Goal: Task Accomplishment & Management: Use online tool/utility

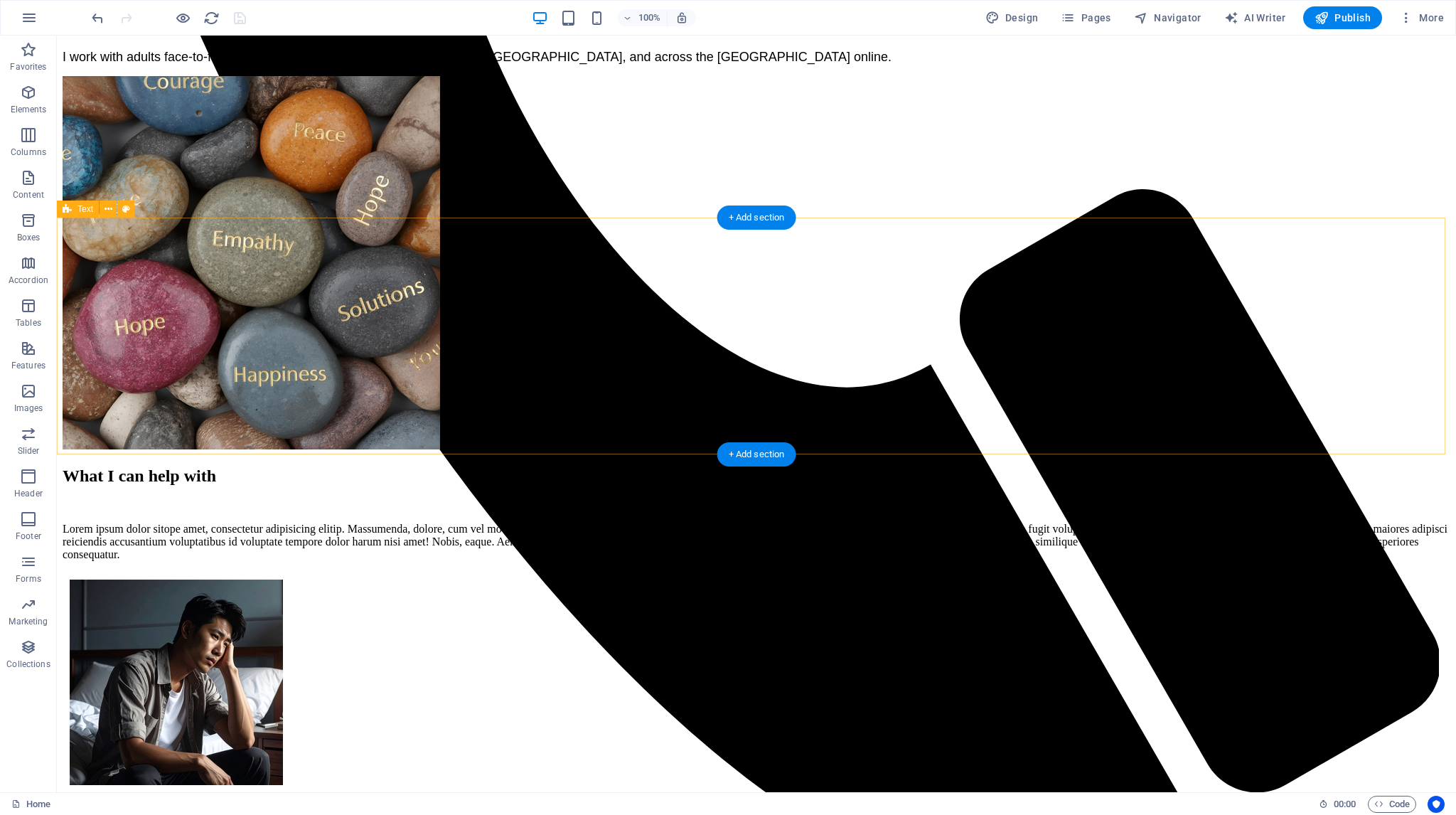
scroll to position [933, 0]
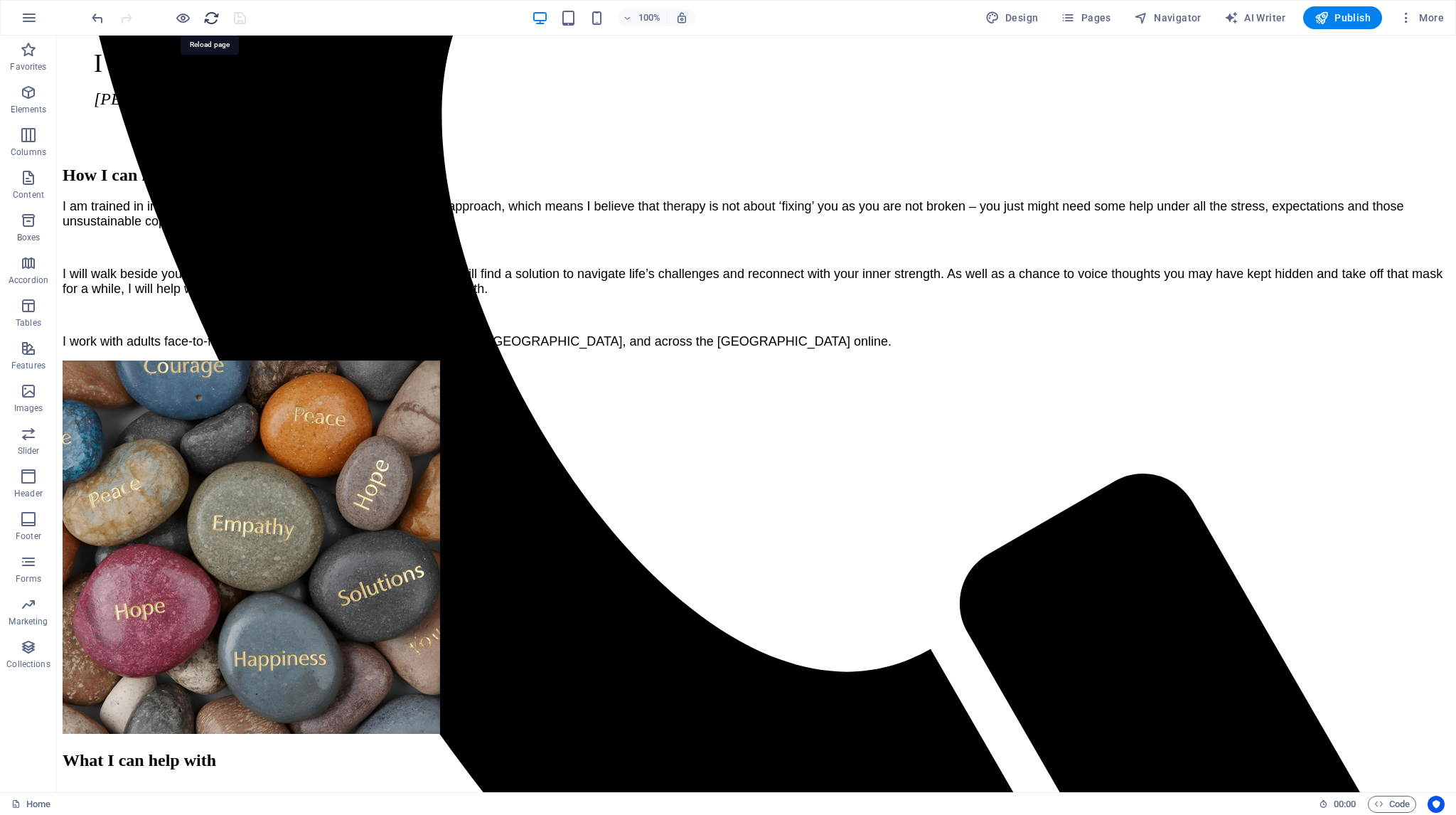
click at [212, 17] on icon "reload" at bounding box center [211, 17] width 16 height 16
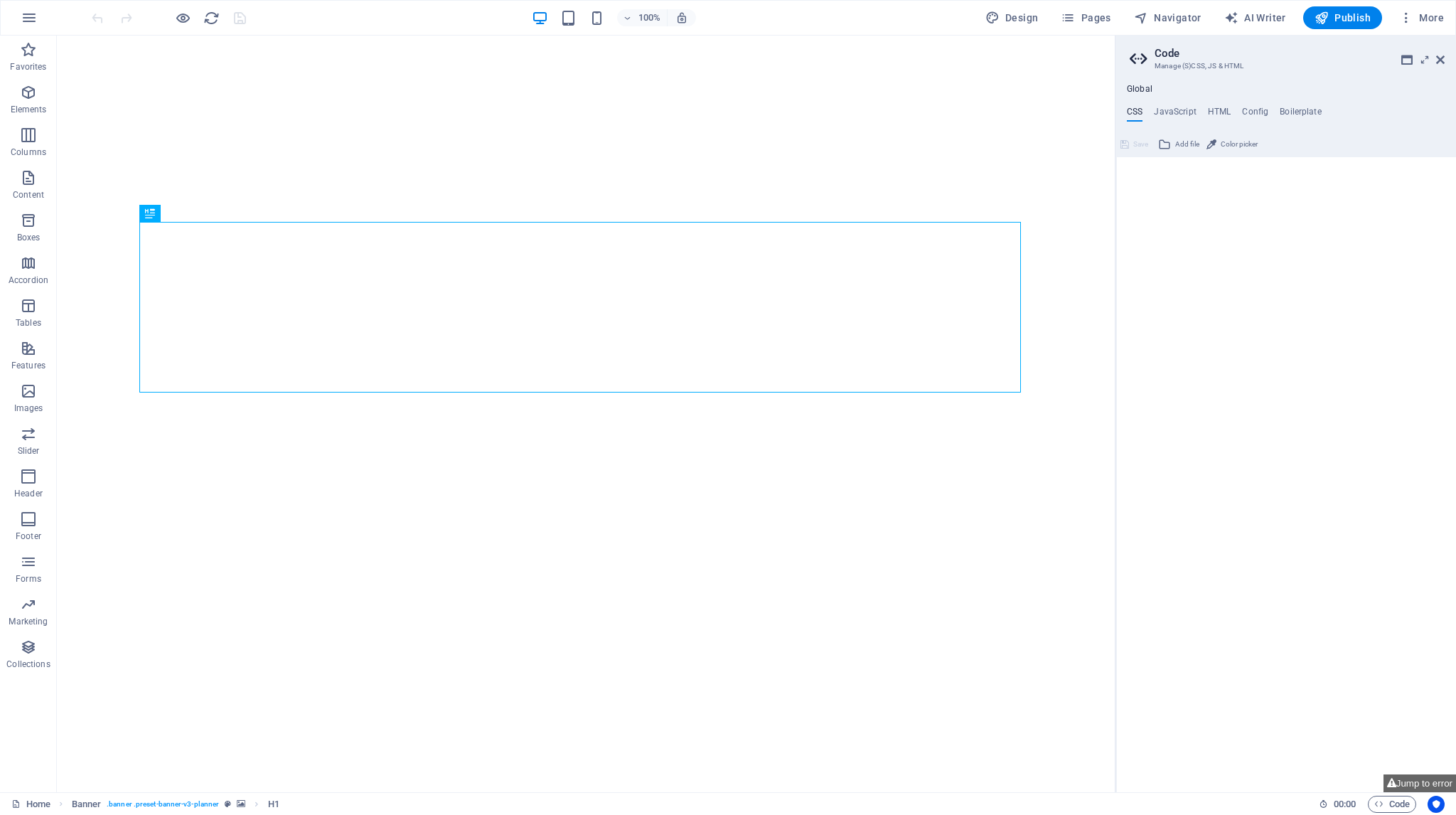
type textarea "//"
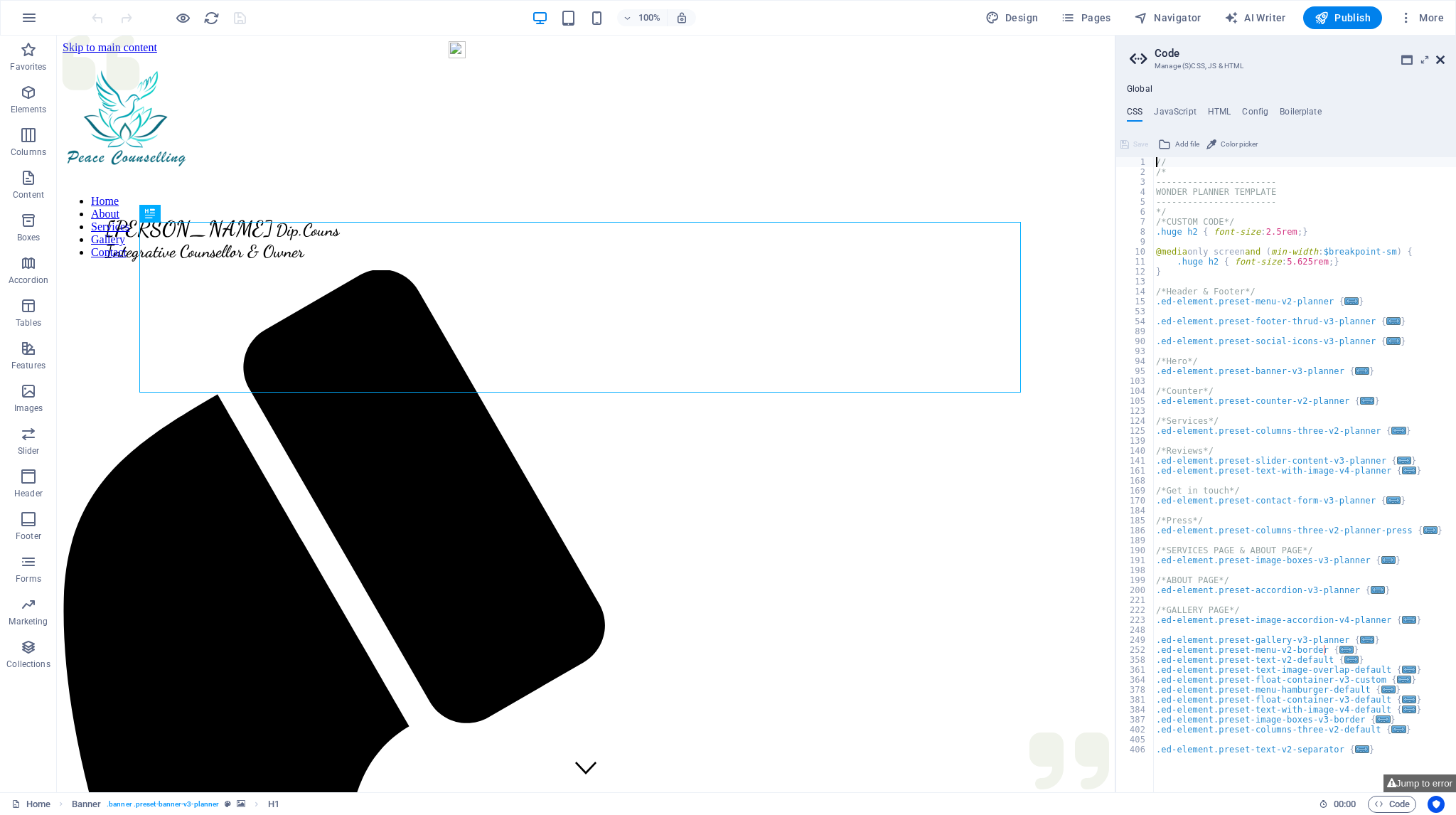
click at [1439, 57] on icon at bounding box center [1440, 59] width 9 height 11
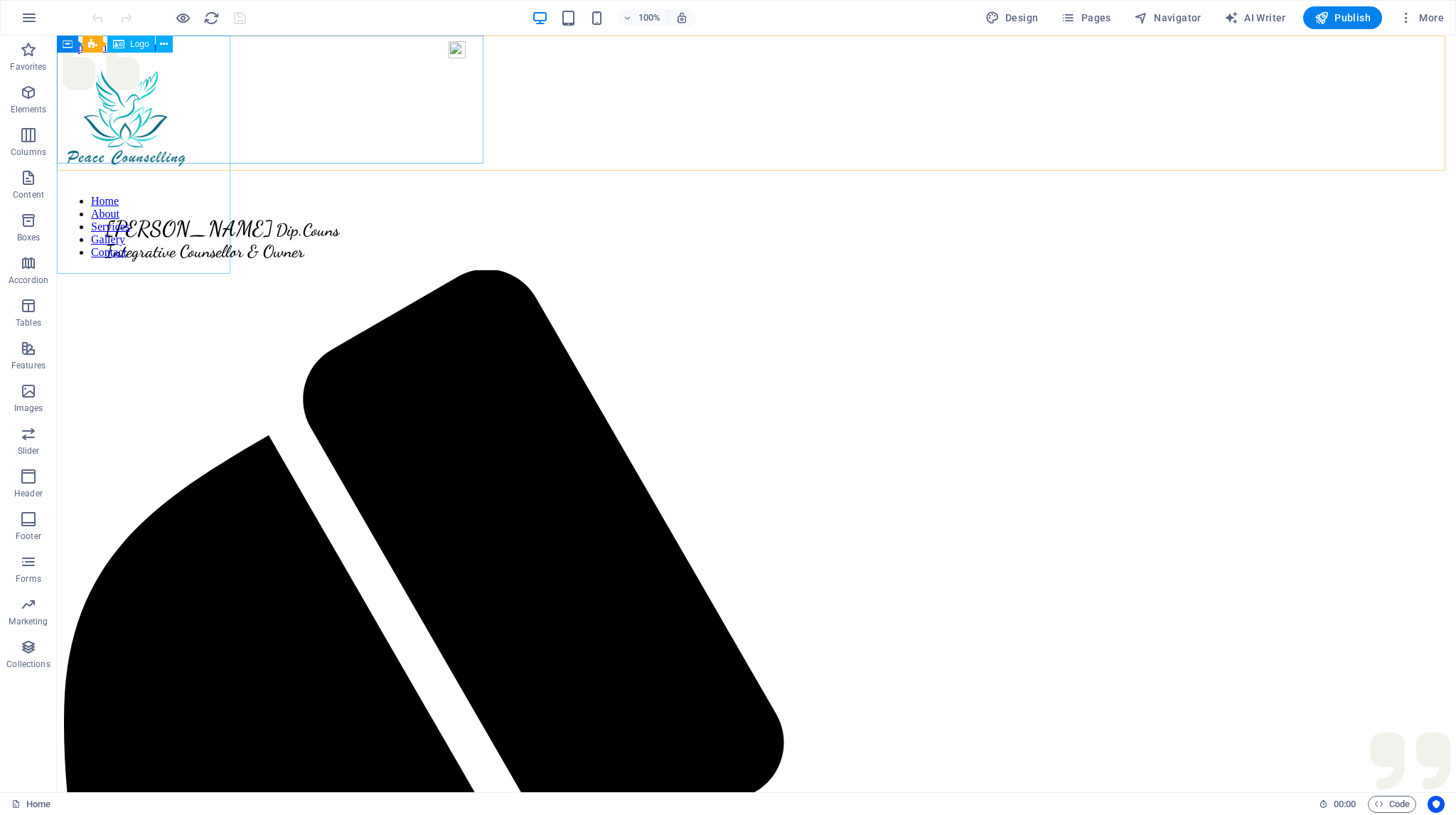
click at [114, 174] on div at bounding box center [275, 122] width 426 height 105
click at [167, 190] on figure at bounding box center [755, 190] width 1387 height 0
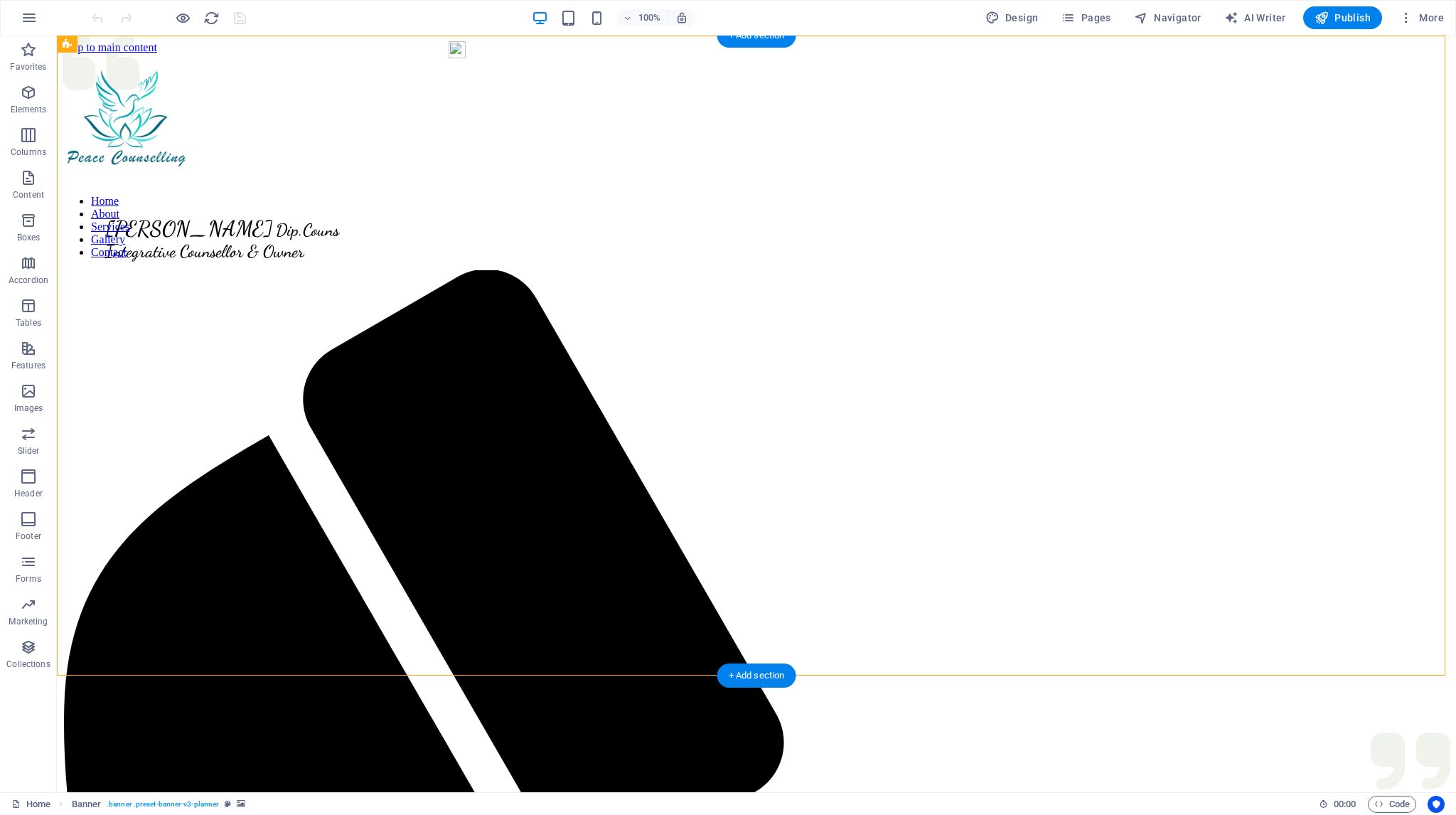
click at [167, 190] on figure at bounding box center [755, 190] width 1387 height 0
select select "px"
select select "header"
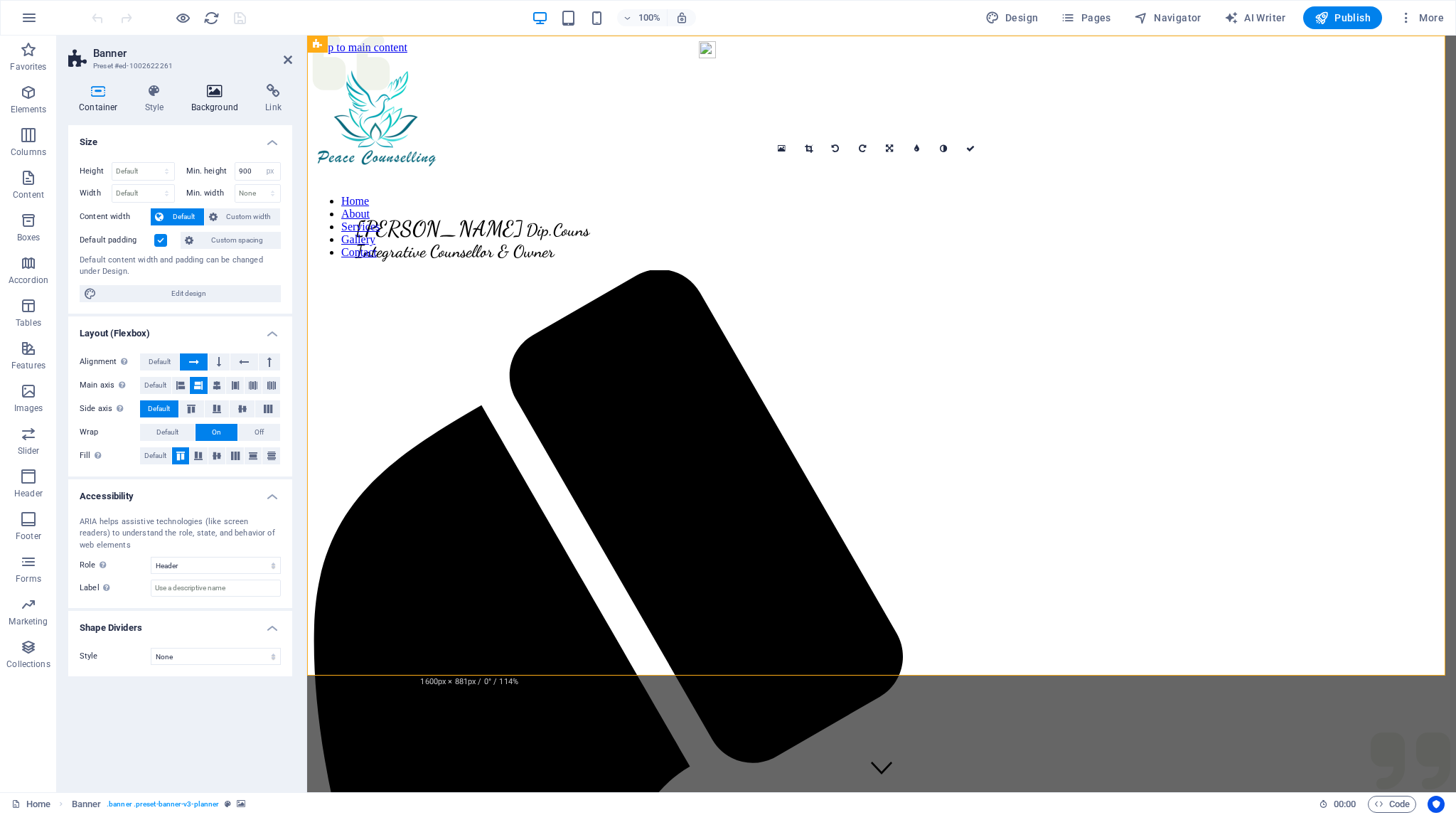
click at [199, 98] on h4 "Background" at bounding box center [218, 99] width 75 height 30
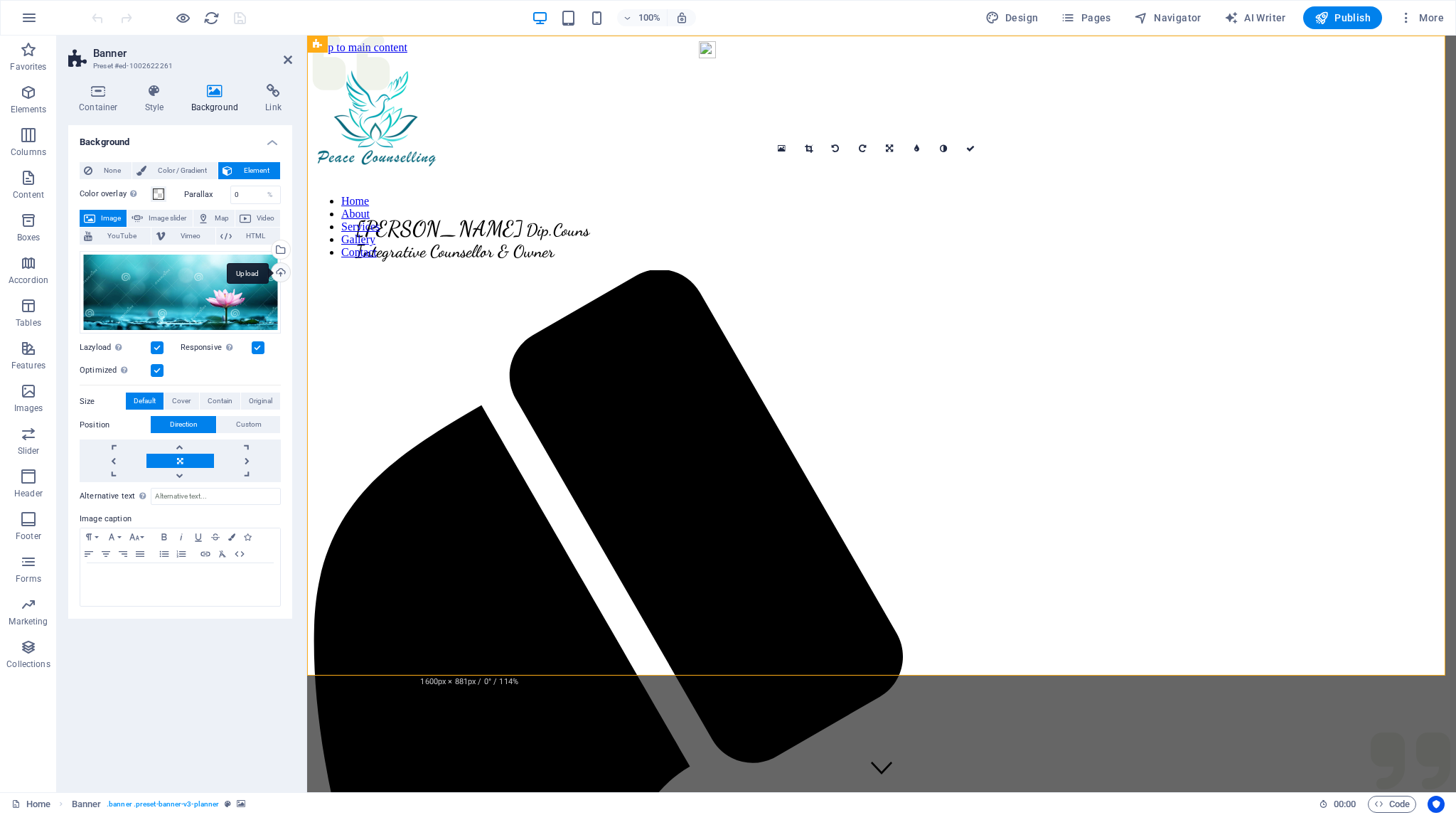
click at [280, 269] on div "Upload" at bounding box center [280, 274] width 21 height 21
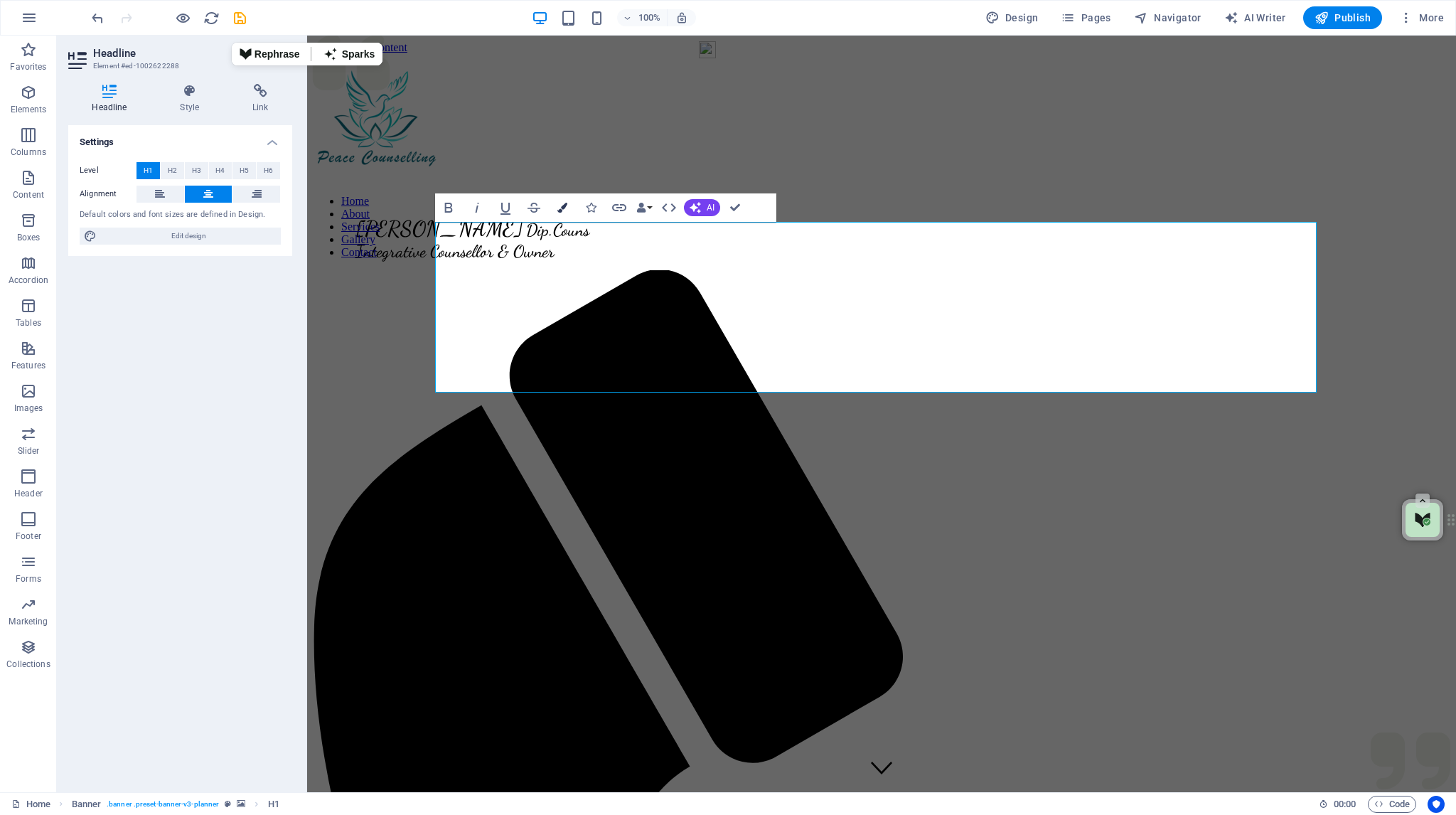
click at [564, 206] on icon "button" at bounding box center [562, 208] width 10 height 10
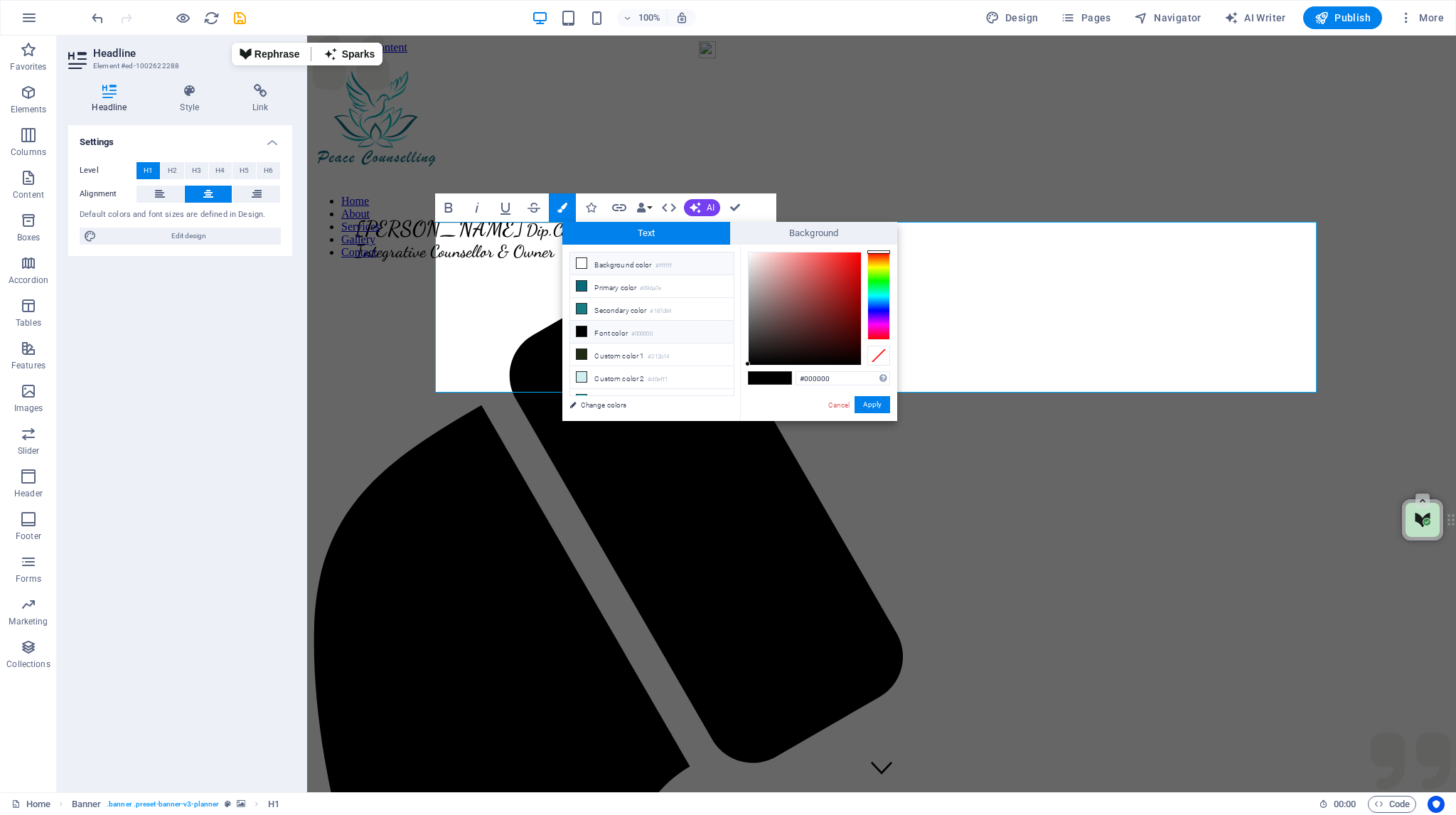
click at [578, 260] on icon at bounding box center [581, 263] width 10 height 10
type input "#ffffff"
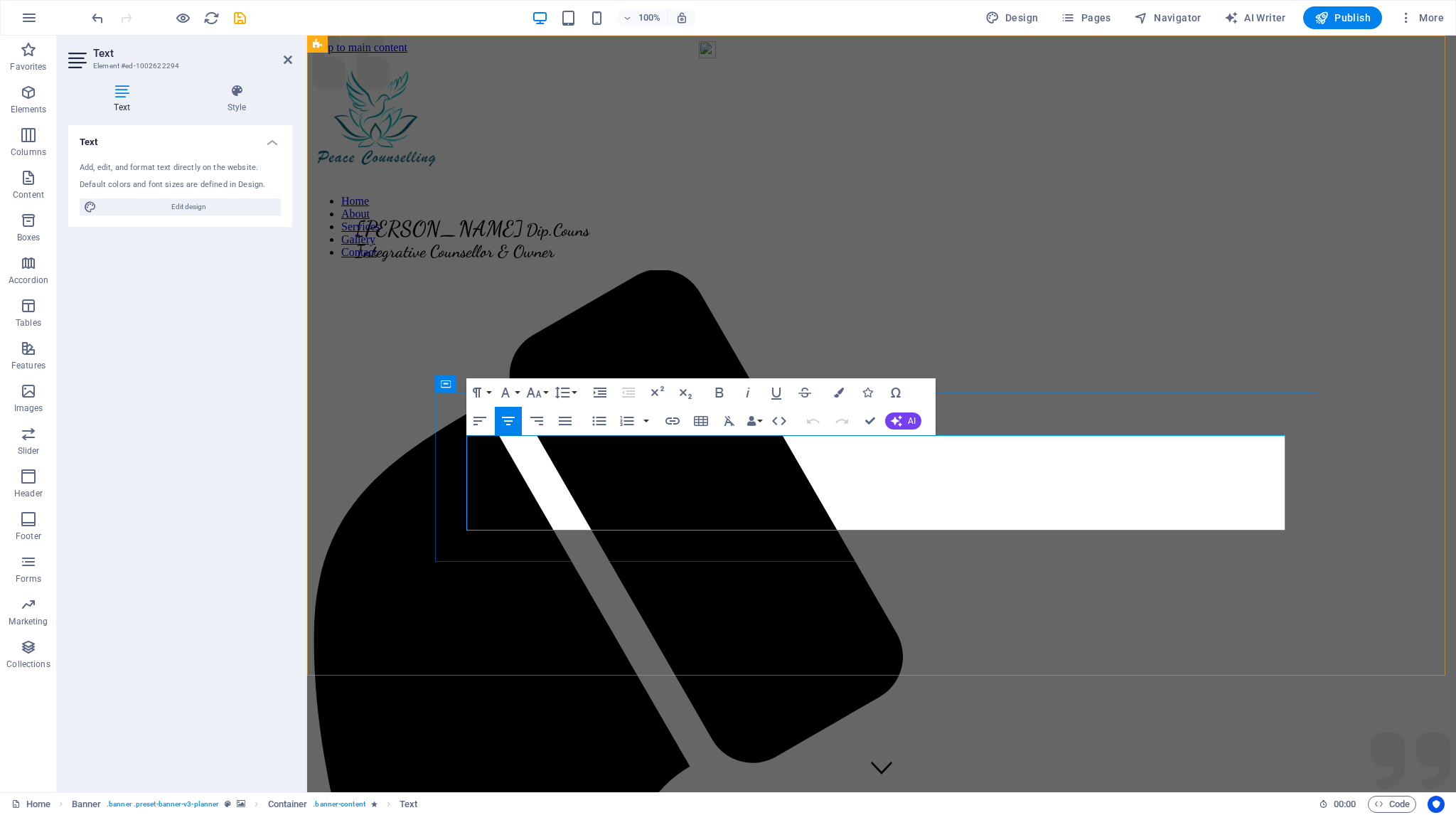
drag, startPoint x: 719, startPoint y: 453, endPoint x: 816, endPoint y: 504, distance: 109.6
click at [838, 394] on icon "button" at bounding box center [839, 393] width 10 height 10
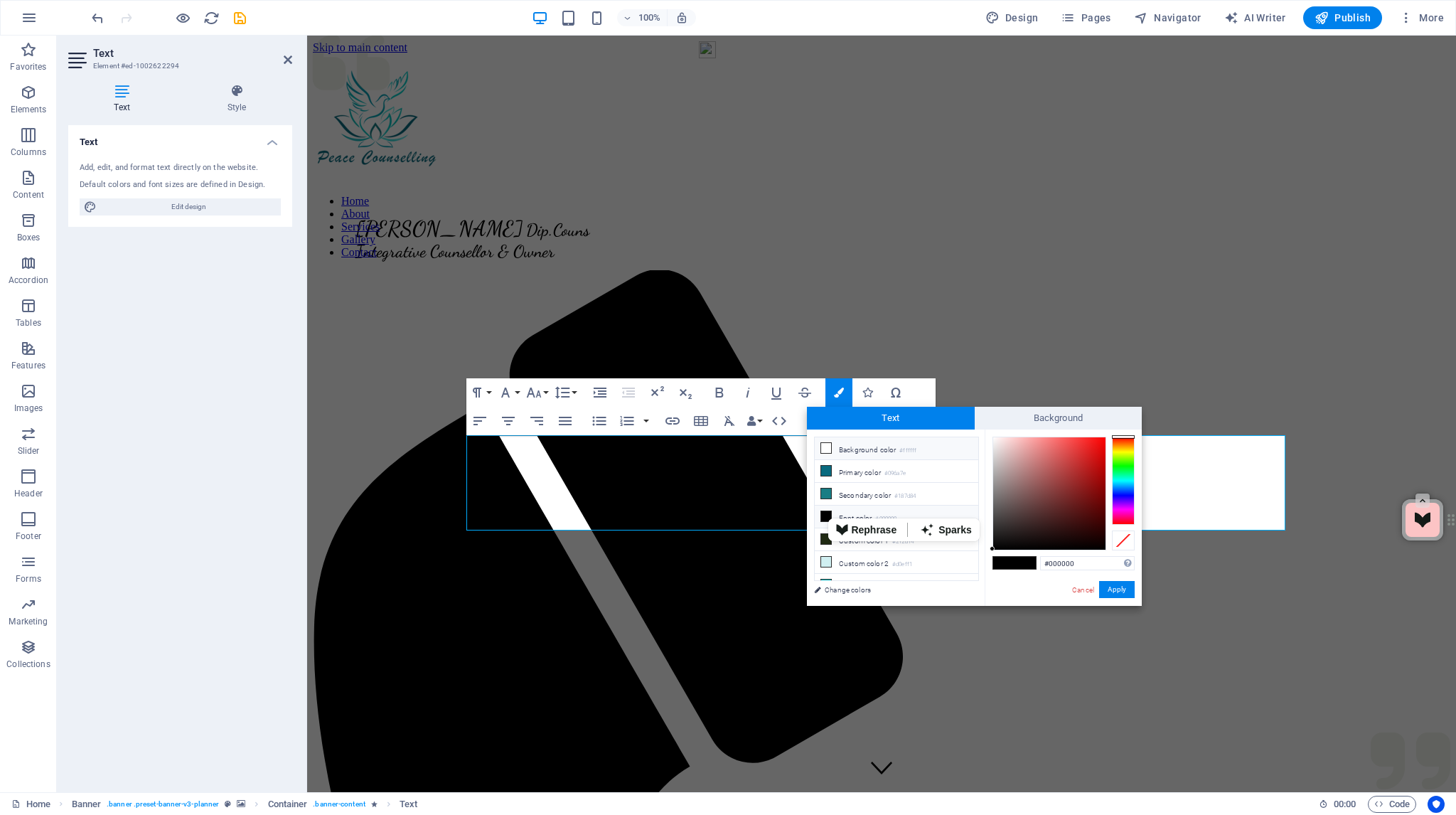
click at [820, 444] on span at bounding box center [826, 448] width 11 height 11
type input "#ffffff"
drag, startPoint x: 1109, startPoint y: 587, endPoint x: 722, endPoint y: 565, distance: 387.6
click at [1109, 587] on button "Apply" at bounding box center [1116, 590] width 35 height 17
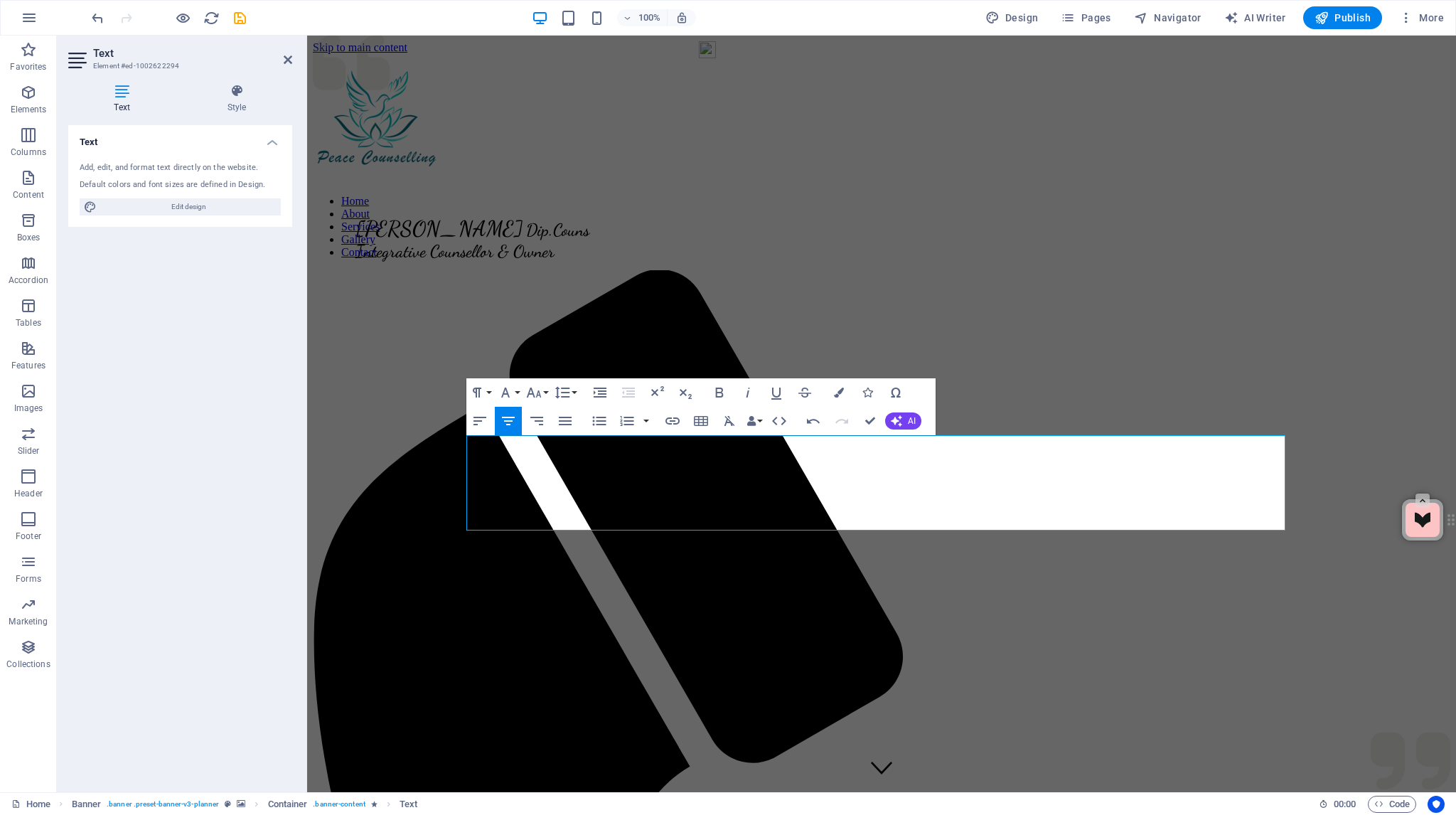
click at [819, 190] on figure at bounding box center [882, 190] width 1137 height 0
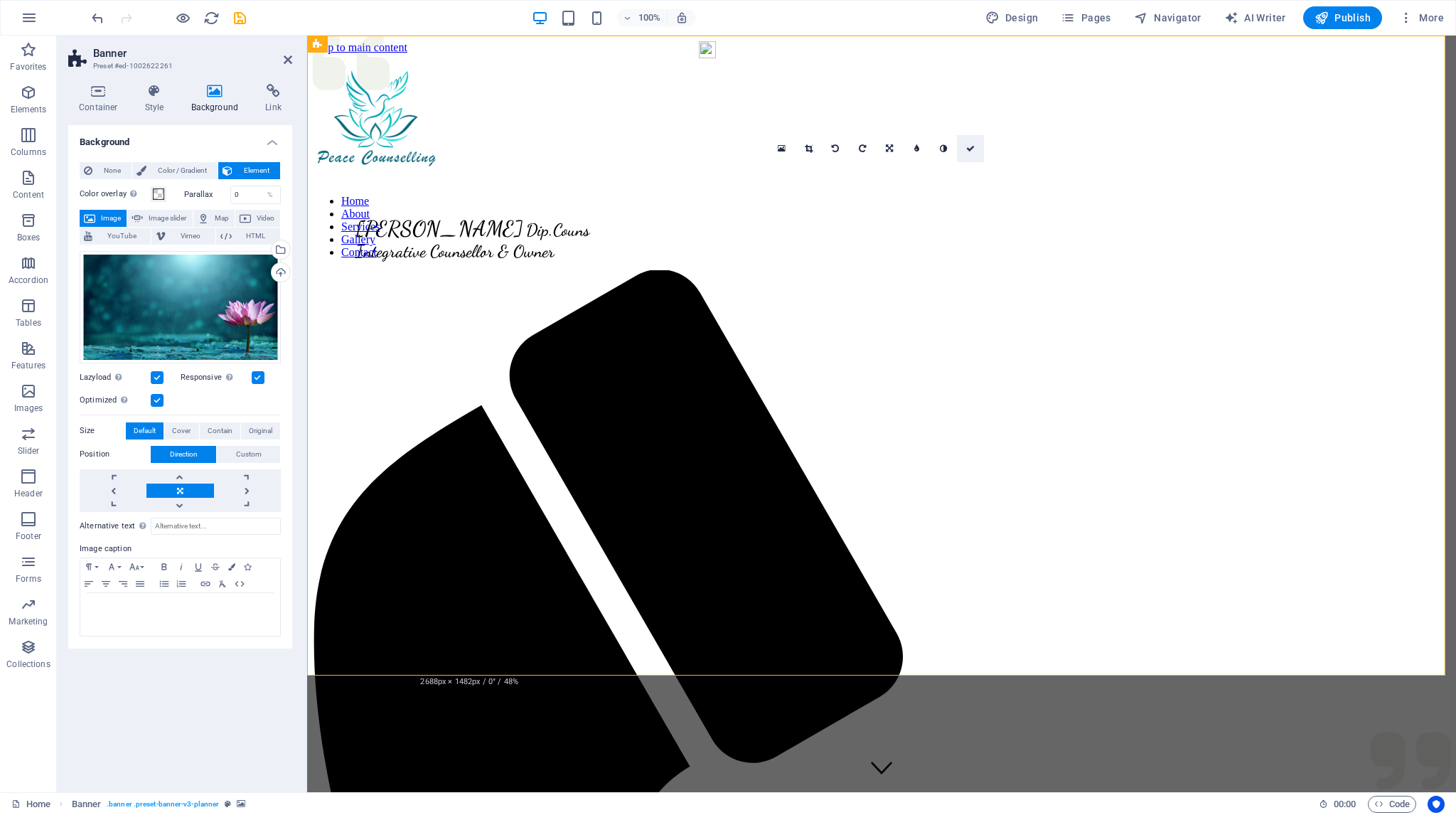
click at [973, 147] on icon at bounding box center [970, 148] width 9 height 9
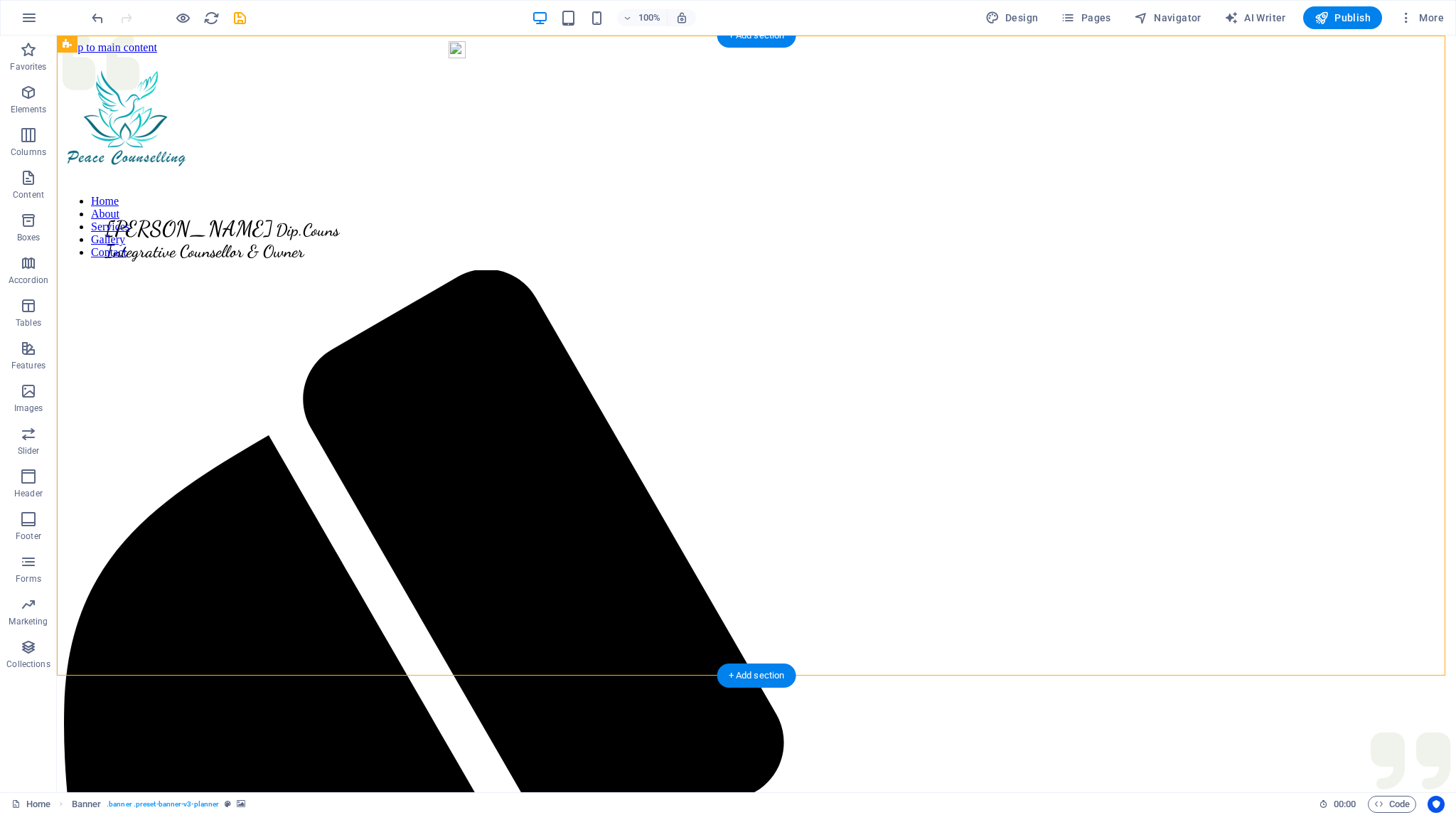
click at [175, 190] on figure at bounding box center [755, 190] width 1387 height 0
click at [98, 43] on span "Menu Bar" at bounding box center [96, 44] width 37 height 9
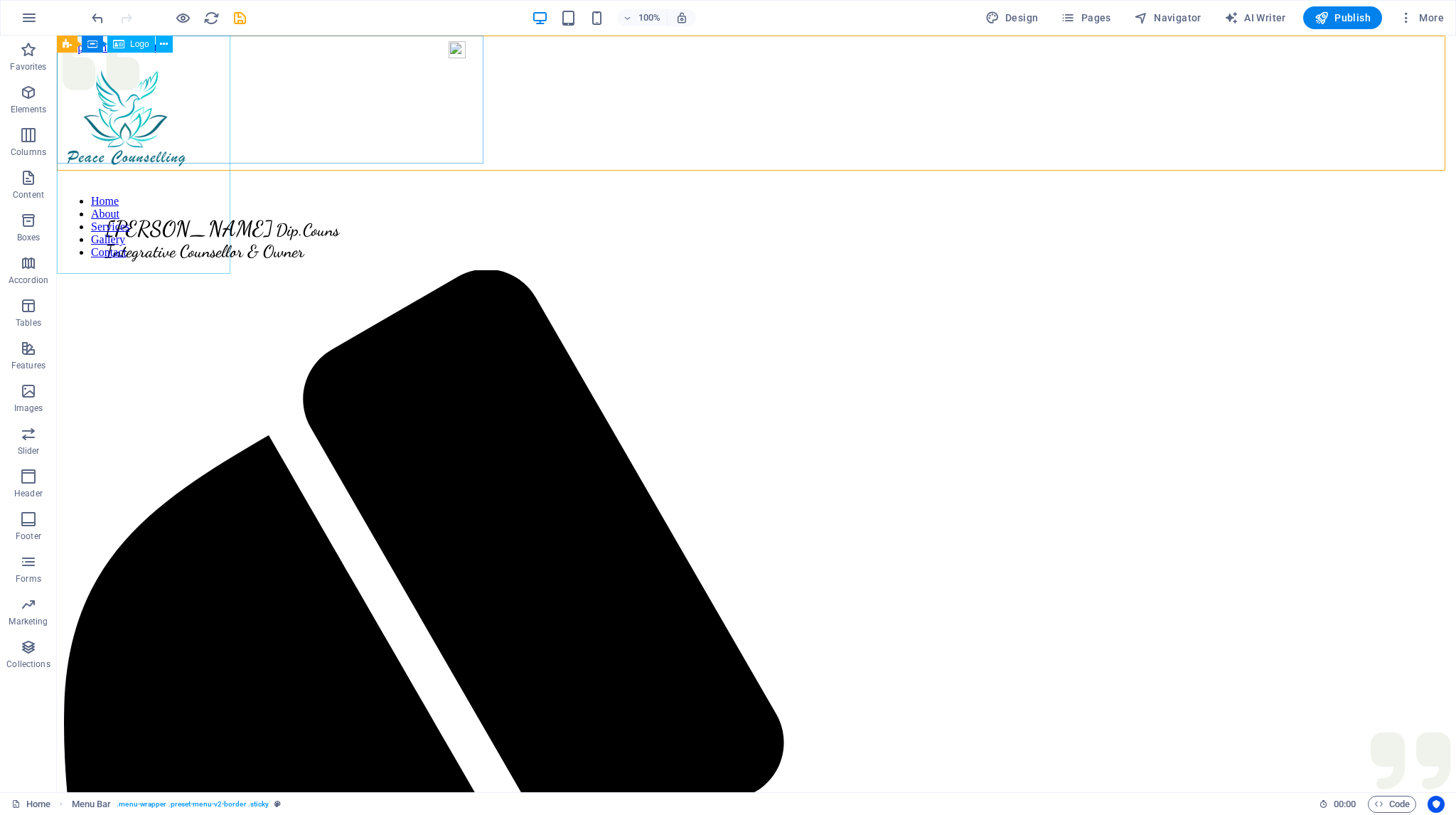
click at [142, 174] on div at bounding box center [275, 122] width 426 height 105
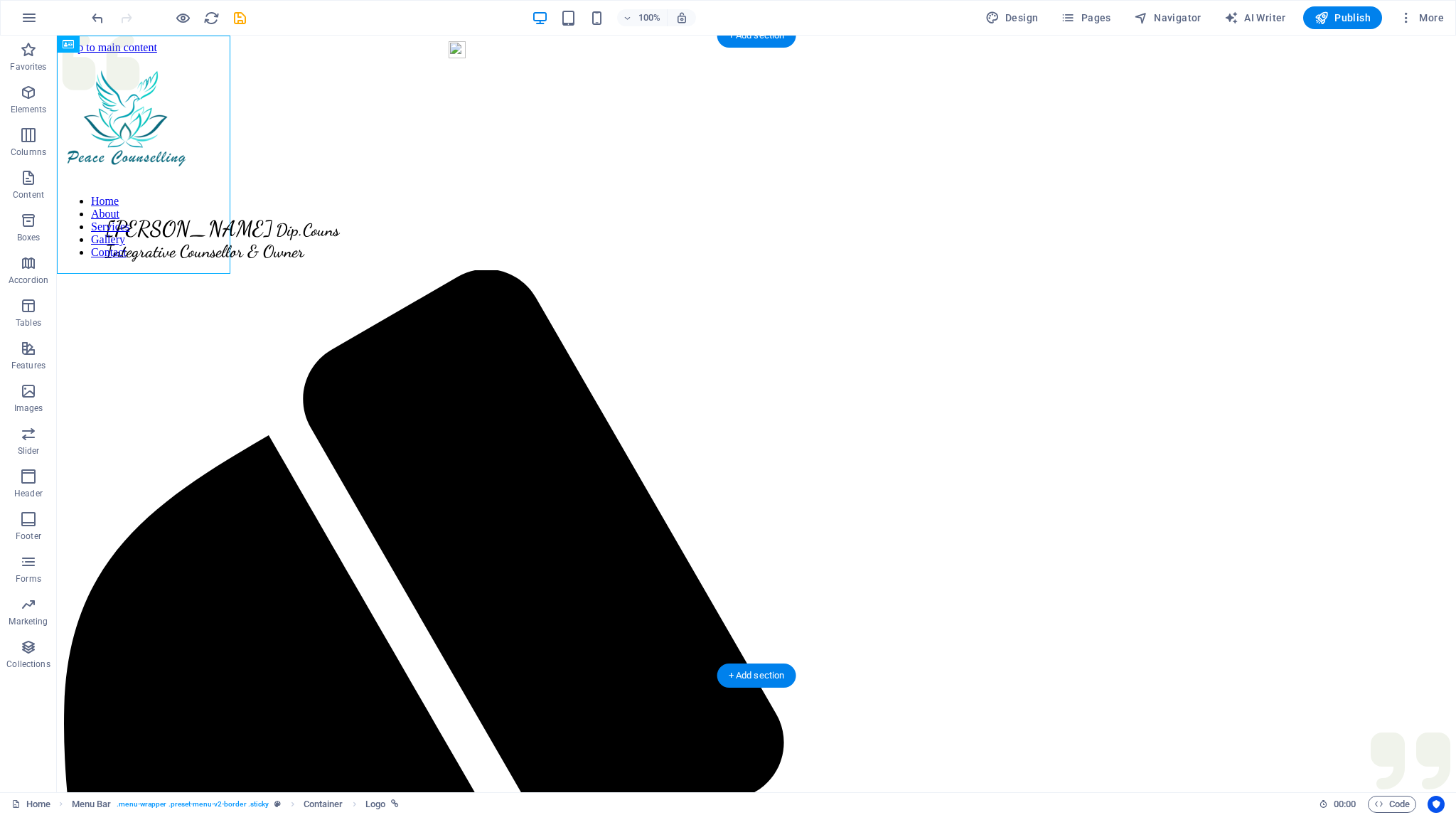
click at [284, 190] on figure at bounding box center [755, 190] width 1387 height 0
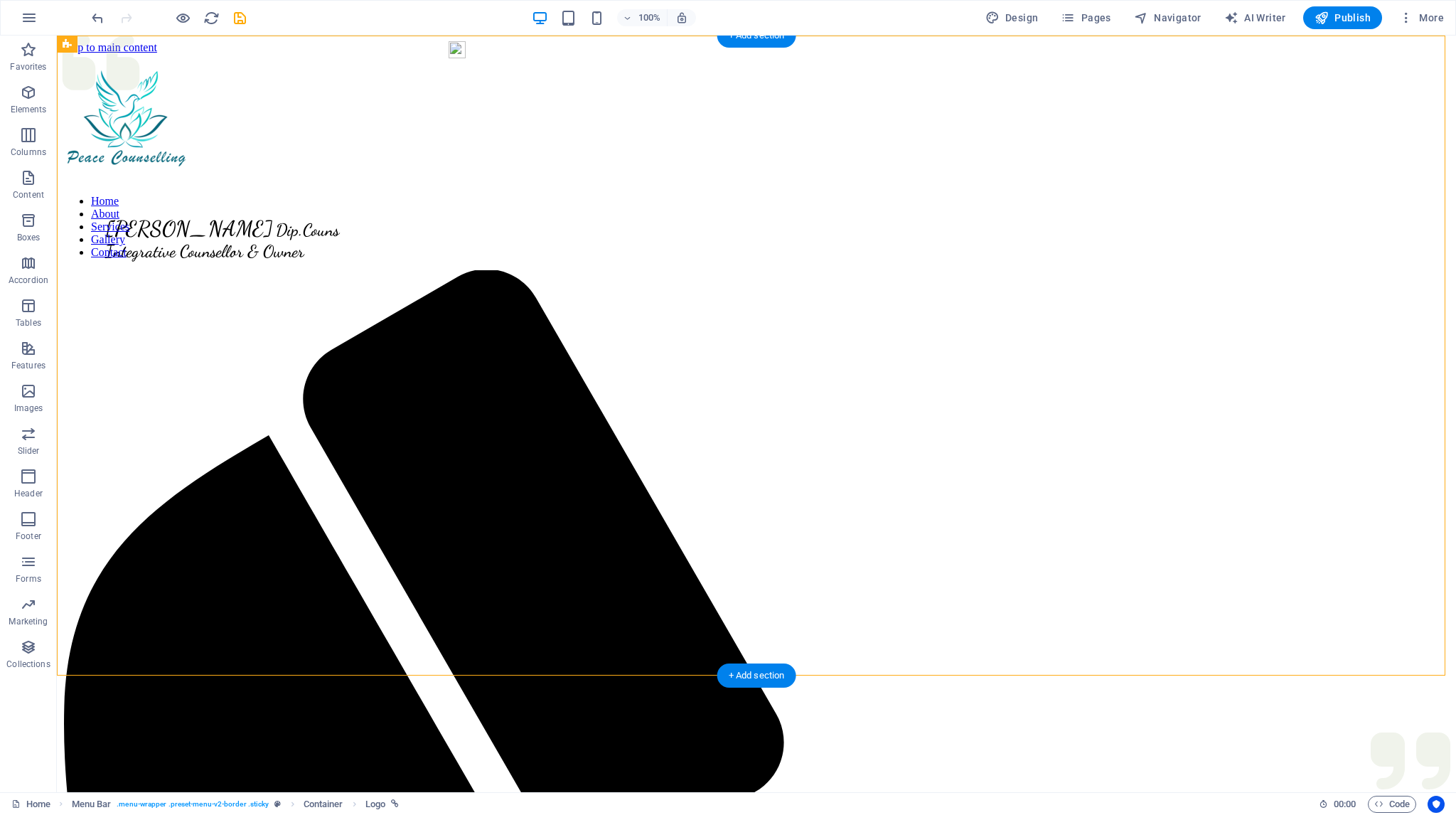
click at [284, 190] on figure at bounding box center [755, 190] width 1387 height 0
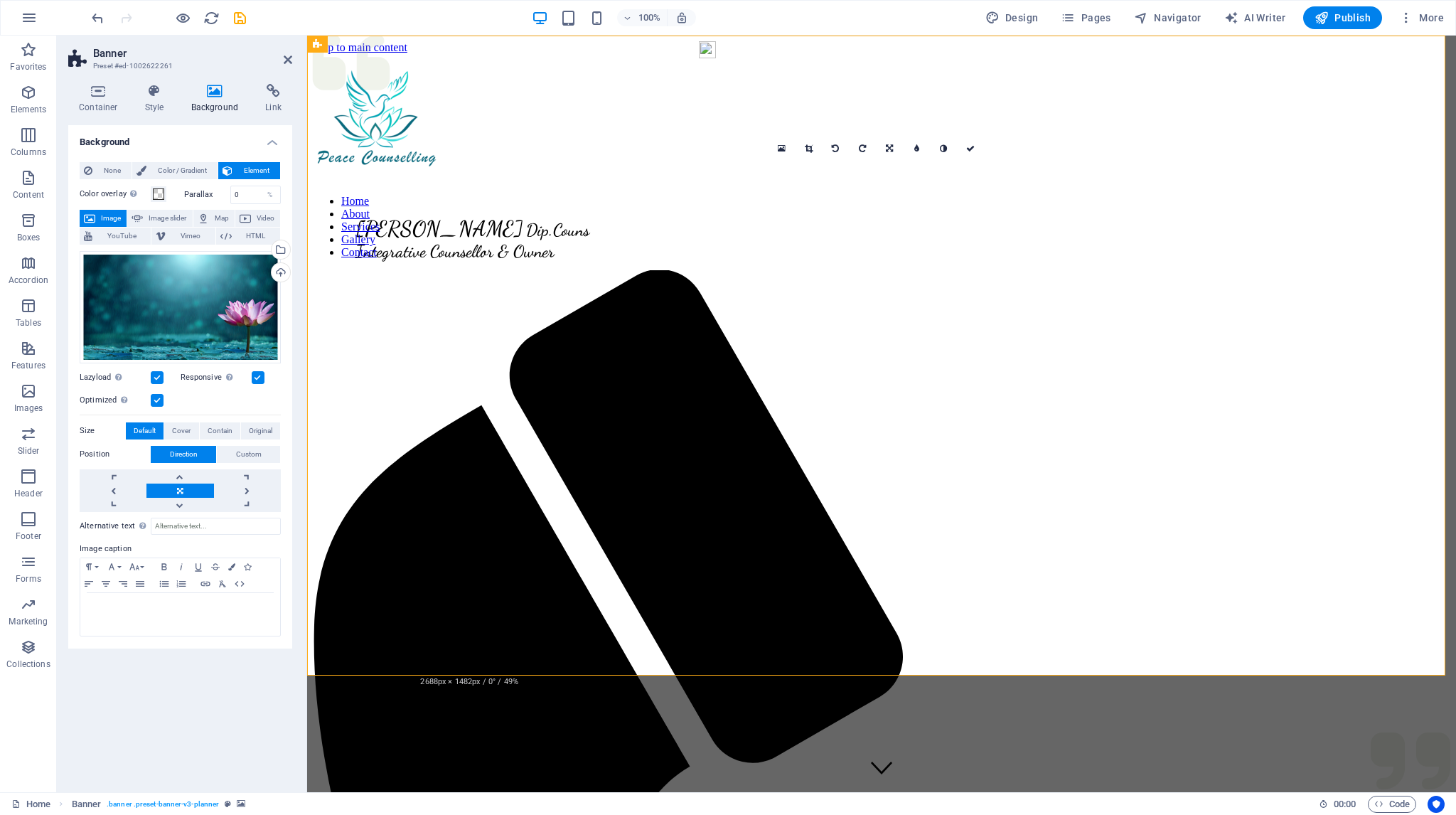
click at [156, 377] on label at bounding box center [156, 377] width 12 height 12
click at [0, 0] on input "Lazyload Loading images after the page loads improves page speed." at bounding box center [0, 0] width 0 height 0
drag, startPoint x: 380, startPoint y: 441, endPoint x: 374, endPoint y: 409, distance: 32.6
click at [374, 190] on figure at bounding box center [882, 190] width 1137 height 0
click at [180, 475] on link at bounding box center [180, 476] width 67 height 14
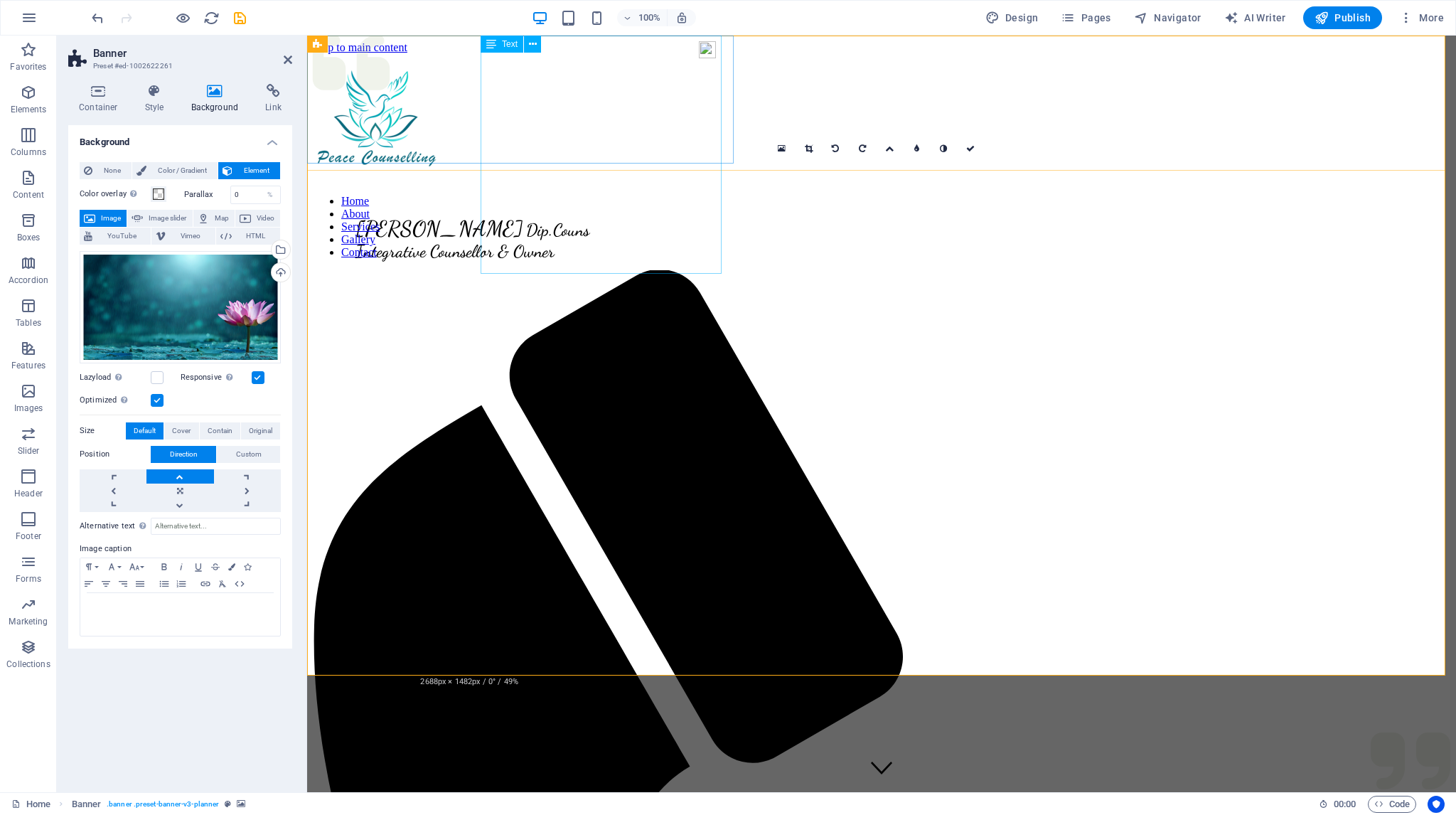
click at [647, 261] on div "Clare Annand Dip.Couns Integrative Counsellor & Owner" at bounding box center [526, 225] width 426 height 72
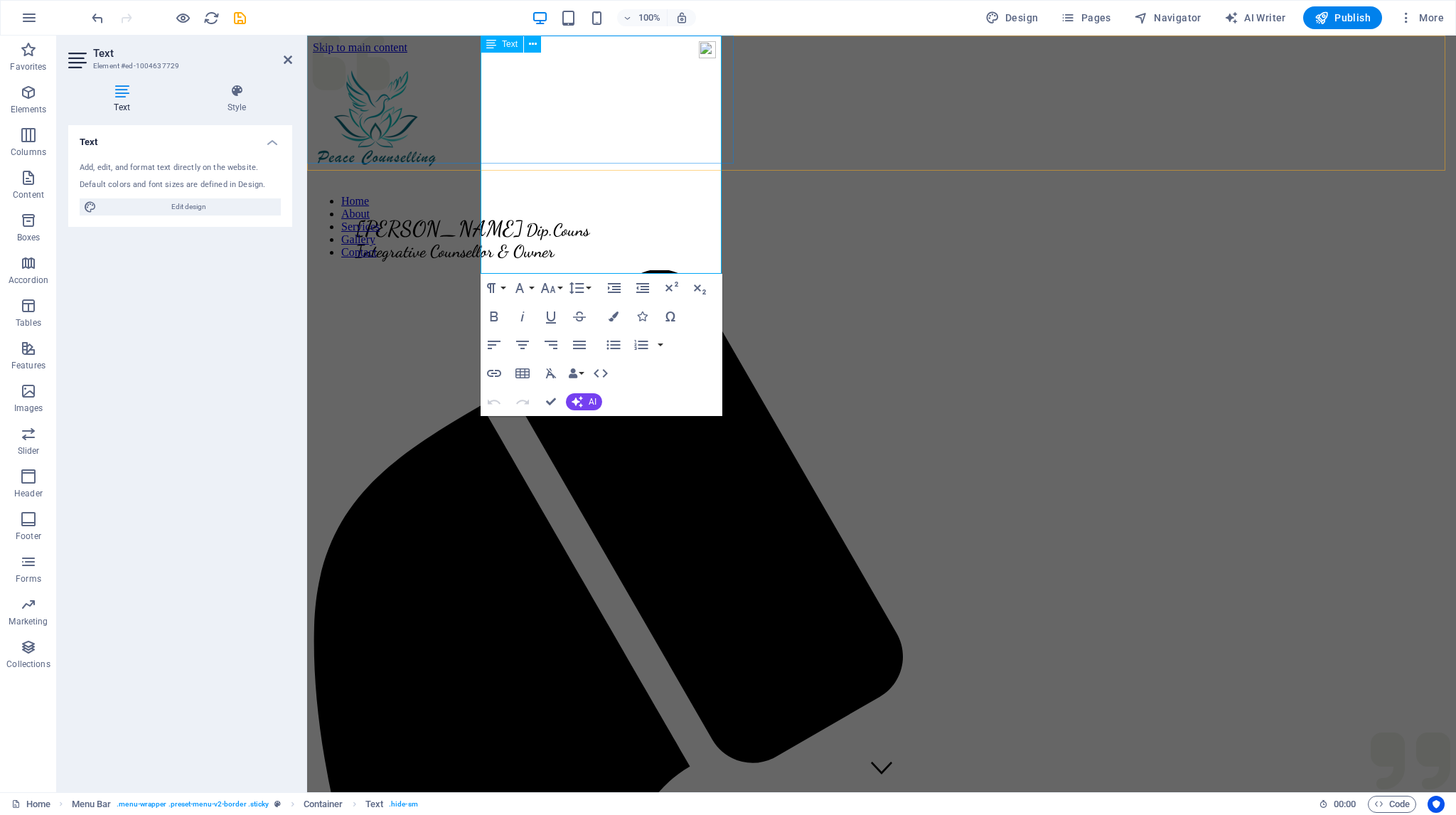
click at [647, 261] on div "Clare Annand Dip.Couns Integrative Counsellor & Owner" at bounding box center [526, 225] width 426 height 72
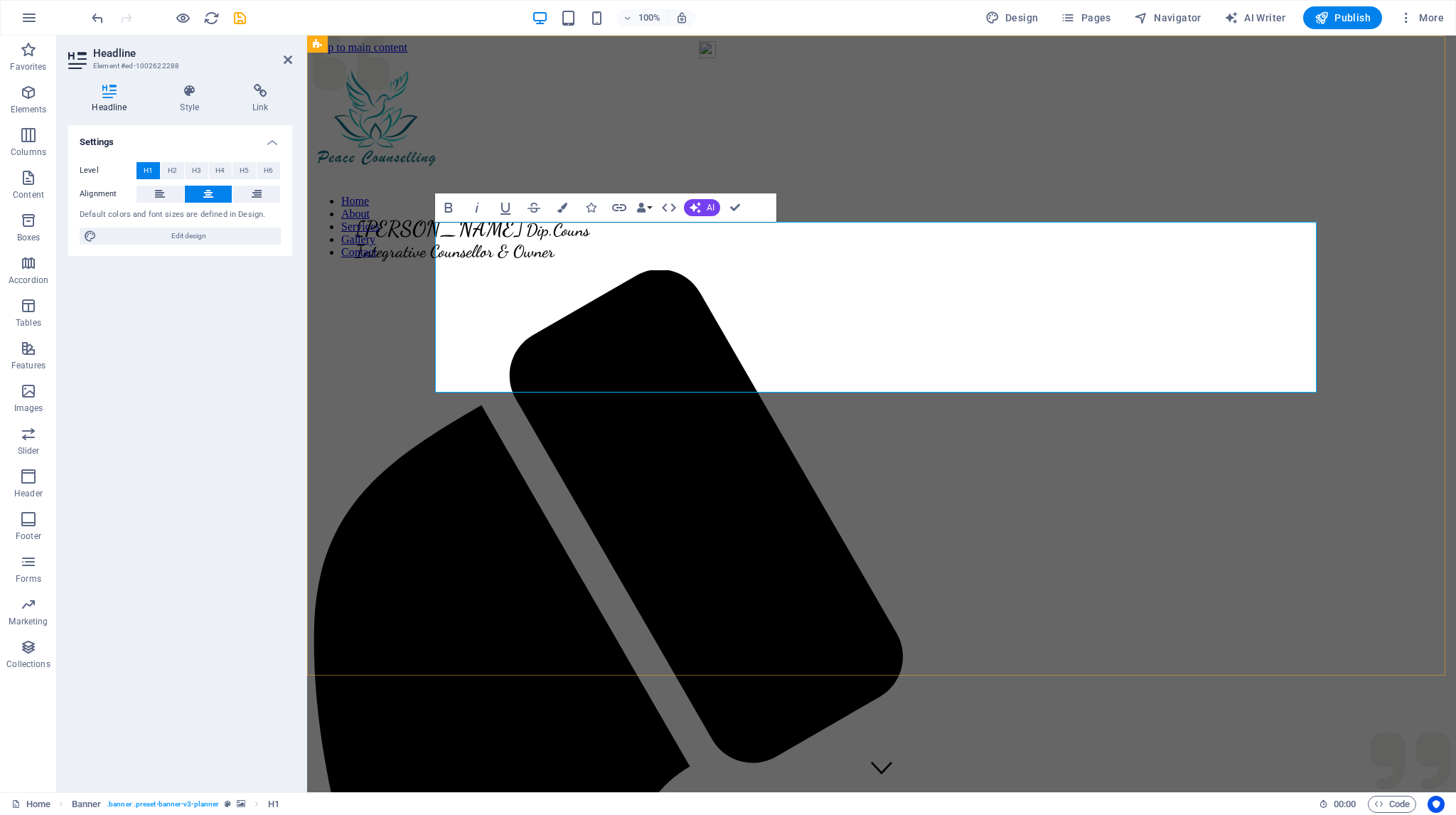
click at [565, 205] on icon "button" at bounding box center [562, 208] width 10 height 10
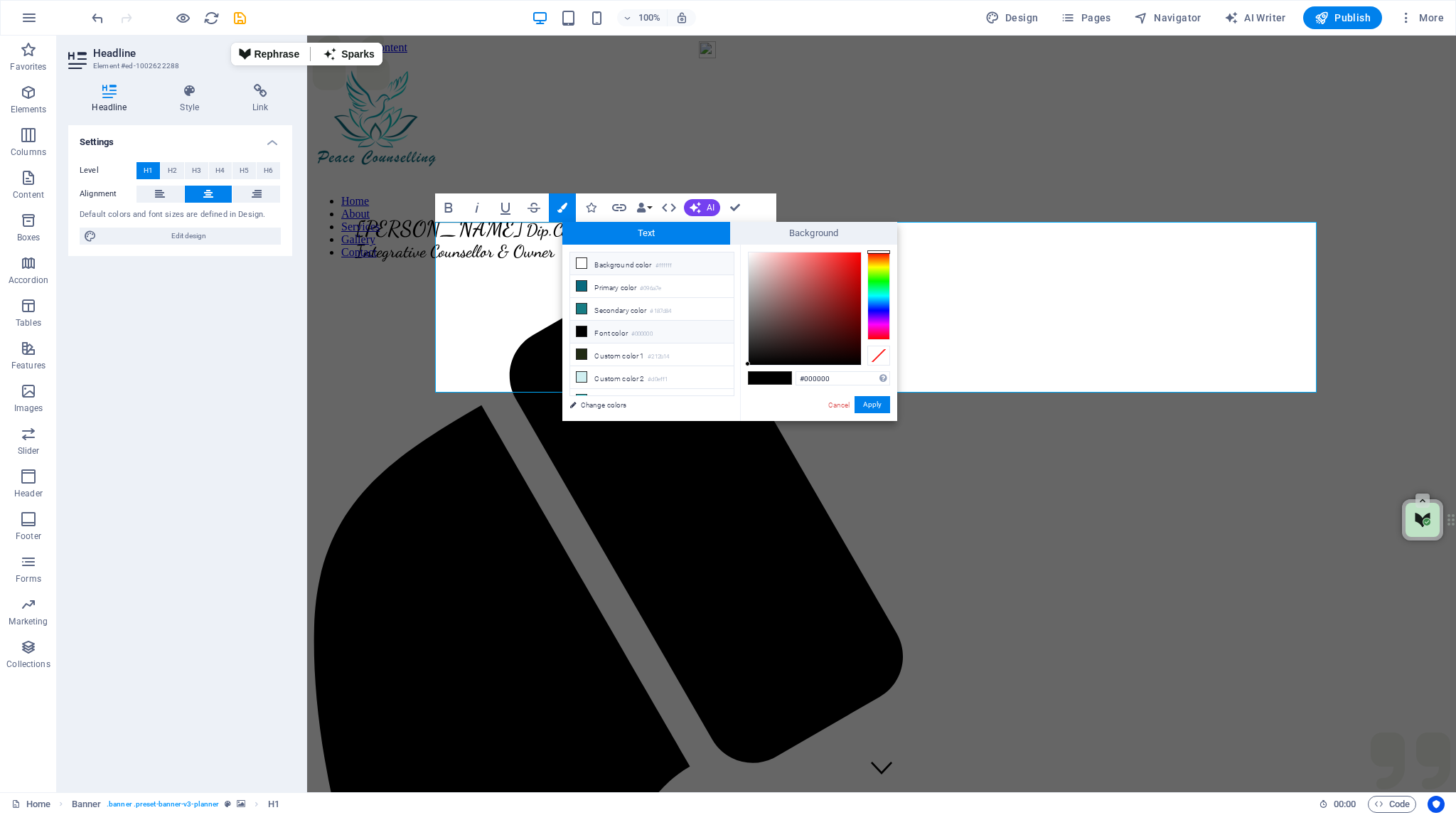
click at [581, 261] on icon at bounding box center [581, 263] width 10 height 10
type input "#ffffff"
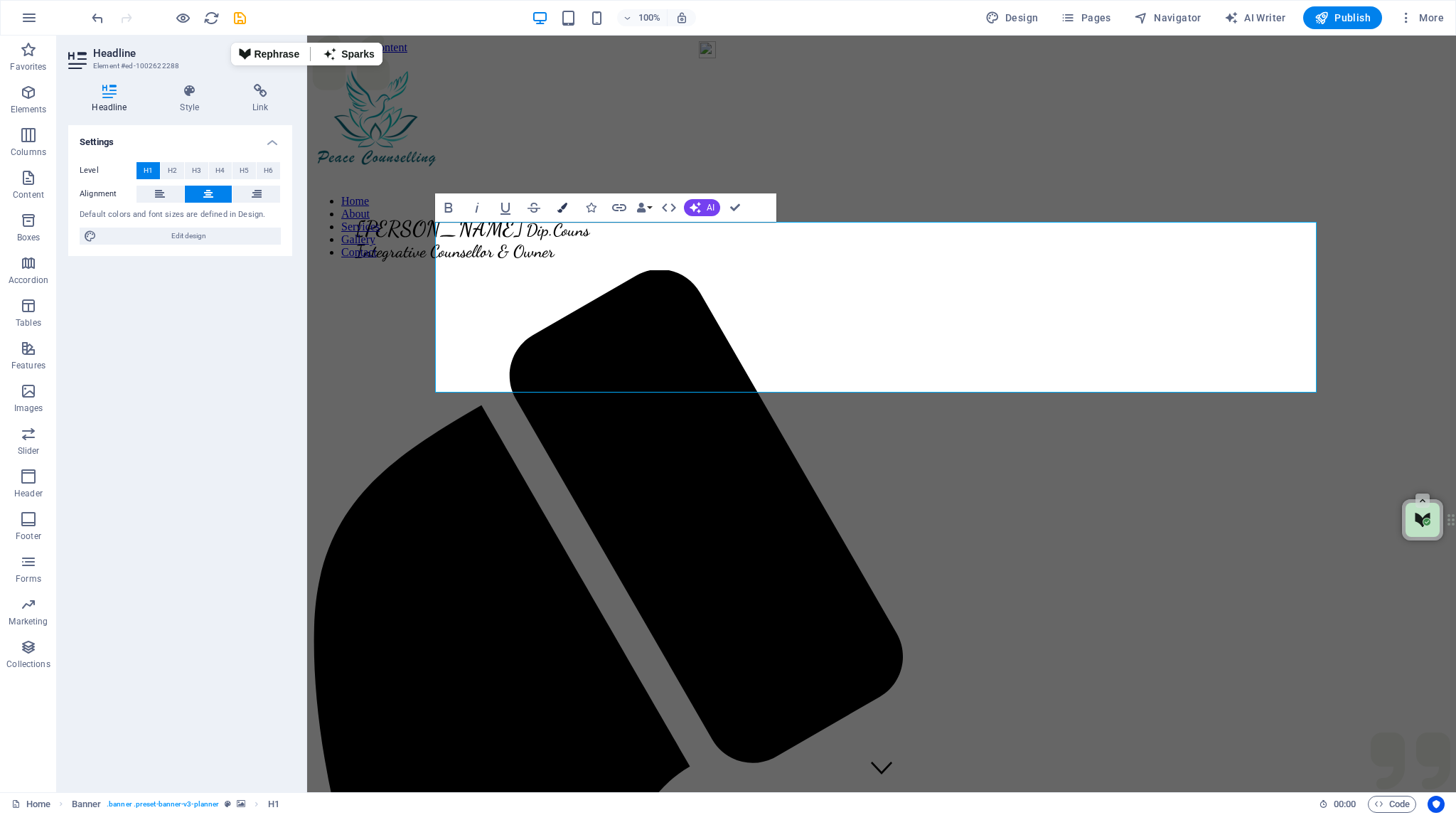
click at [565, 205] on icon "button" at bounding box center [562, 208] width 10 height 10
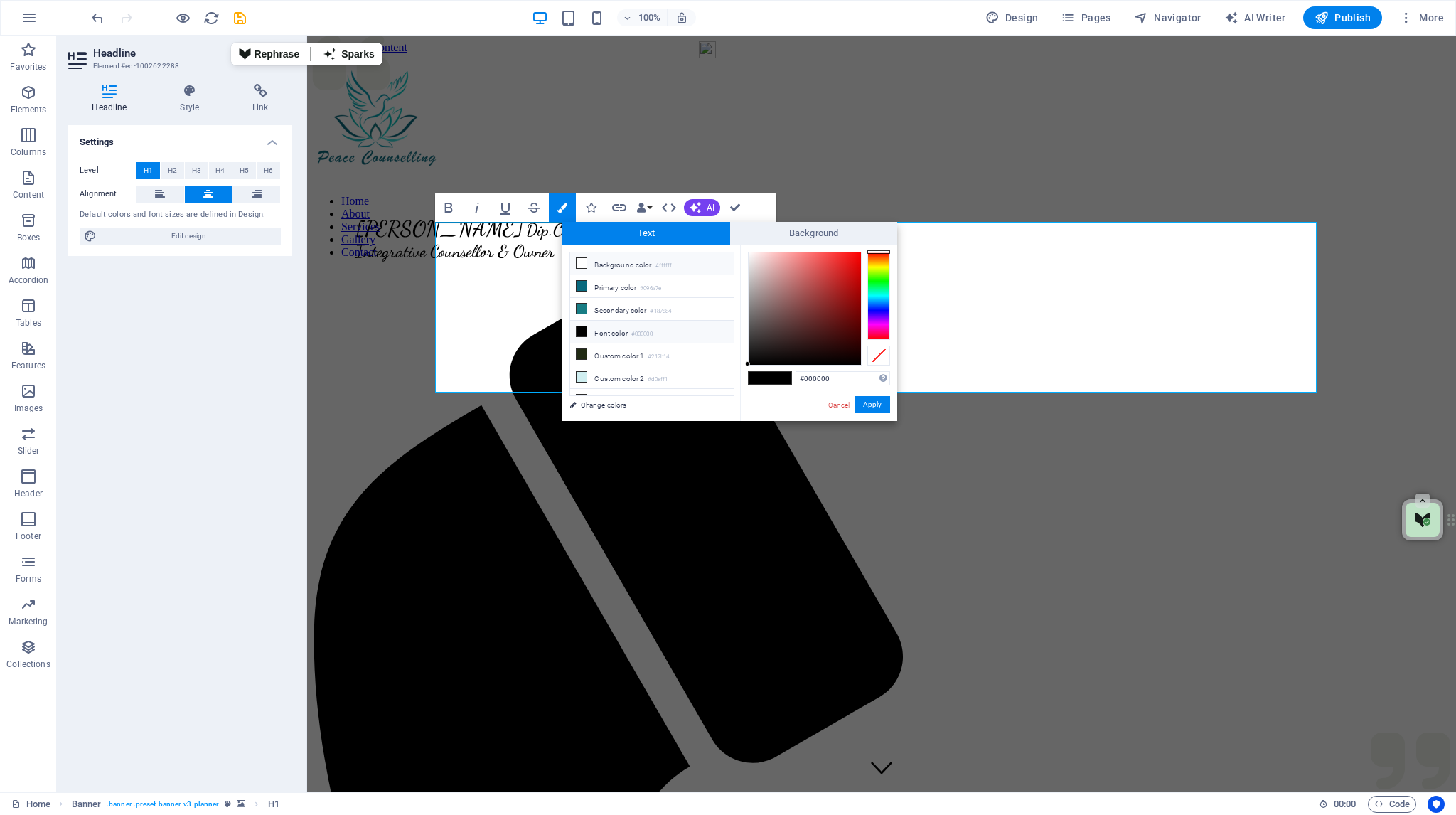
click at [581, 260] on icon at bounding box center [581, 263] width 10 height 10
type input "#ffffff"
click at [874, 404] on button "Apply" at bounding box center [871, 405] width 35 height 17
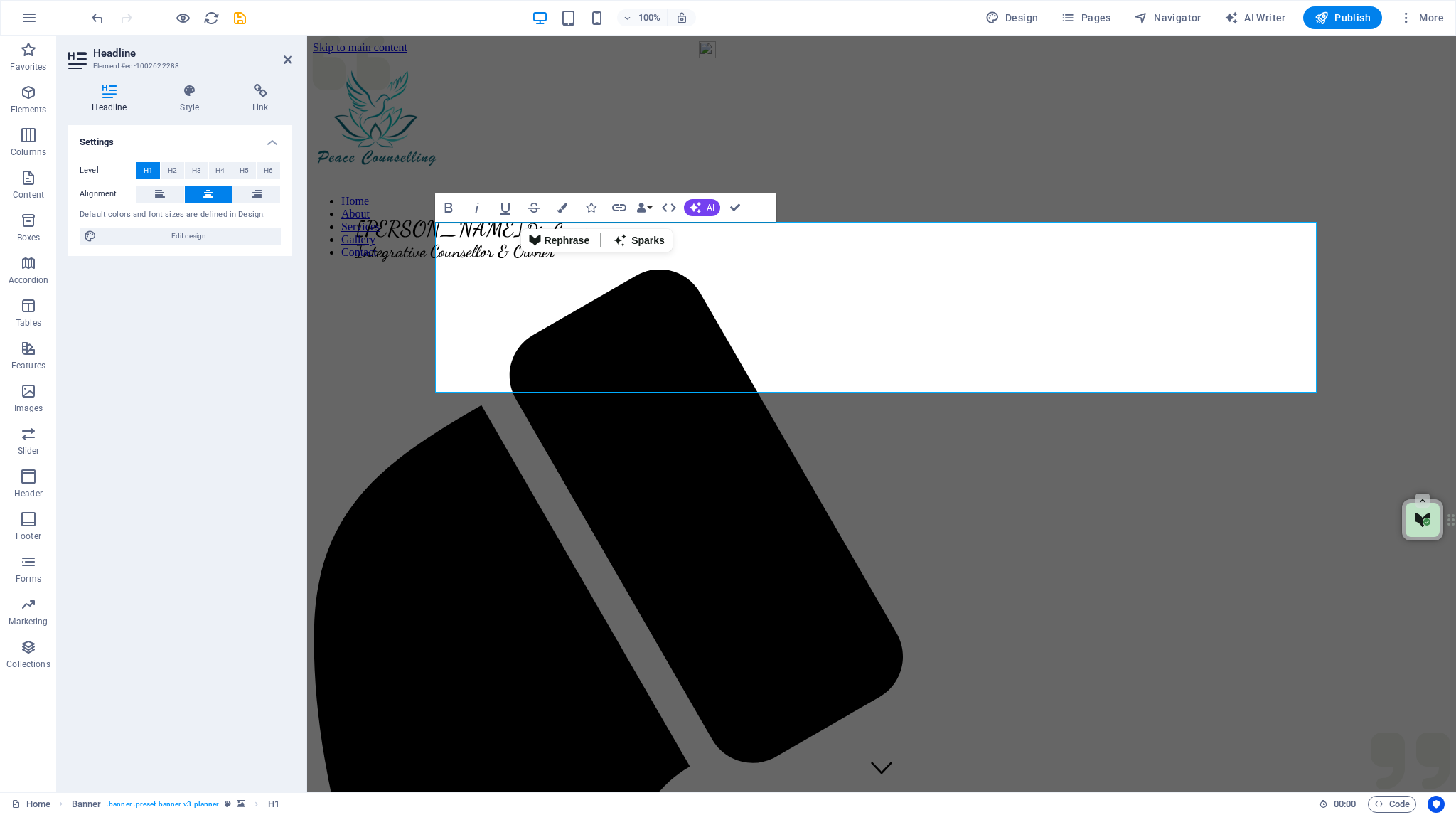
click at [615, 190] on figure at bounding box center [882, 190] width 1137 height 0
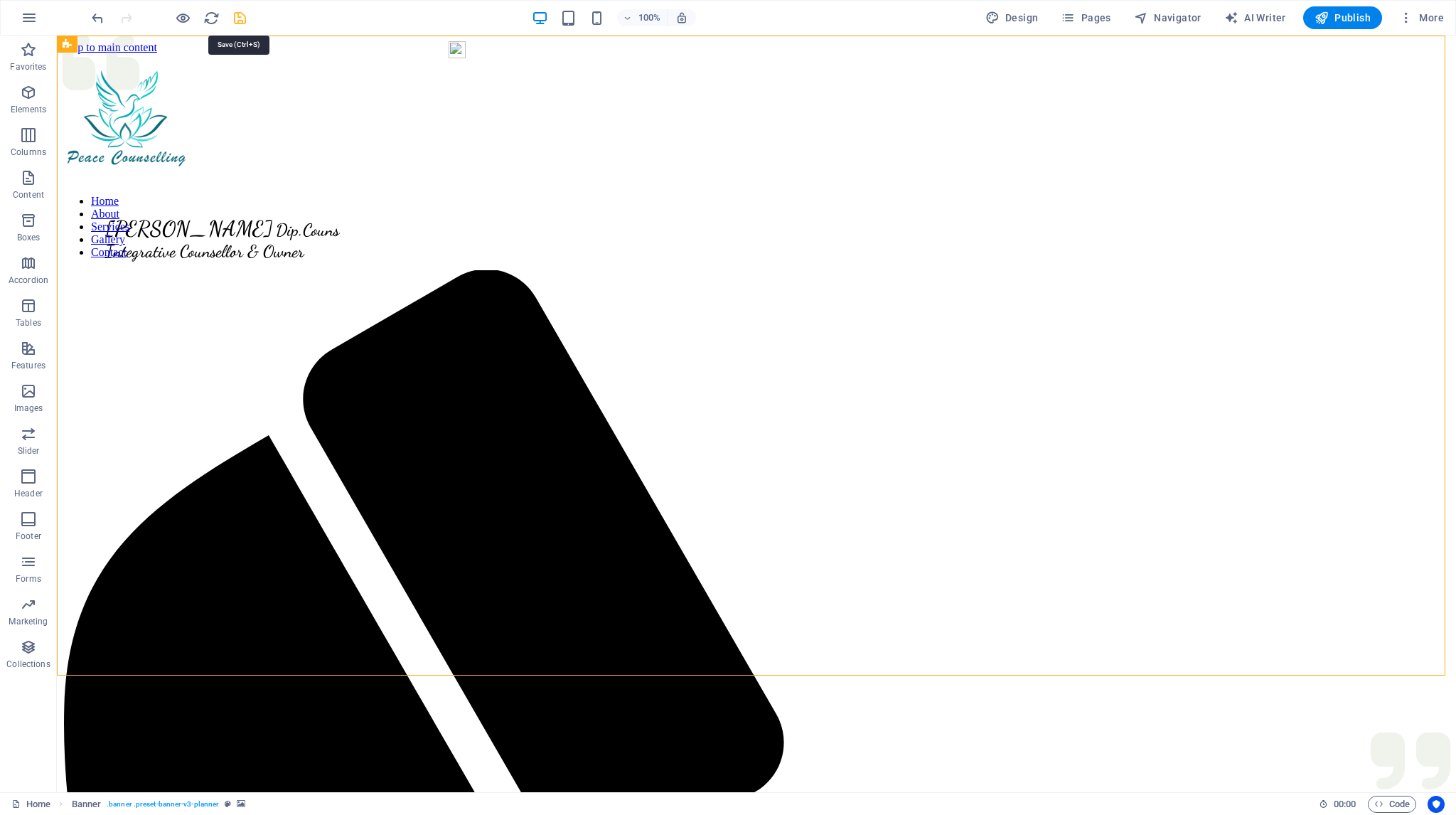
click at [238, 15] on icon "save" at bounding box center [239, 17] width 16 height 16
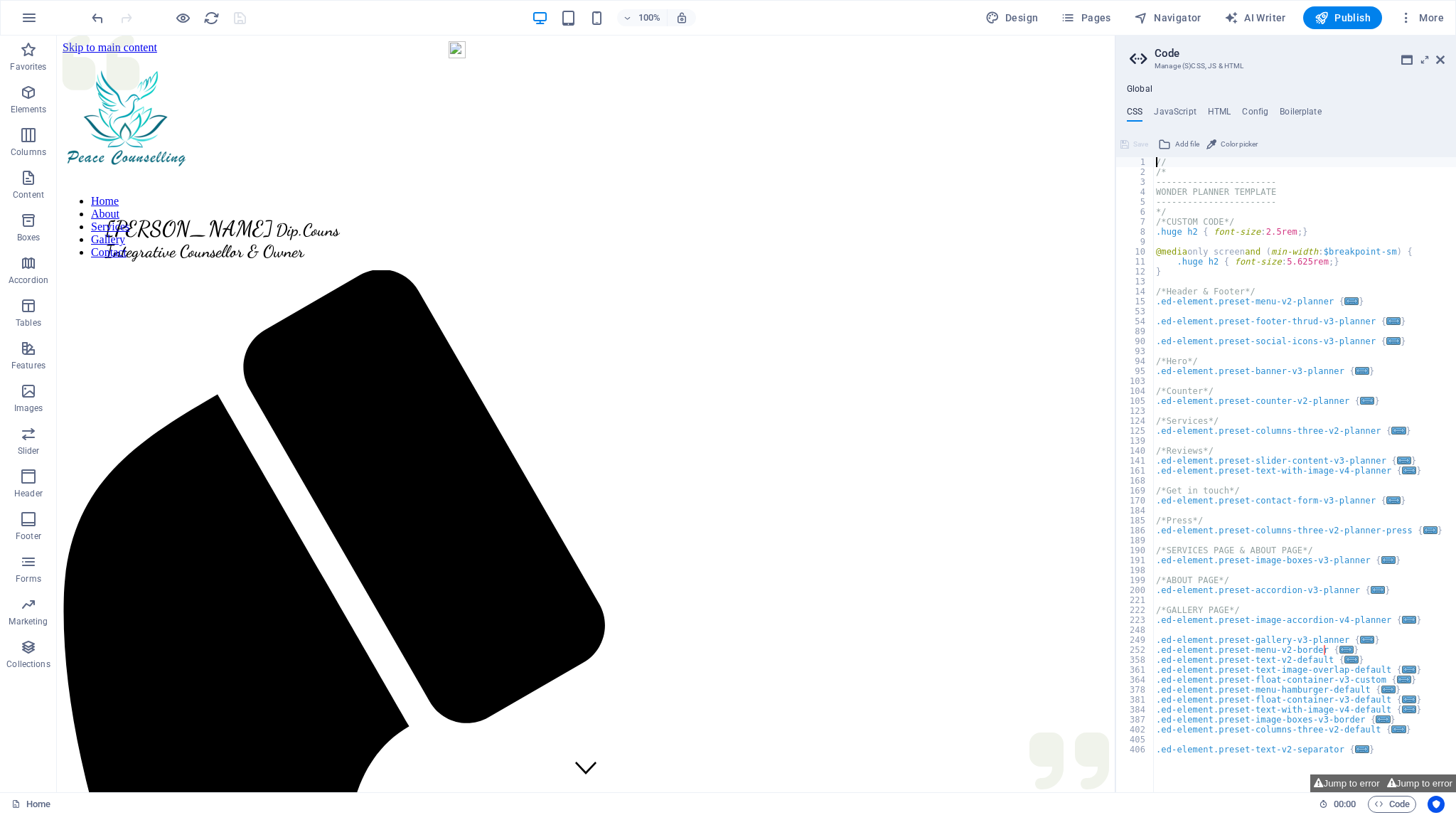
click at [1444, 52] on h2 "Code" at bounding box center [1299, 53] width 290 height 12
click at [1442, 60] on icon at bounding box center [1440, 59] width 9 height 11
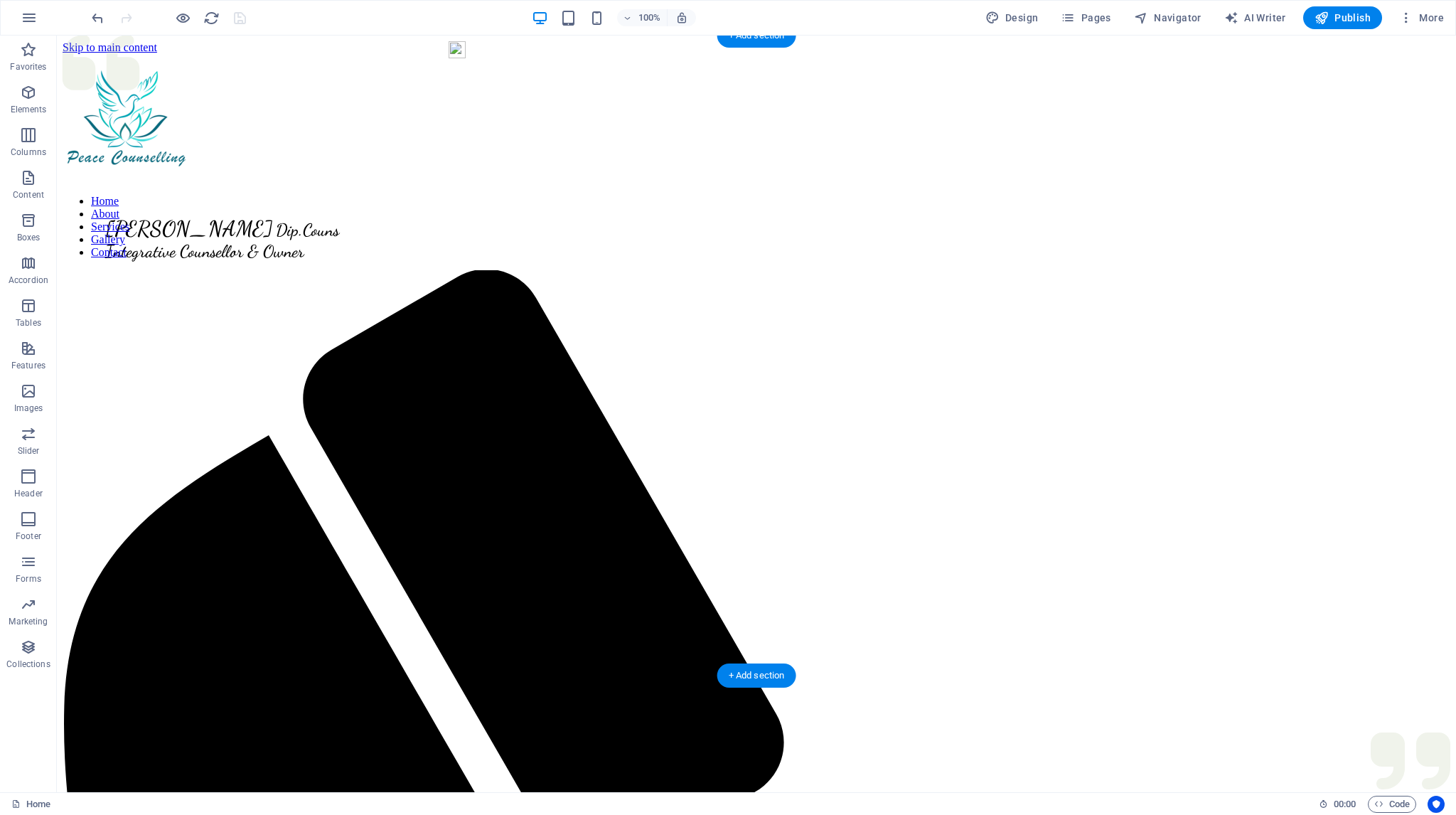
click at [237, 190] on figure at bounding box center [755, 190] width 1387 height 0
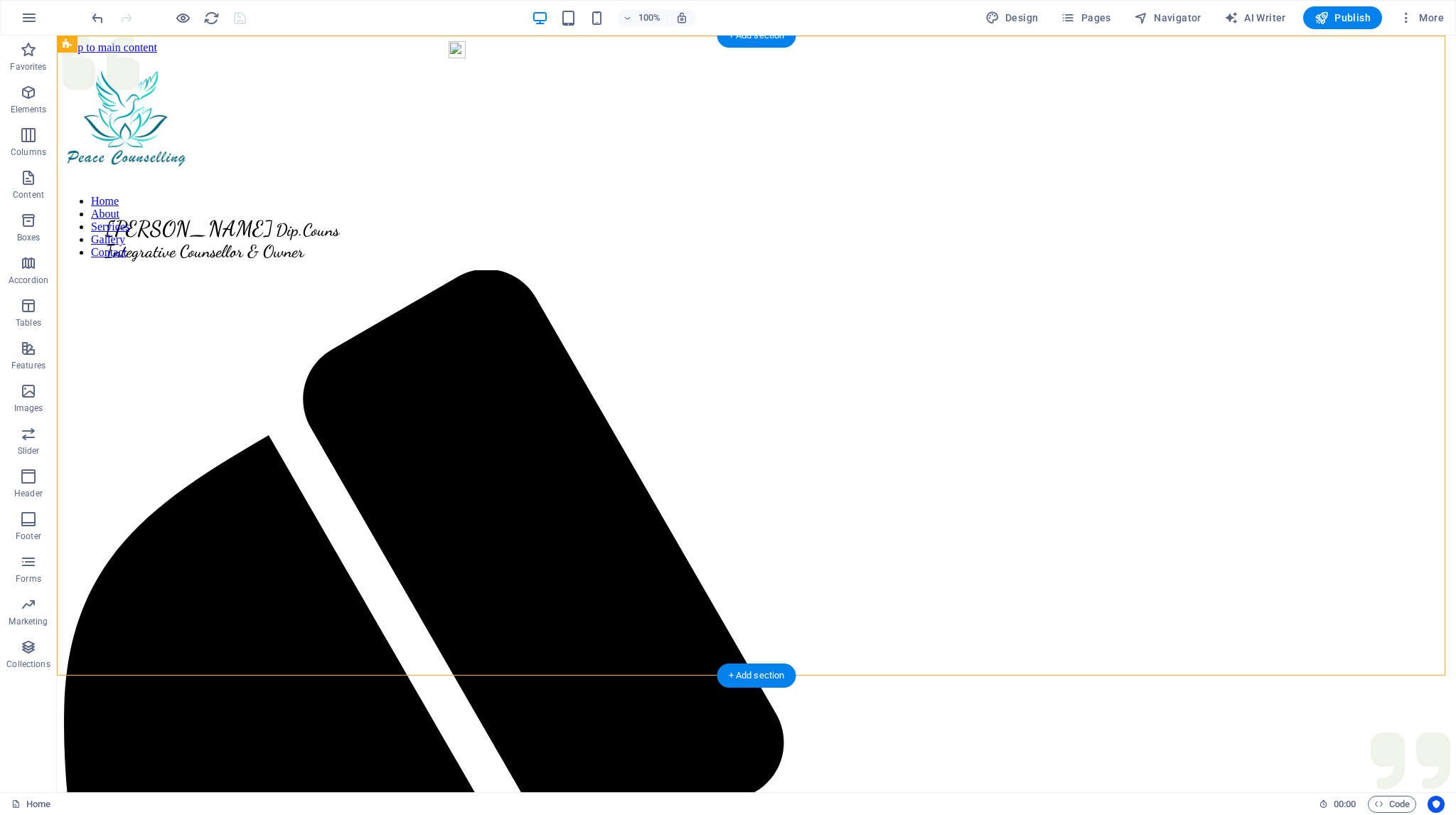
click at [237, 190] on figure at bounding box center [755, 190] width 1387 height 0
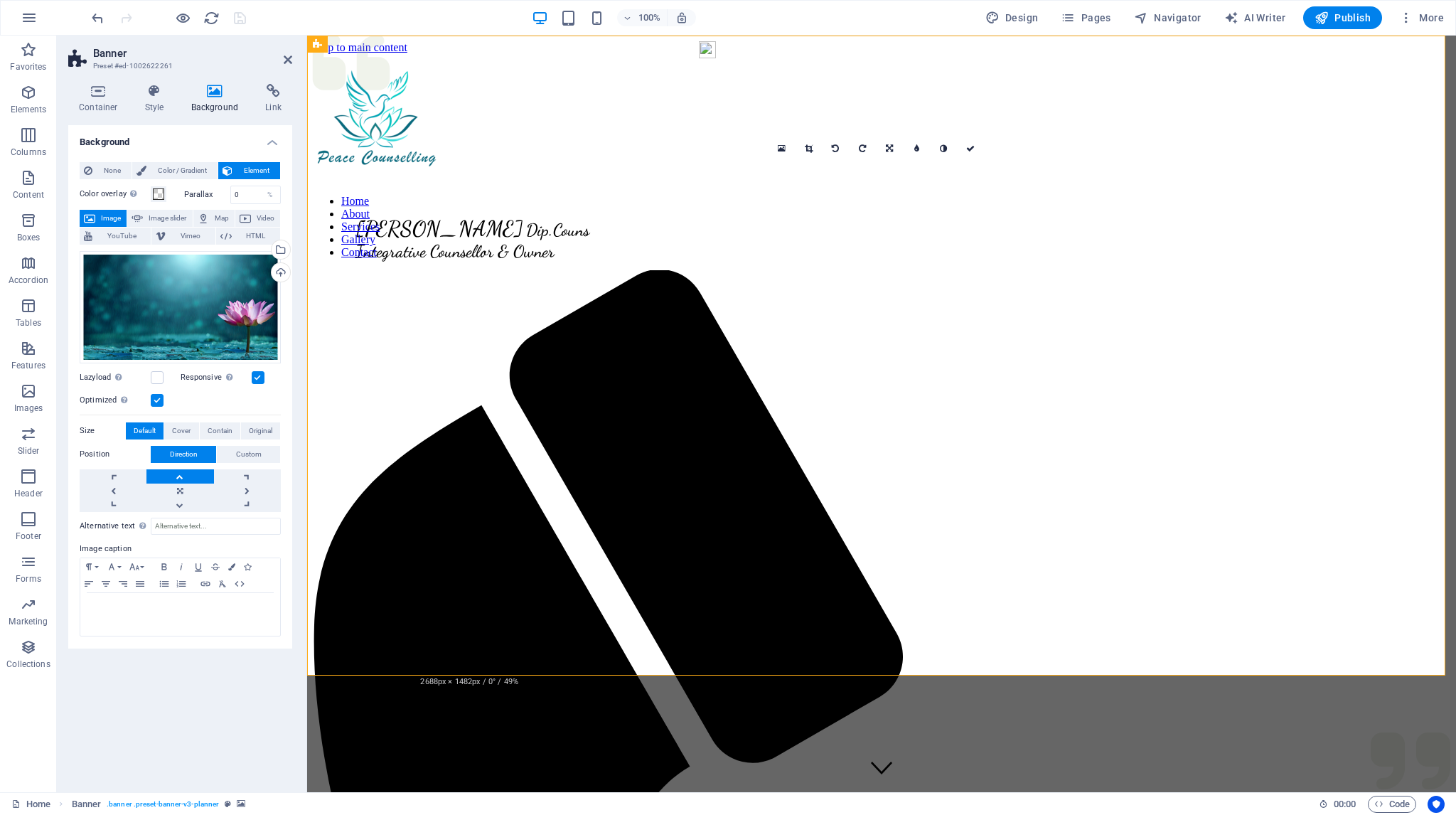
click at [181, 476] on link at bounding box center [180, 476] width 67 height 14
click at [973, 146] on icon at bounding box center [970, 148] width 9 height 9
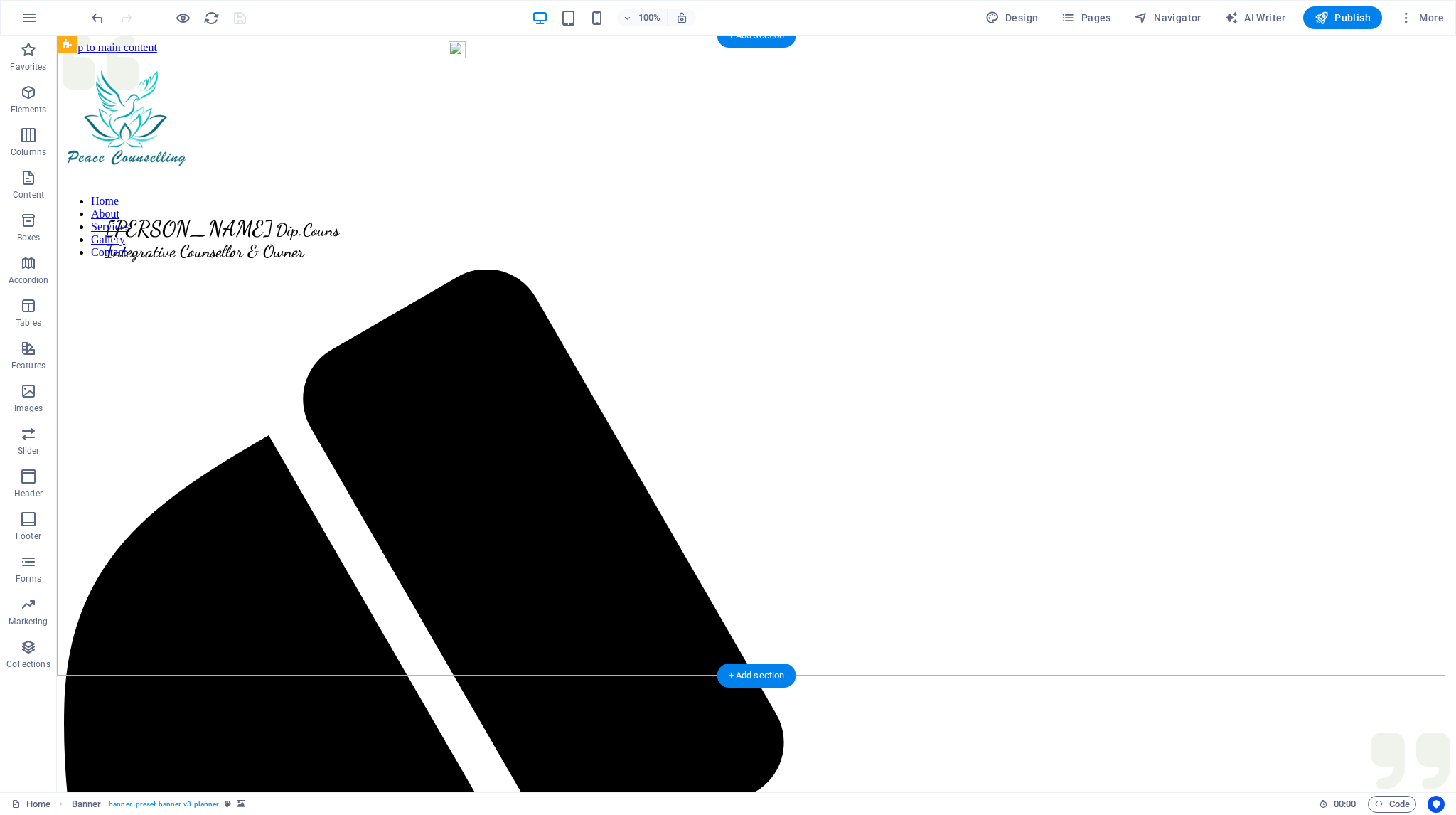
click at [279, 190] on figure at bounding box center [755, 190] width 1387 height 0
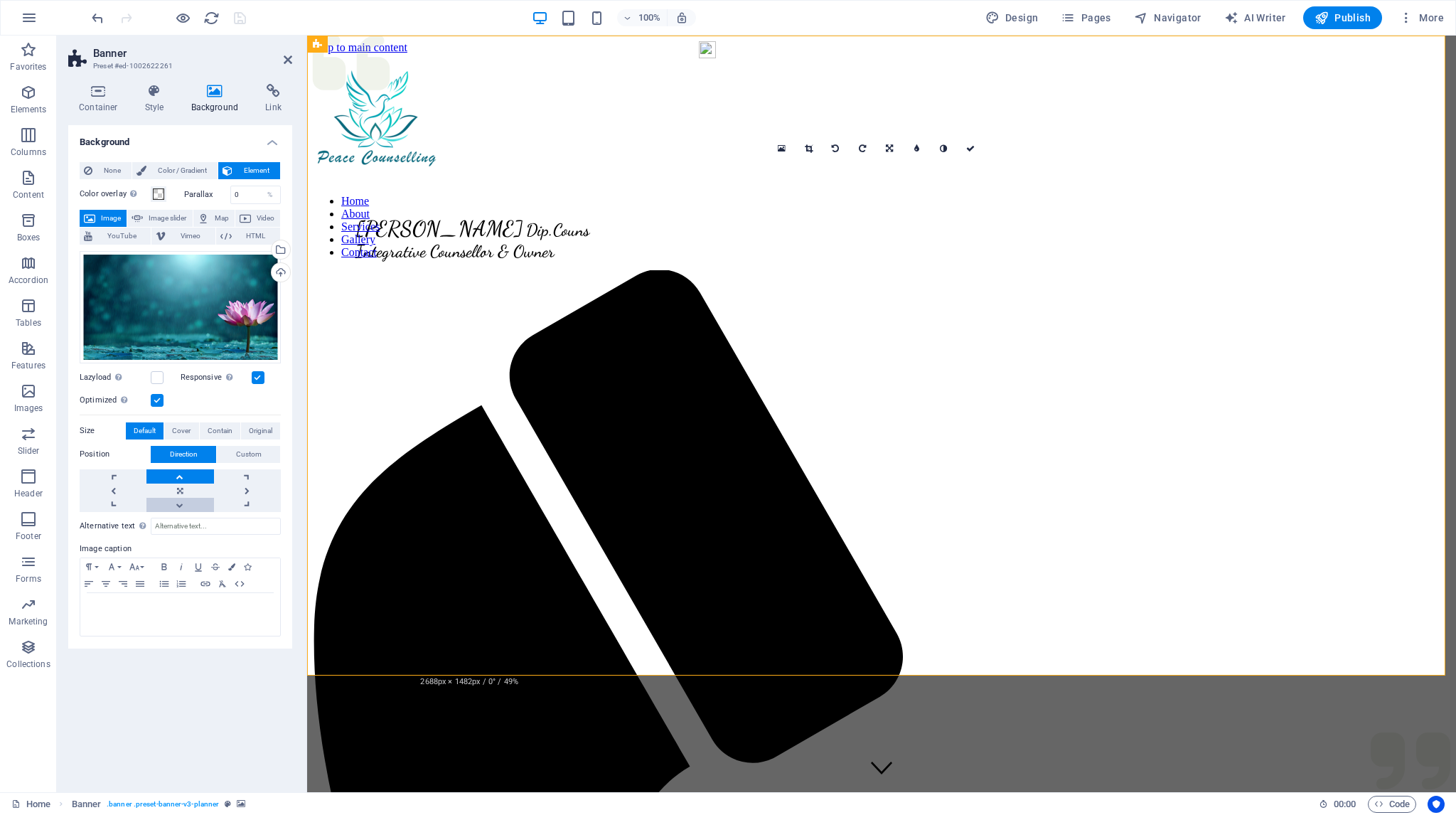
click at [184, 498] on link at bounding box center [180, 505] width 67 height 14
click at [184, 490] on link at bounding box center [180, 490] width 67 height 14
click at [184, 424] on span "Cover" at bounding box center [181, 431] width 18 height 17
click at [135, 430] on span "Default" at bounding box center [145, 431] width 22 height 17
click at [260, 426] on span "Original" at bounding box center [260, 431] width 24 height 17
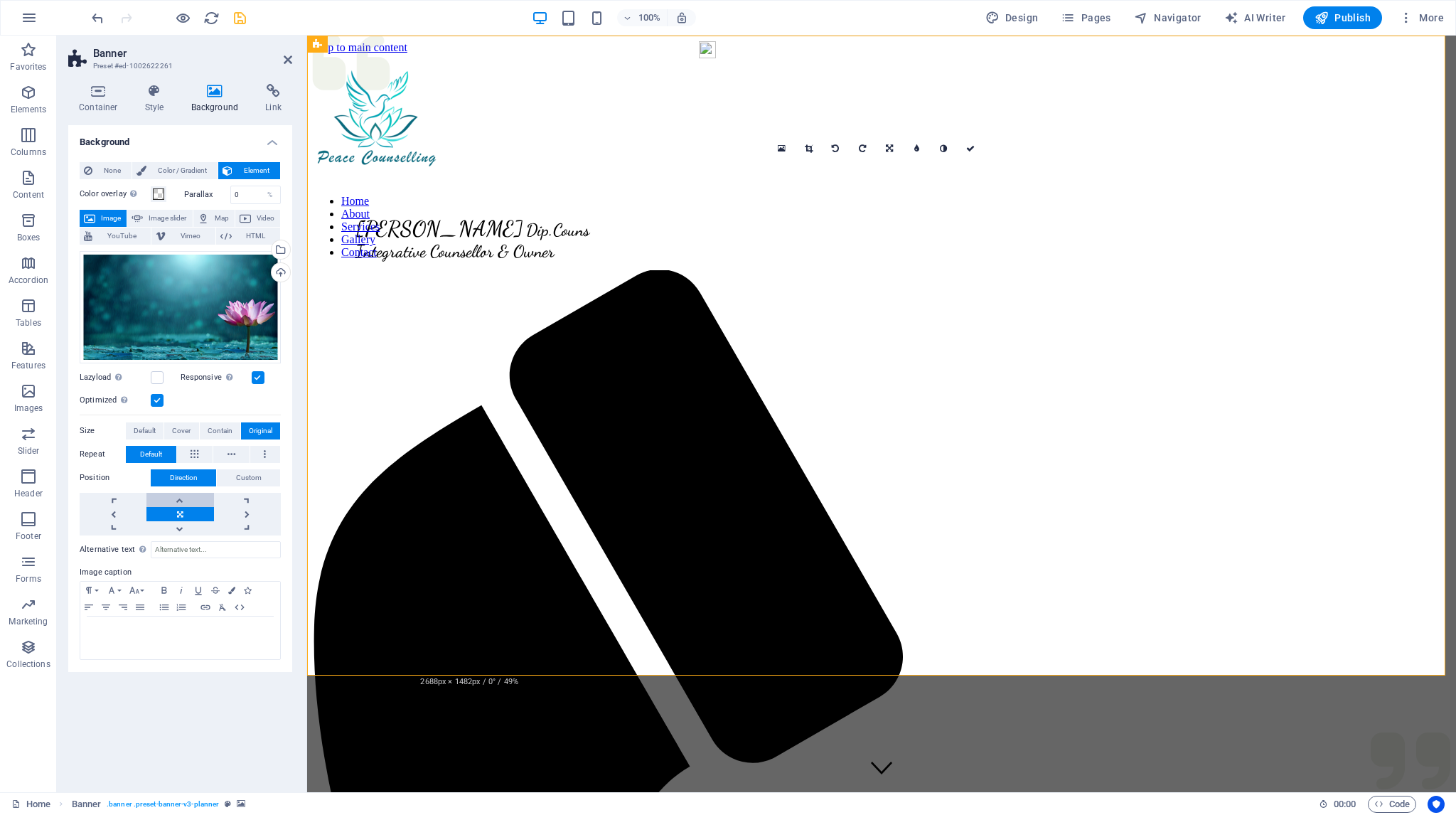
click at [185, 499] on link at bounding box center [180, 500] width 67 height 14
click at [180, 532] on link at bounding box center [180, 528] width 67 height 14
click at [214, 427] on span "Contain" at bounding box center [220, 431] width 25 height 17
click at [408, 190] on figure at bounding box center [882, 190] width 1137 height 0
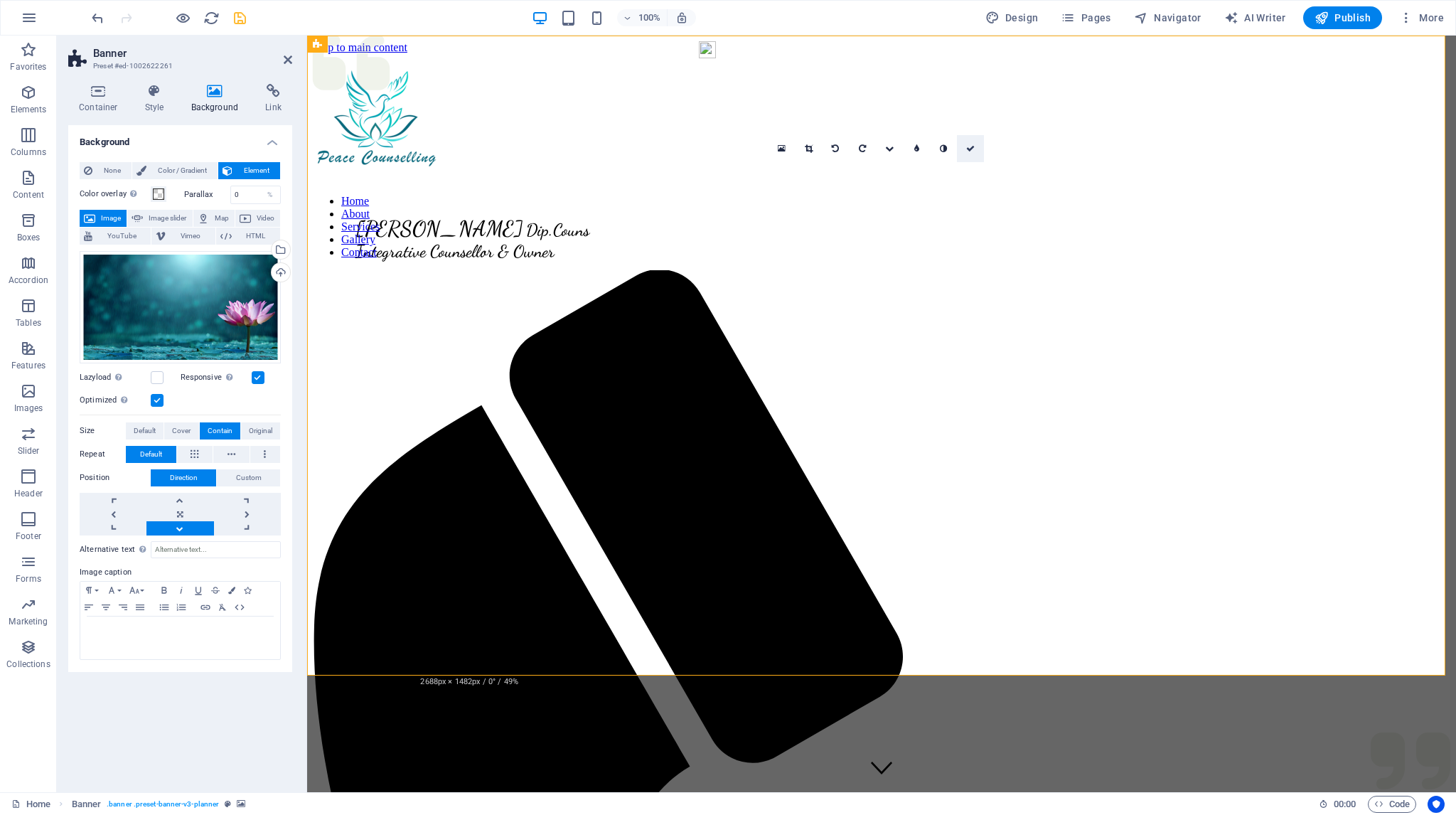
click at [973, 148] on icon at bounding box center [970, 148] width 9 height 9
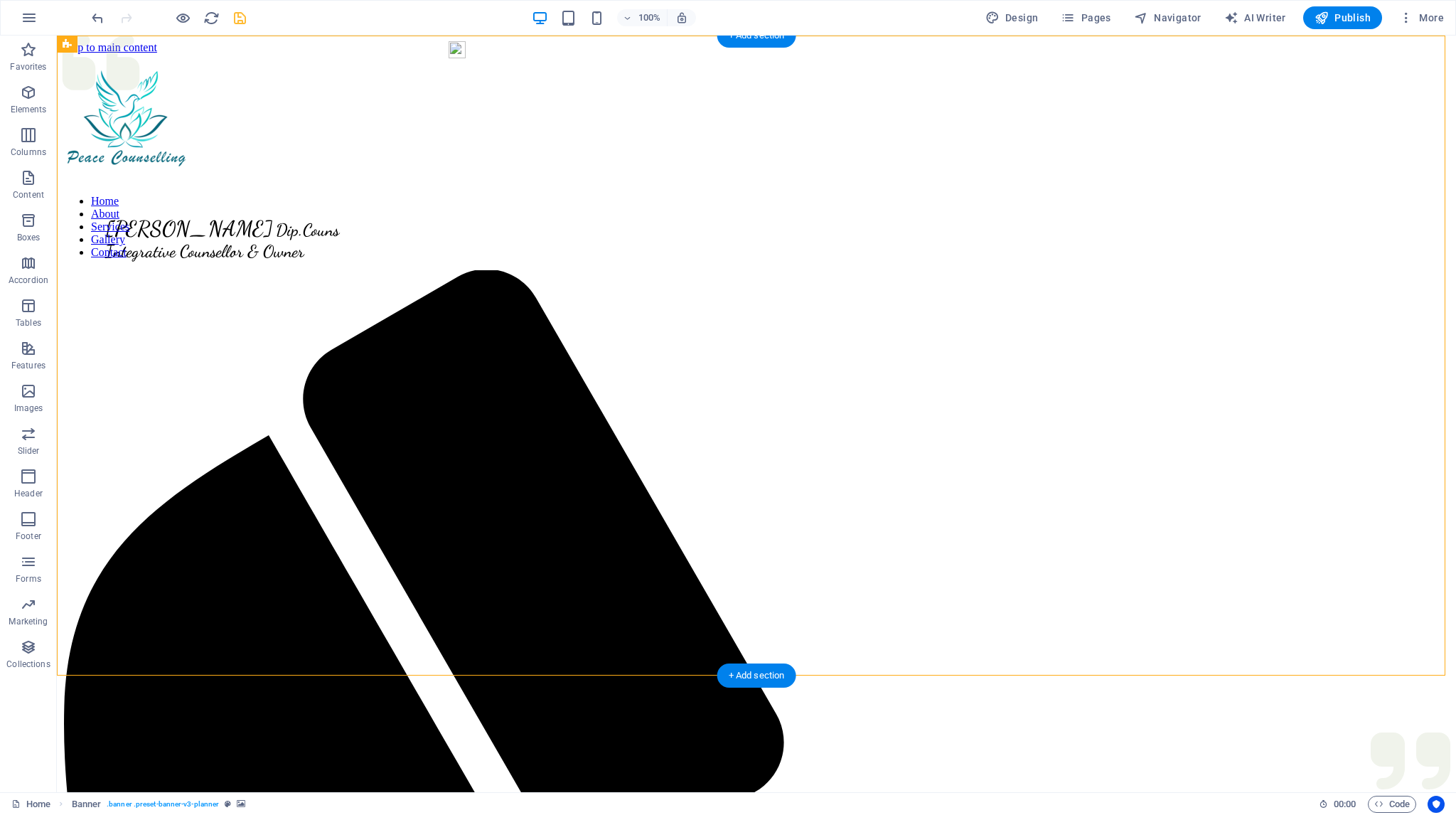
click at [284, 190] on figure at bounding box center [755, 190] width 1387 height 0
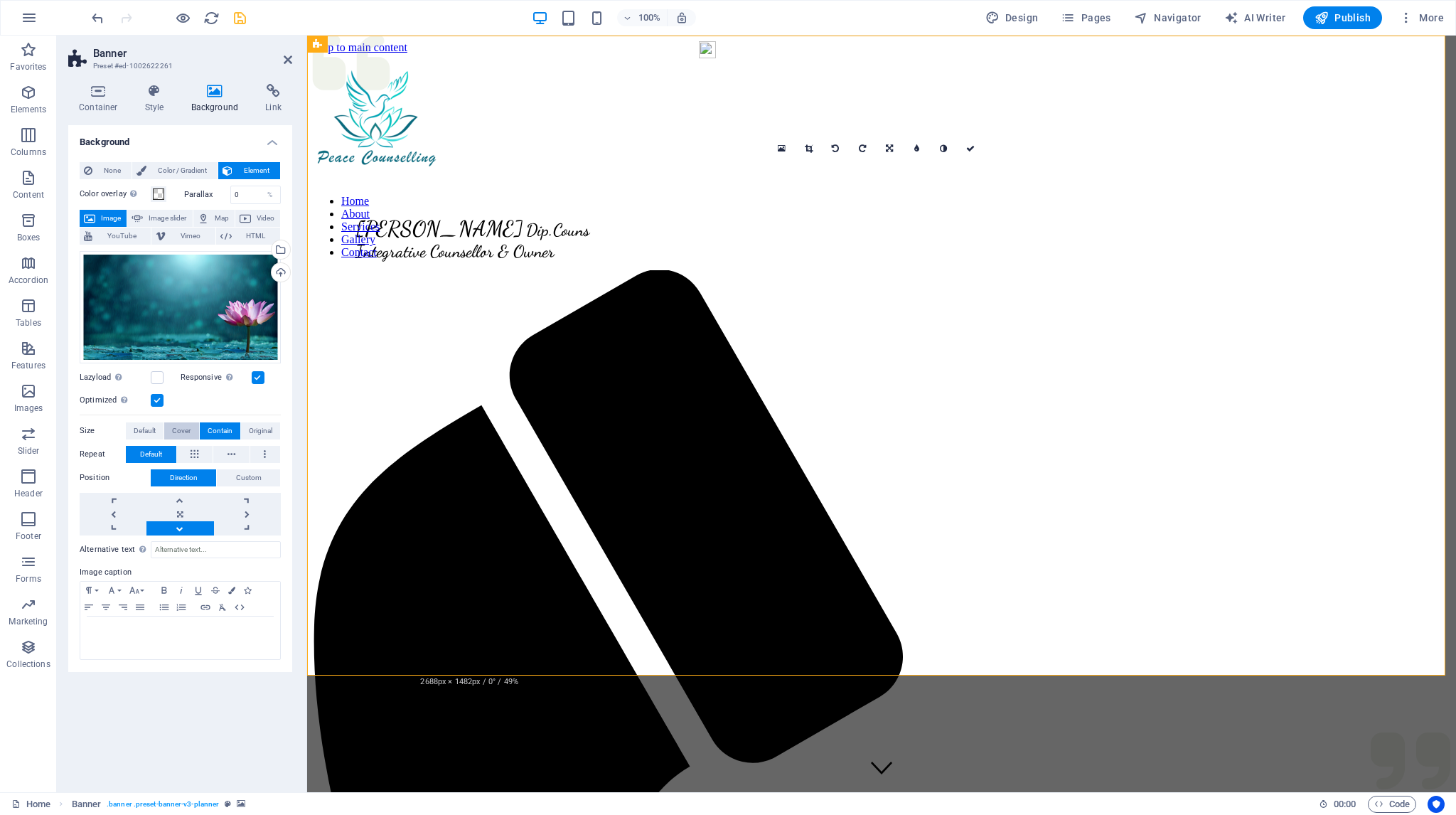
click at [190, 429] on span "Cover" at bounding box center [181, 431] width 18 height 17
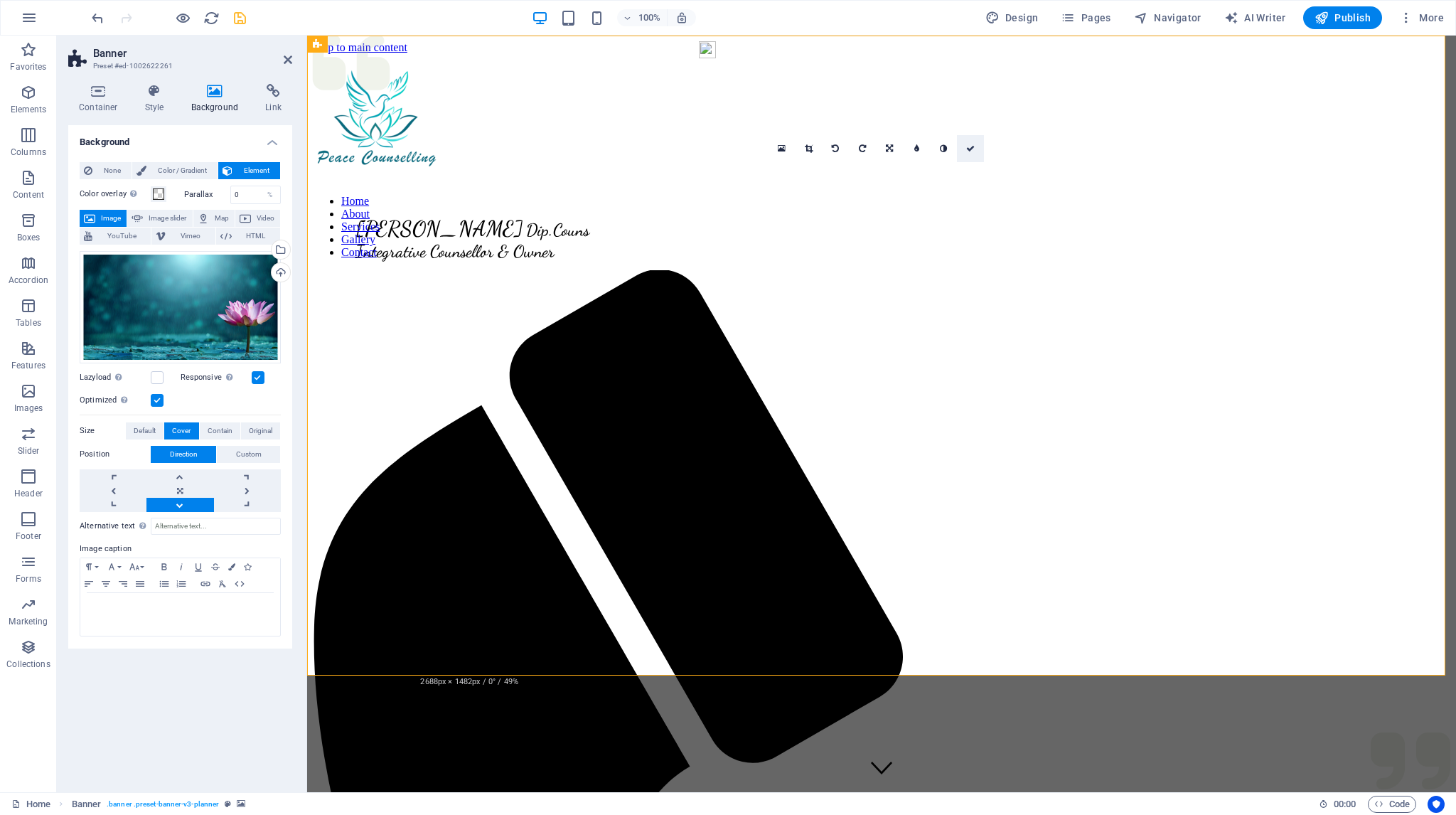
click at [972, 149] on icon at bounding box center [970, 148] width 9 height 9
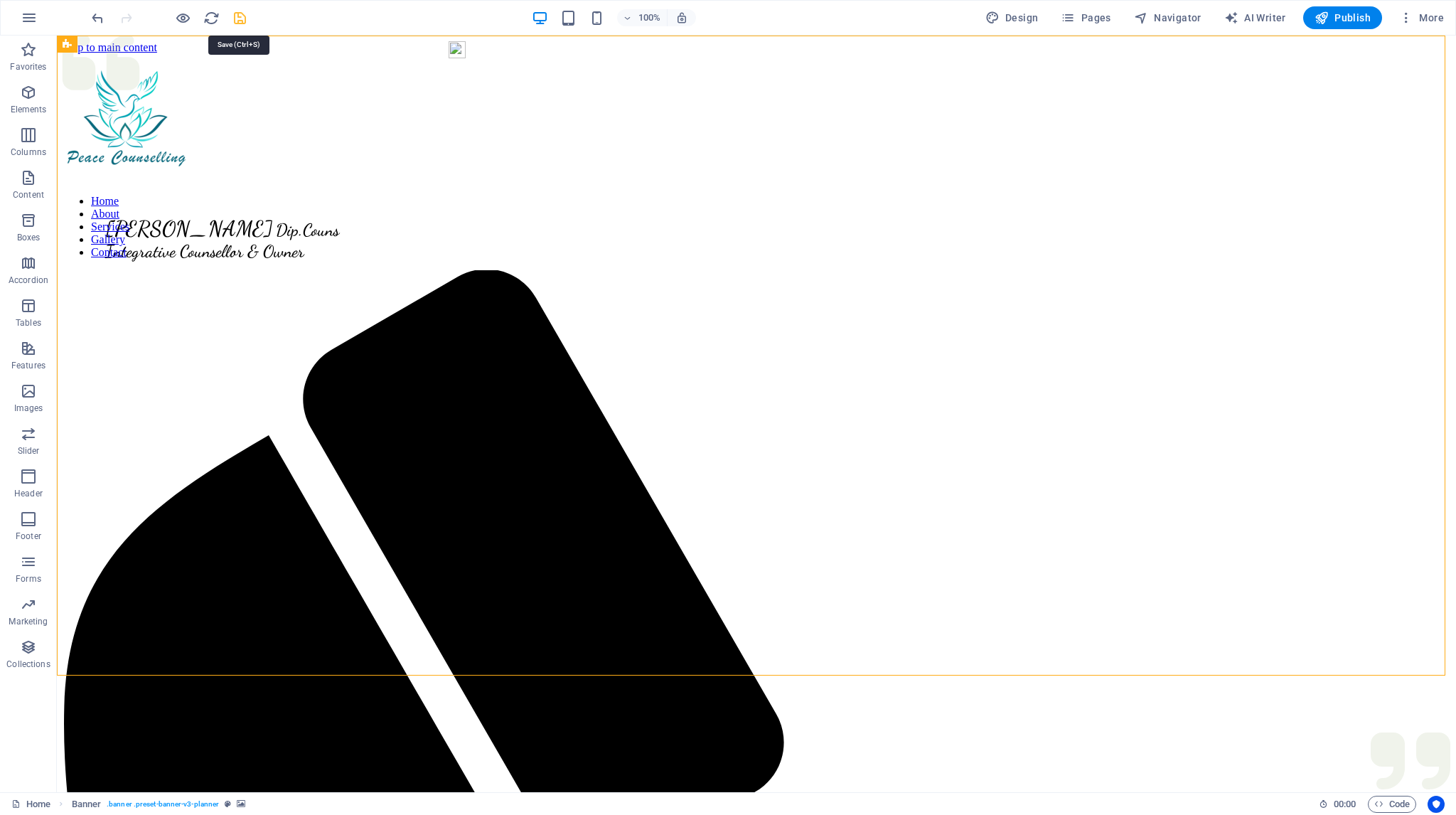
click at [241, 18] on icon "save" at bounding box center [239, 17] width 16 height 16
checkbox input "false"
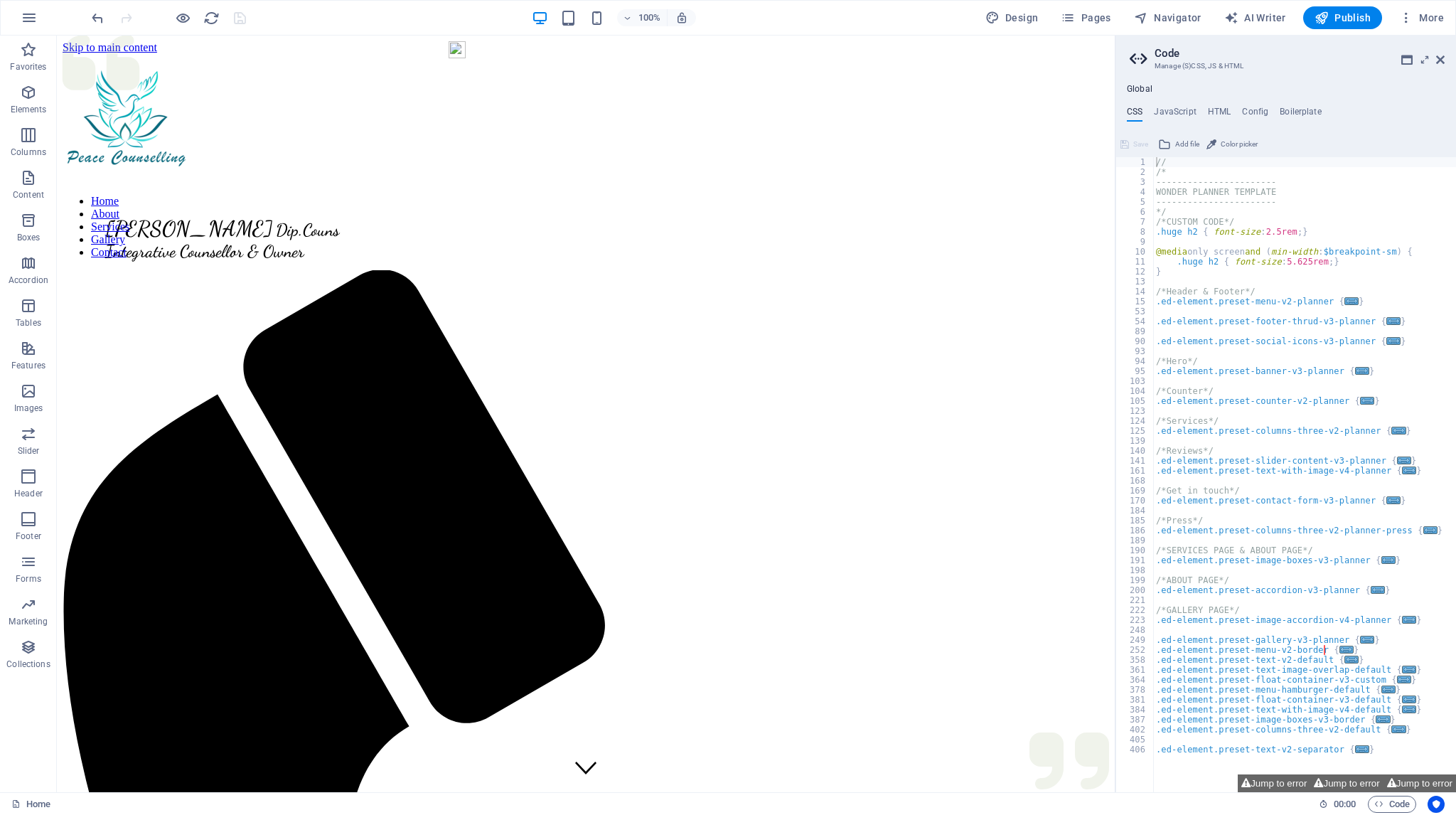
click at [1445, 60] on aside "Code Manage (S)CSS, JS & HTML Global CSS JavaScript HTML Config Boilerplate // …" at bounding box center [1285, 414] width 341 height 757
click at [1445, 59] on aside "Code Manage (S)CSS, JS & HTML Global CSS JavaScript HTML Config Boilerplate // …" at bounding box center [1285, 414] width 341 height 757
click at [1442, 60] on icon at bounding box center [1440, 59] width 9 height 11
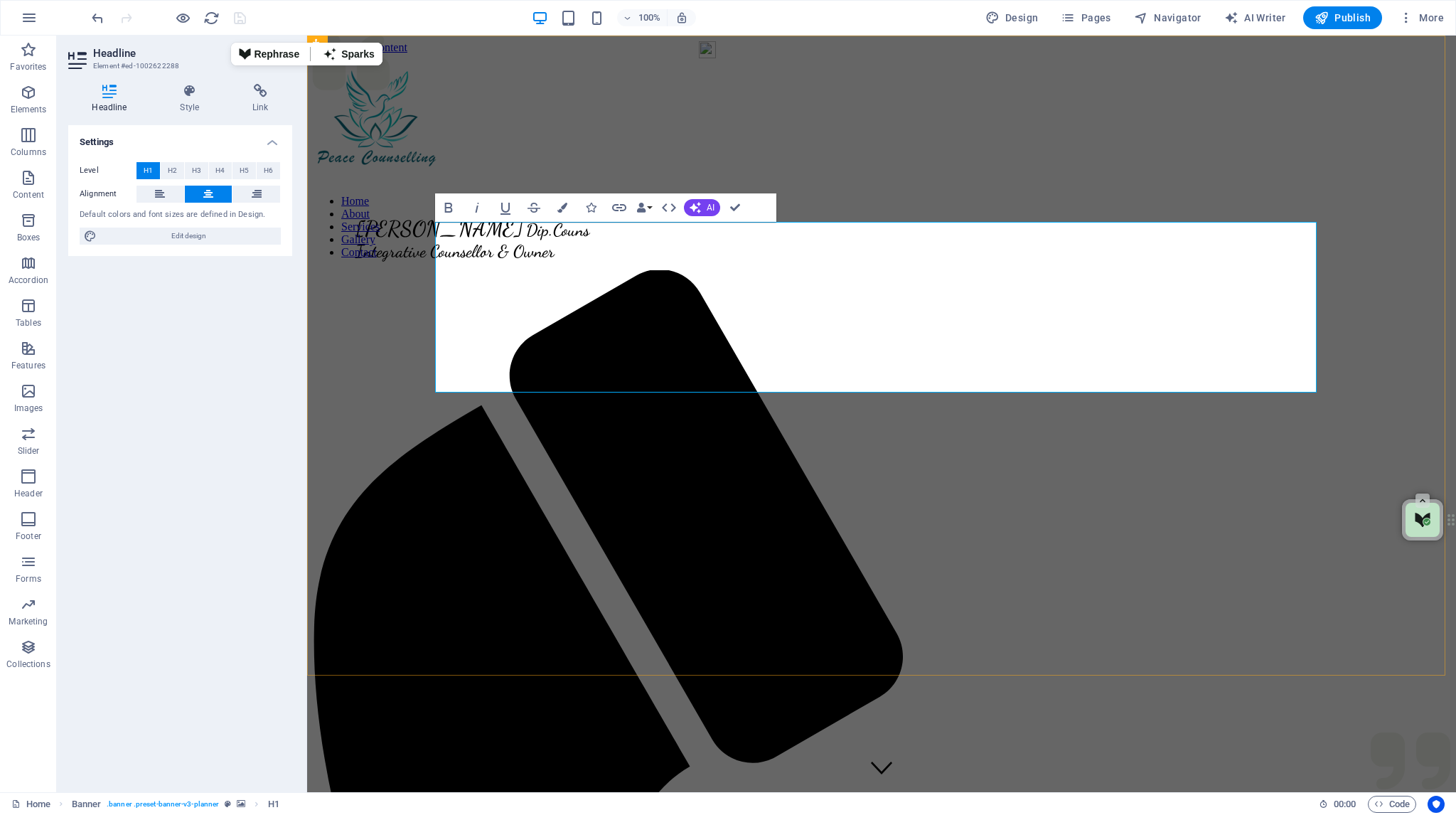
click at [1391, 190] on figure at bounding box center [882, 190] width 1137 height 0
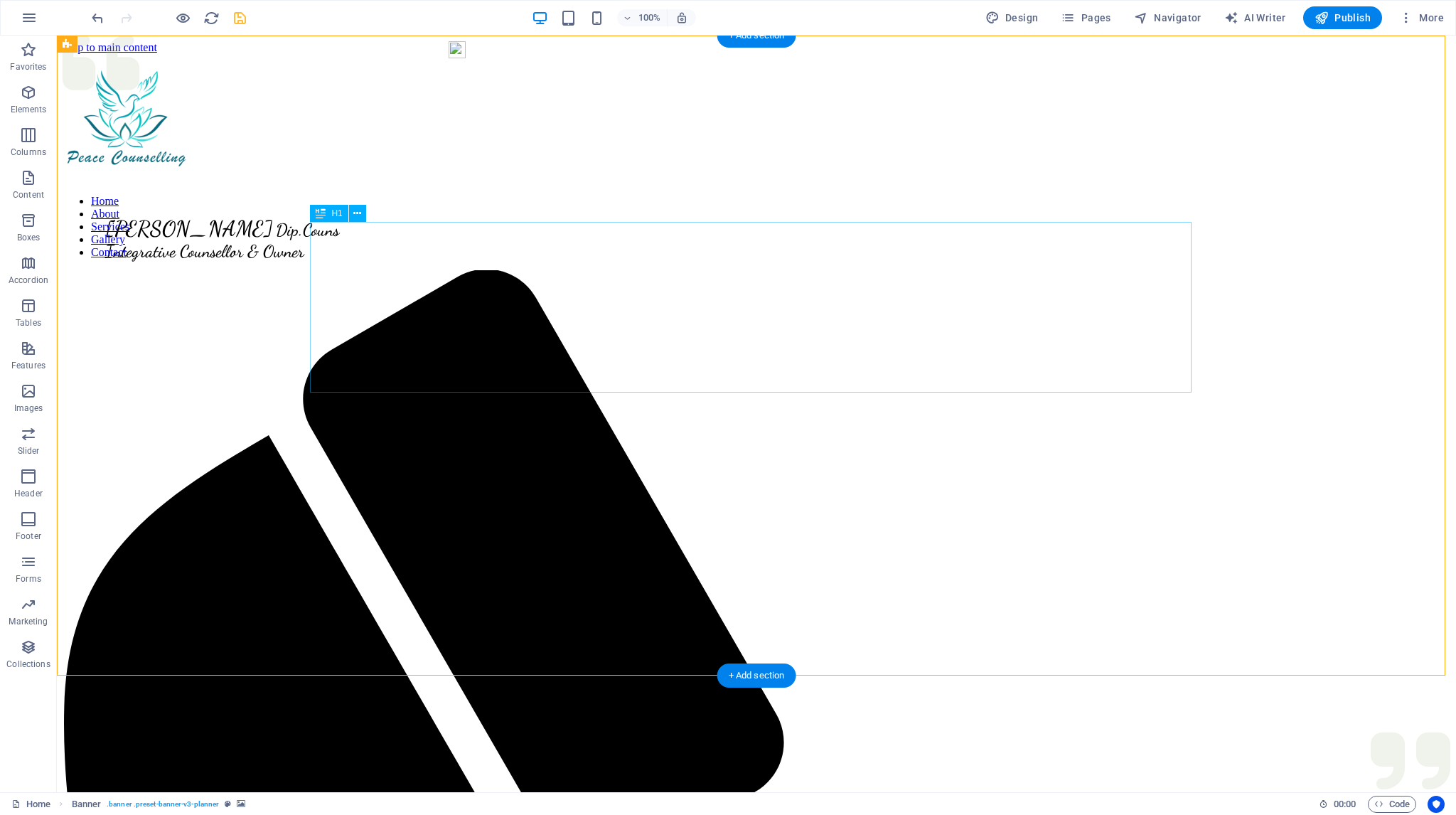
click at [354, 212] on icon at bounding box center [357, 214] width 8 height 15
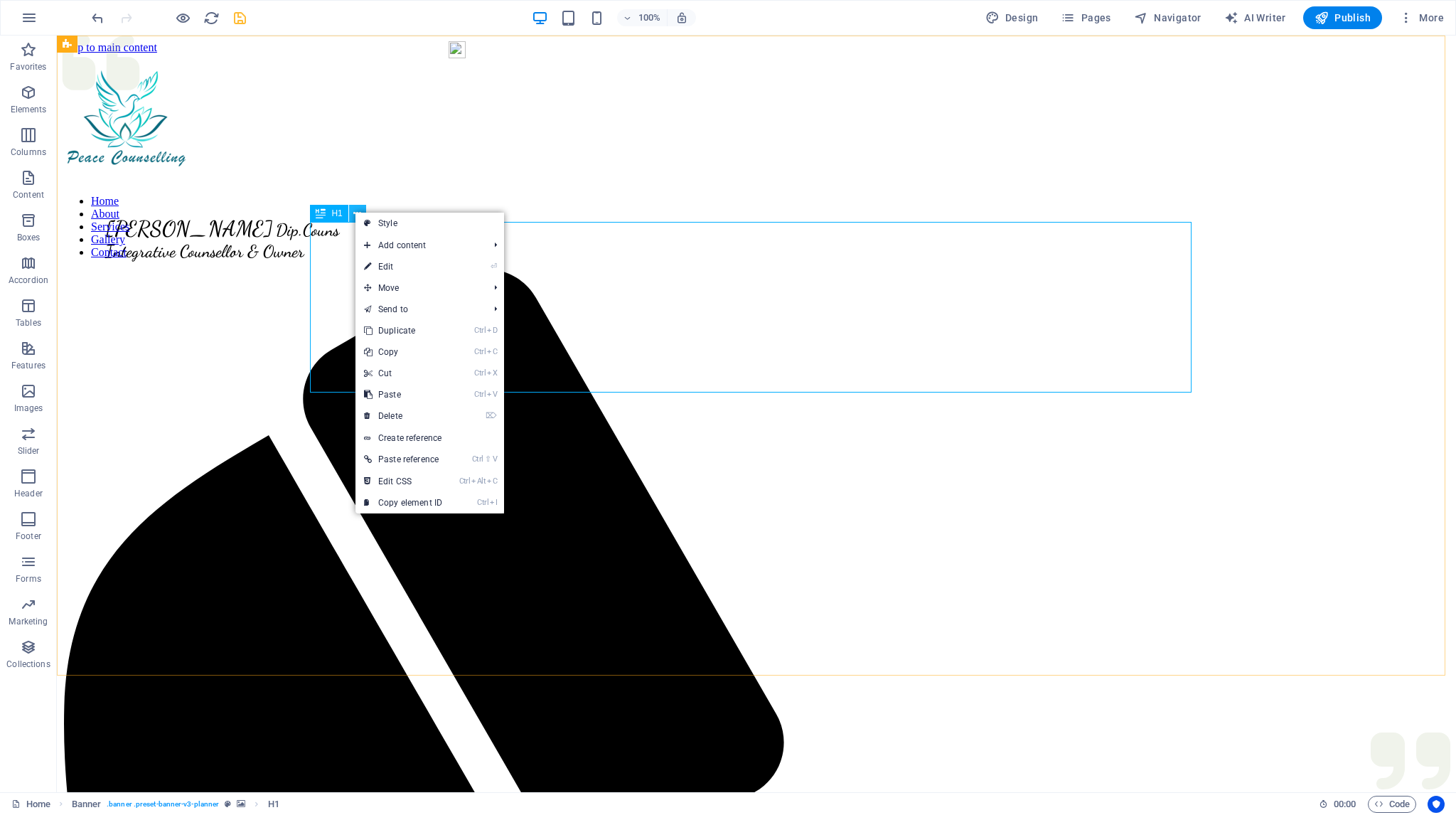
click at [355, 212] on icon at bounding box center [357, 214] width 8 height 15
click at [385, 262] on link "⏎ Edit" at bounding box center [404, 266] width 95 height 21
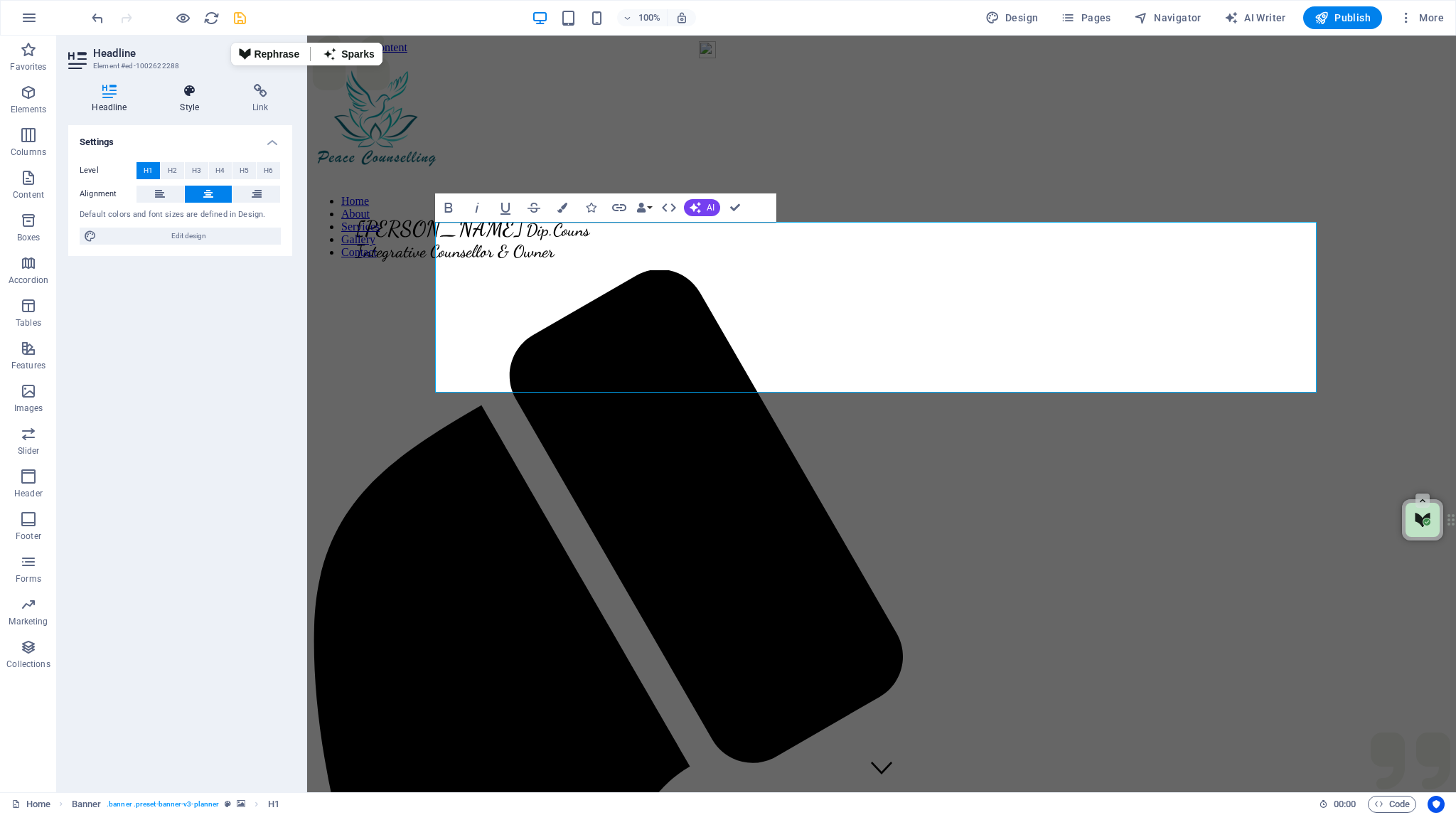
click at [190, 88] on icon at bounding box center [190, 91] width 67 height 14
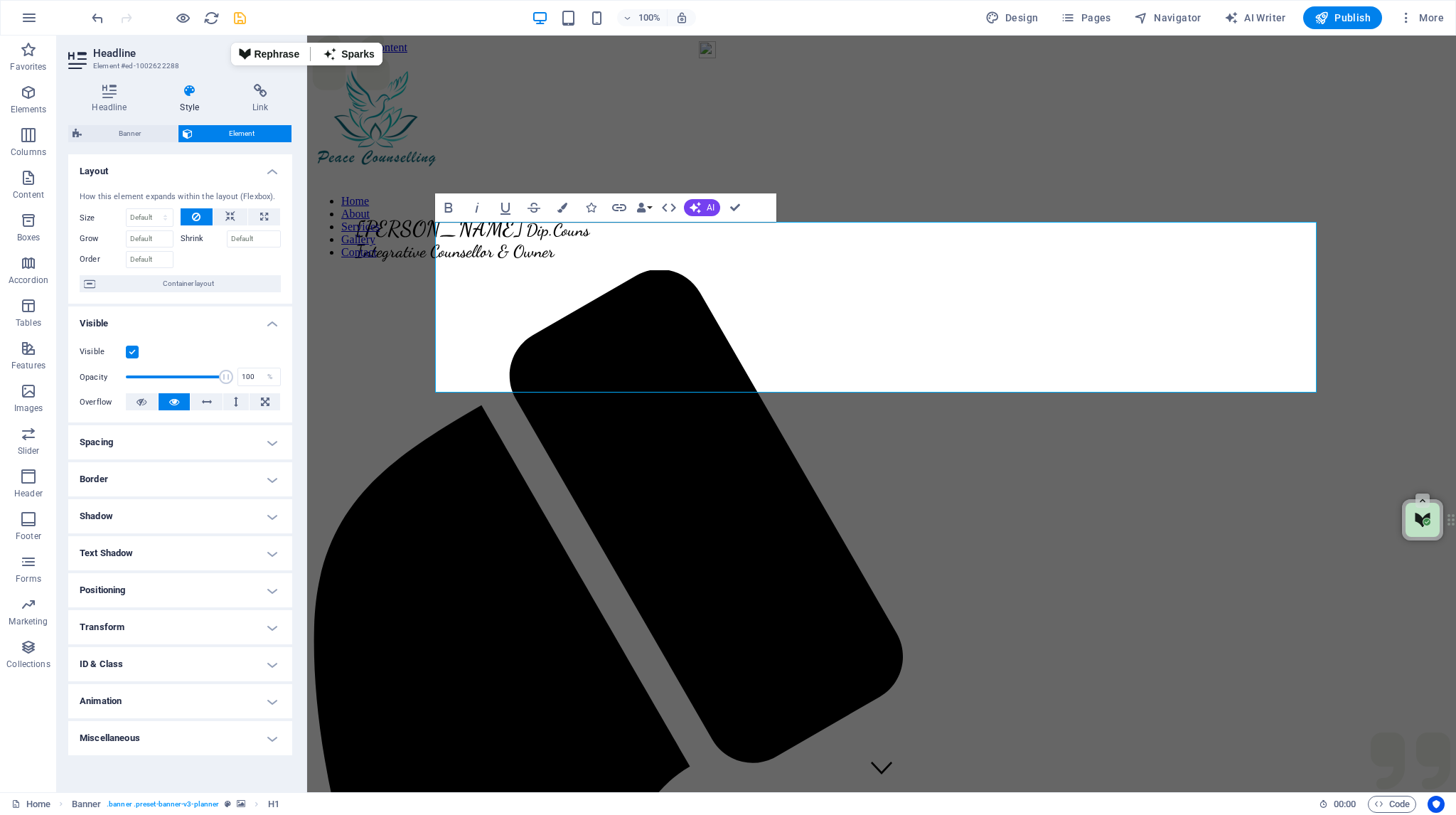
click at [271, 591] on h4 "Positioning" at bounding box center [180, 590] width 224 height 34
click at [272, 441] on h4 "Spacing" at bounding box center [180, 442] width 224 height 34
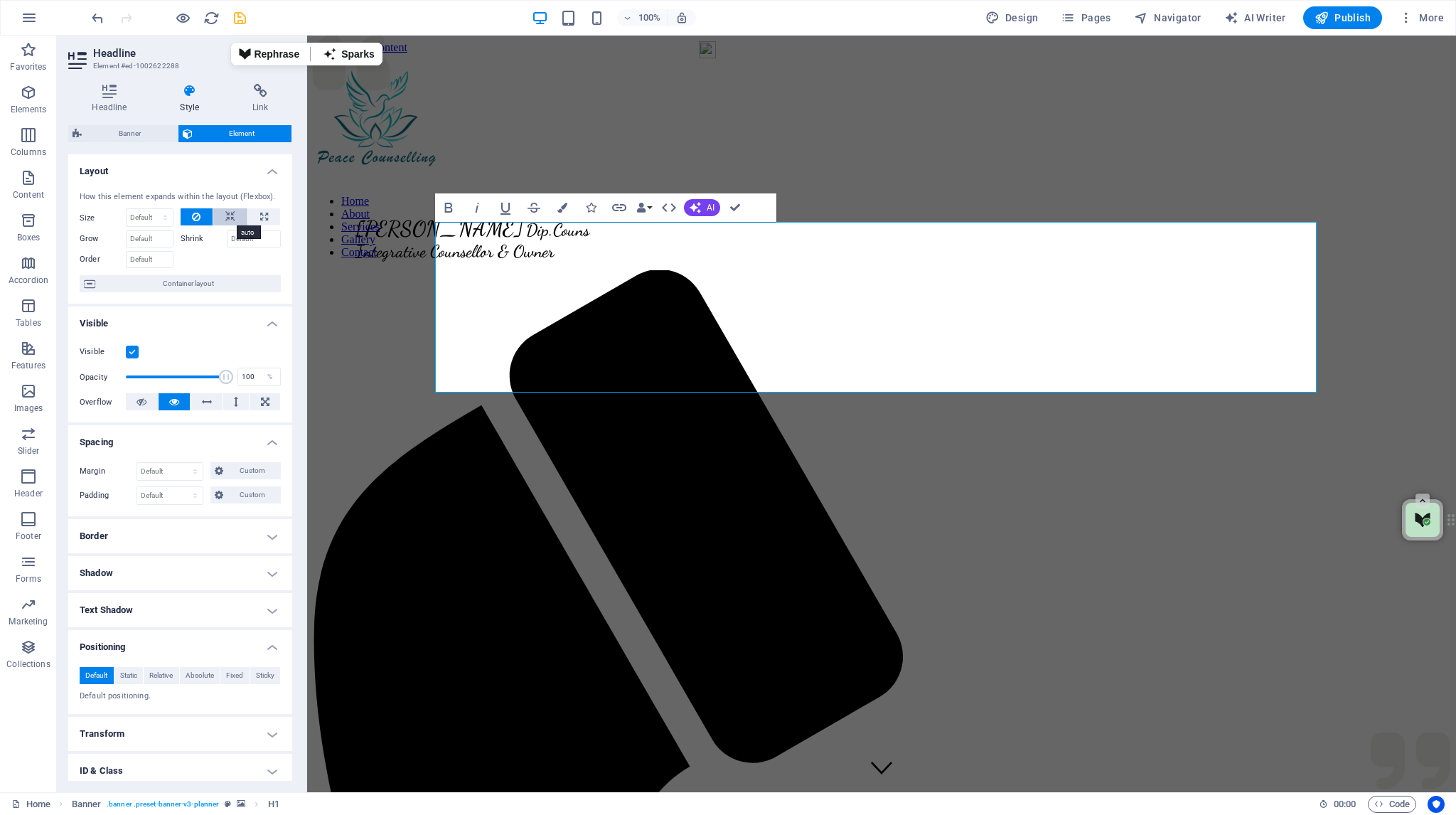
click at [225, 212] on icon at bounding box center [230, 217] width 10 height 17
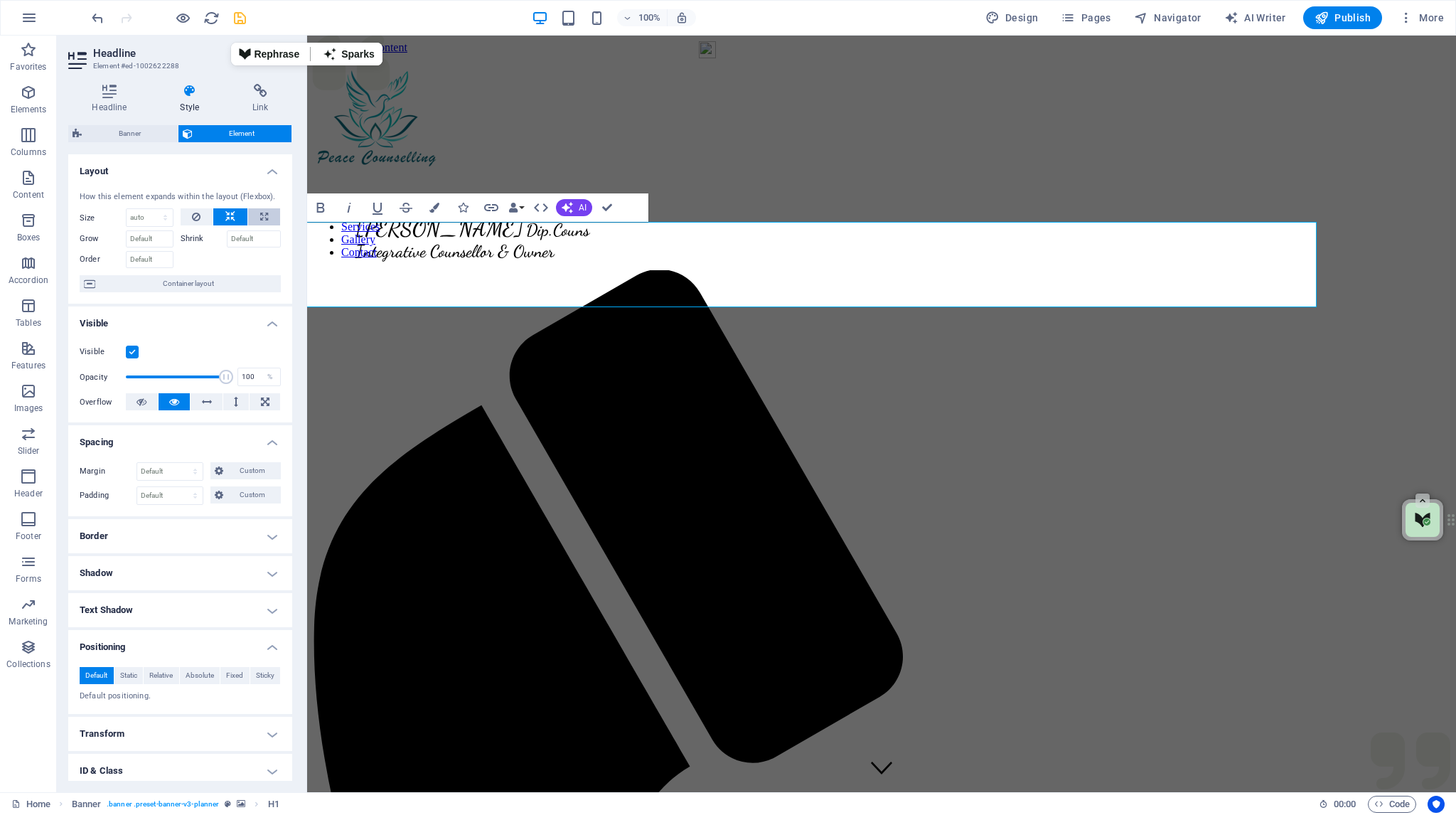
drag, startPoint x: 278, startPoint y: 214, endPoint x: 258, endPoint y: 215, distance: 20.0
click at [276, 214] on div at bounding box center [231, 217] width 101 height 18
click at [262, 216] on icon at bounding box center [264, 217] width 8 height 17
type input "100"
select select "%"
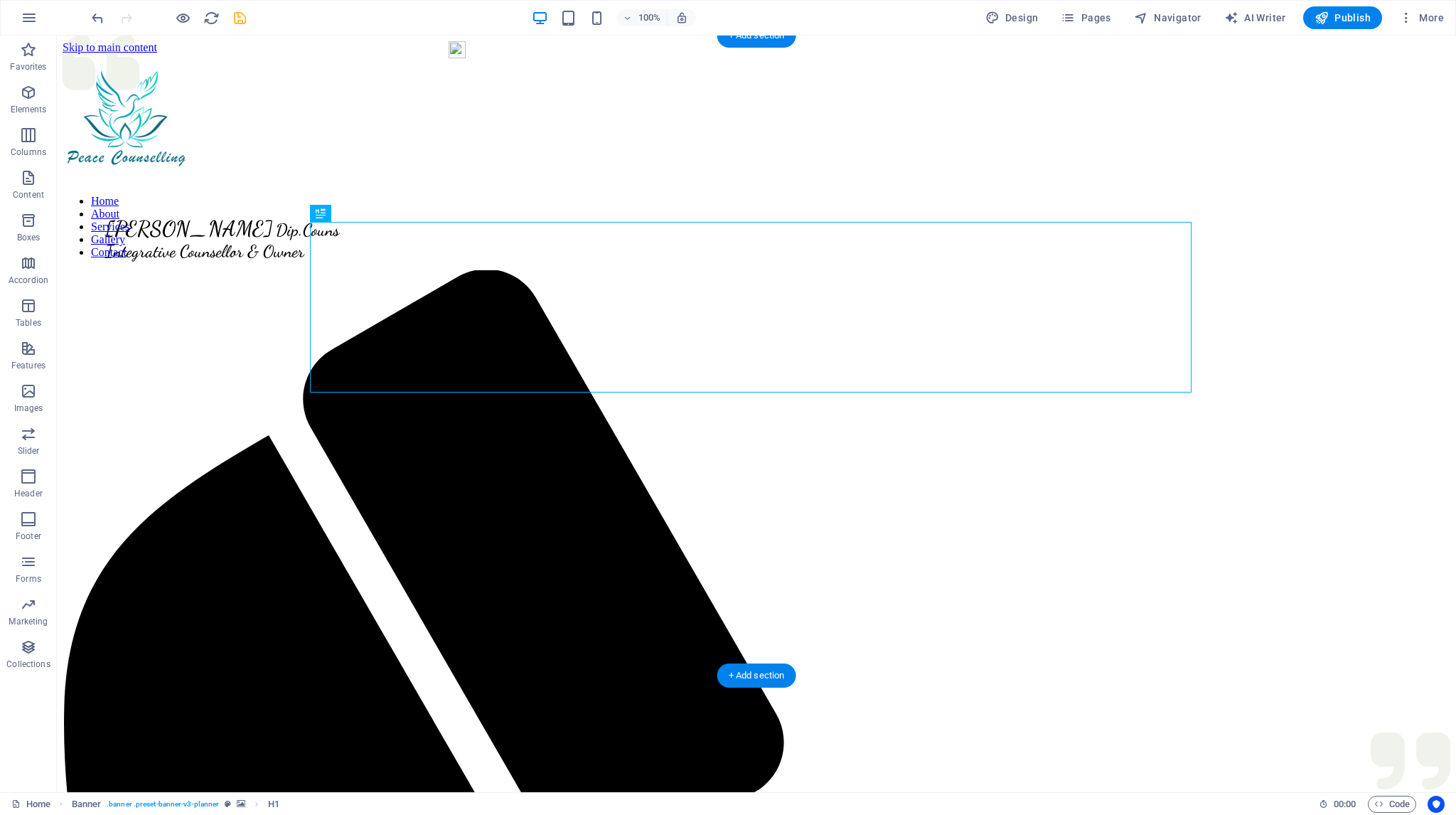
click at [203, 190] on figure at bounding box center [755, 190] width 1387 height 0
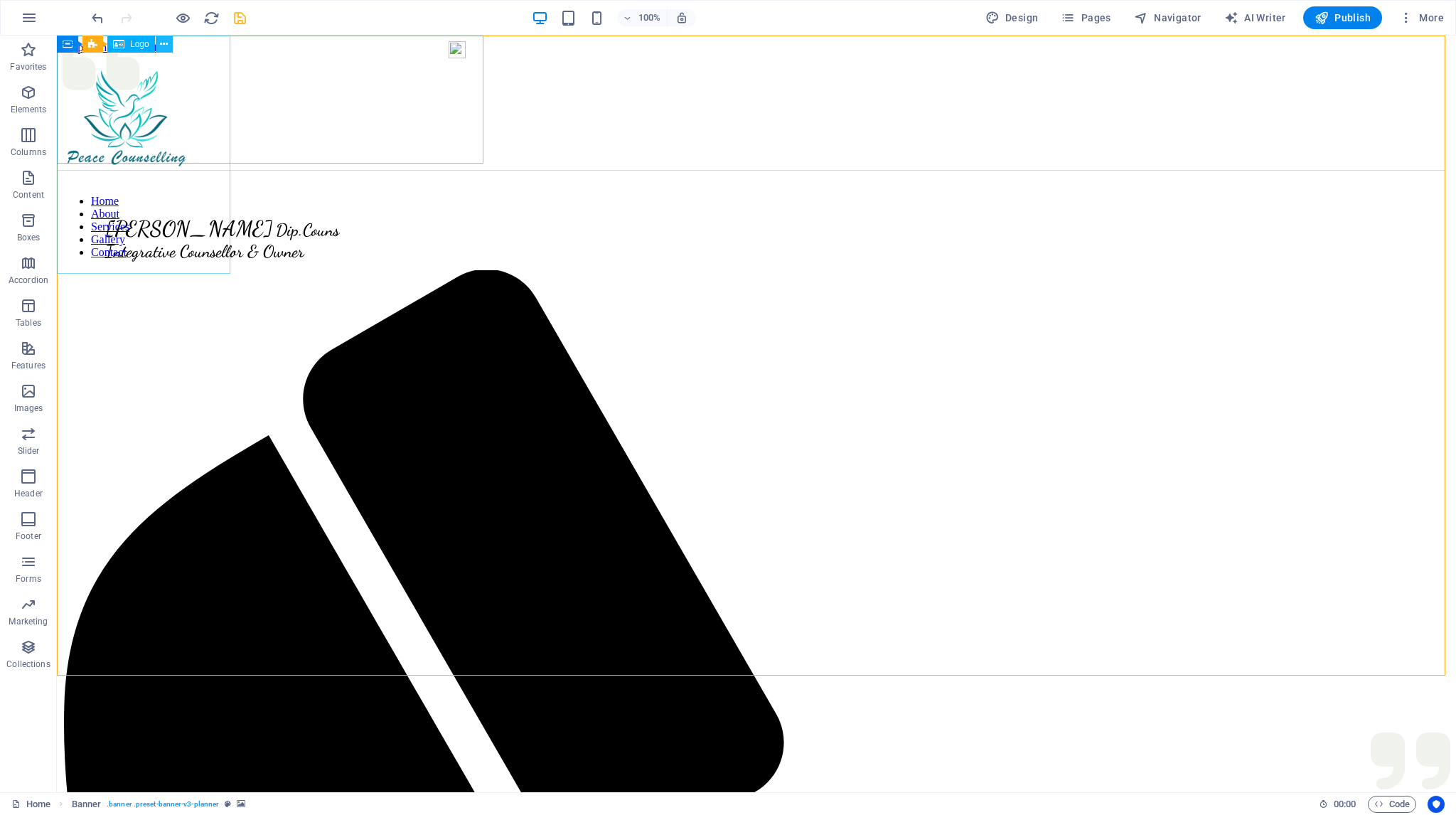
click at [164, 44] on icon at bounding box center [164, 45] width 8 height 15
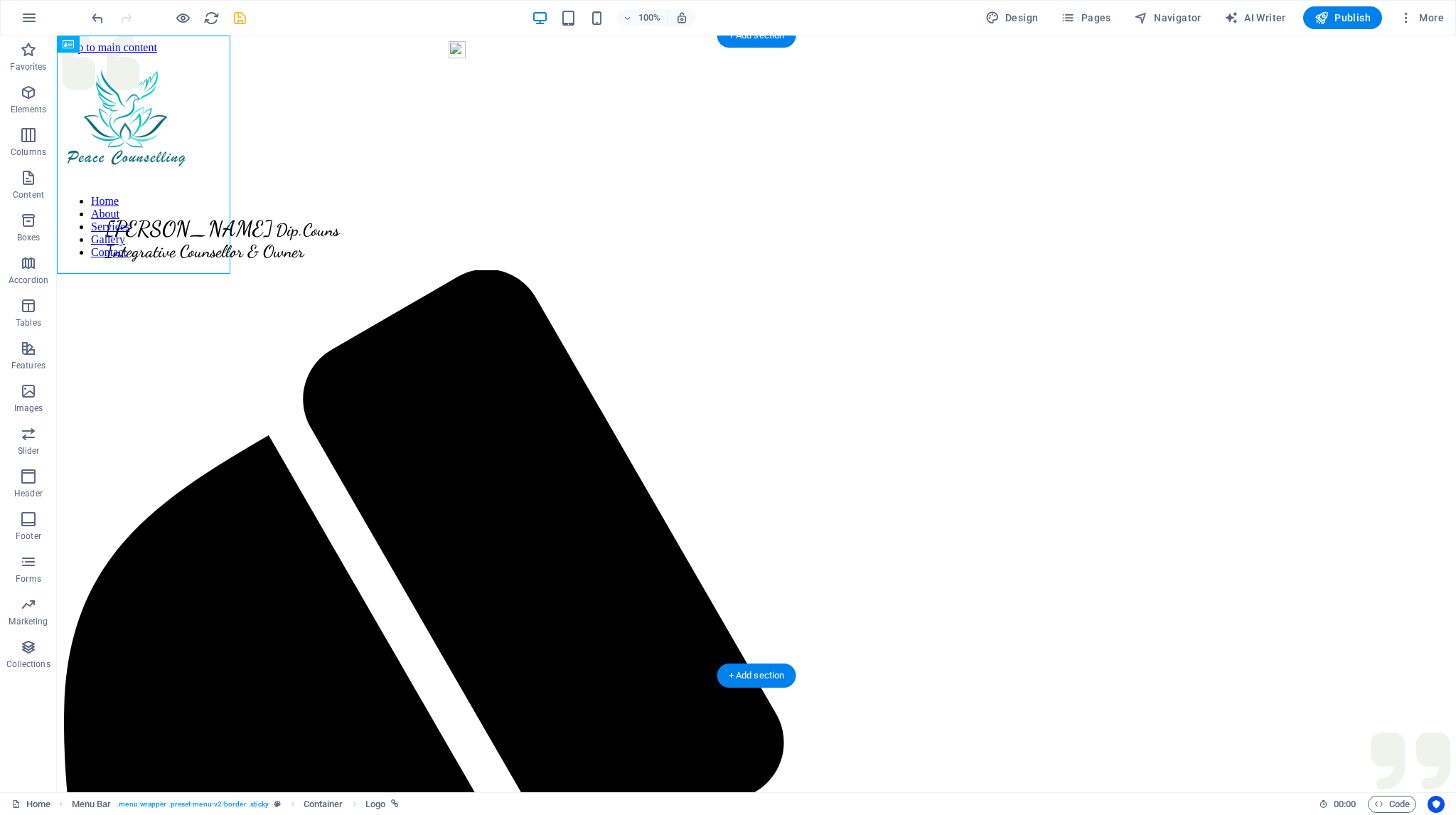
click at [198, 190] on figure at bounding box center [755, 190] width 1387 height 0
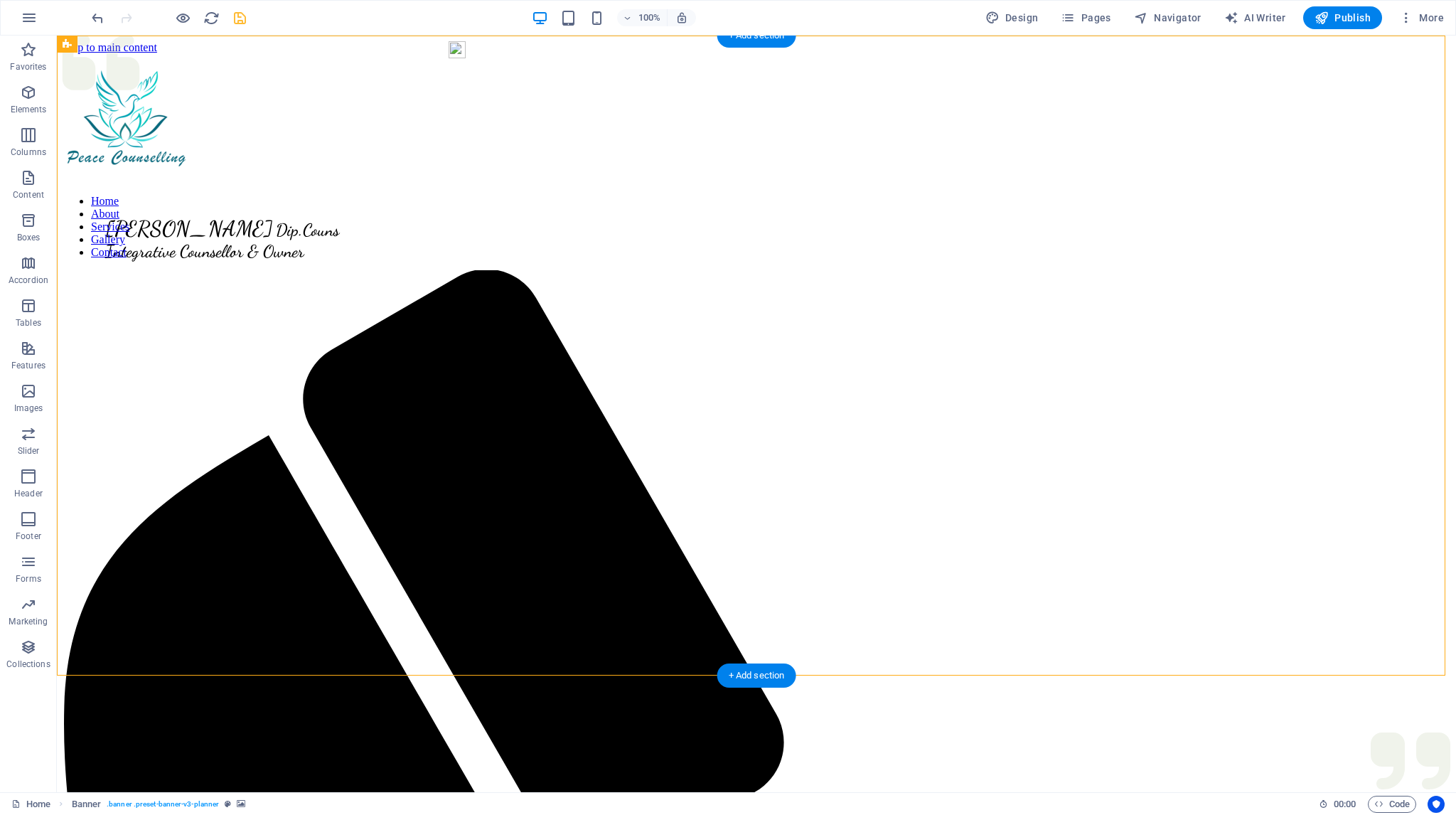
click at [198, 190] on figure at bounding box center [755, 190] width 1387 height 0
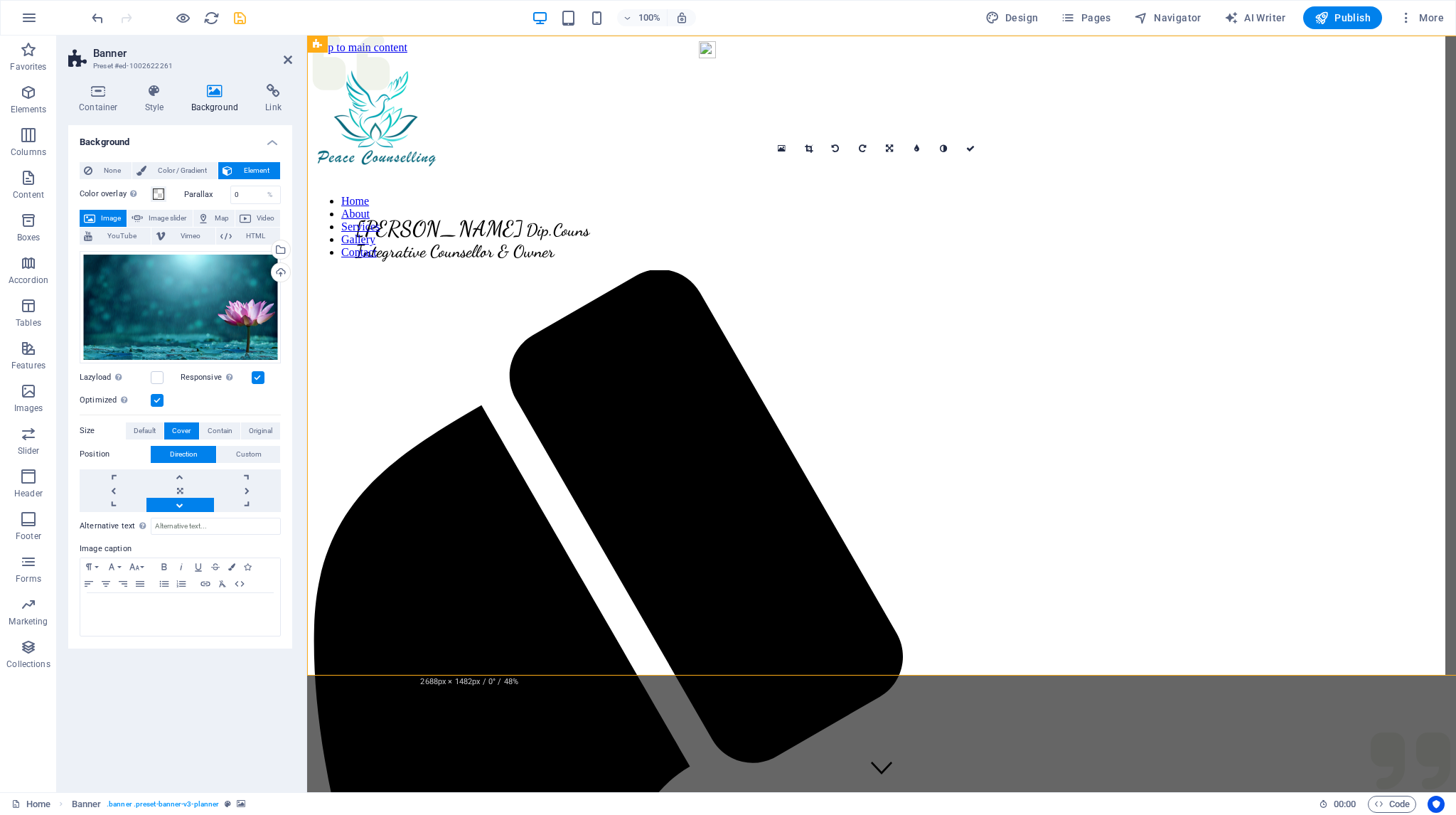
click at [198, 441] on div "Drag files here, click to choose files or select files from Files or our free s…" at bounding box center [180, 378] width 201 height 266
click at [181, 489] on link at bounding box center [180, 490] width 67 height 14
click at [244, 488] on link at bounding box center [247, 490] width 67 height 14
click at [115, 489] on link at bounding box center [113, 490] width 67 height 14
click at [177, 490] on link at bounding box center [180, 490] width 67 height 14
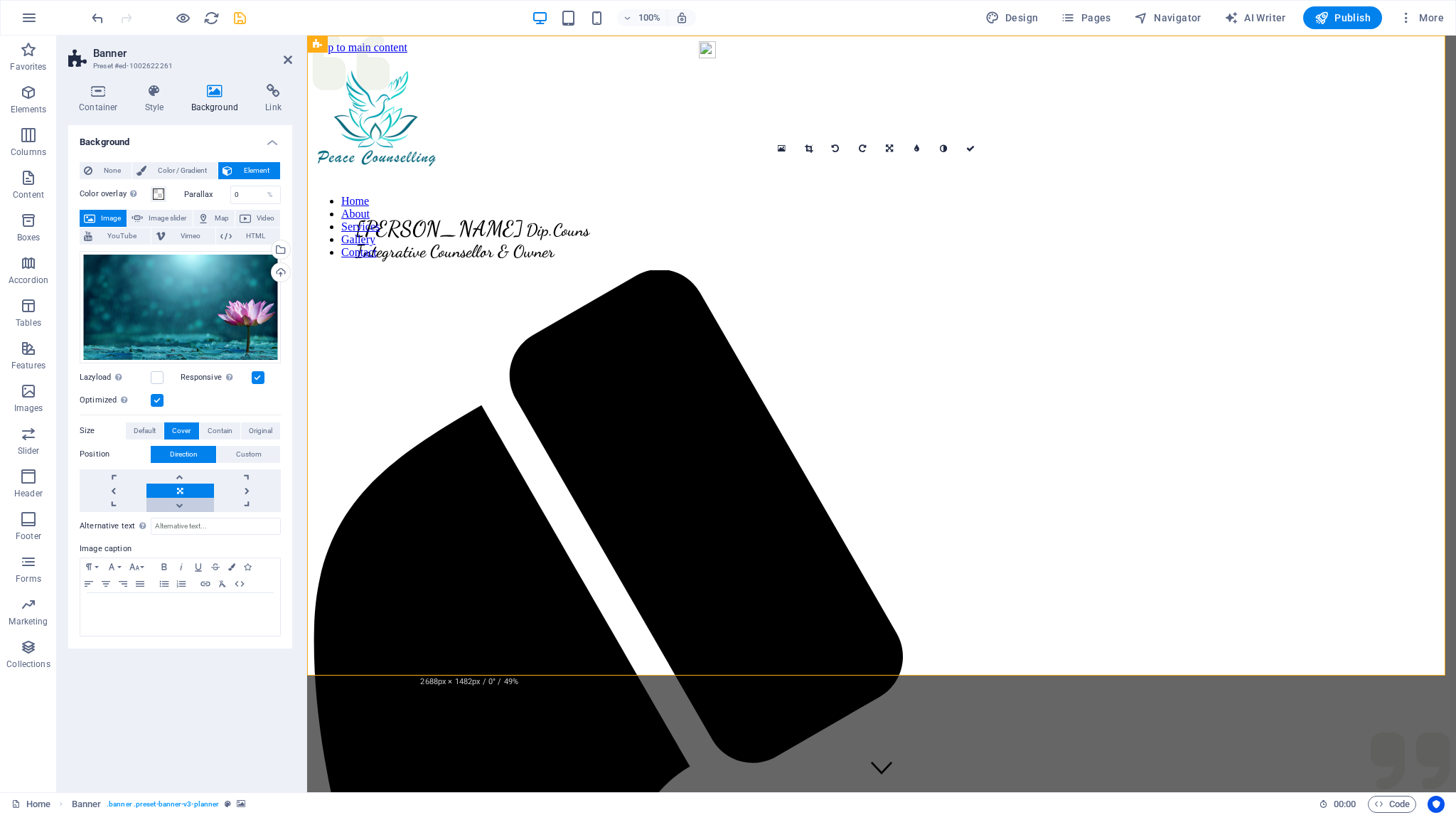
click at [180, 503] on link at bounding box center [180, 505] width 67 height 14
click at [181, 487] on link at bounding box center [180, 490] width 67 height 14
click at [264, 450] on button "Custom" at bounding box center [248, 455] width 63 height 17
click at [199, 455] on button "Direction" at bounding box center [183, 455] width 65 height 17
click at [971, 150] on icon at bounding box center [970, 148] width 9 height 9
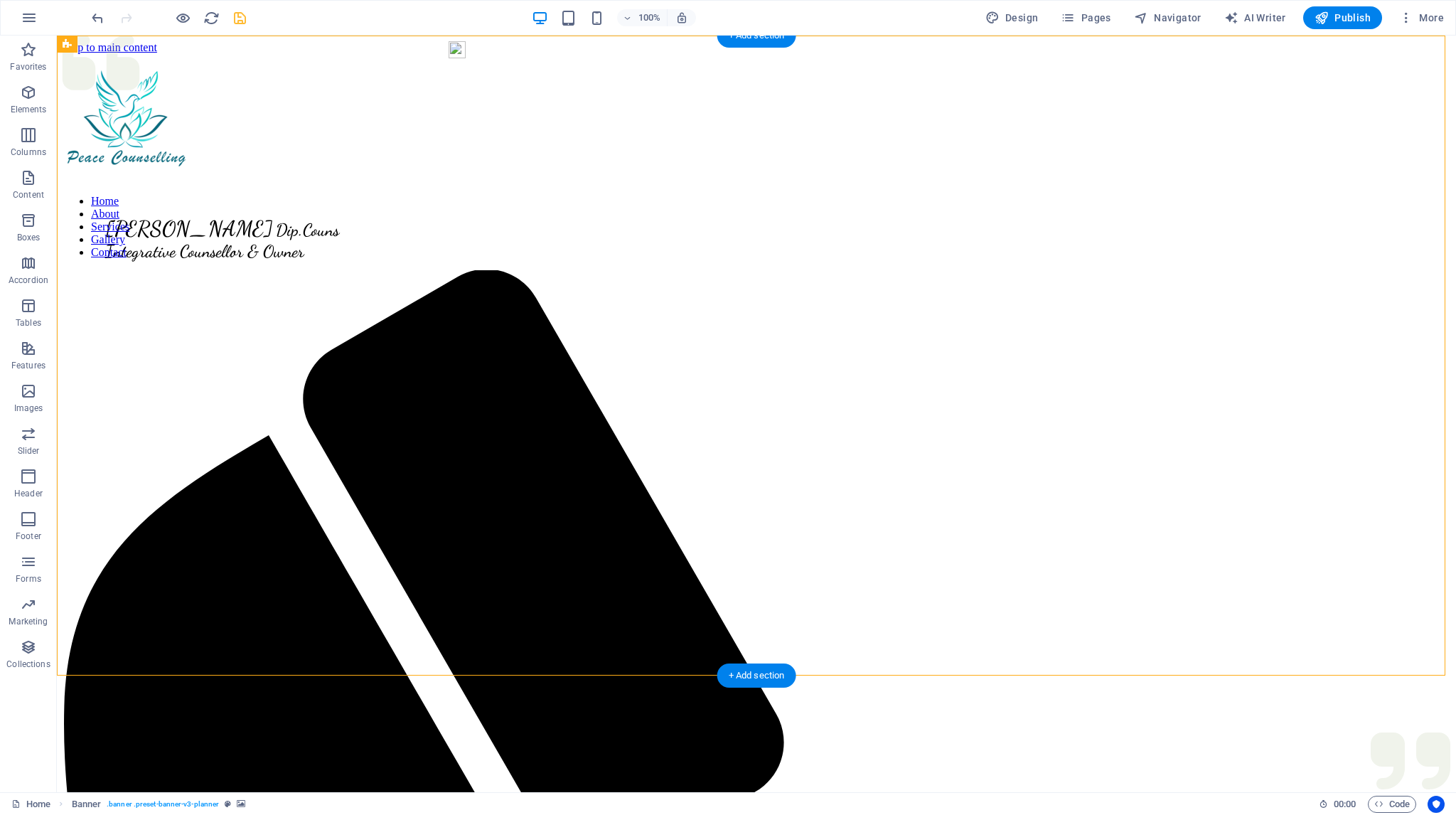
click at [208, 190] on figure at bounding box center [755, 190] width 1387 height 0
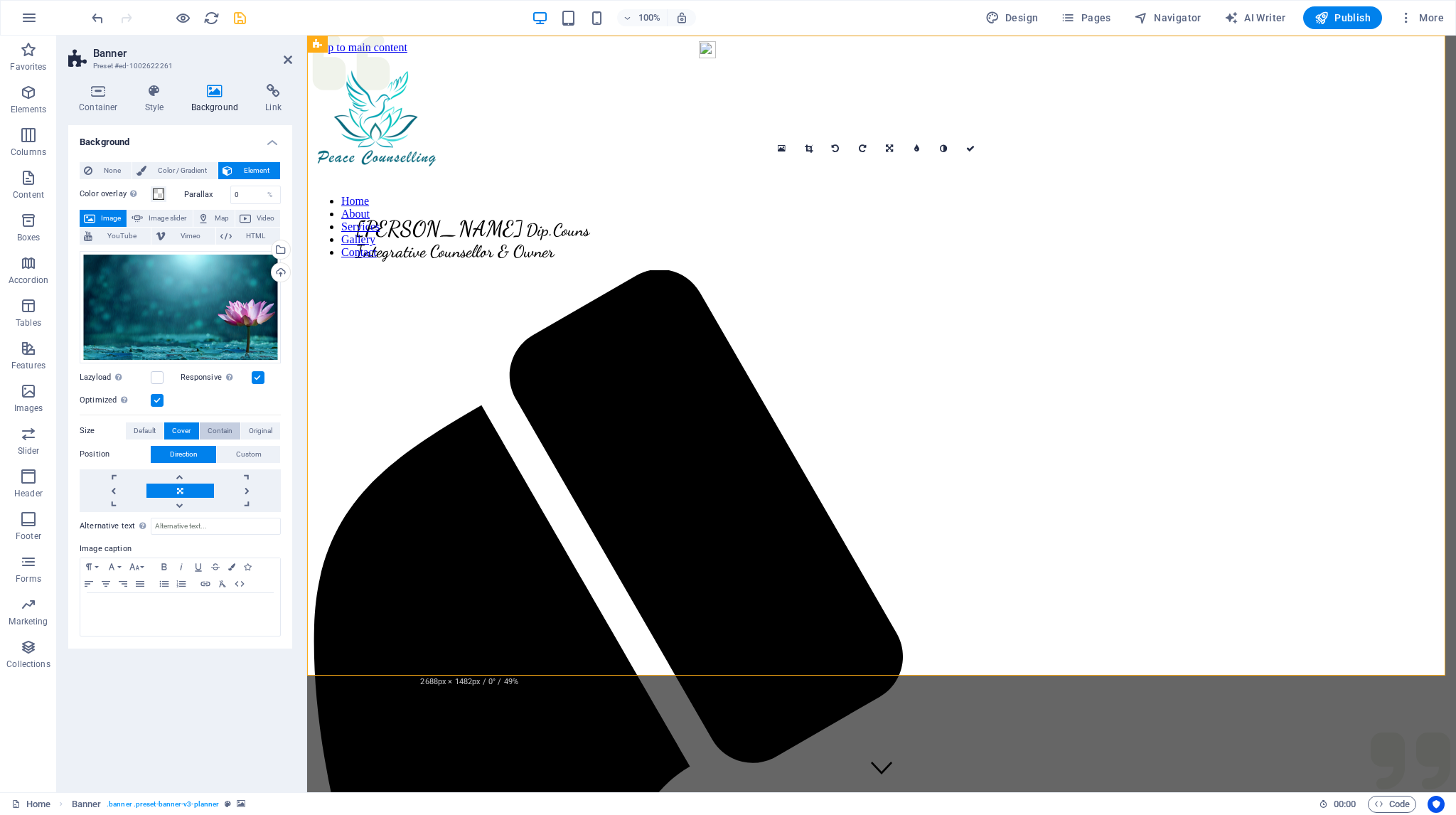
click at [214, 430] on span "Contain" at bounding box center [220, 431] width 25 height 17
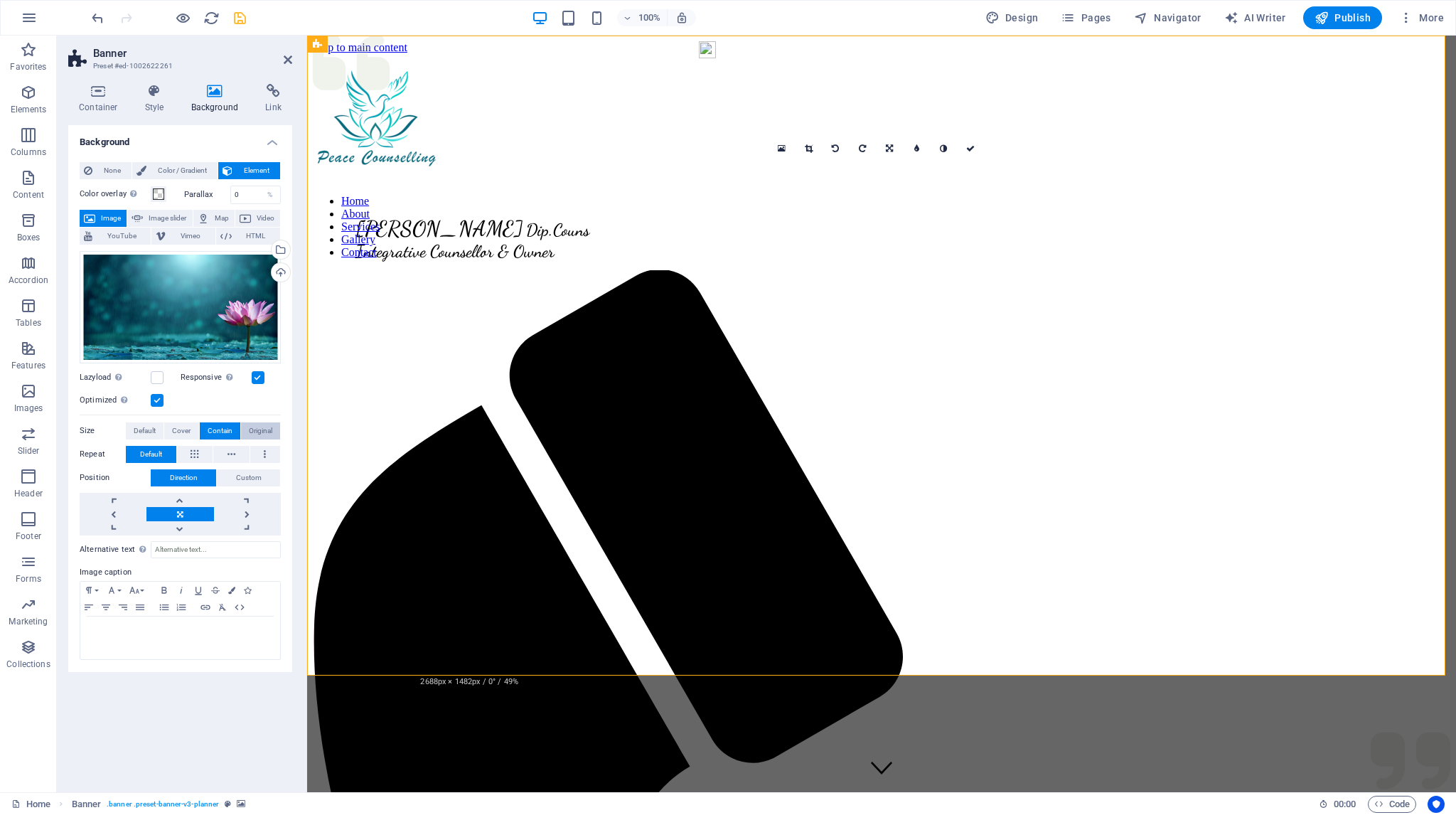
click at [254, 428] on span "Original" at bounding box center [260, 431] width 24 height 17
click at [182, 529] on link at bounding box center [180, 528] width 67 height 14
click at [180, 499] on link at bounding box center [180, 500] width 67 height 14
click at [212, 427] on span "Contain" at bounding box center [220, 431] width 25 height 17
click at [974, 146] on icon at bounding box center [970, 148] width 9 height 9
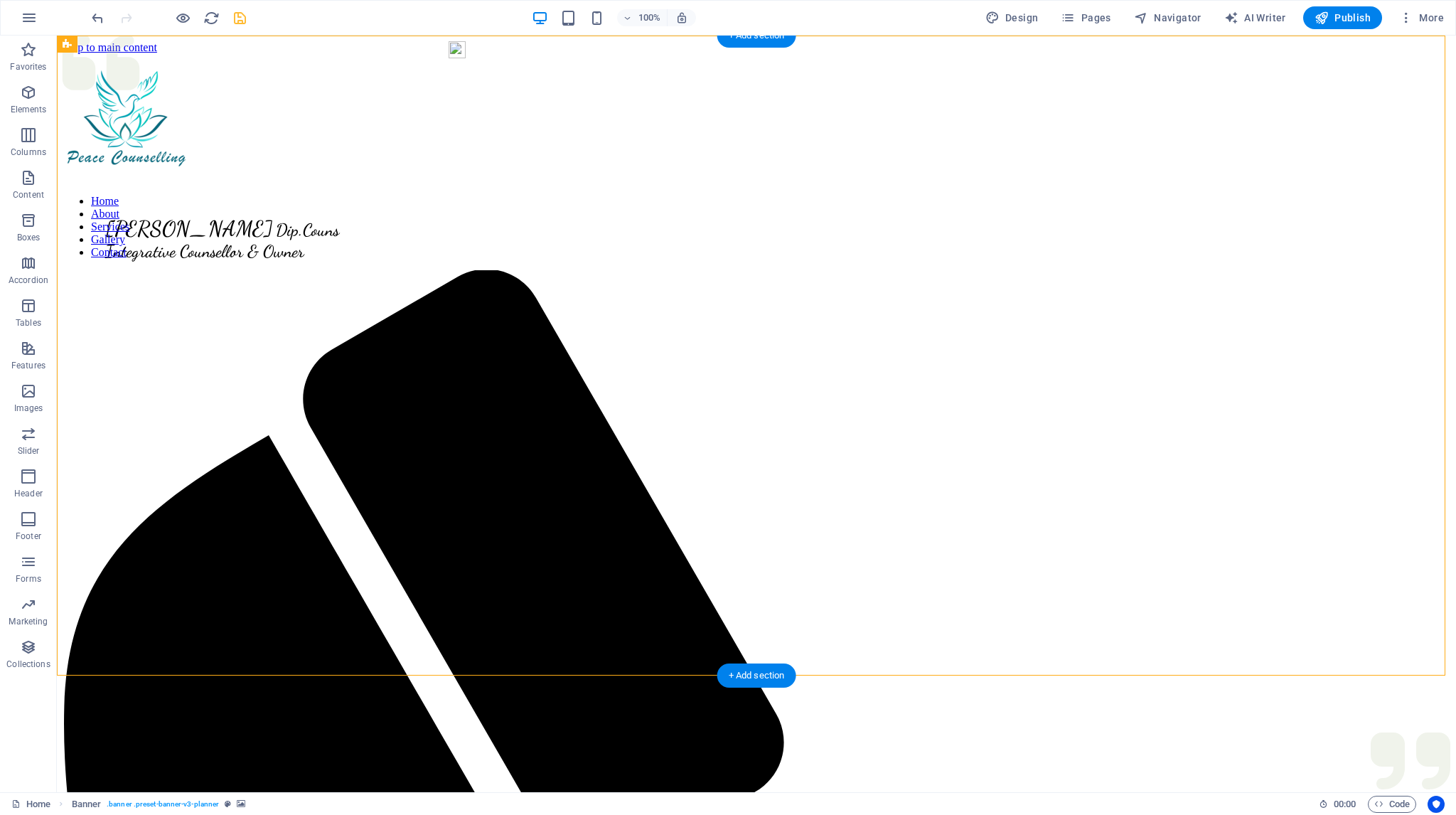
click at [253, 190] on figure at bounding box center [755, 190] width 1387 height 0
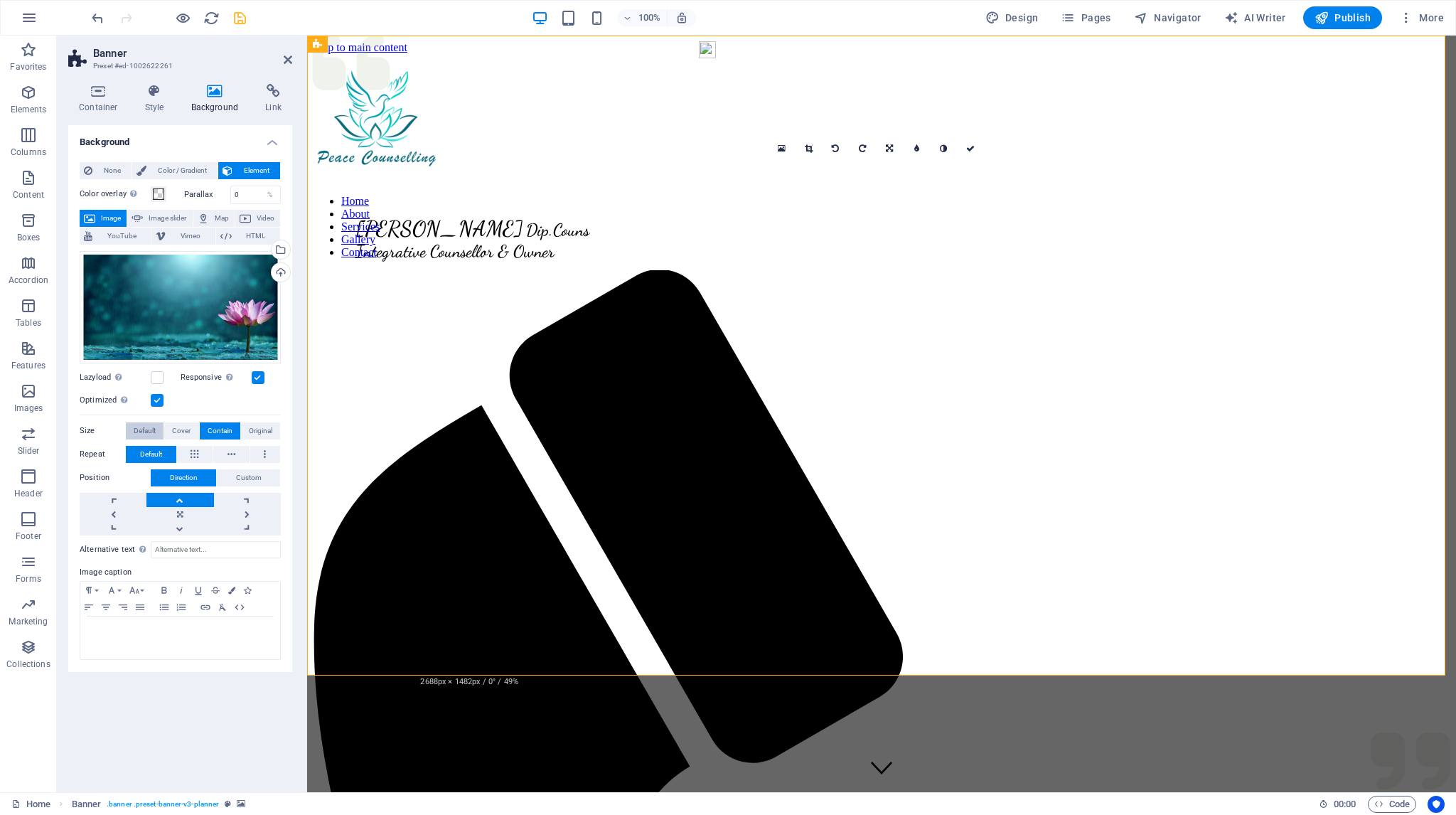
click at [147, 428] on span "Default" at bounding box center [145, 431] width 22 height 17
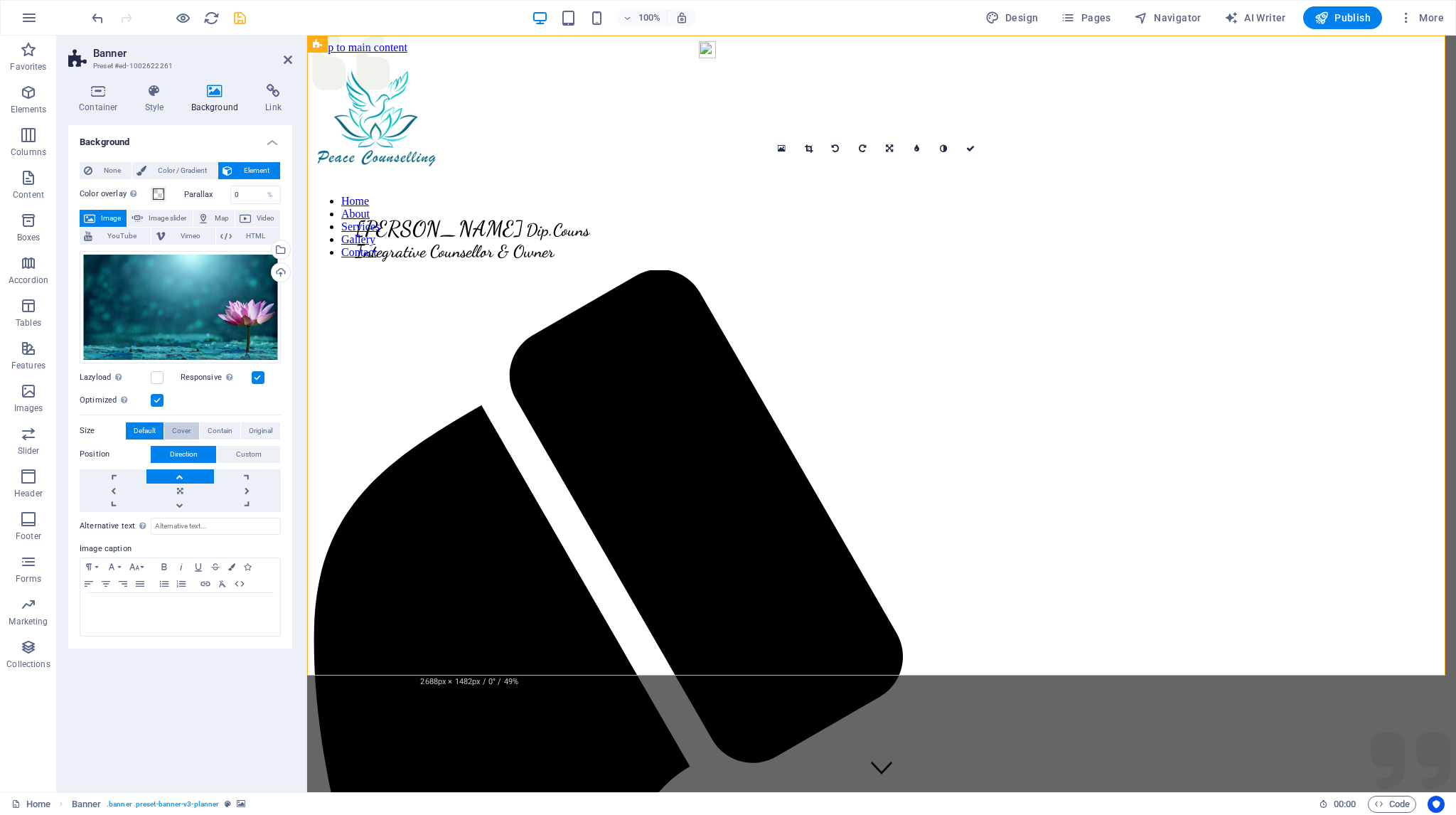
click at [185, 430] on span "Cover" at bounding box center [181, 431] width 18 height 17
click at [970, 147] on icon at bounding box center [970, 148] width 9 height 9
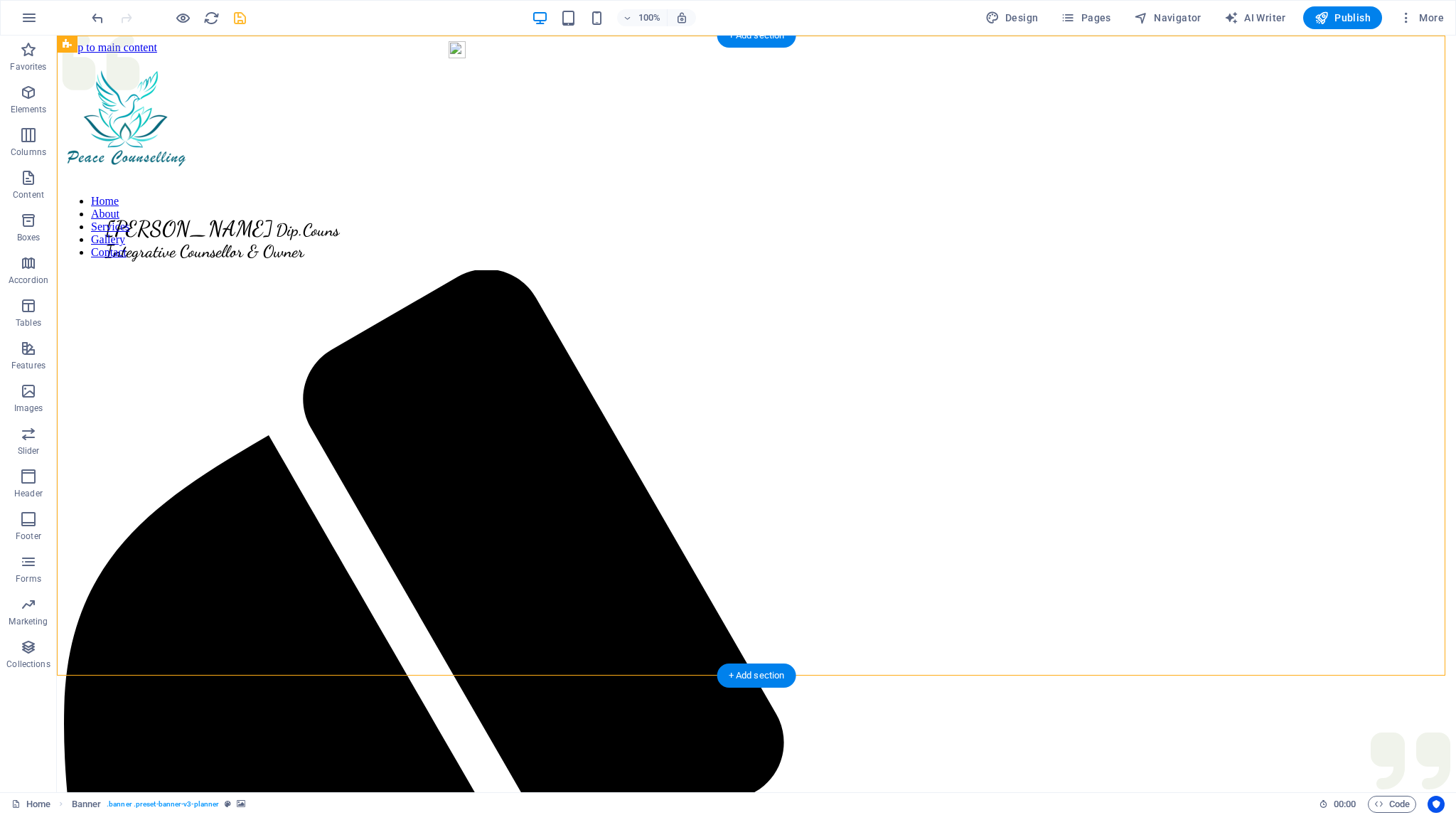
click at [204, 190] on figure at bounding box center [755, 190] width 1387 height 0
click at [143, 42] on button at bounding box center [138, 44] width 17 height 17
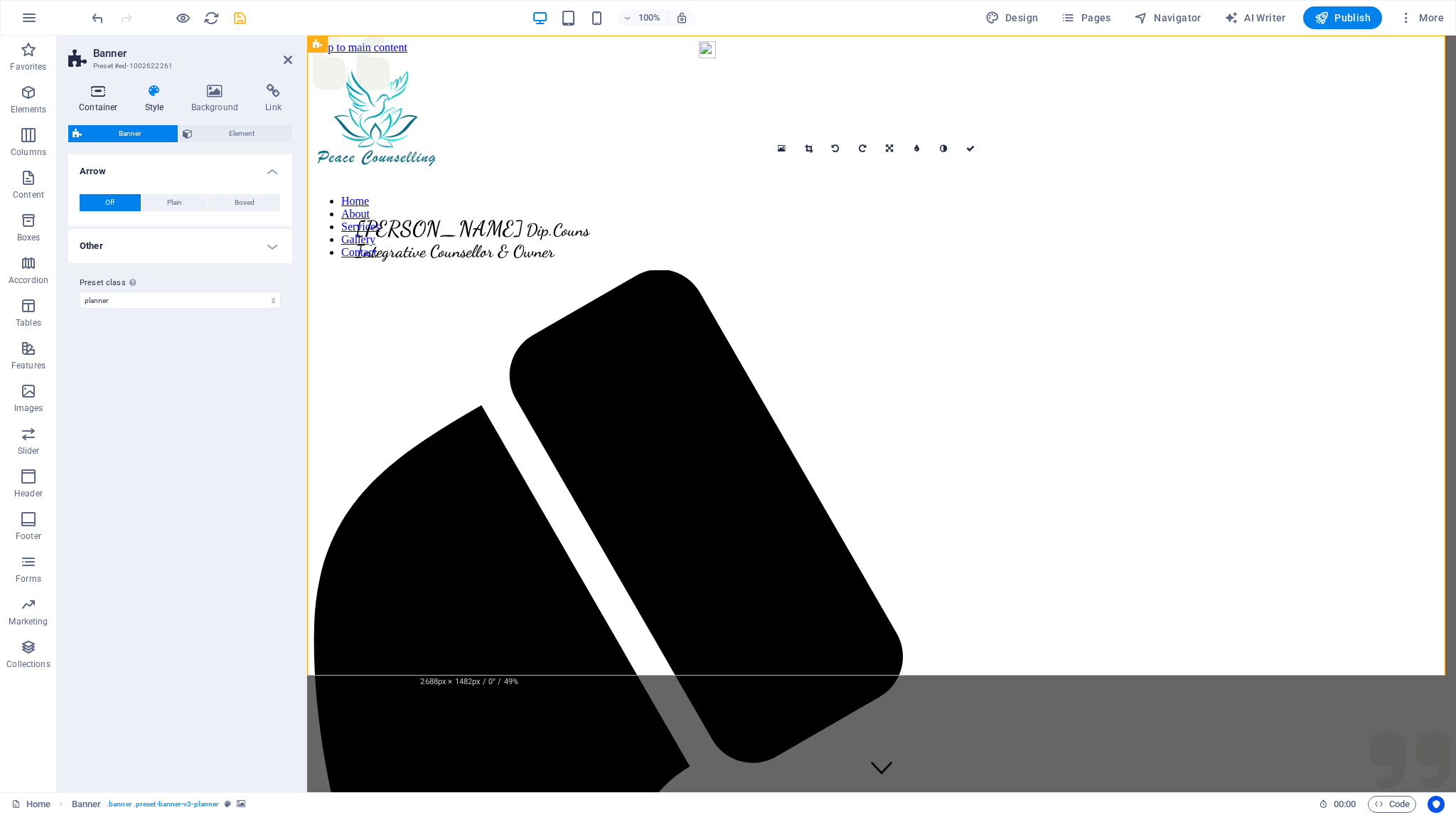
click at [95, 92] on icon at bounding box center [98, 91] width 60 height 14
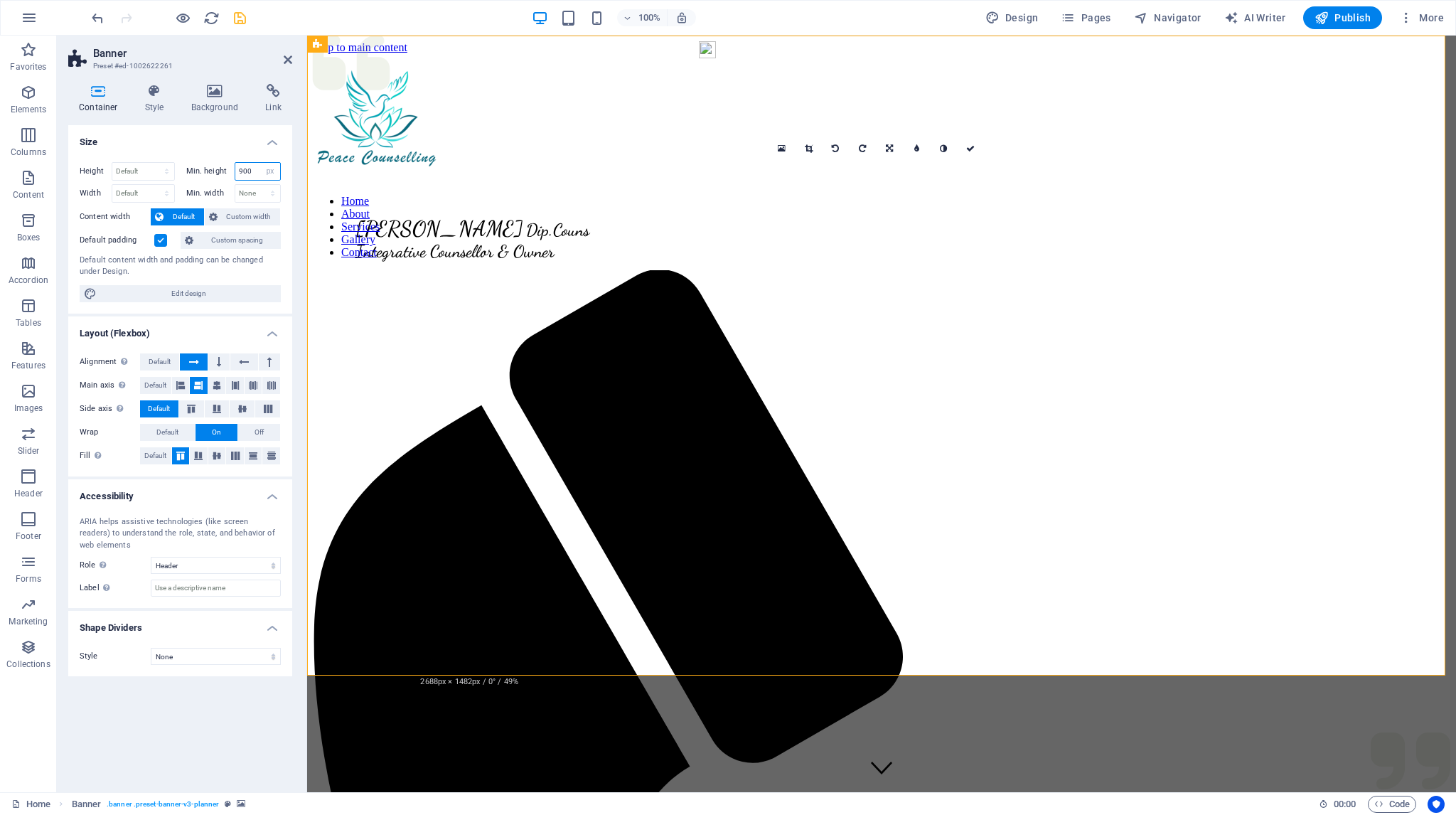
click at [241, 170] on input "900" at bounding box center [258, 171] width 46 height 17
click at [236, 169] on input "900" at bounding box center [258, 171] width 46 height 17
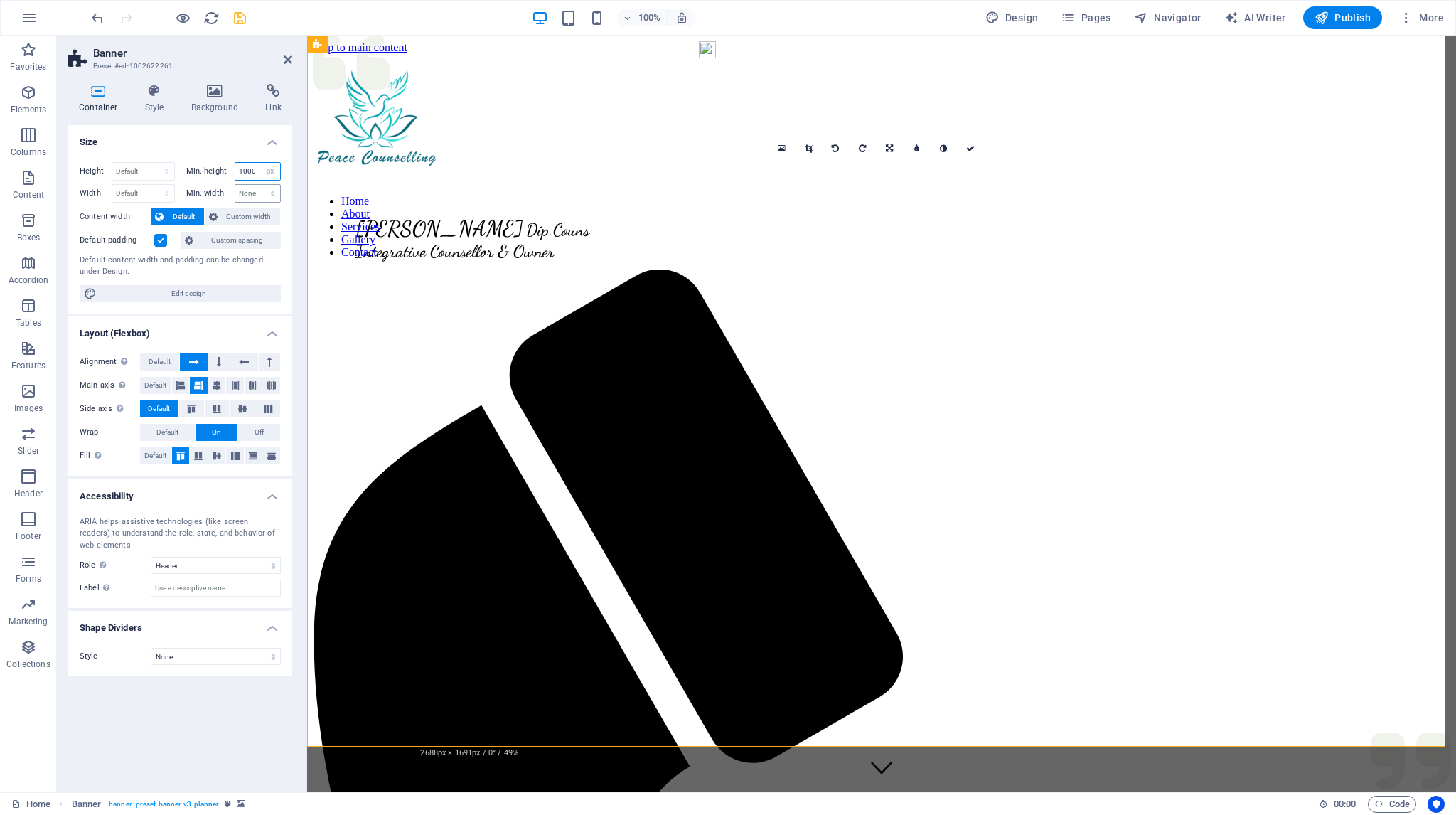
type input "1000"
click at [256, 189] on select "None px rem % vh vw" at bounding box center [258, 193] width 46 height 17
click at [145, 167] on select "Default px rem % vh vw" at bounding box center [143, 171] width 62 height 17
click at [146, 167] on select "Default px rem % vh vw" at bounding box center [143, 171] width 62 height 17
click at [258, 170] on input "1000" at bounding box center [258, 171] width 46 height 17
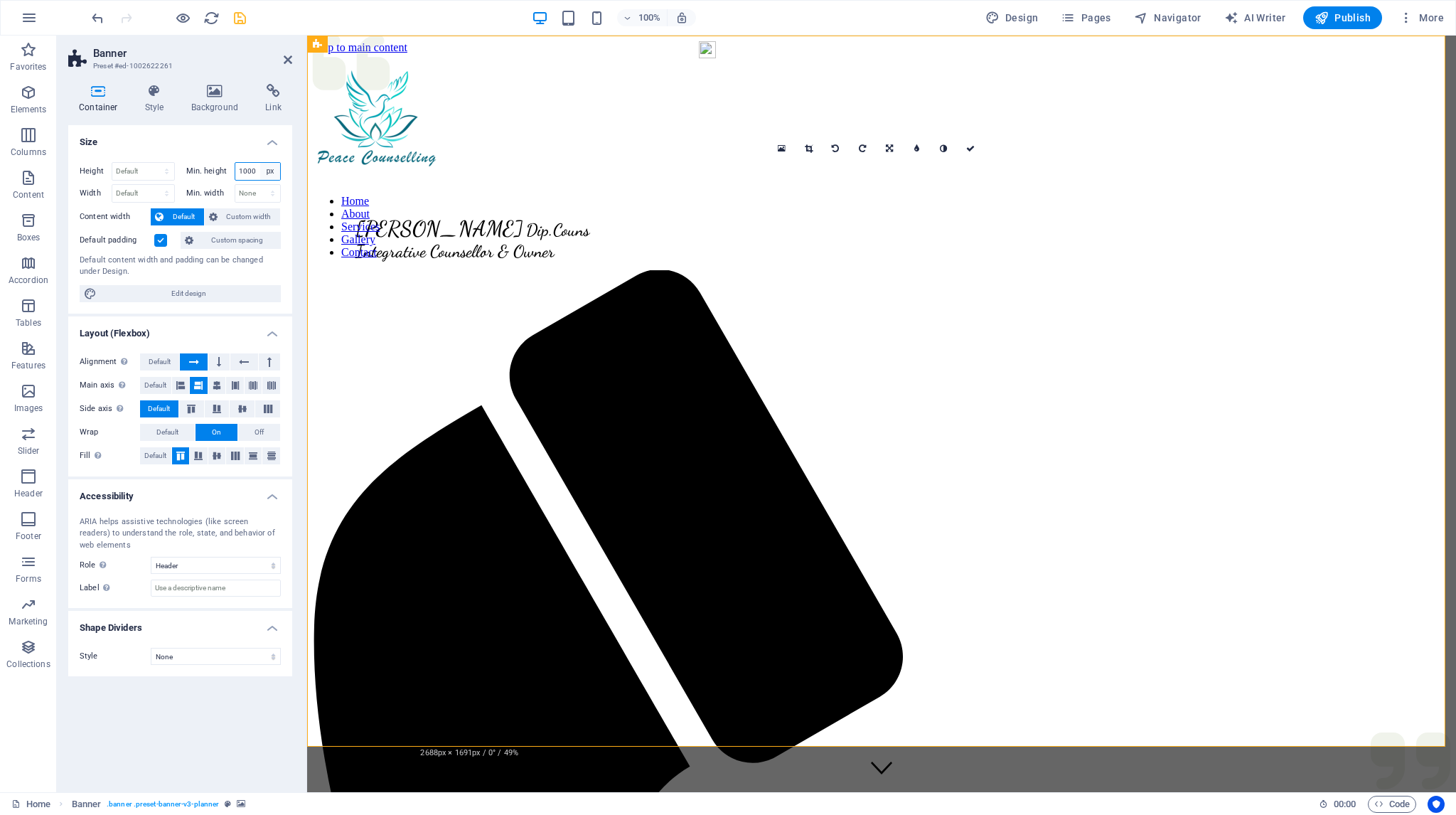
click at [269, 170] on select "None px rem % vh vw" at bounding box center [270, 171] width 20 height 17
select select "kufrik8jgvo"
click at [260, 163] on select "None px rem % vh vw" at bounding box center [270, 171] width 20 height 17
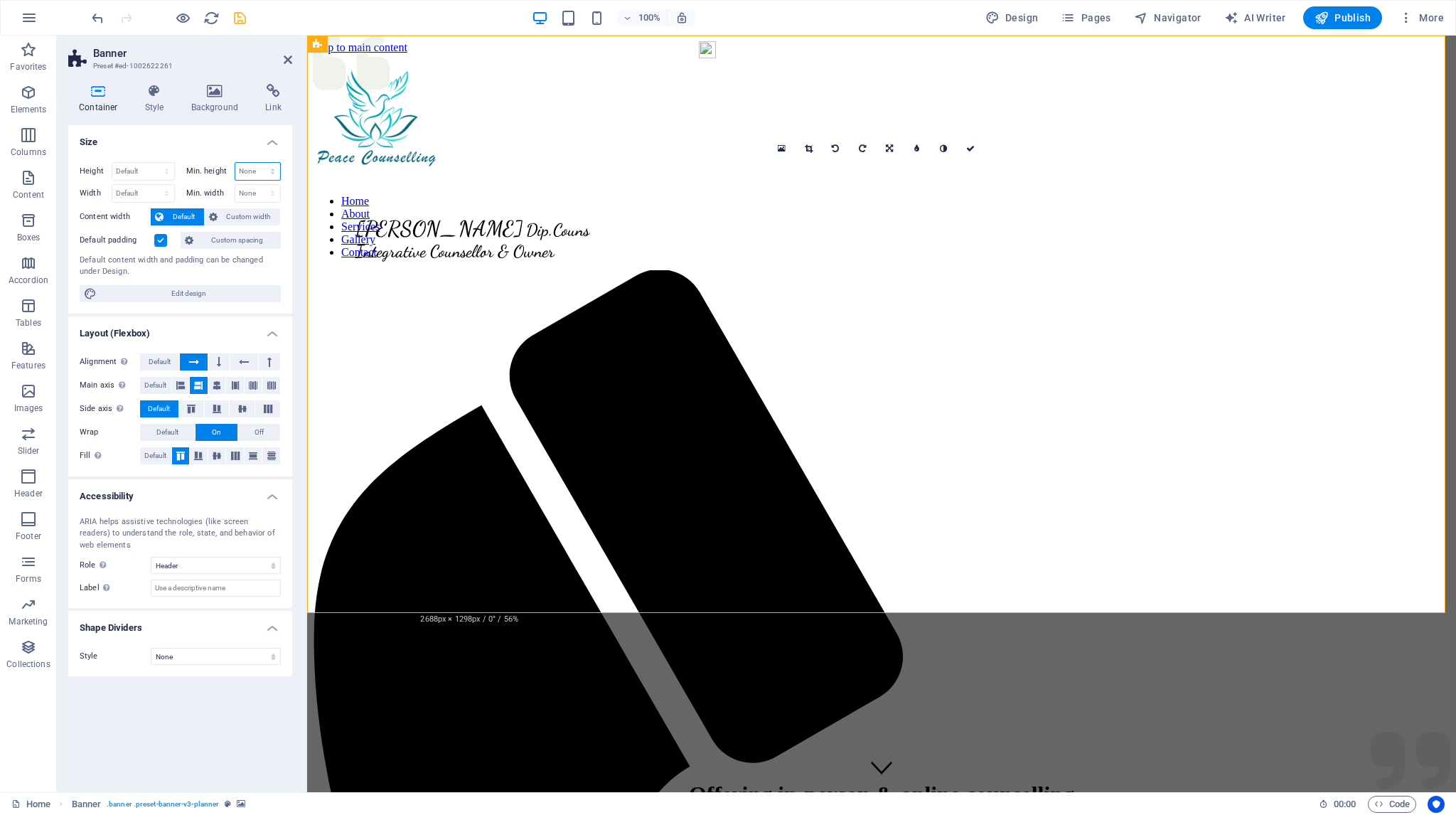
click at [256, 171] on select "None px rem % vh vw" at bounding box center [258, 171] width 46 height 17
select select "px"
click at [260, 163] on select "None px rem % vh vw" at bounding box center [258, 171] width 46 height 17
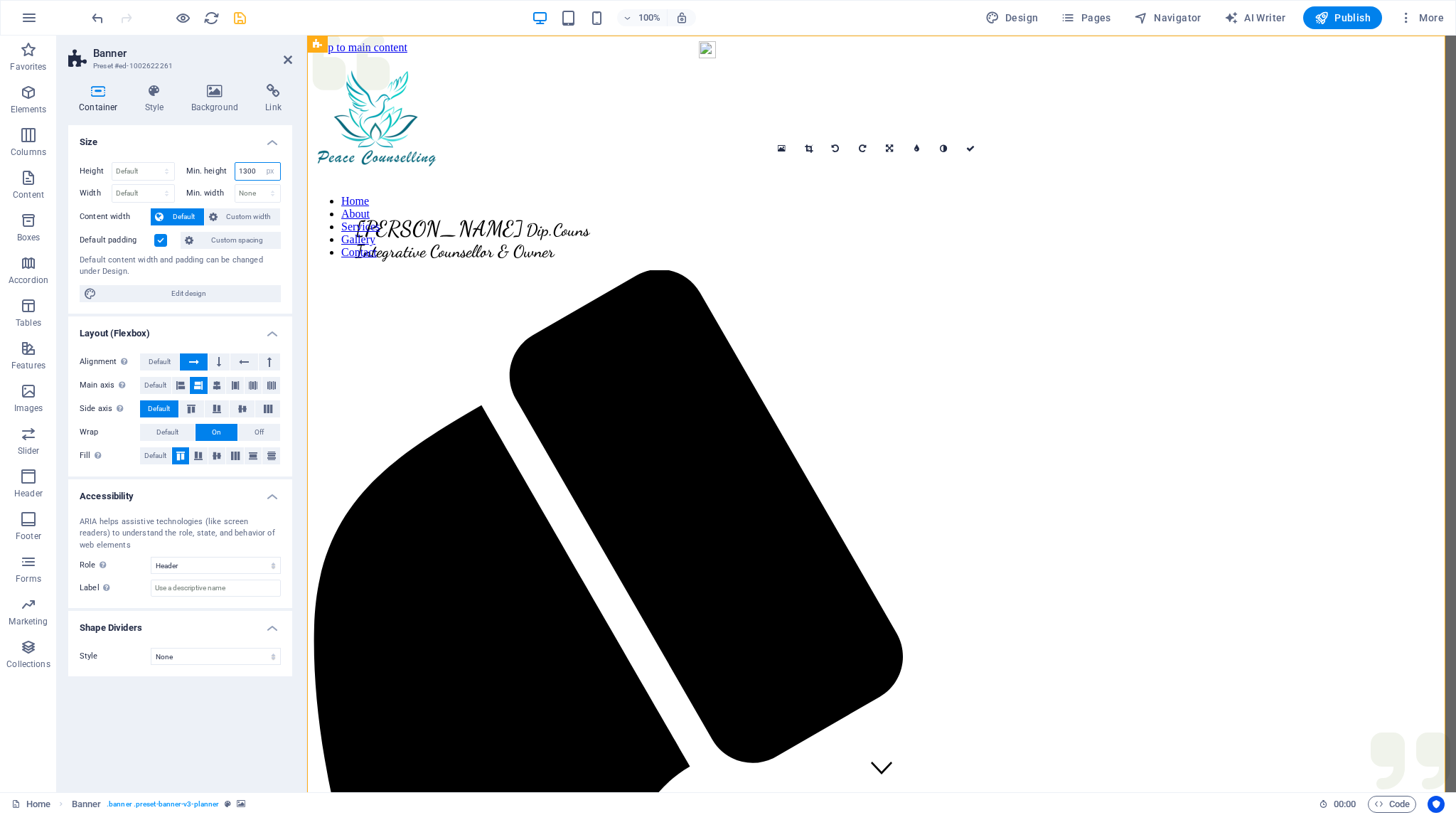
click at [247, 170] on input "1300" at bounding box center [258, 171] width 46 height 17
type input "1200"
click at [970, 147] on icon at bounding box center [970, 148] width 9 height 9
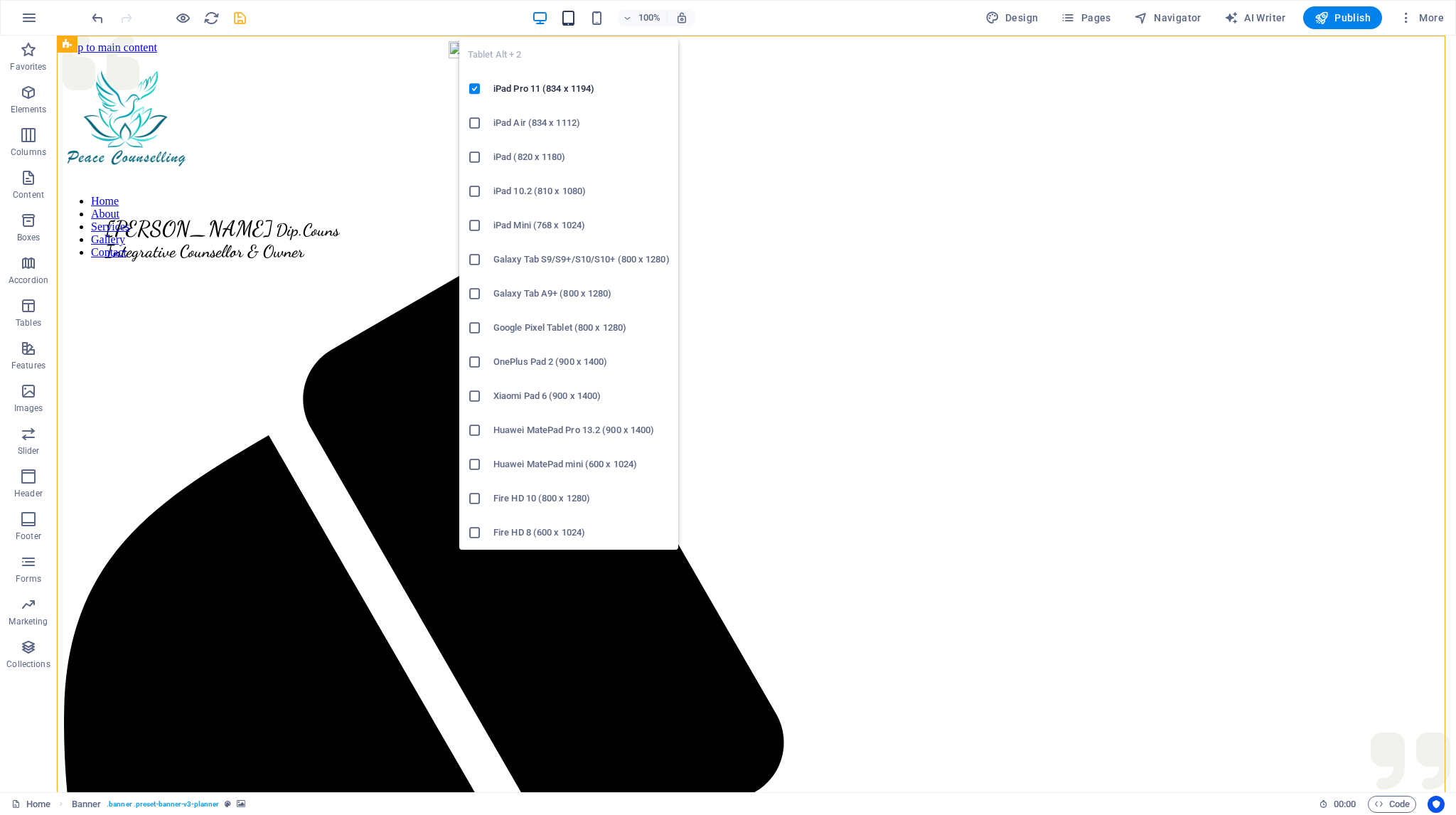
click at [570, 16] on icon "button" at bounding box center [568, 17] width 16 height 16
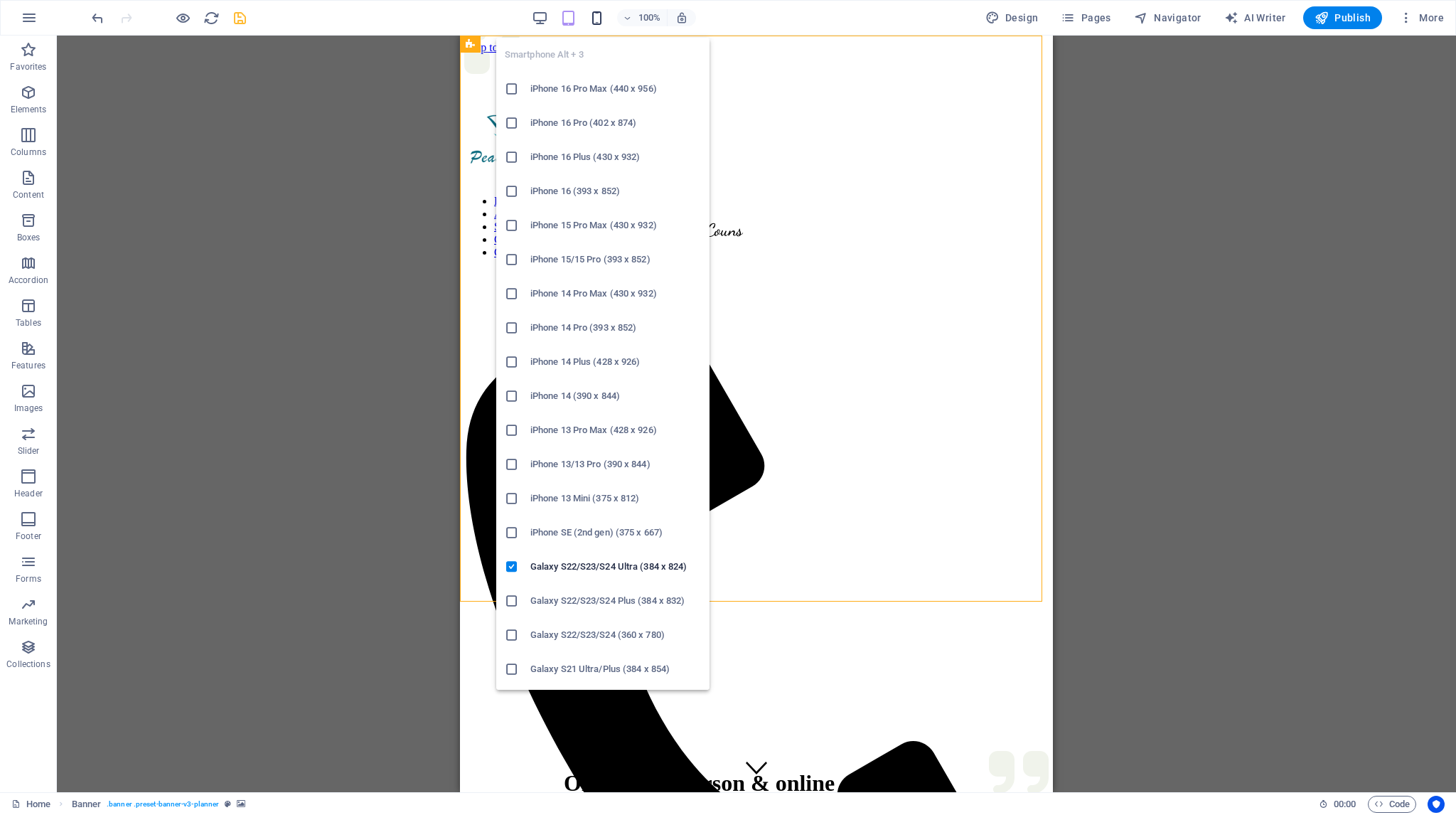
click at [599, 18] on icon "button" at bounding box center [596, 17] width 16 height 16
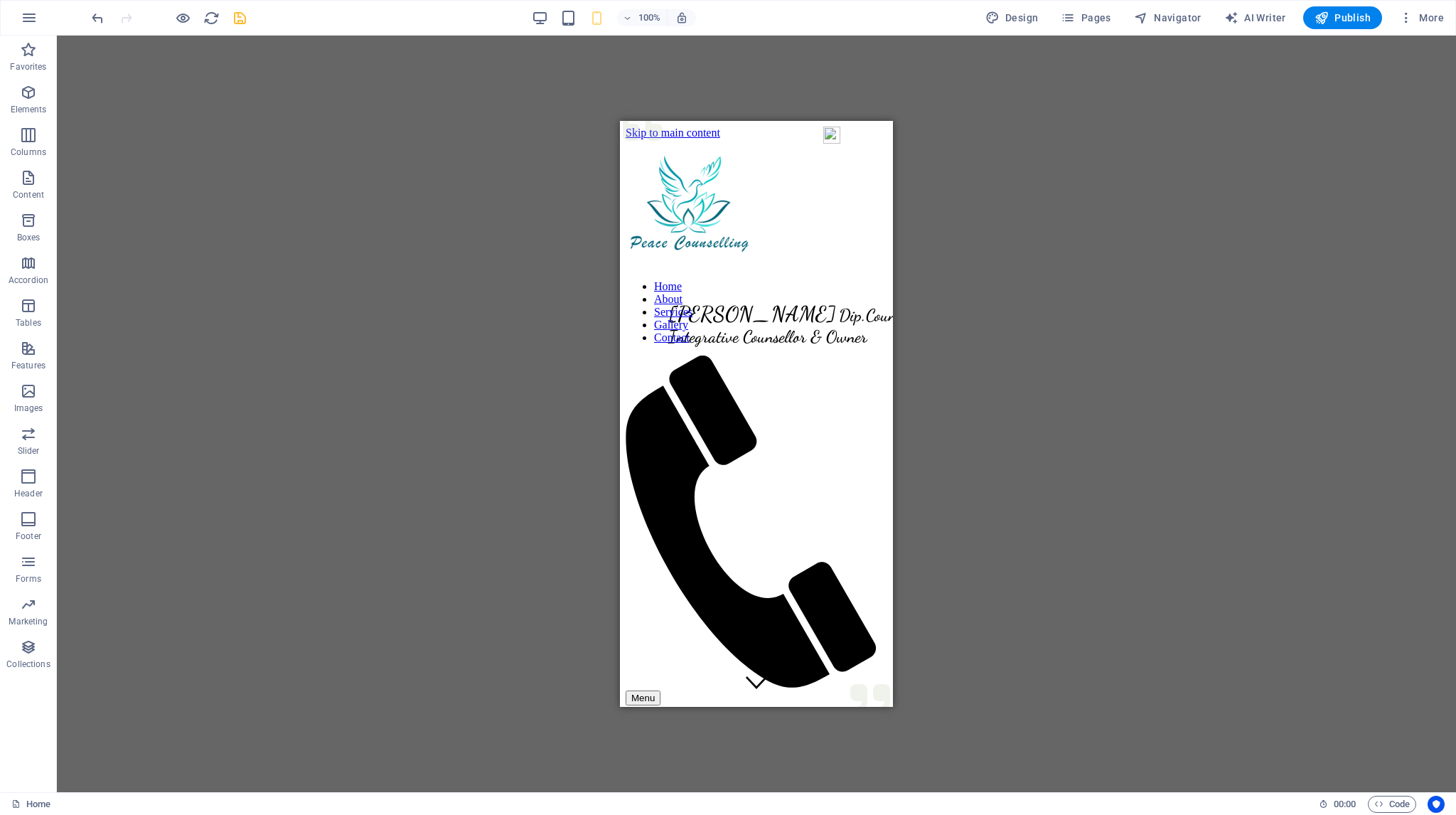
drag, startPoint x: 888, startPoint y: 231, endPoint x: 1512, endPoint y: 269, distance: 625.2
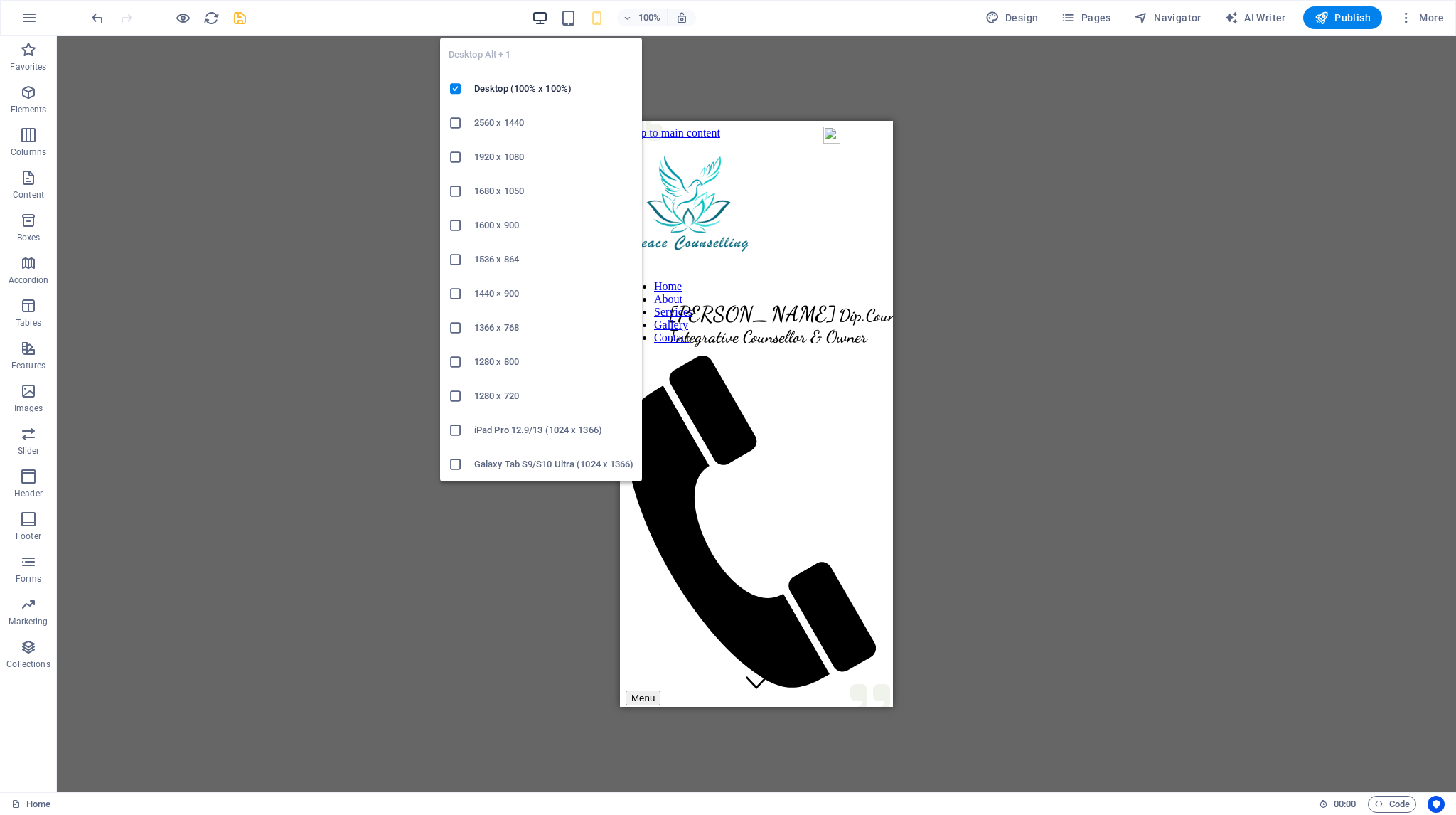
click at [545, 15] on icon "button" at bounding box center [539, 17] width 16 height 16
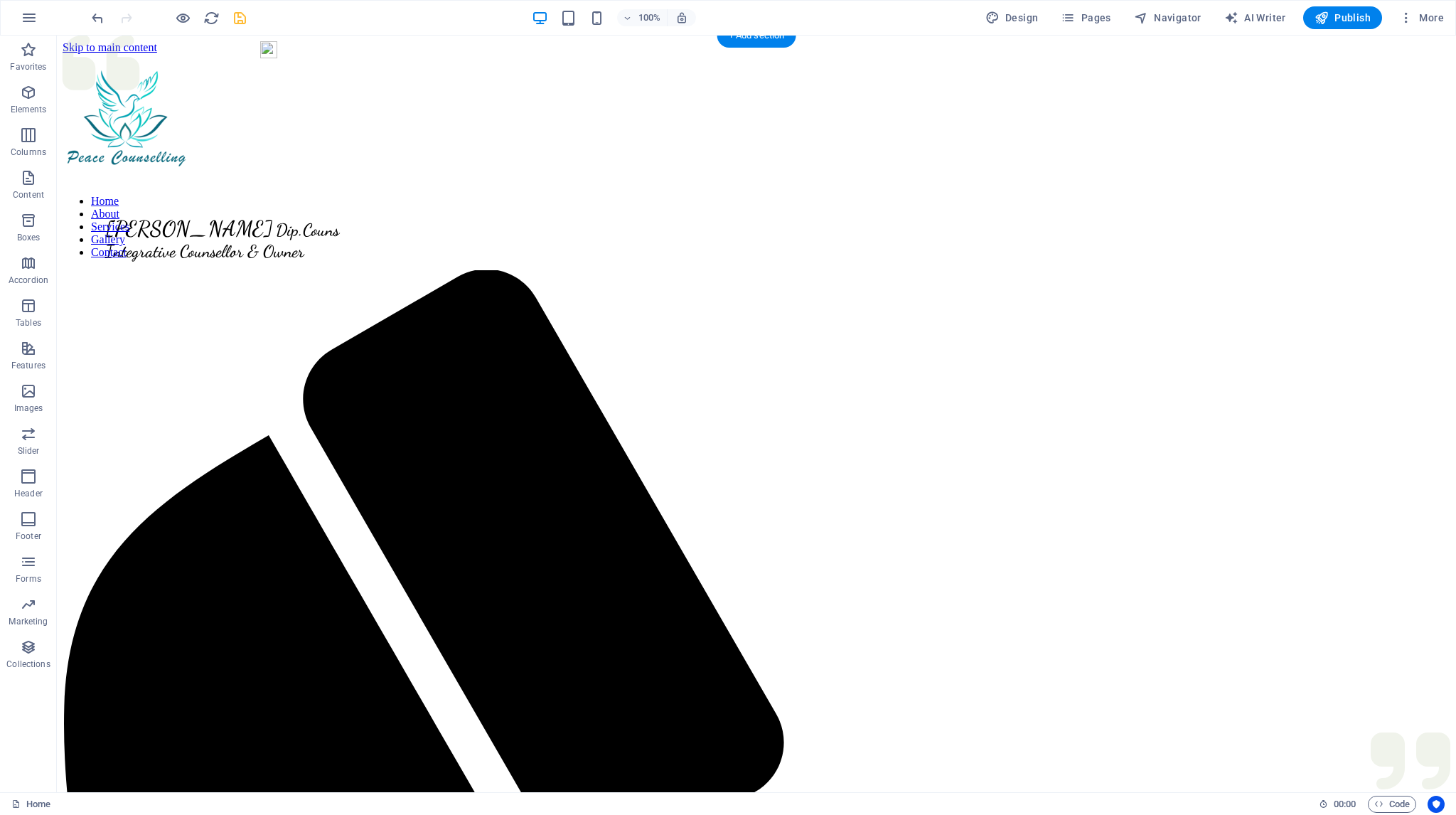
click at [179, 190] on figure at bounding box center [755, 190] width 1387 height 0
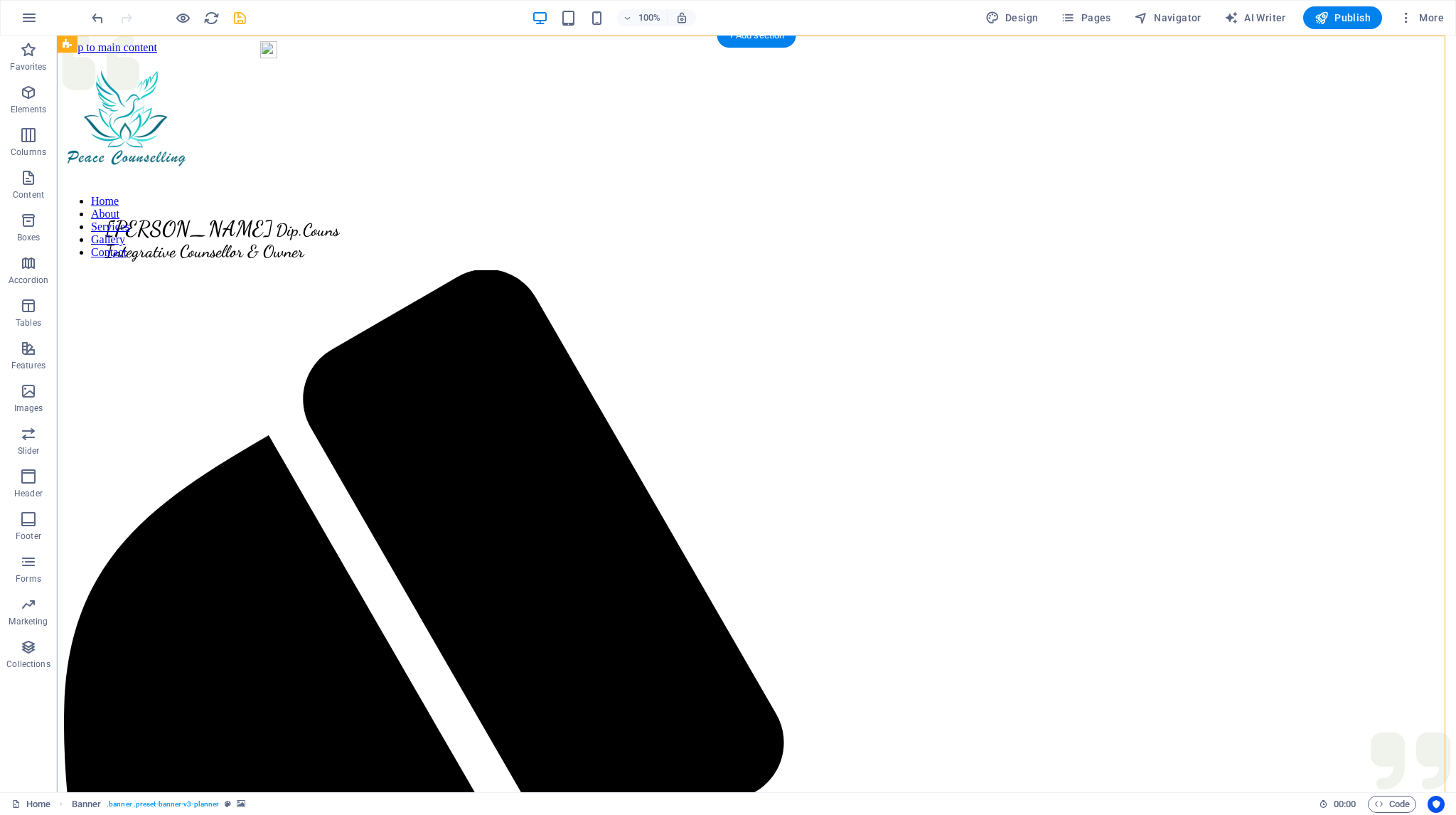
click at [158, 190] on figure at bounding box center [755, 190] width 1387 height 0
select select "px"
select select "header"
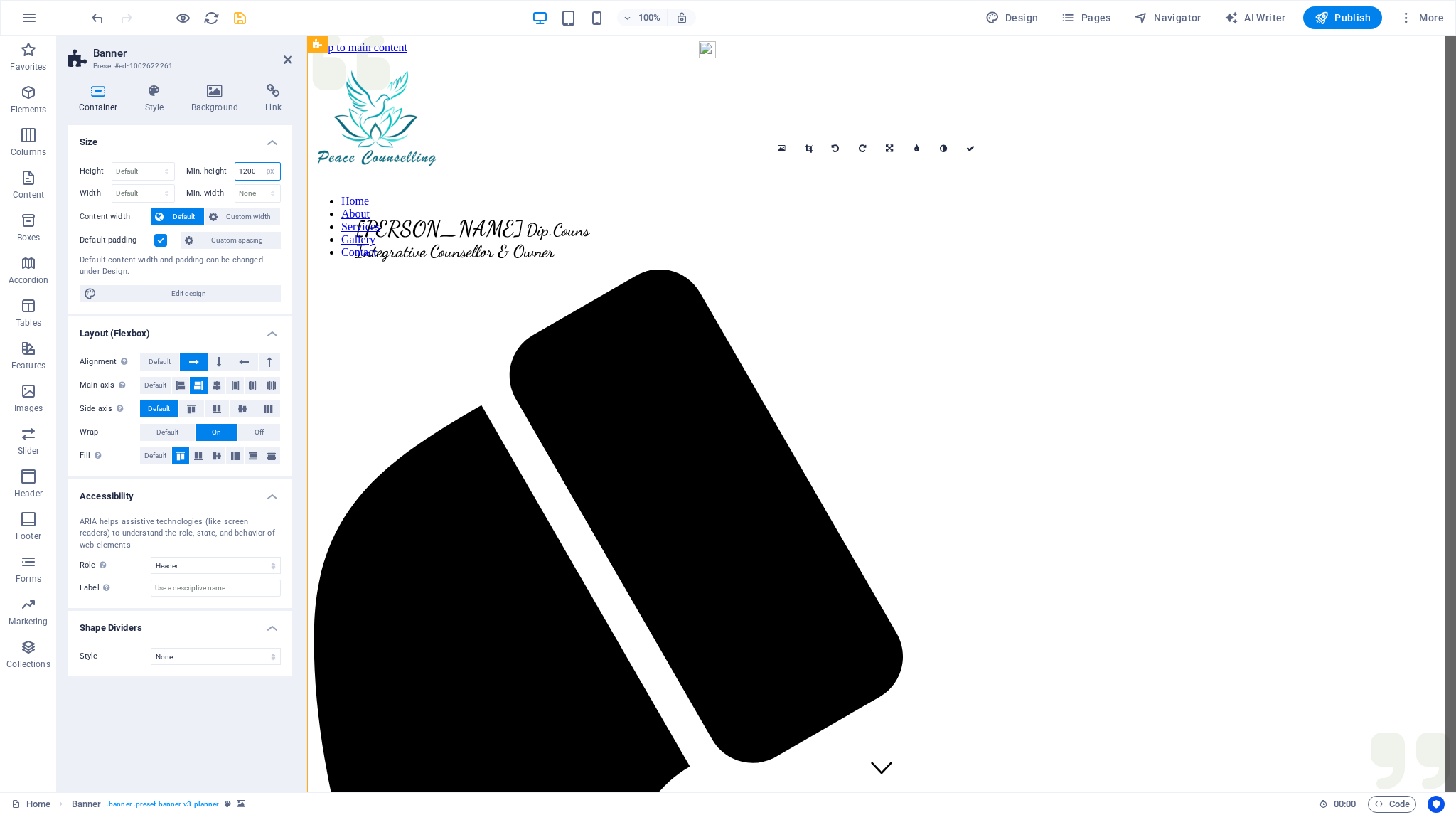
click at [244, 166] on input "1200" at bounding box center [258, 171] width 46 height 17
type input "1100"
click at [969, 145] on icon at bounding box center [970, 148] width 9 height 9
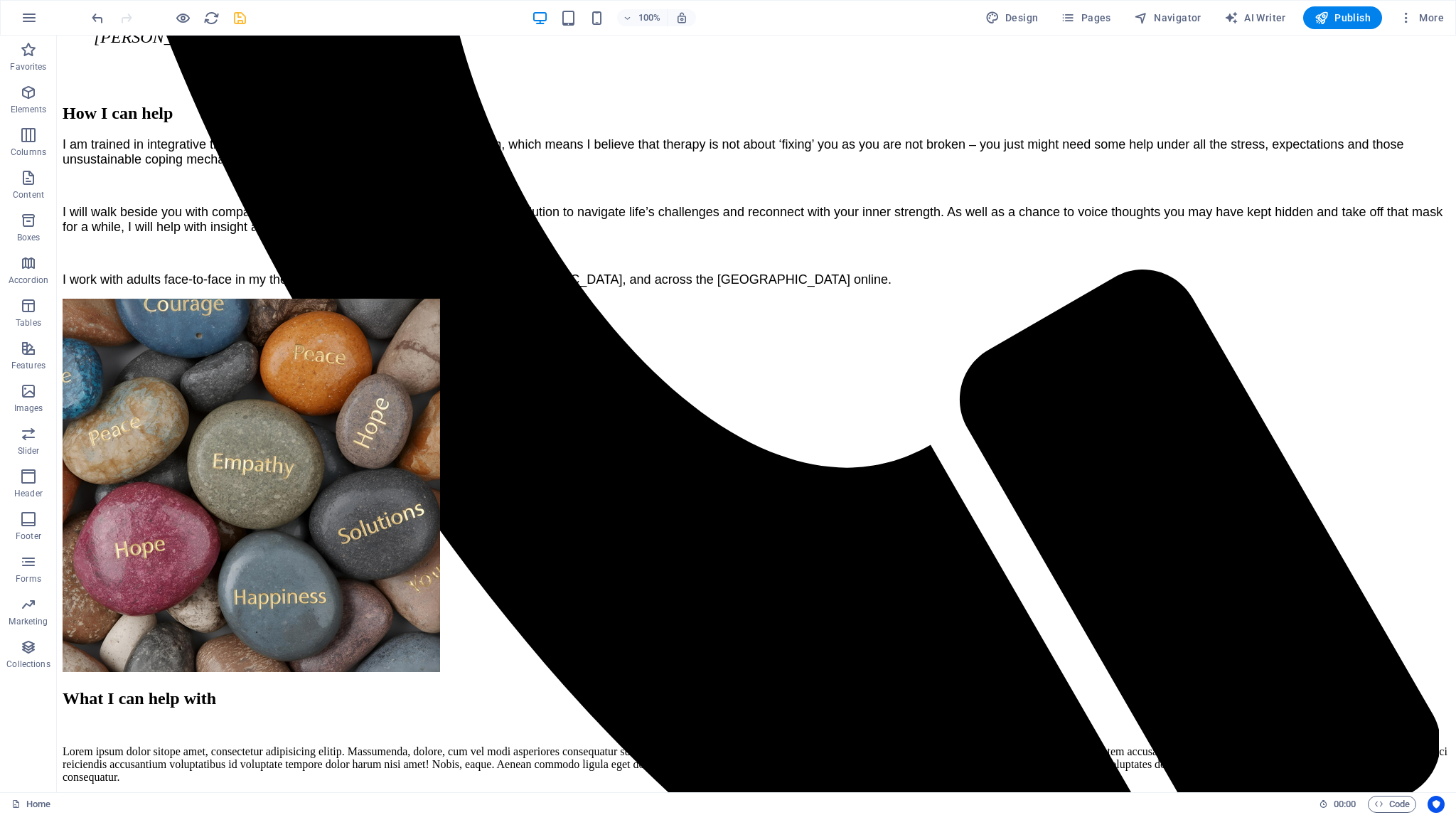
scroll to position [1138, 0]
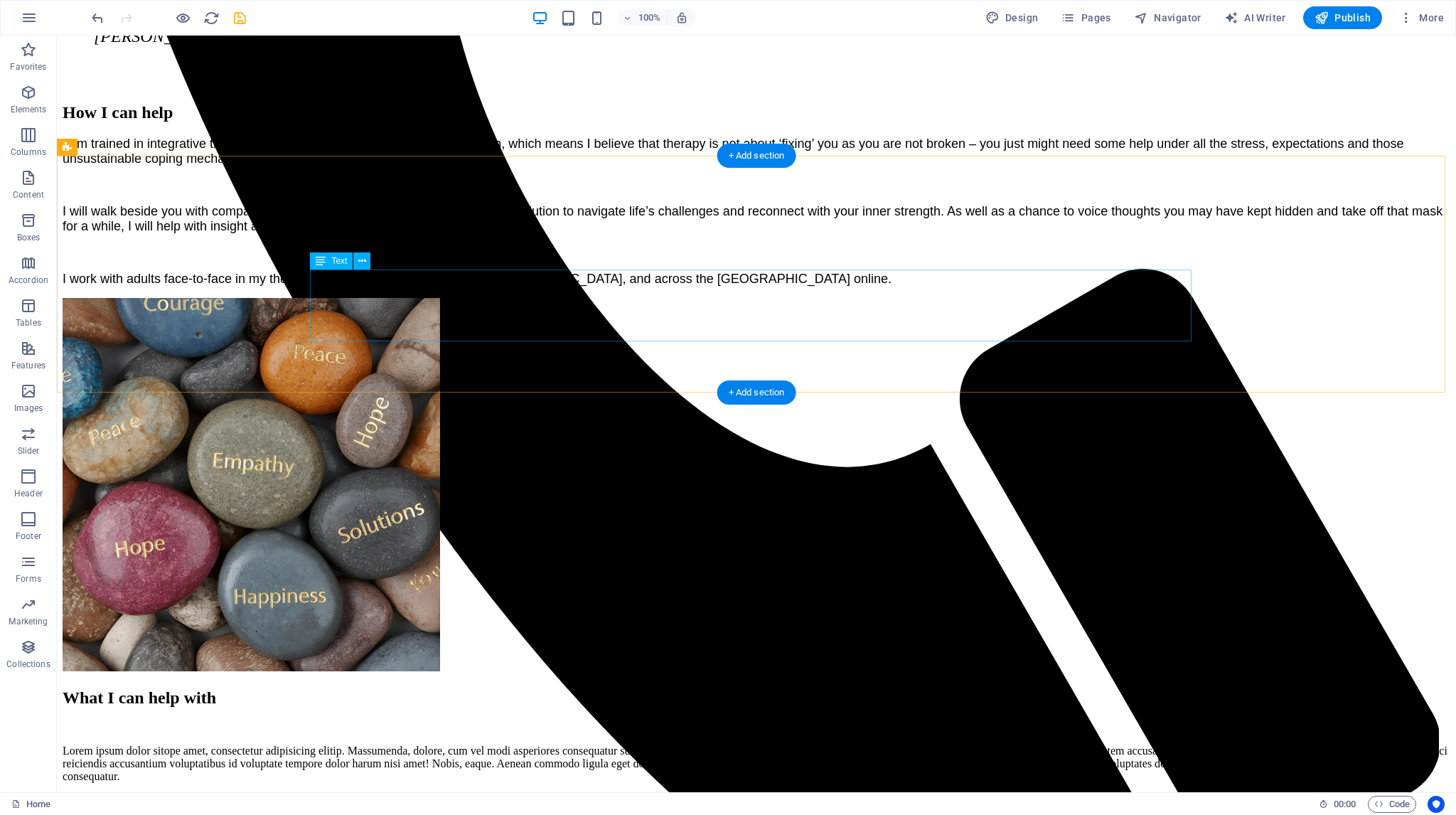
click at [700, 744] on div "Lorem ipsum dolor sitope amet, consectetur adipisicing elitip. Massumenda, dolo…" at bounding box center [755, 763] width 1387 height 38
checkbox input "false"
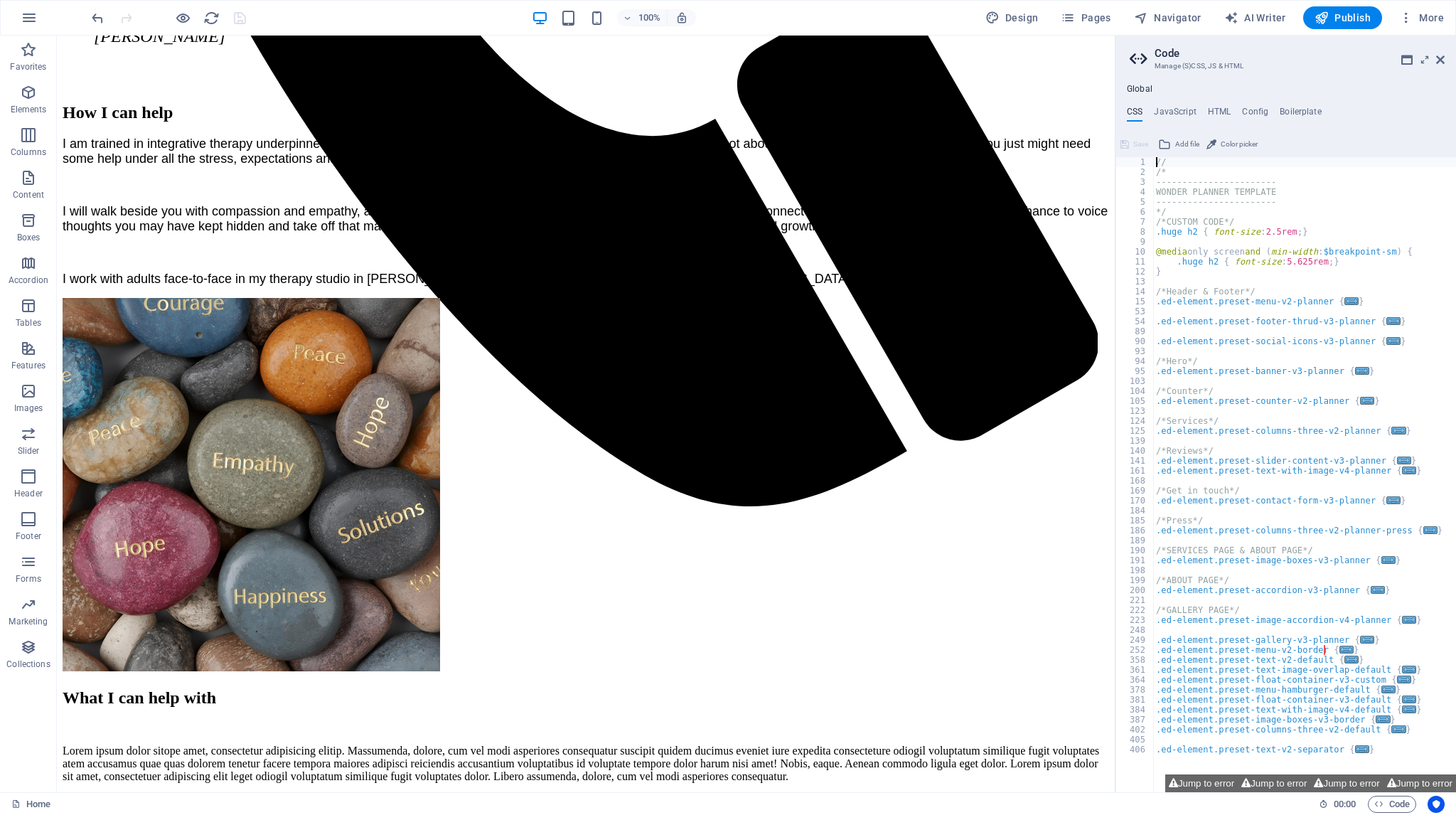
click at [1445, 58] on aside "Code Manage (S)CSS, JS & HTML Global CSS JavaScript HTML Config Boilerplate // …" at bounding box center [1285, 414] width 341 height 757
drag, startPoint x: 1441, startPoint y: 57, endPoint x: 1384, endPoint y: 21, distance: 67.4
click at [1441, 57] on icon at bounding box center [1440, 59] width 9 height 11
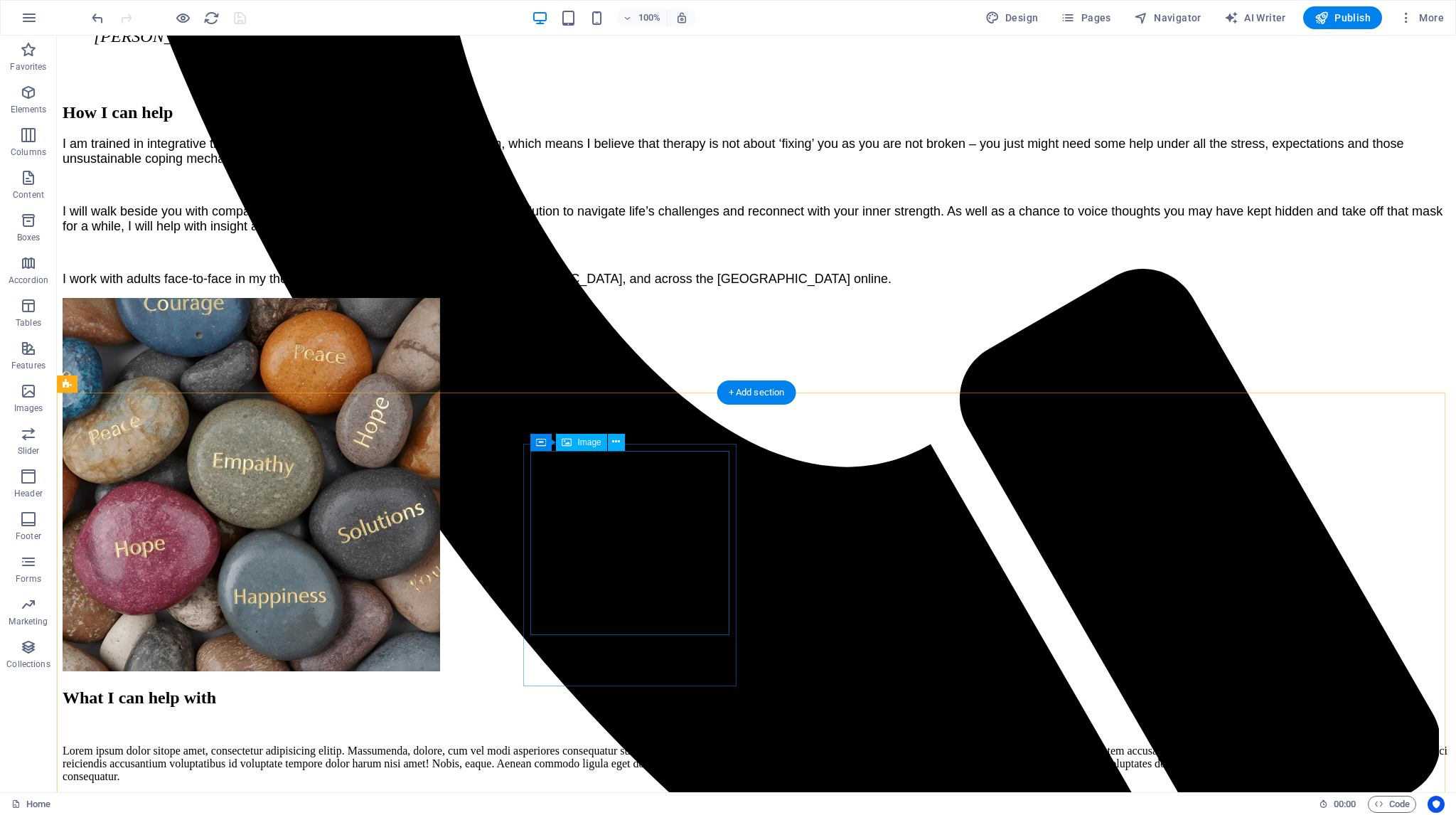
click at [589, 443] on span "Image" at bounding box center [589, 441] width 24 height 9
select select "px"
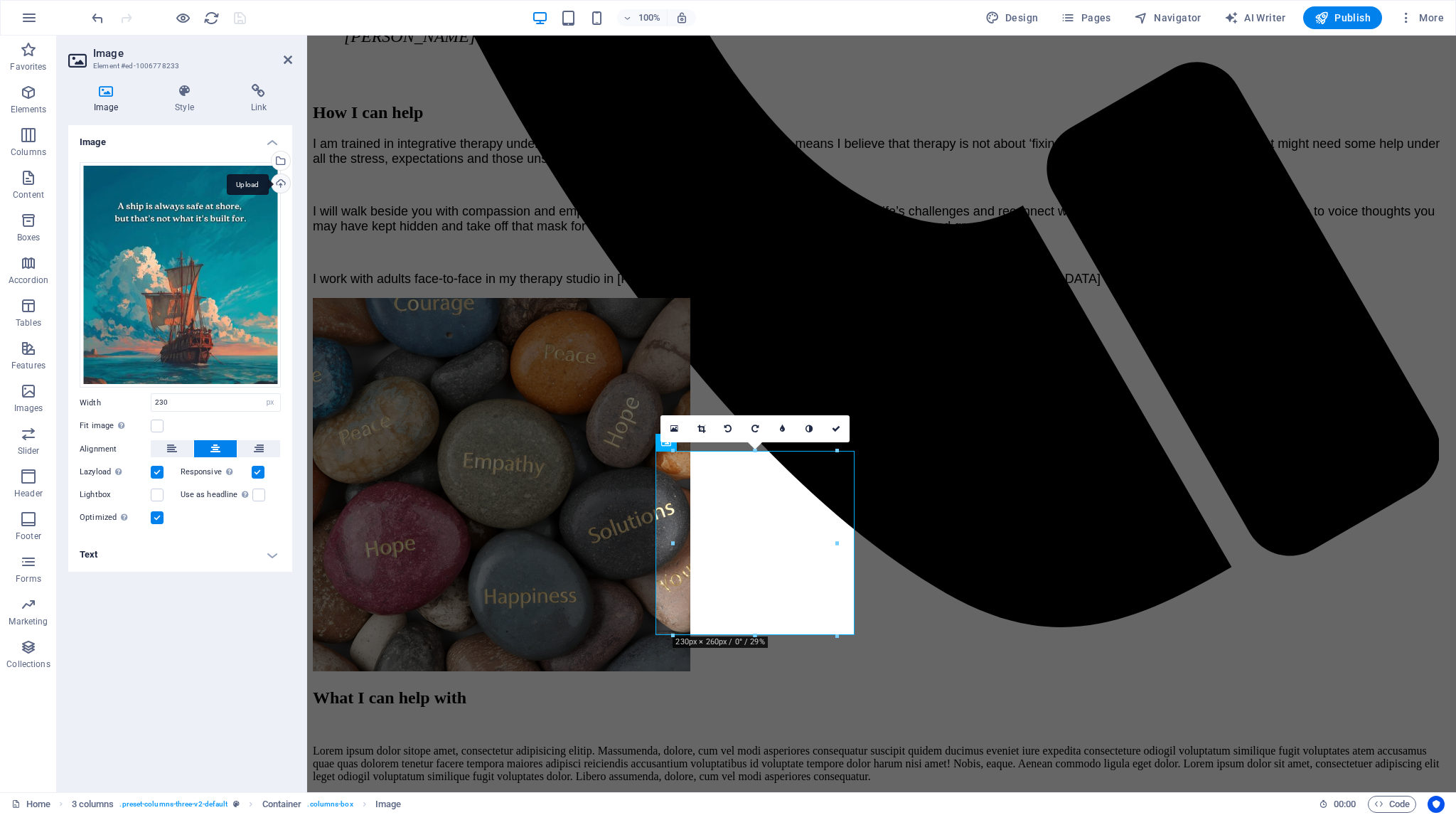
click at [281, 181] on div "Upload" at bounding box center [280, 185] width 21 height 21
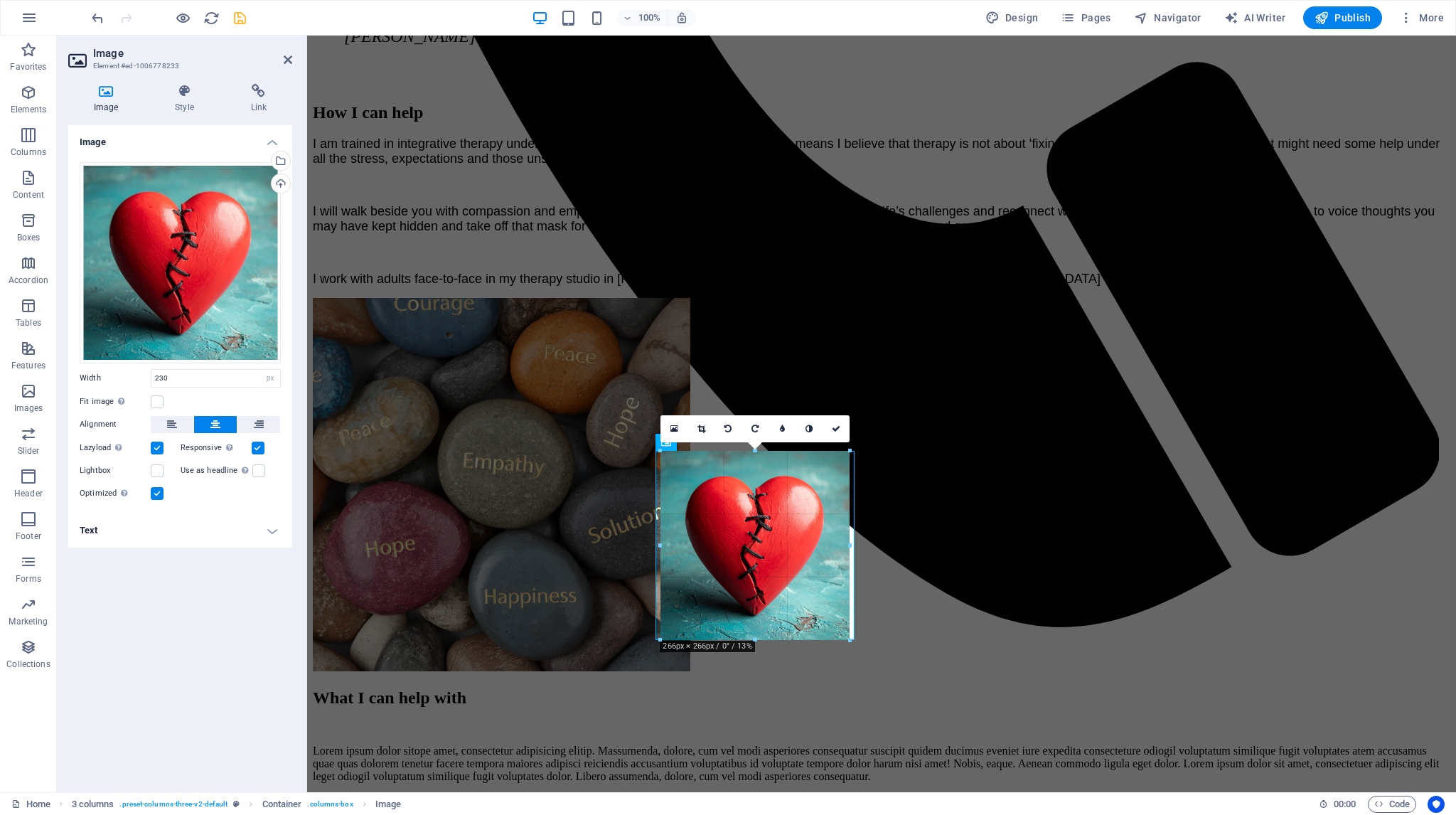
drag, startPoint x: 835, startPoint y: 612, endPoint x: 850, endPoint y: 638, distance: 30.0
type input "266"
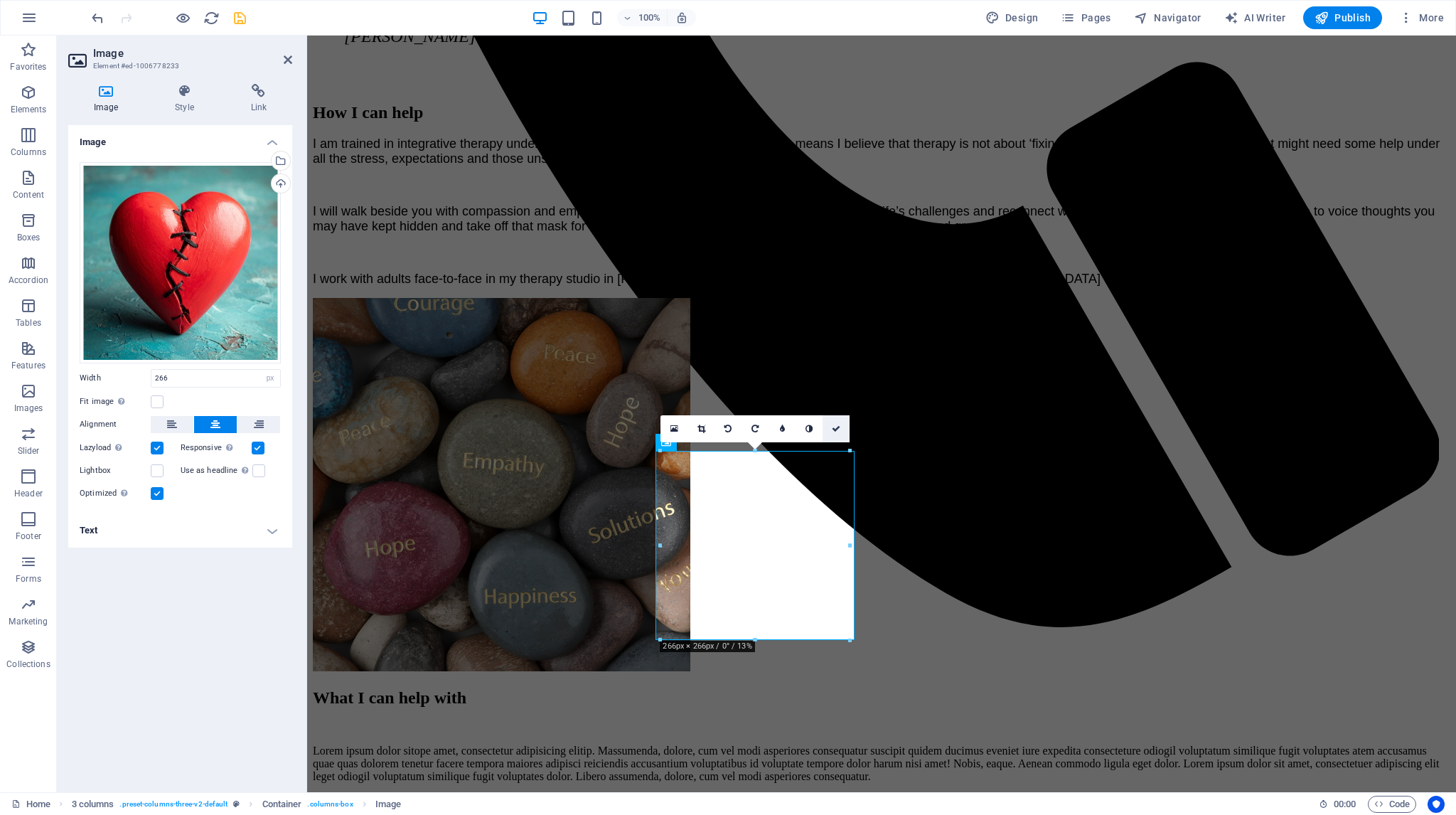
click at [838, 422] on link at bounding box center [836, 429] width 27 height 27
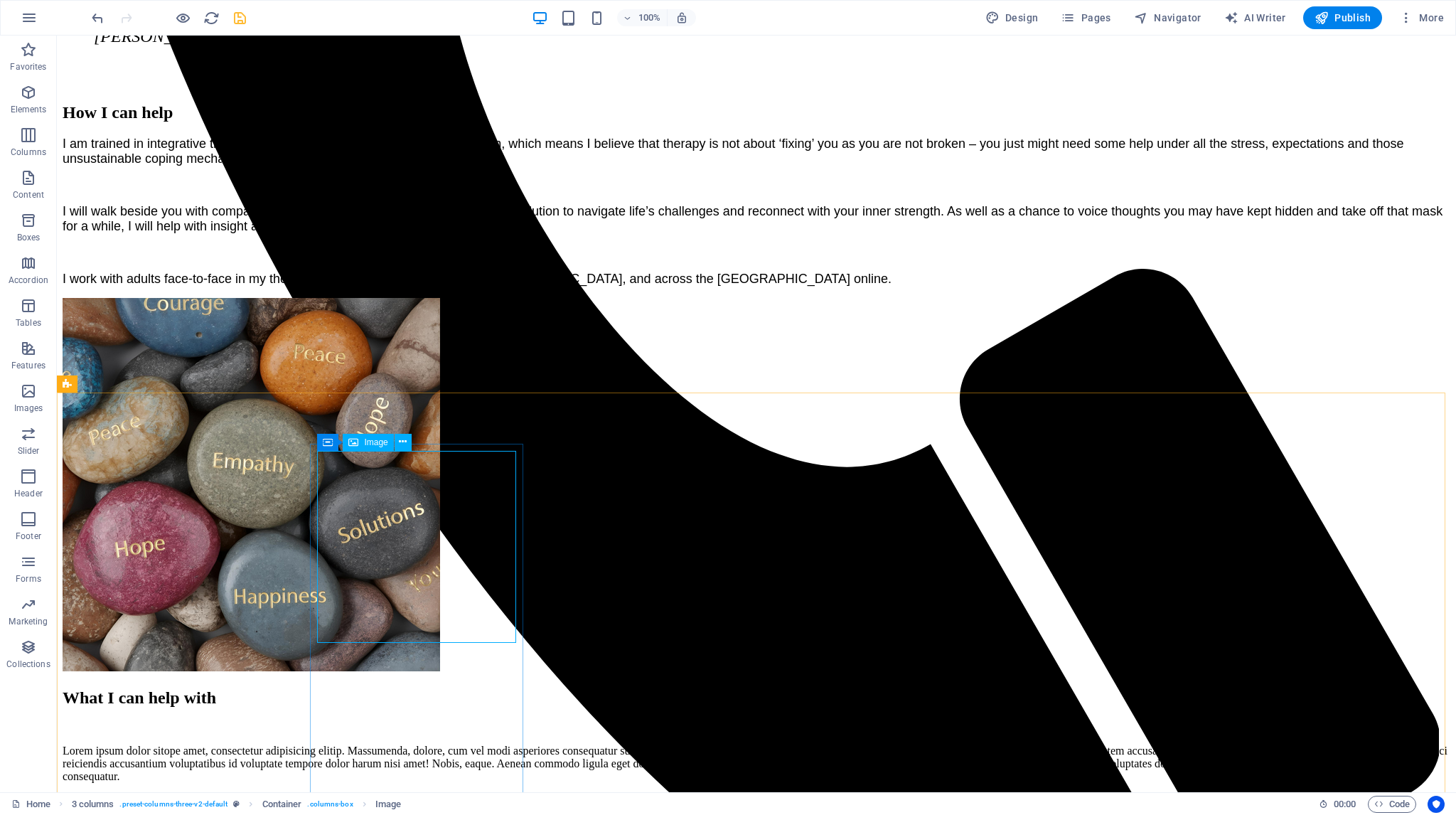
click at [366, 447] on div "Image" at bounding box center [368, 442] width 51 height 17
click at [375, 443] on span "Image" at bounding box center [375, 441] width 24 height 9
select select "px"
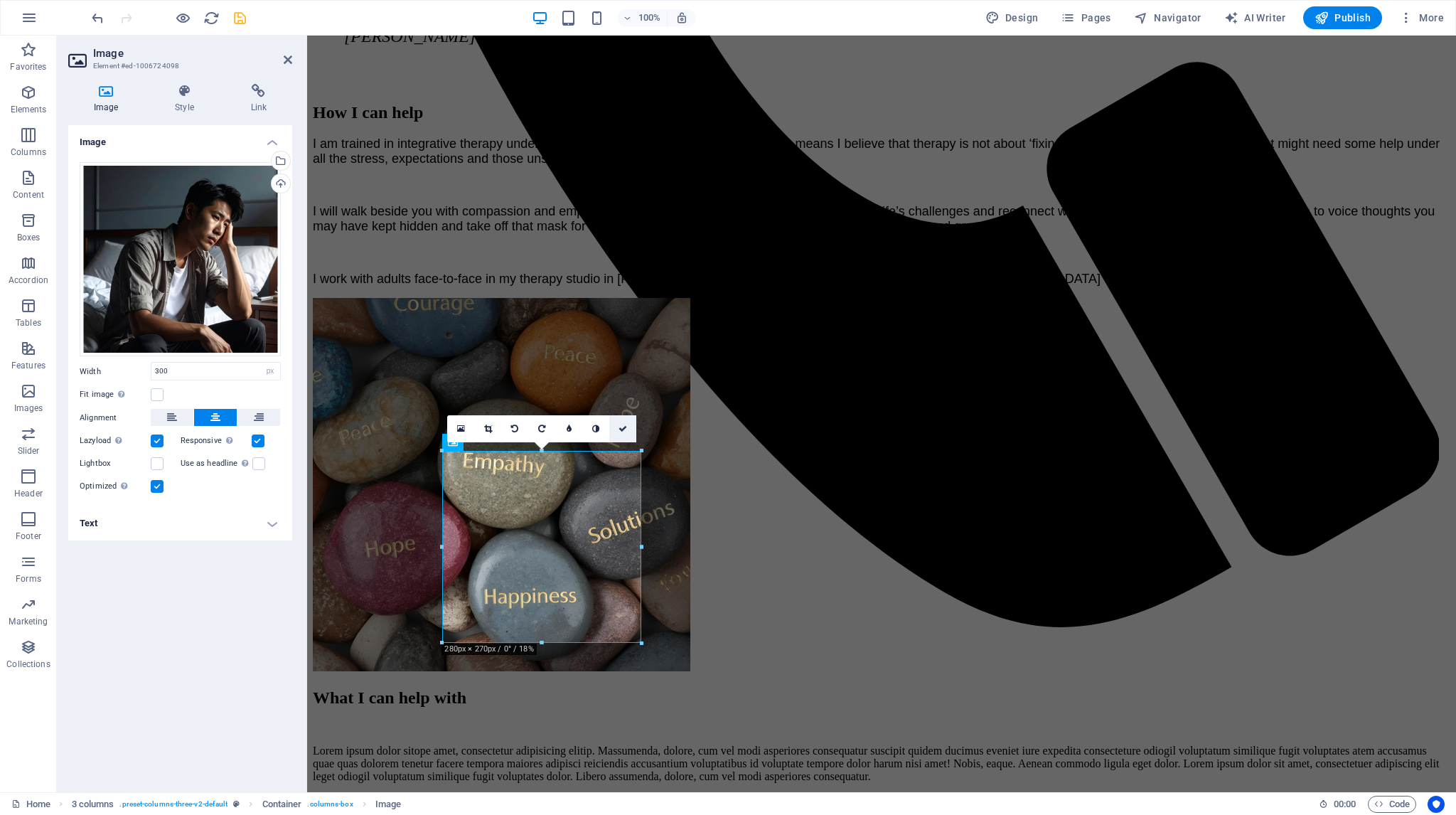
click at [622, 425] on icon at bounding box center [622, 428] width 9 height 9
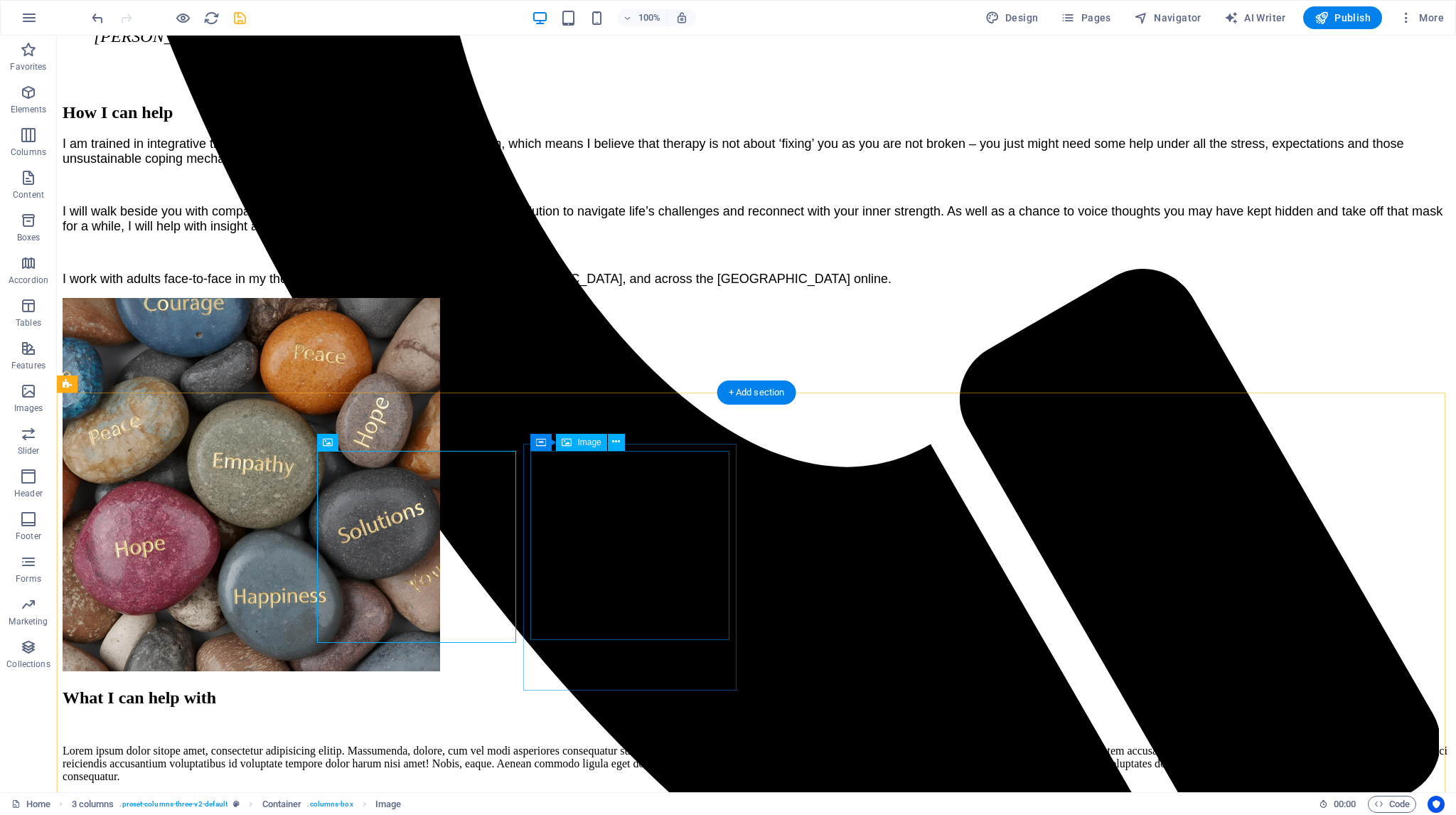
click at [588, 441] on span "Image" at bounding box center [589, 441] width 24 height 9
select select "px"
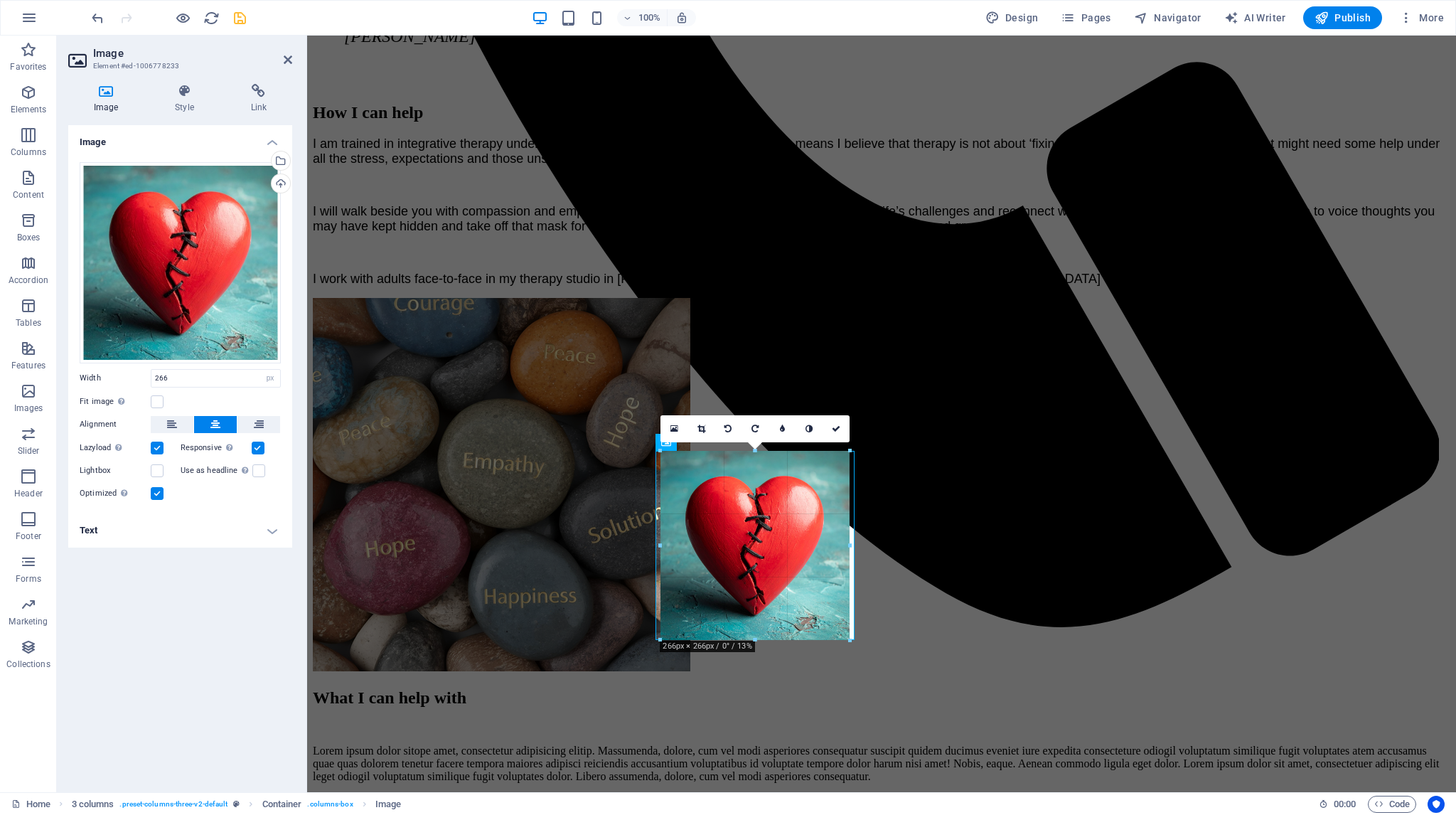
click at [847, 642] on div at bounding box center [850, 641] width 9 height 9
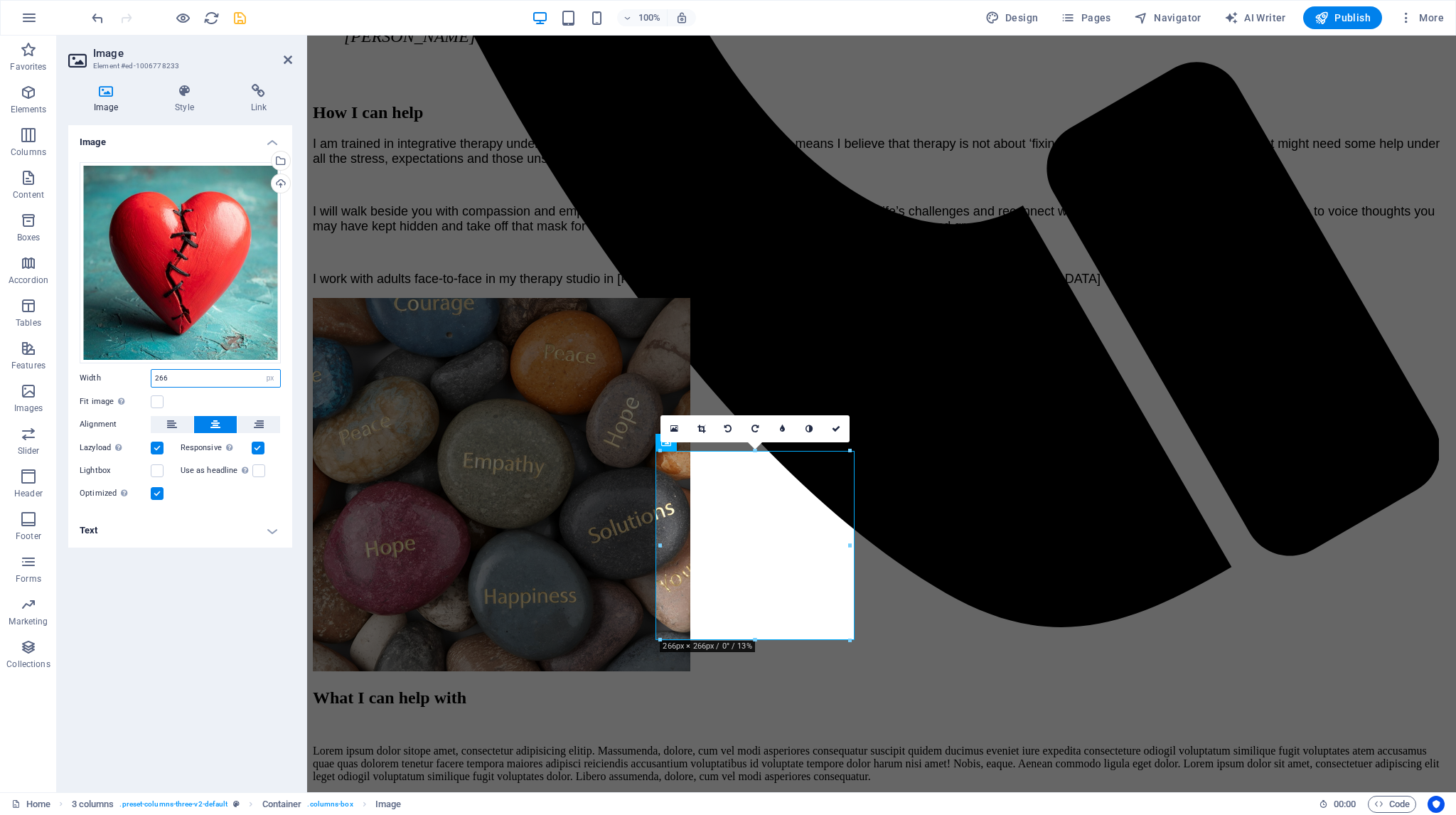
drag, startPoint x: 173, startPoint y: 377, endPoint x: 136, endPoint y: 372, distance: 37.3
click at [134, 374] on div "Width 266 Default auto px rem % em vh vw" at bounding box center [180, 377] width 201 height 18
type input "270"
click at [172, 529] on h4 "Text" at bounding box center [180, 531] width 224 height 34
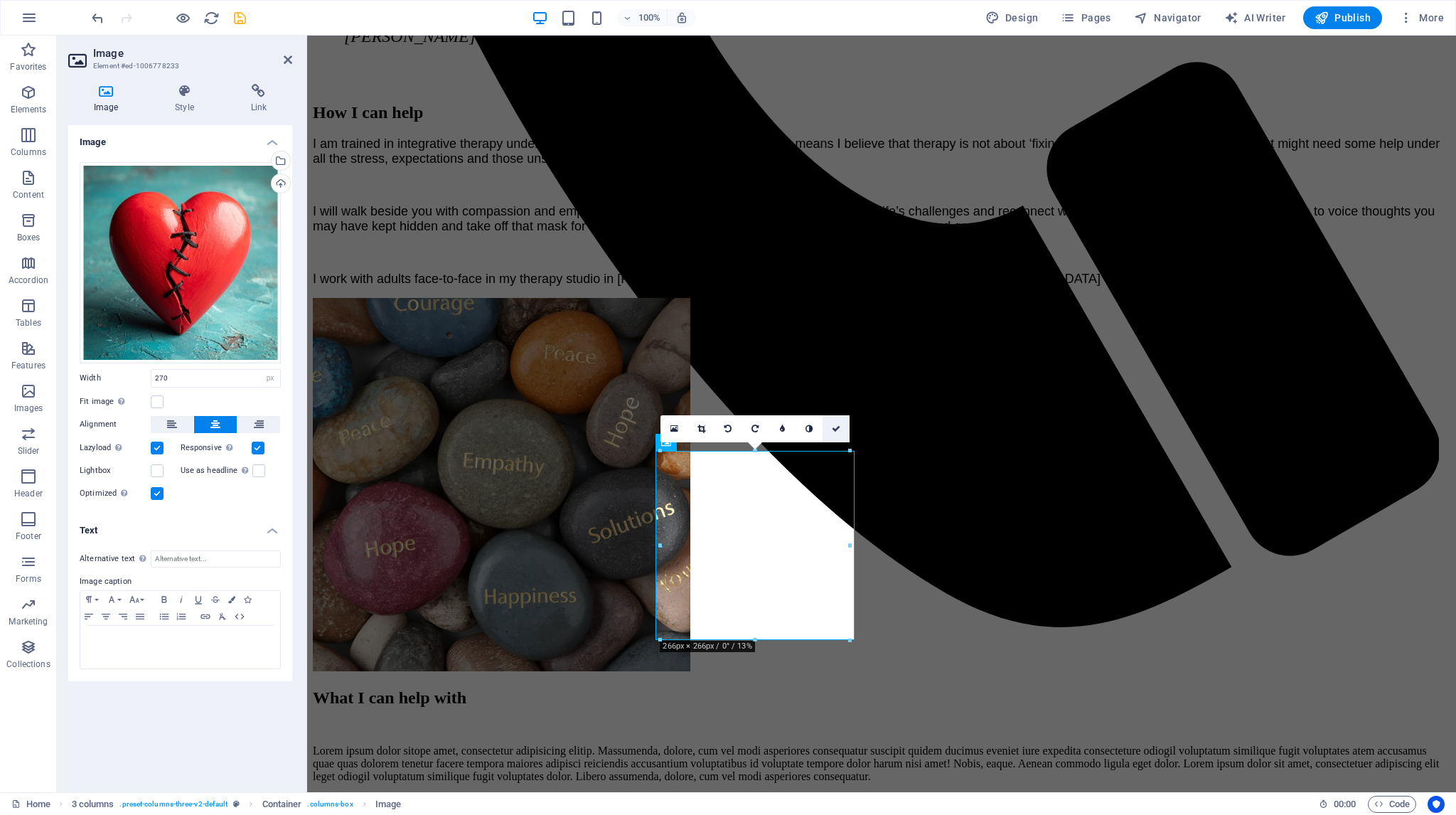
click at [839, 425] on icon at bounding box center [836, 428] width 9 height 9
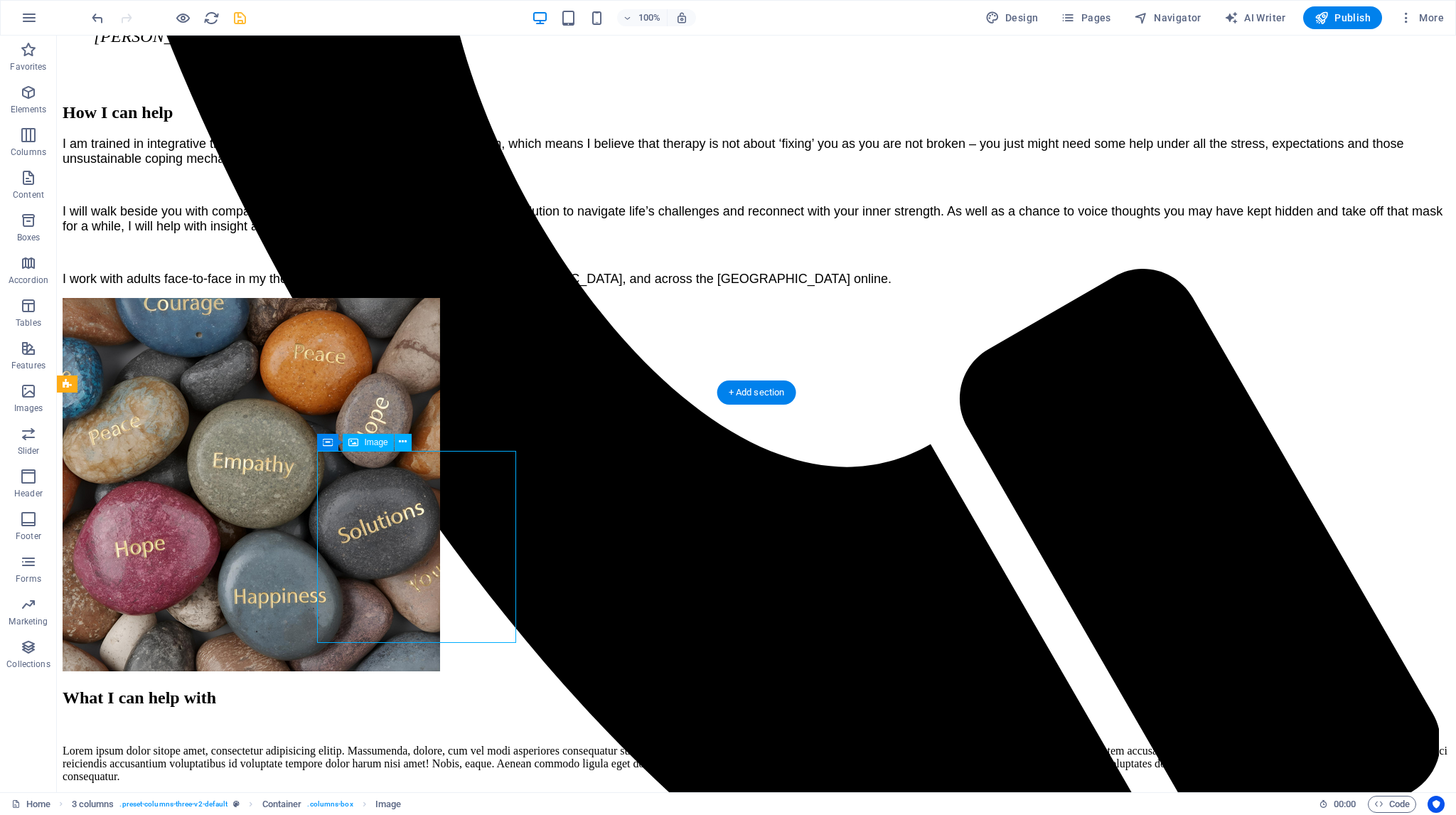
select select "px"
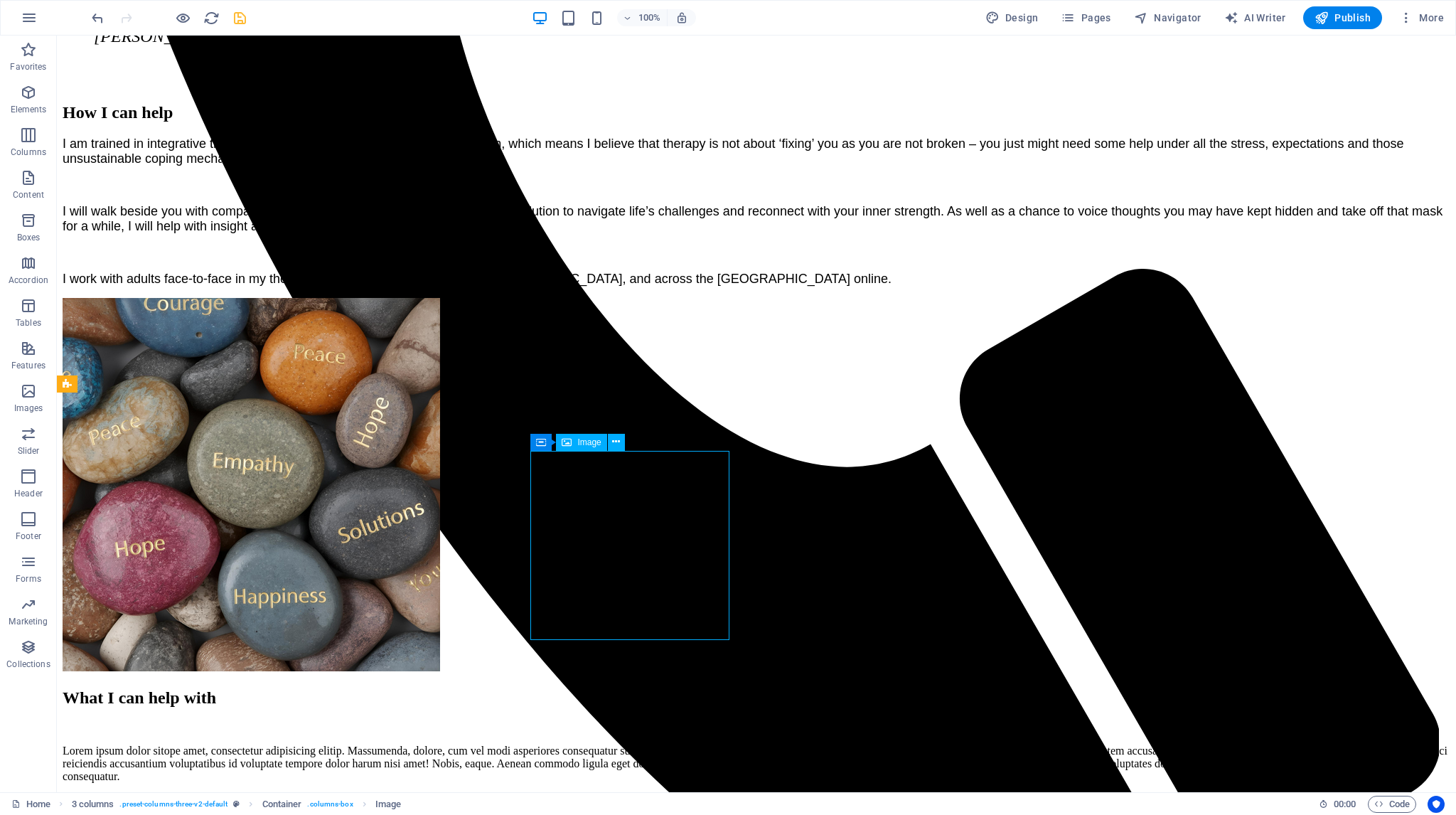
select select "px"
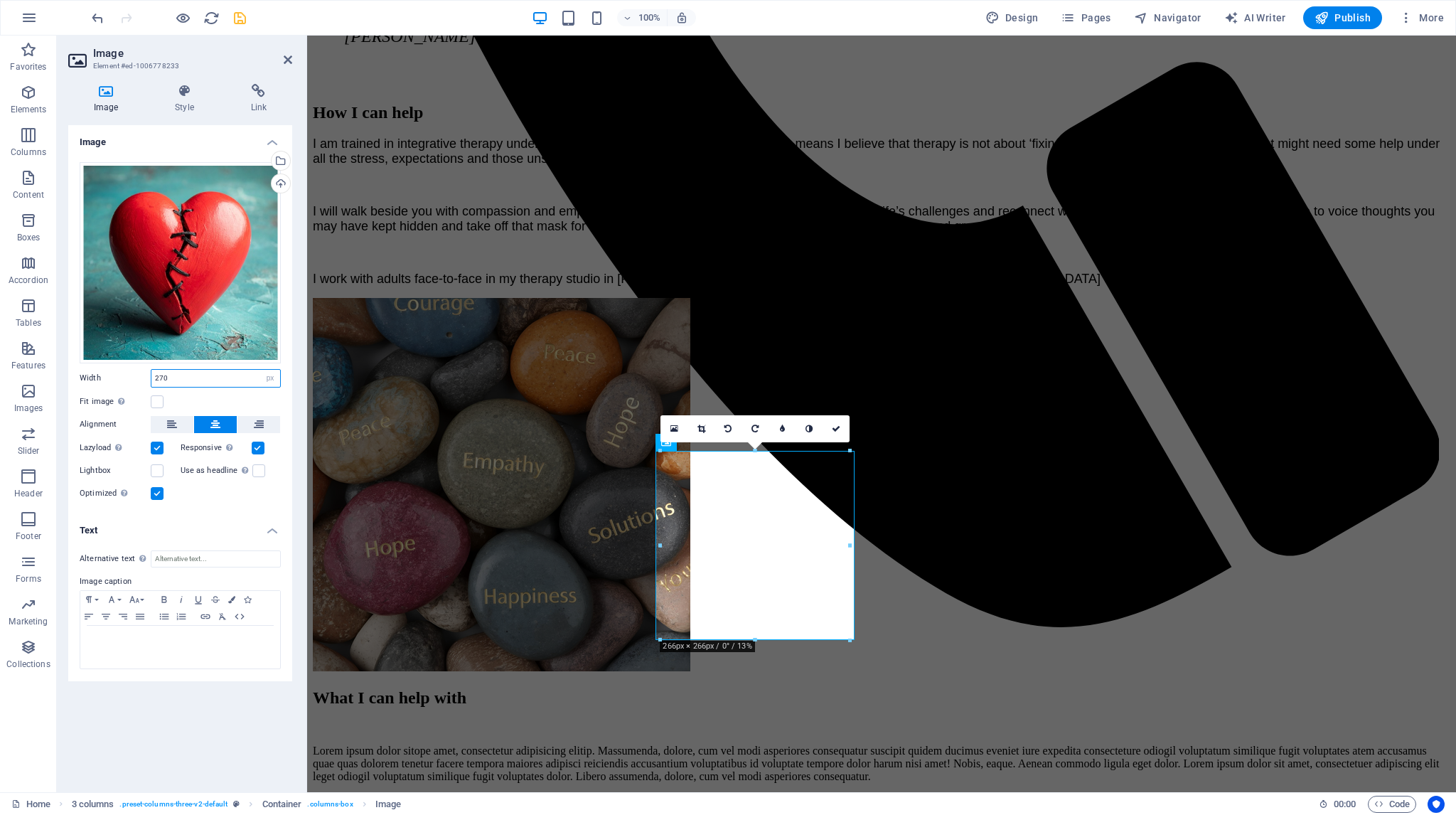
click at [213, 374] on input "270" at bounding box center [215, 378] width 128 height 17
click at [841, 429] on link at bounding box center [836, 429] width 27 height 27
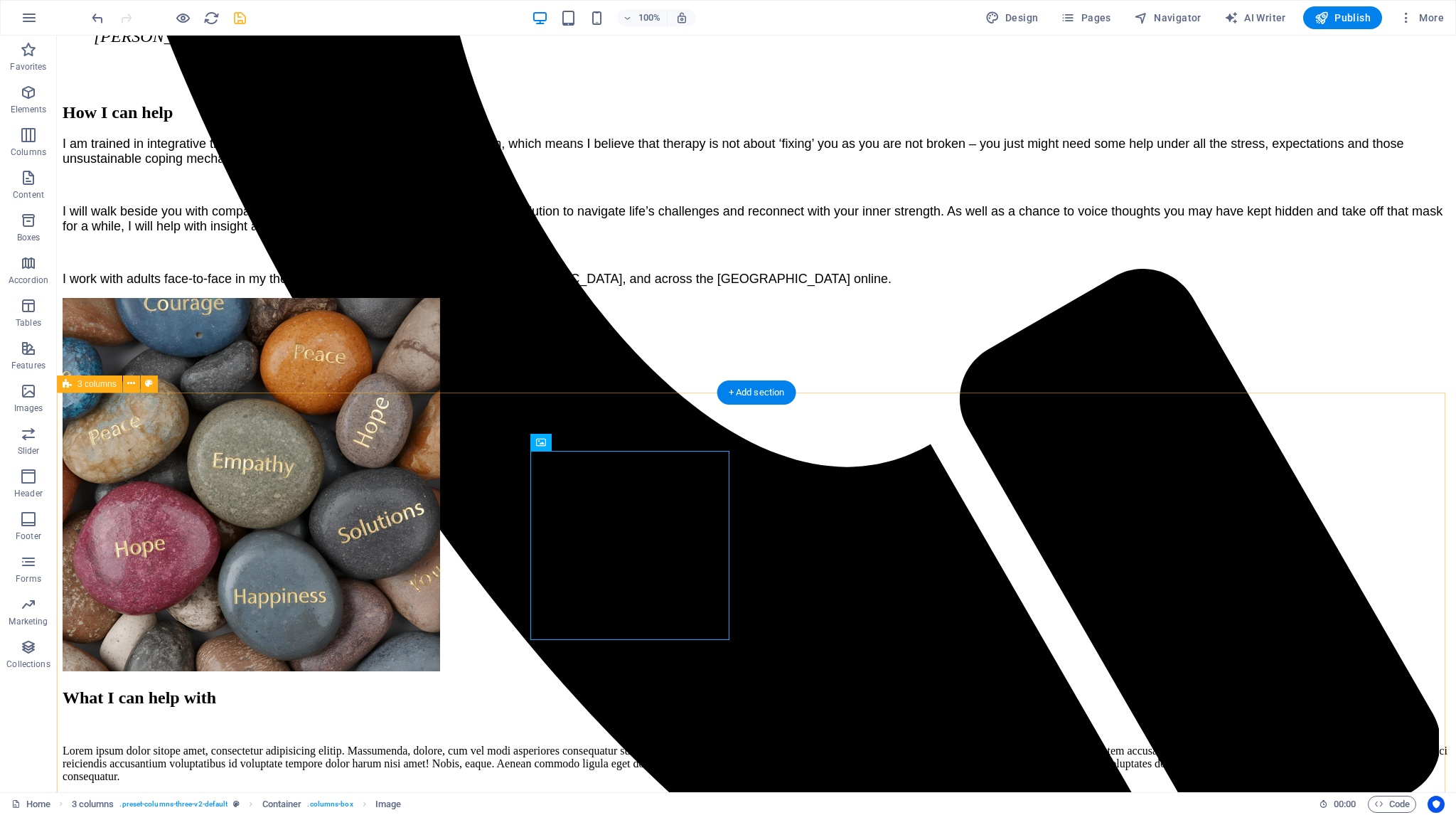
click at [536, 443] on div "Container" at bounding box center [603, 435] width 162 height 18
click at [569, 439] on span "Container" at bounding box center [563, 435] width 37 height 9
click at [594, 435] on icon at bounding box center [596, 435] width 8 height 15
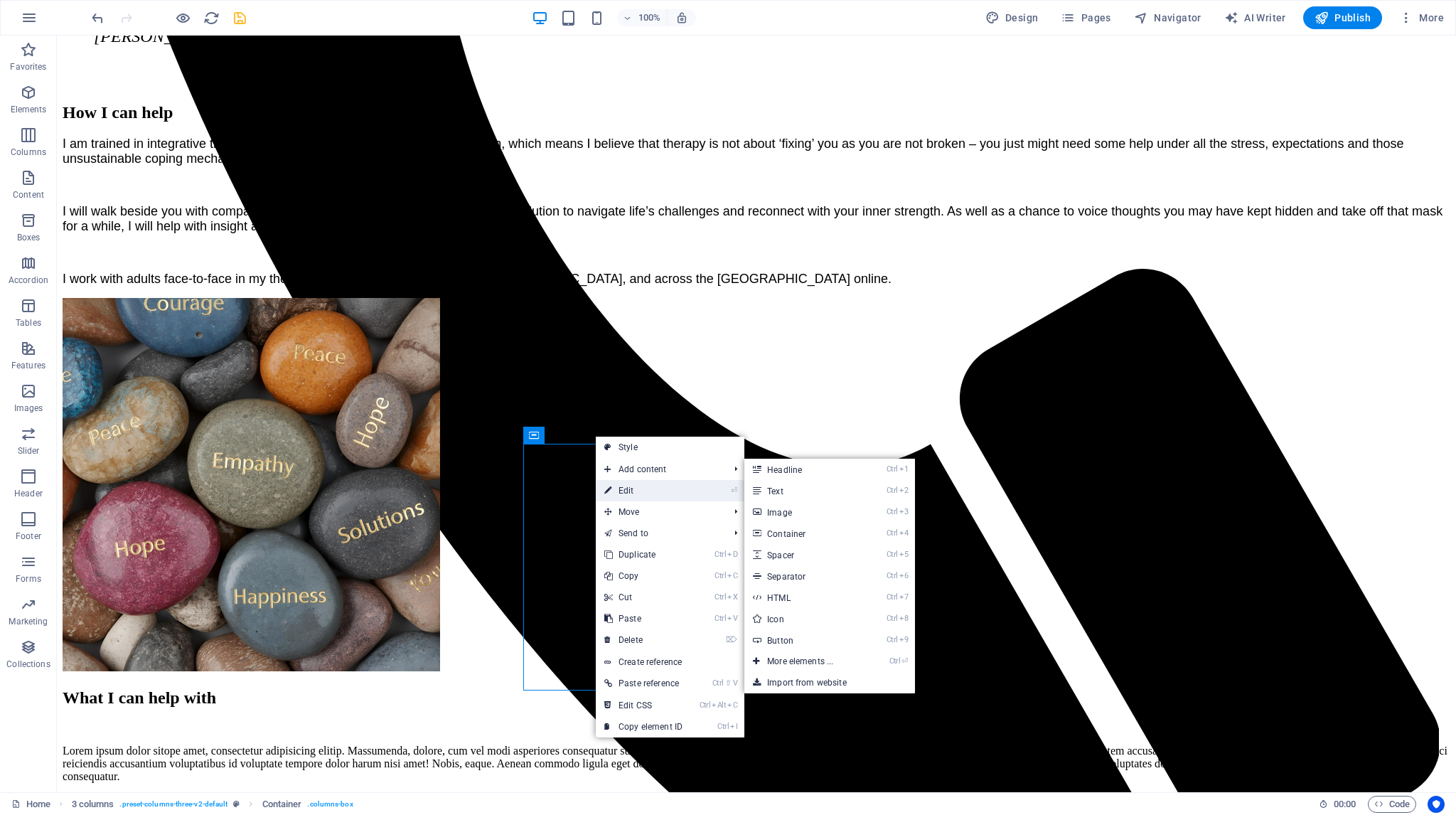
click at [630, 491] on link "⏎ Edit" at bounding box center [642, 490] width 95 height 21
select select "px"
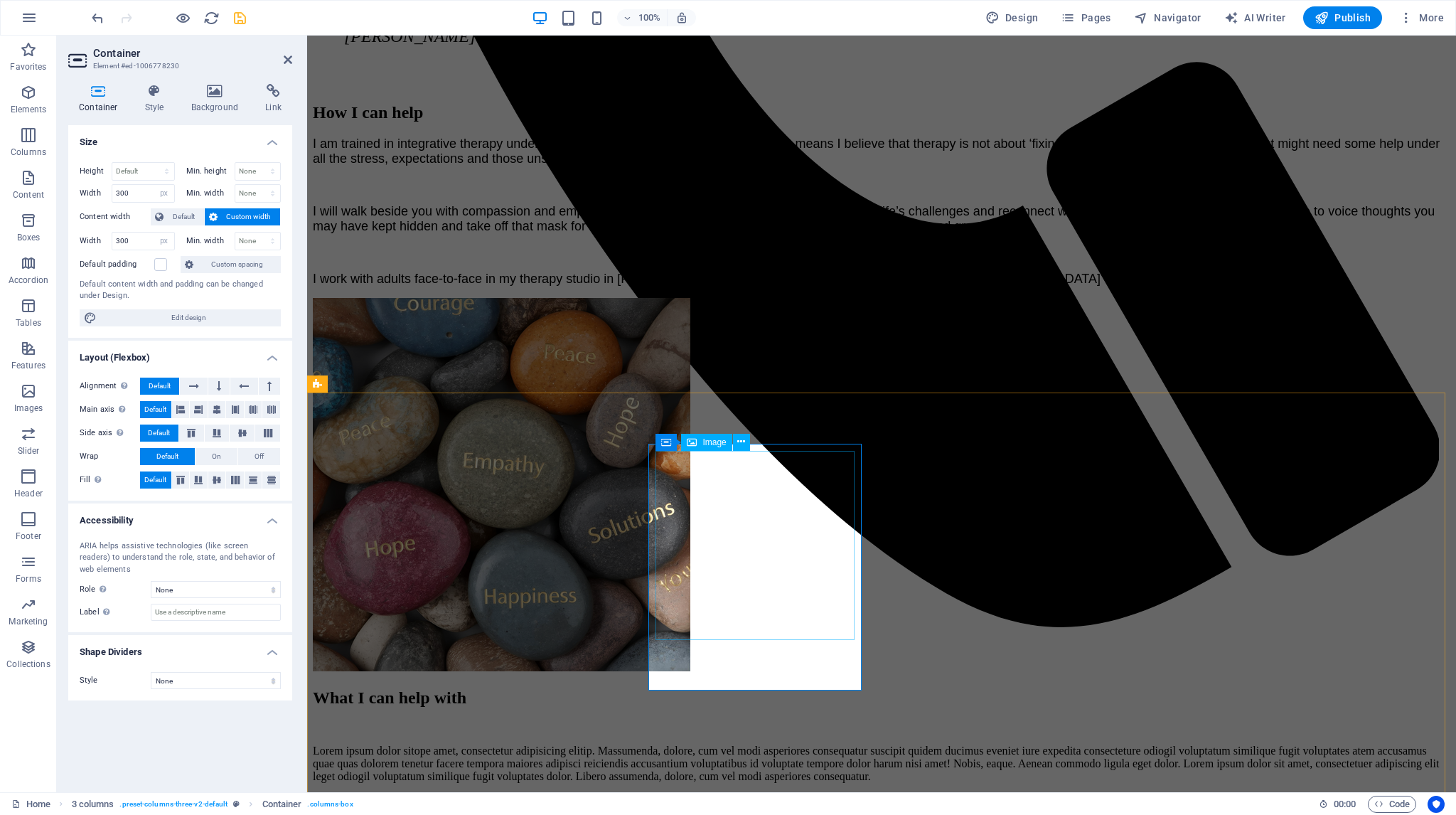
drag, startPoint x: 678, startPoint y: 482, endPoint x: 928, endPoint y: 485, distance: 250.0
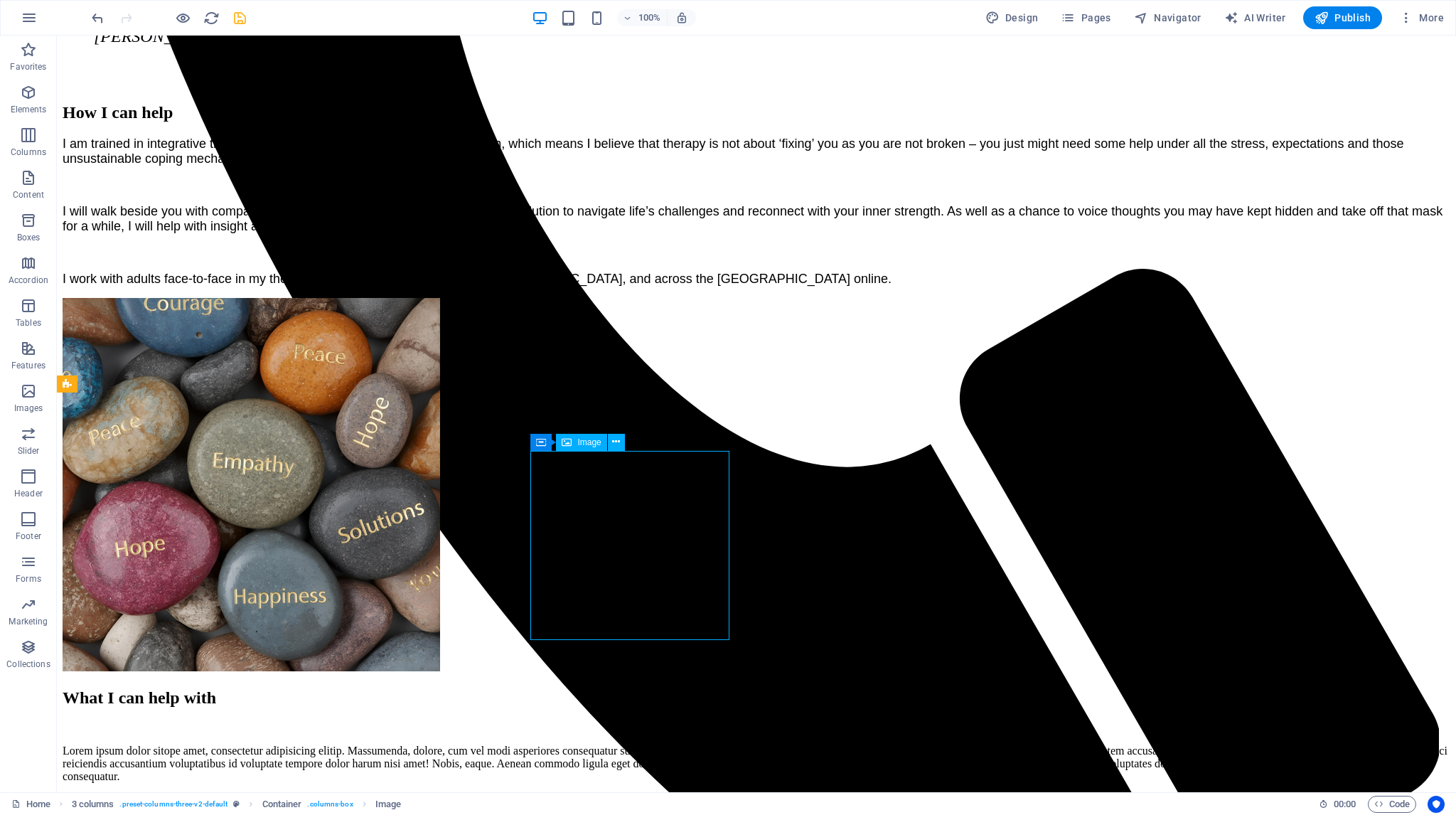
select select "px"
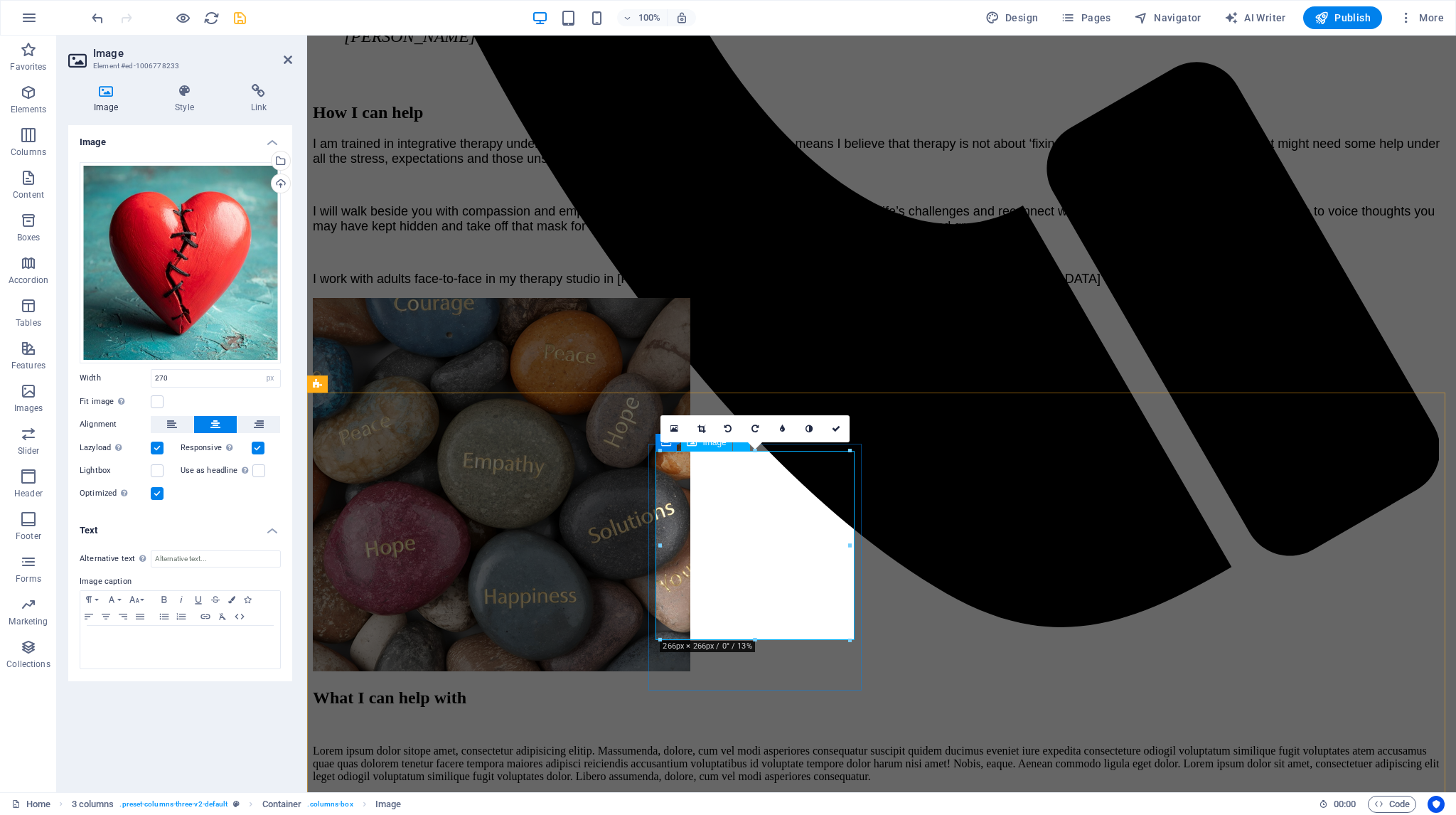
click at [665, 442] on div "16:10 16:9 4:3 1:1 1:2 0" at bounding box center [755, 429] width 190 height 27
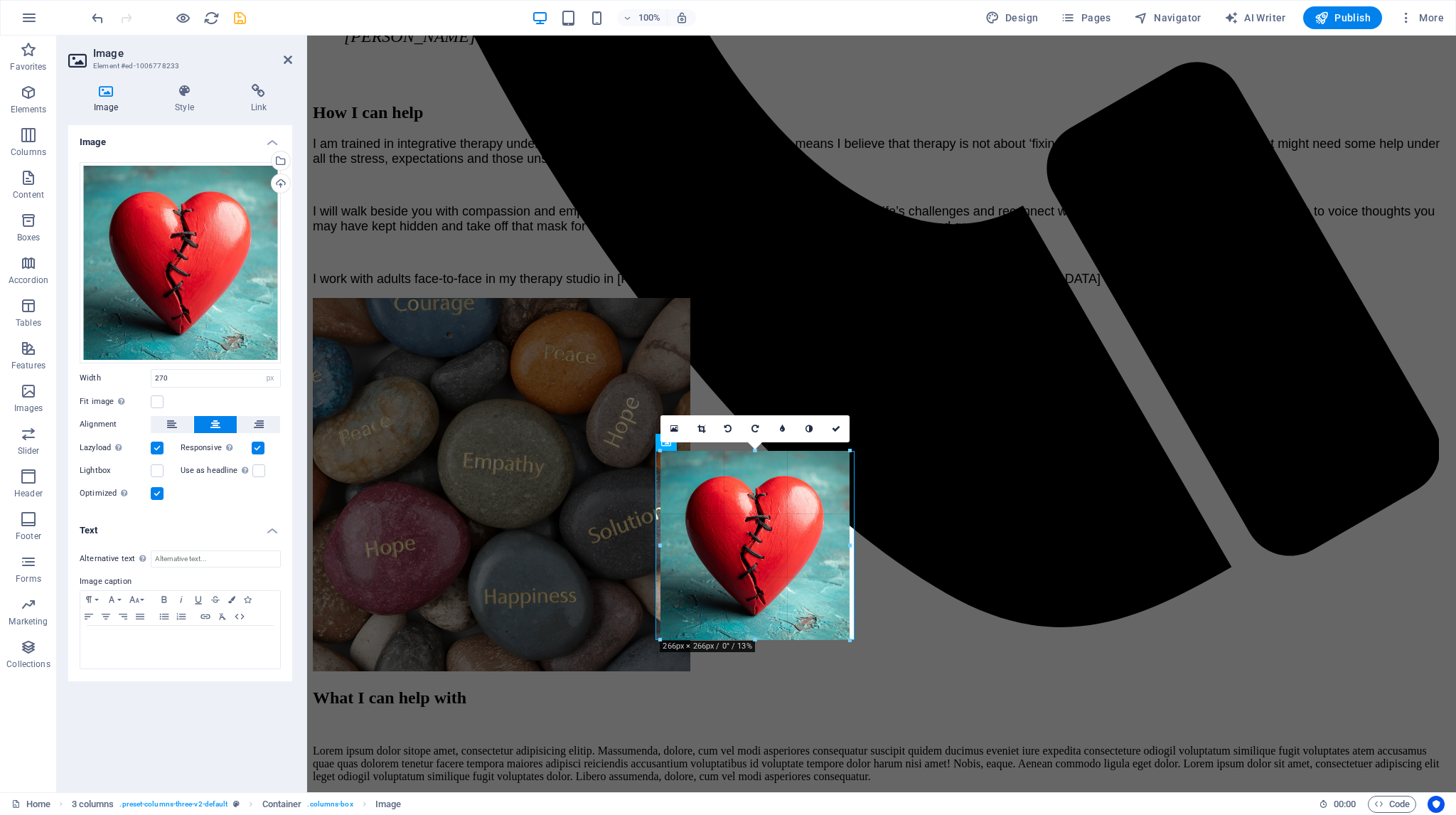
click at [750, 640] on div "180 170 160 150 140 130 120 110 100 90 80 70 60 50 40 30 20 10 0 -10 -20 -30 -4…" at bounding box center [755, 546] width 190 height 190
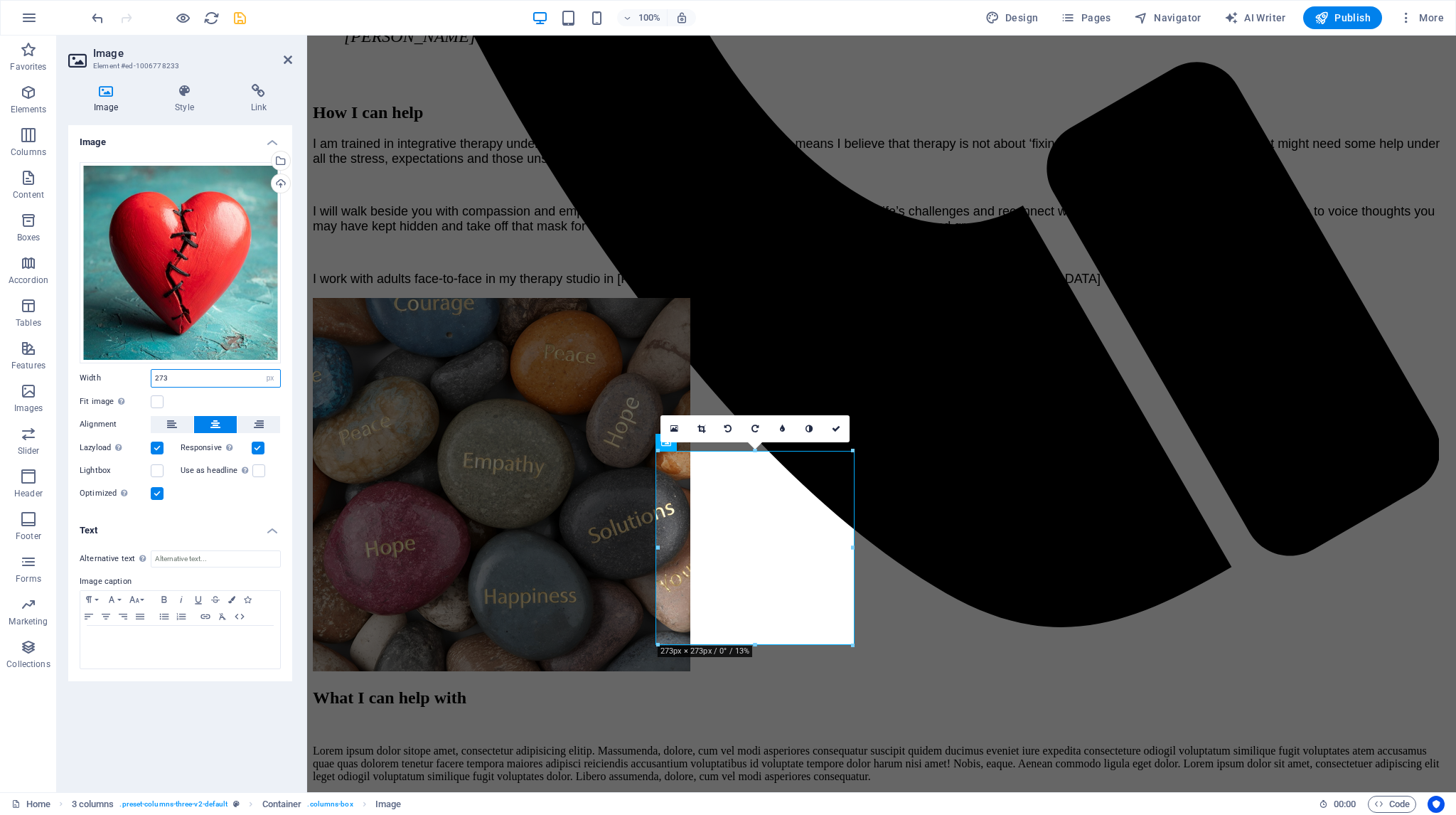
click at [185, 377] on input "273" at bounding box center [215, 378] width 128 height 17
type input "270"
click at [837, 427] on icon at bounding box center [836, 428] width 9 height 9
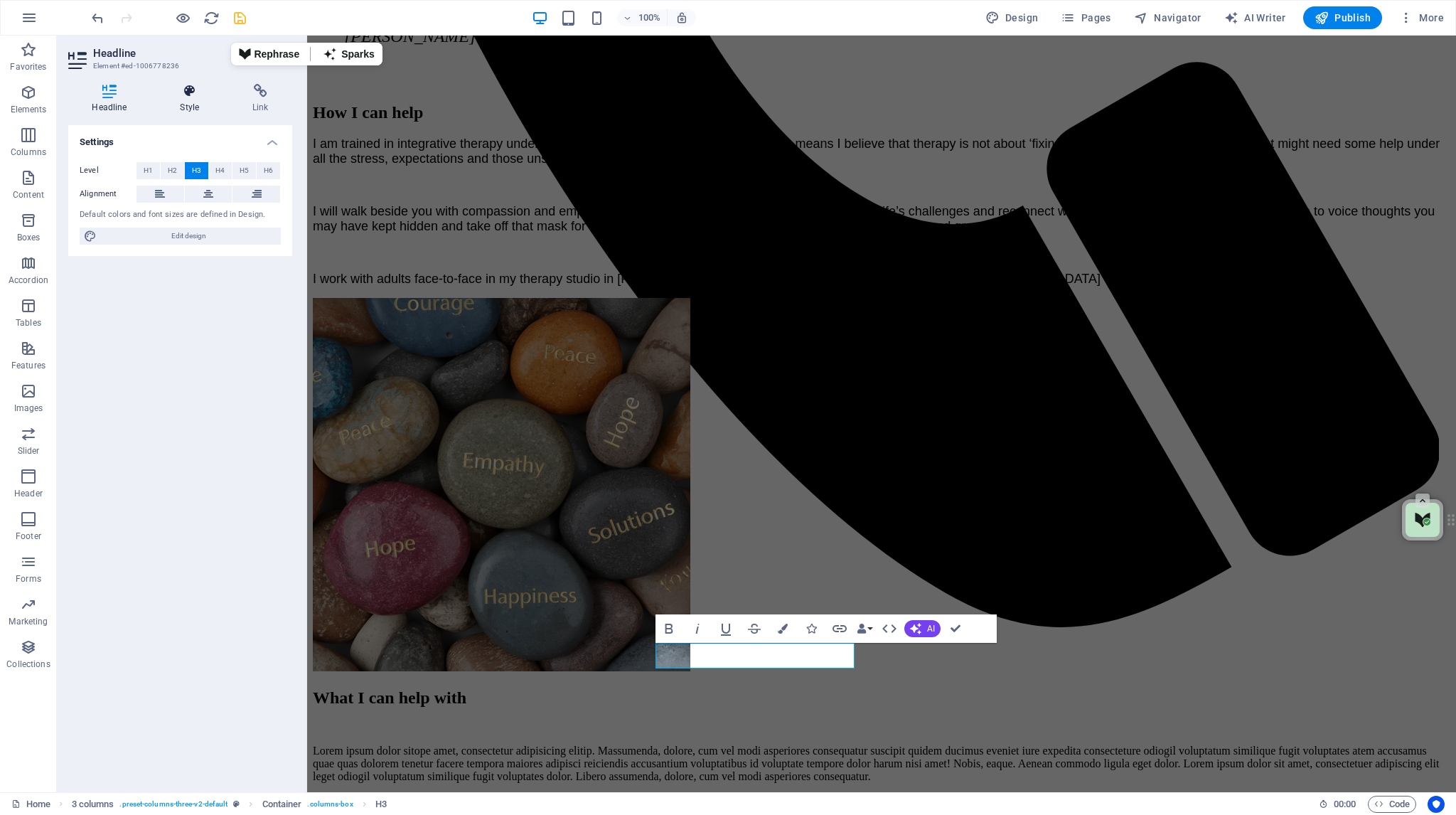
click at [190, 89] on icon at bounding box center [190, 91] width 67 height 14
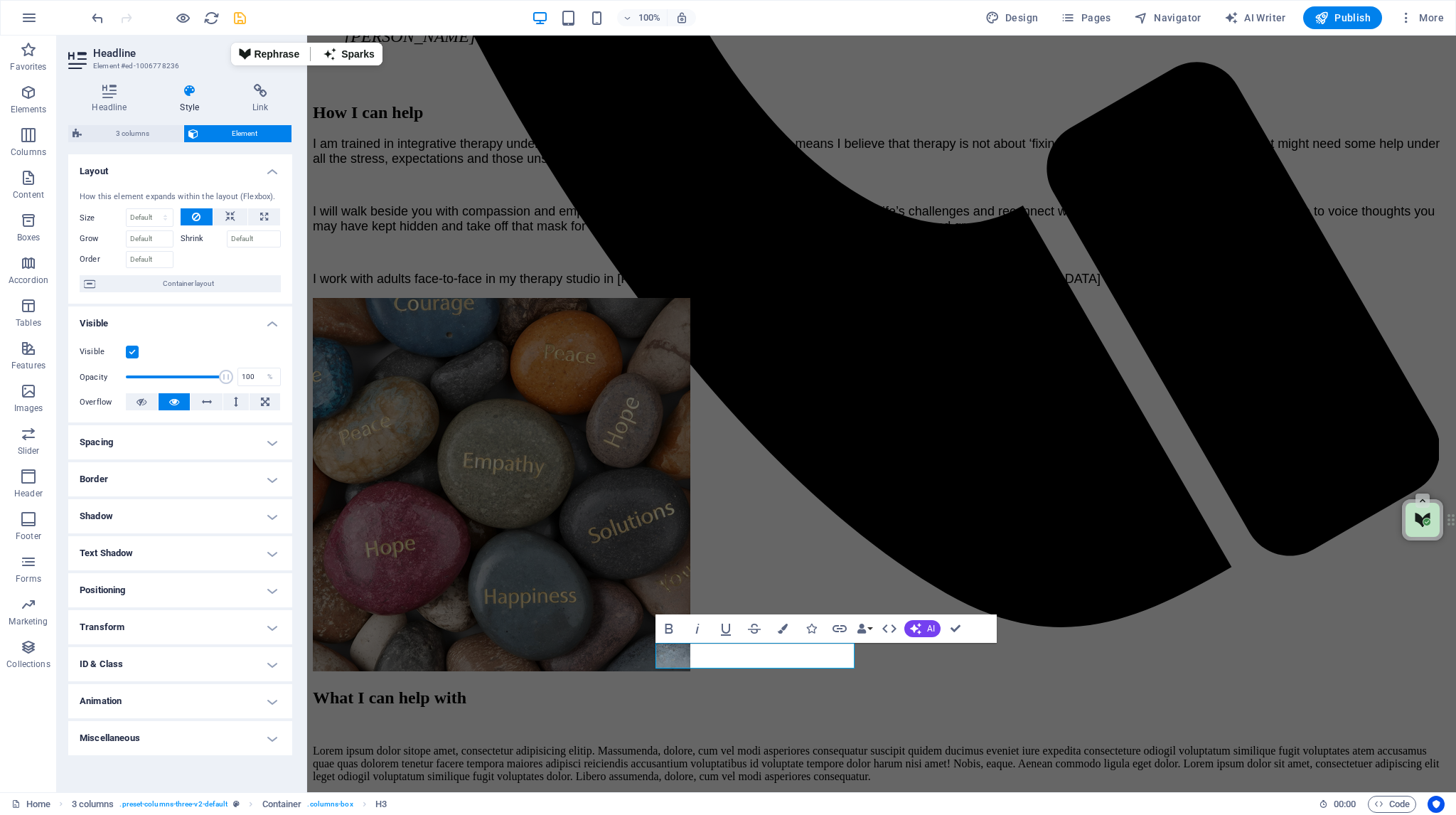
click at [267, 442] on h4 "Spacing" at bounding box center [180, 442] width 224 height 34
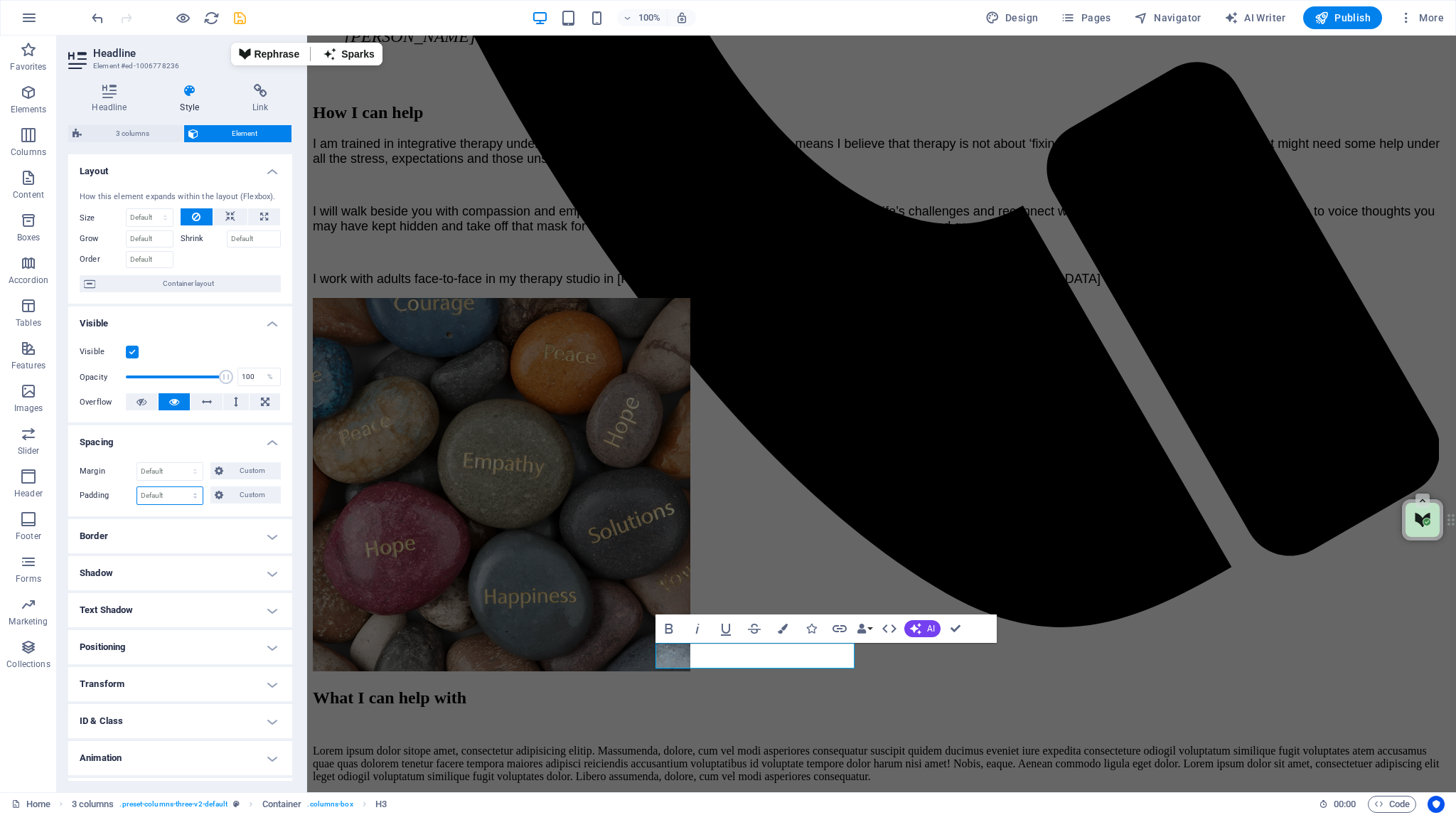
click at [179, 493] on select "Default px rem % vh vw Custom" at bounding box center [169, 496] width 65 height 17
select select "px"
click at [181, 487] on select "Default px rem % vh vw Custom" at bounding box center [169, 496] width 65 height 17
type input "4"
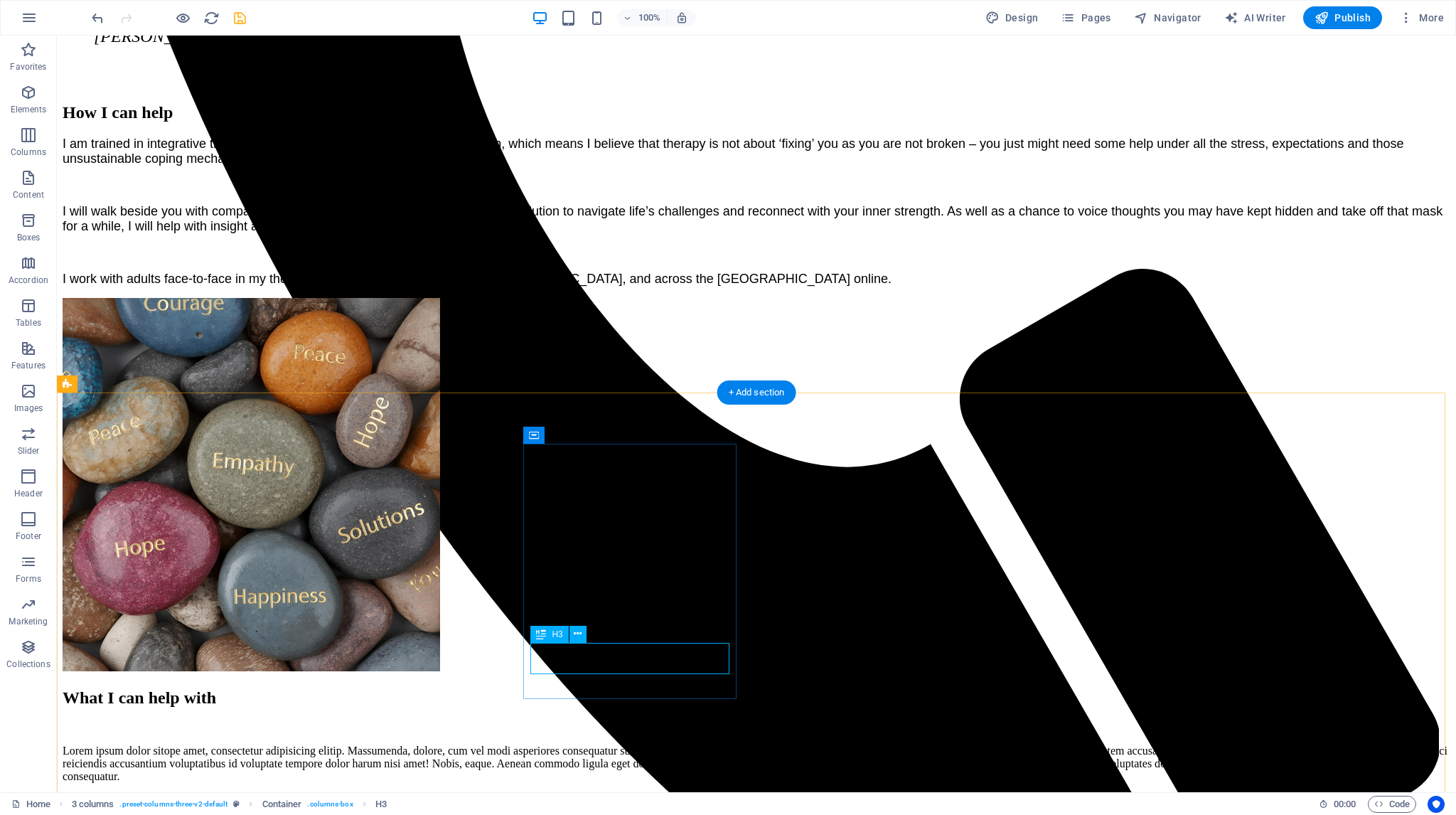
select select "px"
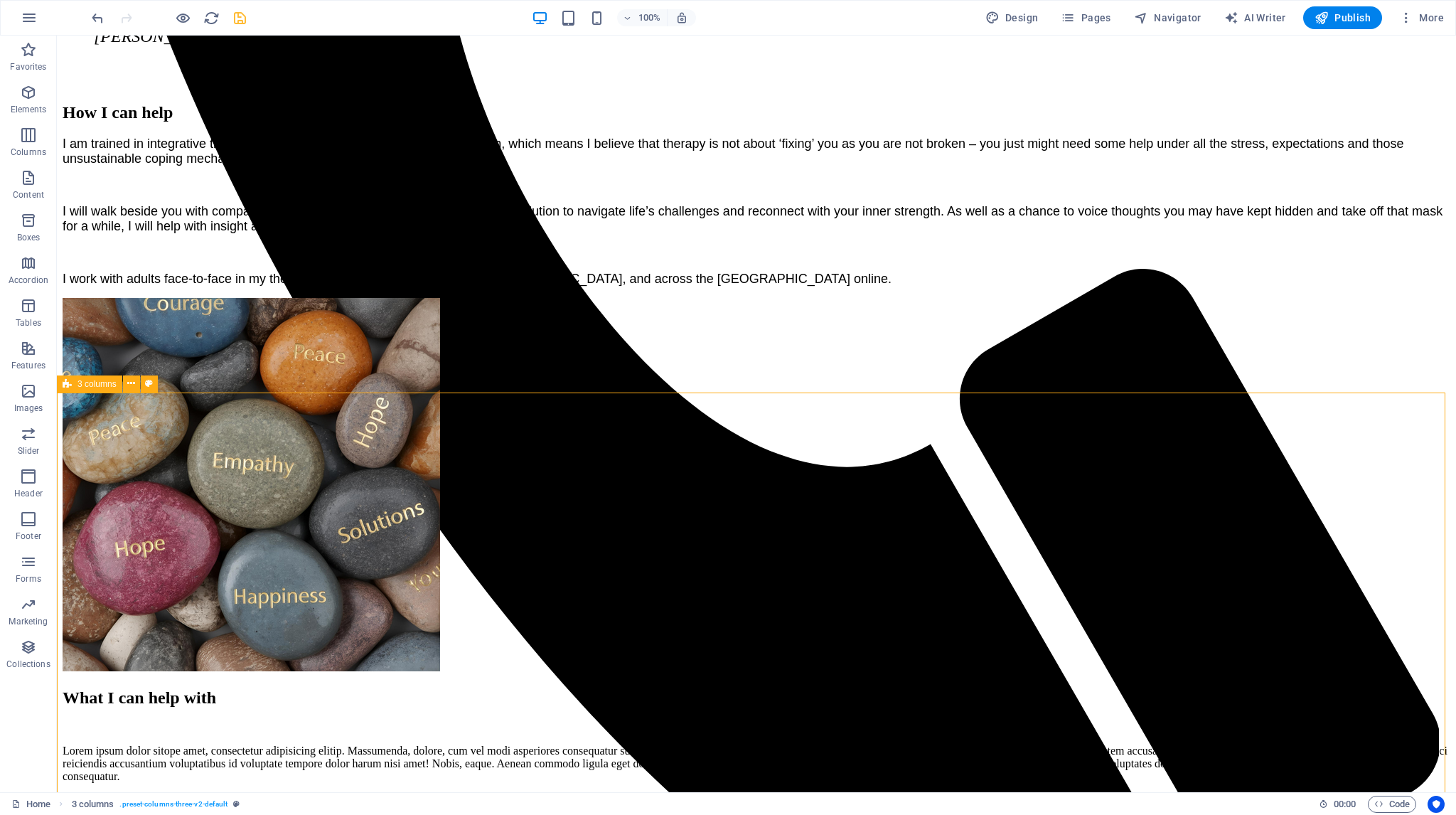
checkbox input "false"
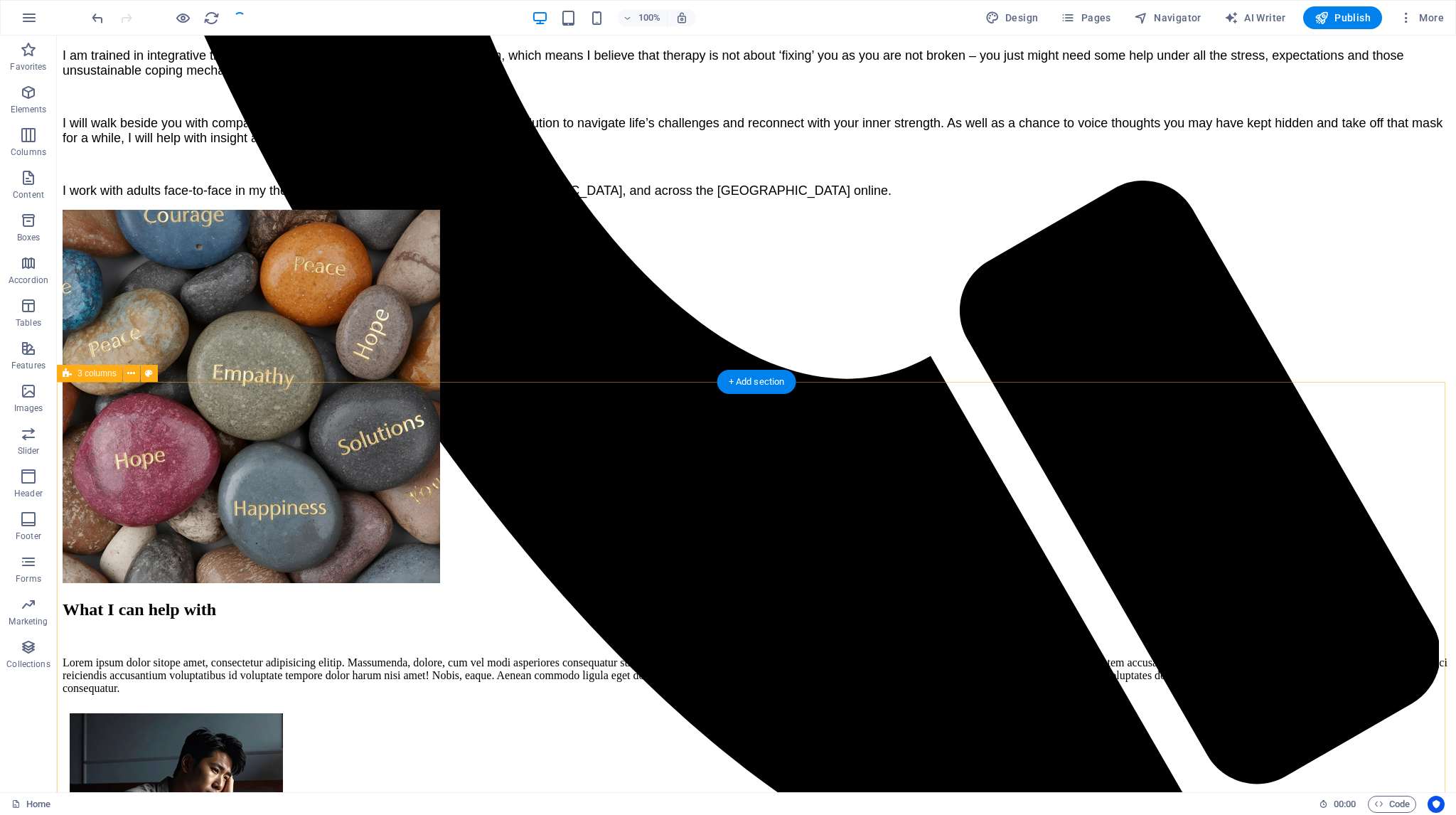
scroll to position [1279, 0]
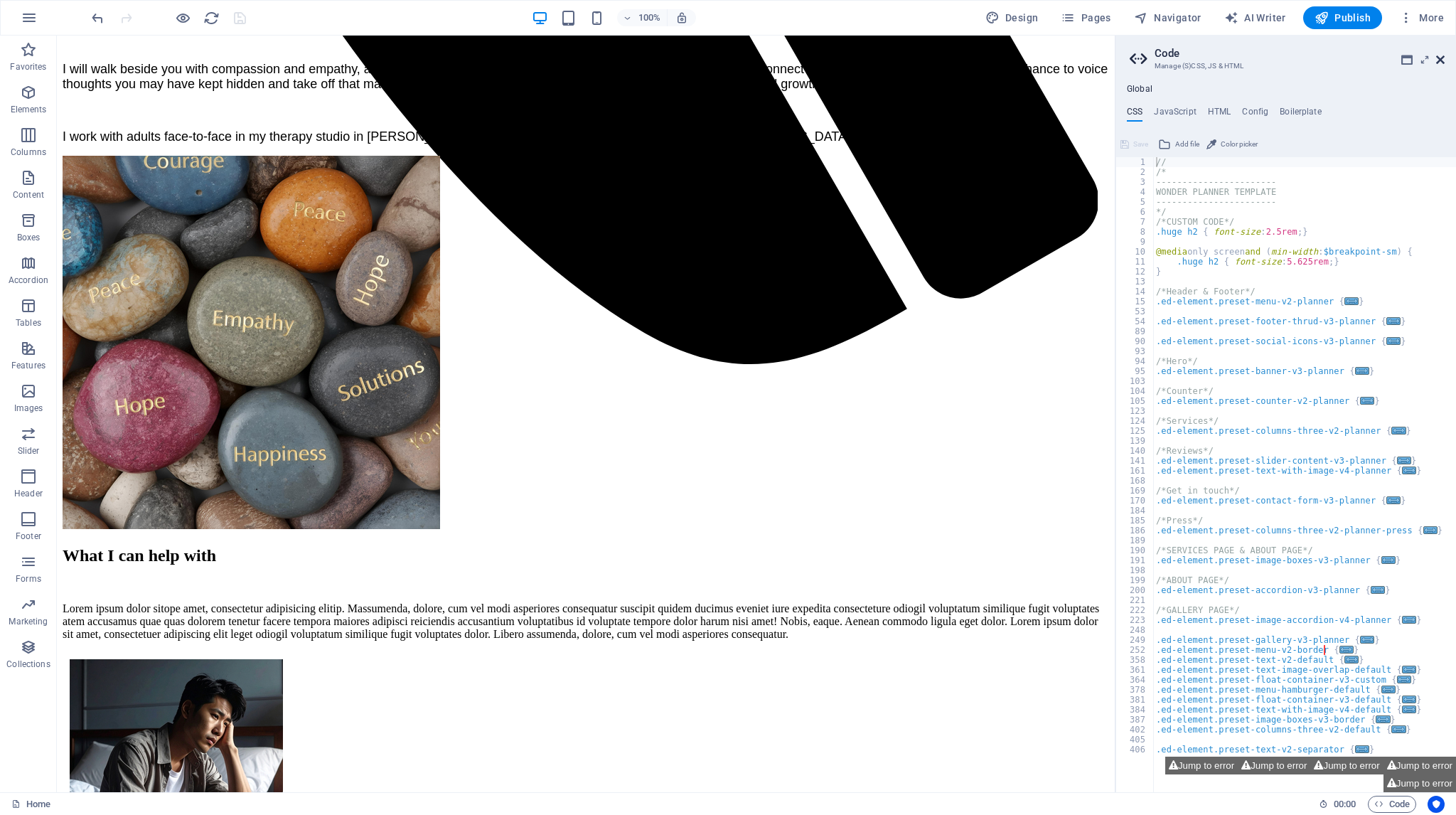
drag, startPoint x: 1443, startPoint y: 59, endPoint x: 1385, endPoint y: 24, distance: 67.7
click at [1443, 59] on icon at bounding box center [1440, 59] width 9 height 11
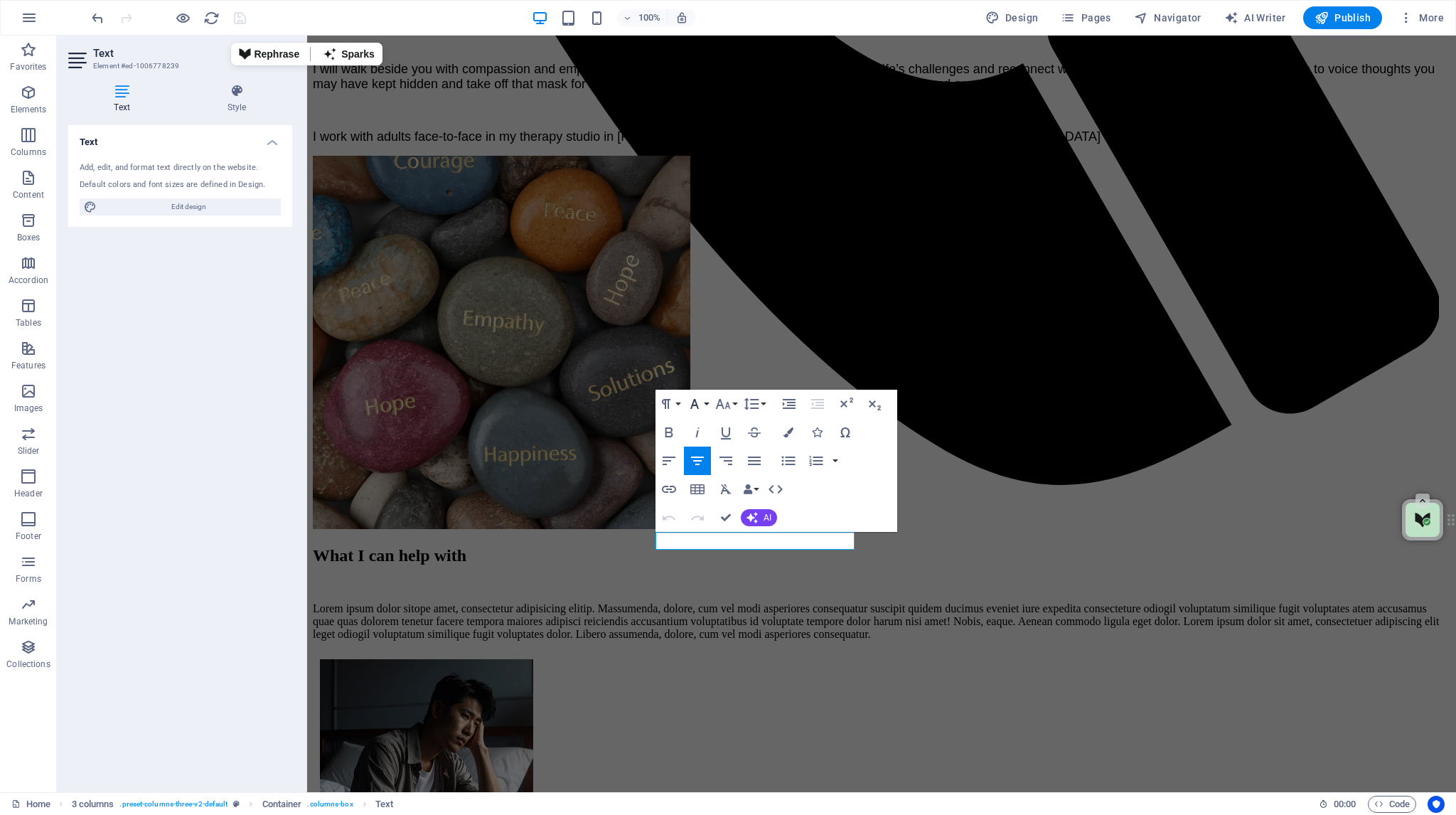
click at [708, 404] on button "Font Family" at bounding box center [697, 404] width 27 height 29
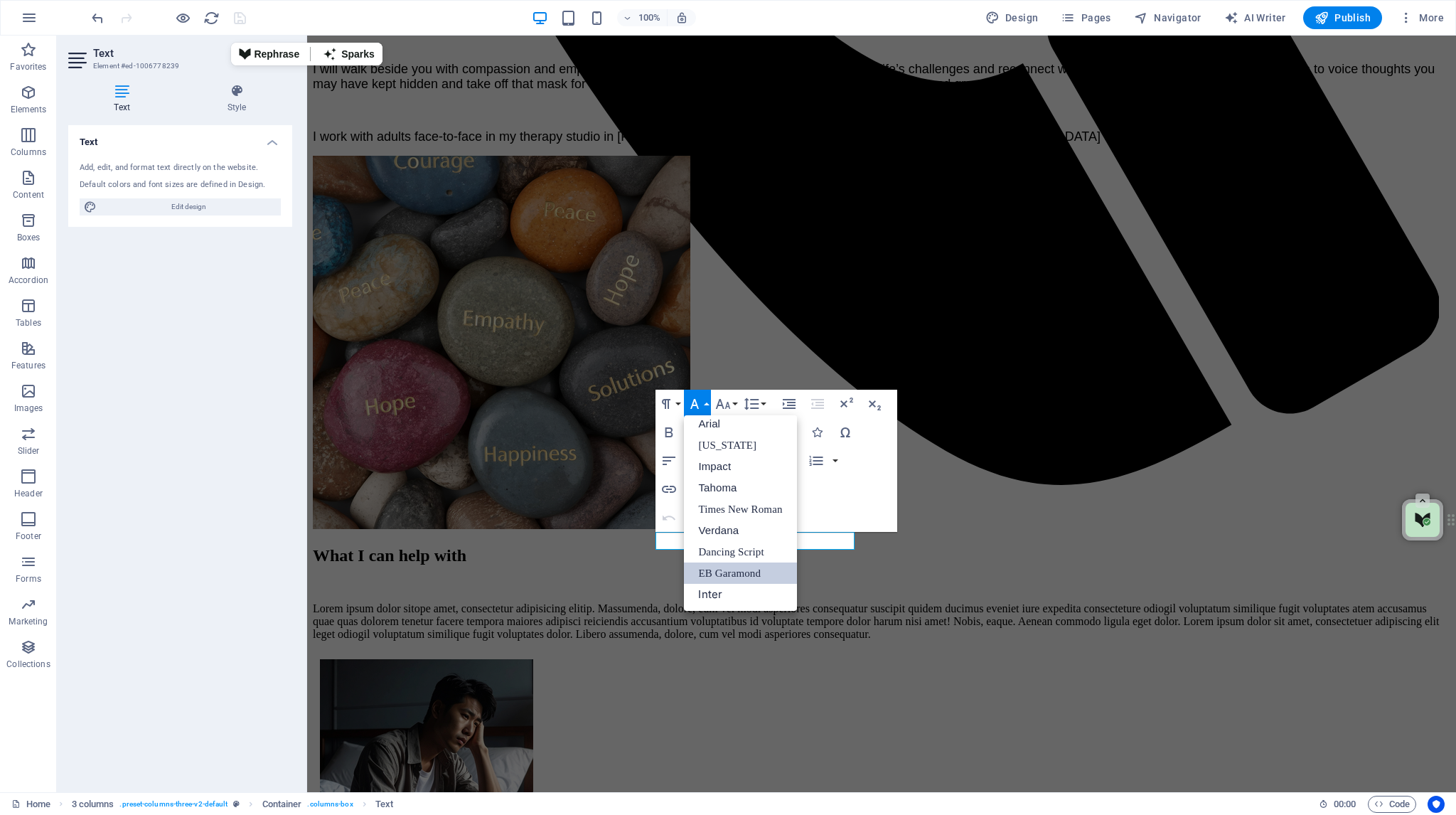
scroll to position [8, 0]
click at [708, 423] on link "Arial" at bounding box center [739, 423] width 112 height 21
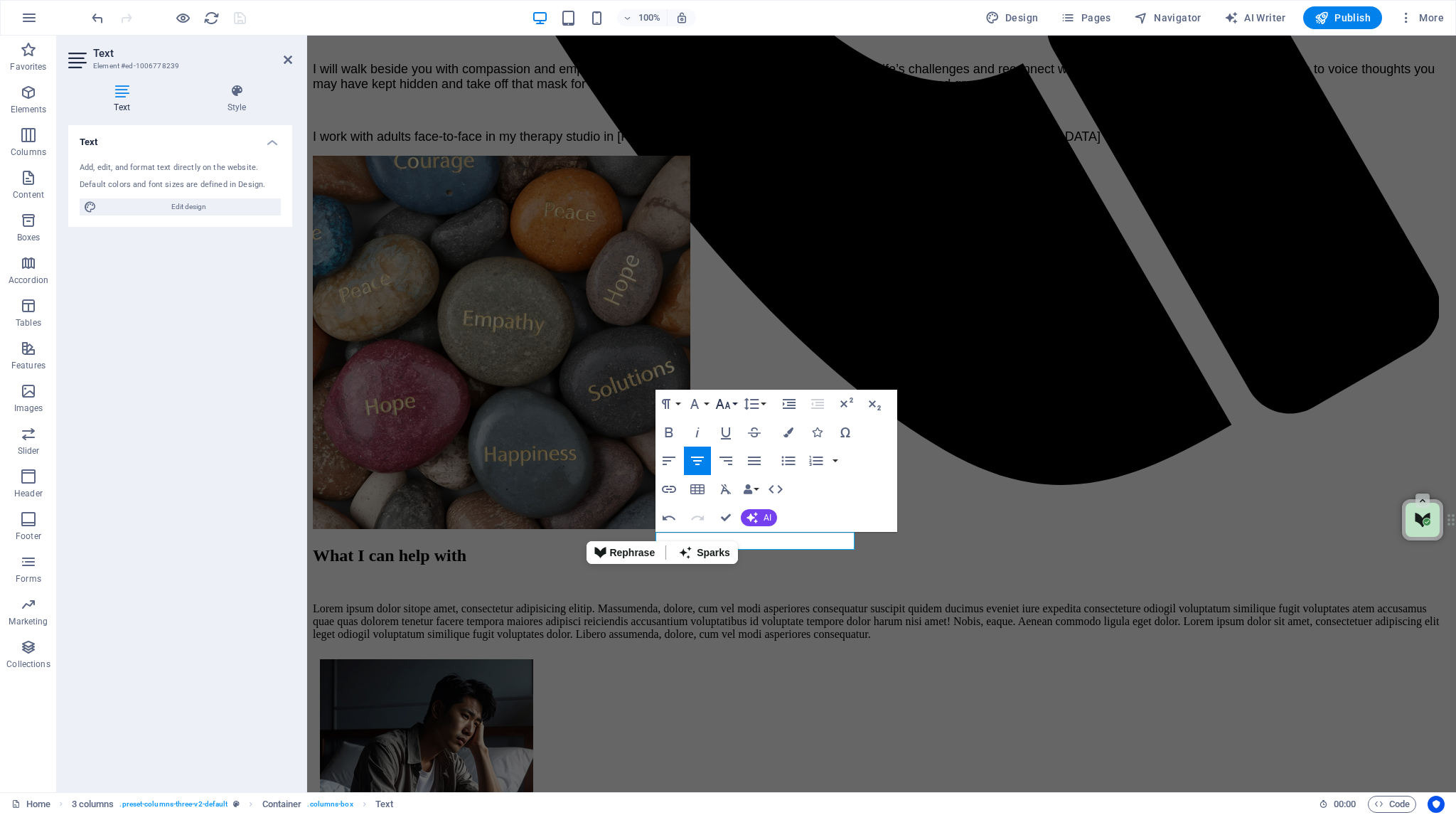
click at [725, 405] on icon "button" at bounding box center [723, 404] width 17 height 17
click at [728, 423] on link "14" at bounding box center [737, 424] width 51 height 21
drag, startPoint x: 706, startPoint y: 541, endPoint x: 824, endPoint y: 541, distance: 118.0
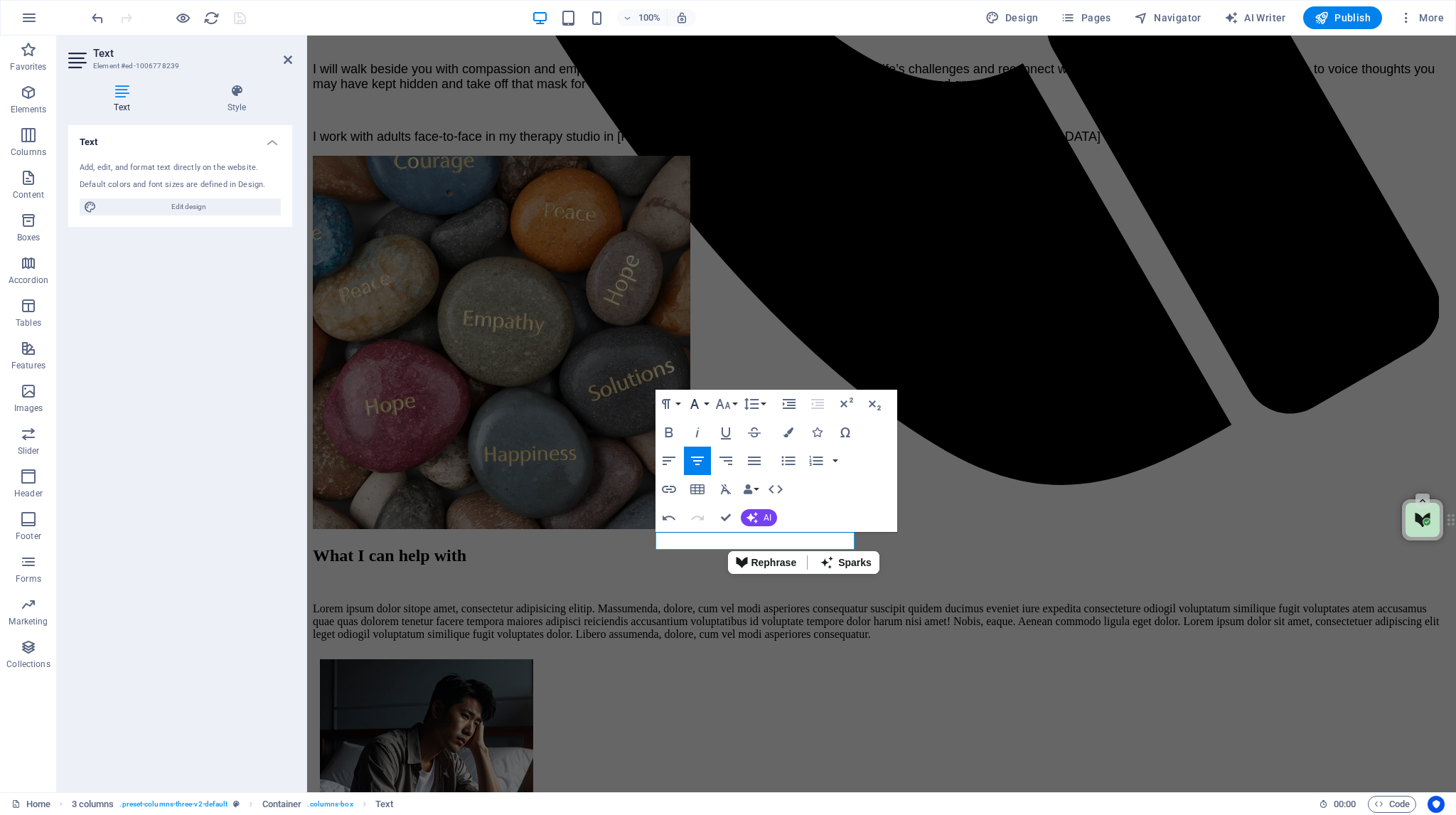
click at [708, 405] on button "Font Family" at bounding box center [697, 404] width 27 height 29
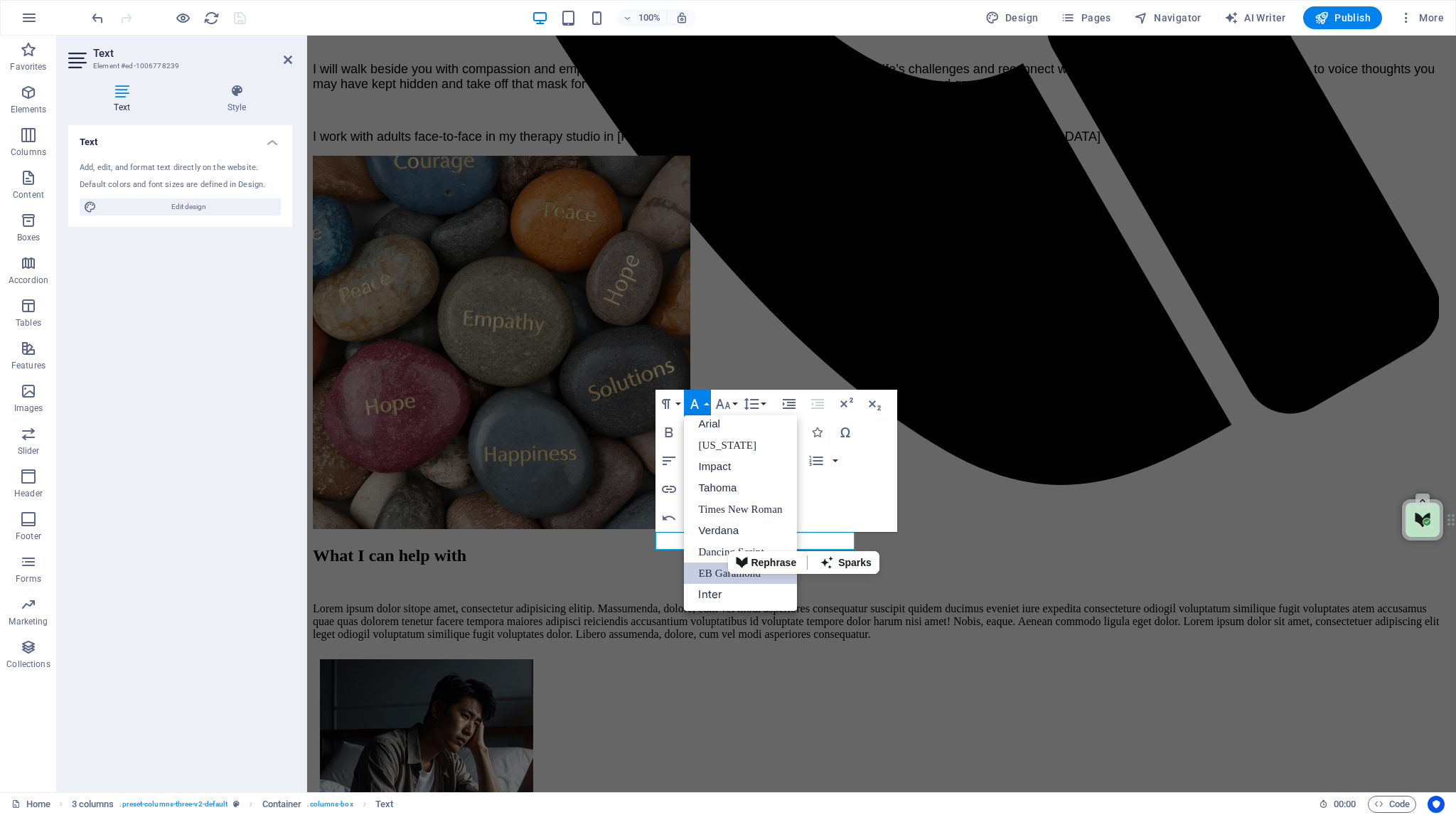
scroll to position [8, 0]
click at [708, 419] on link "Arial" at bounding box center [739, 423] width 112 height 21
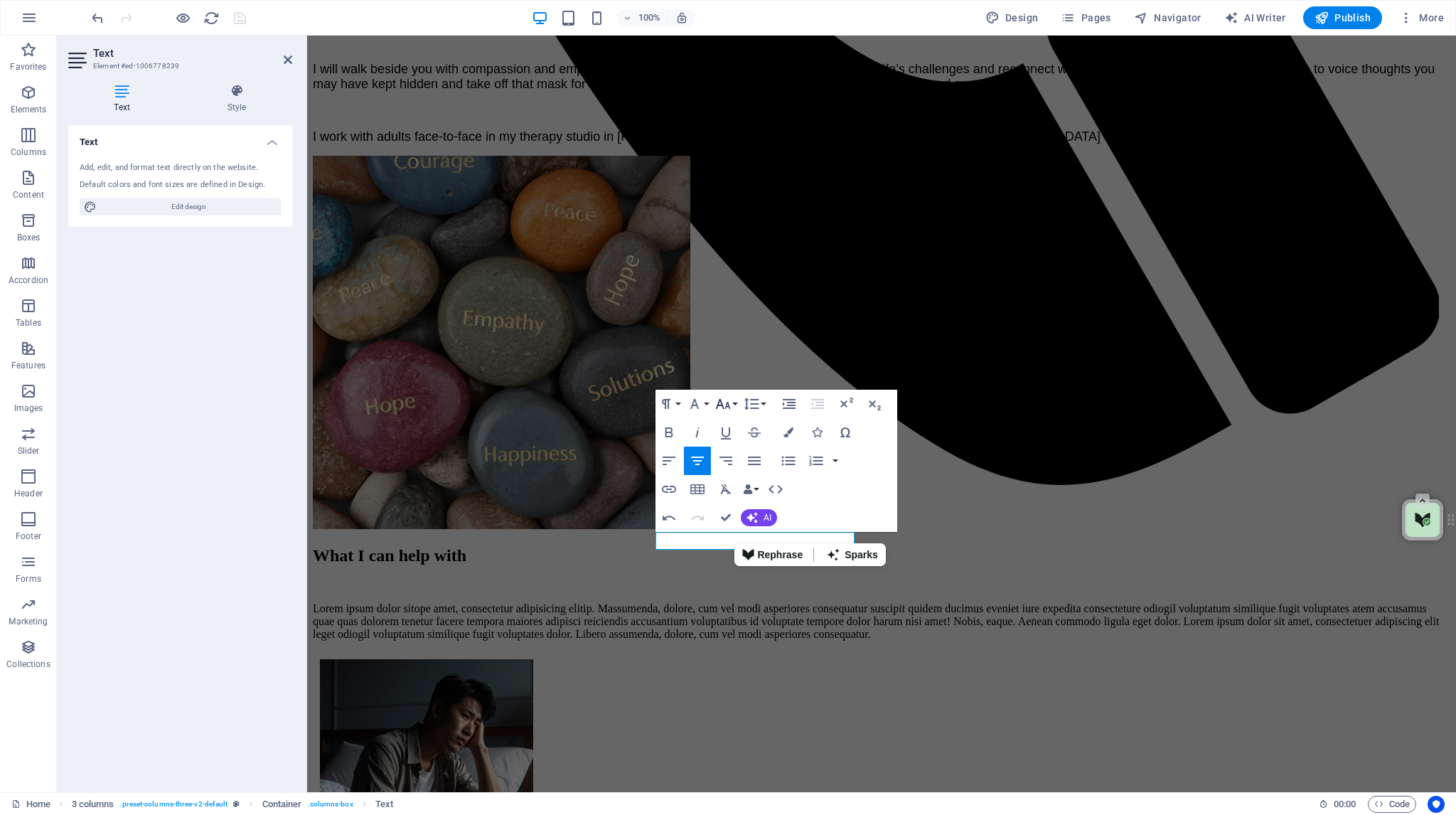
click at [729, 404] on icon "button" at bounding box center [723, 404] width 17 height 17
click at [730, 422] on link "14" at bounding box center [737, 424] width 51 height 21
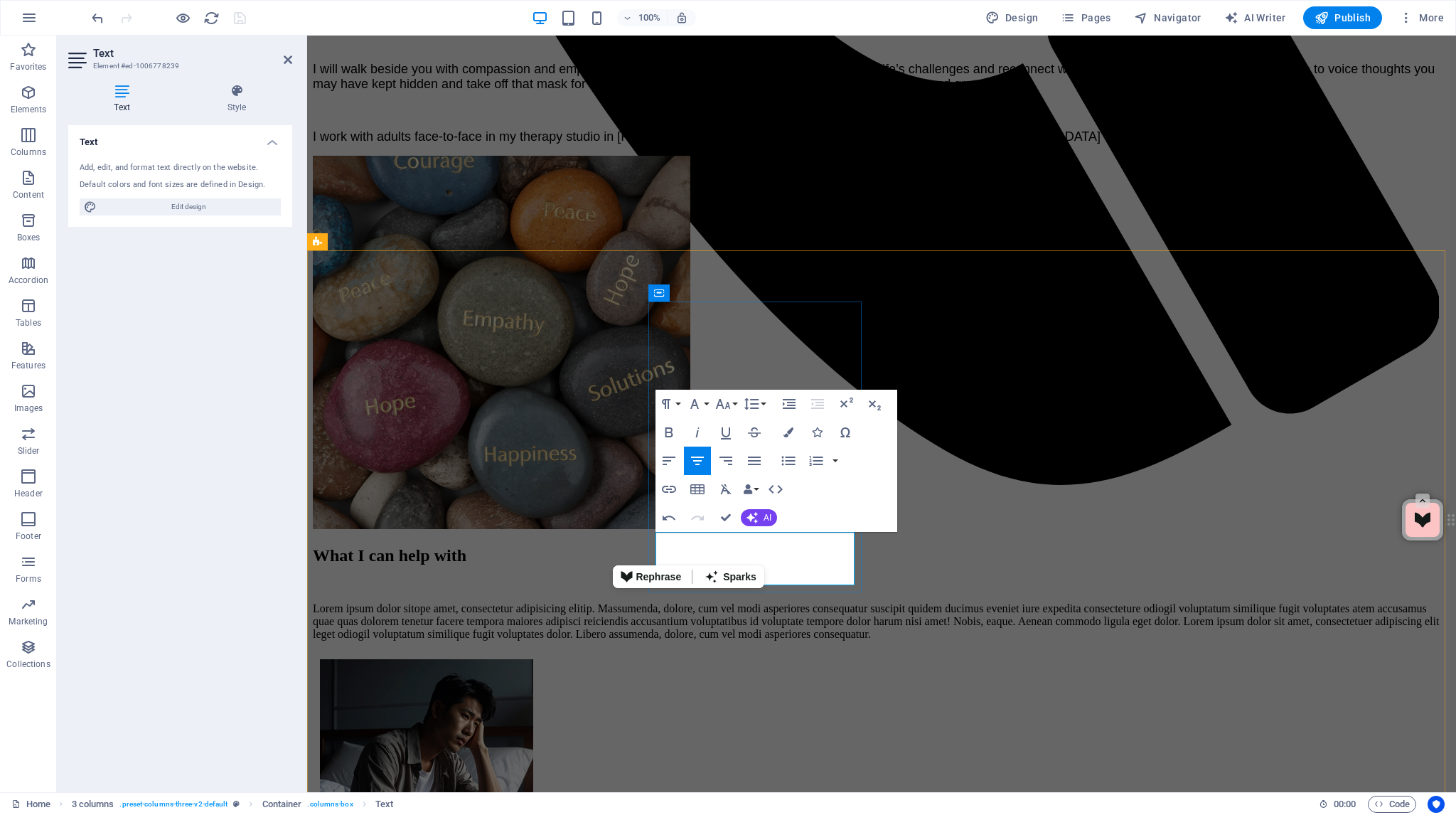
drag, startPoint x: 703, startPoint y: 559, endPoint x: 690, endPoint y: 555, distance: 13.6
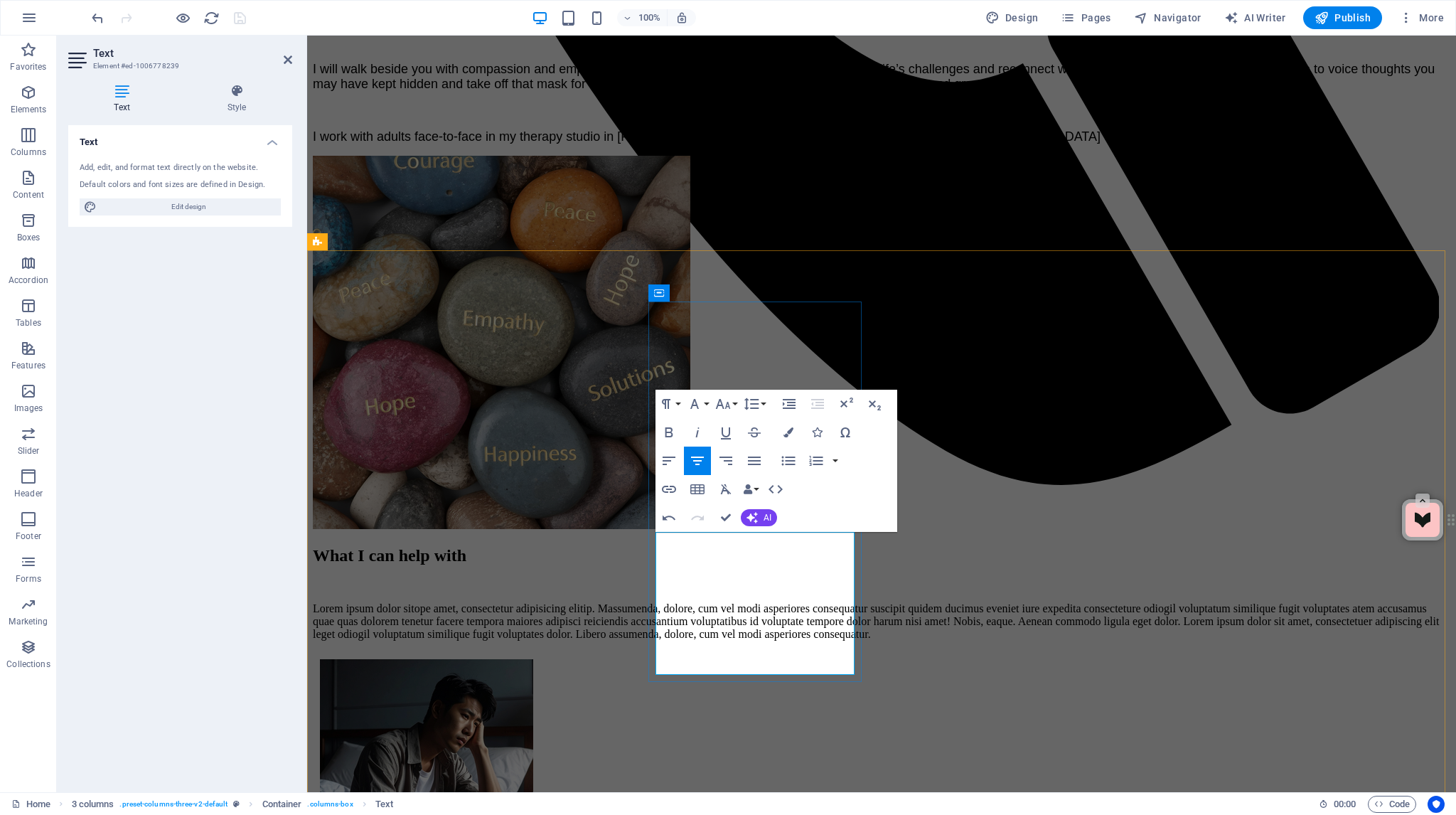
drag, startPoint x: 790, startPoint y: 592, endPoint x: 720, endPoint y: 593, distance: 70.0
drag, startPoint x: 813, startPoint y: 577, endPoint x: 820, endPoint y: 592, distance: 16.6
drag, startPoint x: 819, startPoint y: 579, endPoint x: 818, endPoint y: 587, distance: 8.1
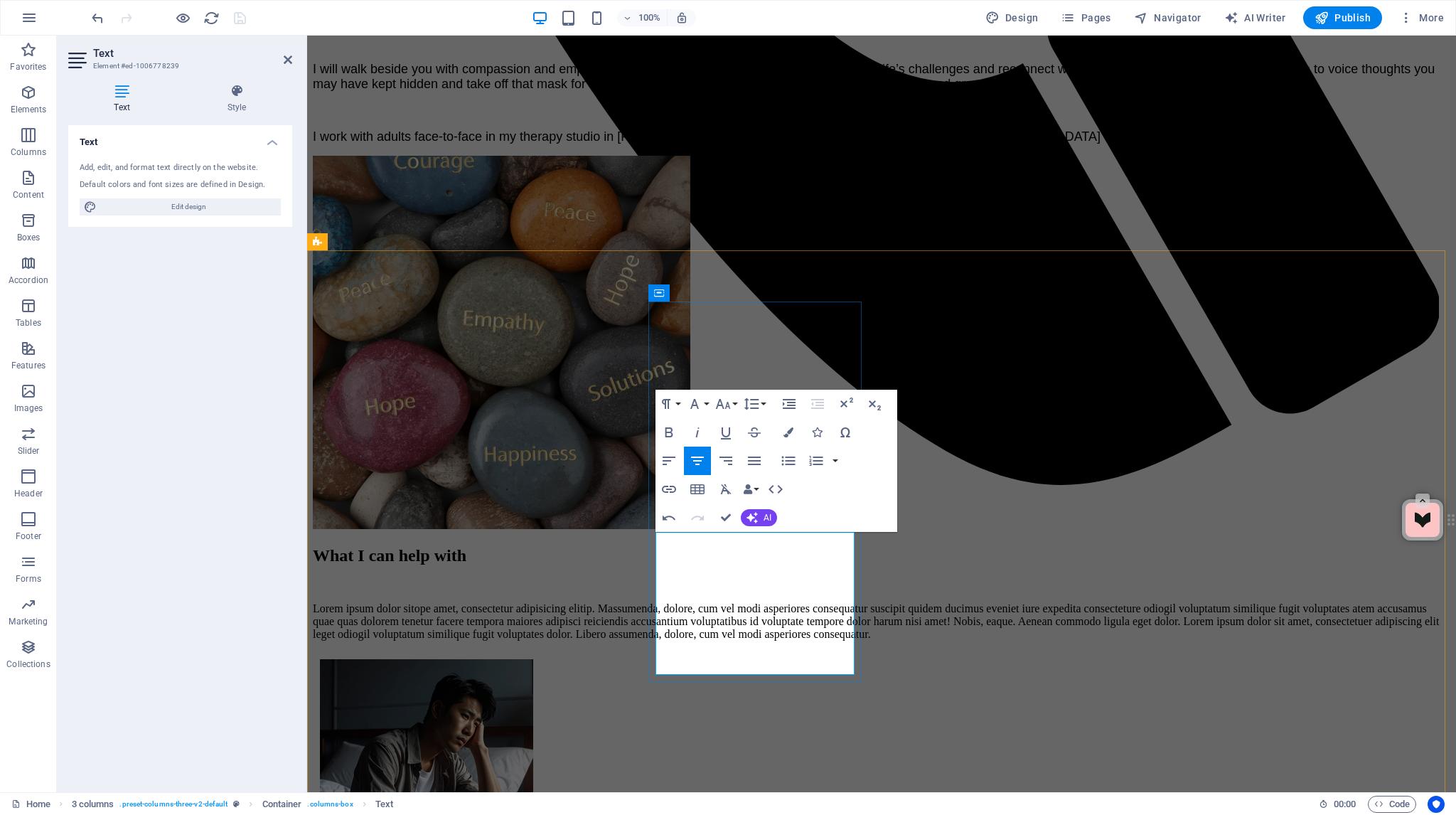
drag, startPoint x: 733, startPoint y: 592, endPoint x: 752, endPoint y: 592, distance: 19.0
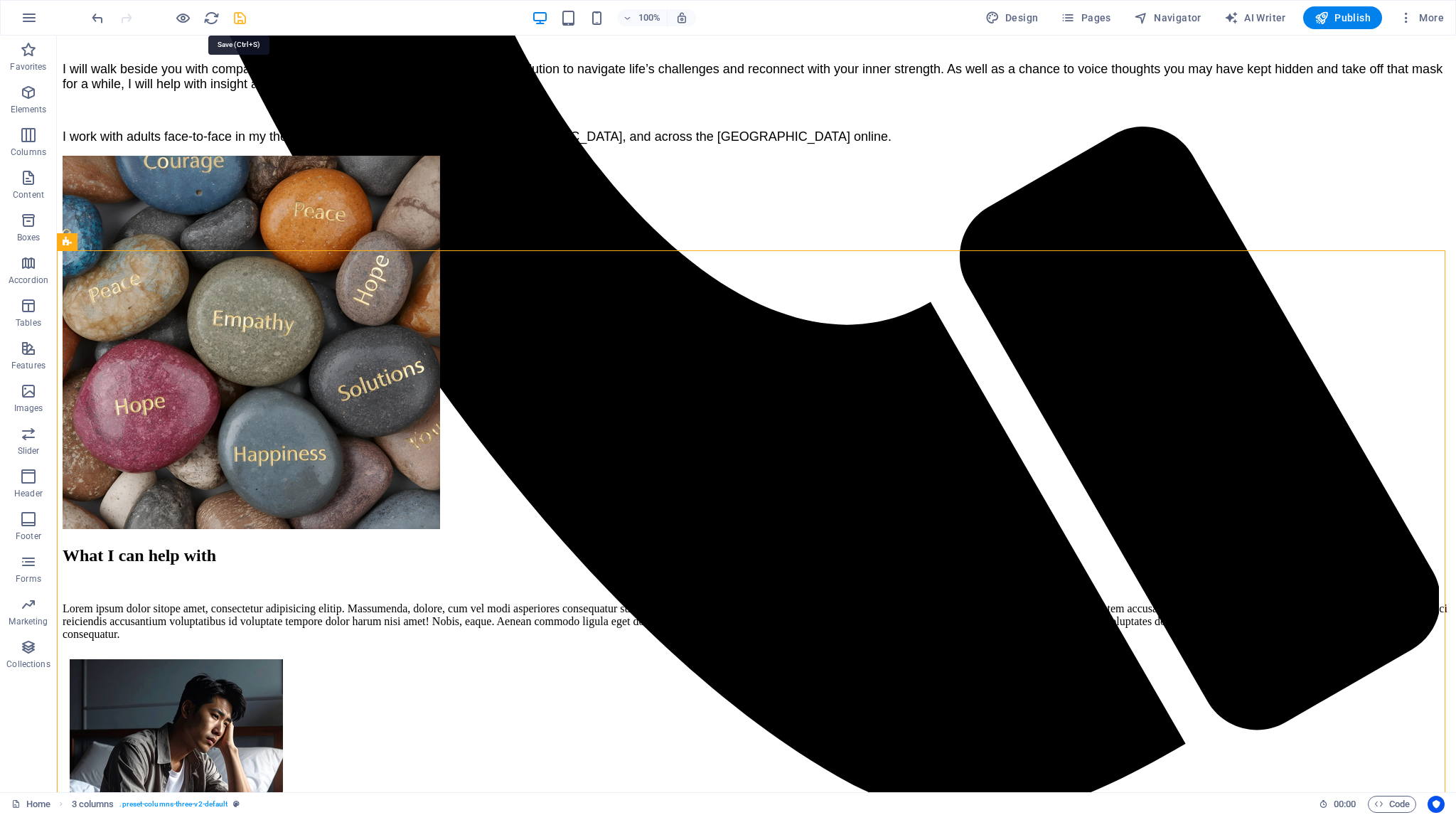
click at [241, 15] on icon "save" at bounding box center [239, 17] width 16 height 16
checkbox input "false"
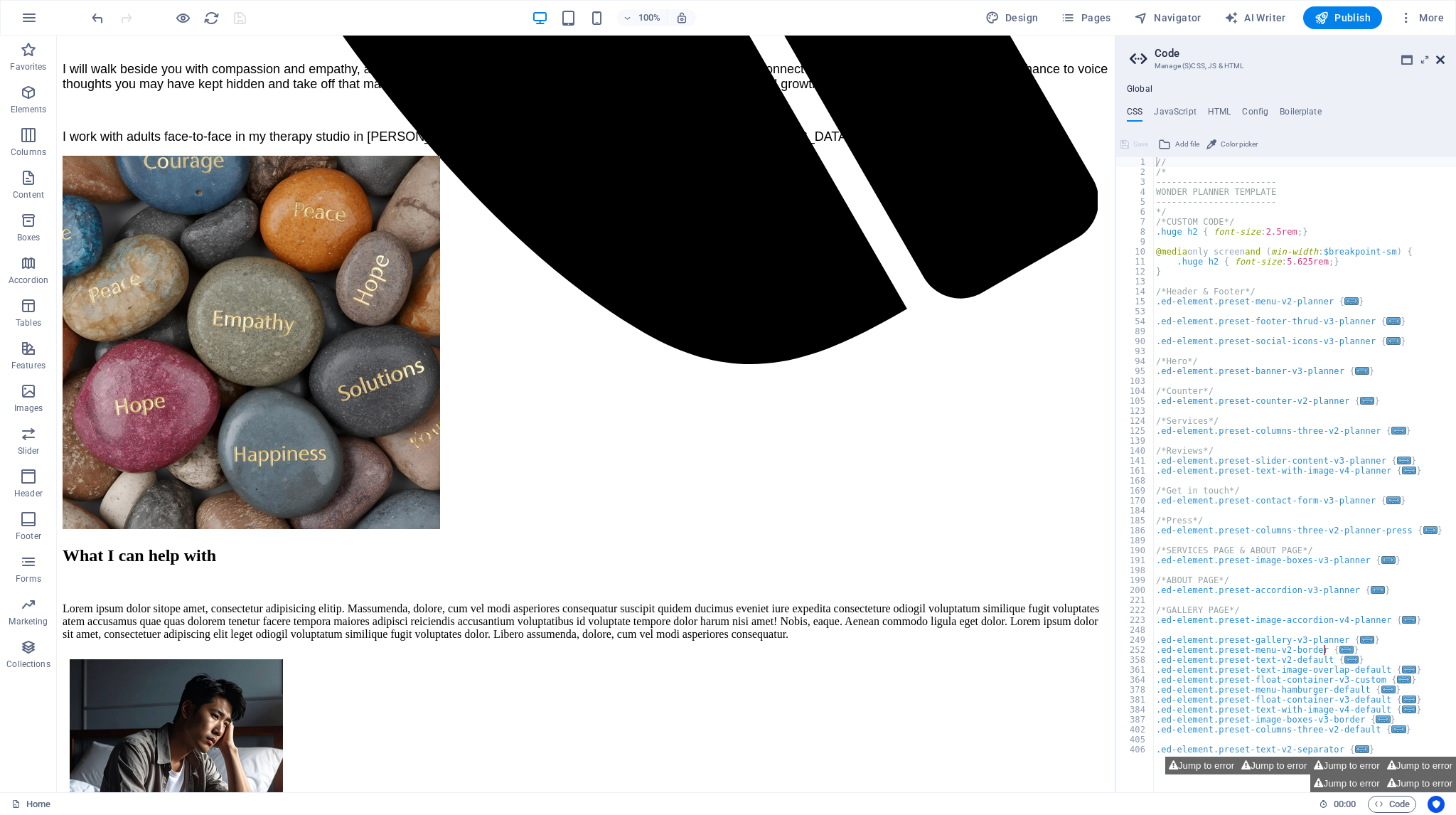
click at [1436, 57] on icon at bounding box center [1440, 59] width 9 height 11
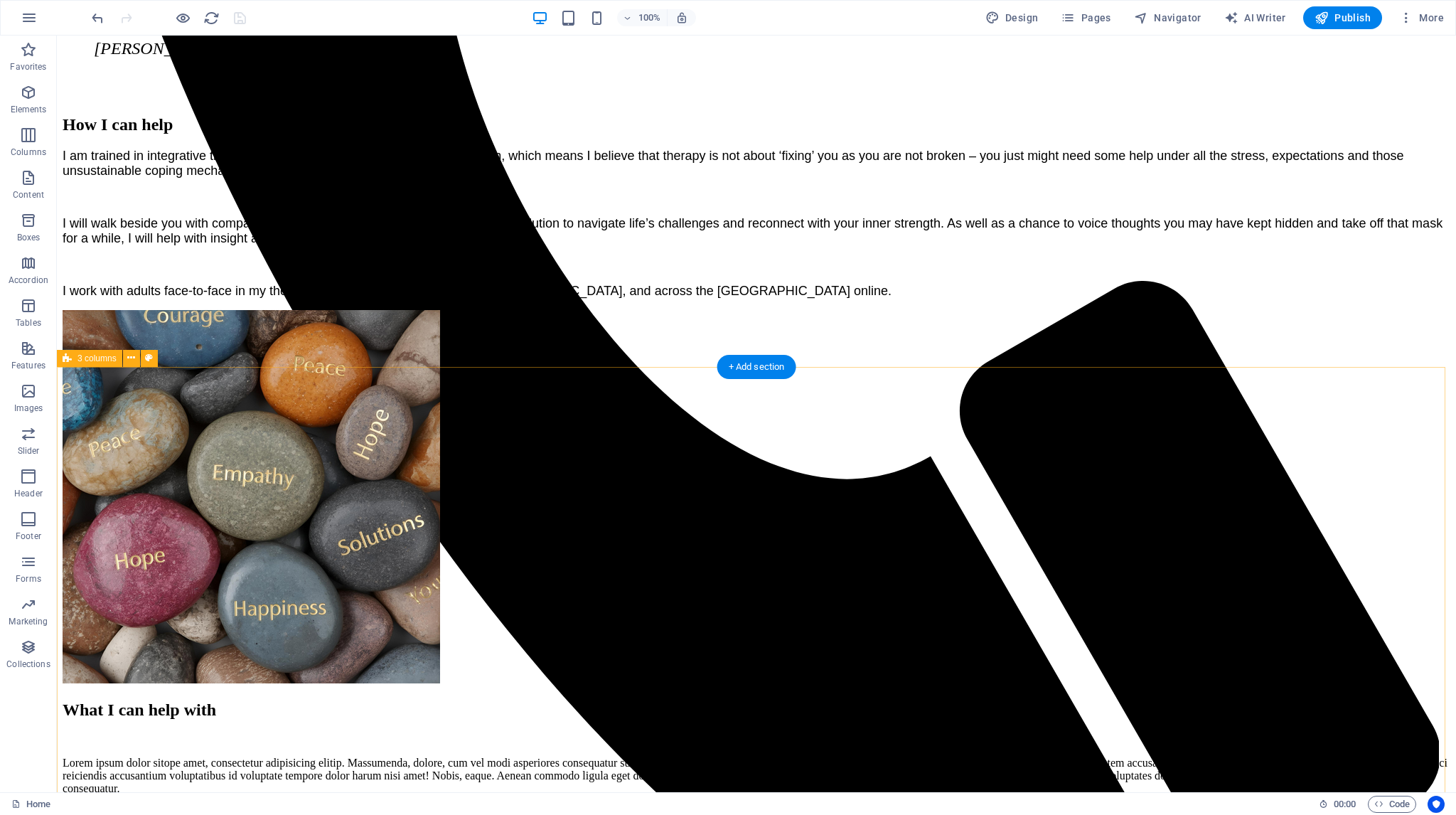
scroll to position [1209, 0]
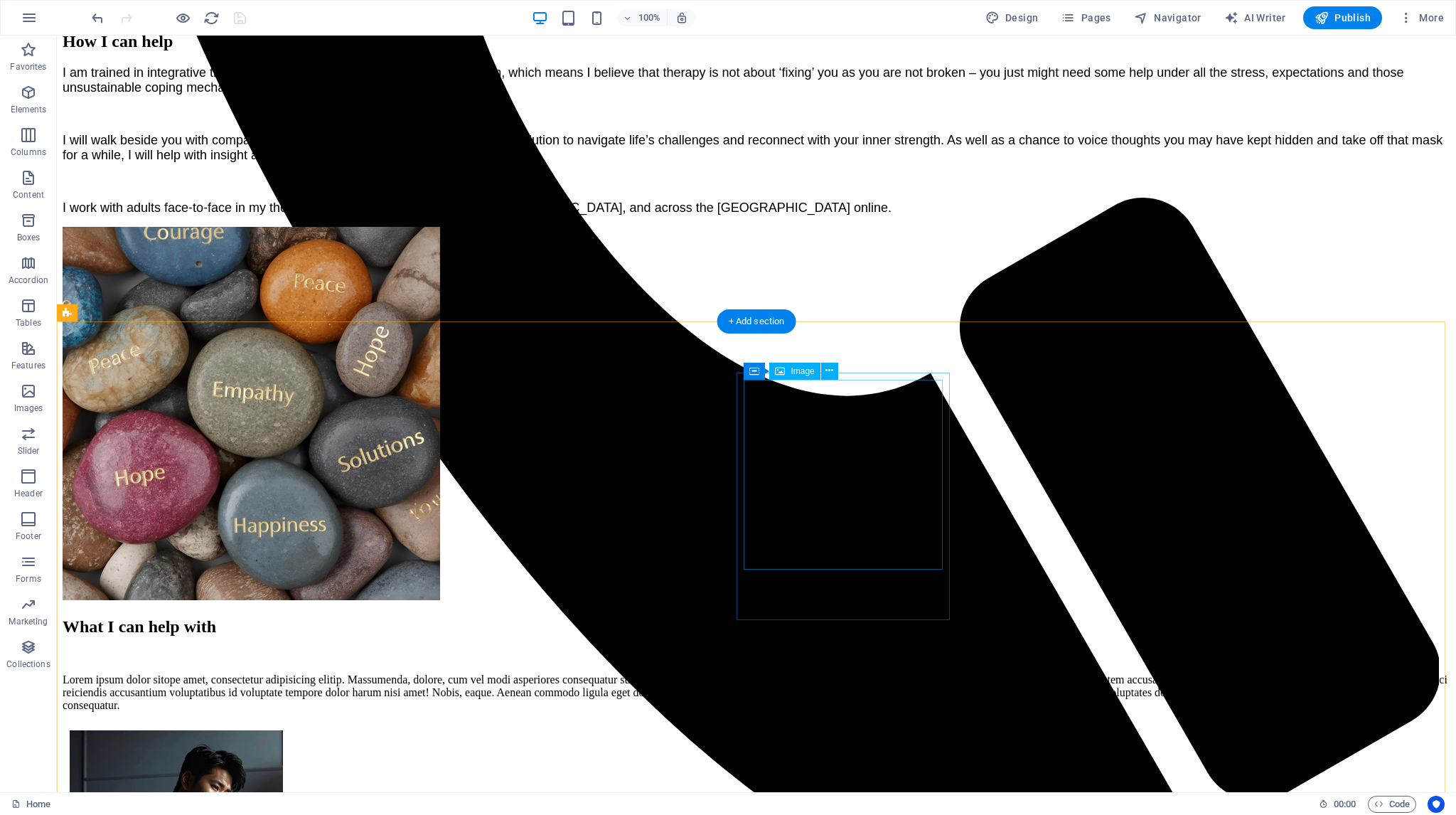
click at [753, 372] on div "Container" at bounding box center [768, 364] width 64 height 17
click at [771, 368] on span "Container" at bounding box center [775, 364] width 37 height 9
select select "px"
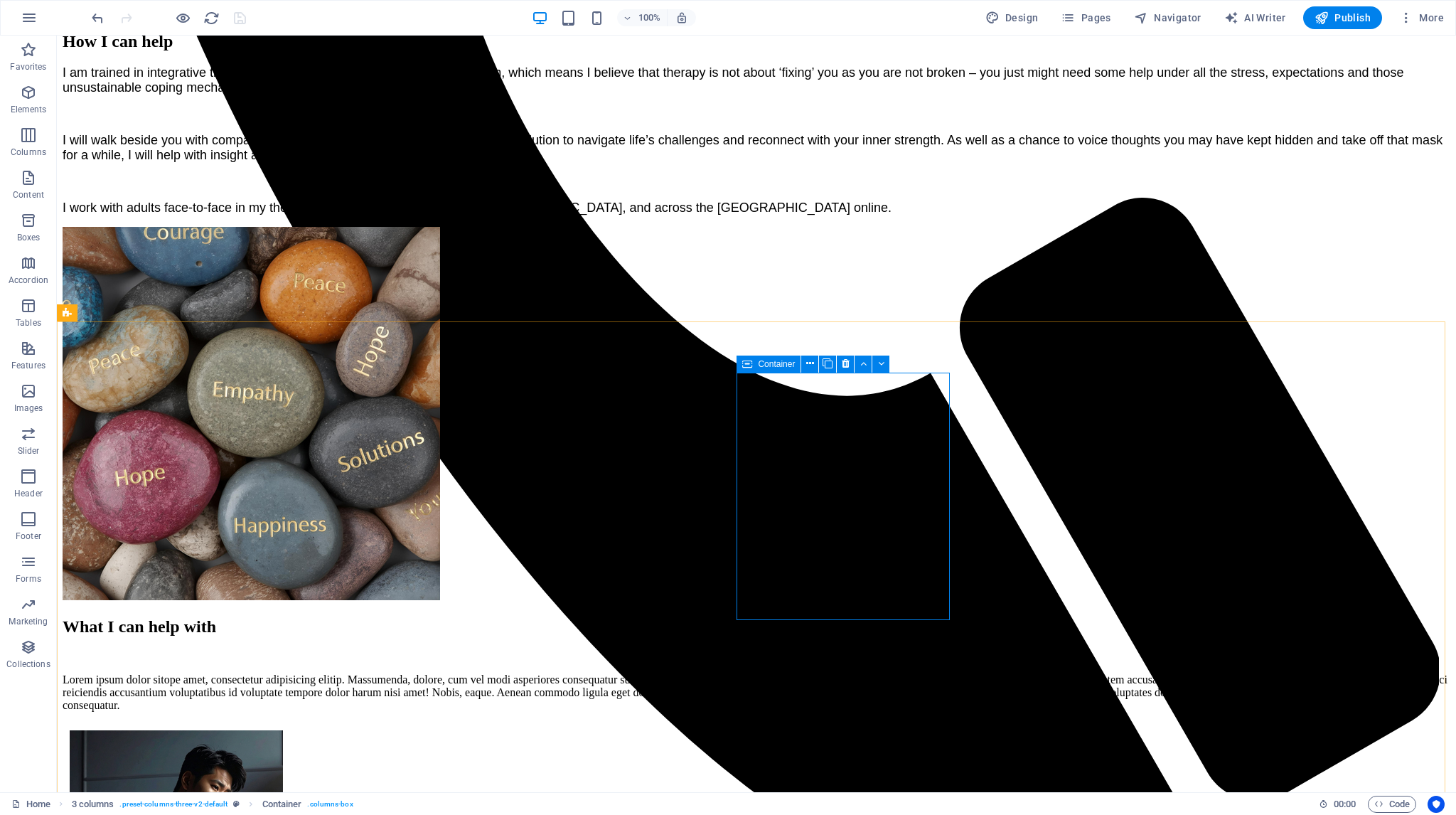
select select "px"
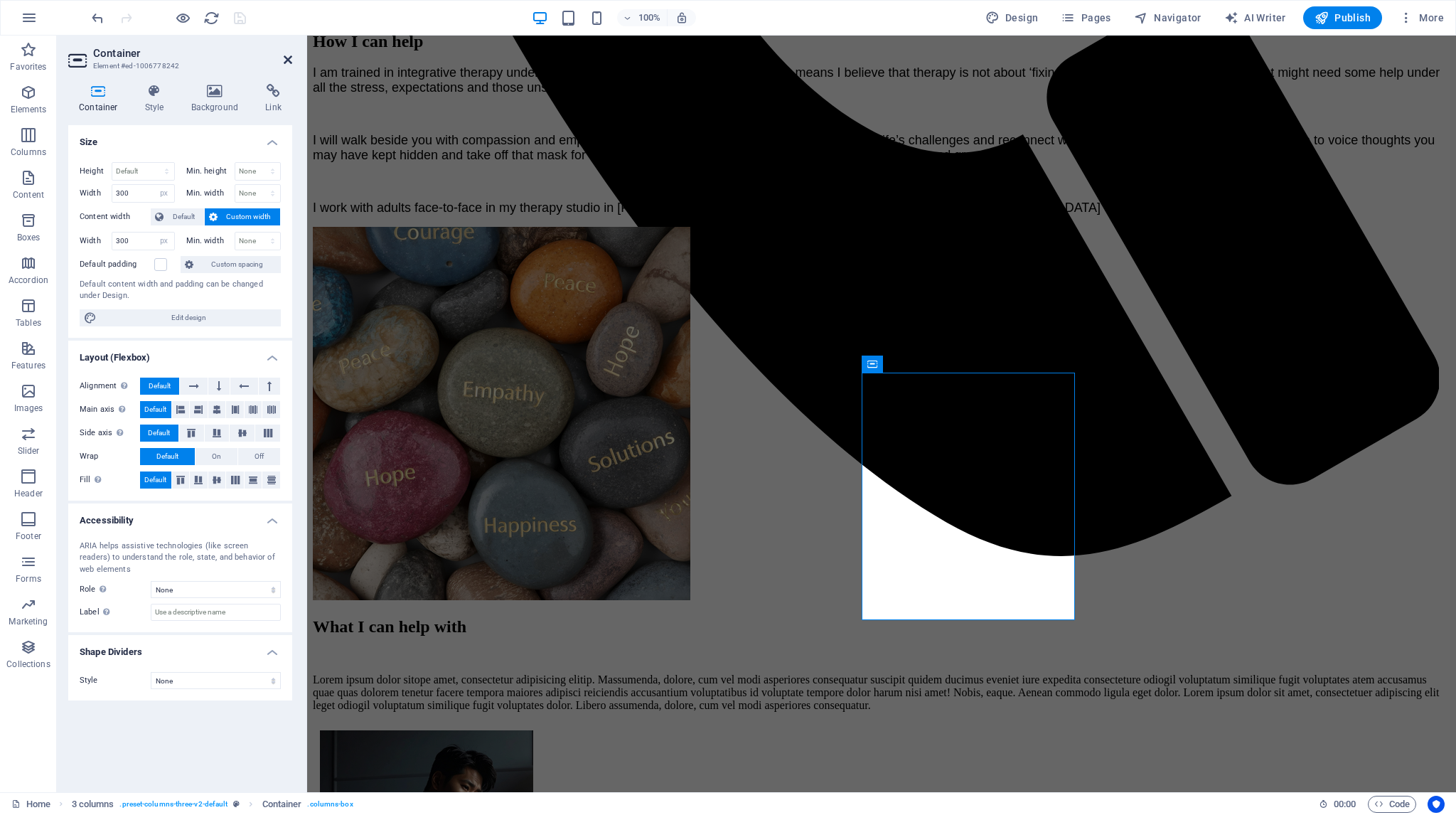
click at [290, 59] on icon at bounding box center [287, 59] width 9 height 11
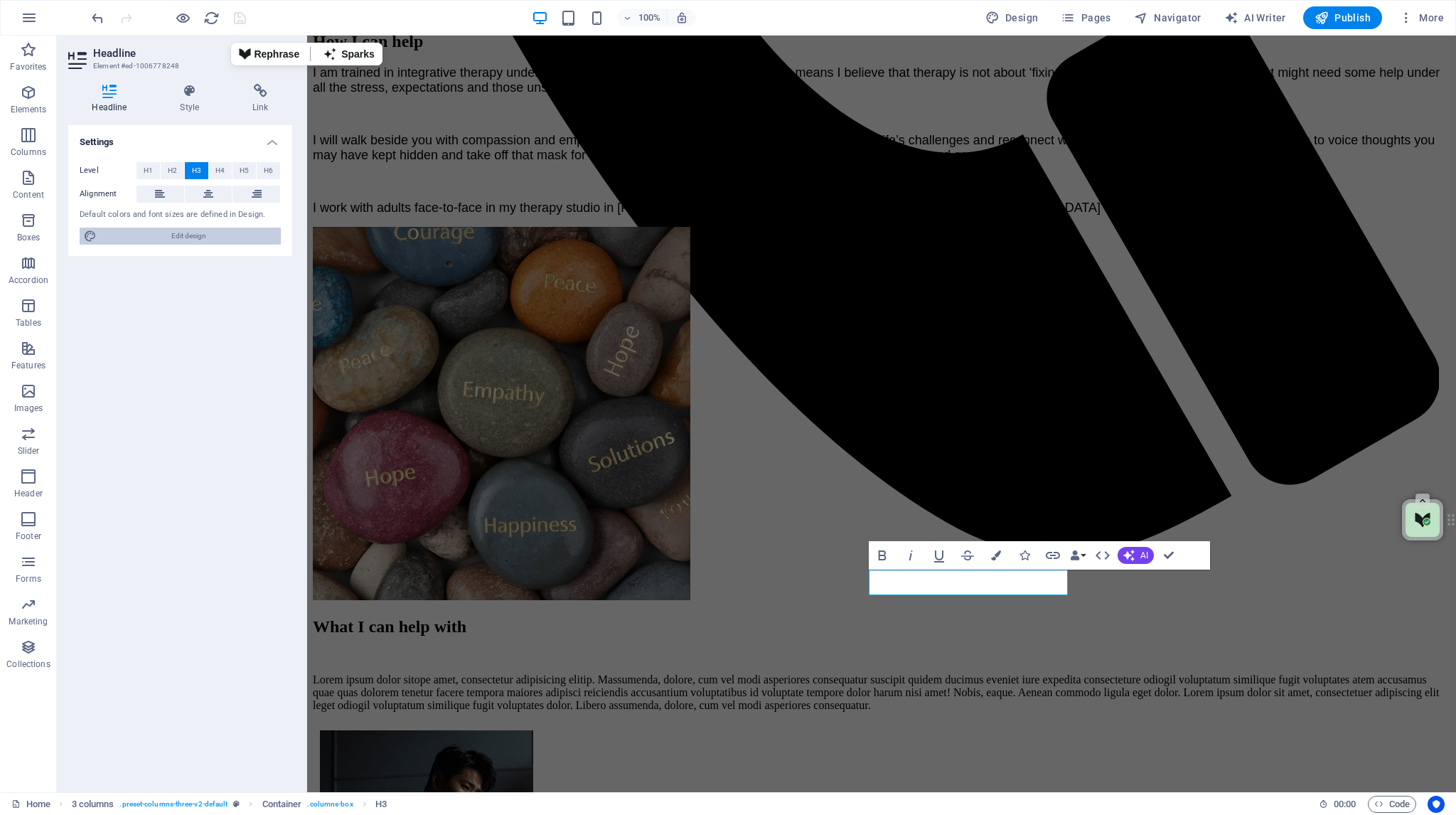
click at [186, 238] on span "Edit design" at bounding box center [188, 237] width 175 height 17
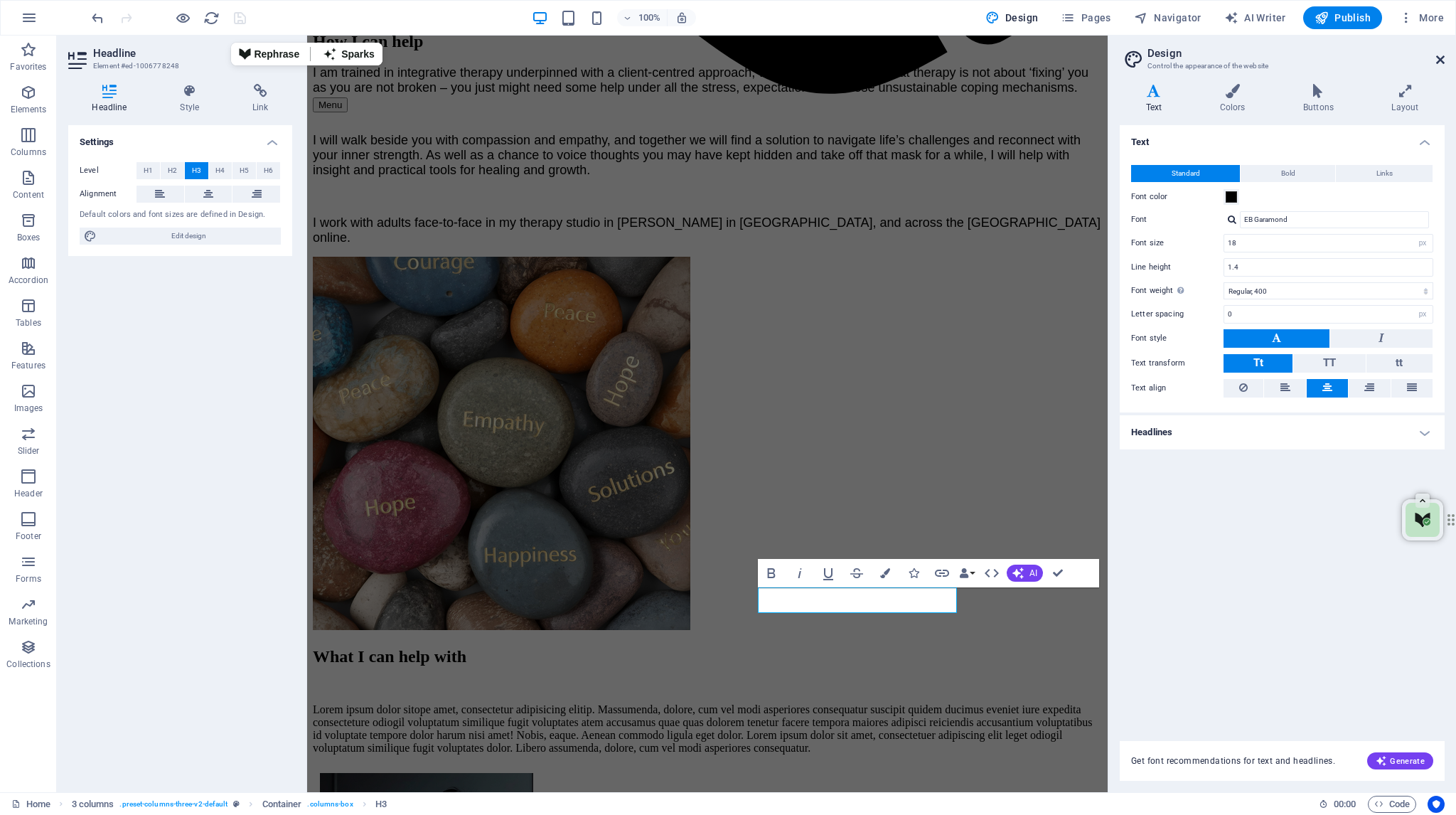
click at [1439, 57] on icon at bounding box center [1440, 59] width 9 height 11
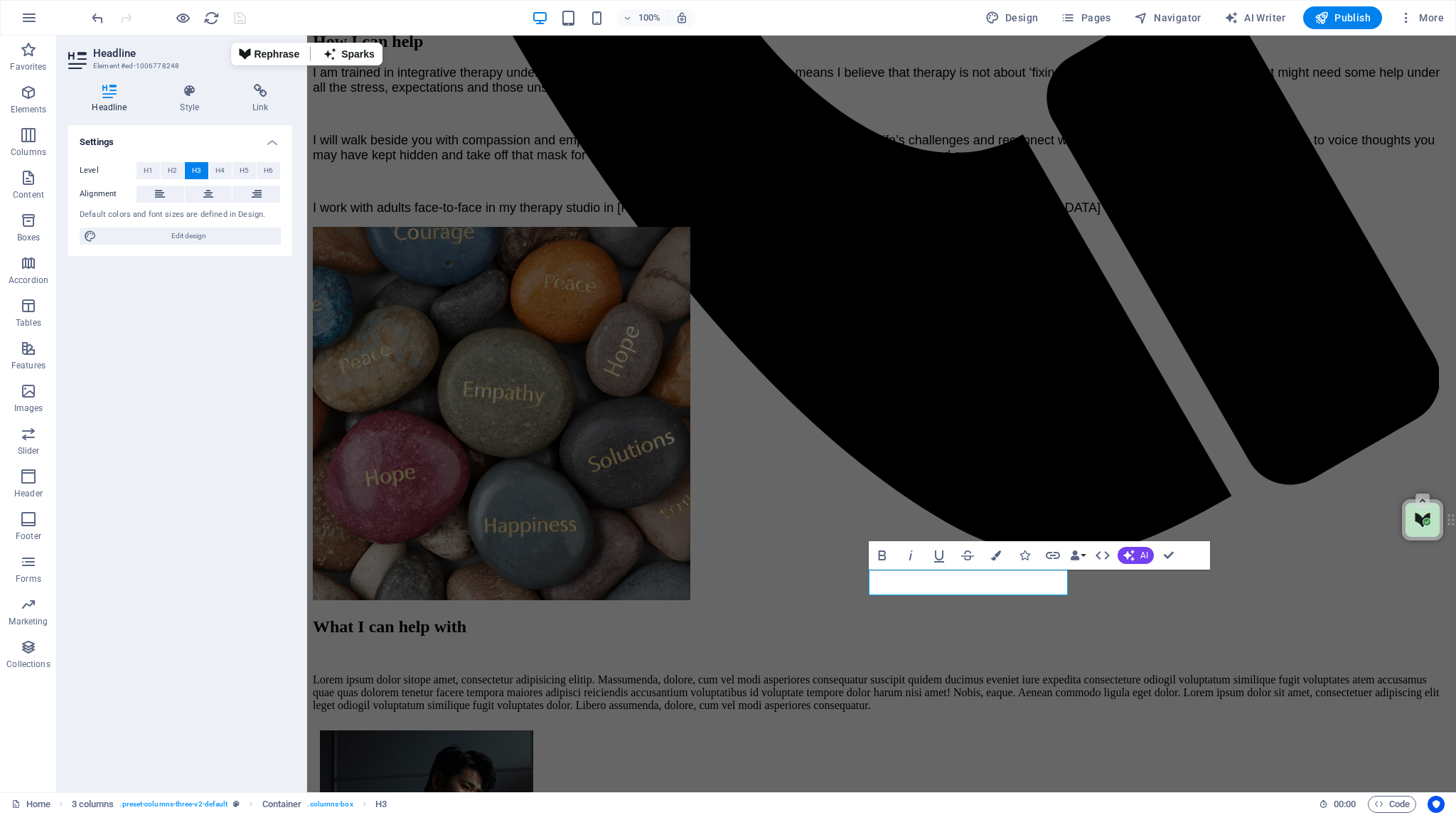
drag, startPoint x: 189, startPoint y: 91, endPoint x: 227, endPoint y: 257, distance: 170.3
click at [188, 91] on icon at bounding box center [190, 91] width 67 height 14
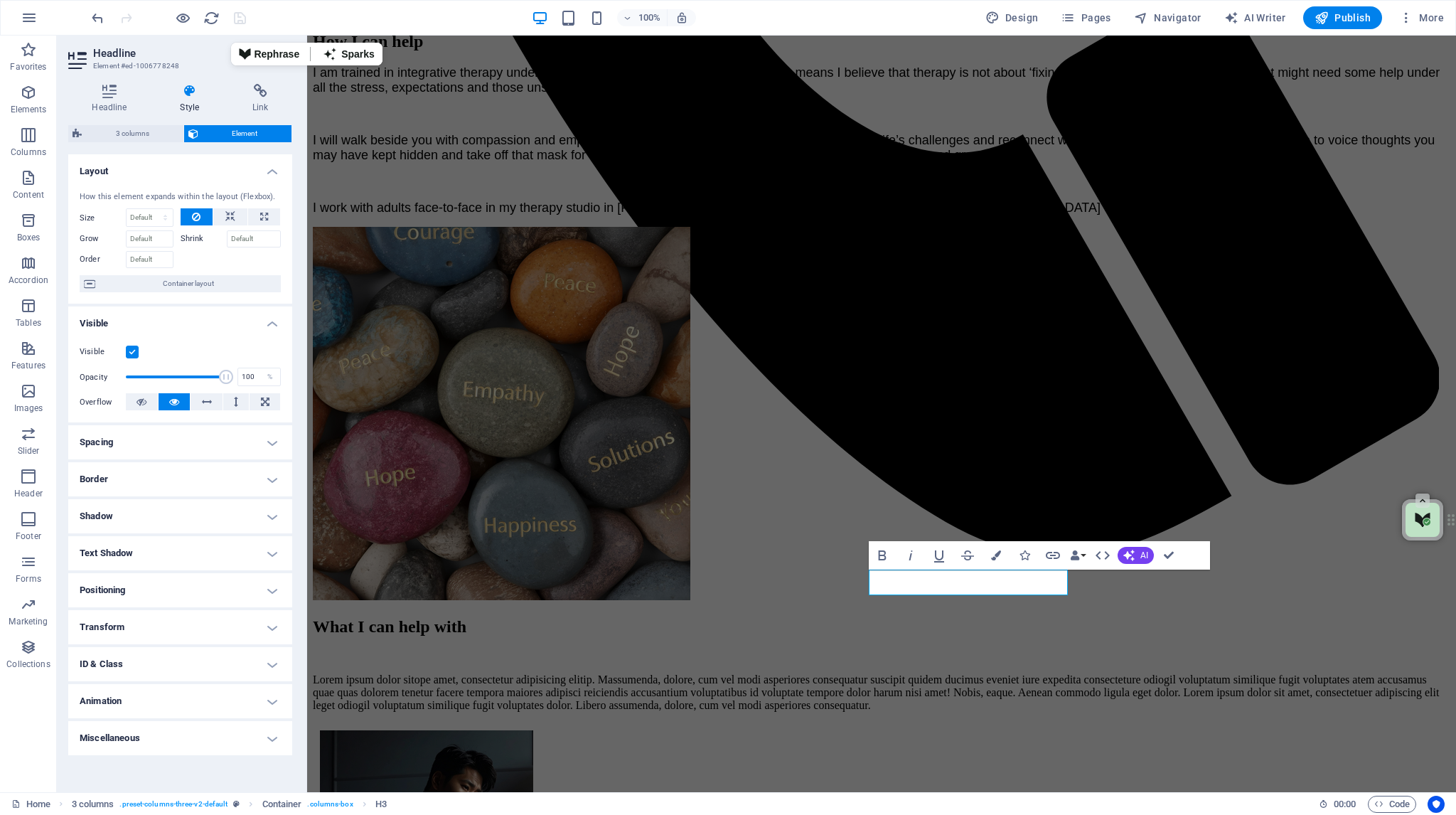
click at [260, 444] on h4 "Spacing" at bounding box center [180, 442] width 224 height 34
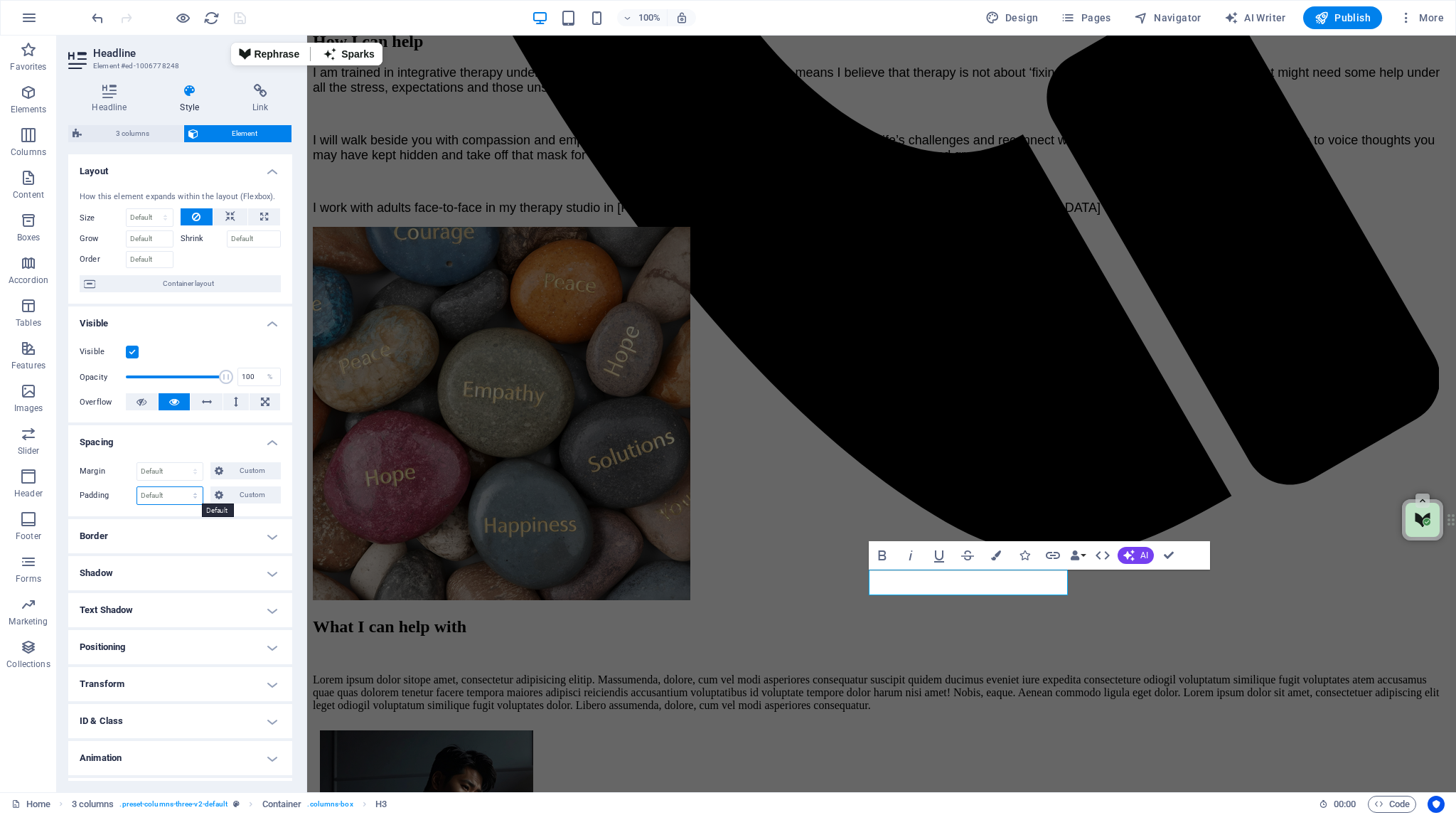
click at [156, 493] on select "Default px rem % vh vw Custom" at bounding box center [169, 496] width 65 height 17
select select "px"
click at [181, 487] on select "Default px rem % vh vw Custom" at bounding box center [169, 496] width 65 height 17
type input "4"
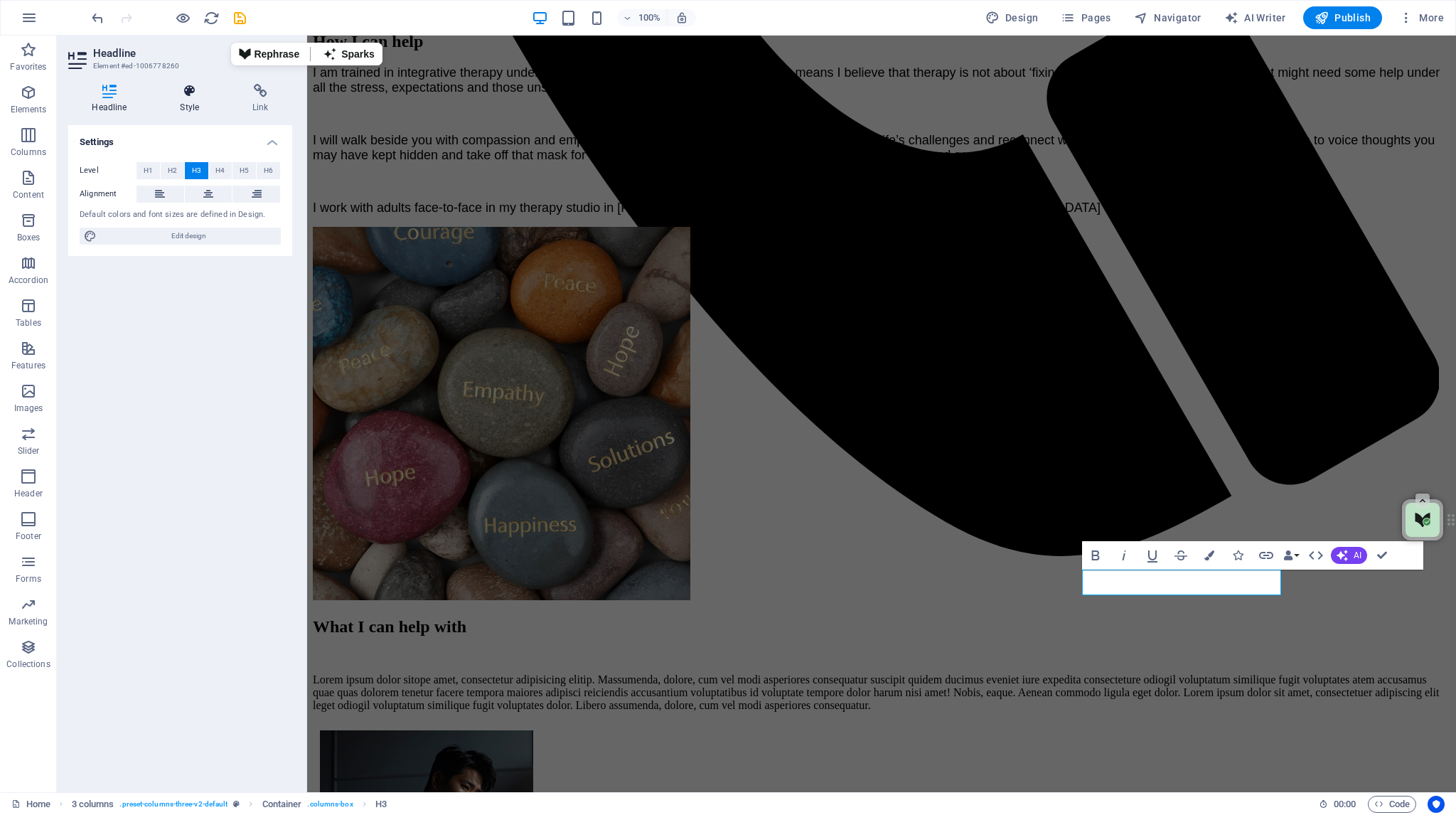
click at [187, 87] on icon at bounding box center [190, 91] width 67 height 14
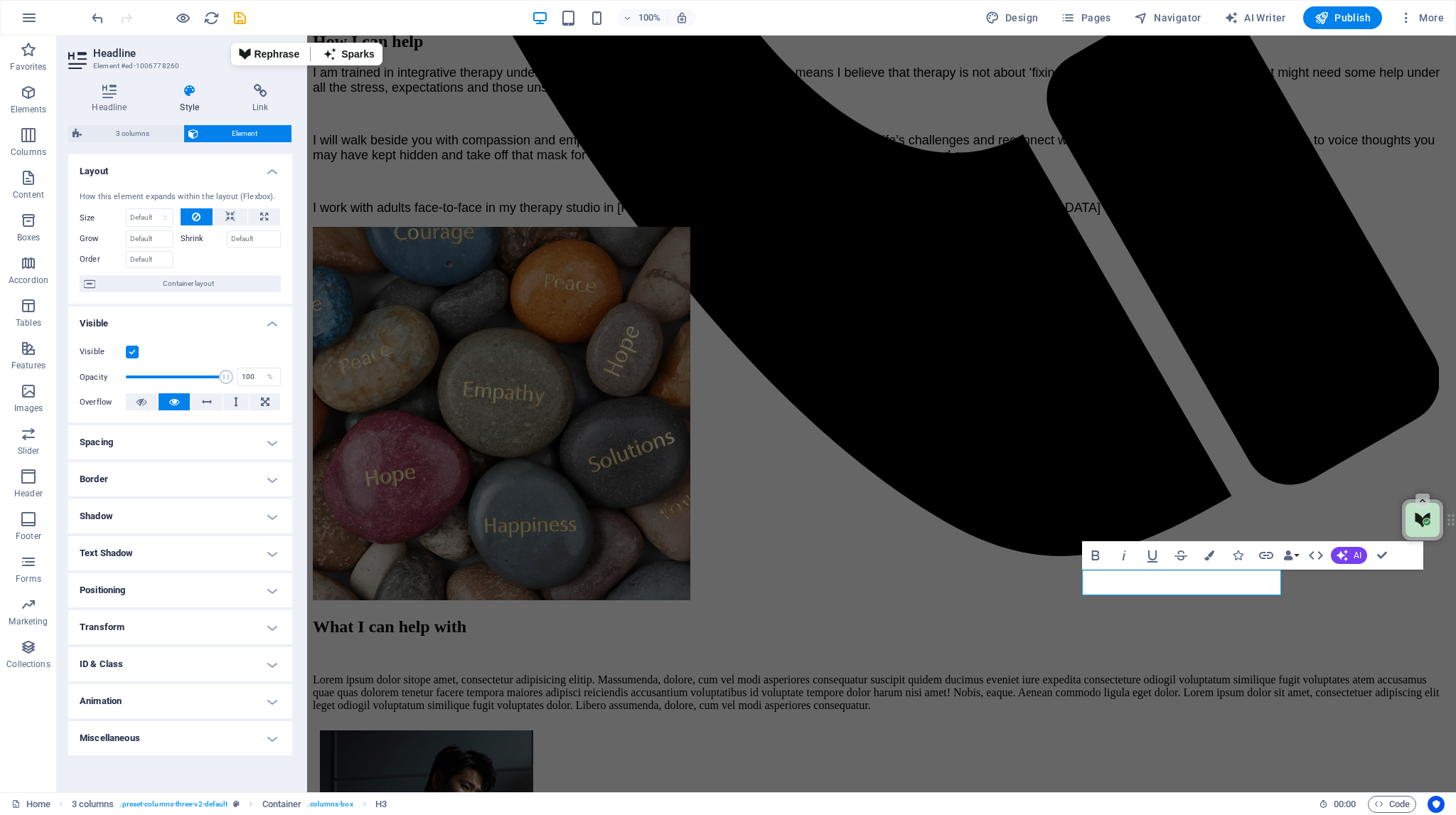
click at [269, 440] on h4 "Spacing" at bounding box center [180, 442] width 224 height 34
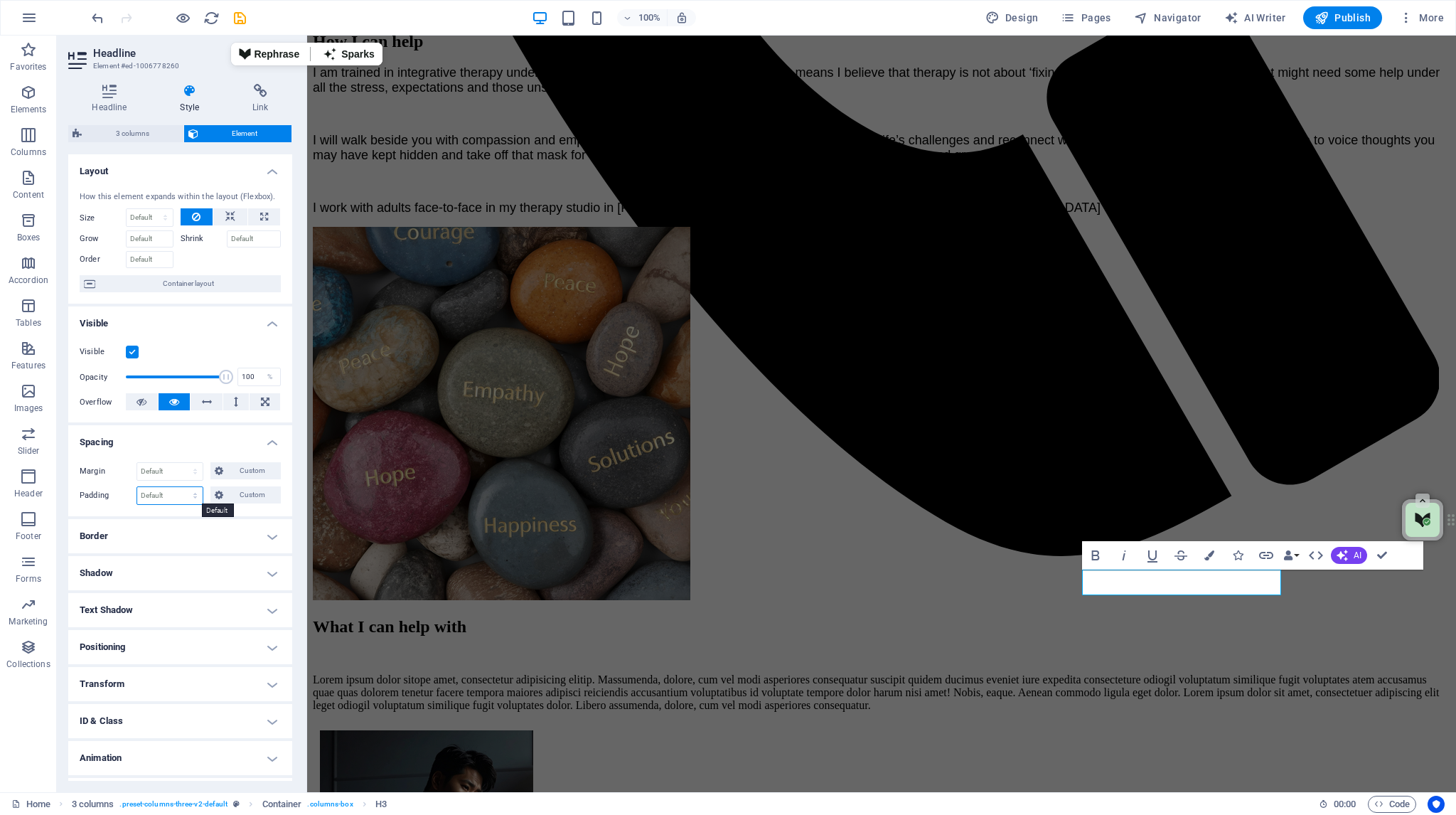
click at [196, 498] on select "Default px rem % vh vw Custom" at bounding box center [169, 496] width 65 height 17
select select "px"
click at [181, 487] on select "Default px rem % vh vw Custom" at bounding box center [169, 496] width 65 height 17
type input "4"
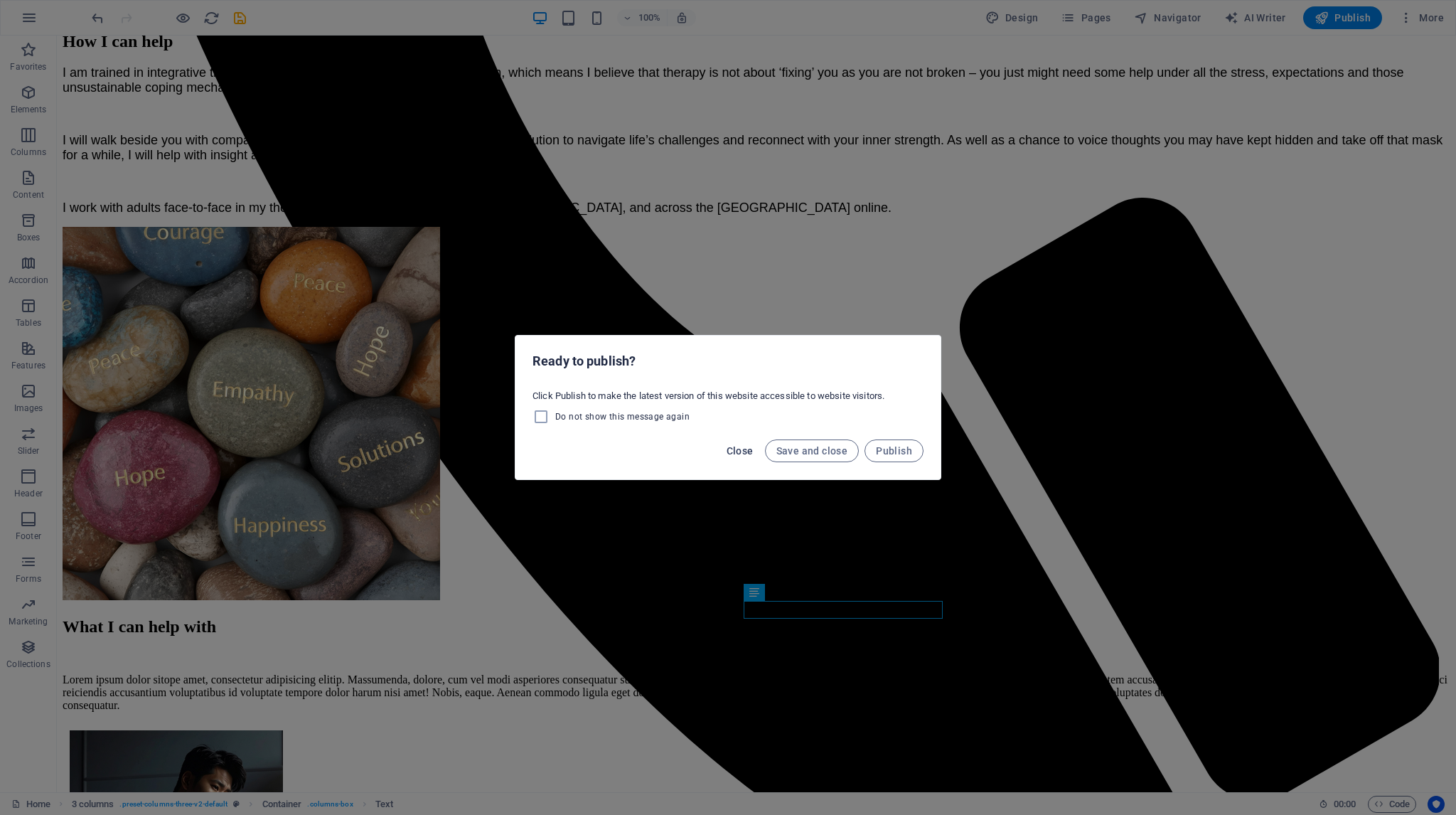
click at [741, 450] on span "Close" at bounding box center [740, 451] width 27 height 11
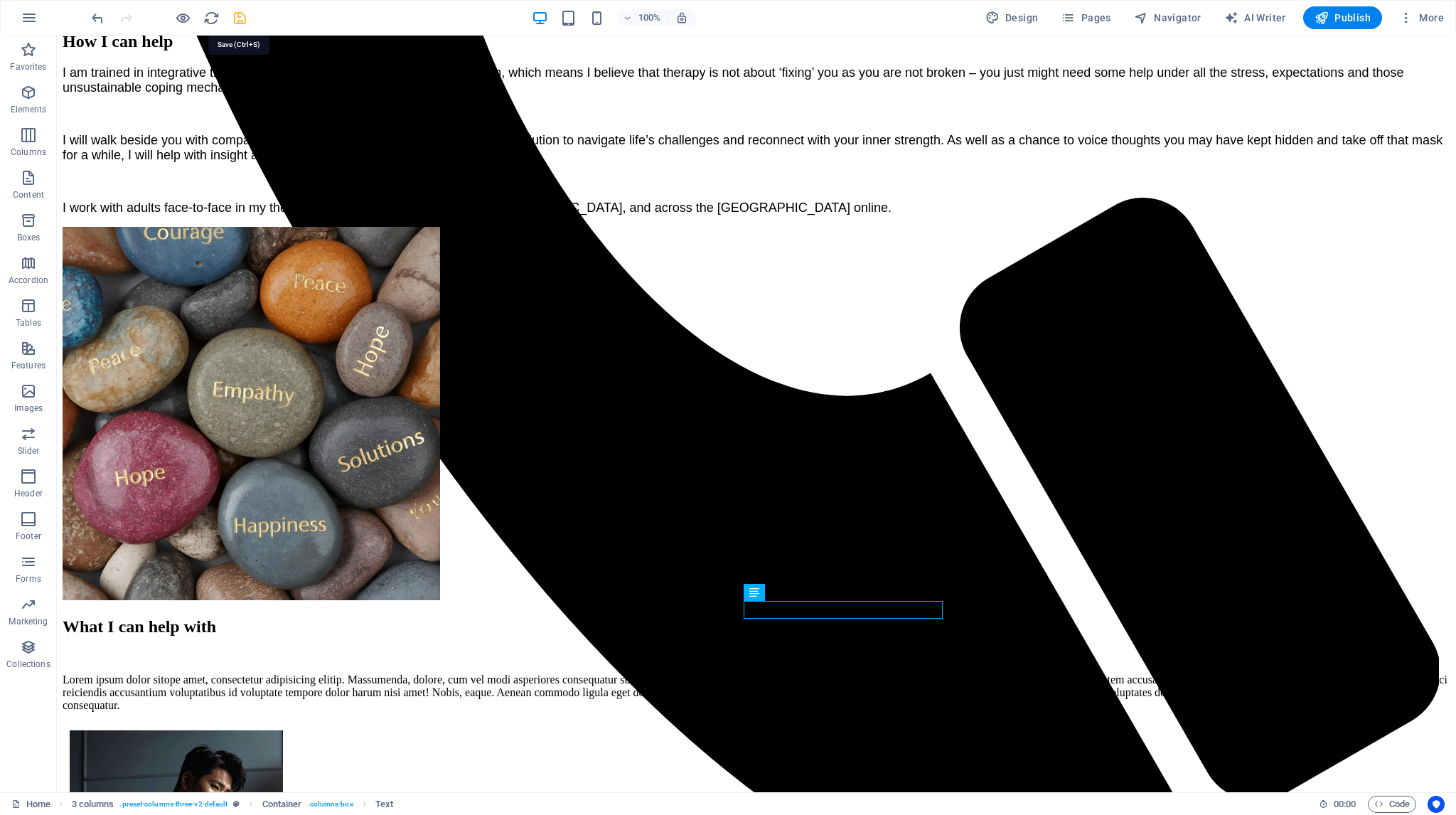
click at [238, 18] on icon "save" at bounding box center [239, 17] width 16 height 16
checkbox input "false"
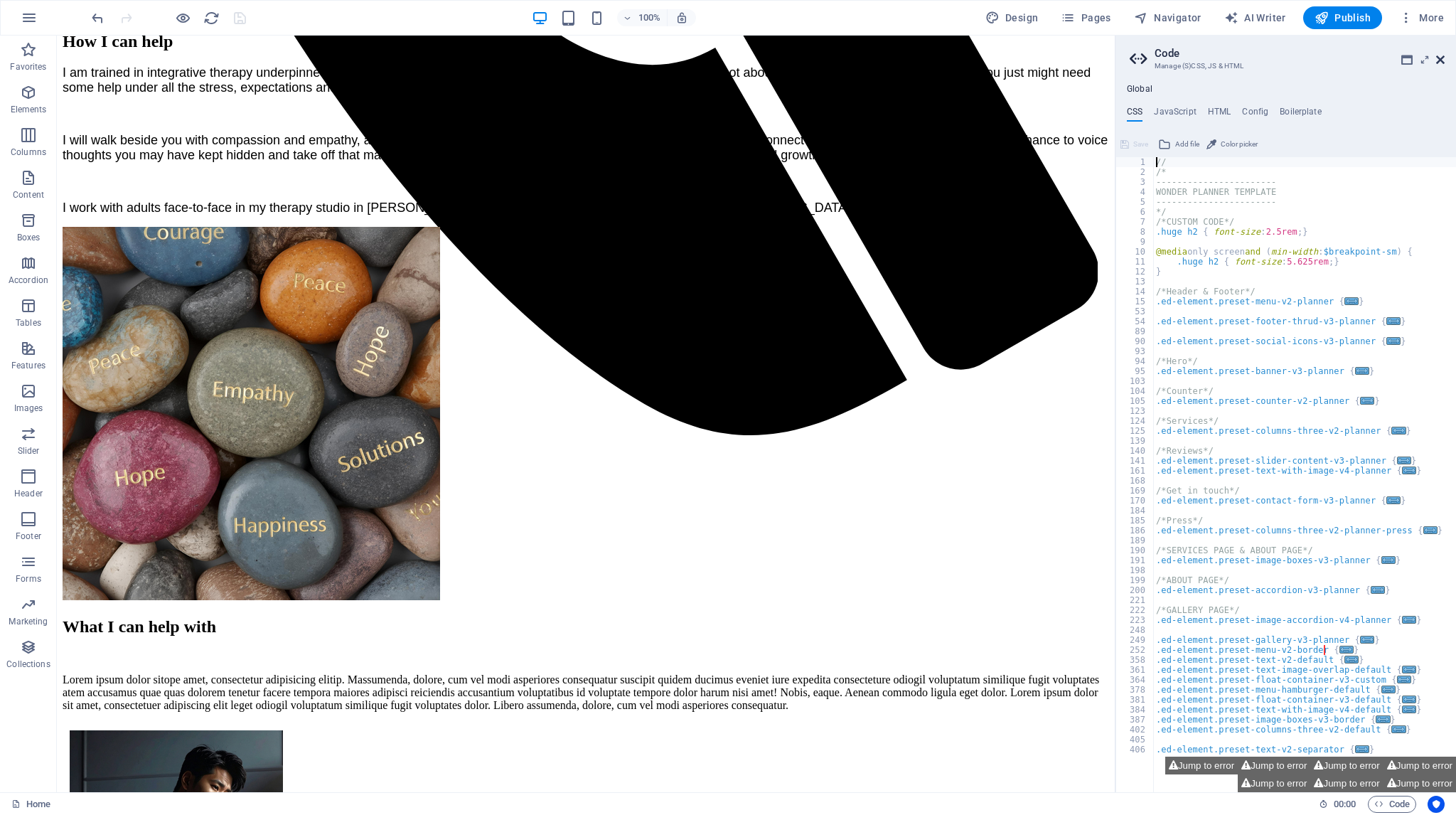
click at [1440, 58] on icon at bounding box center [1440, 59] width 9 height 11
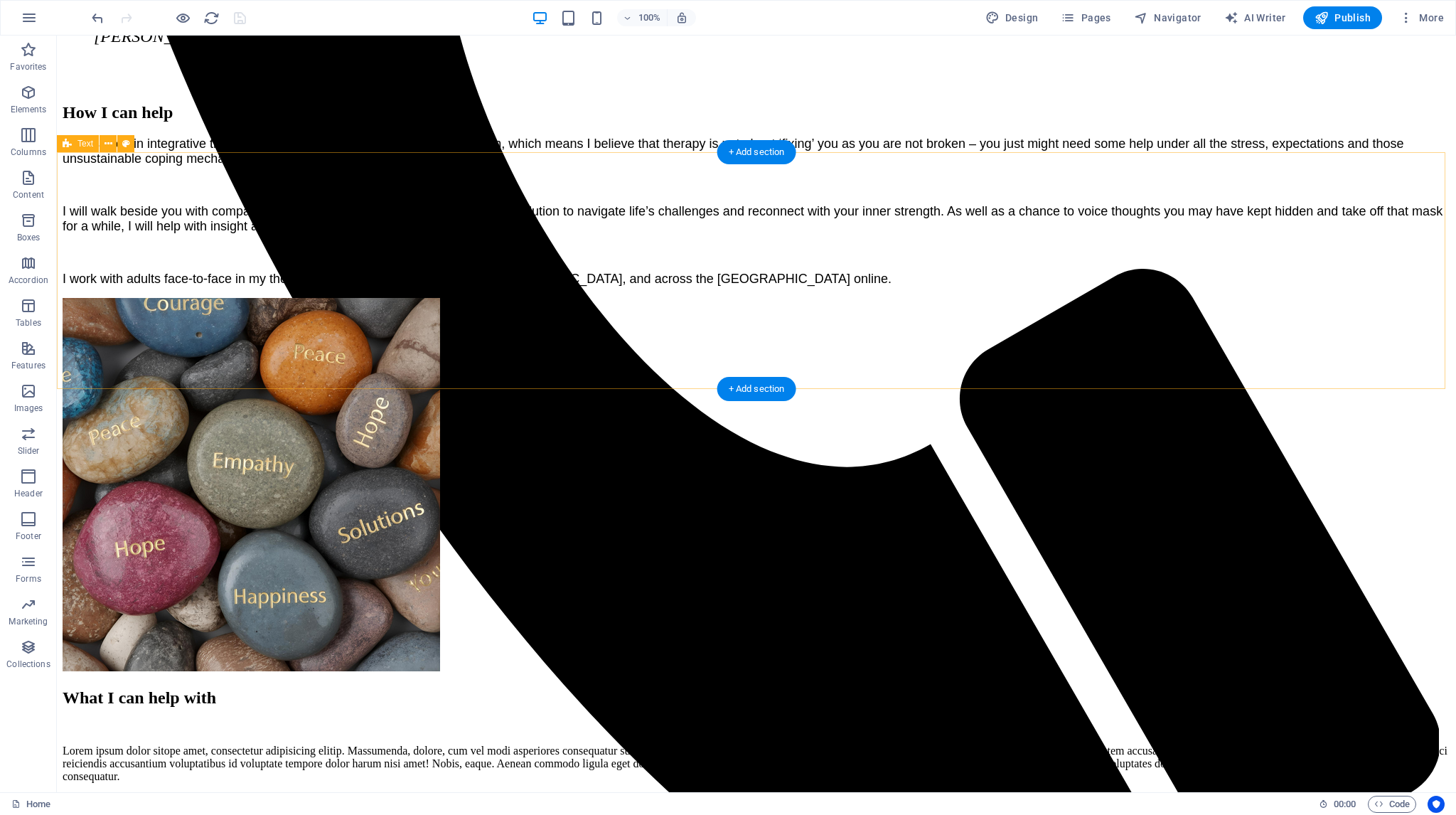
scroll to position [1279, 0]
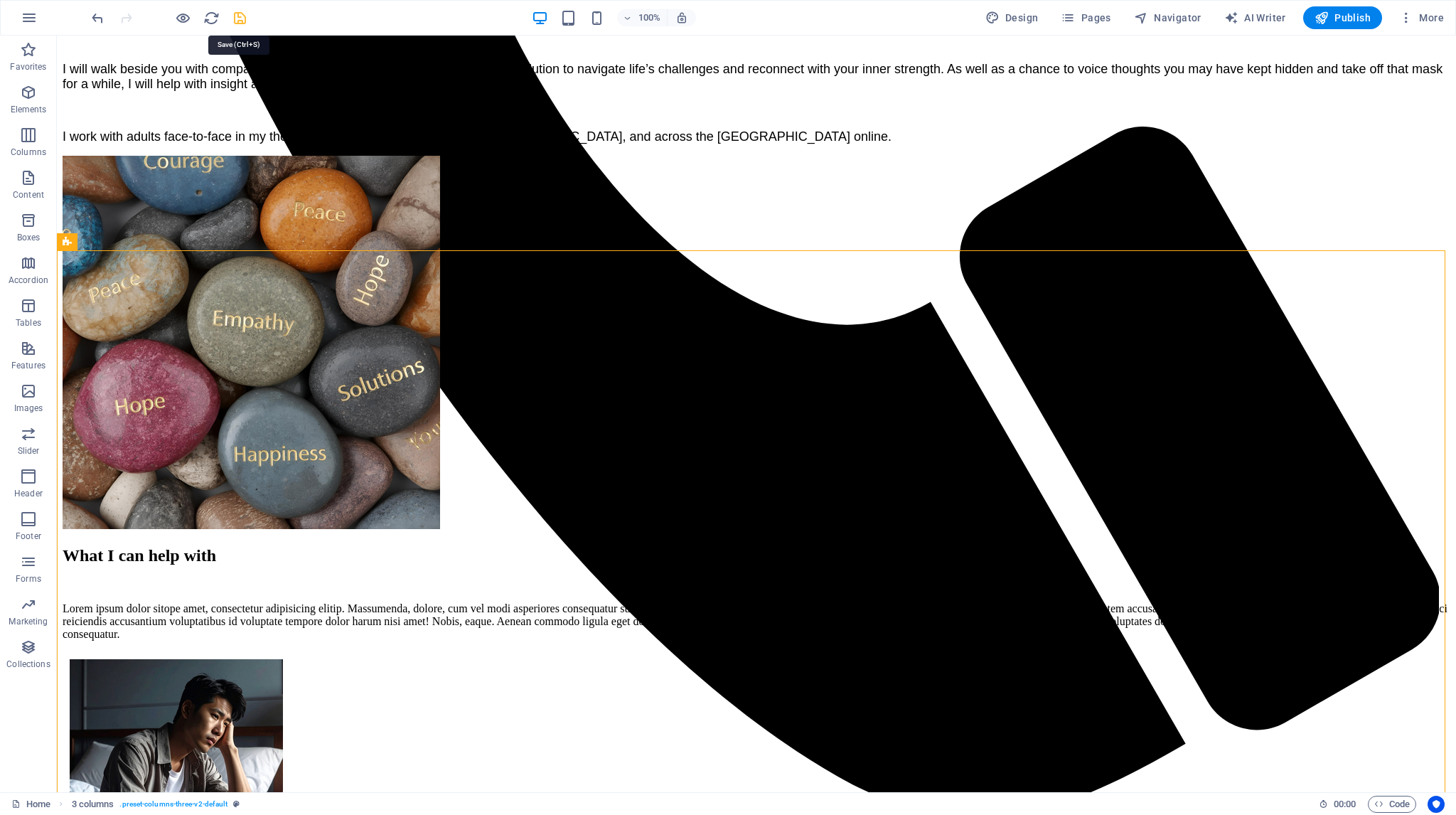
click at [241, 19] on icon "save" at bounding box center [239, 17] width 16 height 16
checkbox input "false"
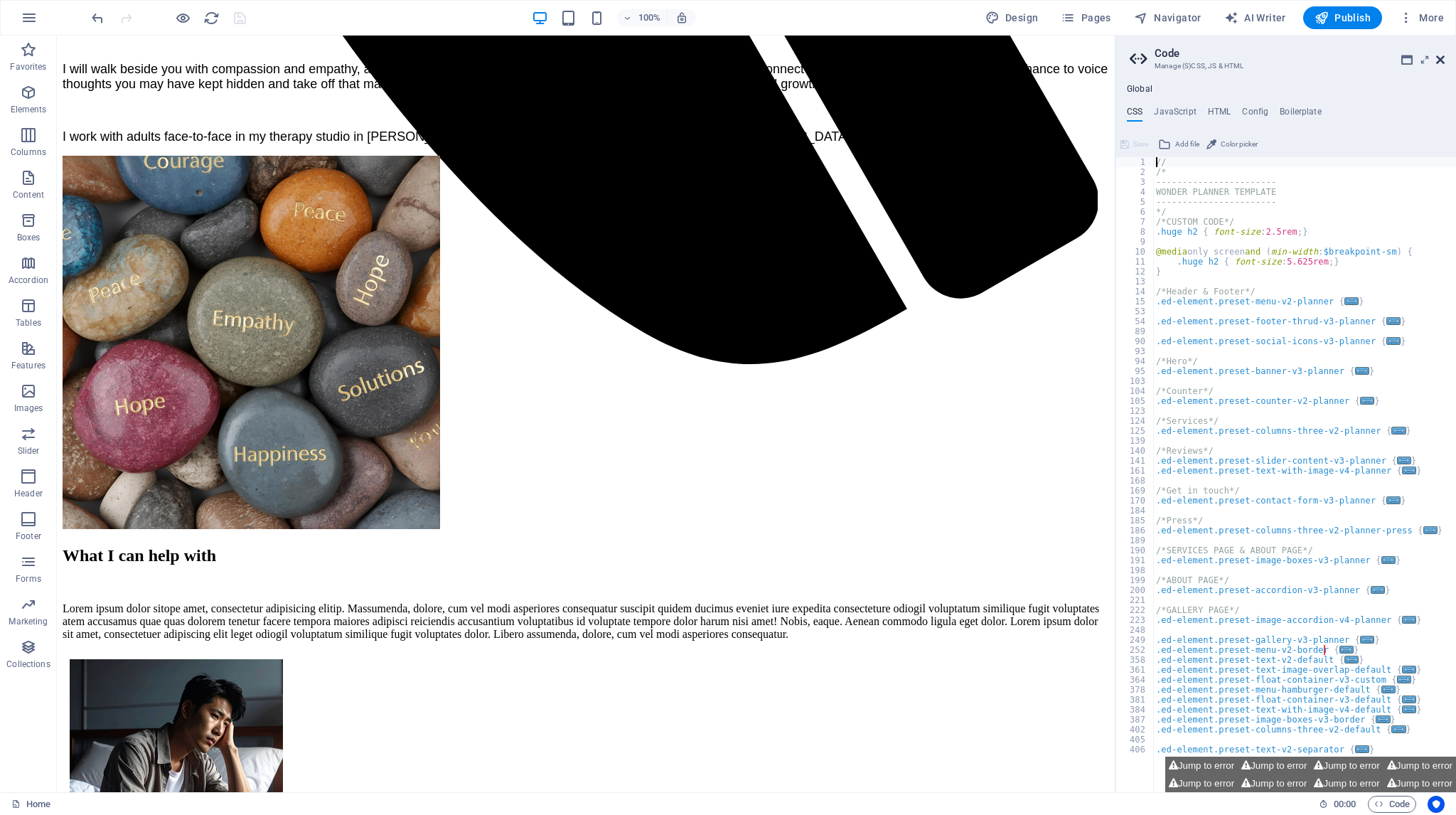
click at [1441, 58] on icon at bounding box center [1440, 59] width 9 height 11
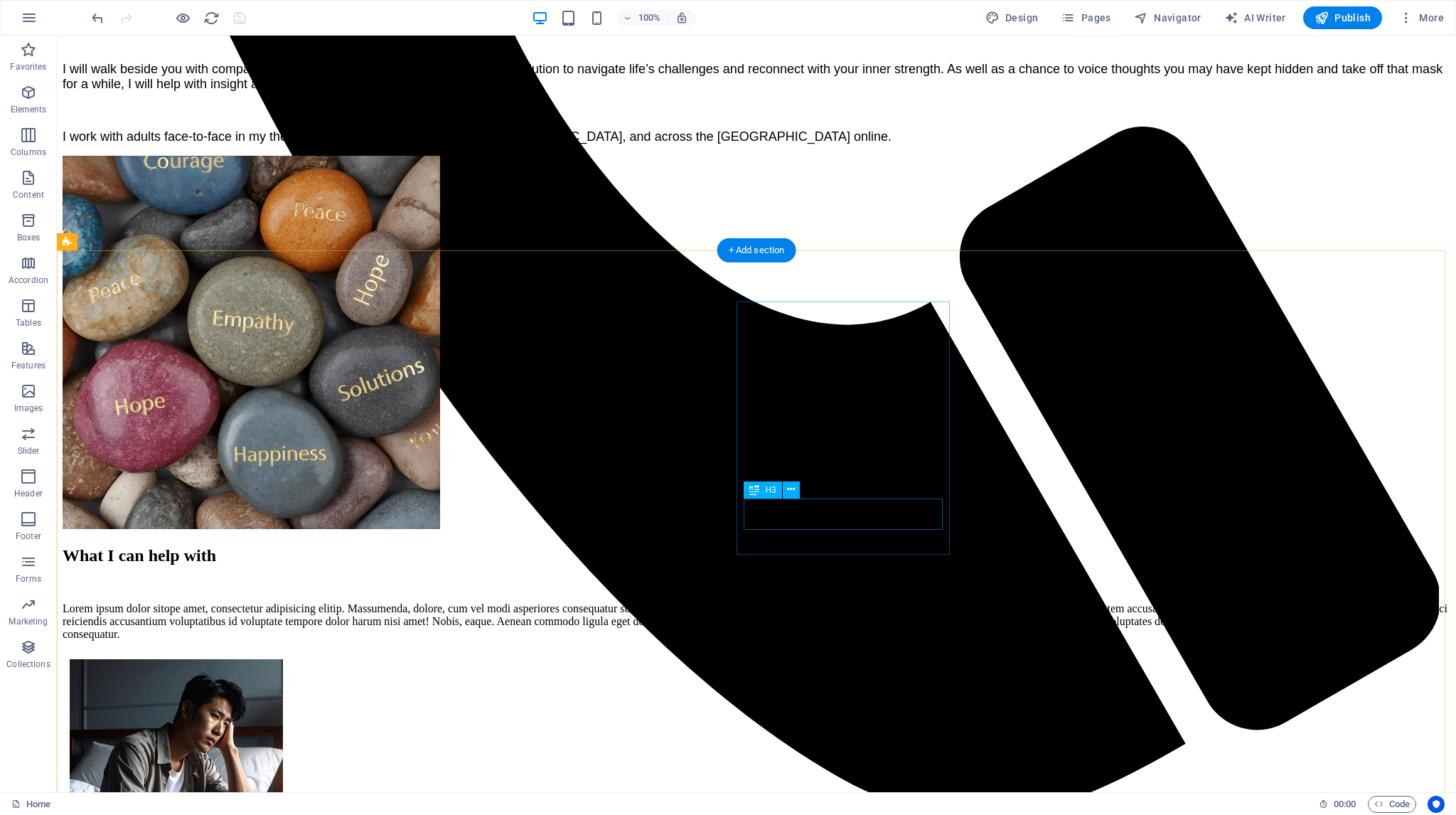
select select "px"
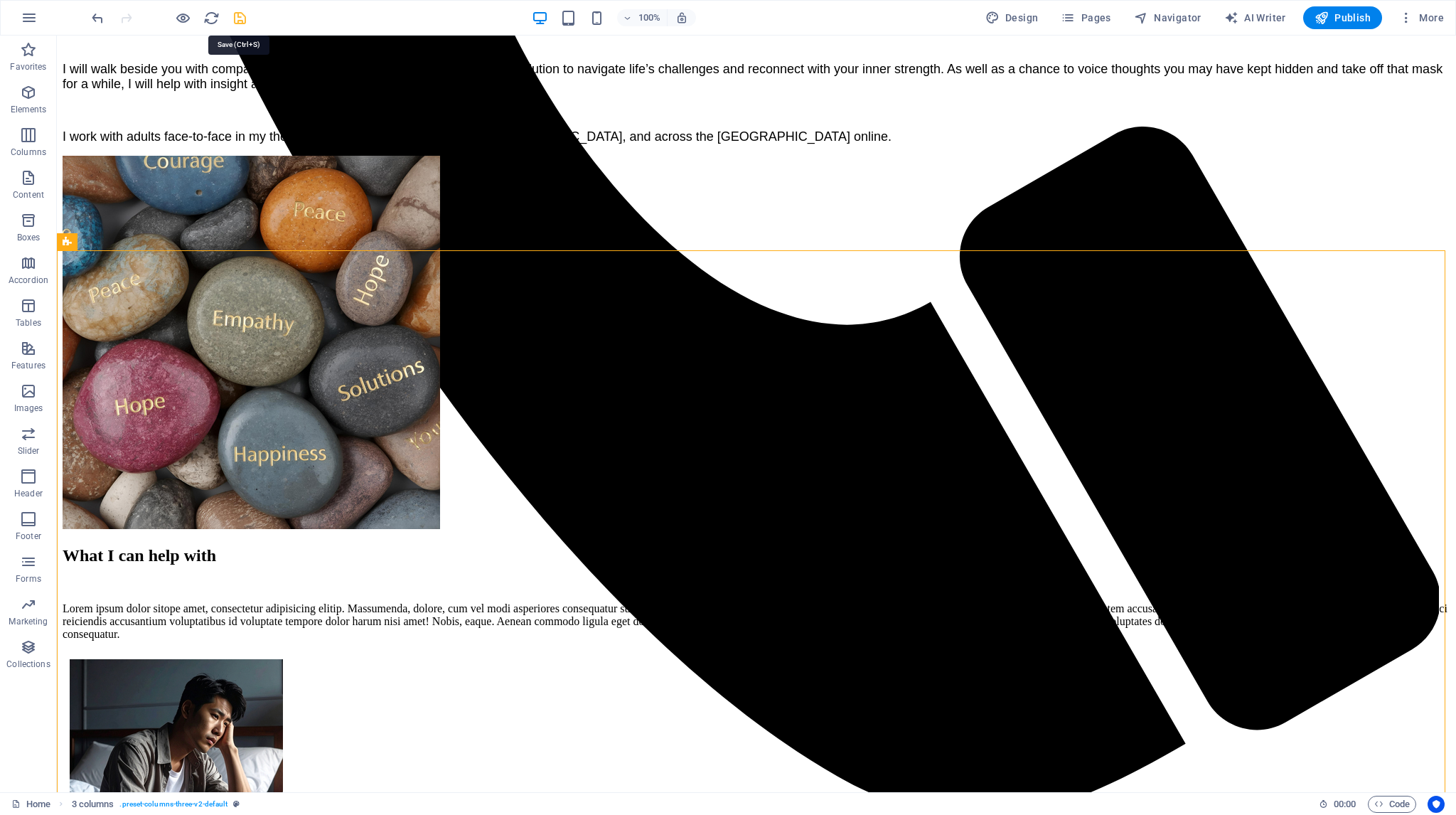
click at [241, 20] on icon "save" at bounding box center [239, 17] width 16 height 16
checkbox input "false"
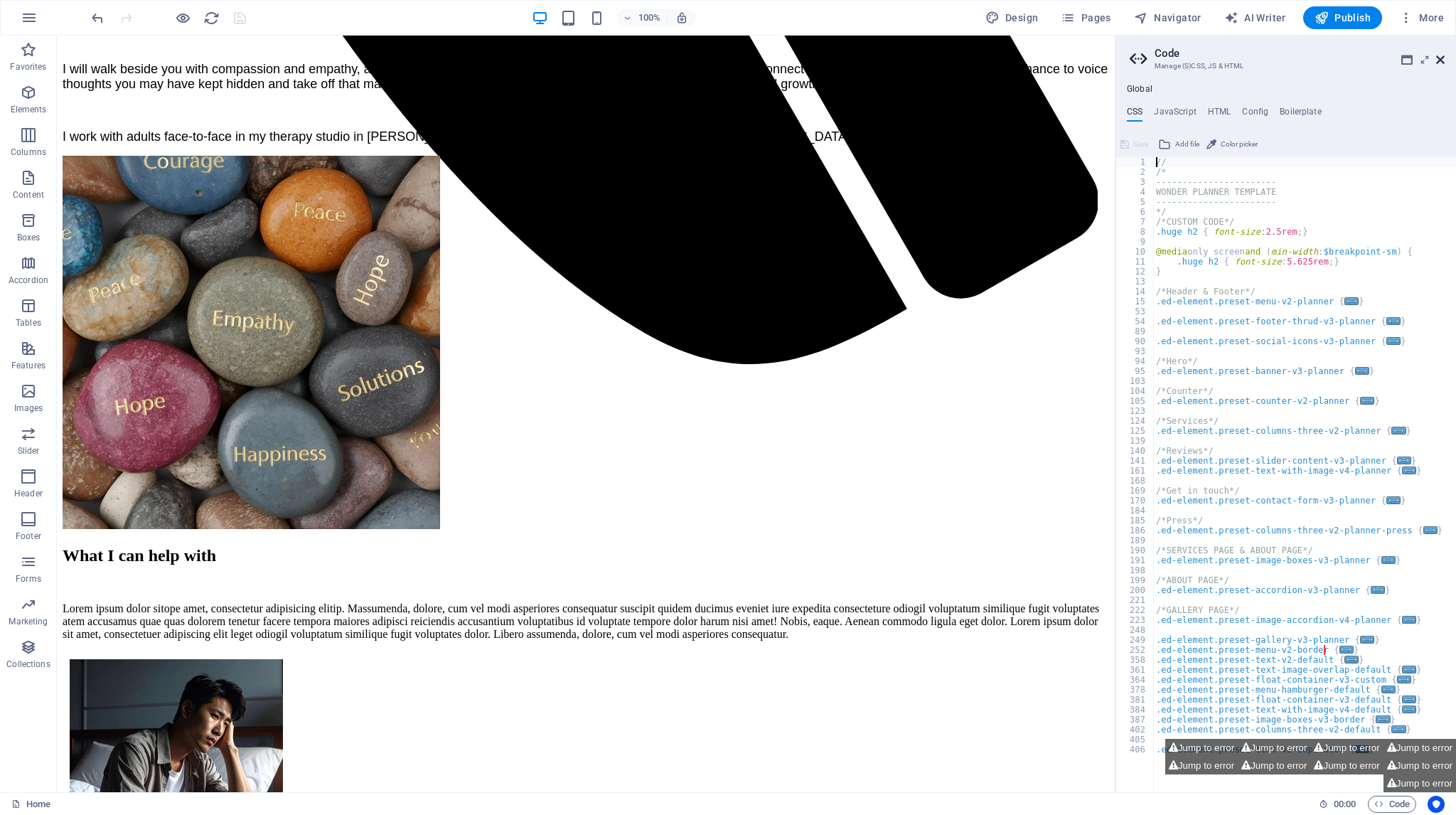
click at [1441, 59] on icon at bounding box center [1440, 59] width 9 height 11
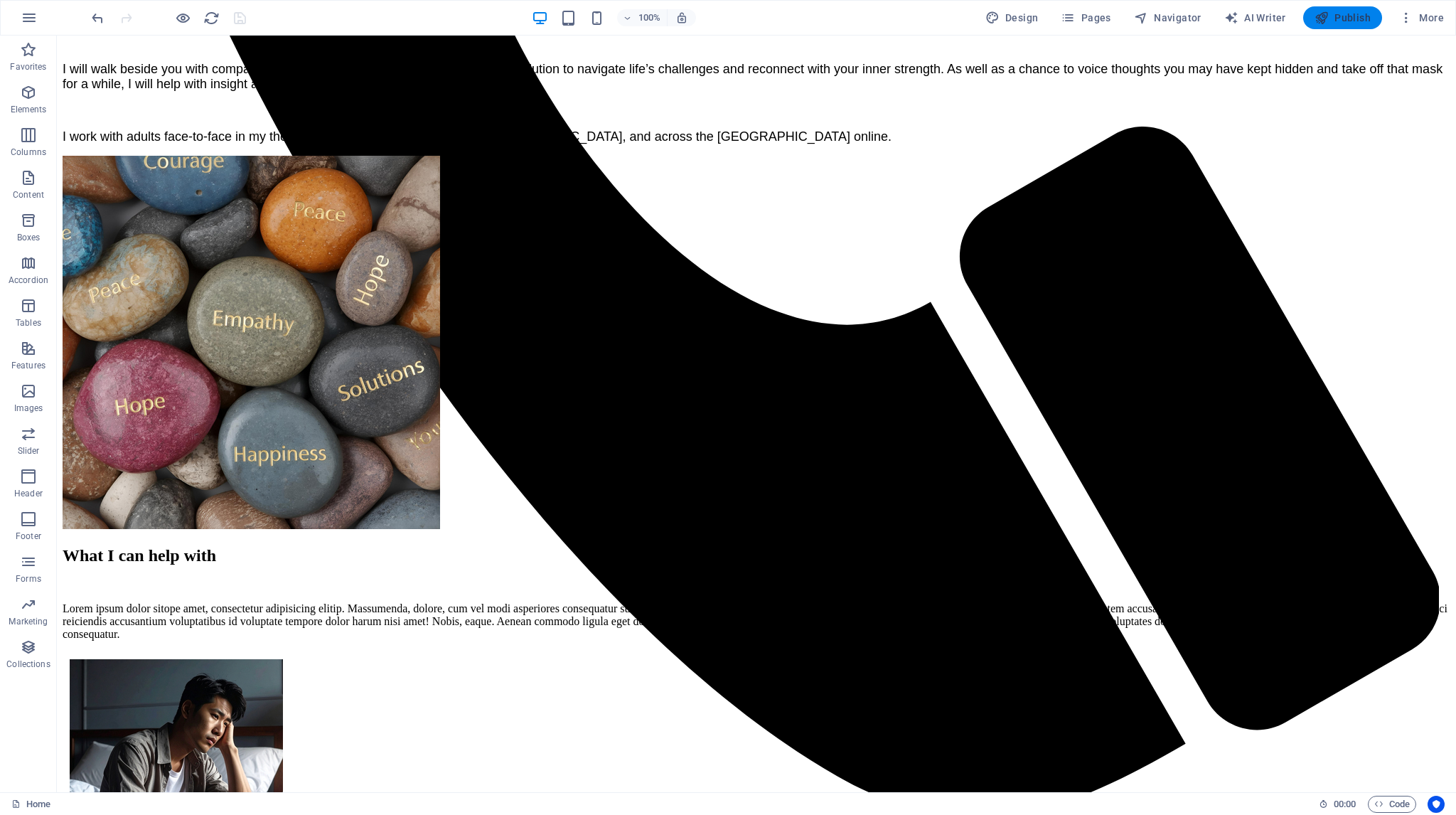
click at [1351, 16] on span "Publish" at bounding box center [1342, 17] width 56 height 14
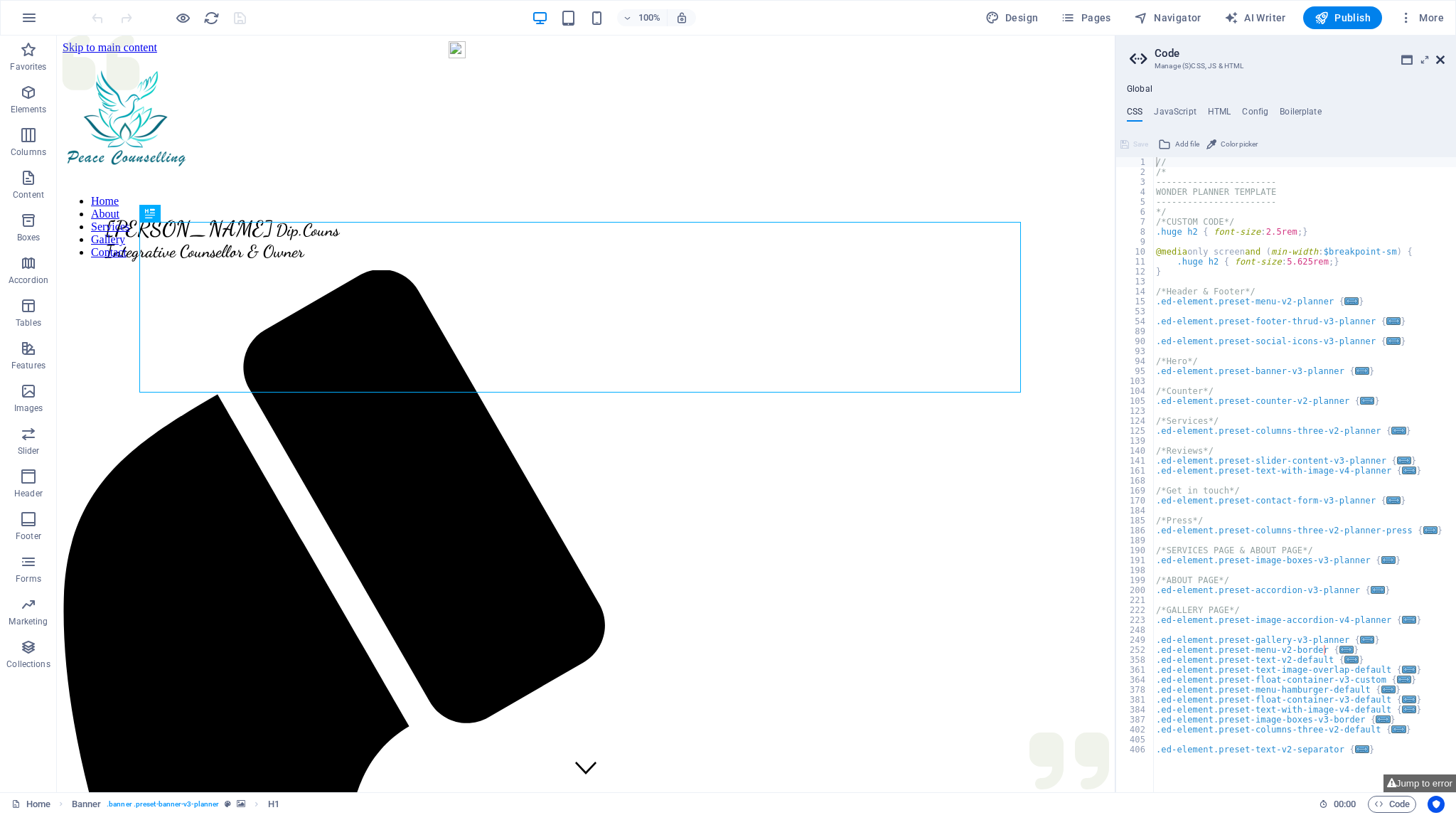
click at [1440, 60] on icon at bounding box center [1440, 59] width 9 height 11
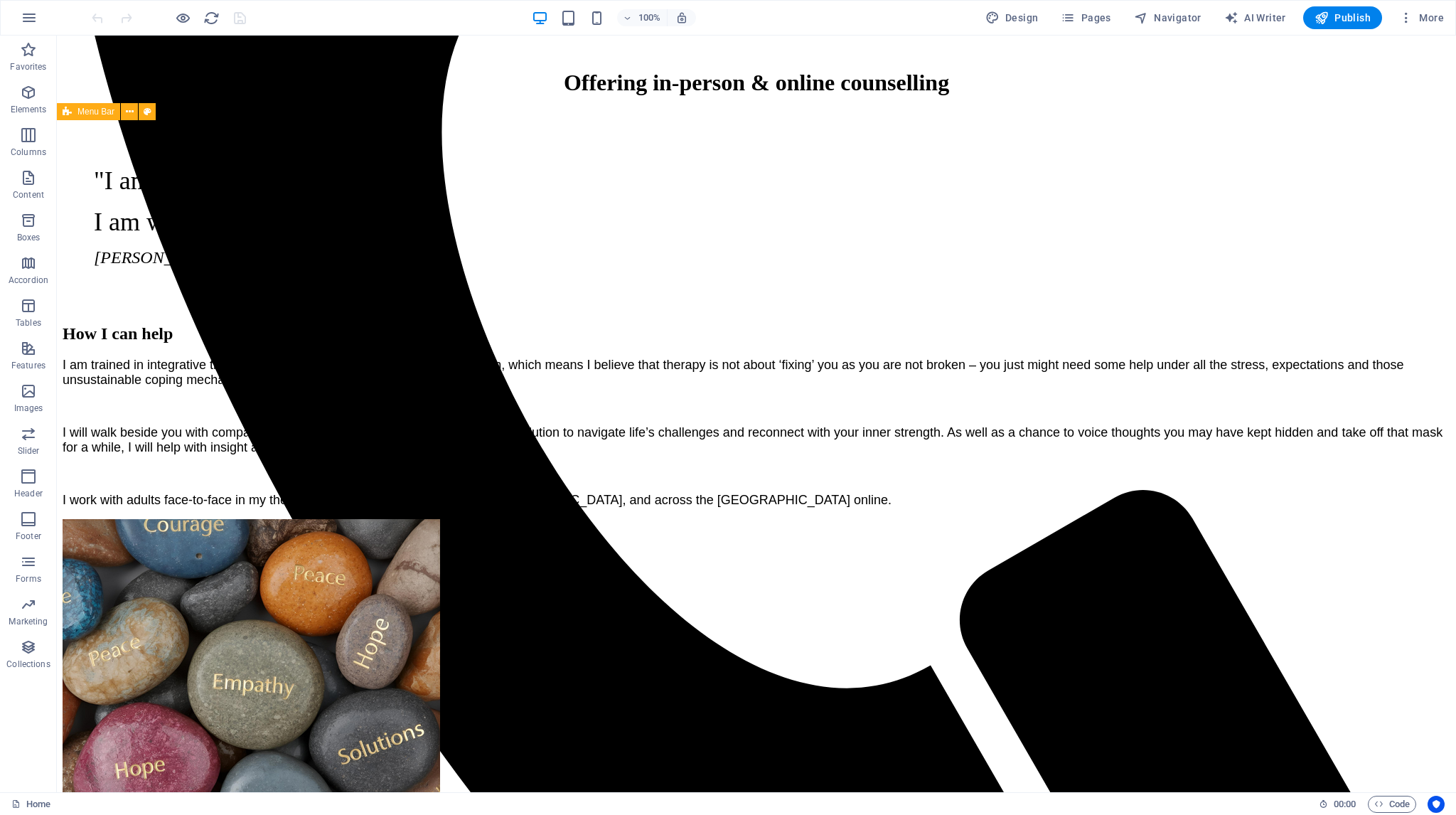
scroll to position [853, 0]
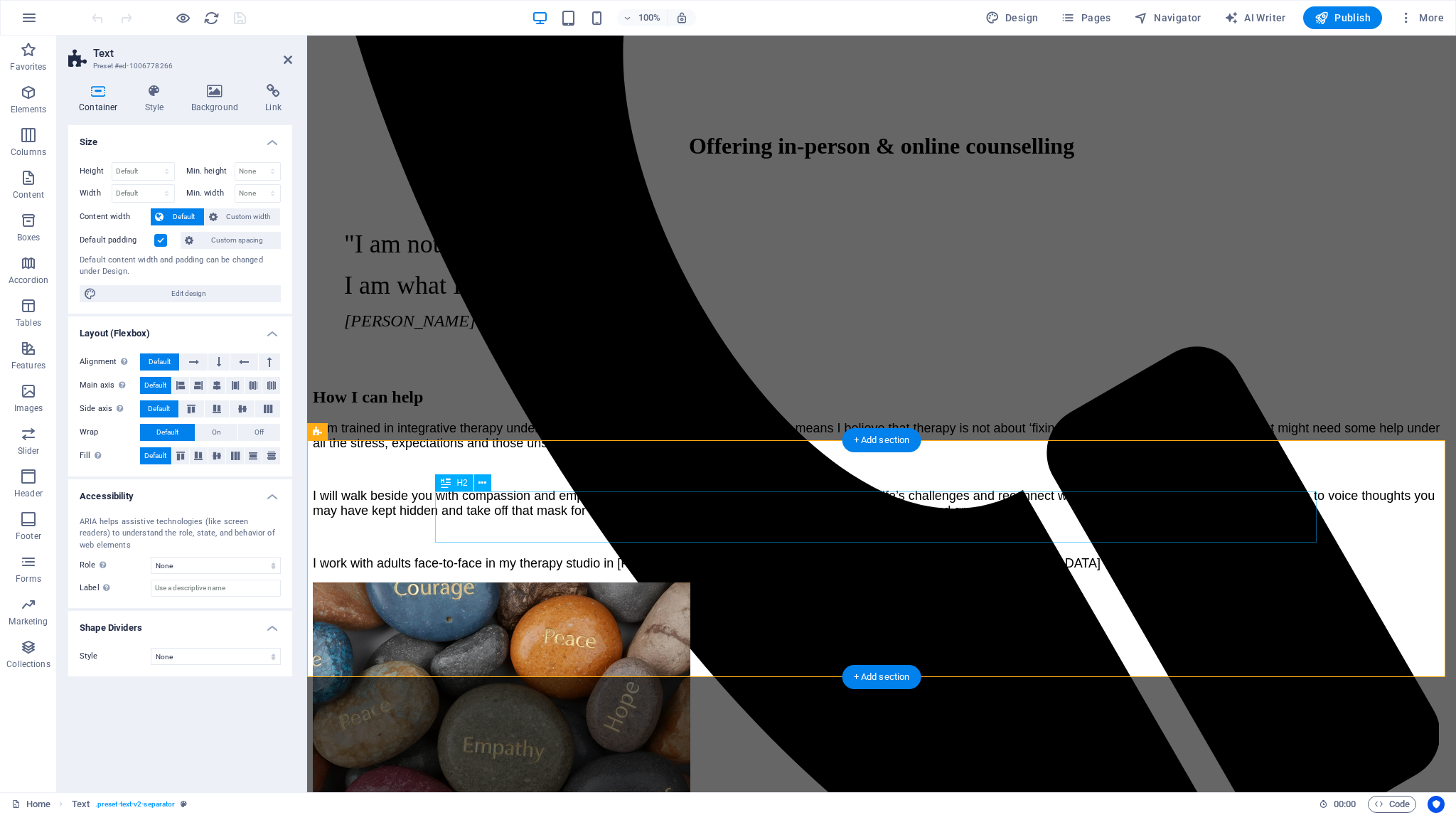
click at [216, 93] on icon at bounding box center [215, 91] width 69 height 14
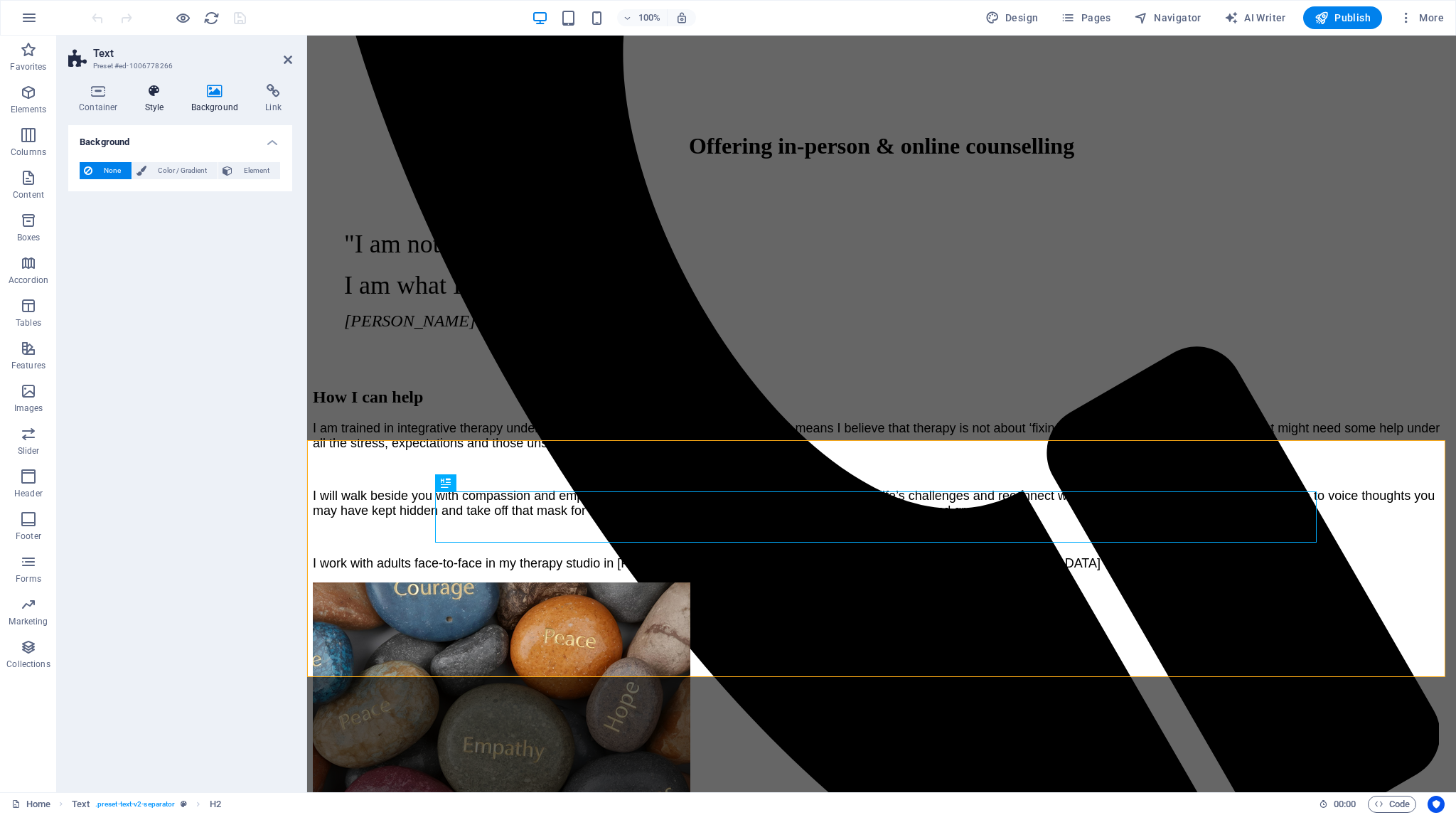
click at [154, 93] on icon at bounding box center [154, 91] width 40 height 14
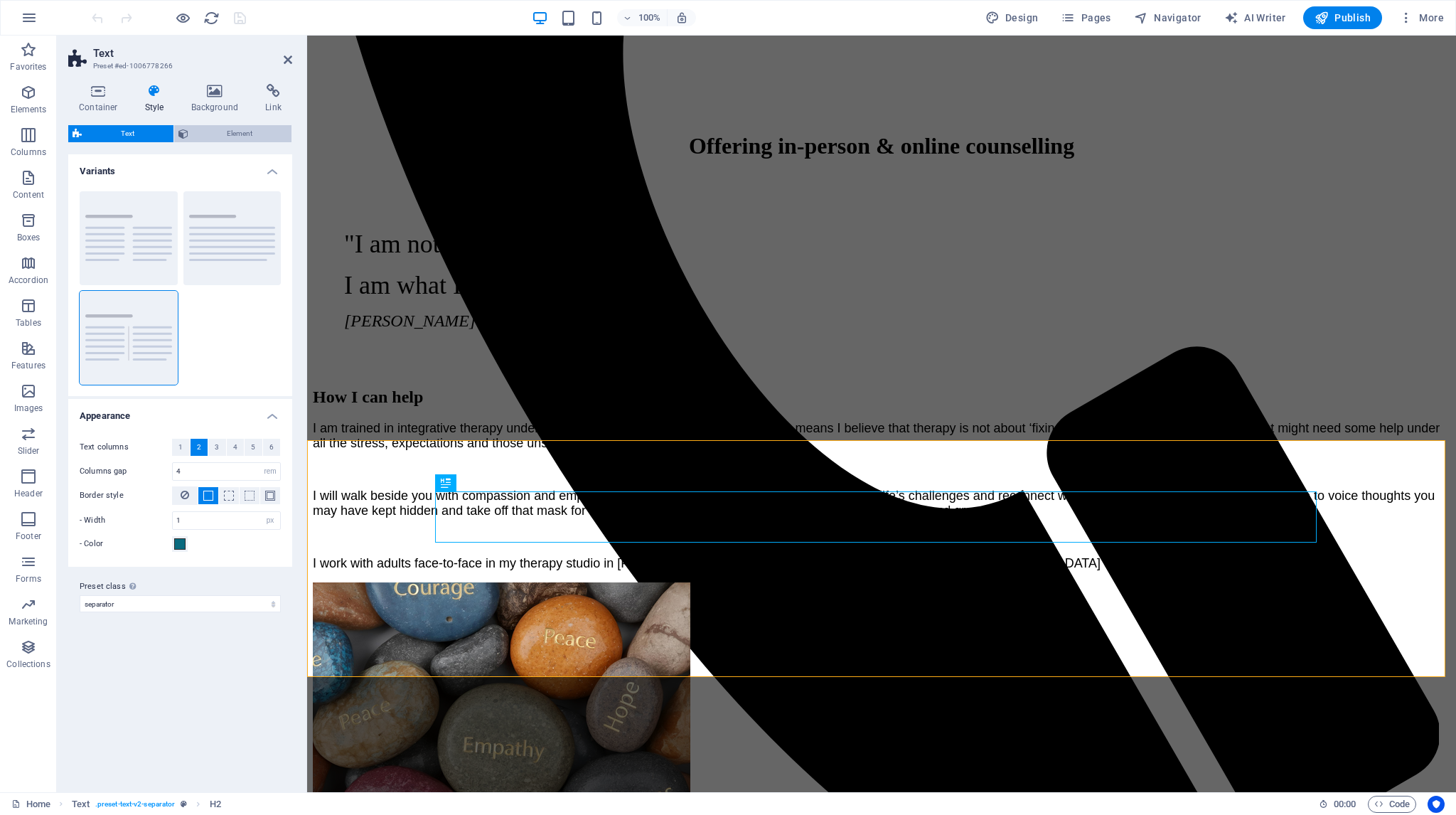
click at [231, 134] on span "Element" at bounding box center [239, 134] width 95 height 17
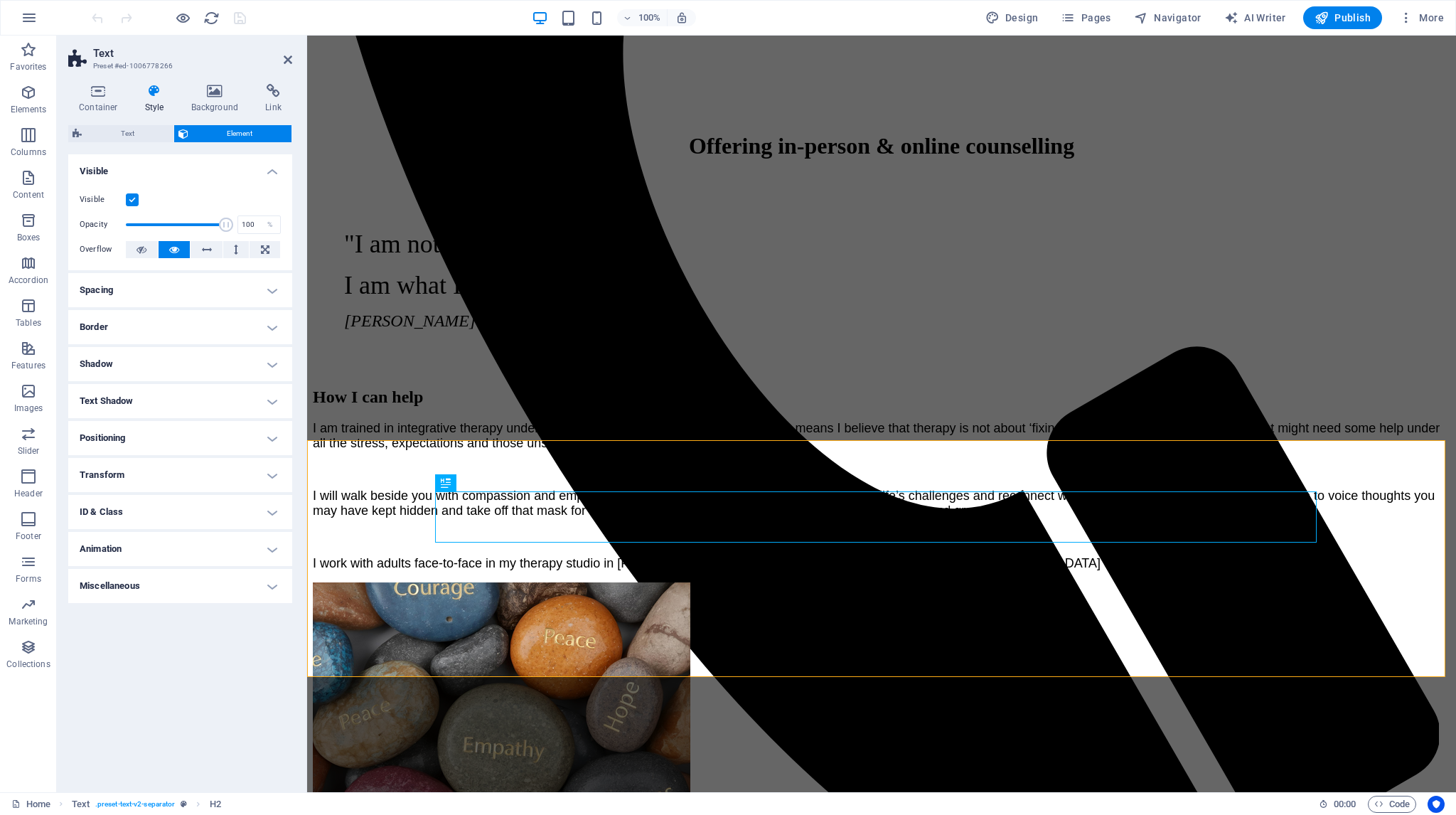
click at [273, 291] on h4 "Spacing" at bounding box center [180, 290] width 224 height 34
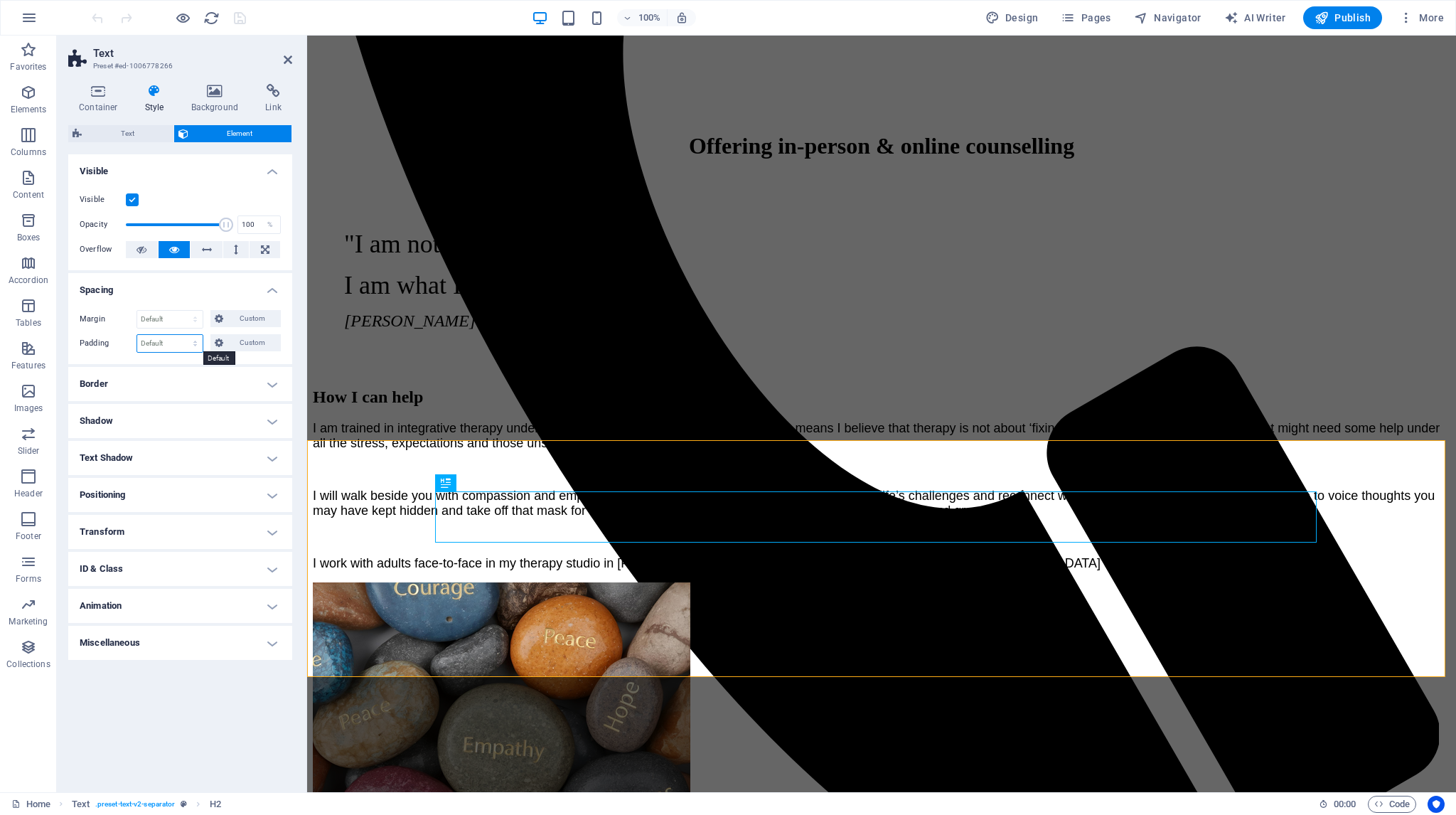
click at [194, 344] on select "Default px rem % vh vw Custom" at bounding box center [169, 344] width 65 height 17
select select "px"
click at [183, 335] on select "Default px rem % vh vw Custom" at bounding box center [169, 344] width 65 height 17
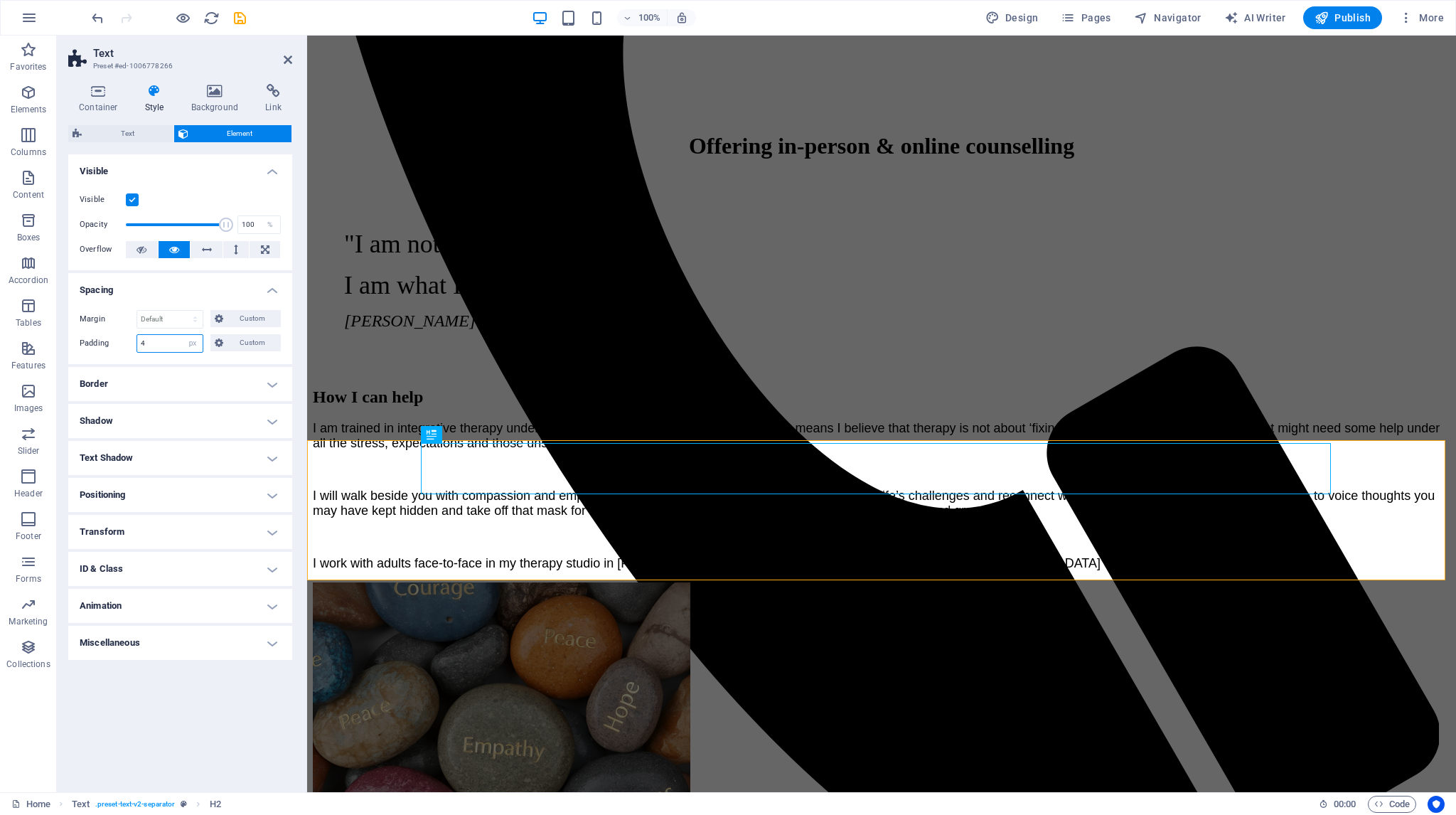
type input "4"
click at [203, 283] on h4 "Spacing" at bounding box center [180, 285] width 224 height 26
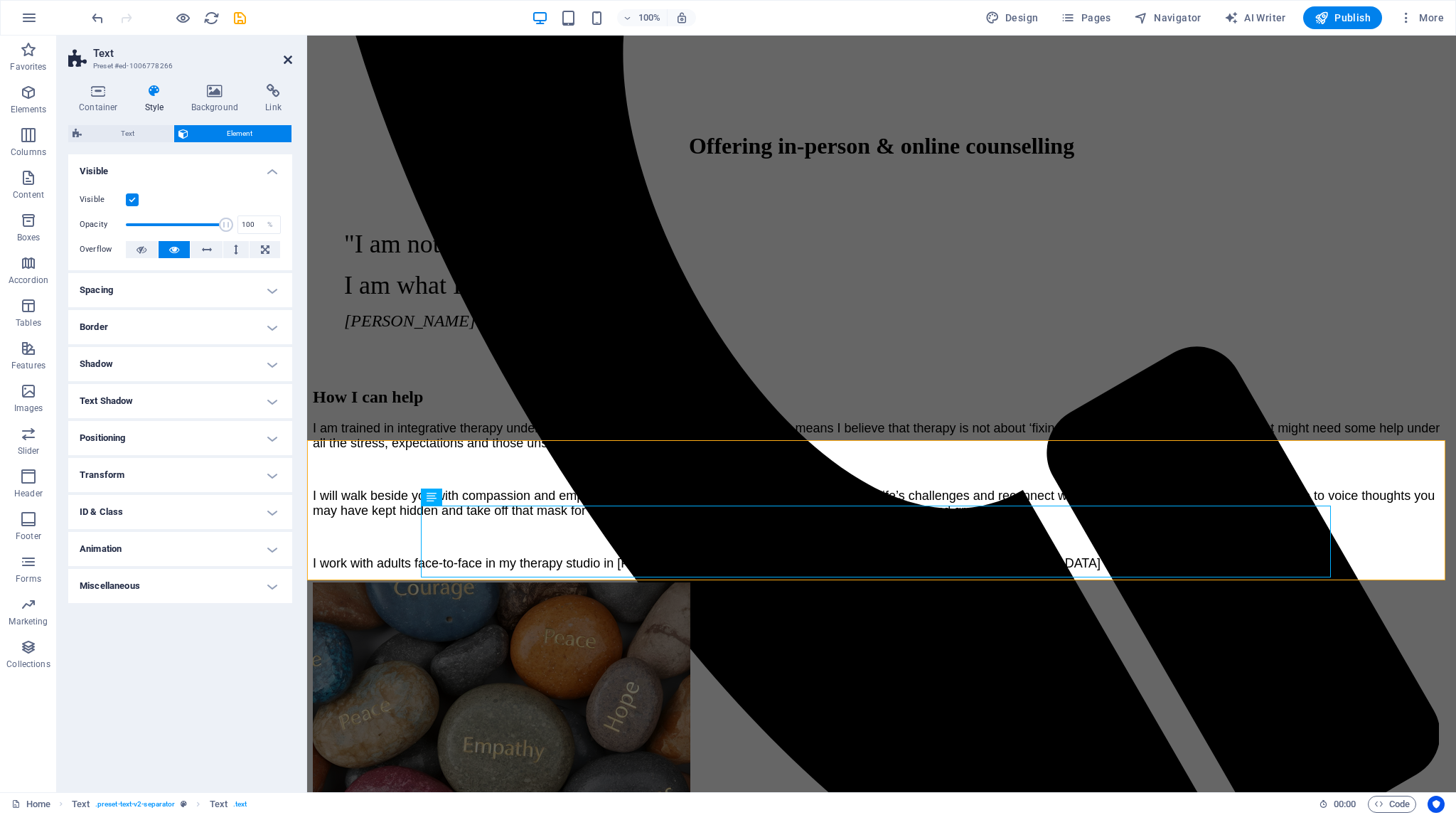
click at [286, 59] on icon at bounding box center [287, 59] width 9 height 11
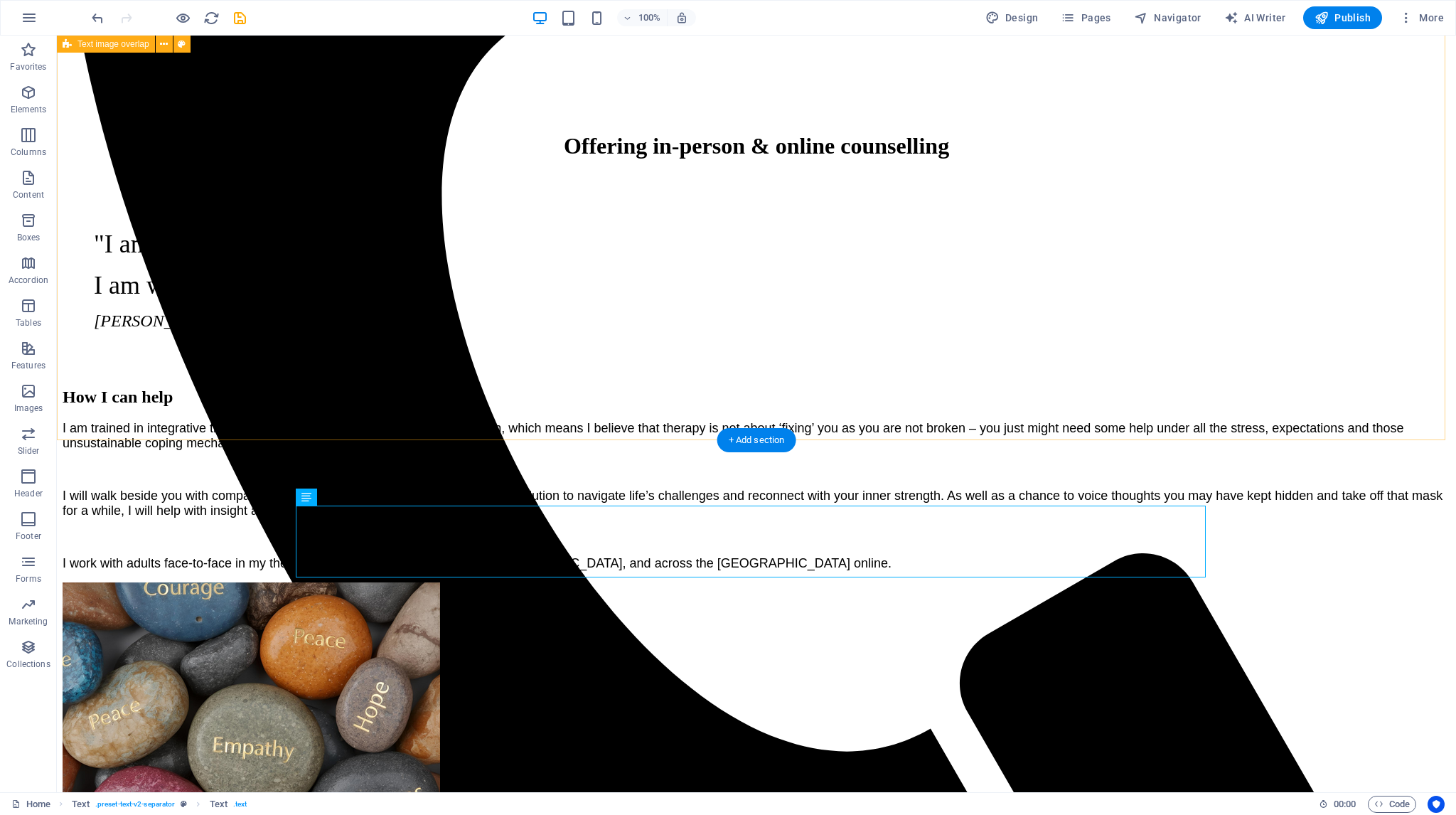
click at [1286, 374] on div "How I can help I am trained in integrative therapy underpinned with a client-ce…" at bounding box center [755, 666] width 1387 height 585
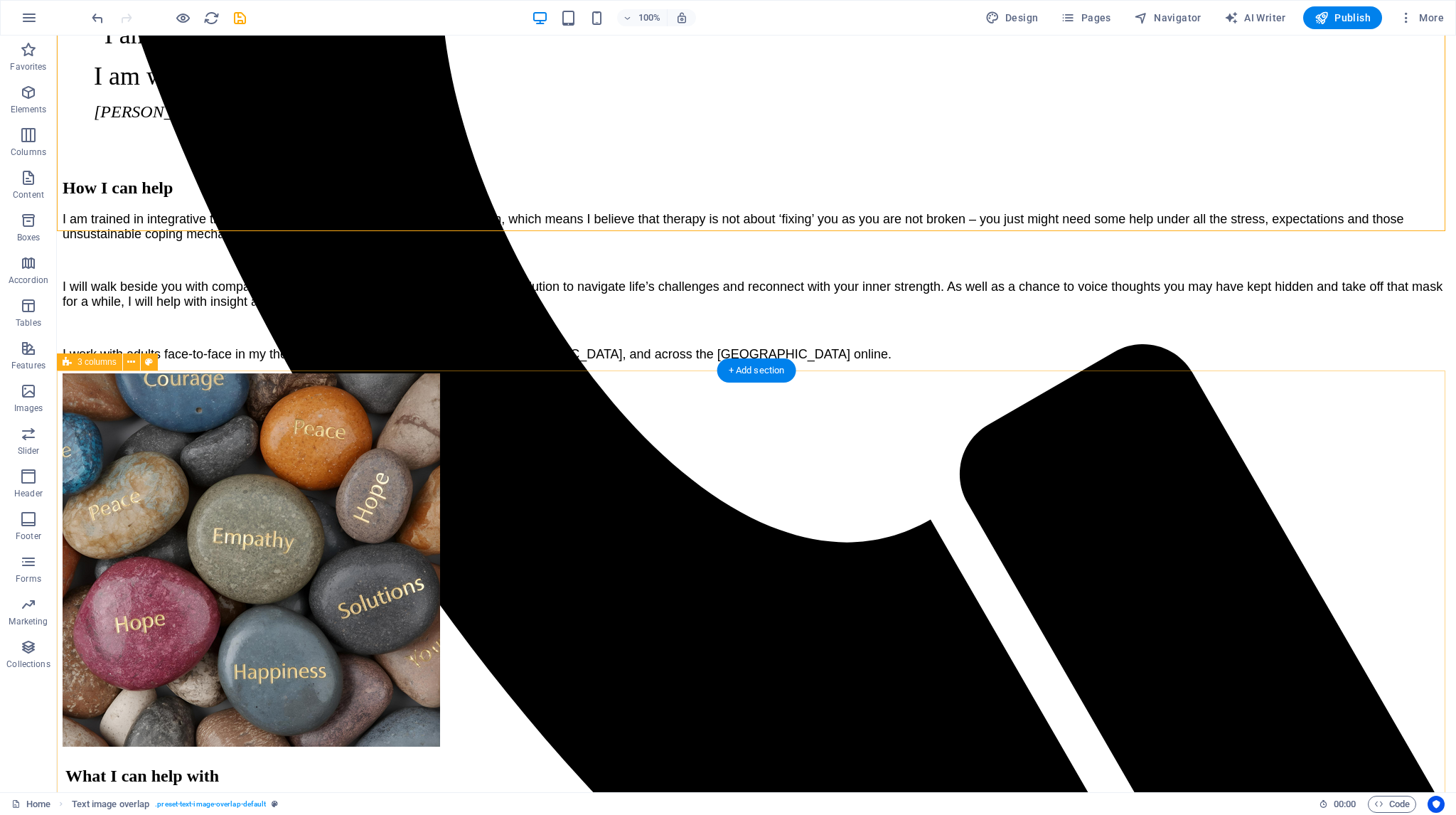
scroll to position [1138, 0]
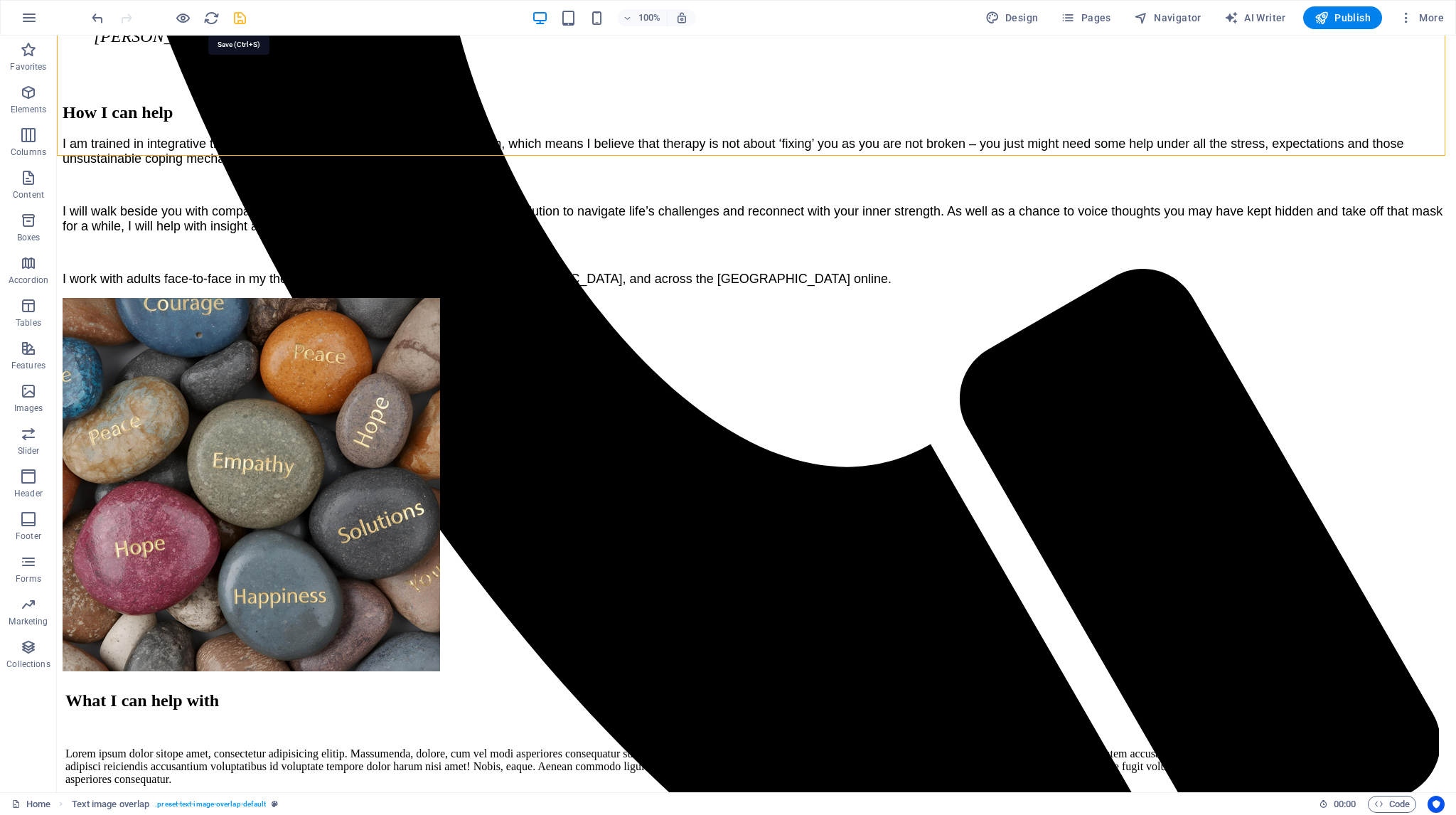
click at [237, 15] on icon "save" at bounding box center [239, 17] width 16 height 16
checkbox input "false"
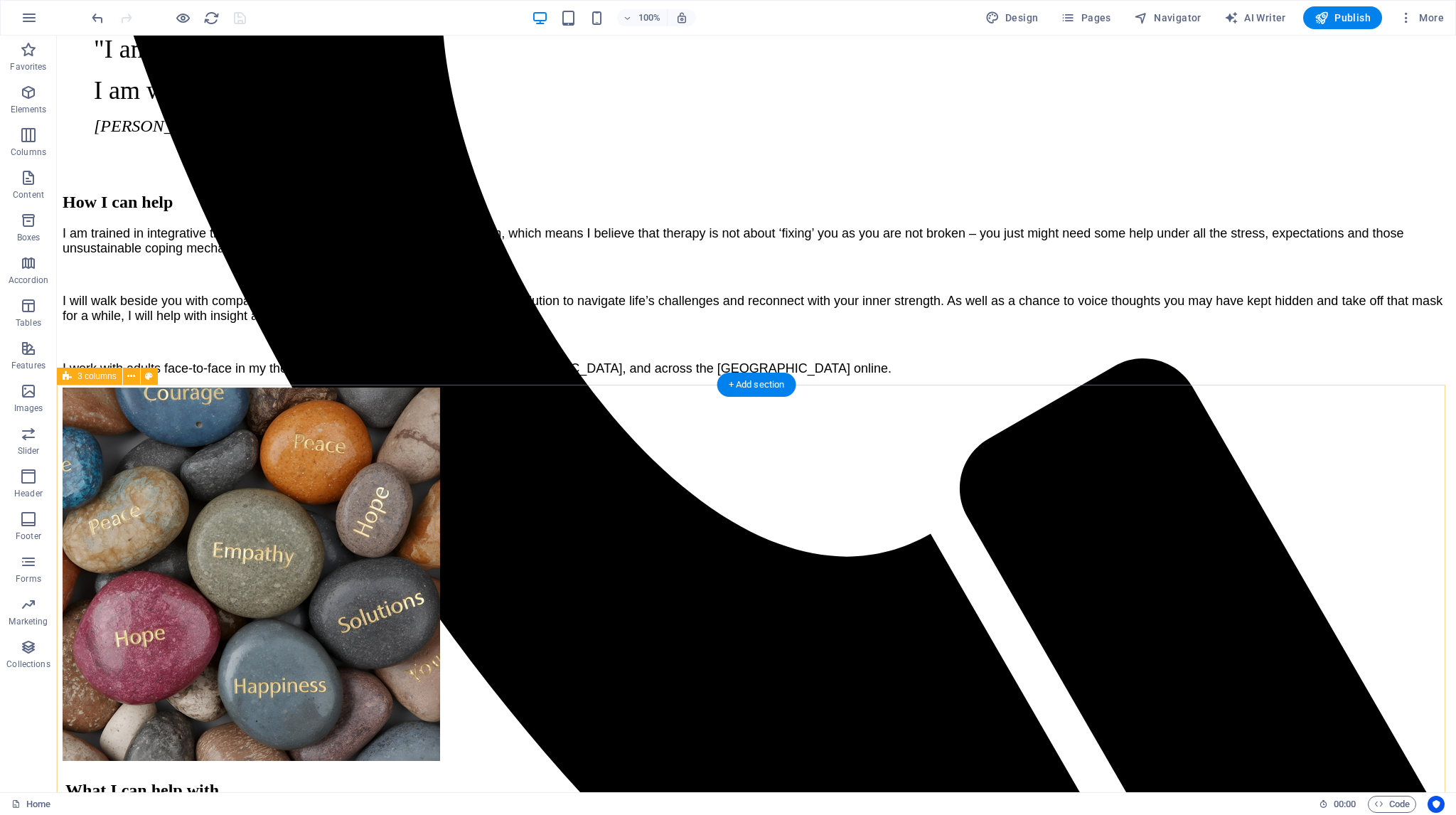
scroll to position [995, 0]
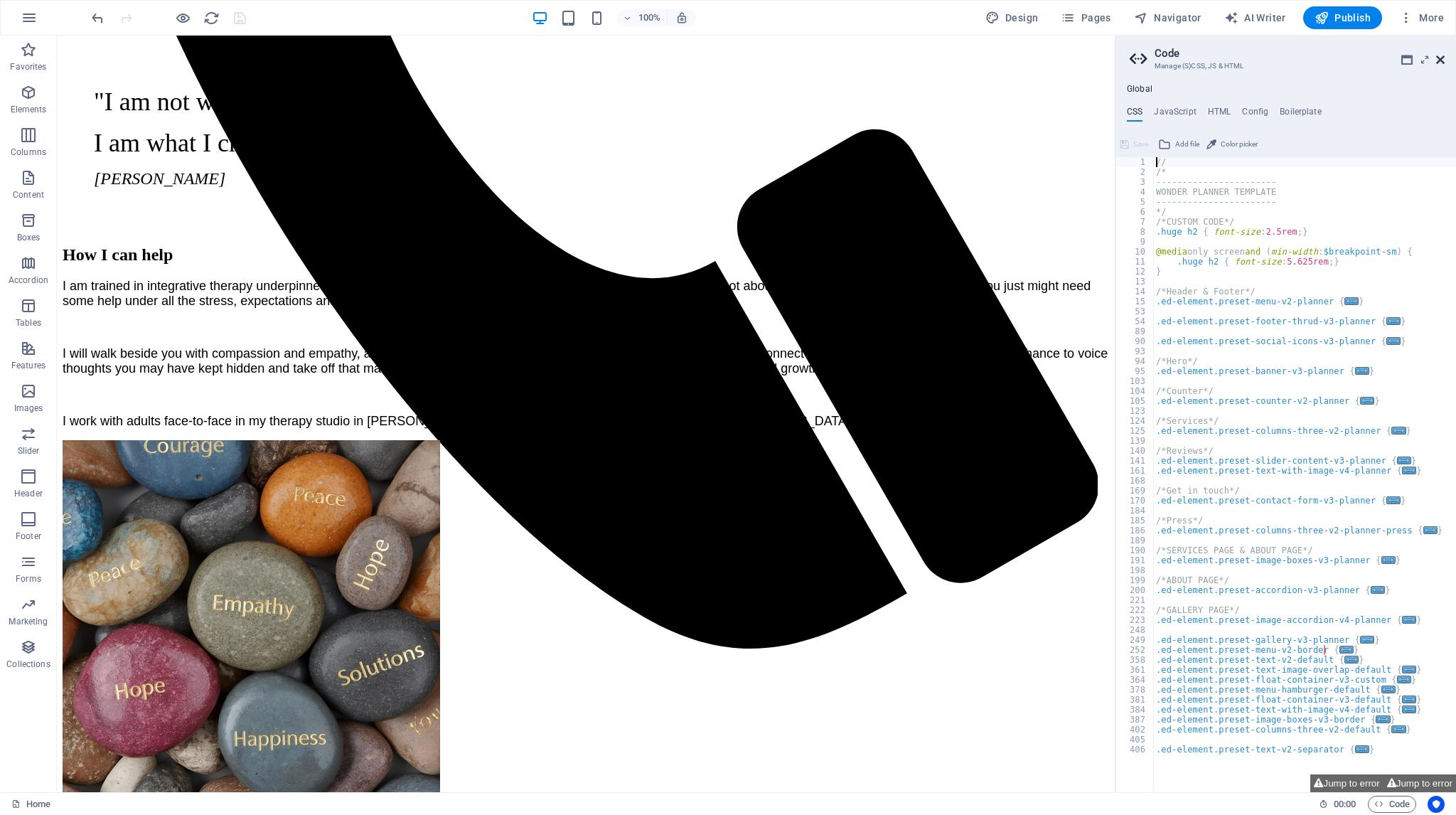
click at [1440, 59] on icon at bounding box center [1440, 59] width 9 height 11
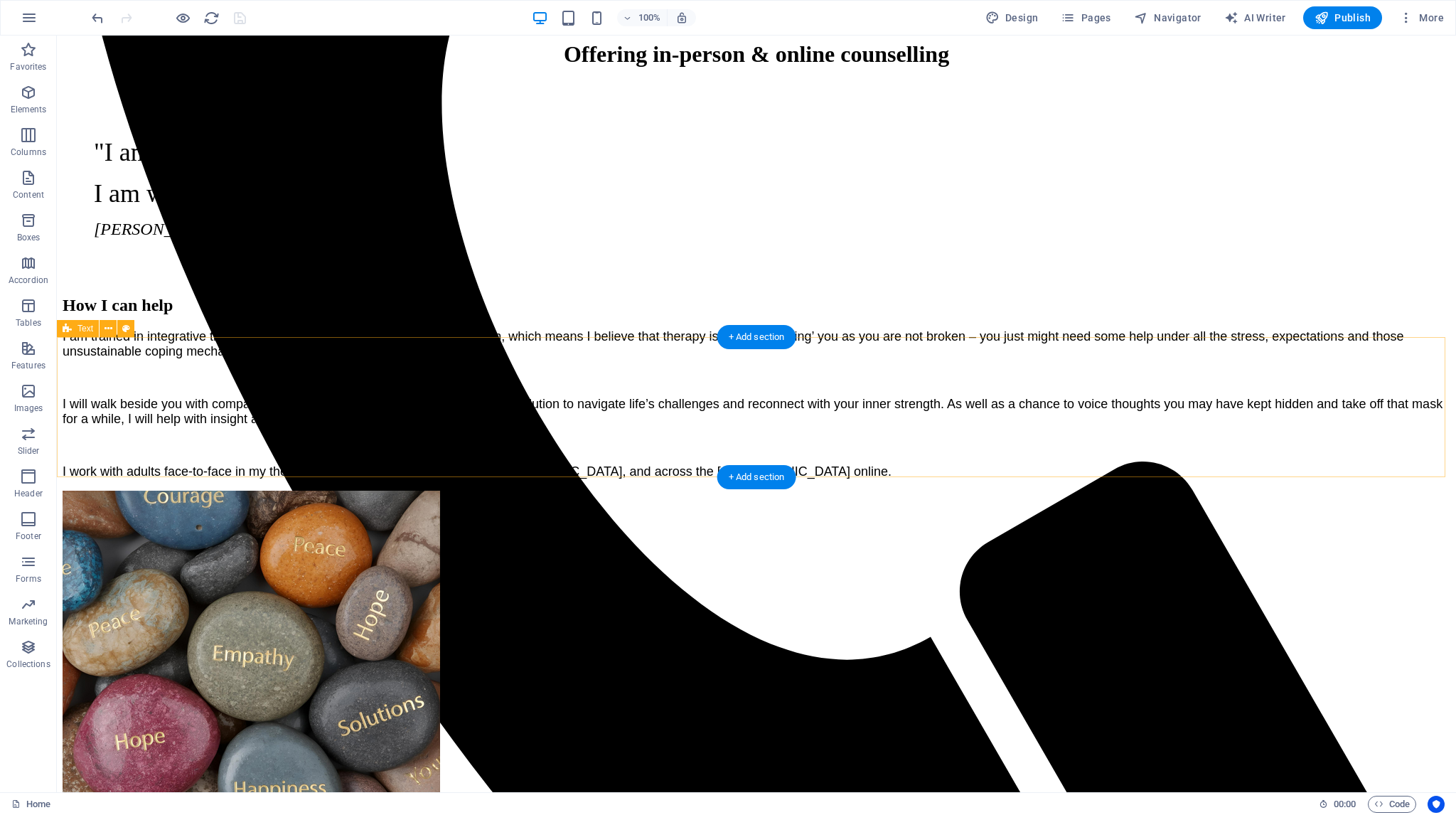
scroll to position [924, 0]
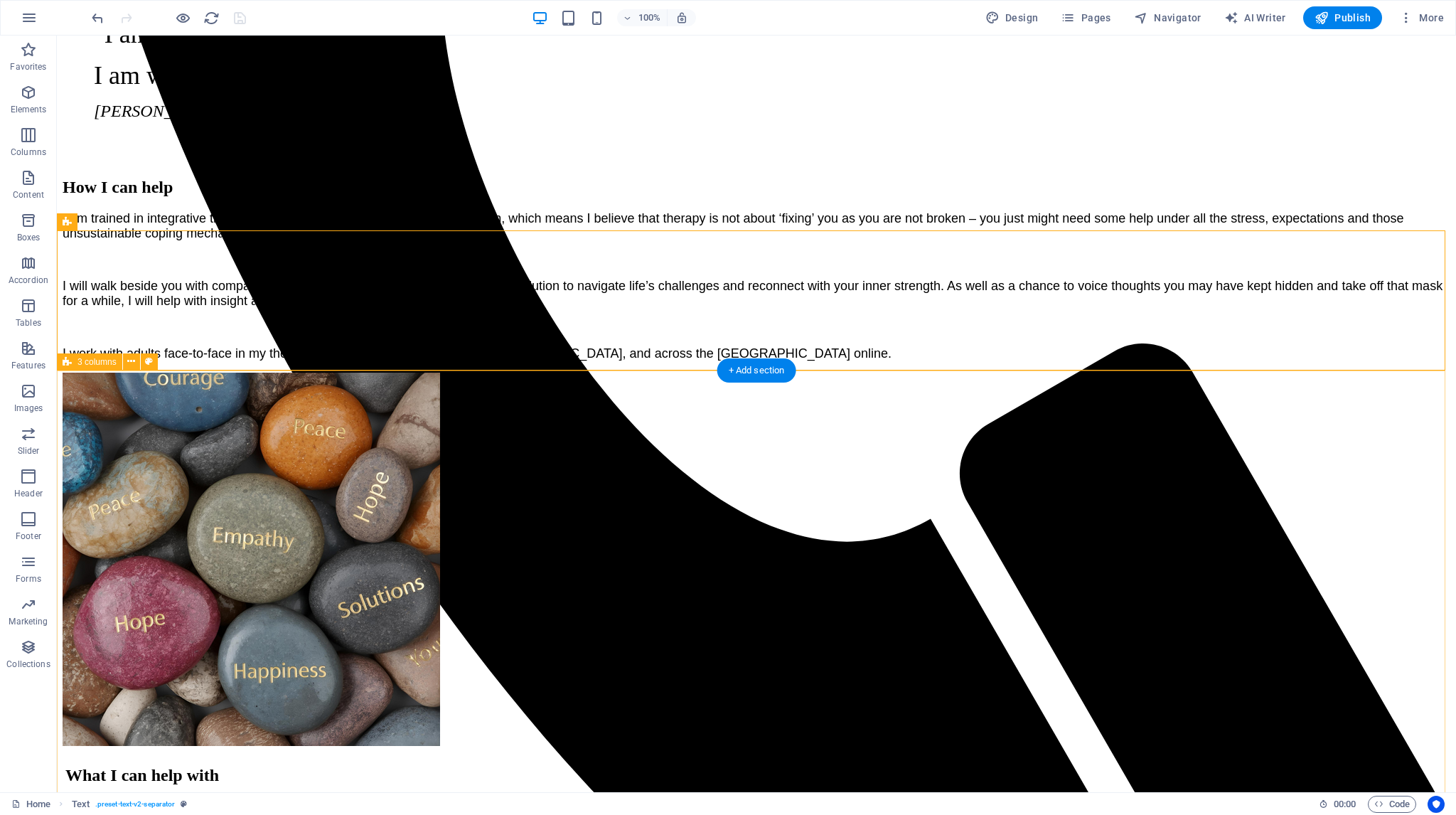
scroll to position [1138, 0]
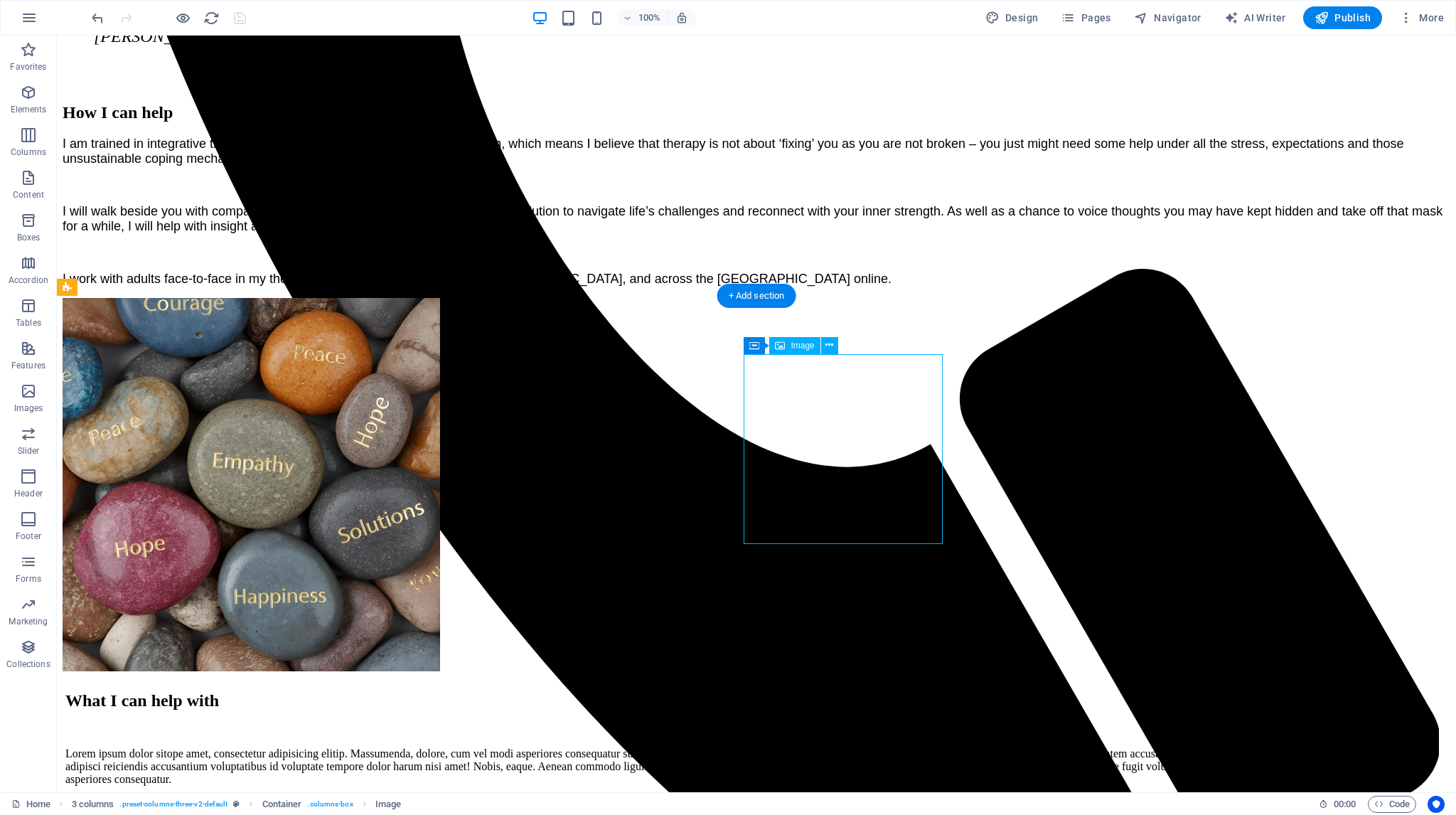
select select "px"
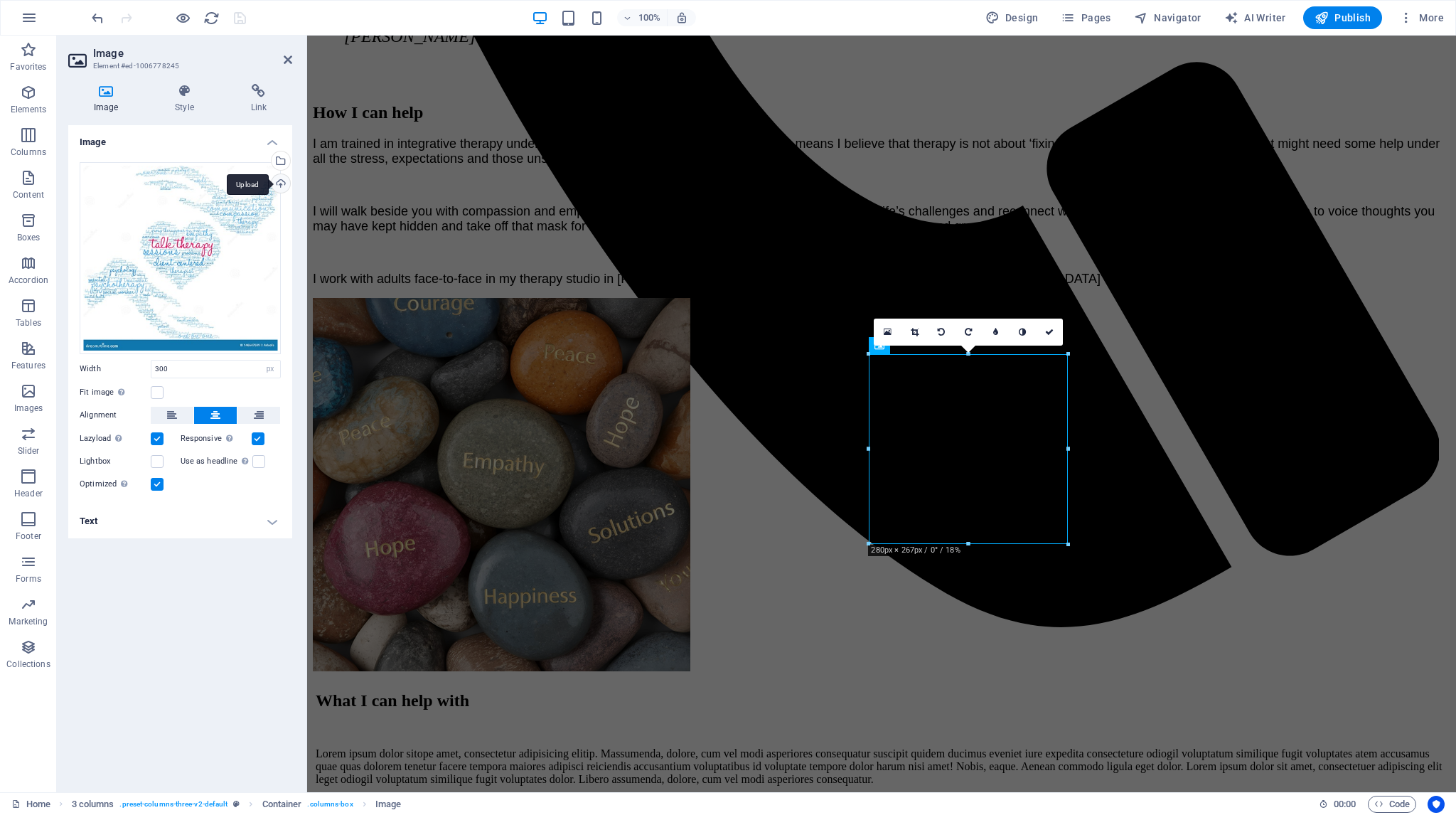
click at [281, 181] on div "Upload" at bounding box center [280, 185] width 21 height 21
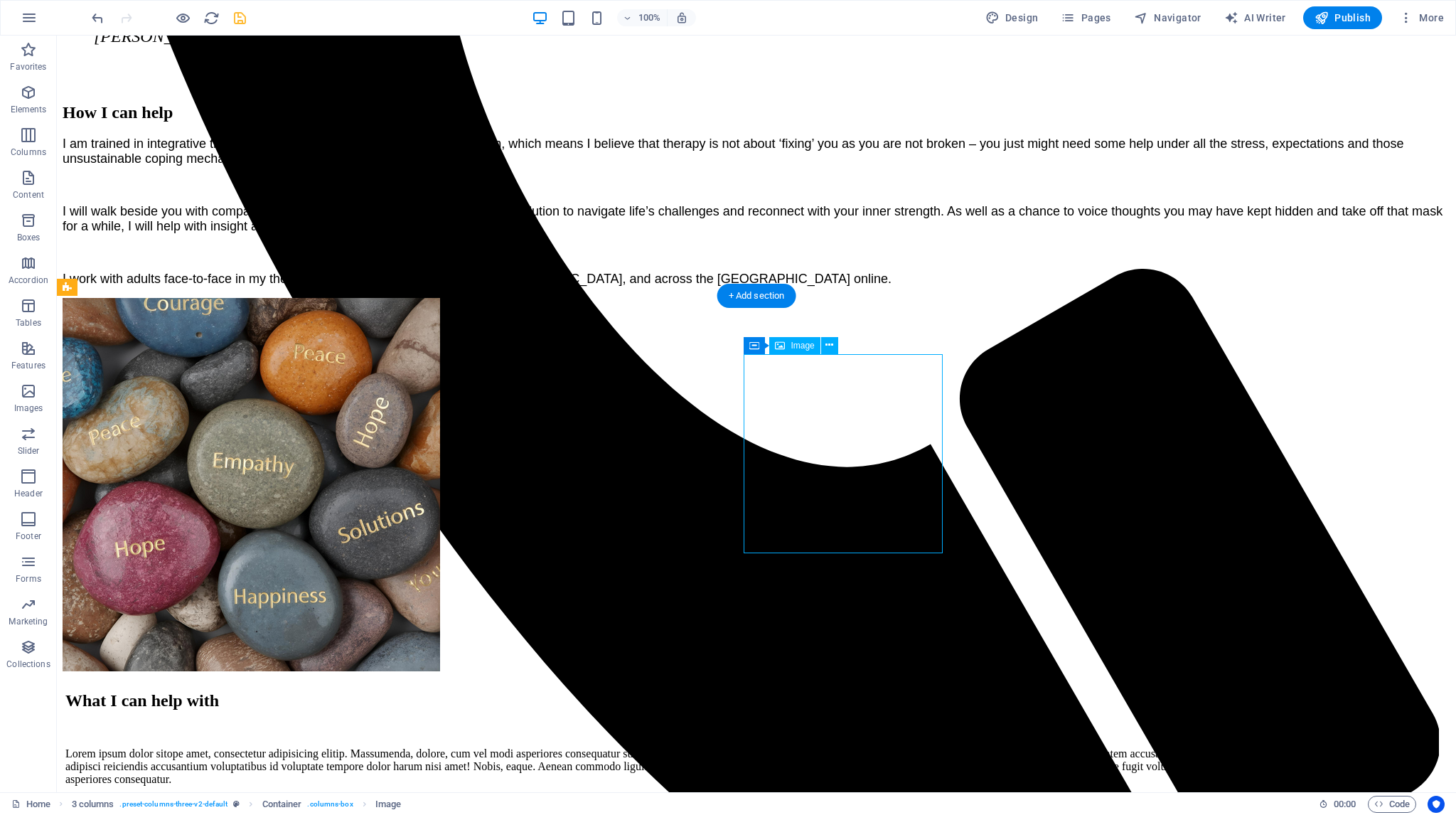
select select "px"
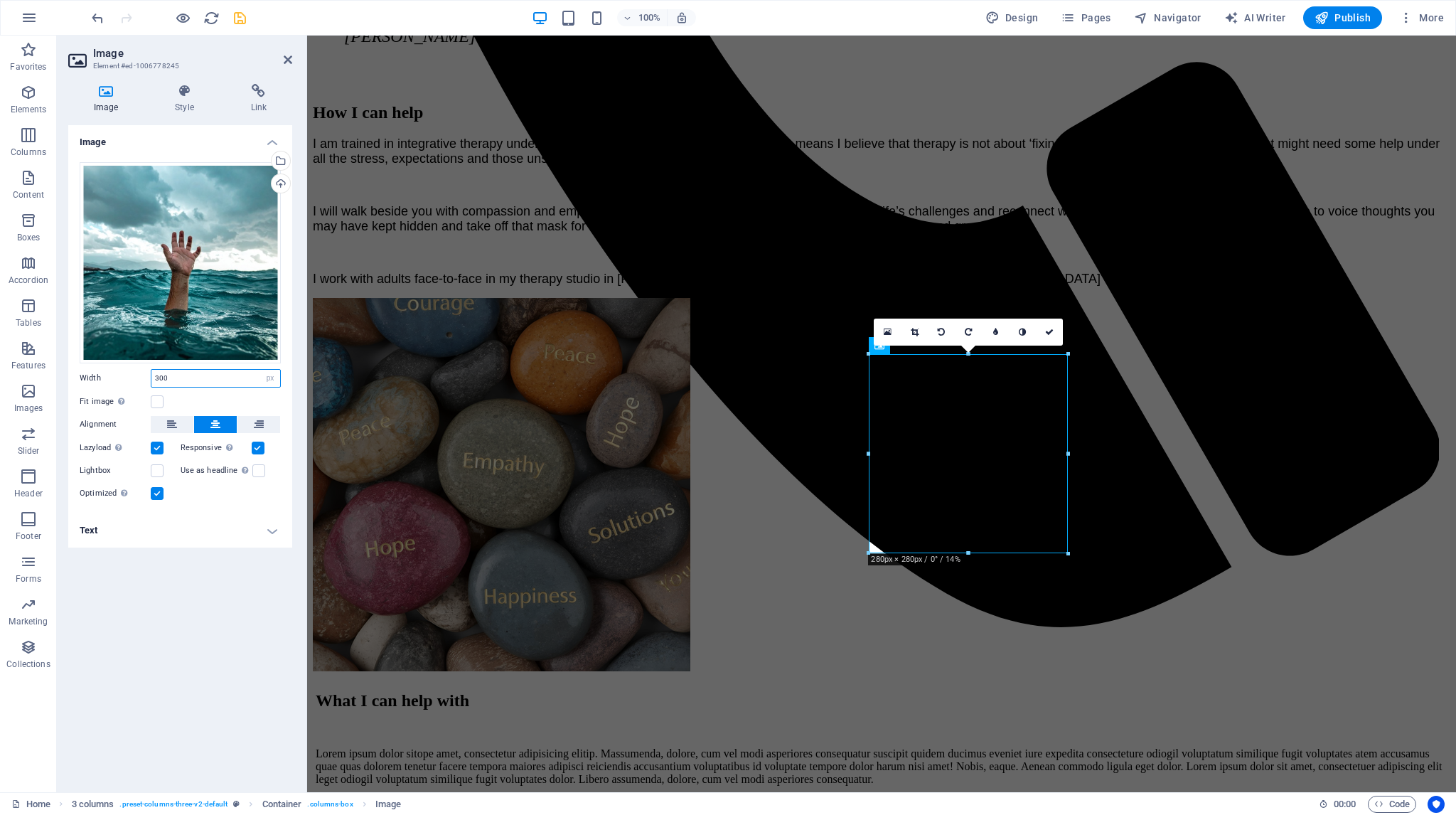
drag, startPoint x: 169, startPoint y: 377, endPoint x: 153, endPoint y: 377, distance: 16.0
click at [153, 377] on input "300" at bounding box center [215, 378] width 128 height 17
type input "270"
click at [1050, 330] on icon at bounding box center [1048, 331] width 9 height 9
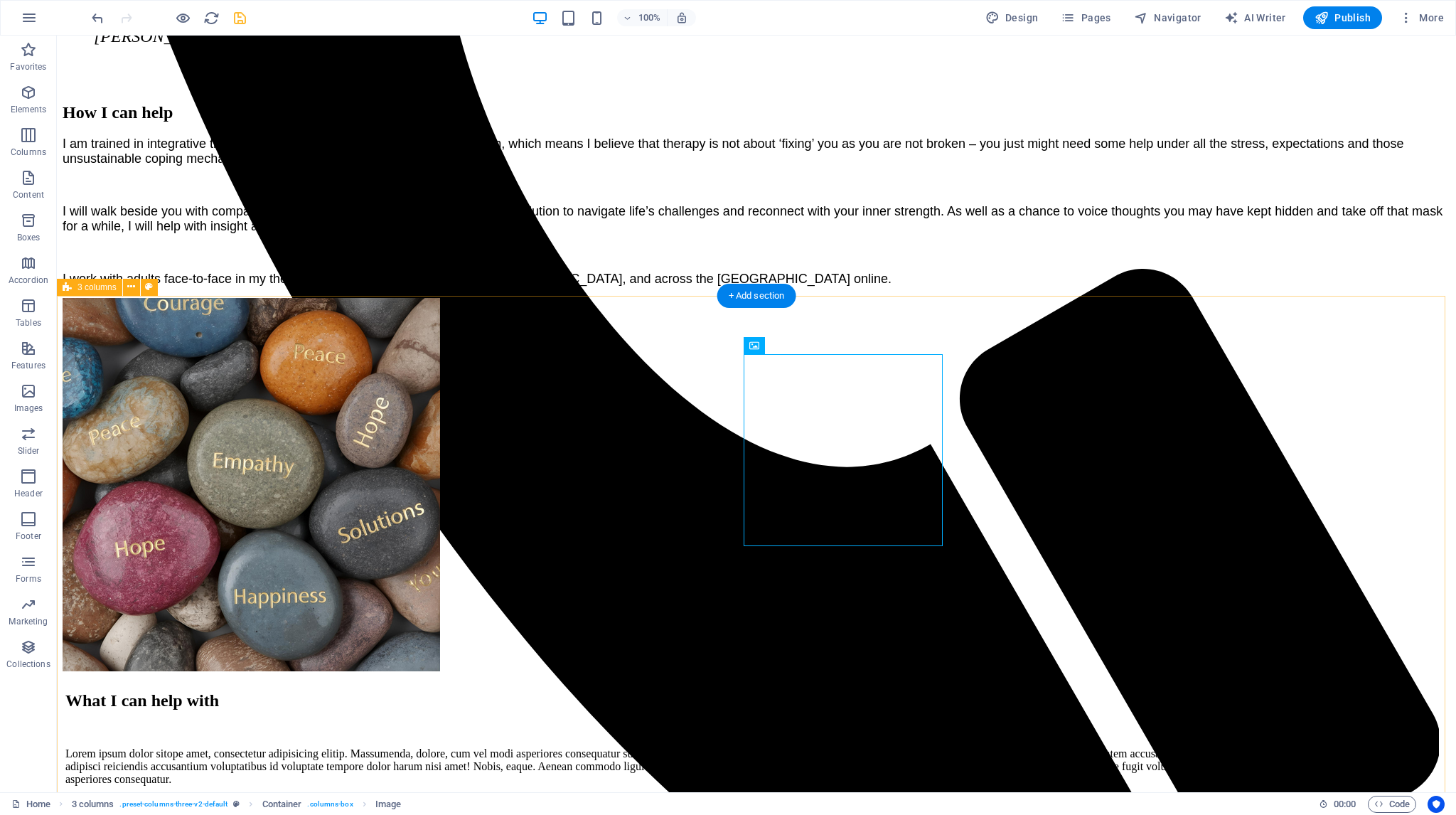
click at [241, 15] on icon "save" at bounding box center [239, 17] width 16 height 16
checkbox input "false"
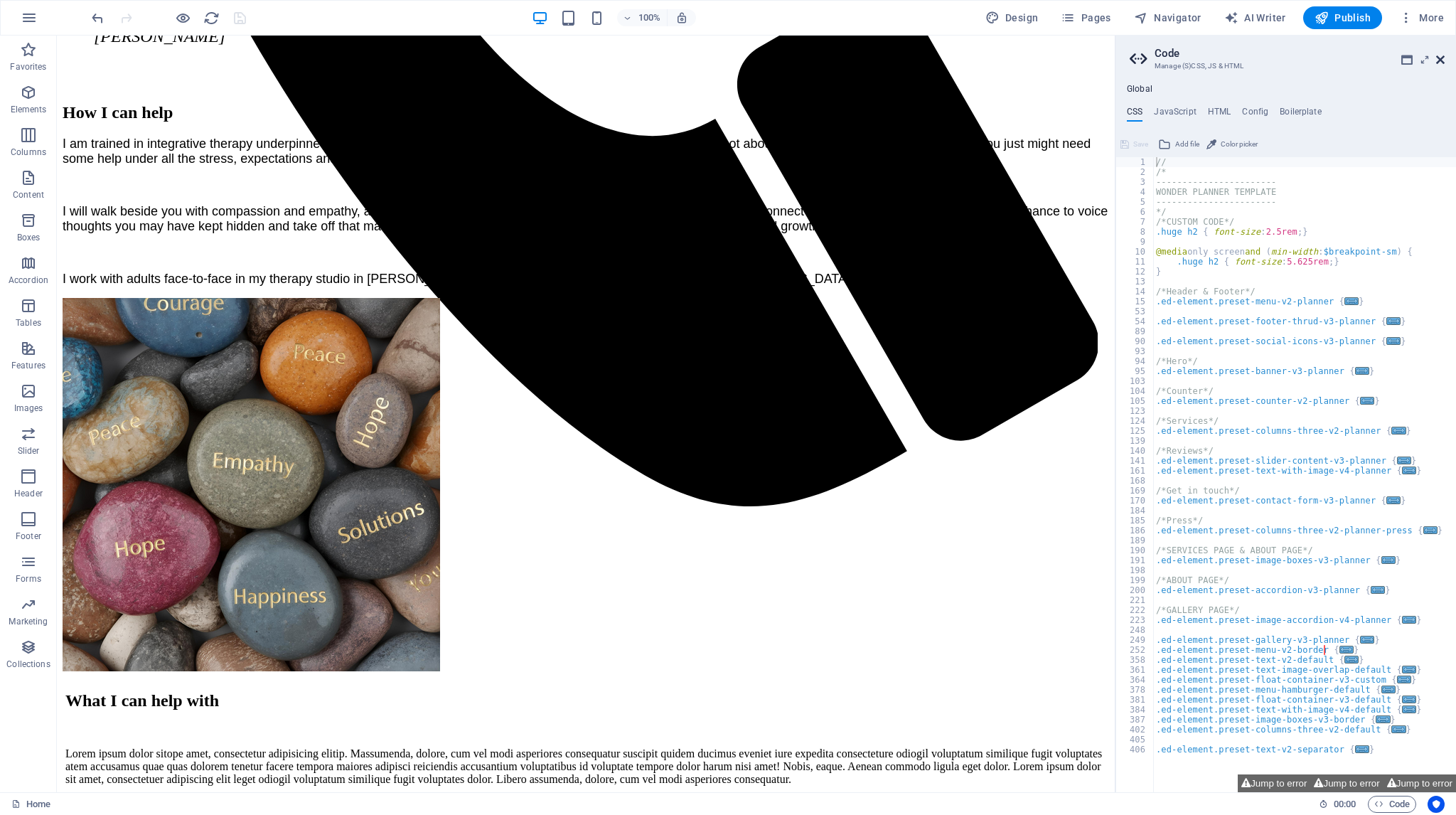
click at [1442, 59] on icon at bounding box center [1440, 59] width 9 height 11
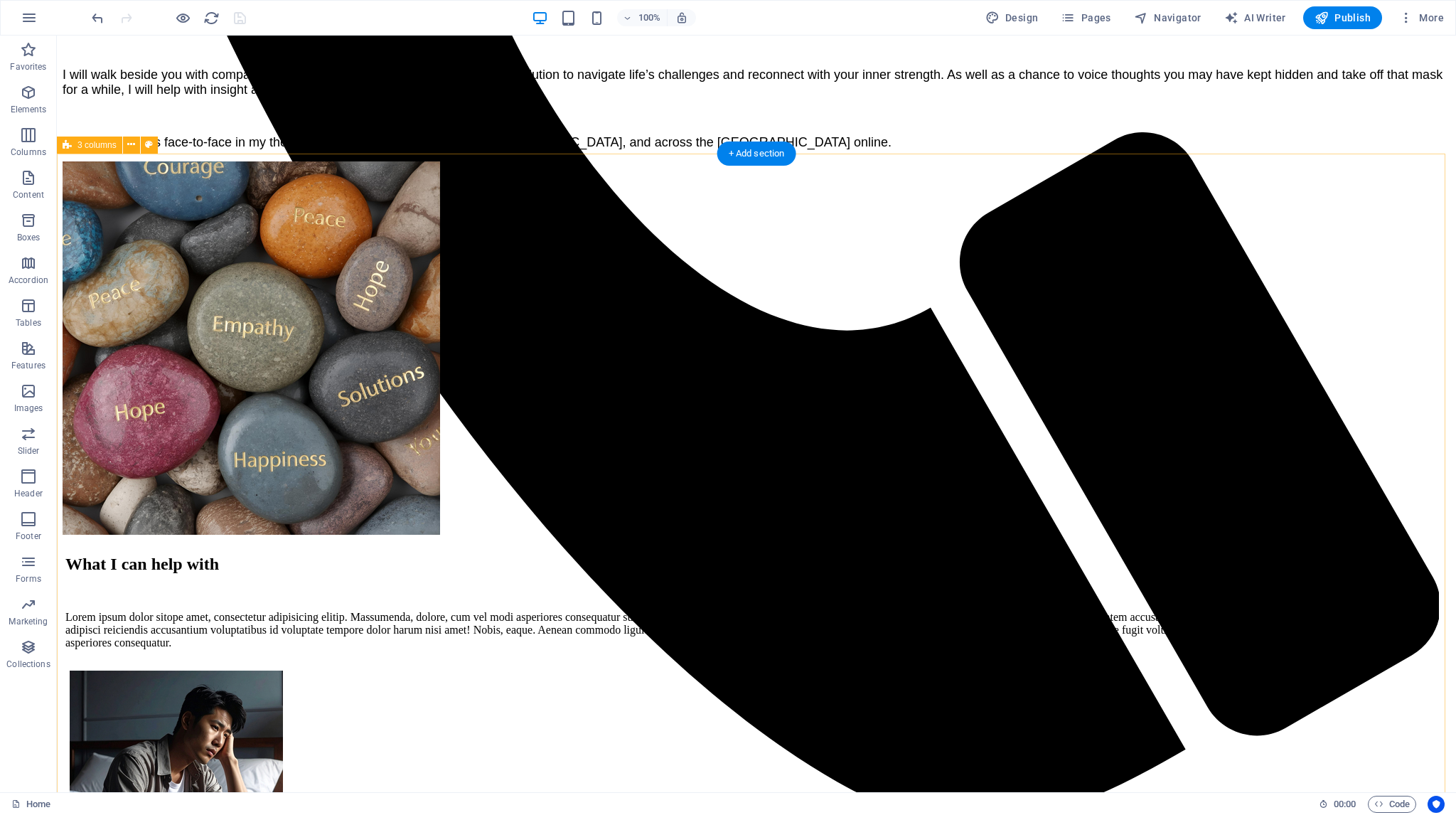
scroll to position [1279, 0]
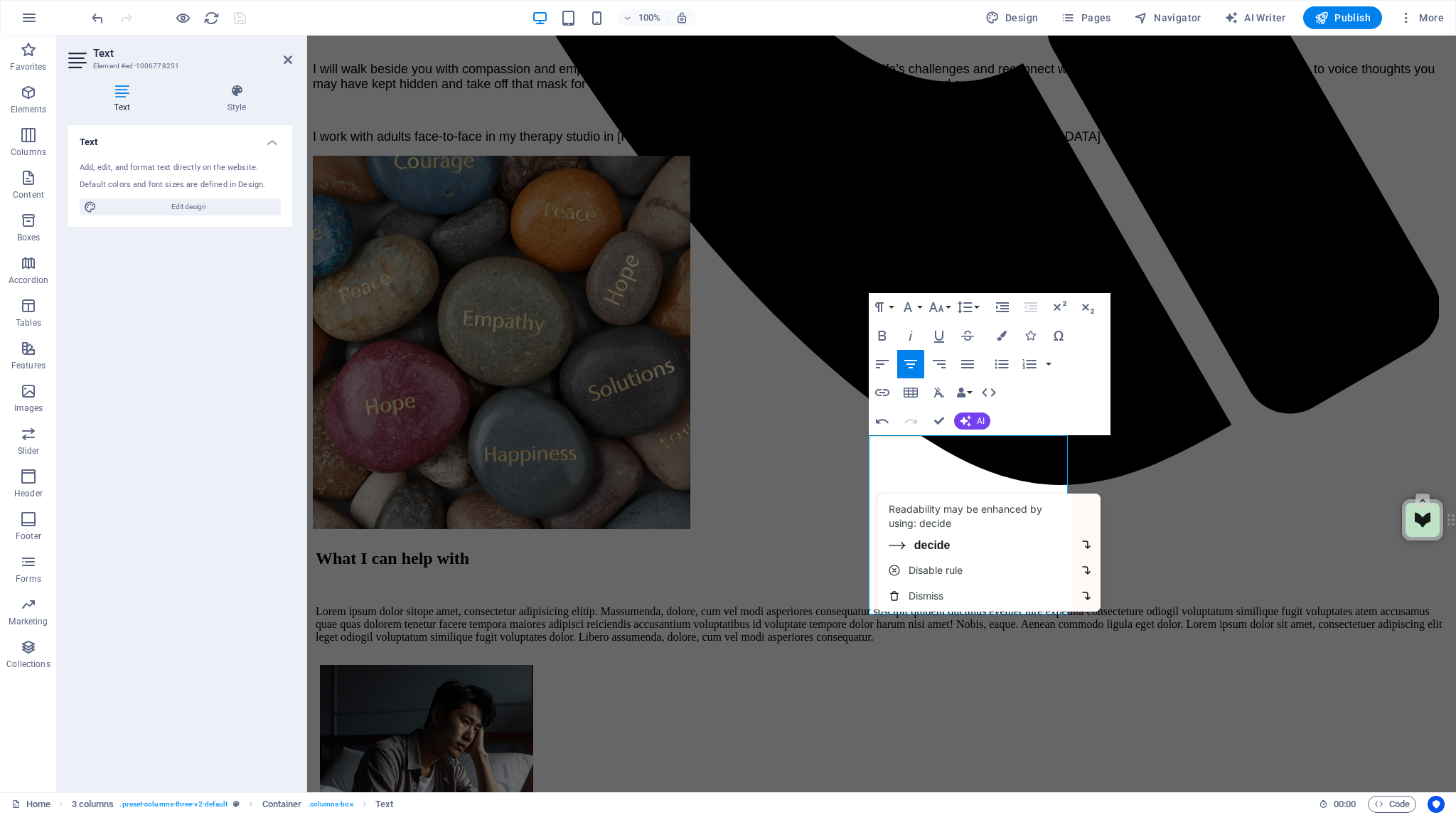
click at [943, 504] on div "Readability may be enhanced by using: decide" at bounding box center [977, 516] width 178 height 29
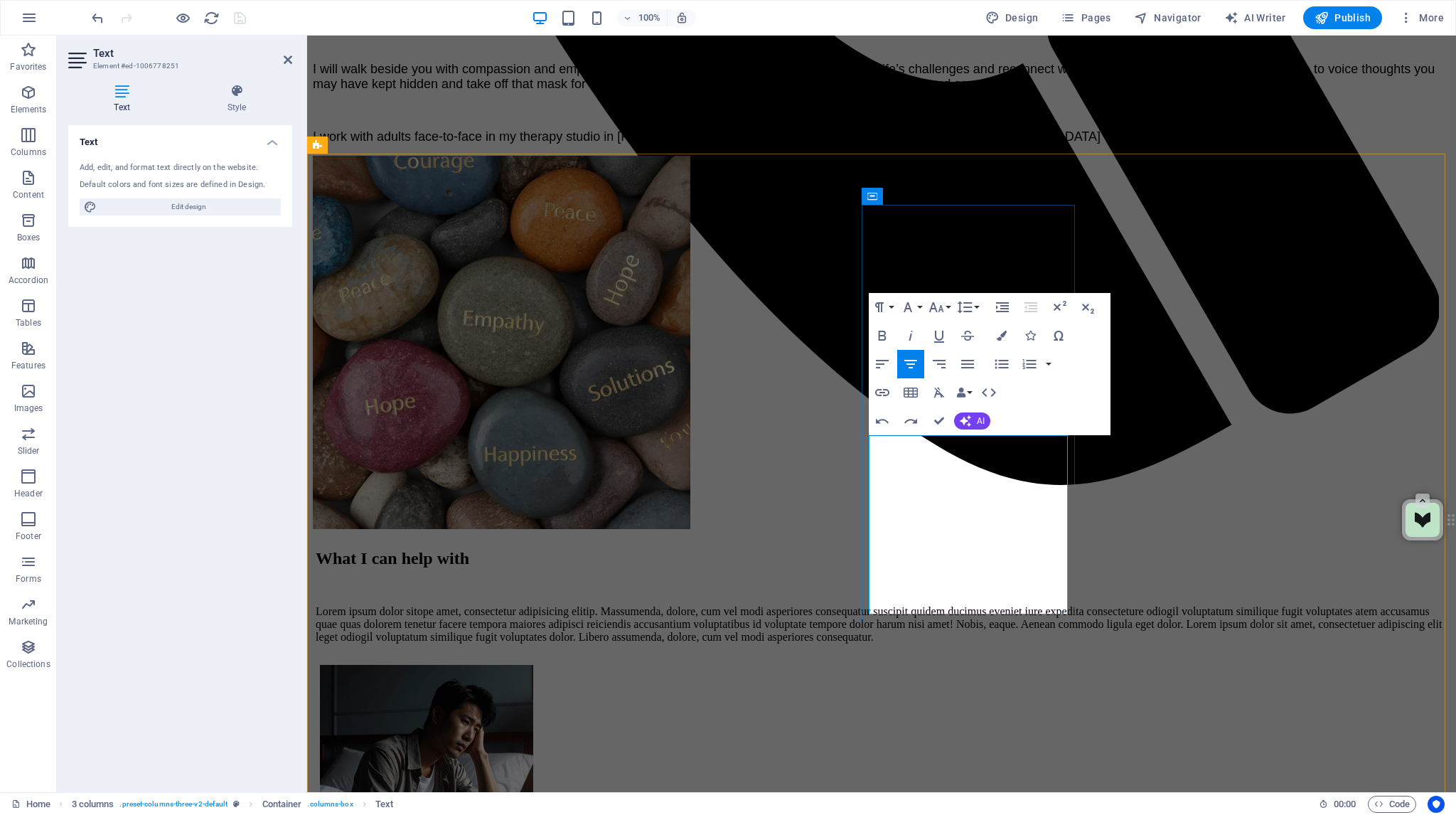
drag, startPoint x: 1000, startPoint y: 499, endPoint x: 907, endPoint y: 550, distance: 106.1
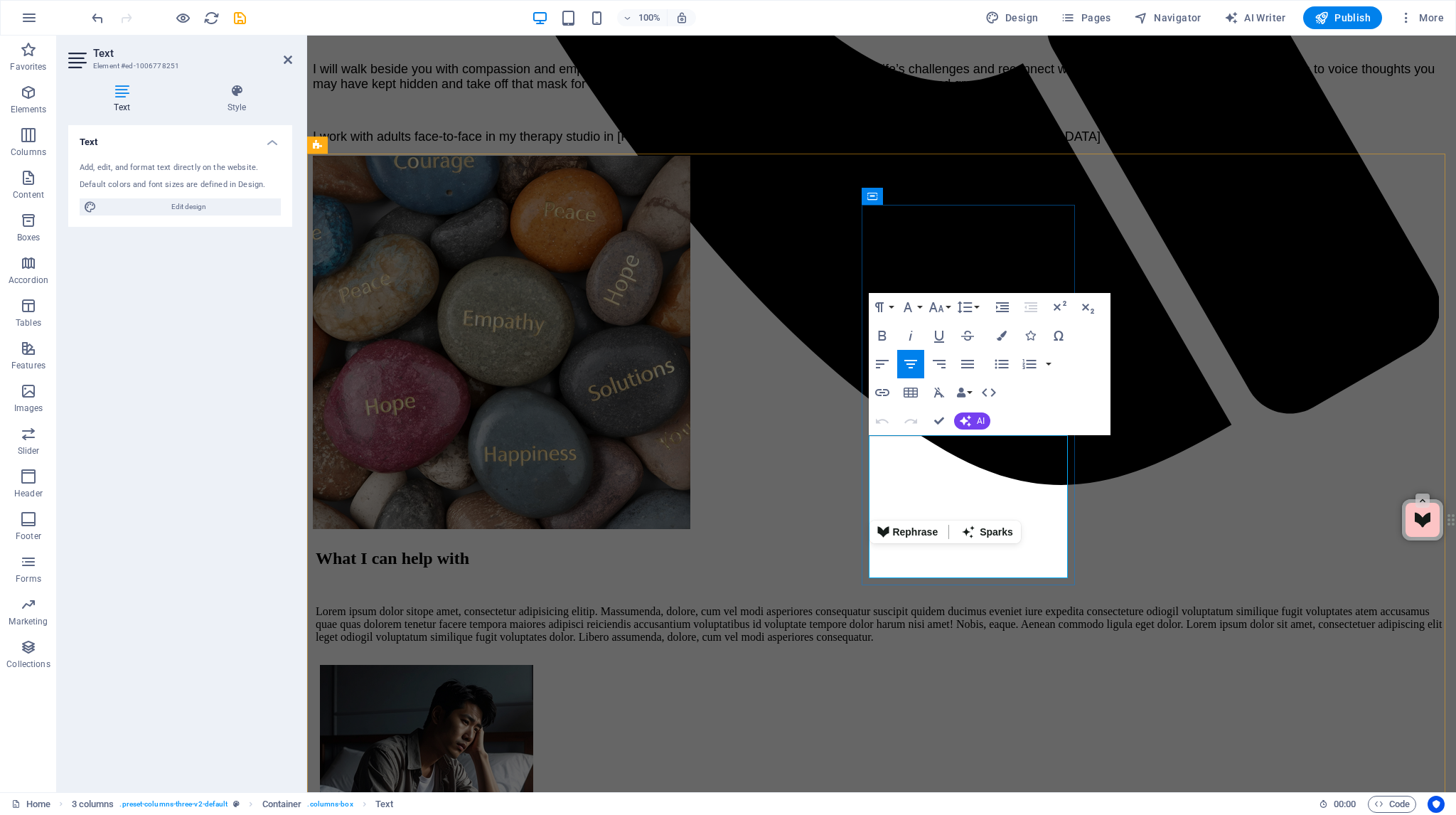
drag, startPoint x: 985, startPoint y: 498, endPoint x: 948, endPoint y: 514, distance: 40.3
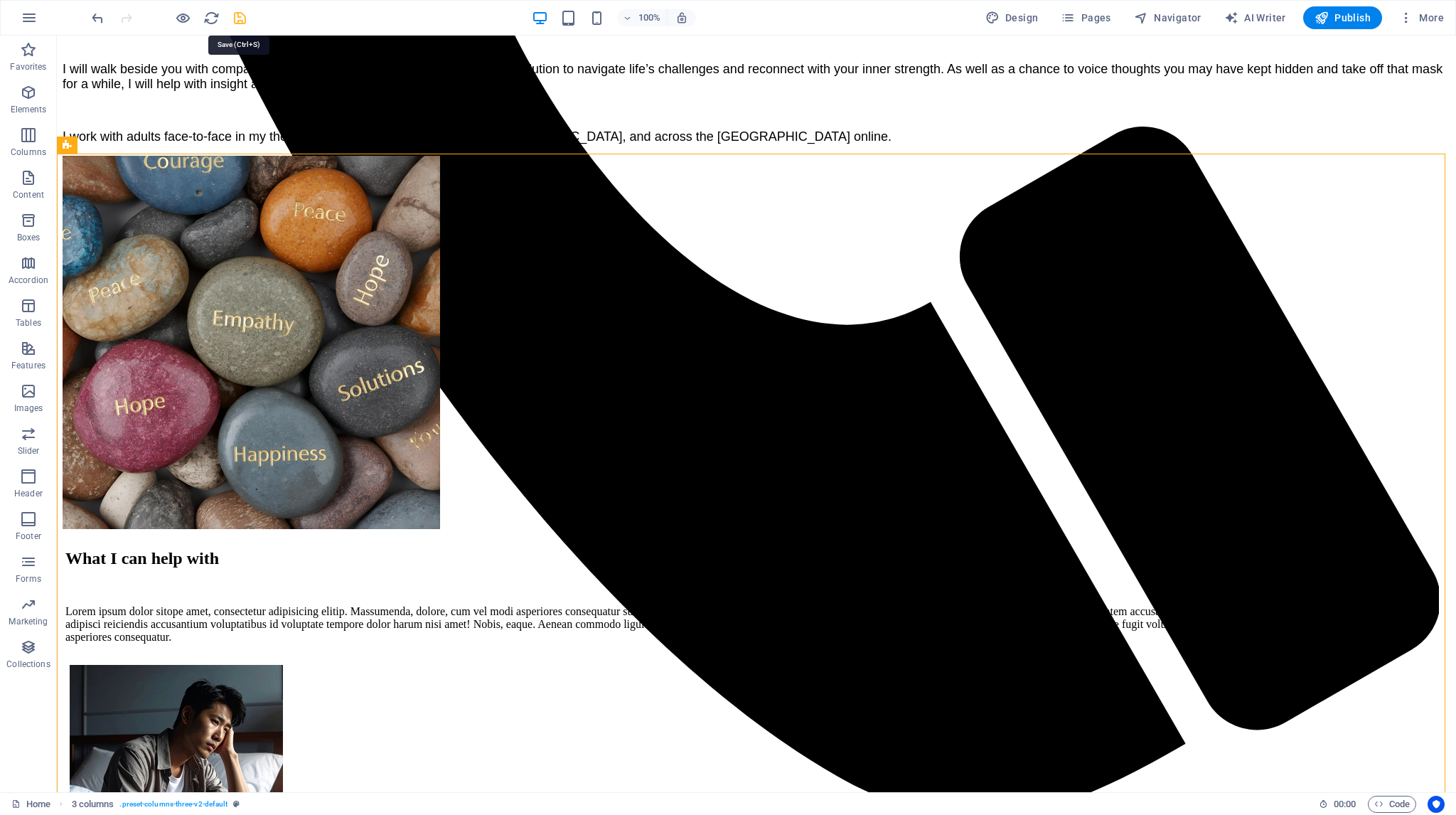
click at [241, 13] on icon "save" at bounding box center [239, 17] width 16 height 16
checkbox input "false"
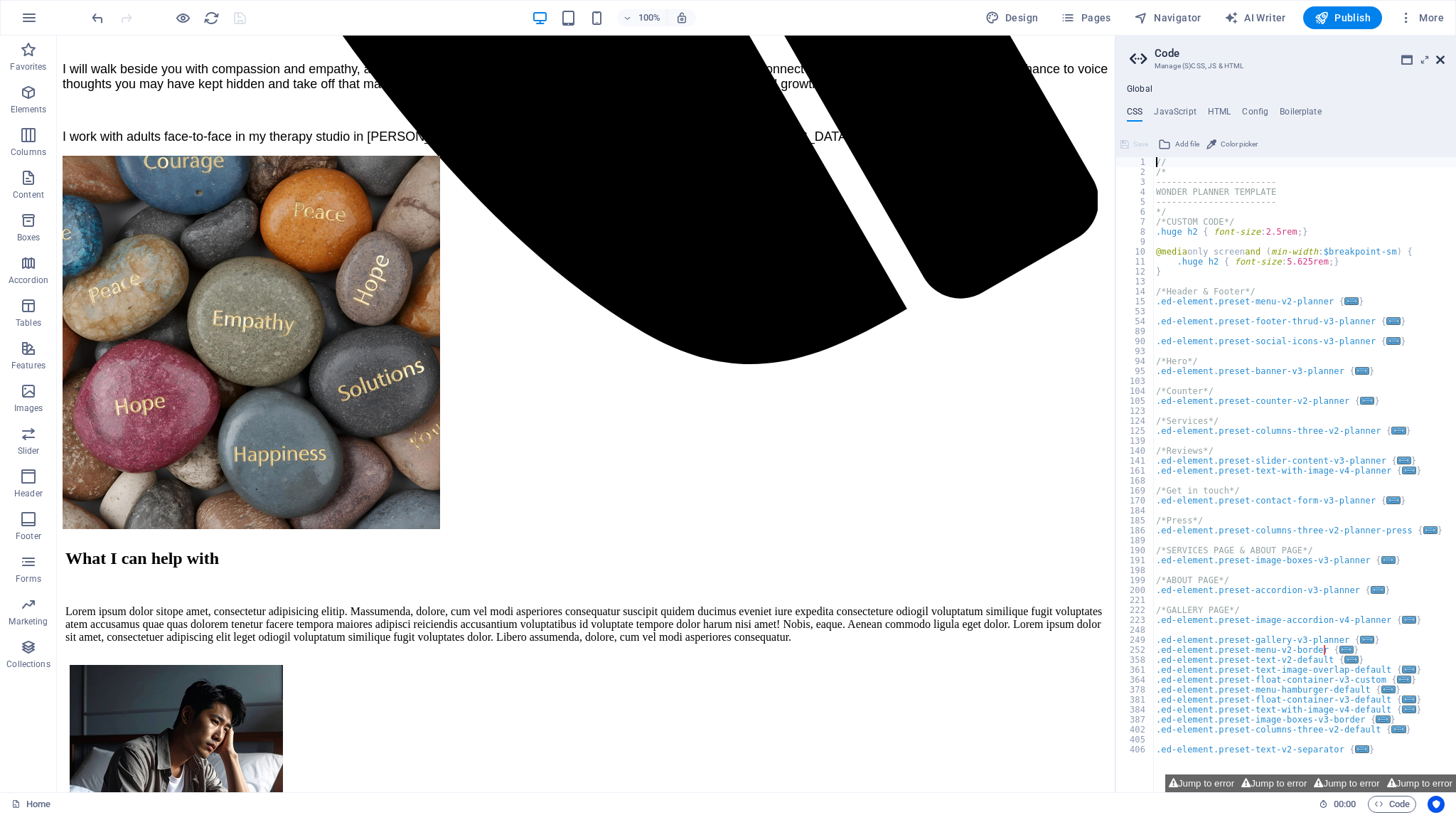
click at [1441, 60] on icon at bounding box center [1440, 59] width 9 height 11
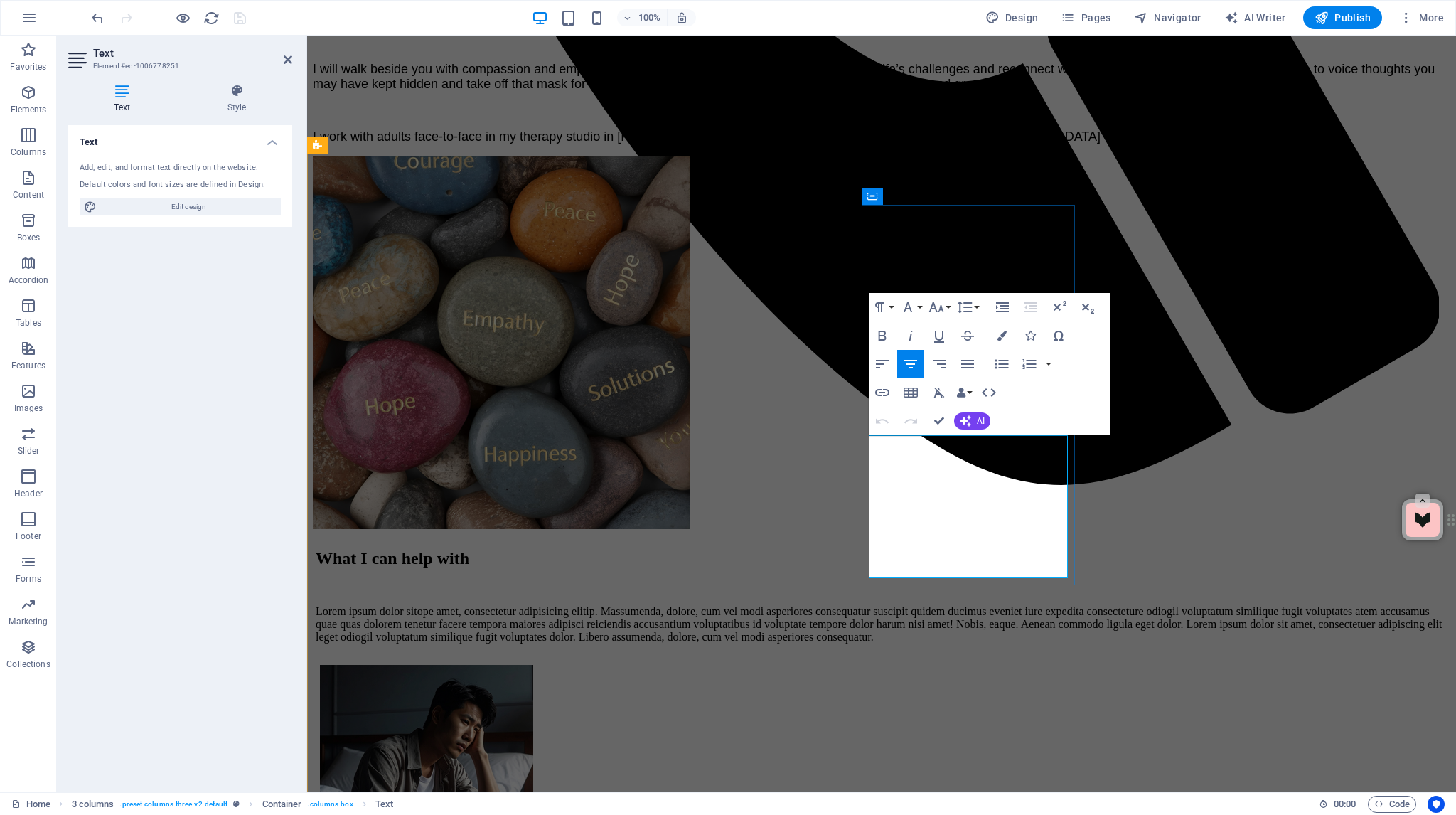
drag, startPoint x: 997, startPoint y: 462, endPoint x: 952, endPoint y: 476, distance: 47.1
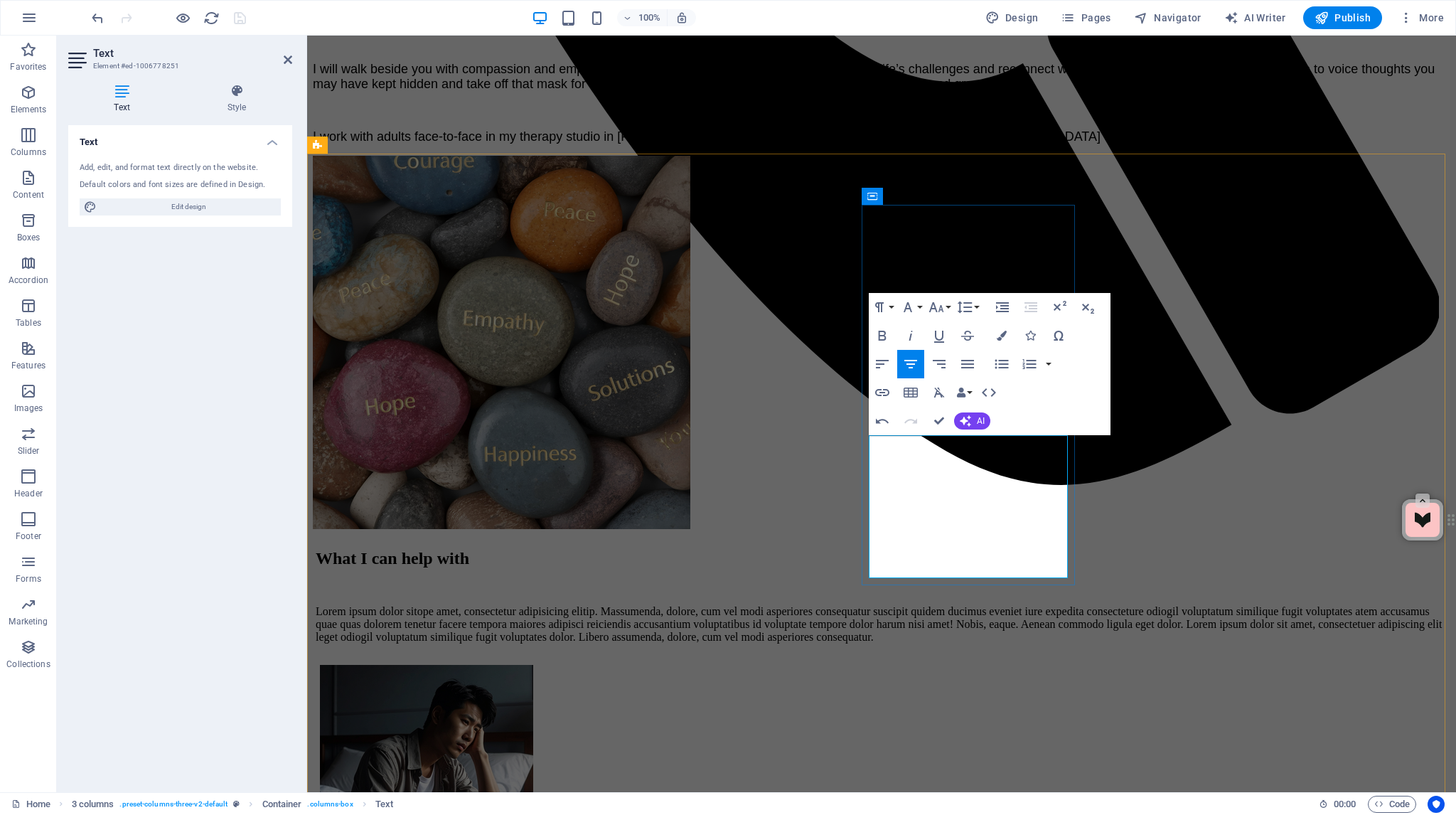
drag, startPoint x: 991, startPoint y: 463, endPoint x: 949, endPoint y: 479, distance: 44.9
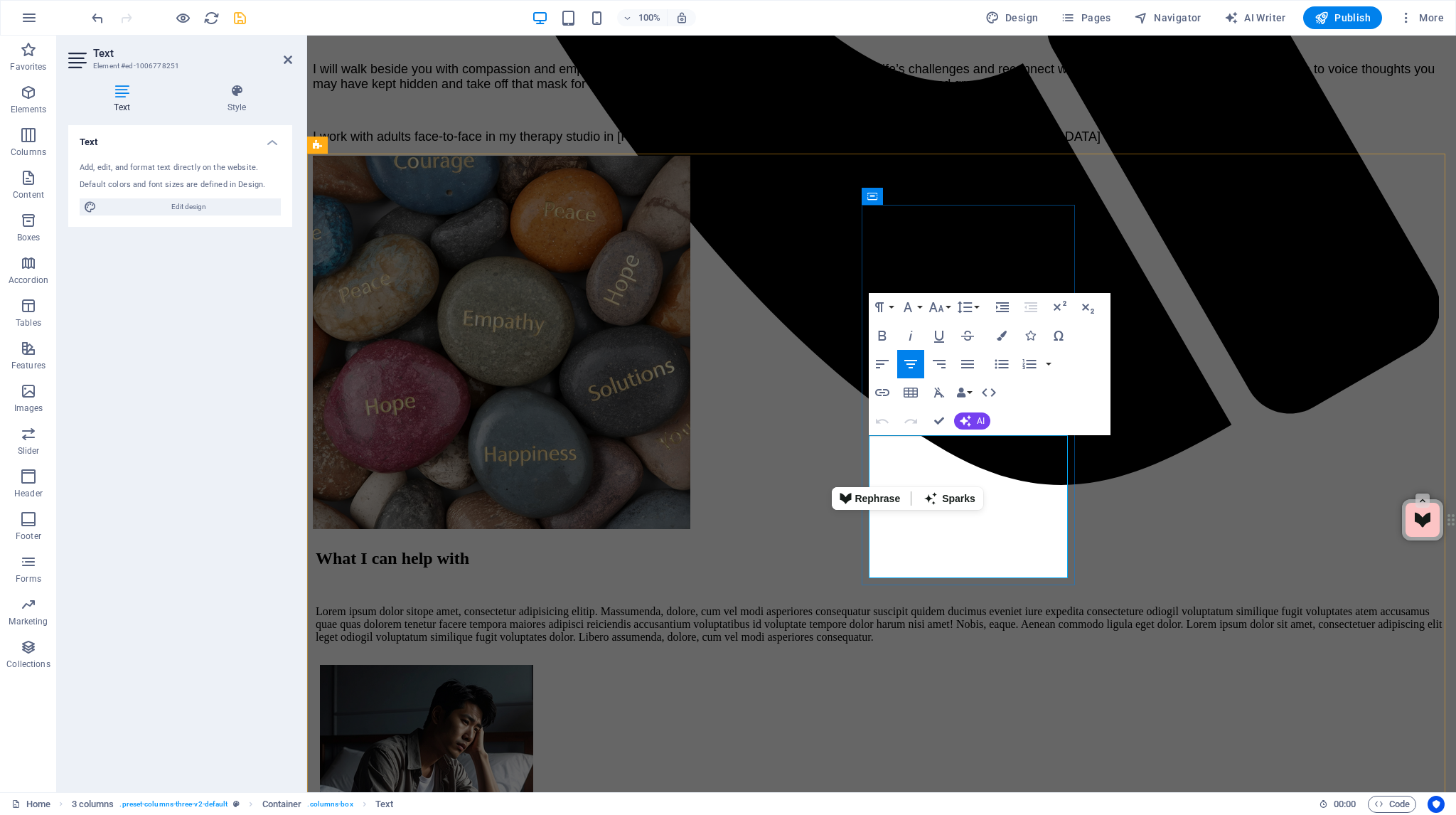
drag, startPoint x: 1006, startPoint y: 461, endPoint x: 909, endPoint y: 480, distance: 98.8
drag, startPoint x: 950, startPoint y: 480, endPoint x: 885, endPoint y: 482, distance: 65.0
drag, startPoint x: 961, startPoint y: 479, endPoint x: 995, endPoint y: 499, distance: 39.4
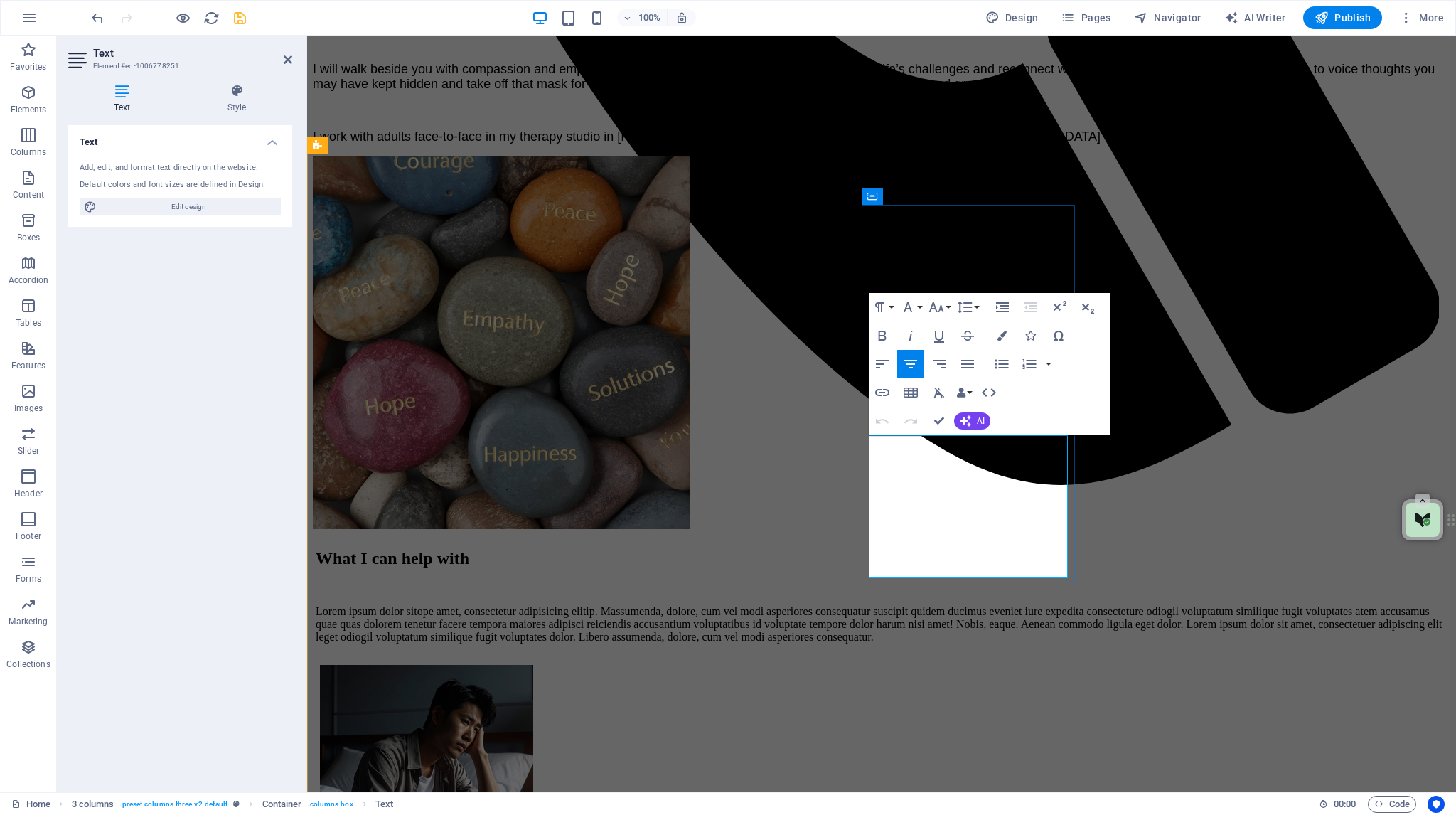
drag, startPoint x: 883, startPoint y: 479, endPoint x: 923, endPoint y: 479, distance: 40.0
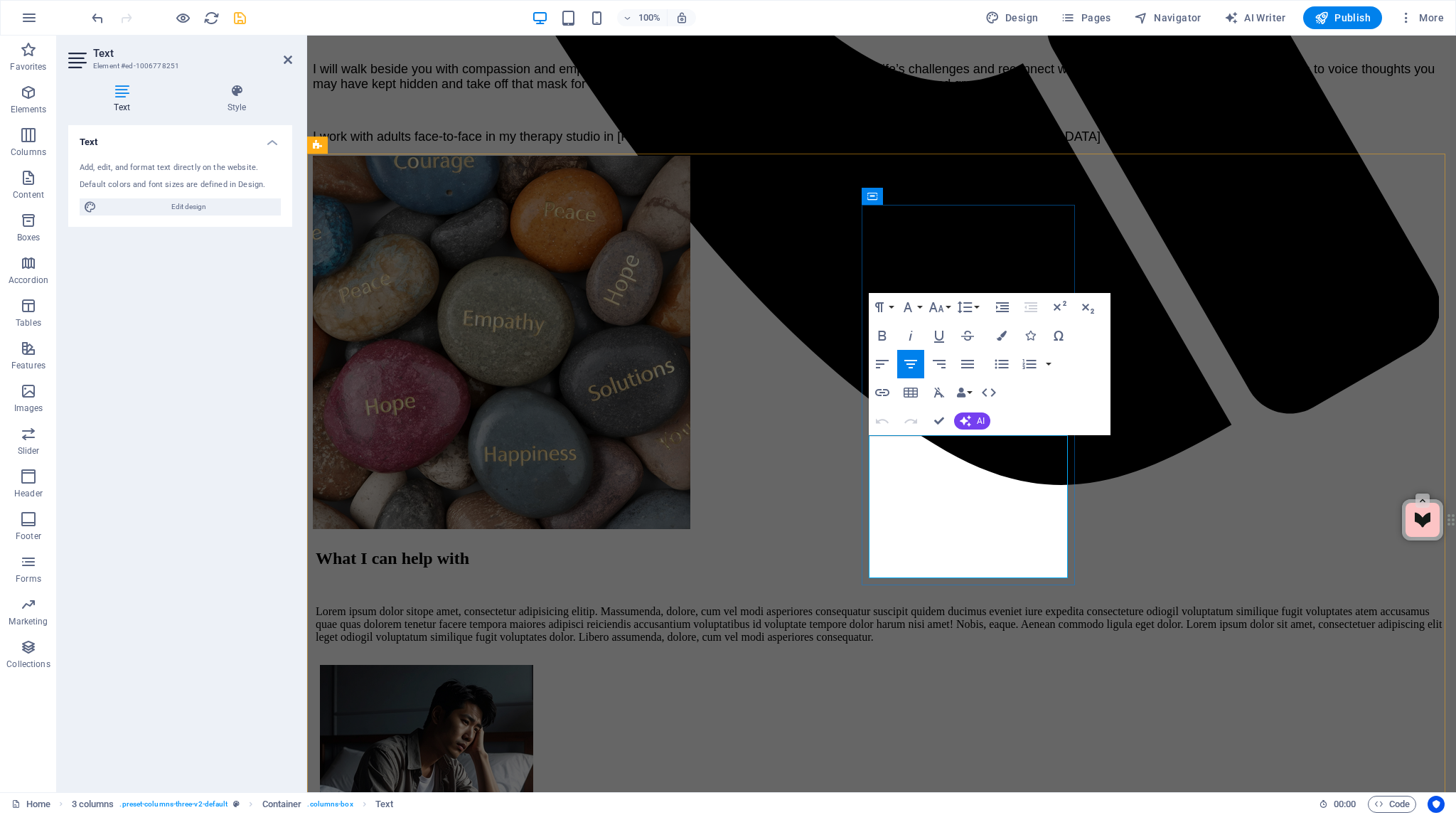
drag, startPoint x: 877, startPoint y: 479, endPoint x: 961, endPoint y: 483, distance: 84.1
click at [1001, 335] on icon "button" at bounding box center [1001, 335] width 10 height 10
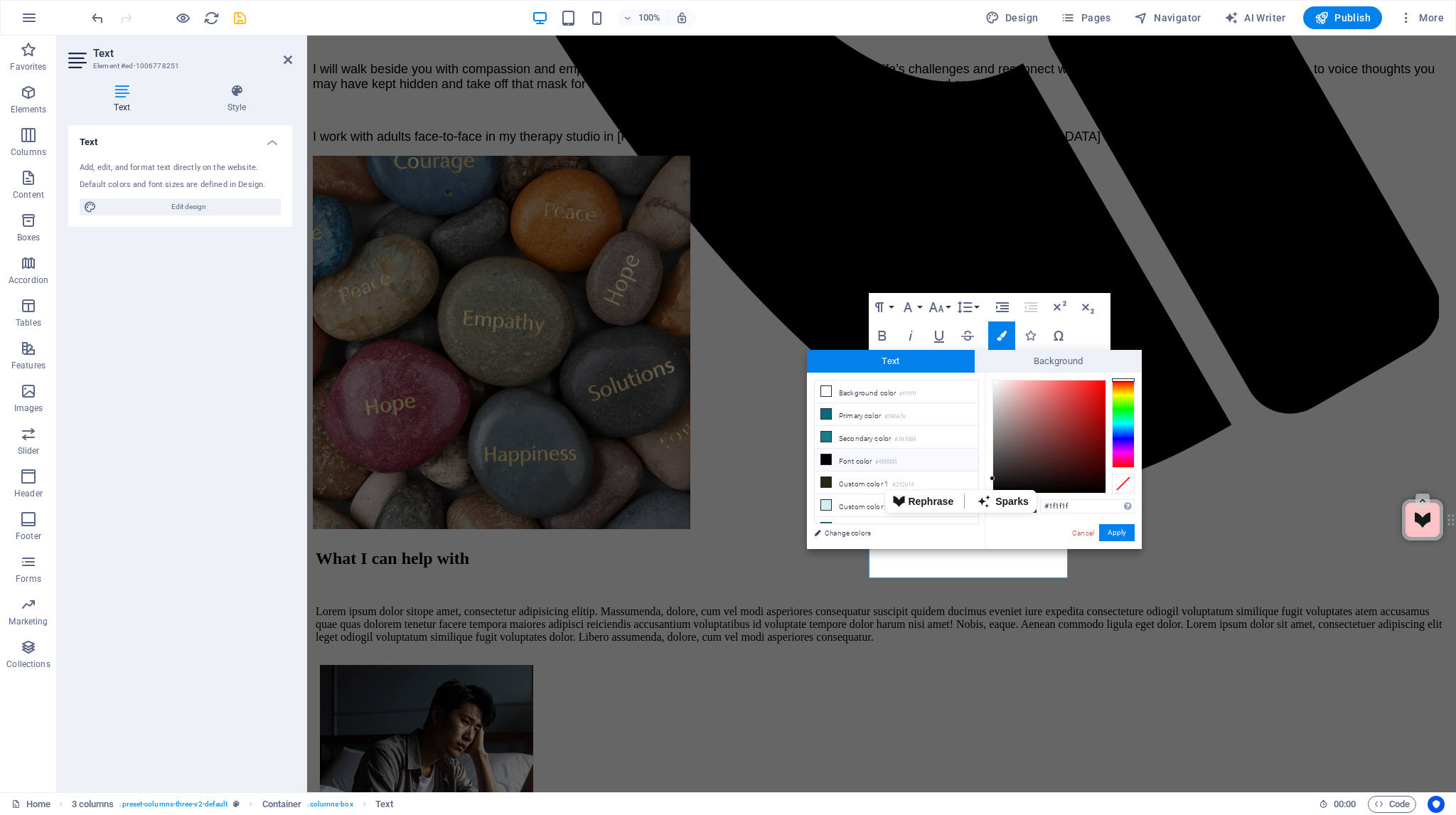
click at [824, 454] on icon at bounding box center [826, 459] width 10 height 10
type input "#000000"
click at [1117, 533] on button "Apply" at bounding box center [1116, 532] width 35 height 17
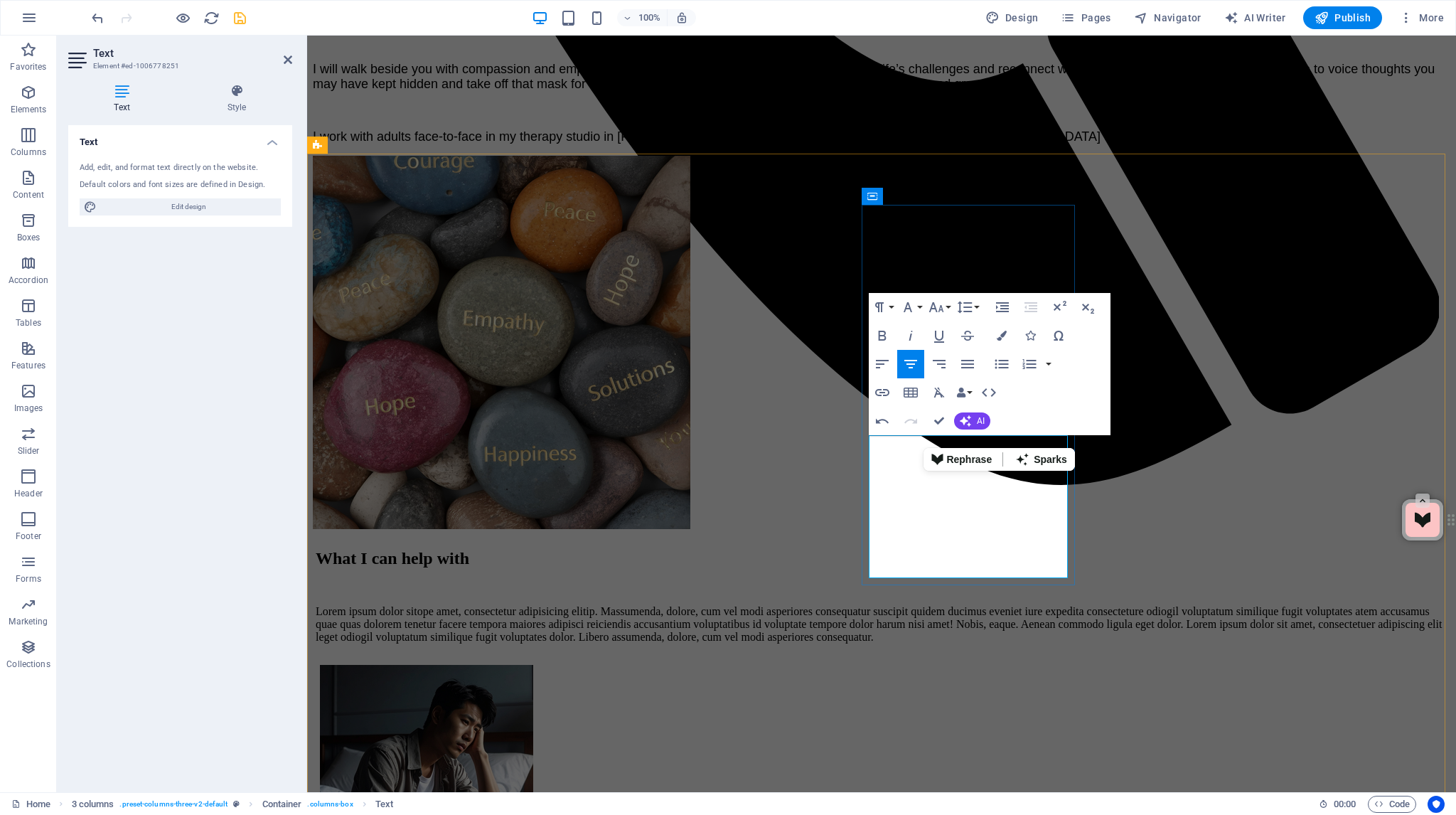
drag, startPoint x: 1058, startPoint y: 482, endPoint x: 984, endPoint y: 480, distance: 74.0
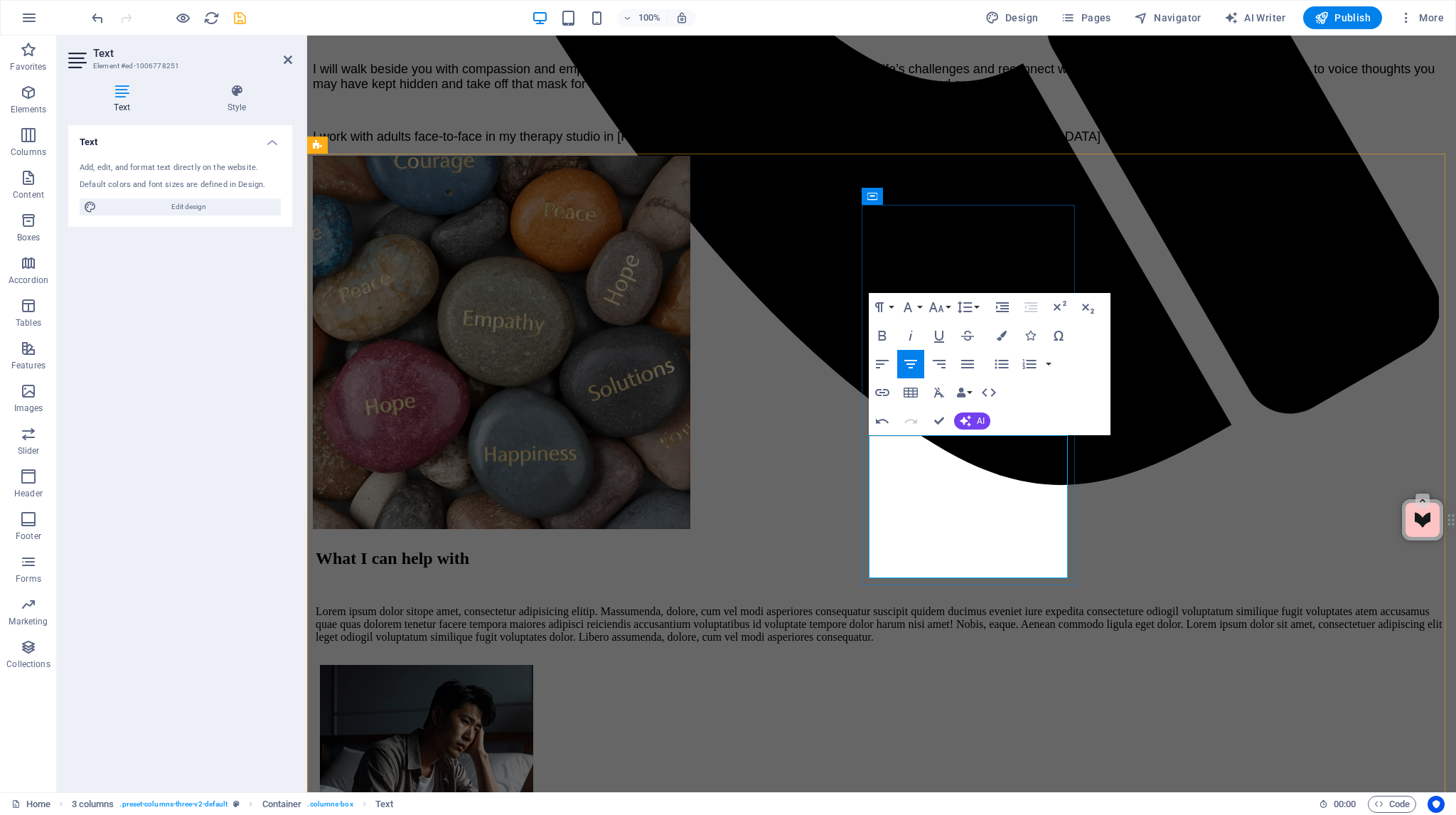
drag, startPoint x: 974, startPoint y: 482, endPoint x: 990, endPoint y: 483, distance: 16.0
drag, startPoint x: 912, startPoint y: 480, endPoint x: 959, endPoint y: 482, distance: 47.0
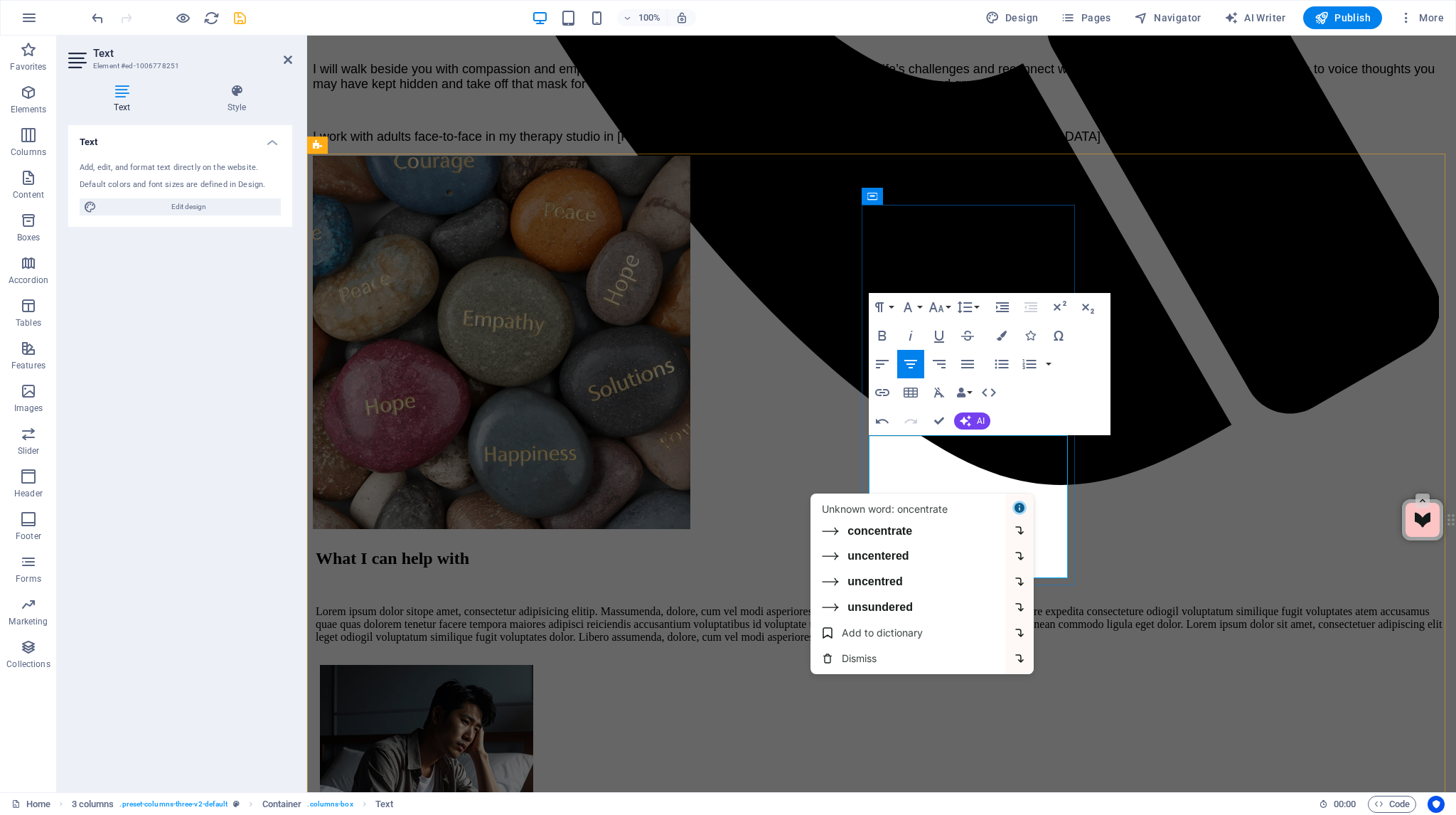
drag, startPoint x: 896, startPoint y: 481, endPoint x: 926, endPoint y: 485, distance: 30.3
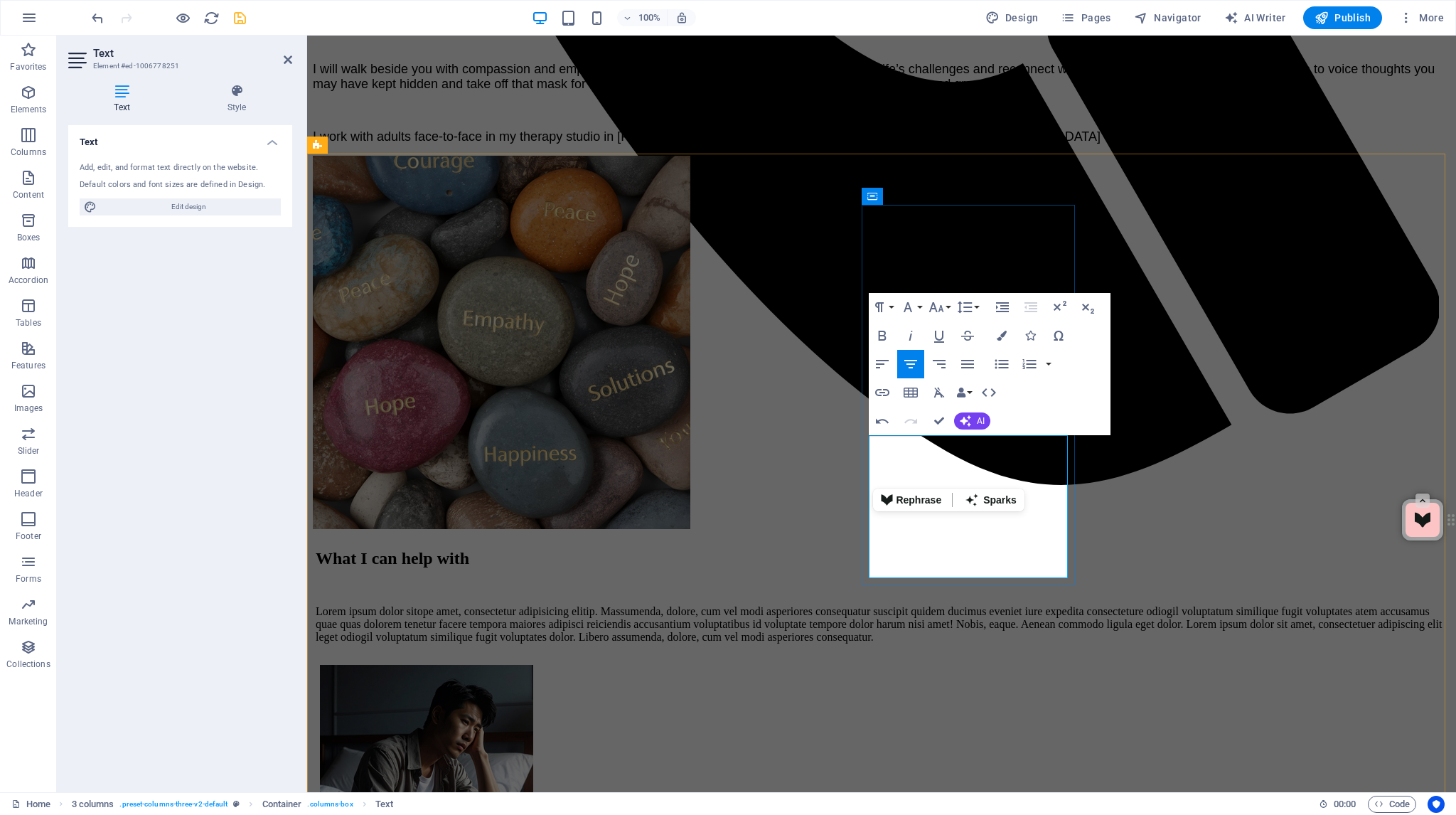
drag, startPoint x: 879, startPoint y: 478, endPoint x: 952, endPoint y: 482, distance: 73.1
drag, startPoint x: 1012, startPoint y: 482, endPoint x: 1285, endPoint y: 543, distance: 279.7
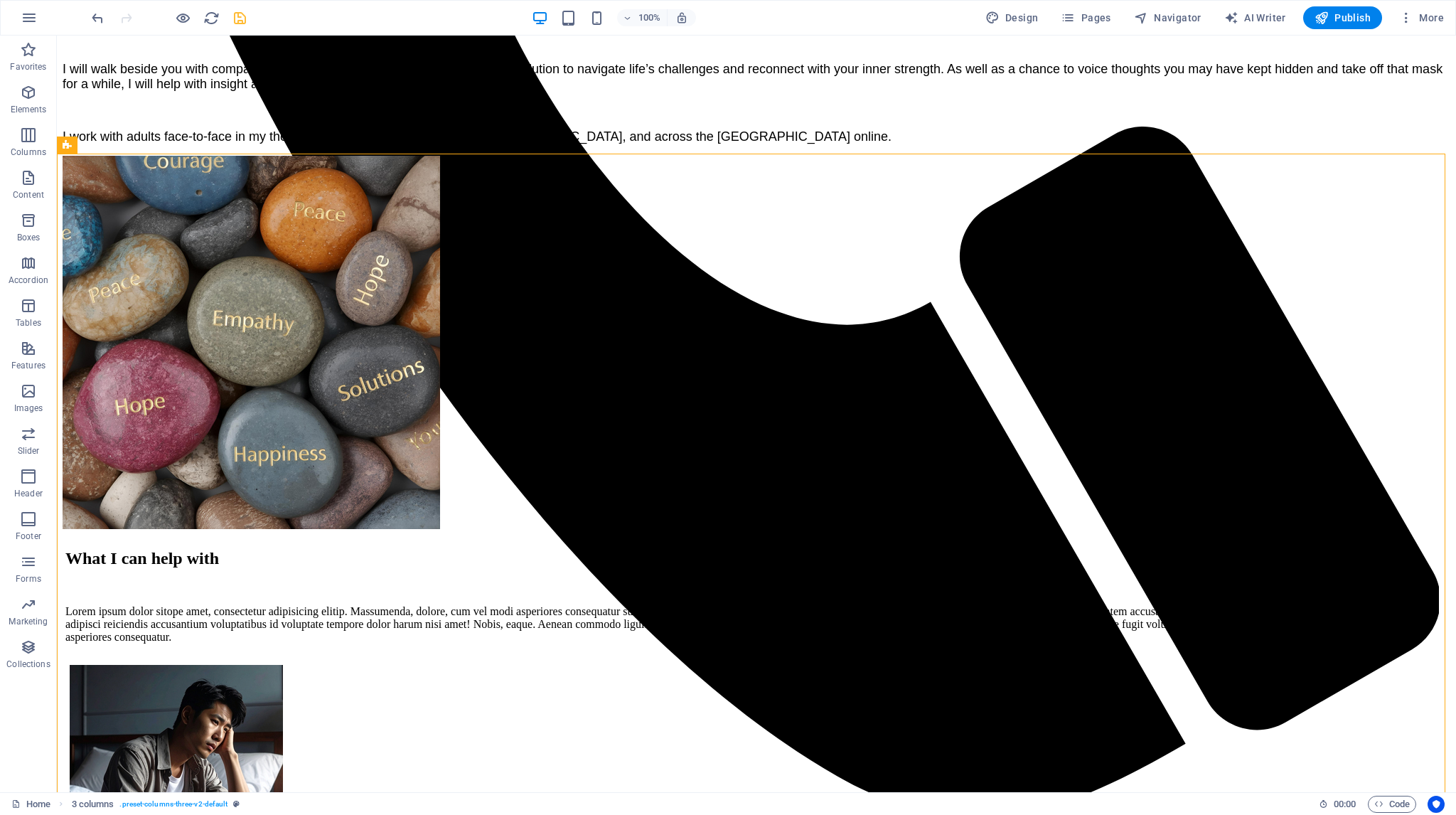
click at [236, 18] on icon "save" at bounding box center [239, 17] width 16 height 16
checkbox input "false"
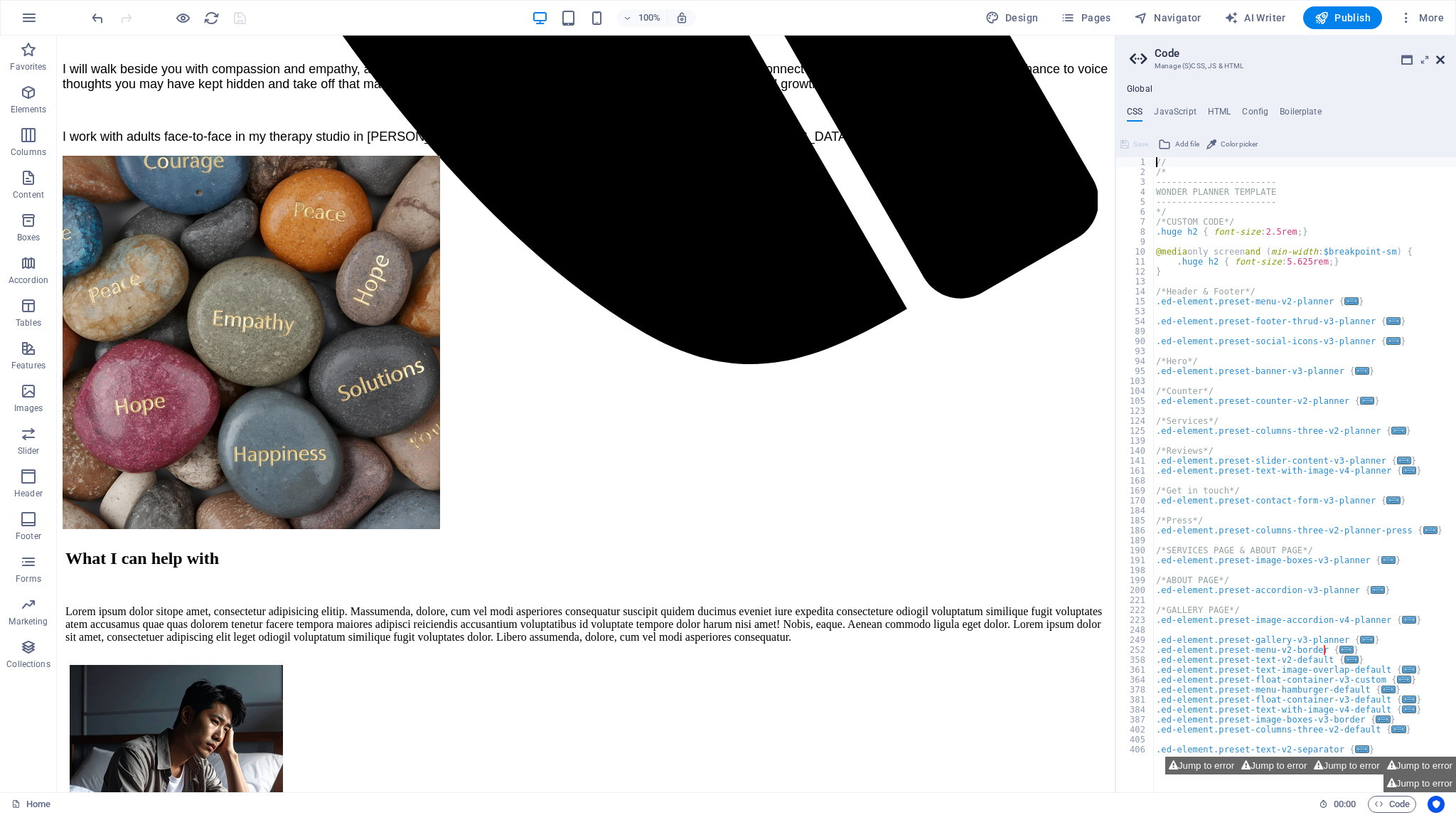
click at [1440, 59] on icon at bounding box center [1440, 59] width 9 height 11
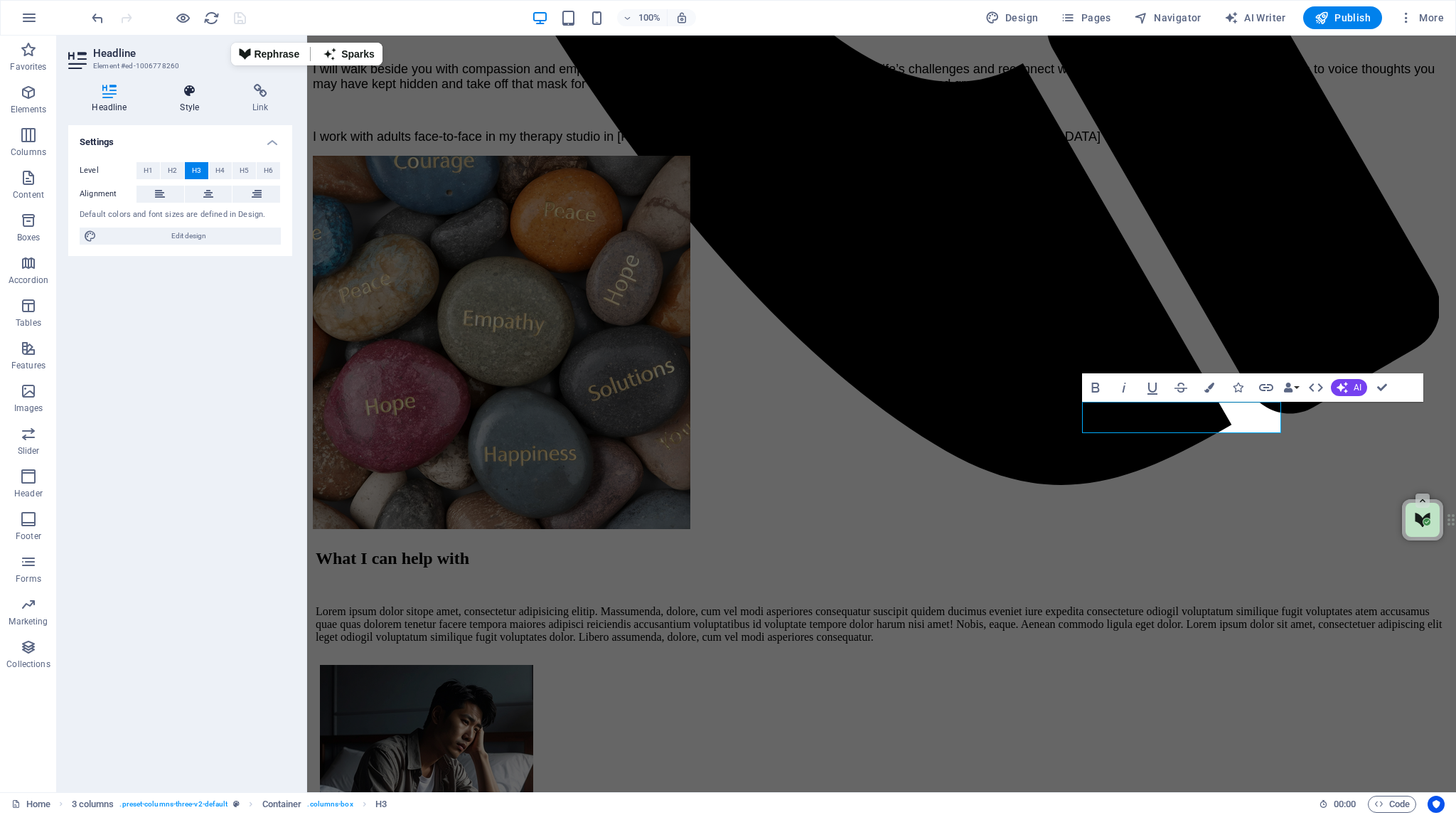
click at [190, 84] on icon at bounding box center [190, 91] width 67 height 14
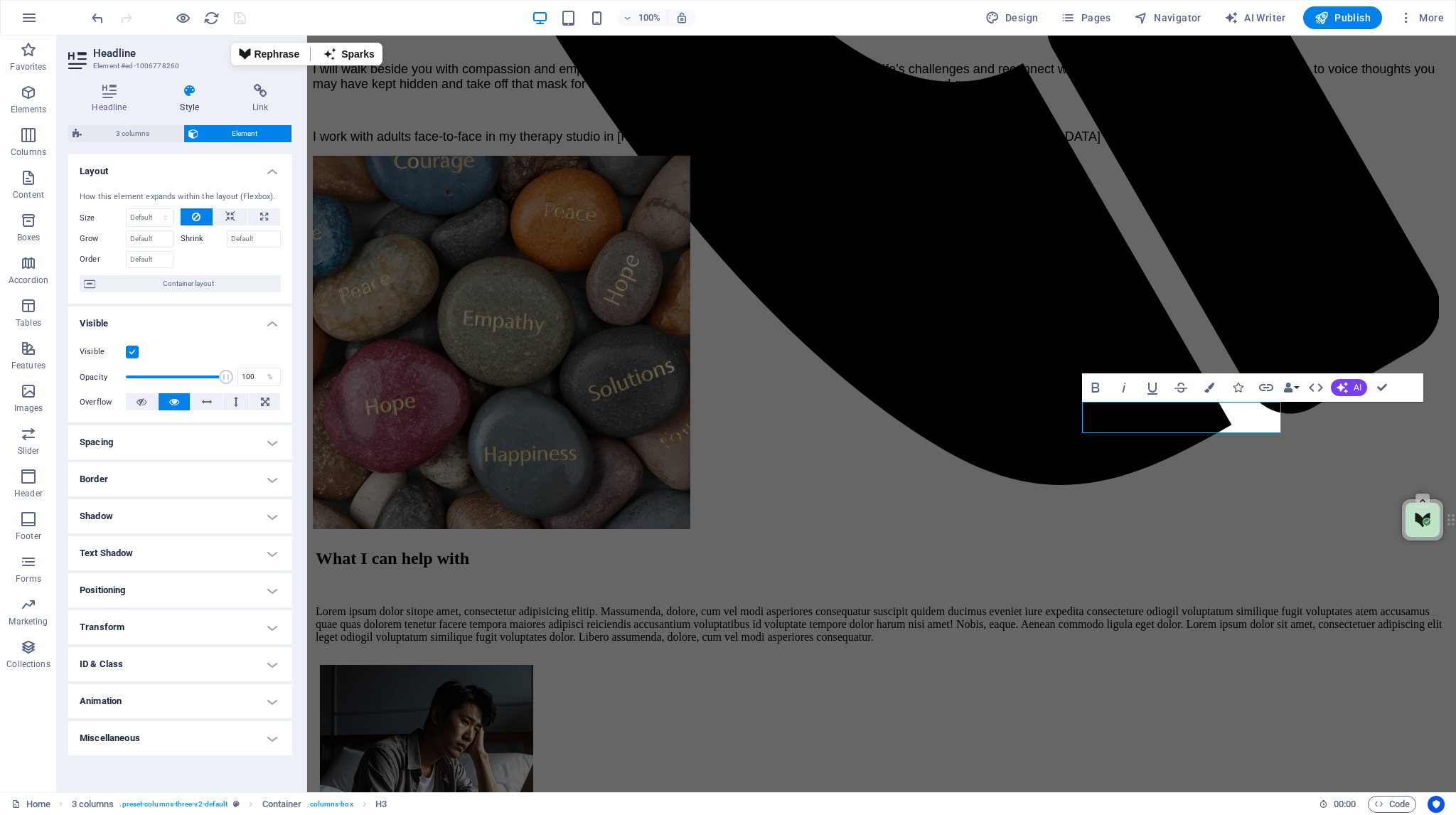
click at [272, 441] on h4 "Spacing" at bounding box center [180, 442] width 224 height 34
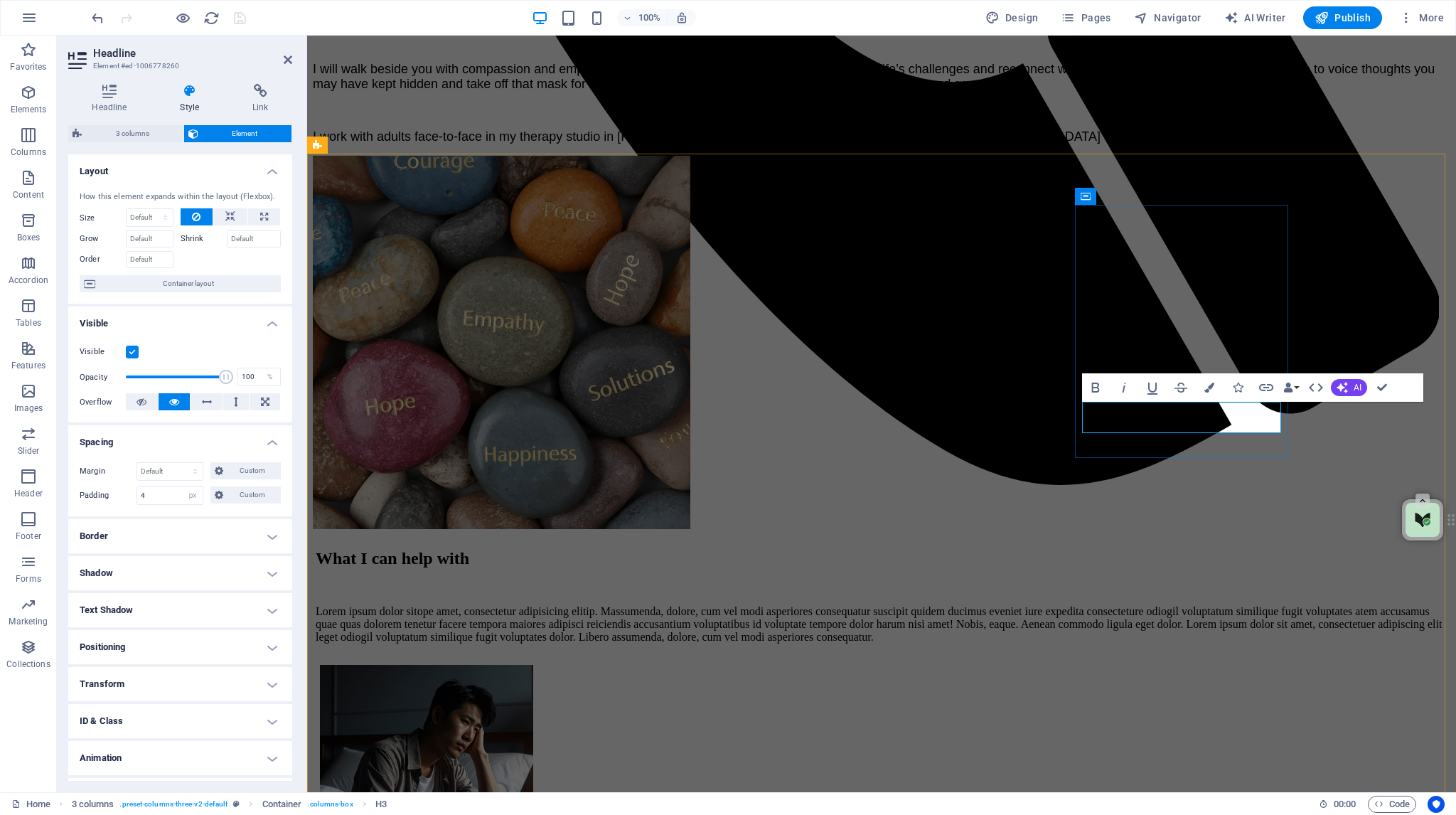
drag, startPoint x: 1252, startPoint y: 420, endPoint x: 1125, endPoint y: 426, distance: 127.1
drag, startPoint x: 1387, startPoint y: 385, endPoint x: 1329, endPoint y: 352, distance: 66.7
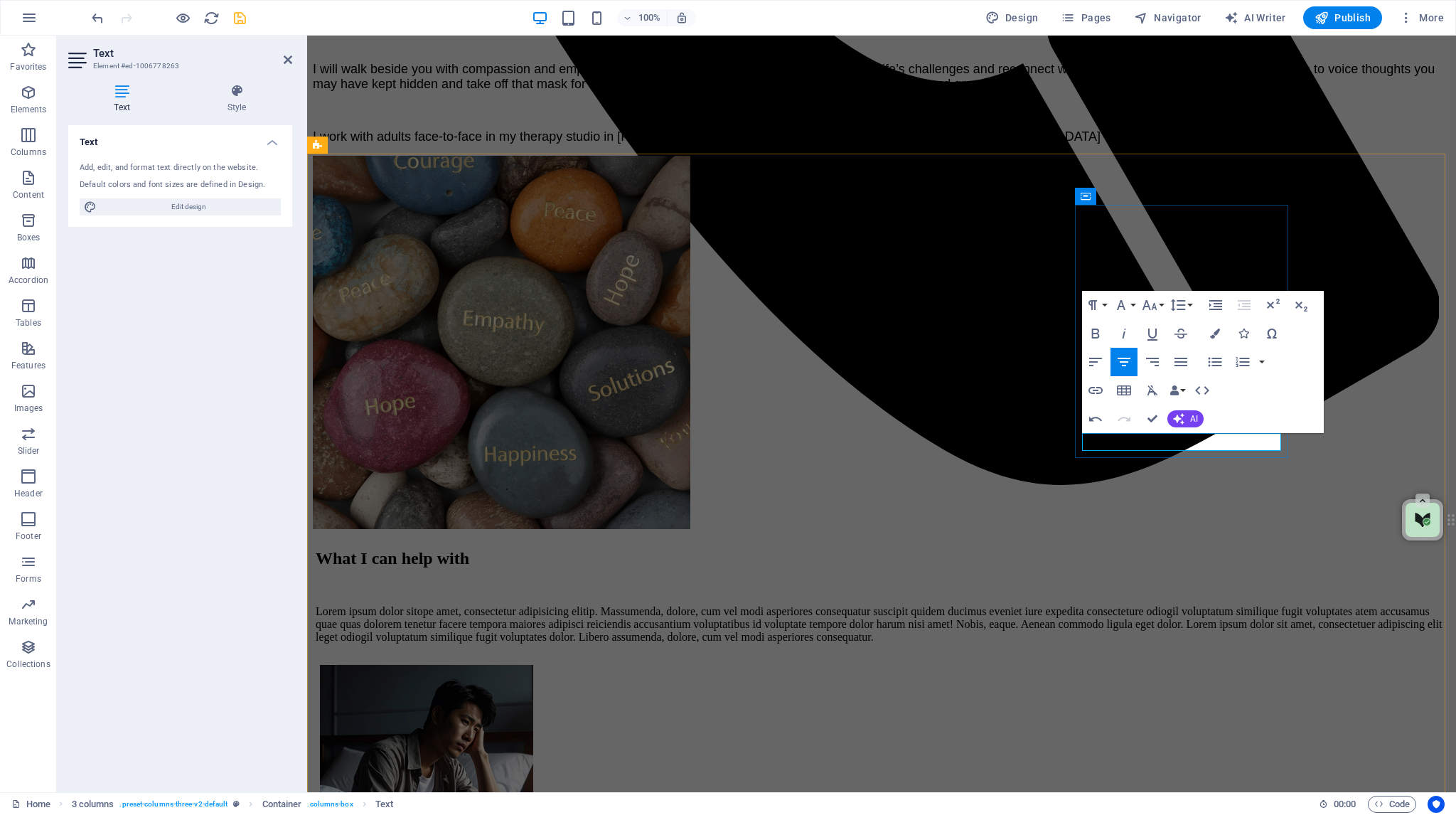
drag, startPoint x: 1106, startPoint y: 440, endPoint x: 1572, endPoint y: 468, distance: 466.8
click at [1134, 303] on button "Font Family" at bounding box center [1124, 306] width 27 height 29
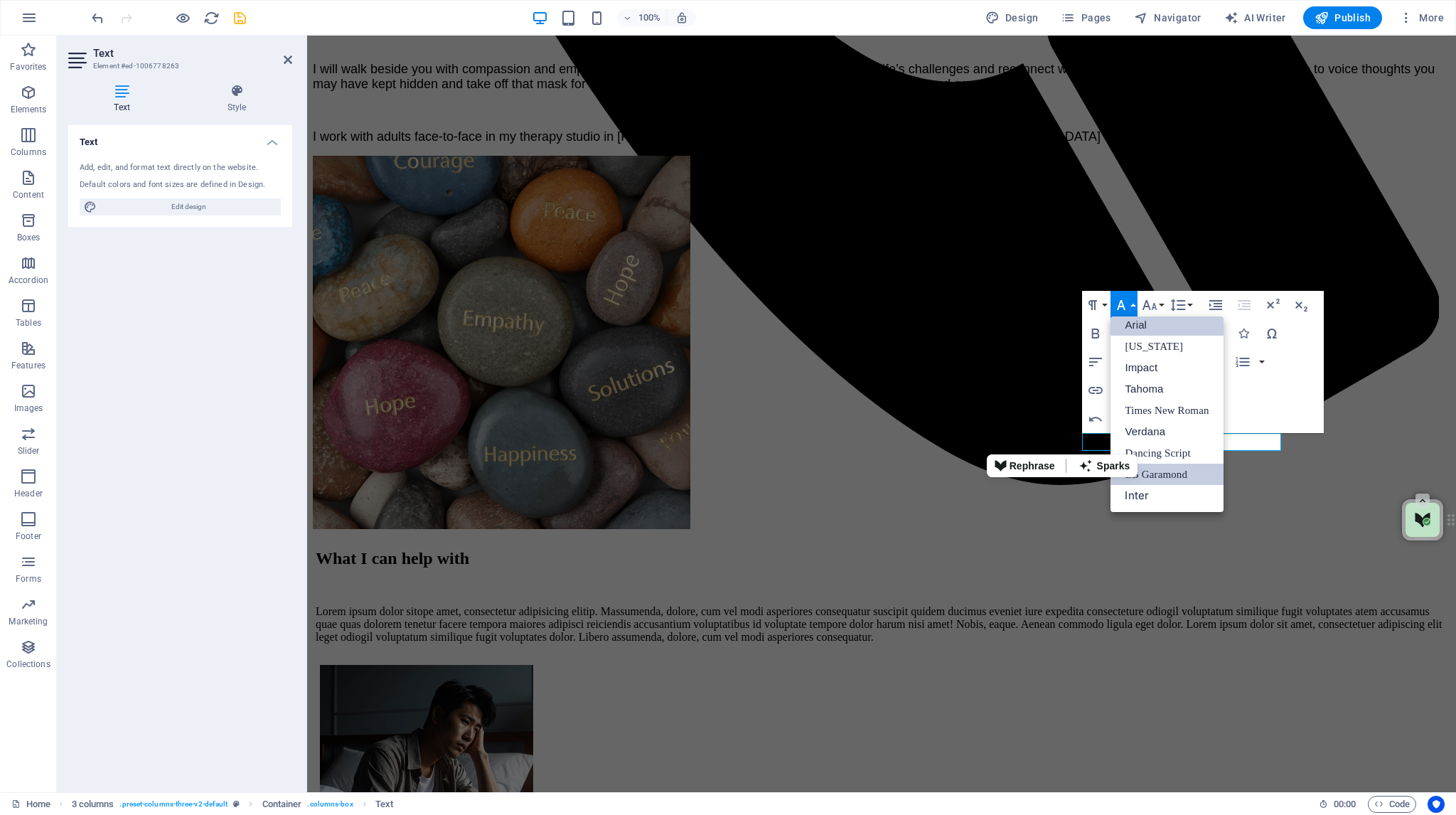
scroll to position [8, 0]
click at [1133, 322] on link "Arial" at bounding box center [1166, 325] width 112 height 21
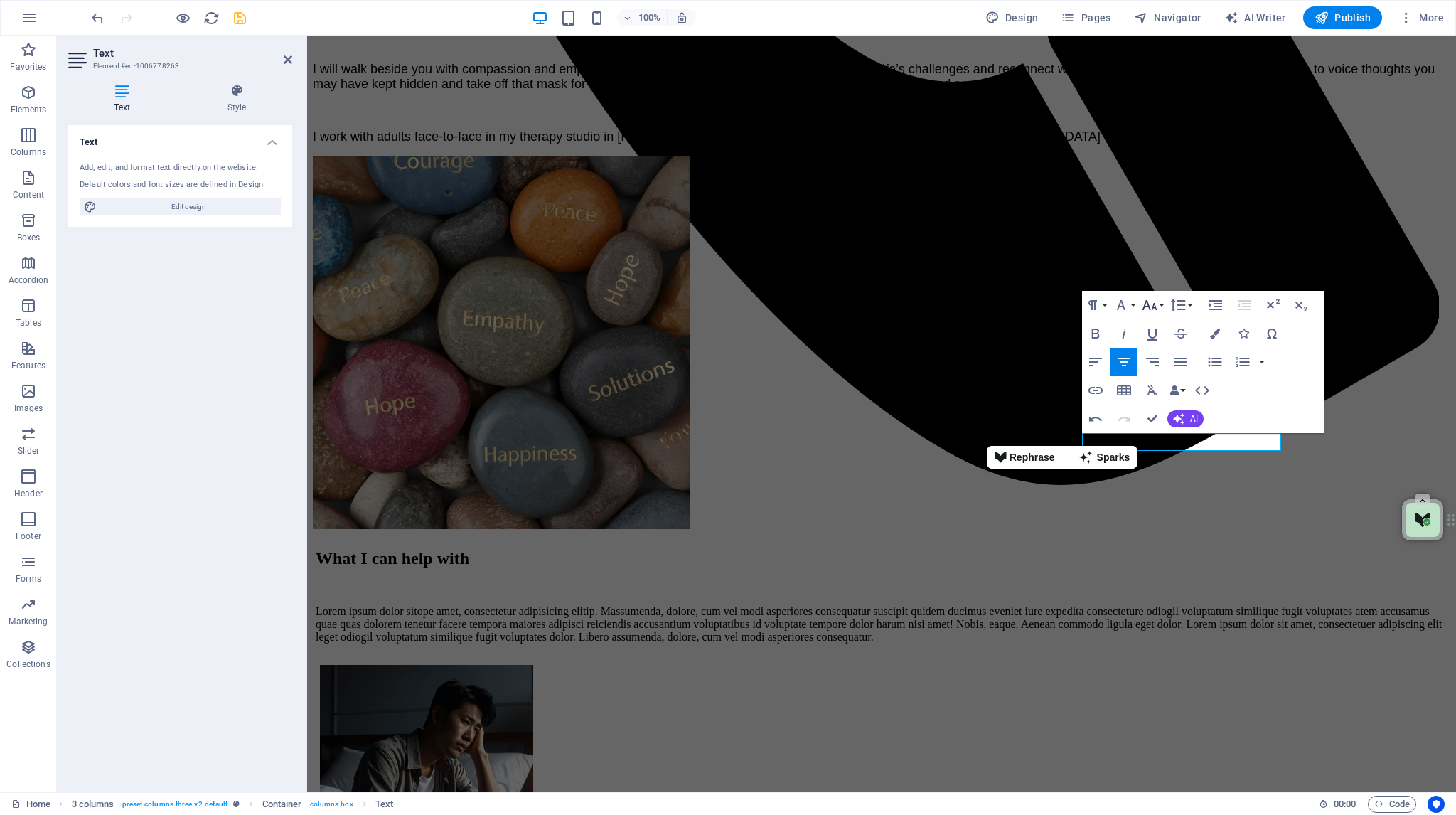
click at [1160, 303] on button "Font Size" at bounding box center [1152, 306] width 27 height 29
click at [1160, 325] on link "14" at bounding box center [1163, 326] width 51 height 21
drag, startPoint x: 1183, startPoint y: 442, endPoint x: 1118, endPoint y: 442, distance: 65.0
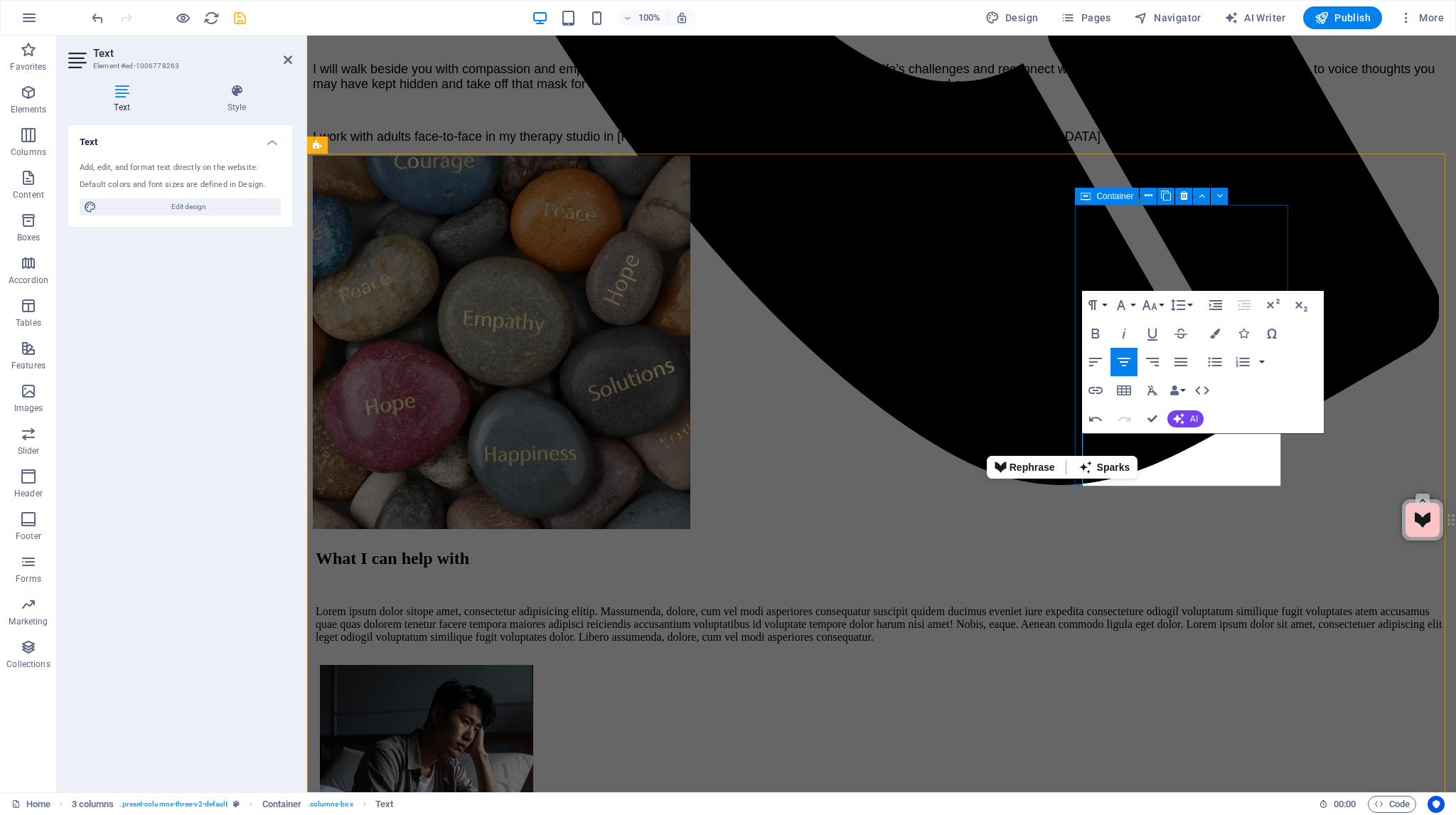
drag, startPoint x: 1276, startPoint y: 479, endPoint x: 1081, endPoint y: 443, distance: 198.3
click at [1131, 305] on button "Font Family" at bounding box center [1124, 306] width 27 height 29
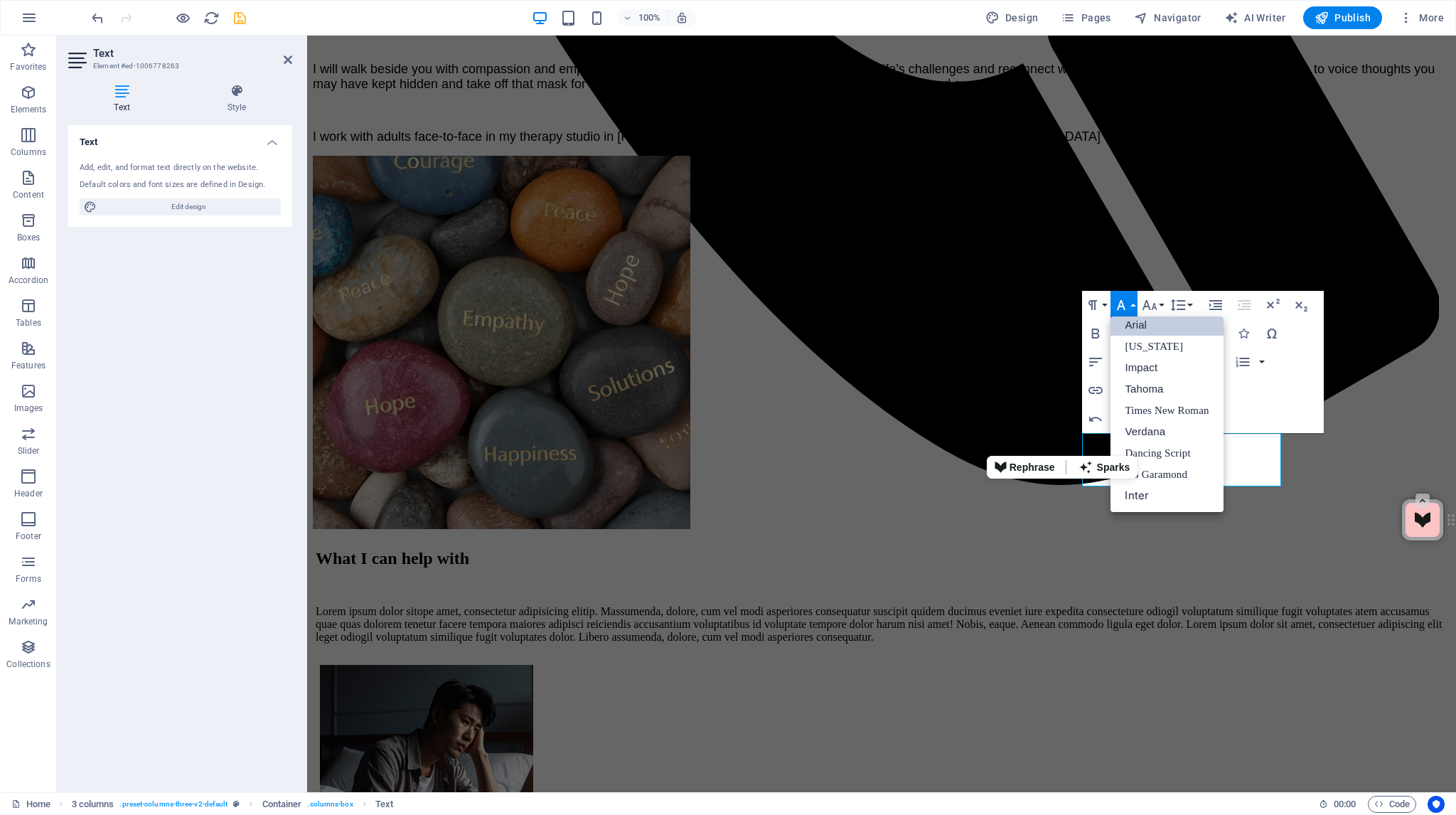
click at [1129, 325] on link "Arial" at bounding box center [1166, 325] width 112 height 21
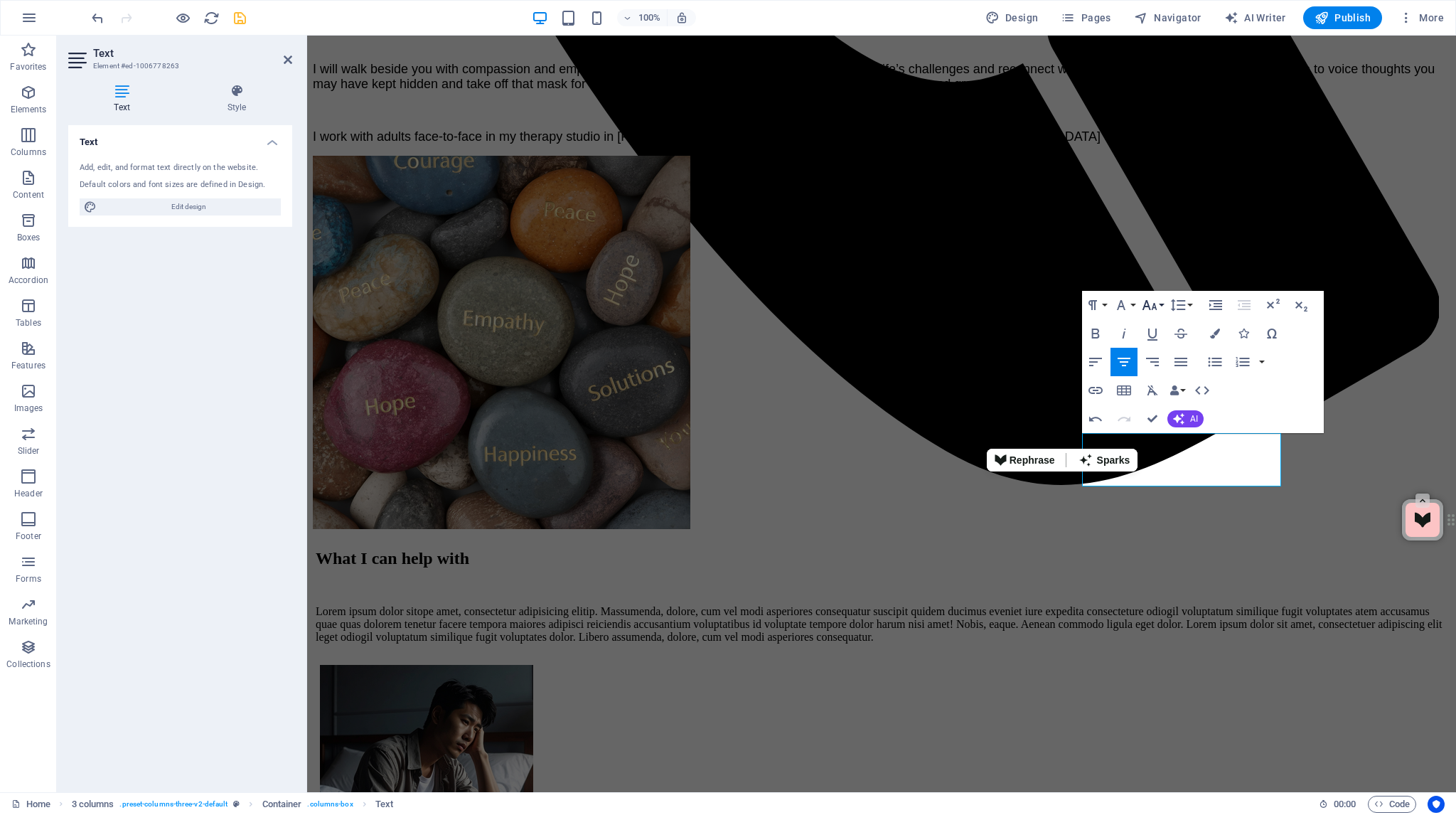
click at [1160, 303] on button "Font Size" at bounding box center [1152, 306] width 27 height 29
click at [1155, 323] on link "14" at bounding box center [1163, 326] width 51 height 21
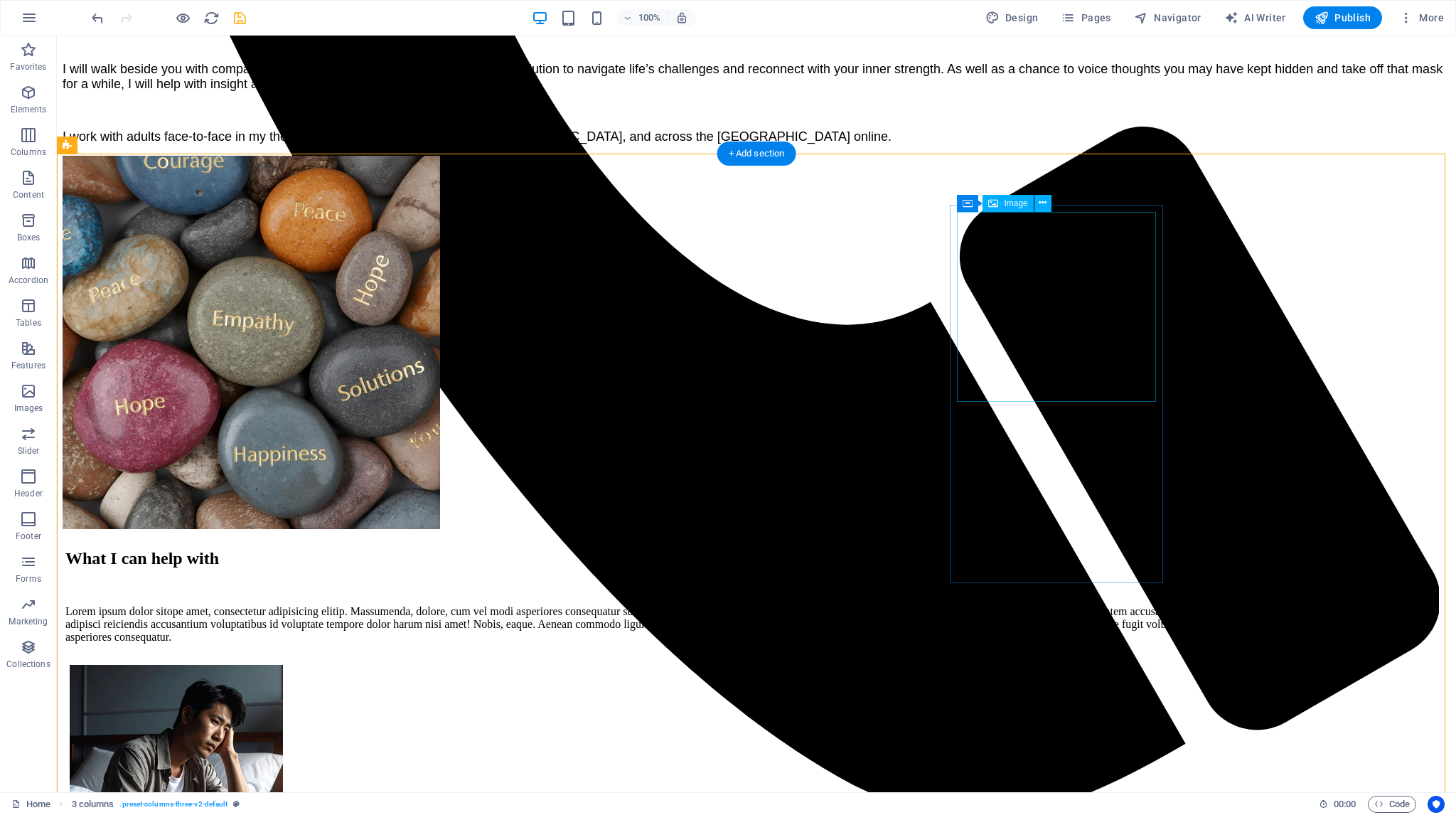
select select "px"
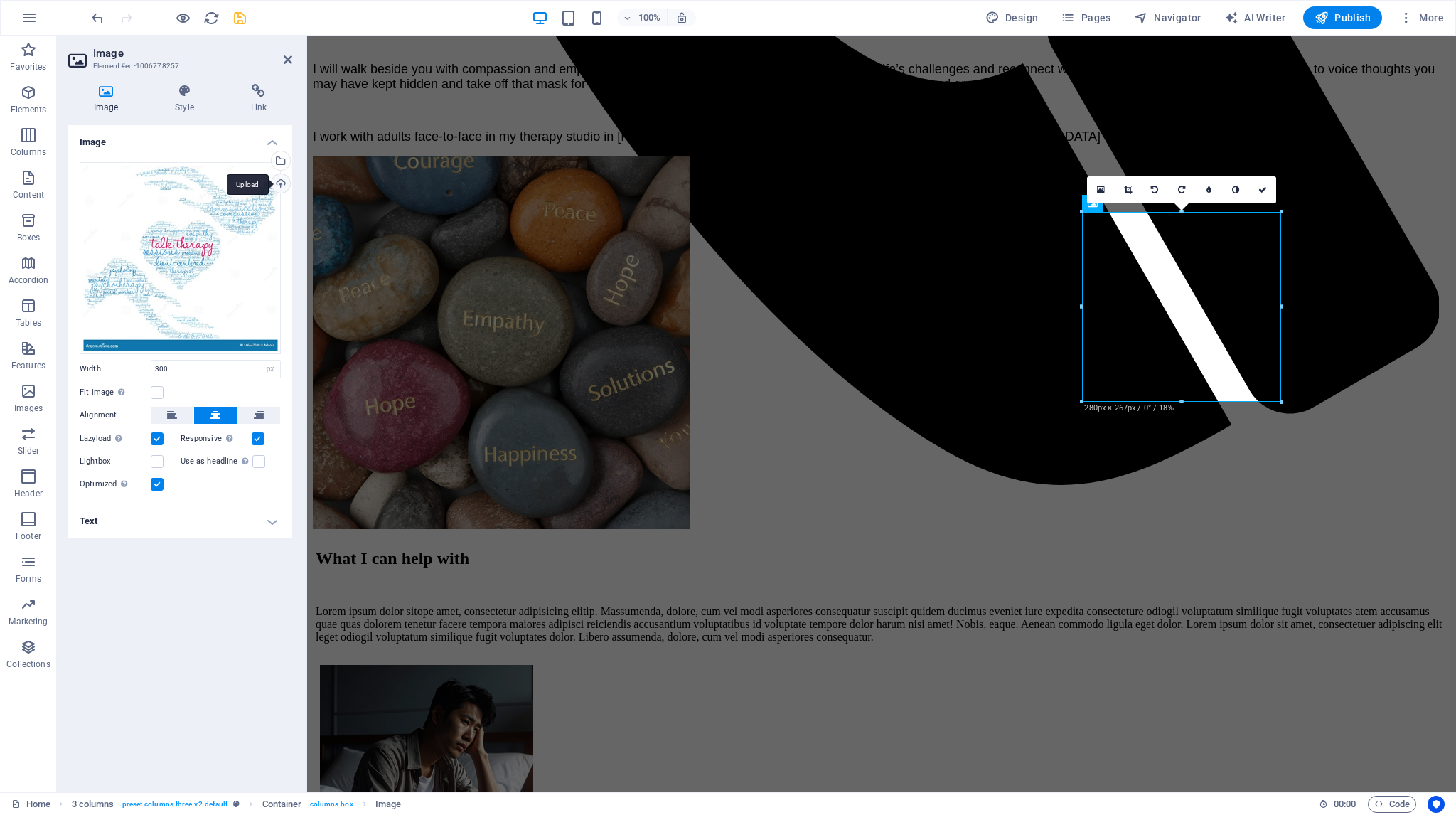
click at [282, 183] on div "Upload" at bounding box center [280, 185] width 21 height 21
click at [280, 184] on div "Upload" at bounding box center [280, 185] width 21 height 21
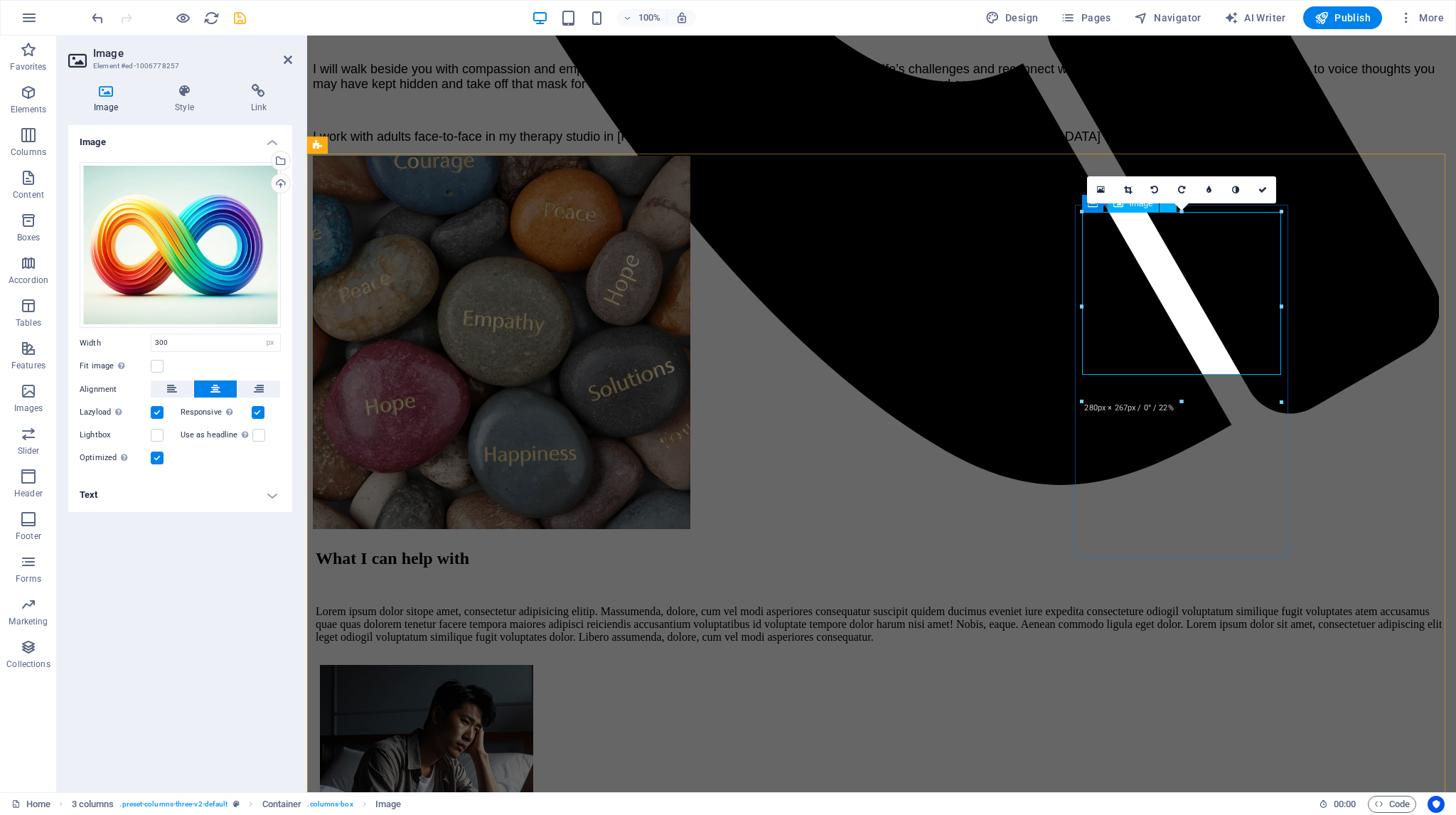
drag, startPoint x: 198, startPoint y: 342, endPoint x: 141, endPoint y: 342, distance: 57.0
click at [141, 342] on div "Width 278 Default auto px rem % em vh vw" at bounding box center [180, 342] width 201 height 18
type input "300"
click at [184, 363] on div "Fit image Automatically fit image to a fixed width and height" at bounding box center [180, 366] width 201 height 17
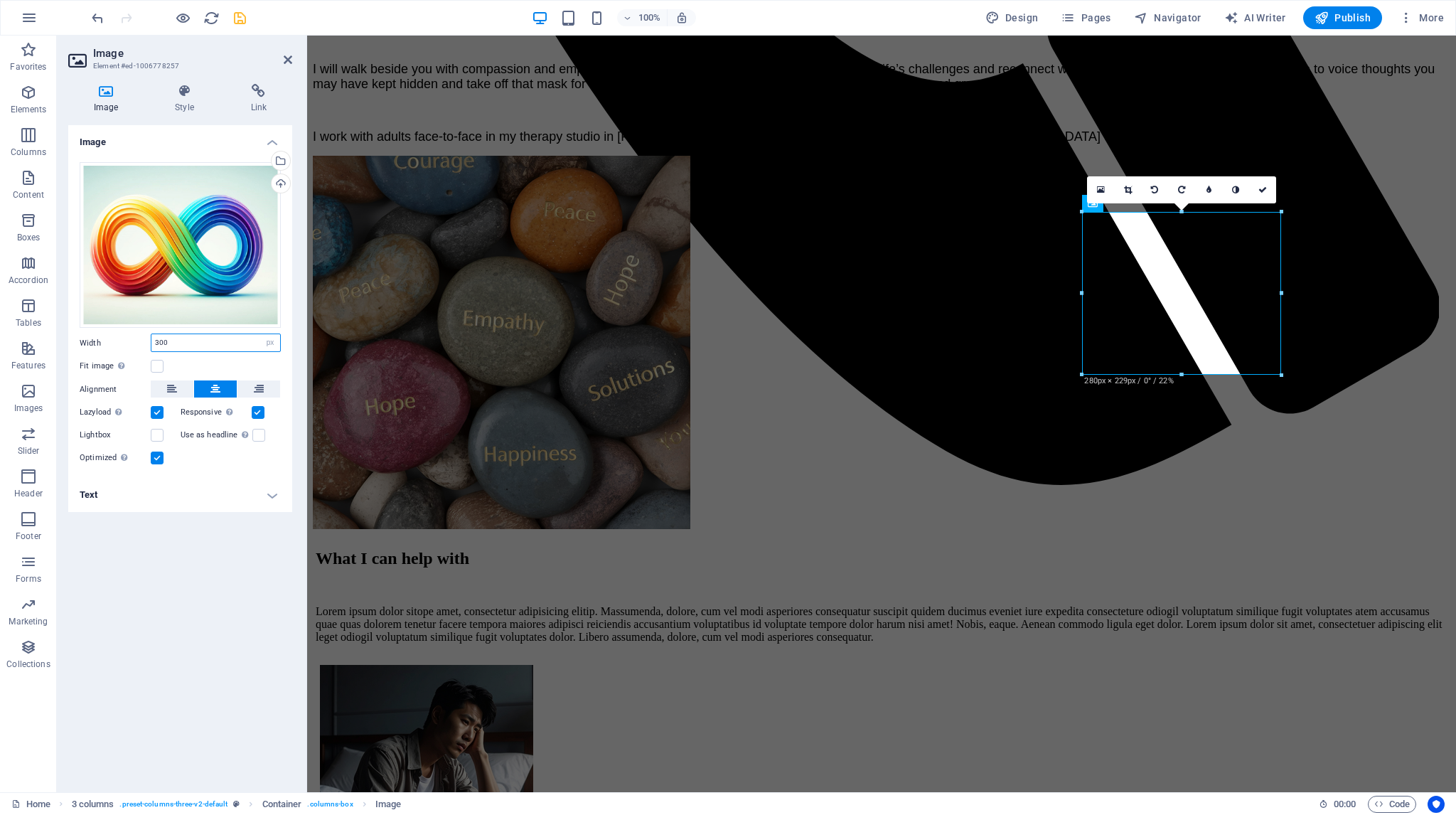
click at [191, 340] on input "300" at bounding box center [215, 343] width 128 height 17
click at [95, 344] on label "Width" at bounding box center [115, 343] width 71 height 8
click at [1182, 376] on div at bounding box center [1181, 374] width 199 height 5
drag, startPoint x: 1180, startPoint y: 211, endPoint x: 1182, endPoint y: 200, distance: 11.2
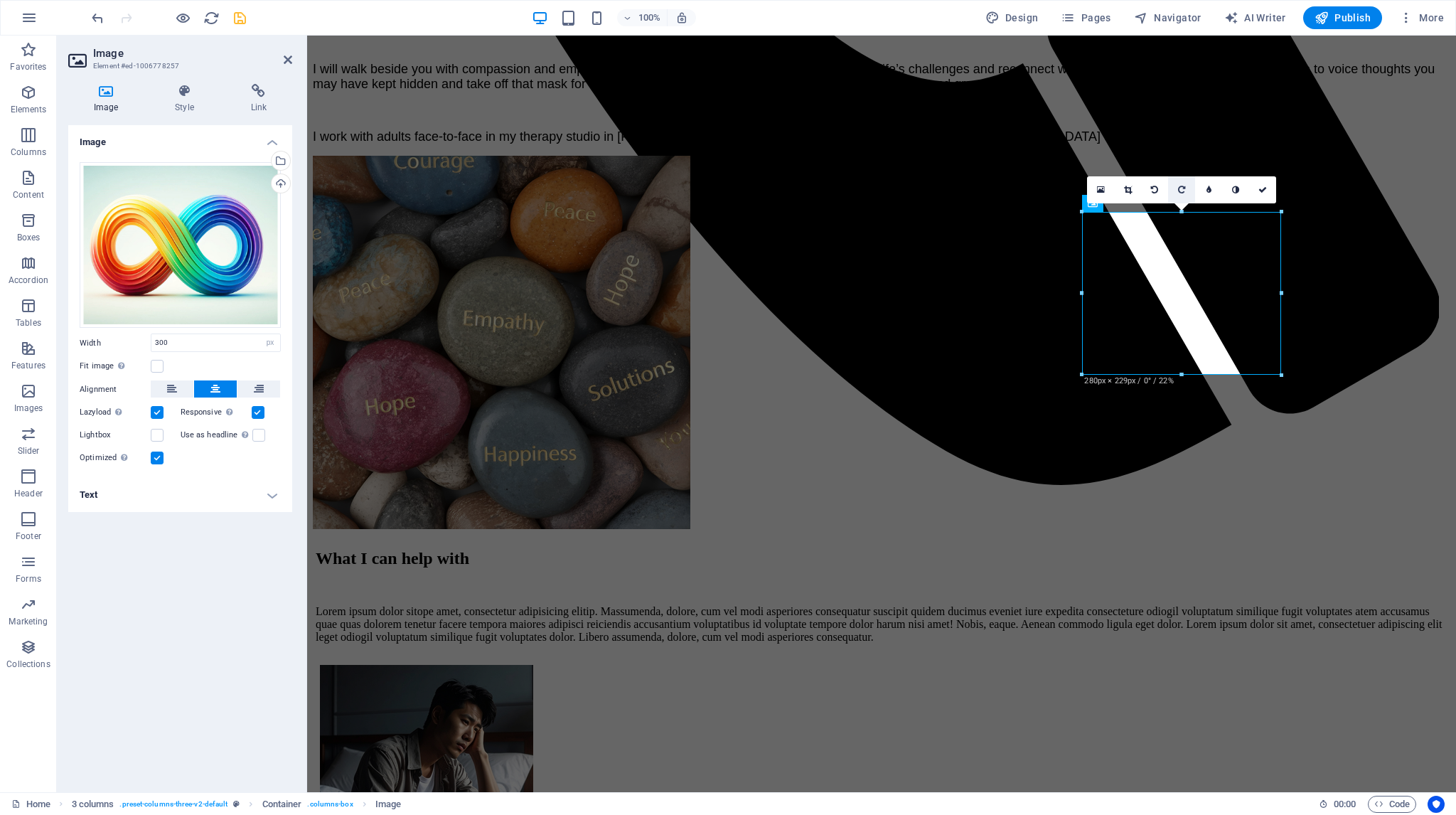
click at [1182, 200] on div "16:10 16:9 4:3 1:1 1:2 0" at bounding box center [1181, 190] width 190 height 27
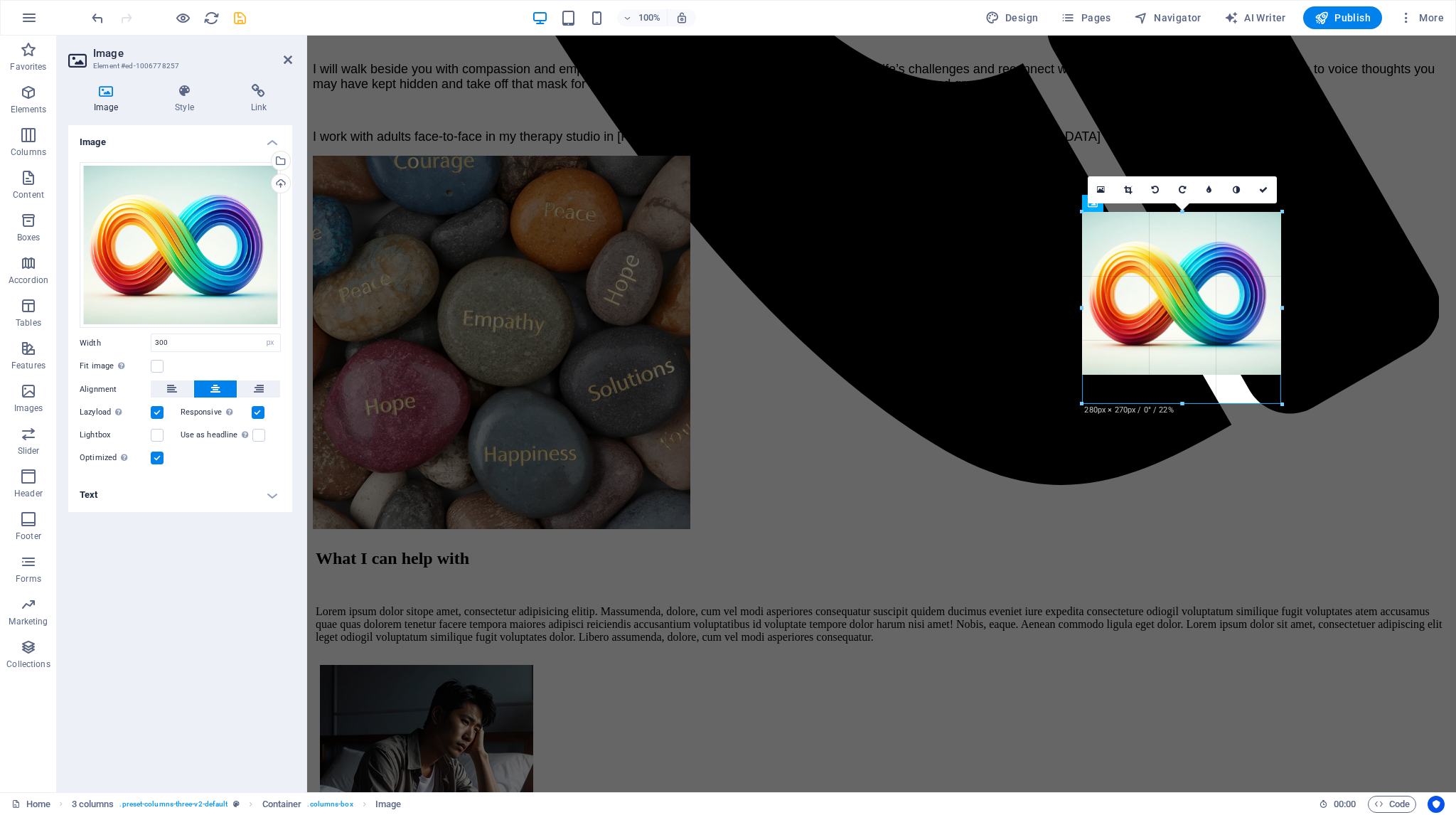
drag, startPoint x: 1180, startPoint y: 374, endPoint x: 1182, endPoint y: 402, distance: 28.1
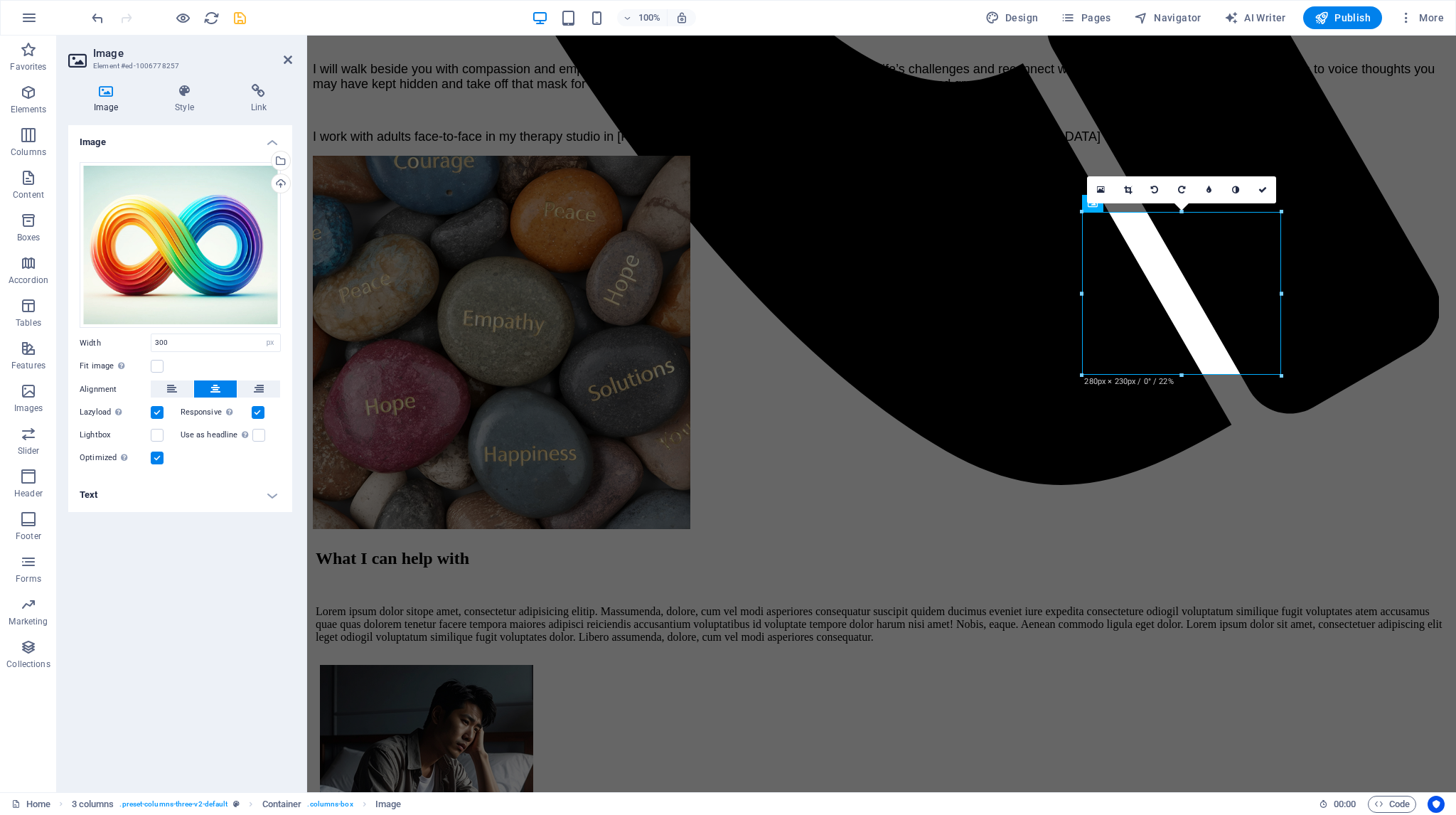
drag, startPoint x: 160, startPoint y: 412, endPoint x: 203, endPoint y: 442, distance: 52.4
click at [161, 412] on label at bounding box center [156, 412] width 12 height 12
click at [0, 0] on input "Lazyload Loading images after the page loads improves page speed." at bounding box center [0, 0] width 0 height 0
click at [181, 92] on icon at bounding box center [184, 91] width 70 height 14
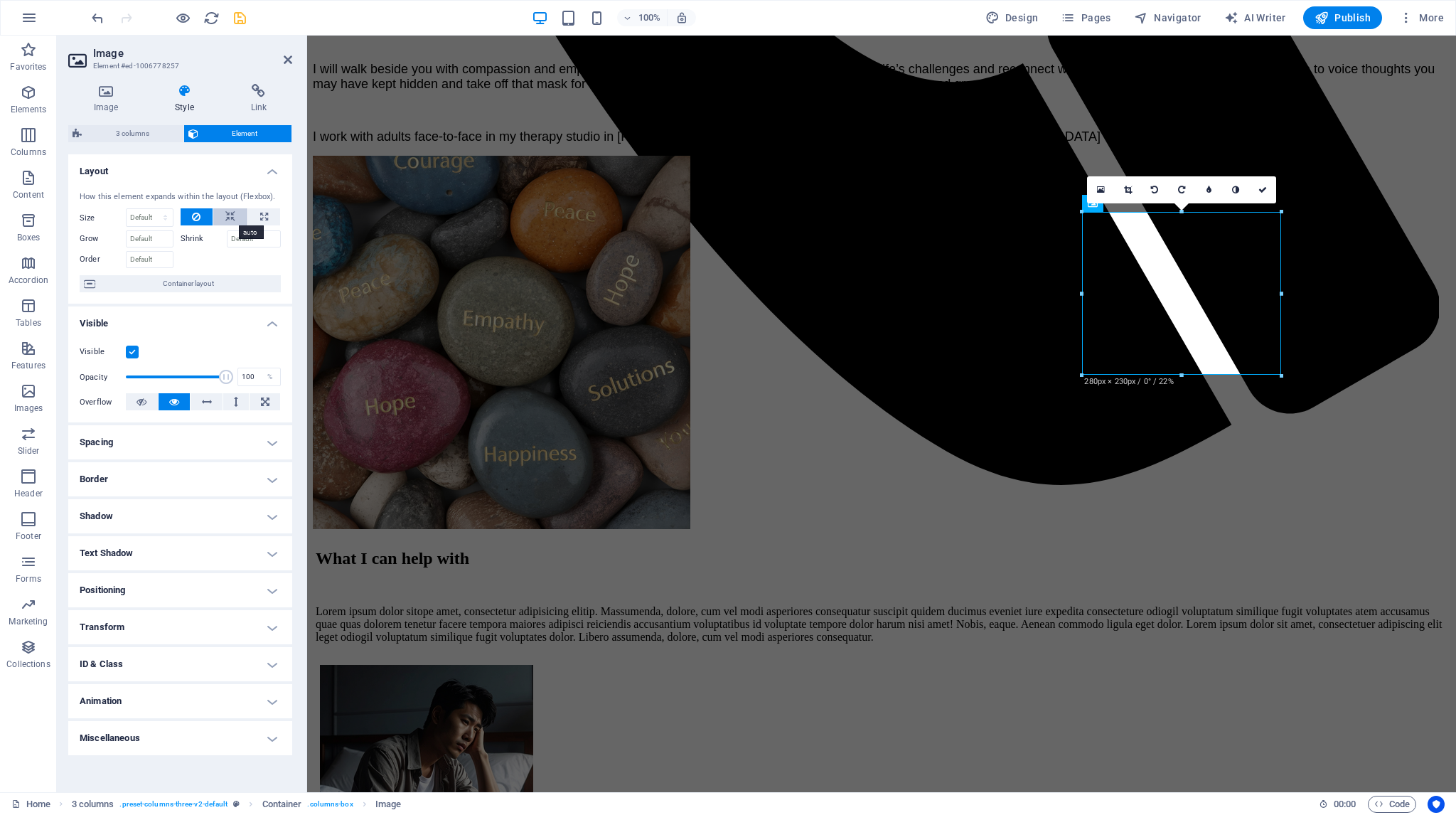
click at [228, 214] on icon at bounding box center [230, 217] width 10 height 17
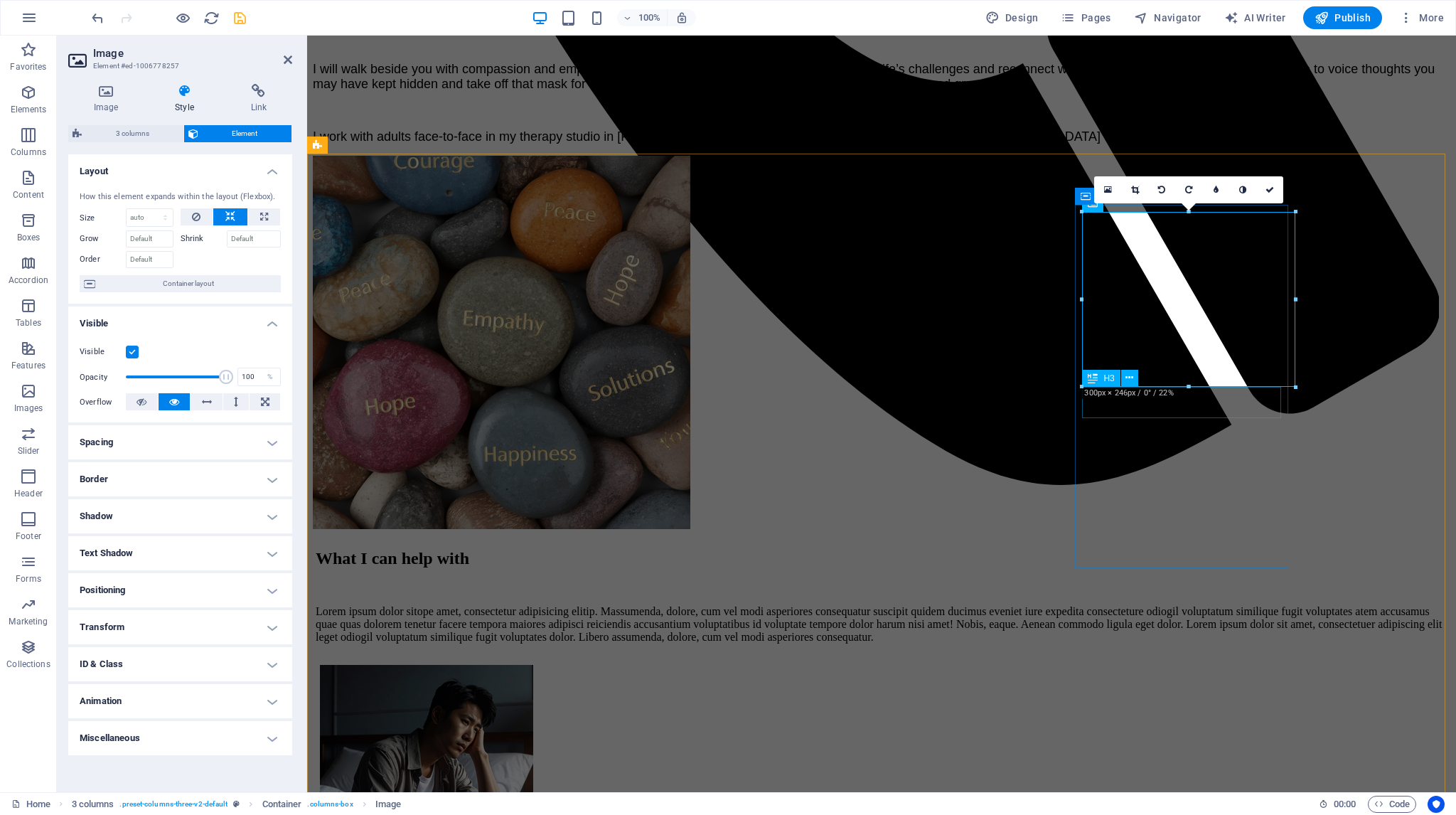
drag, startPoint x: 1190, startPoint y: 390, endPoint x: 1498, endPoint y: 424, distance: 309.9
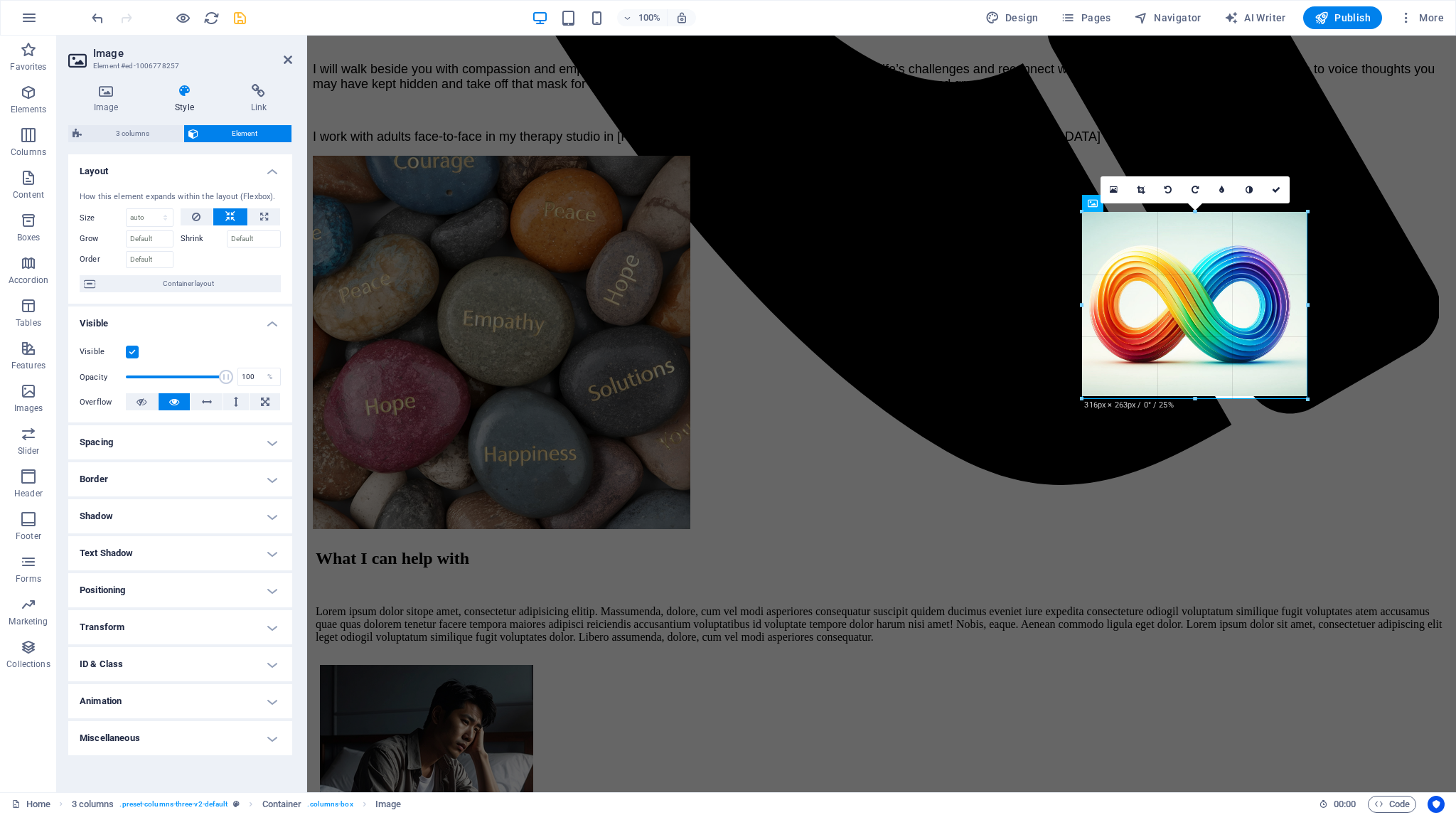
drag, startPoint x: 1188, startPoint y: 407, endPoint x: 890, endPoint y: 374, distance: 299.8
click at [1188, 405] on div at bounding box center [1181, 415] width 199 height 32
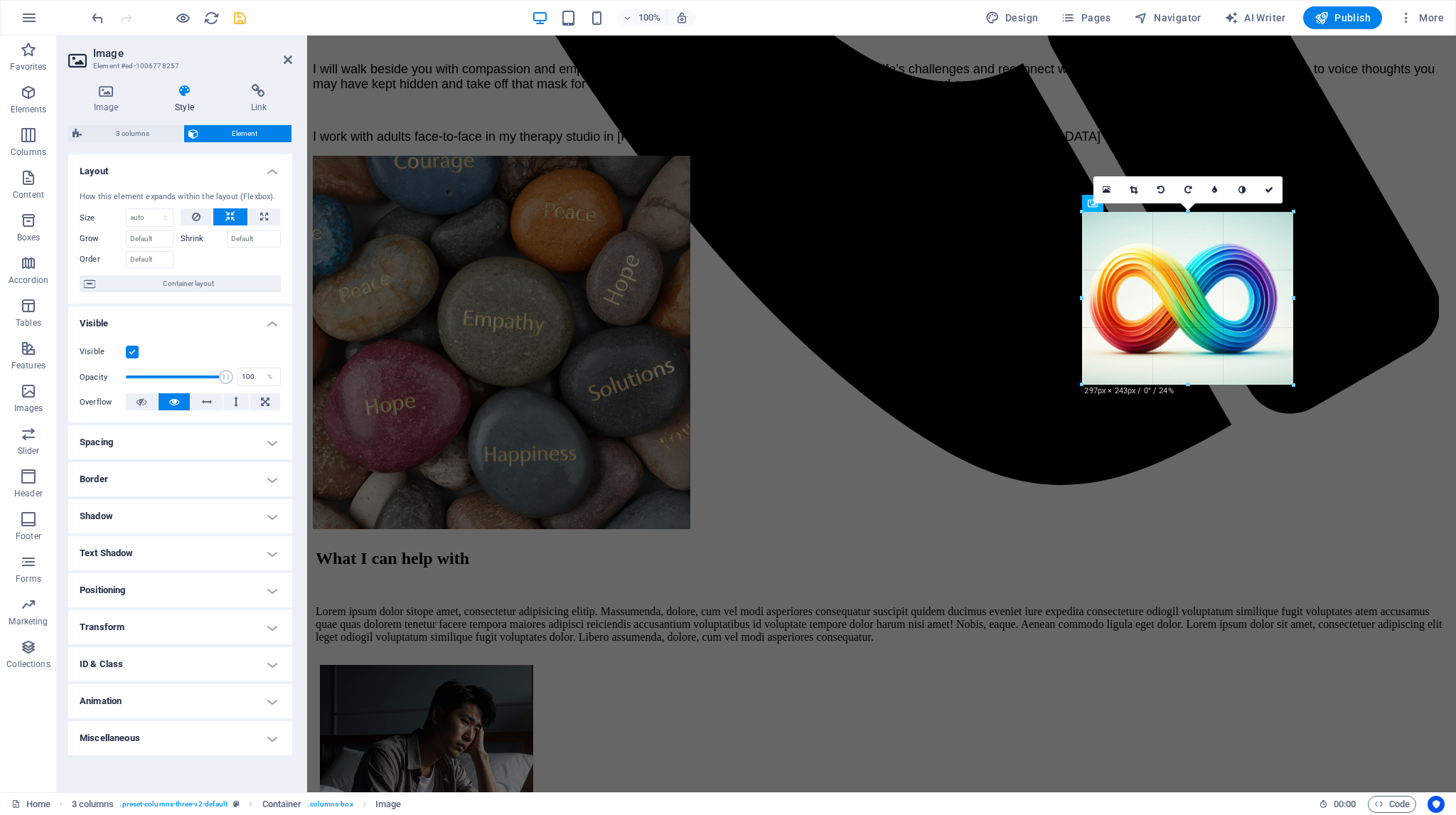
drag, startPoint x: 1304, startPoint y: 306, endPoint x: 1293, endPoint y: 310, distance: 11.7
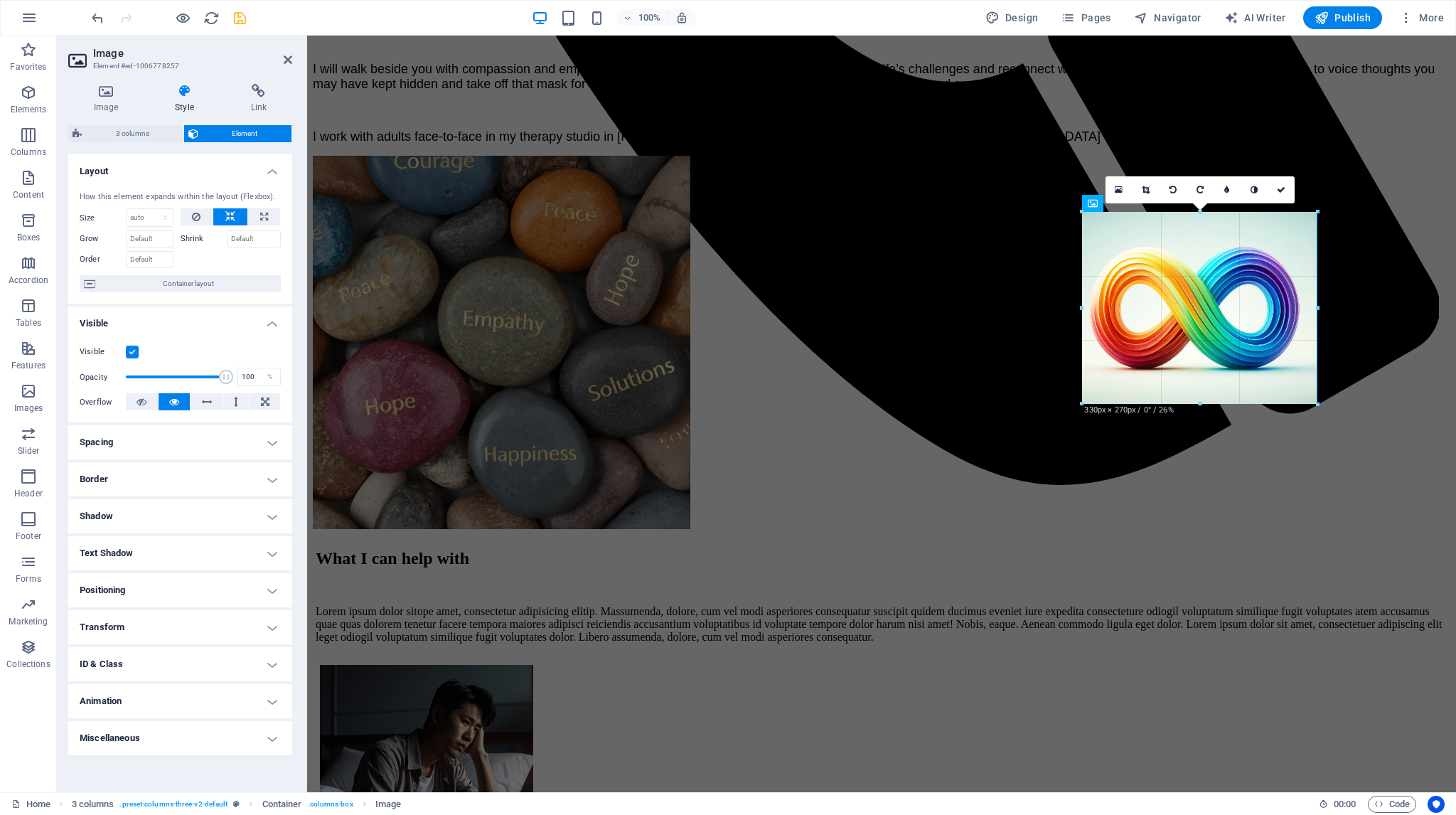
drag, startPoint x: 1186, startPoint y: 385, endPoint x: 1183, endPoint y: 404, distance: 19.2
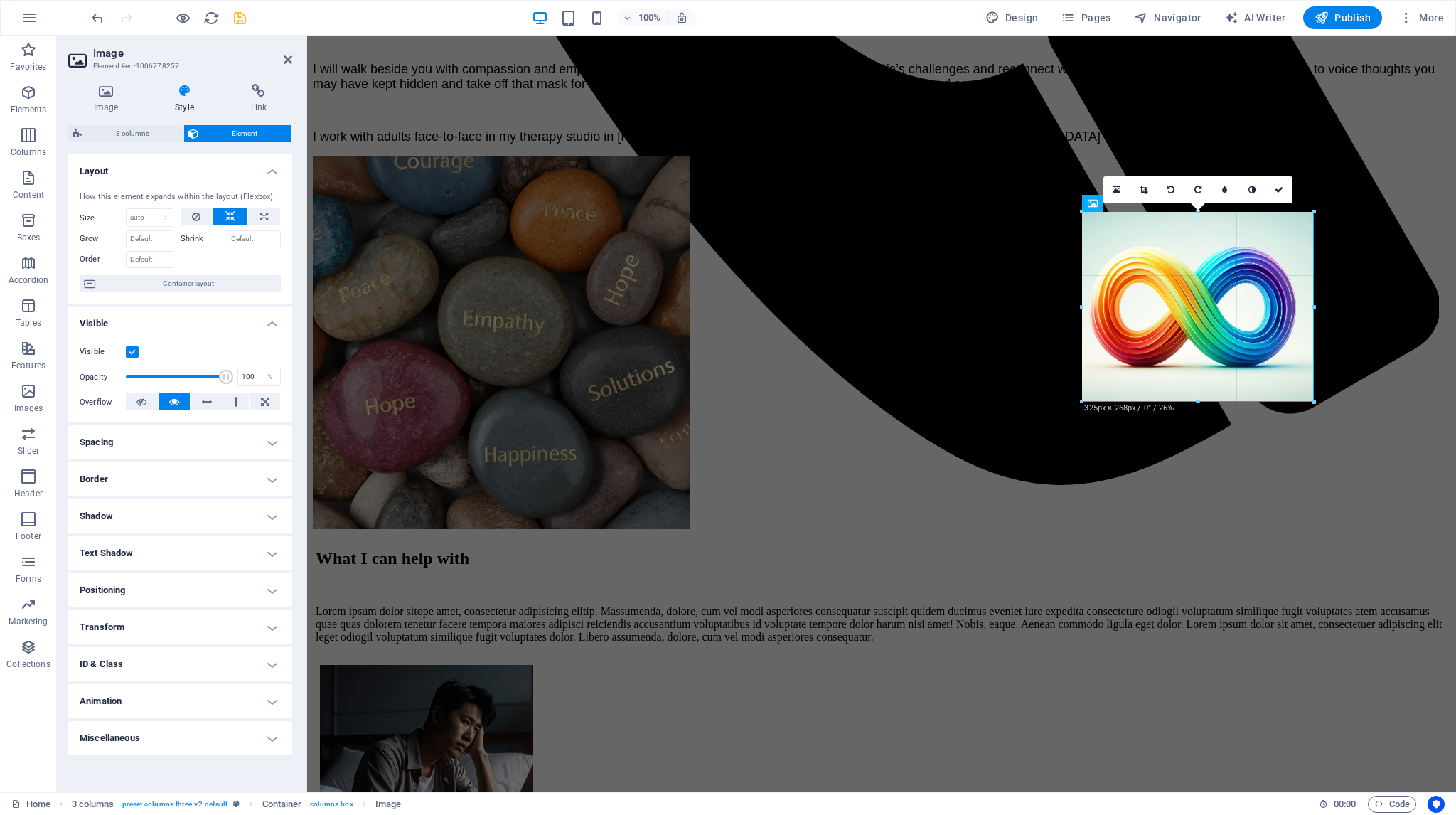
drag, startPoint x: 1197, startPoint y: 404, endPoint x: 888, endPoint y: 371, distance: 310.8
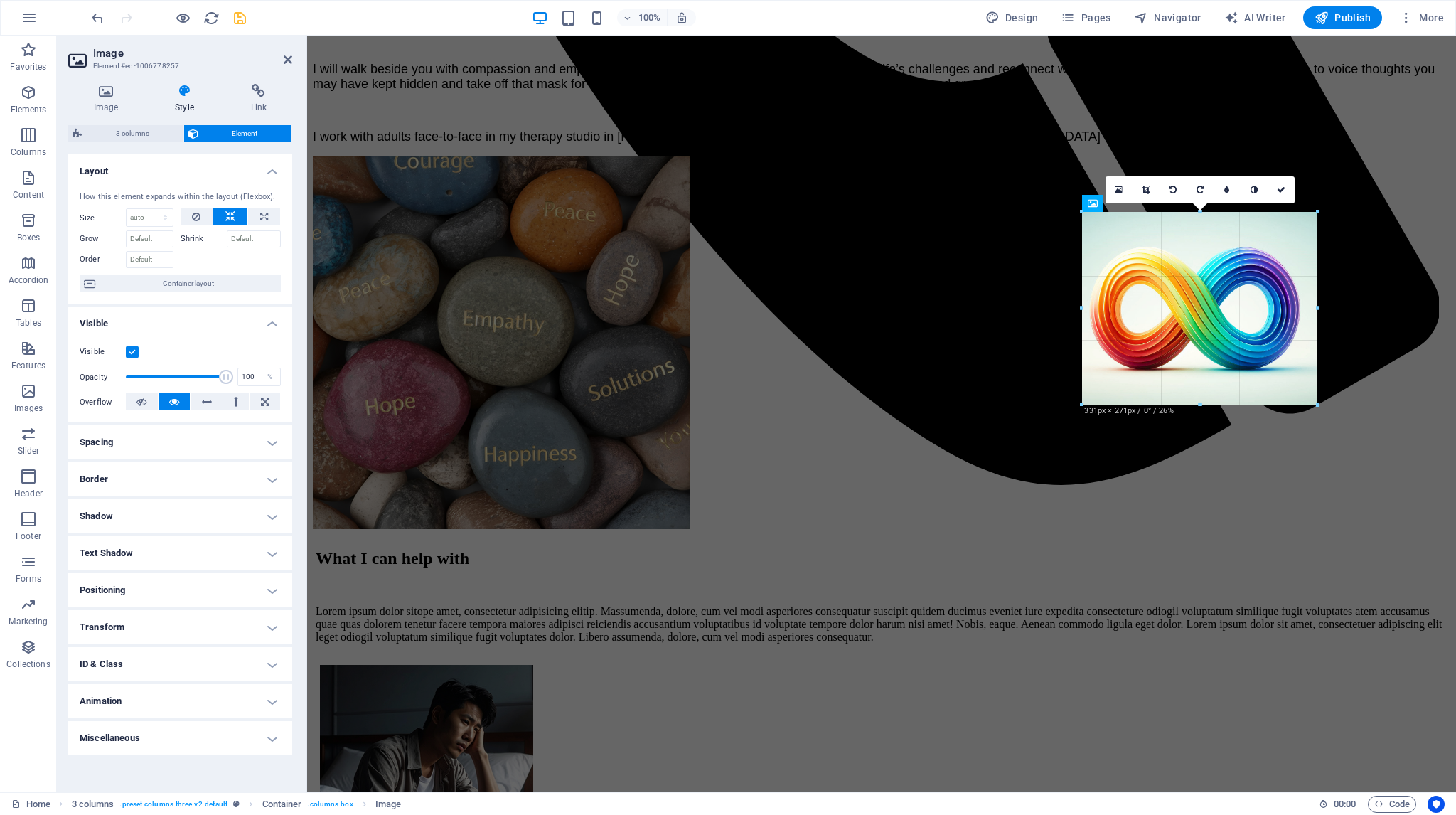
click at [1197, 404] on div at bounding box center [1199, 404] width 235 height 5
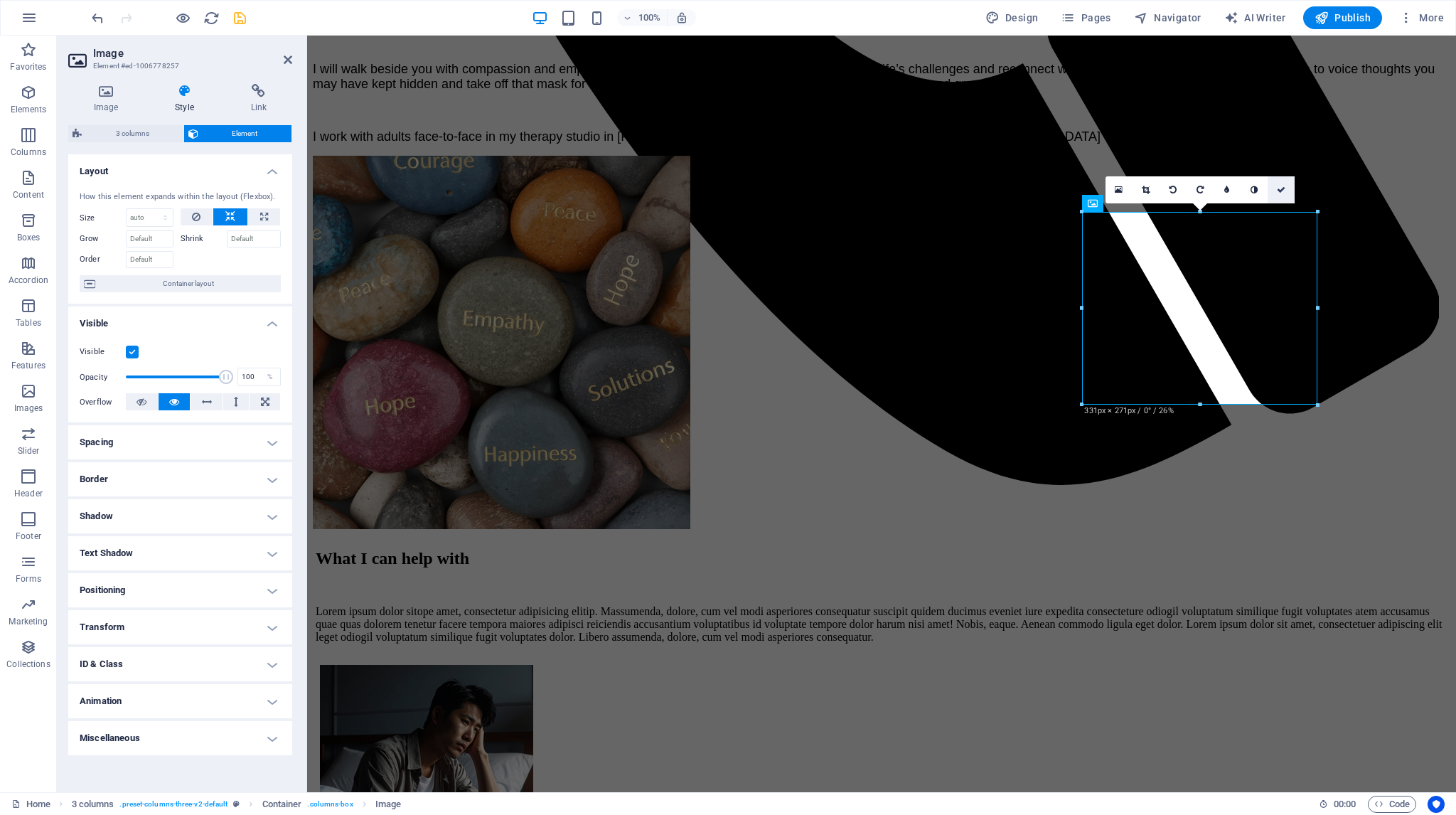
click at [1285, 186] on icon at bounding box center [1281, 190] width 9 height 9
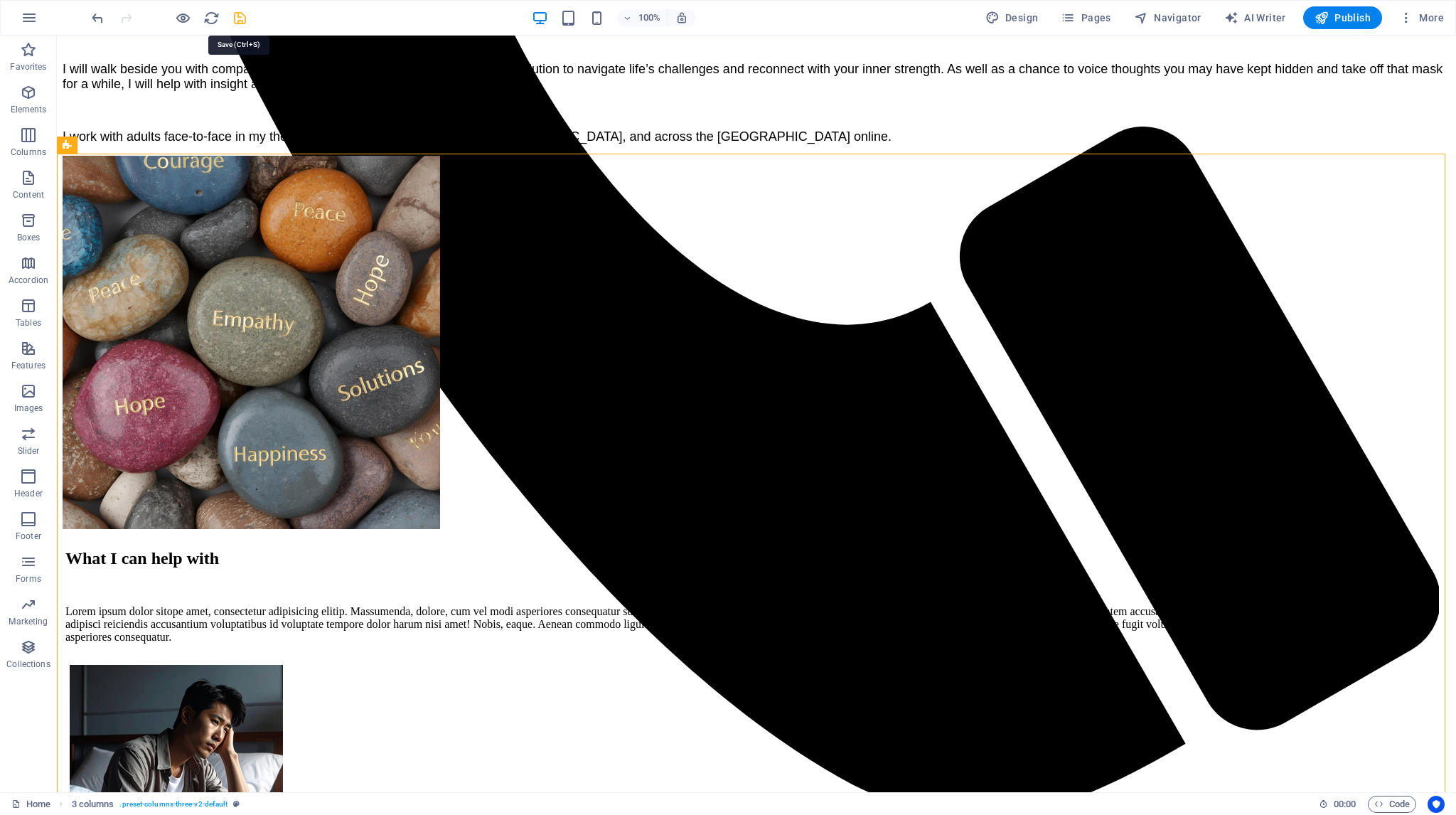
click at [236, 12] on icon "save" at bounding box center [239, 17] width 16 height 16
checkbox input "false"
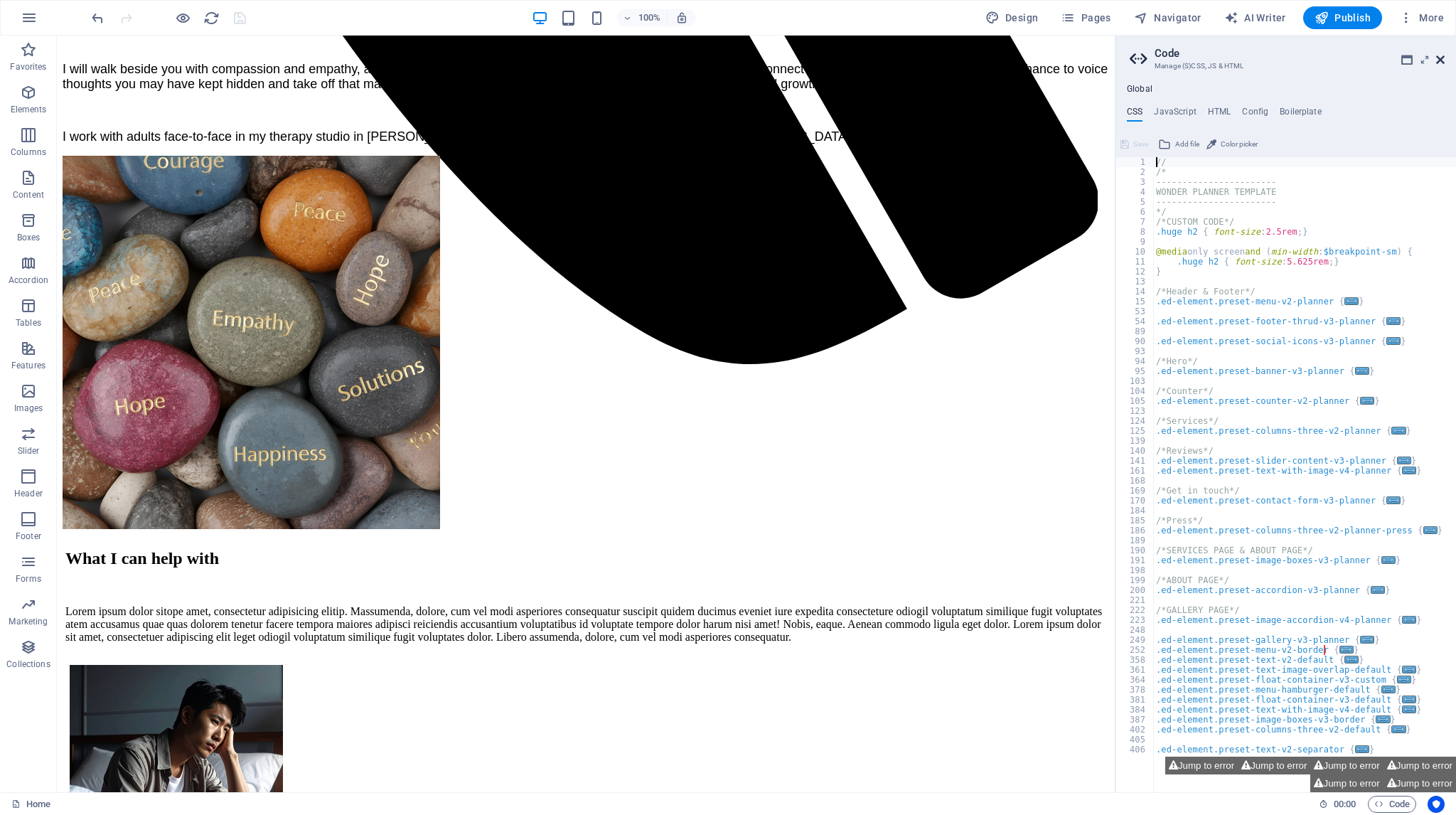
click at [1440, 58] on icon at bounding box center [1440, 59] width 9 height 11
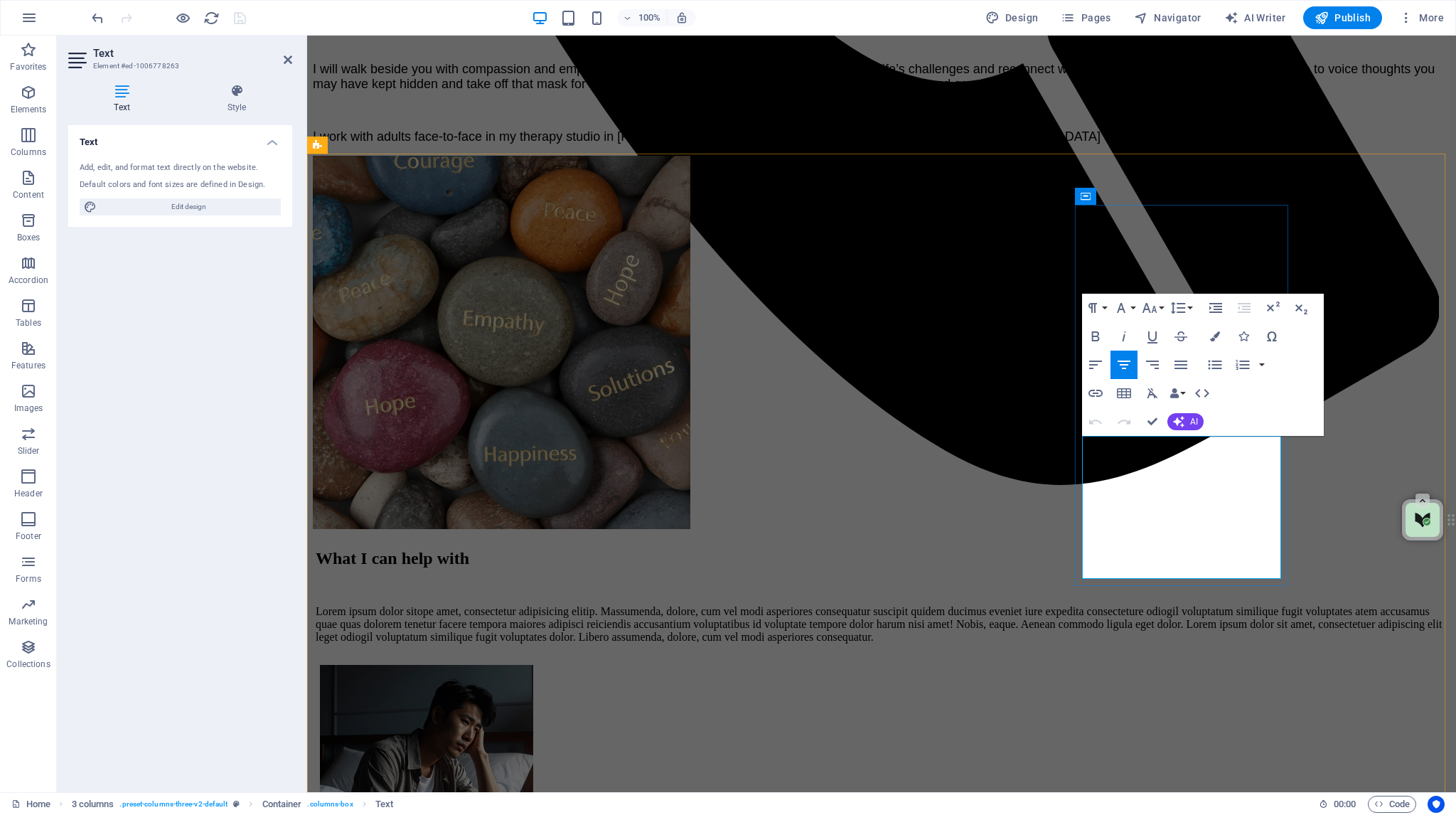
drag, startPoint x: 1221, startPoint y: 499, endPoint x: 1257, endPoint y: 476, distance: 42.7
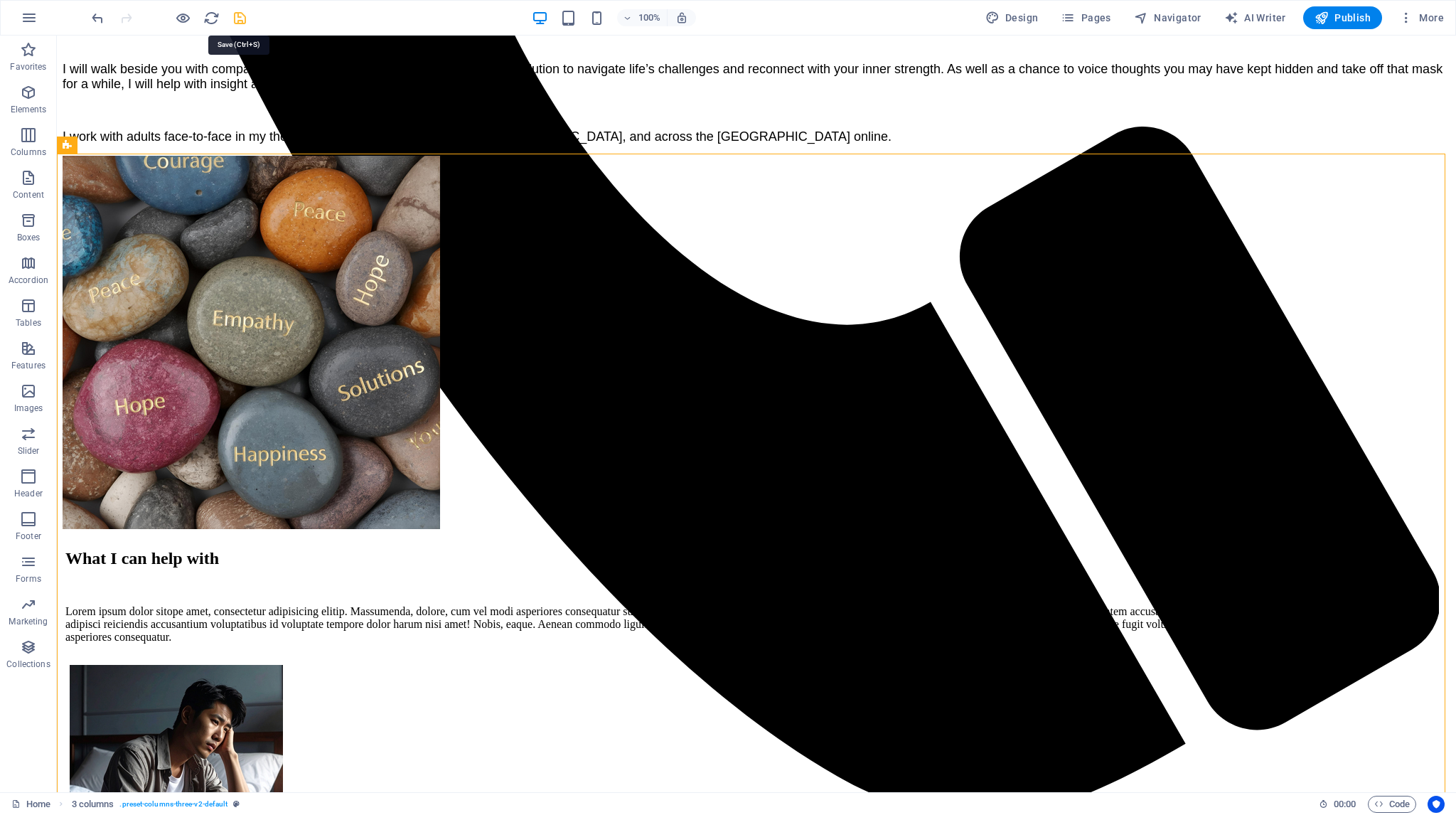
click at [241, 16] on icon "save" at bounding box center [239, 17] width 16 height 16
checkbox input "false"
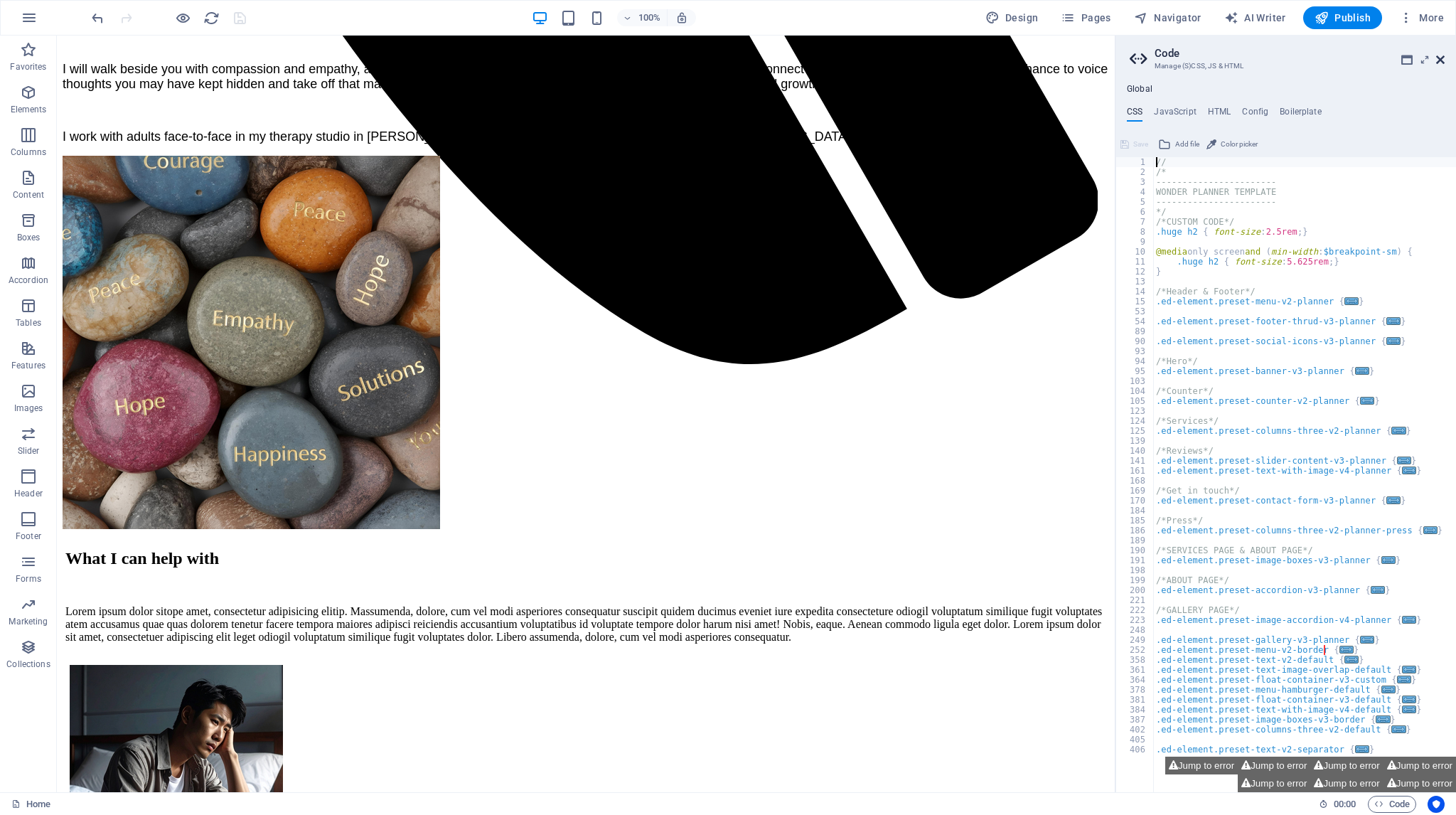
click at [1441, 58] on icon at bounding box center [1440, 59] width 9 height 11
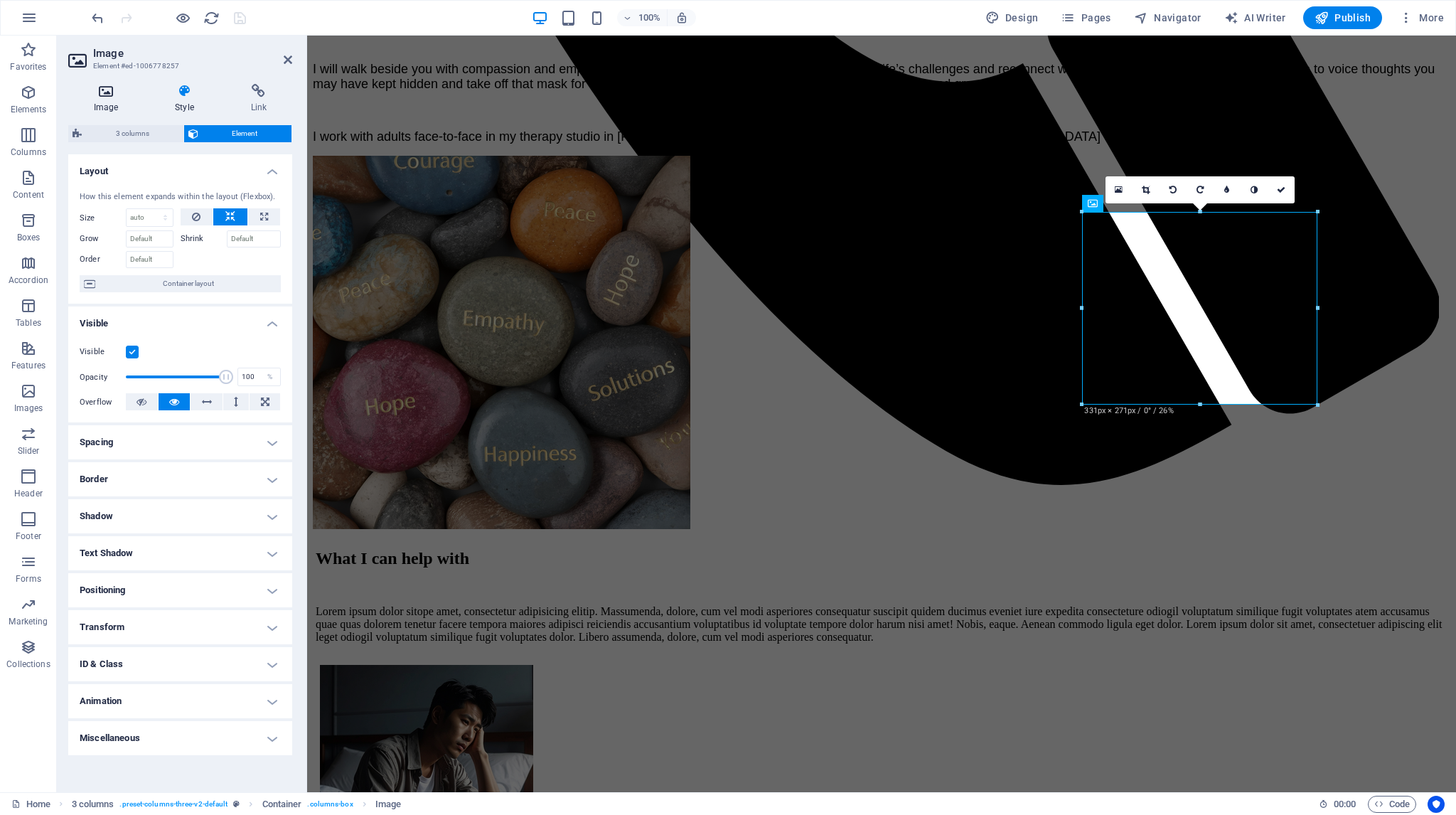
click at [110, 92] on icon at bounding box center [105, 91] width 76 height 14
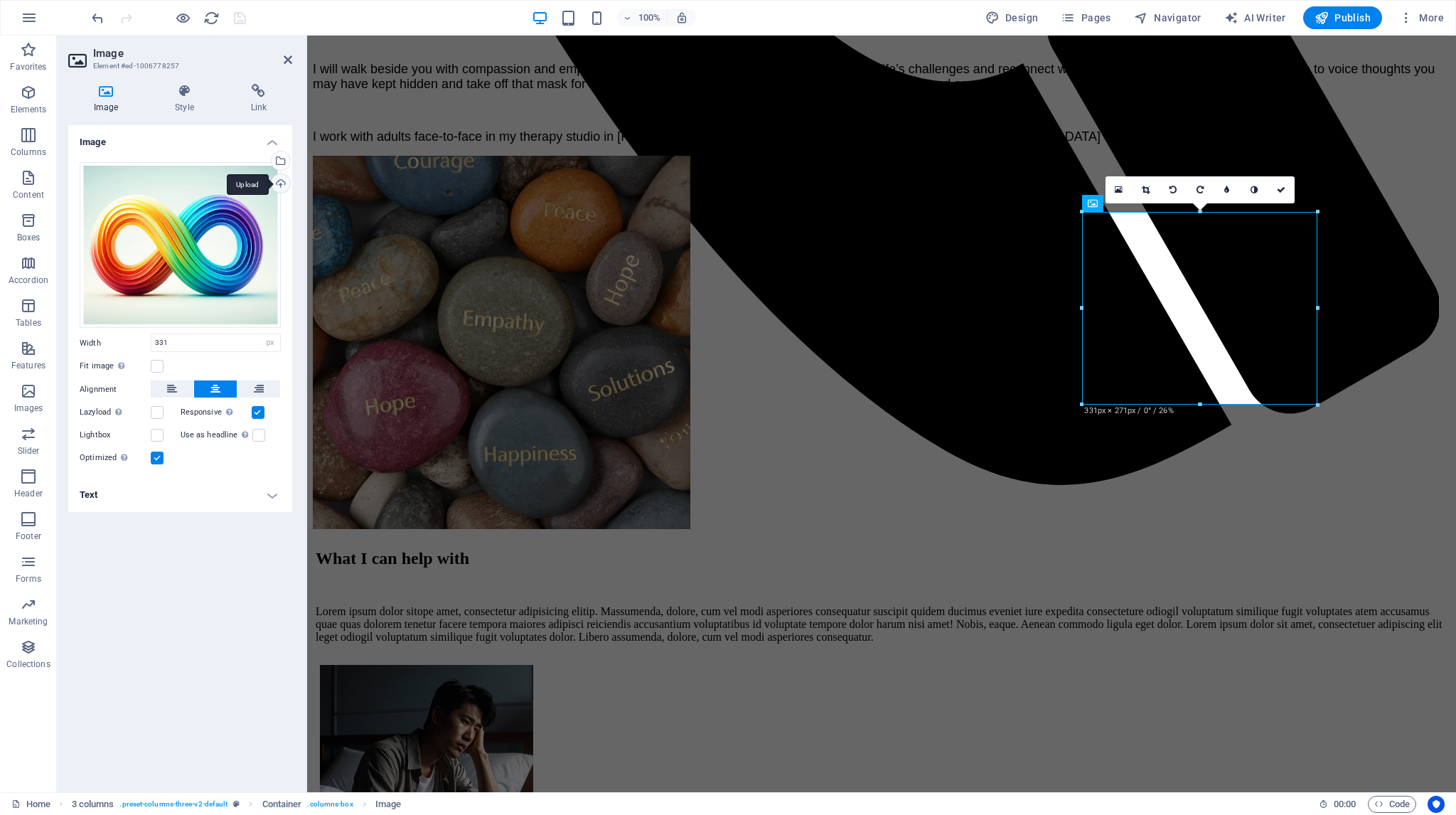
click at [281, 181] on div "Upload" at bounding box center [280, 185] width 21 height 21
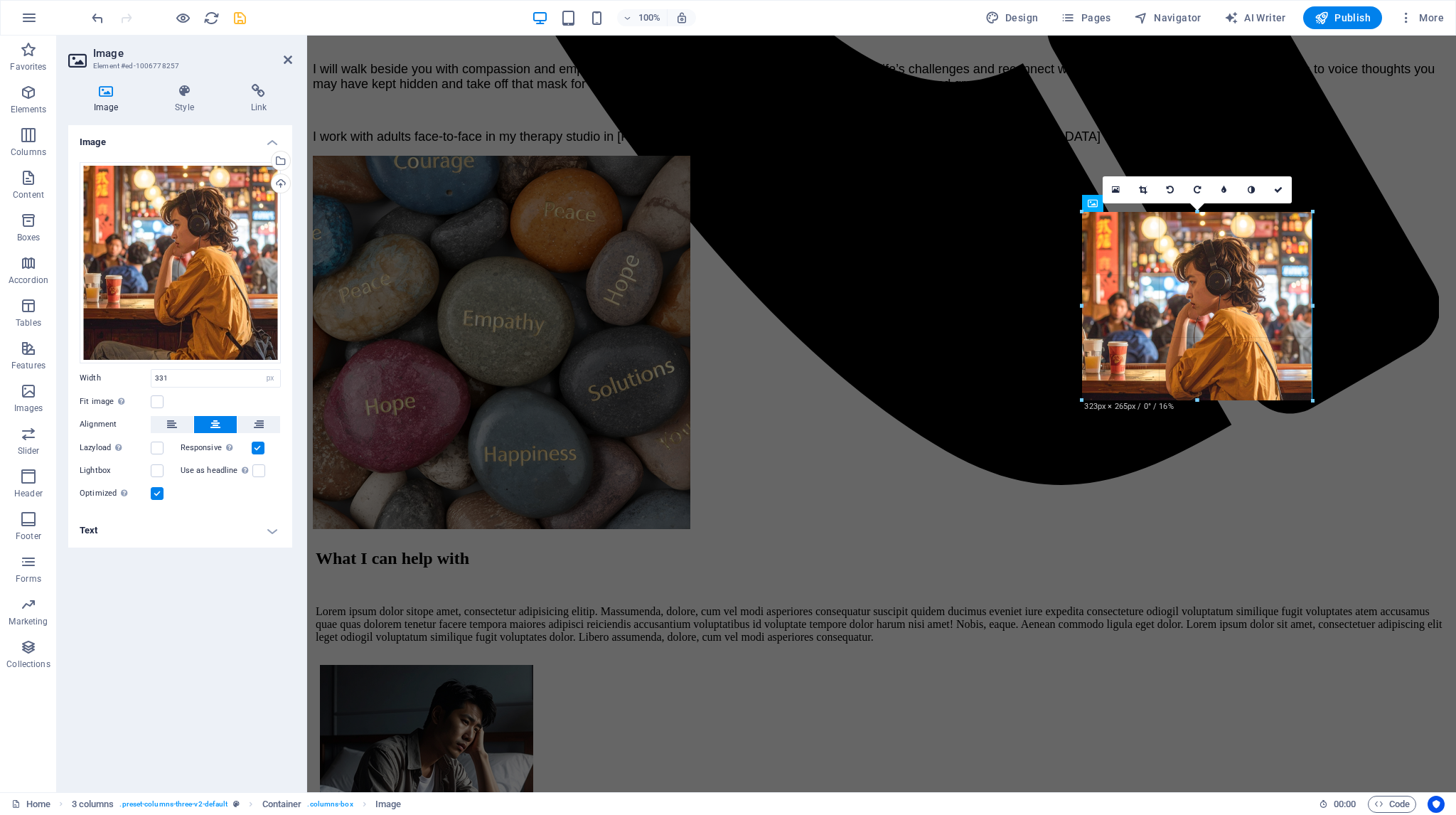
drag, startPoint x: 1316, startPoint y: 403, endPoint x: 1308, endPoint y: 399, distance: 8.9
type input "323"
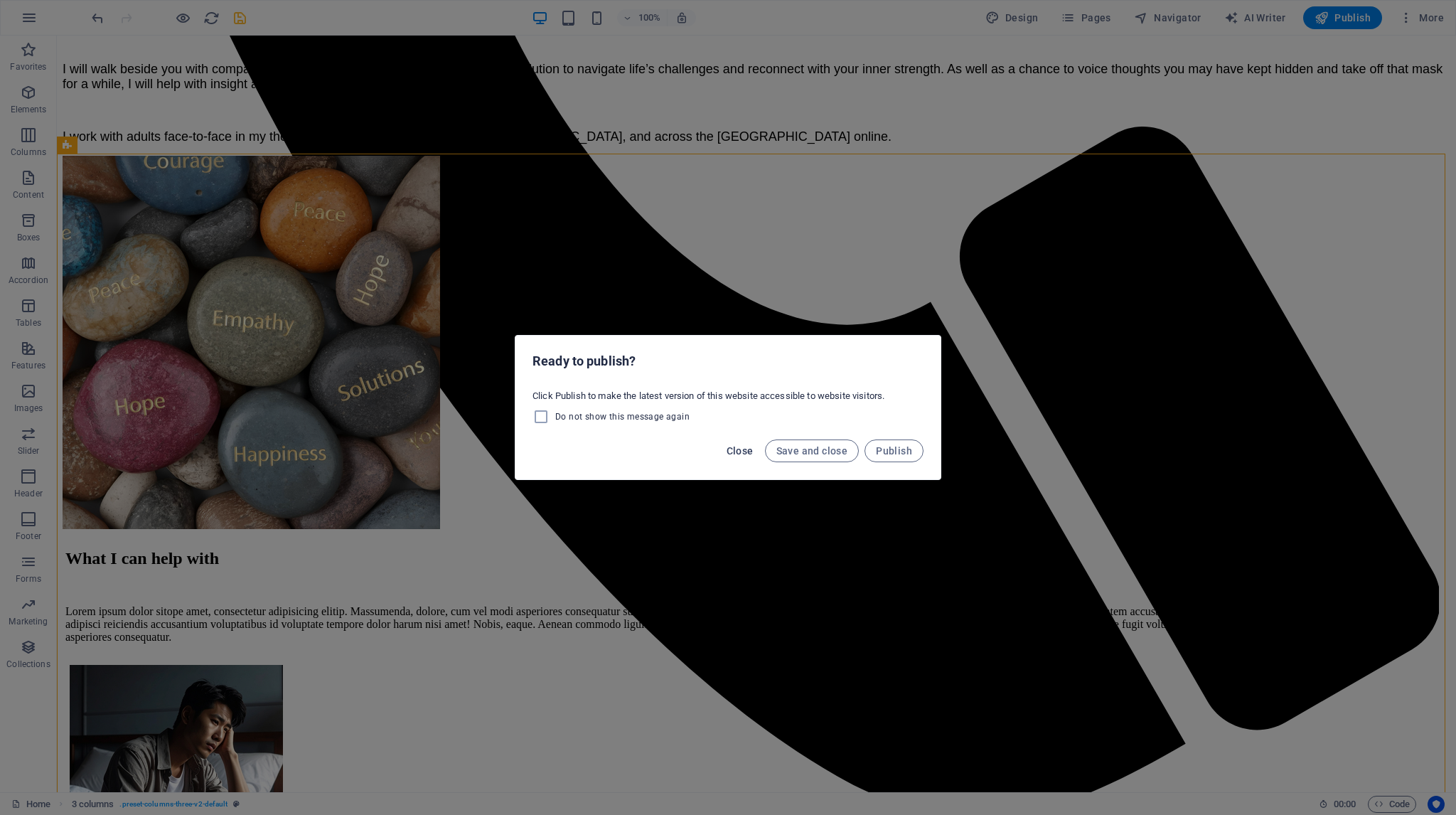
click at [745, 450] on span "Close" at bounding box center [740, 451] width 27 height 11
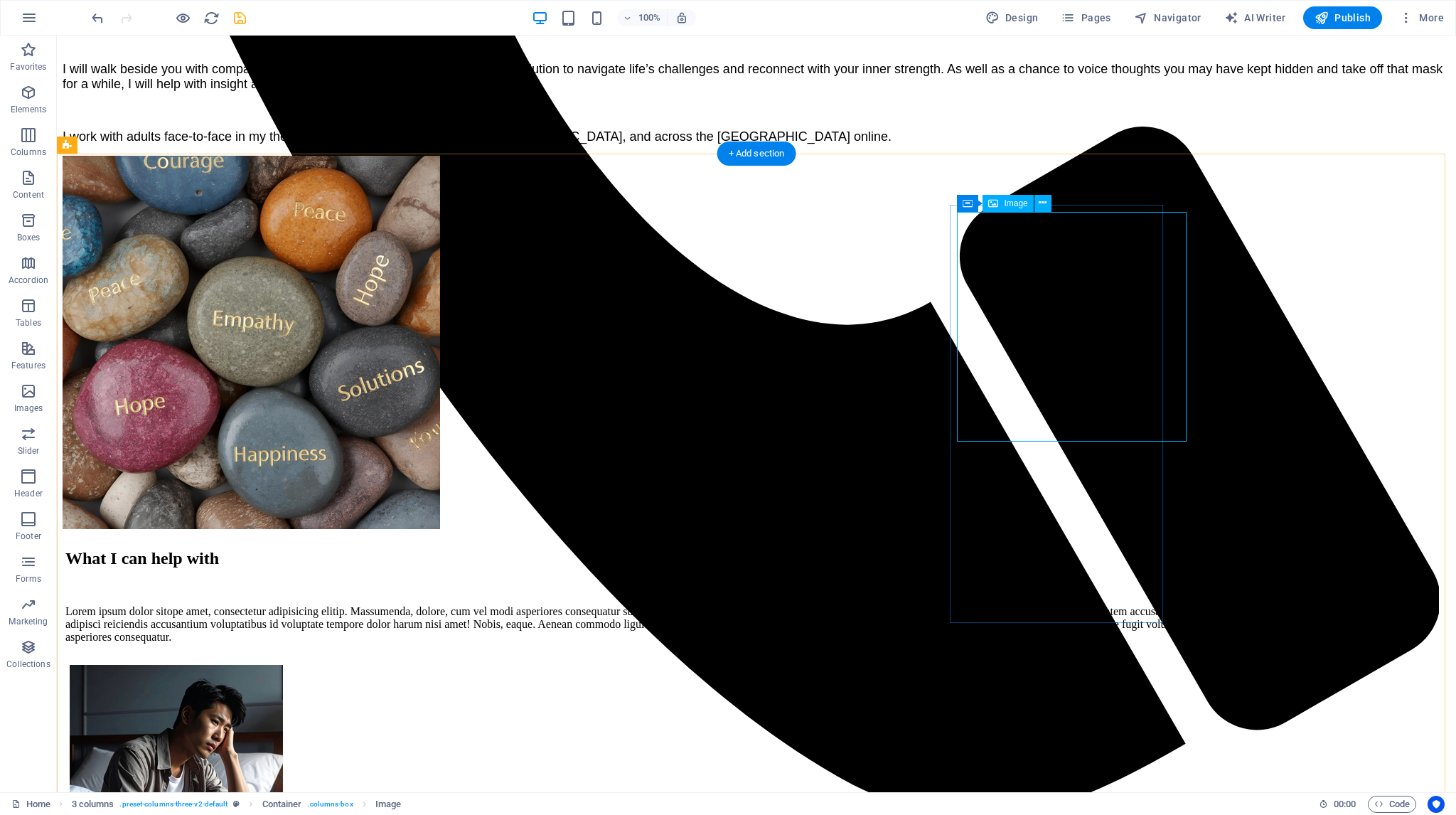
select select "px"
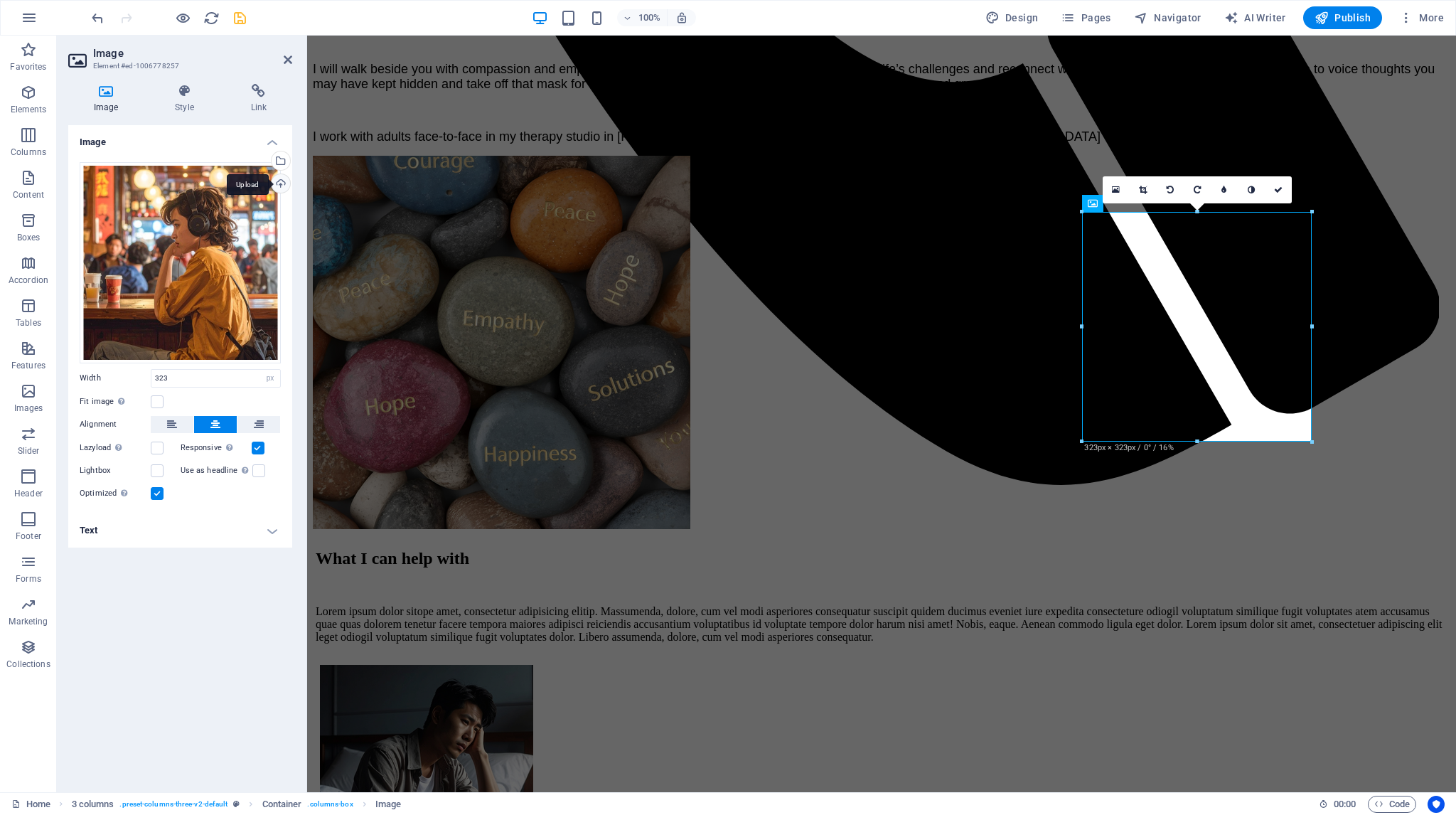
click at [280, 181] on div "Upload" at bounding box center [280, 185] width 21 height 21
click at [192, 377] on input "323" at bounding box center [215, 378] width 128 height 17
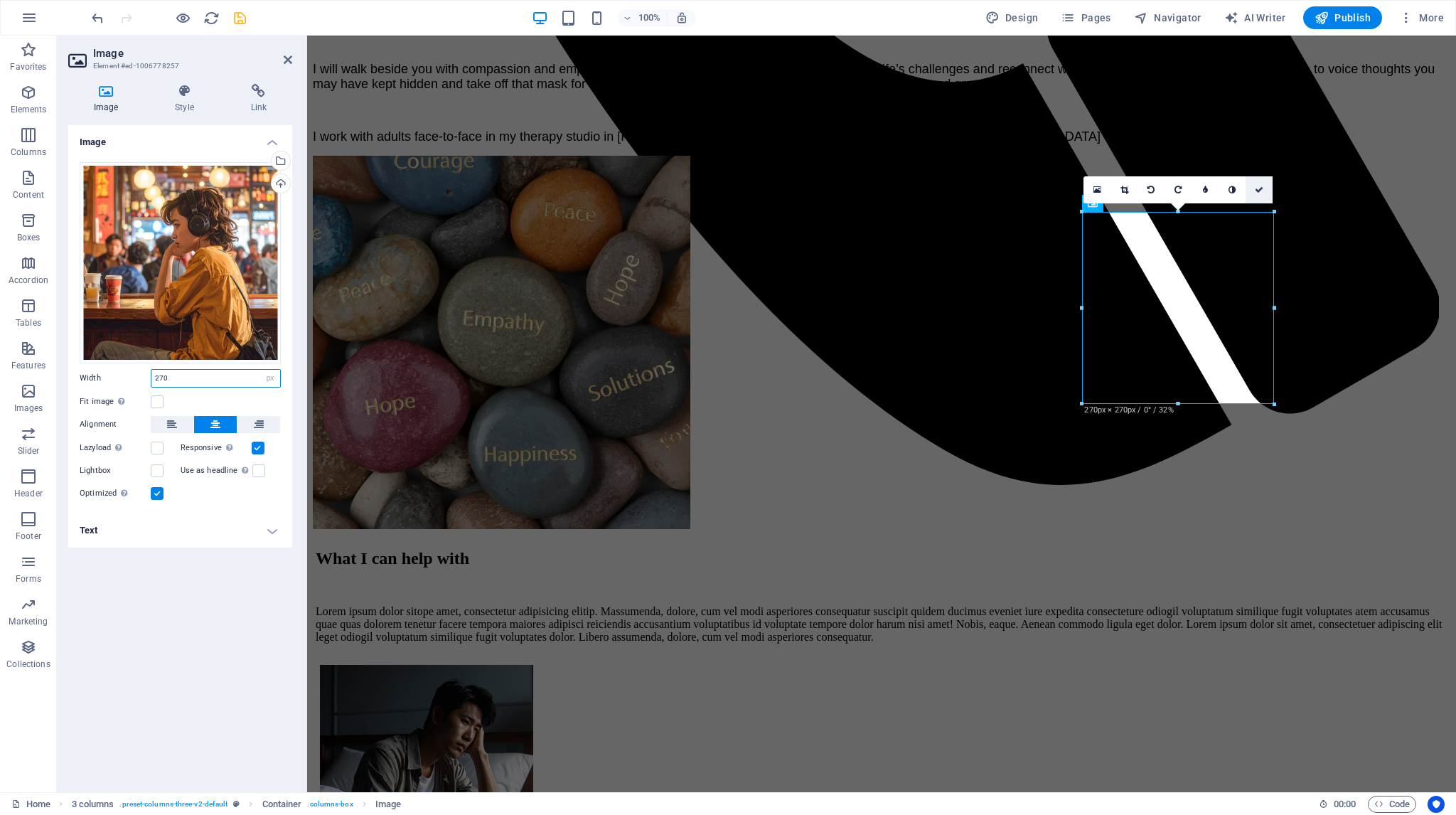
type input "270"
click at [1257, 189] on icon at bounding box center [1258, 190] width 9 height 9
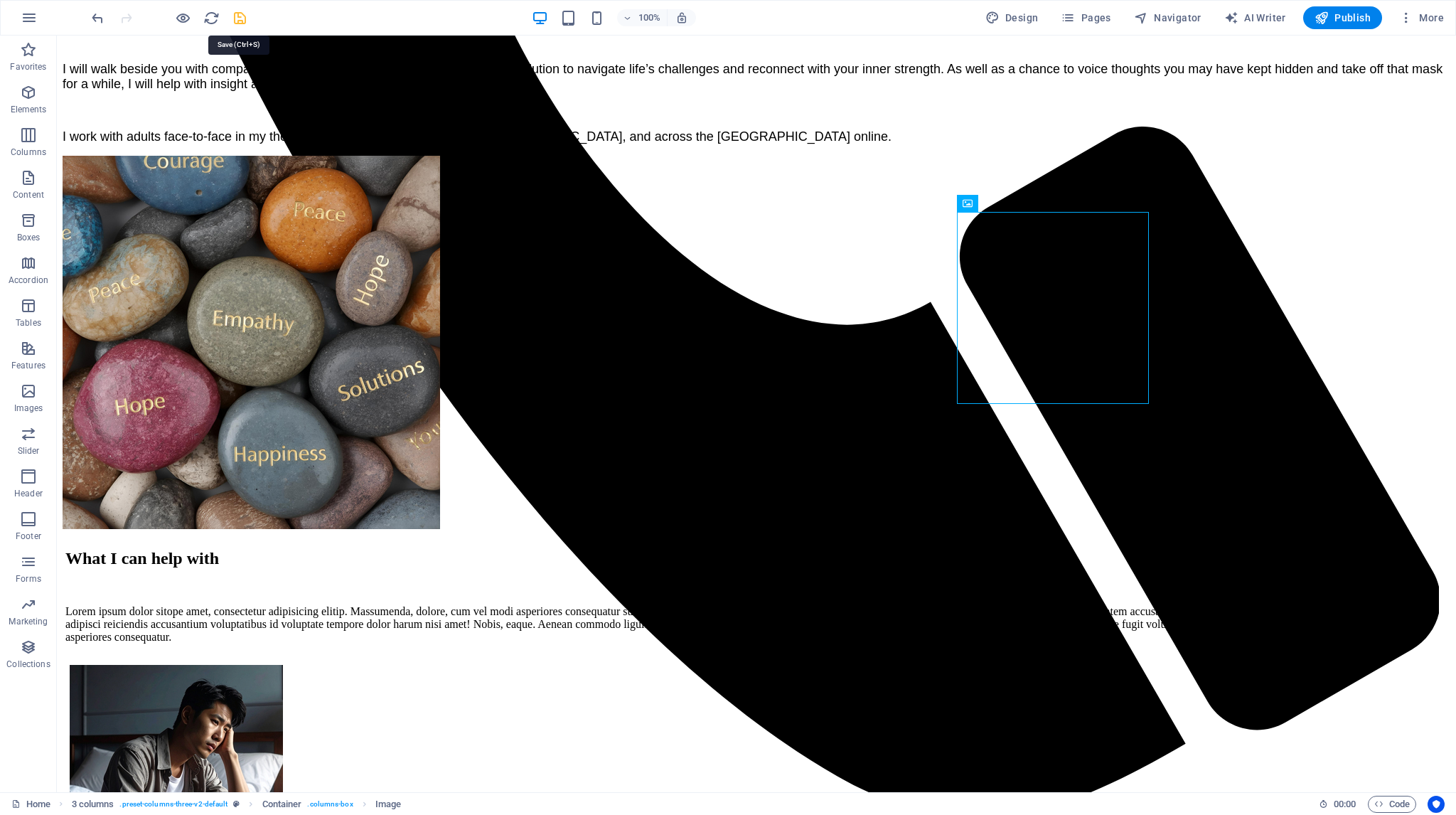
click at [241, 15] on icon "save" at bounding box center [239, 17] width 16 height 16
checkbox input "false"
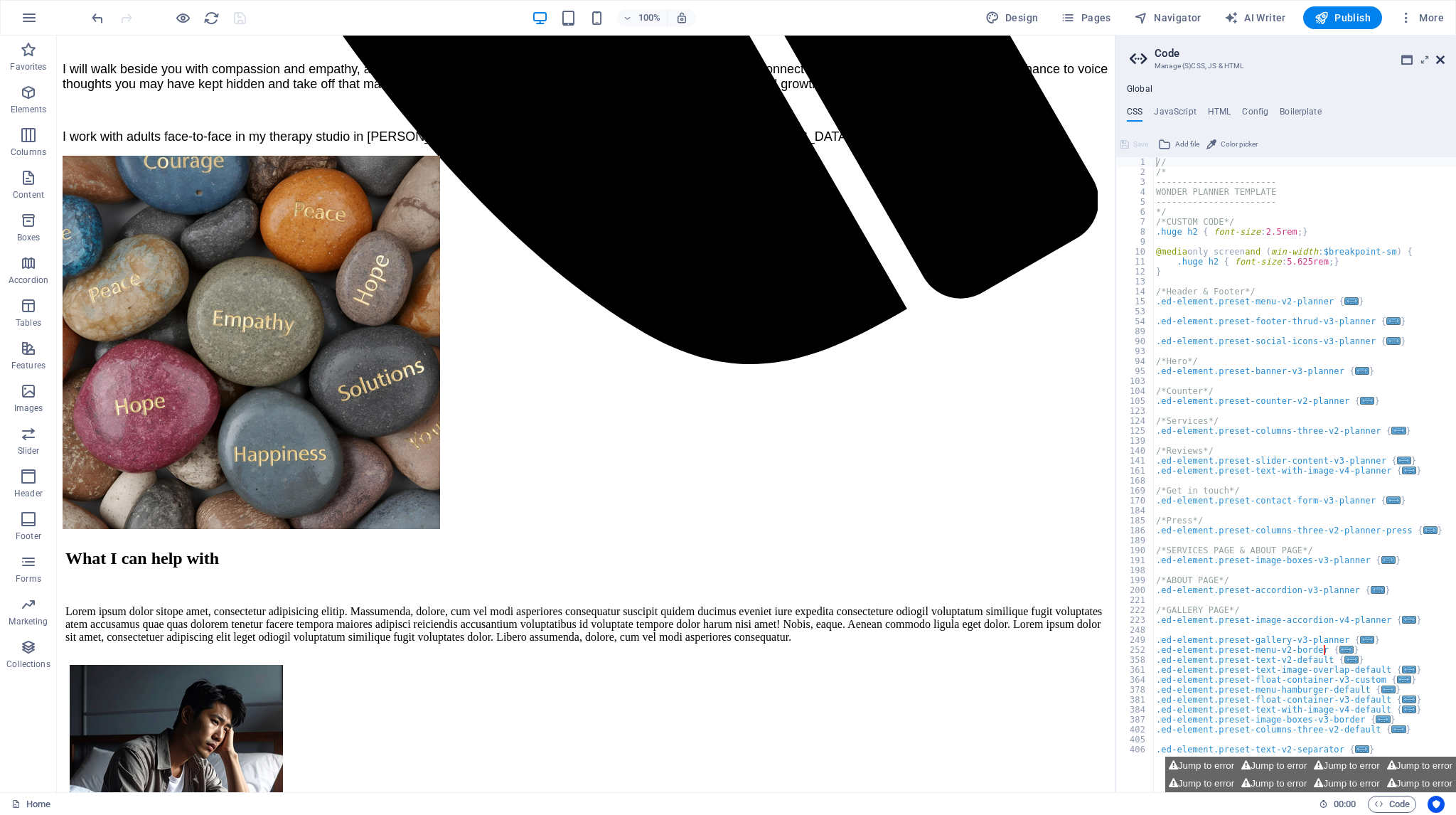
click at [1441, 59] on icon at bounding box center [1440, 59] width 9 height 11
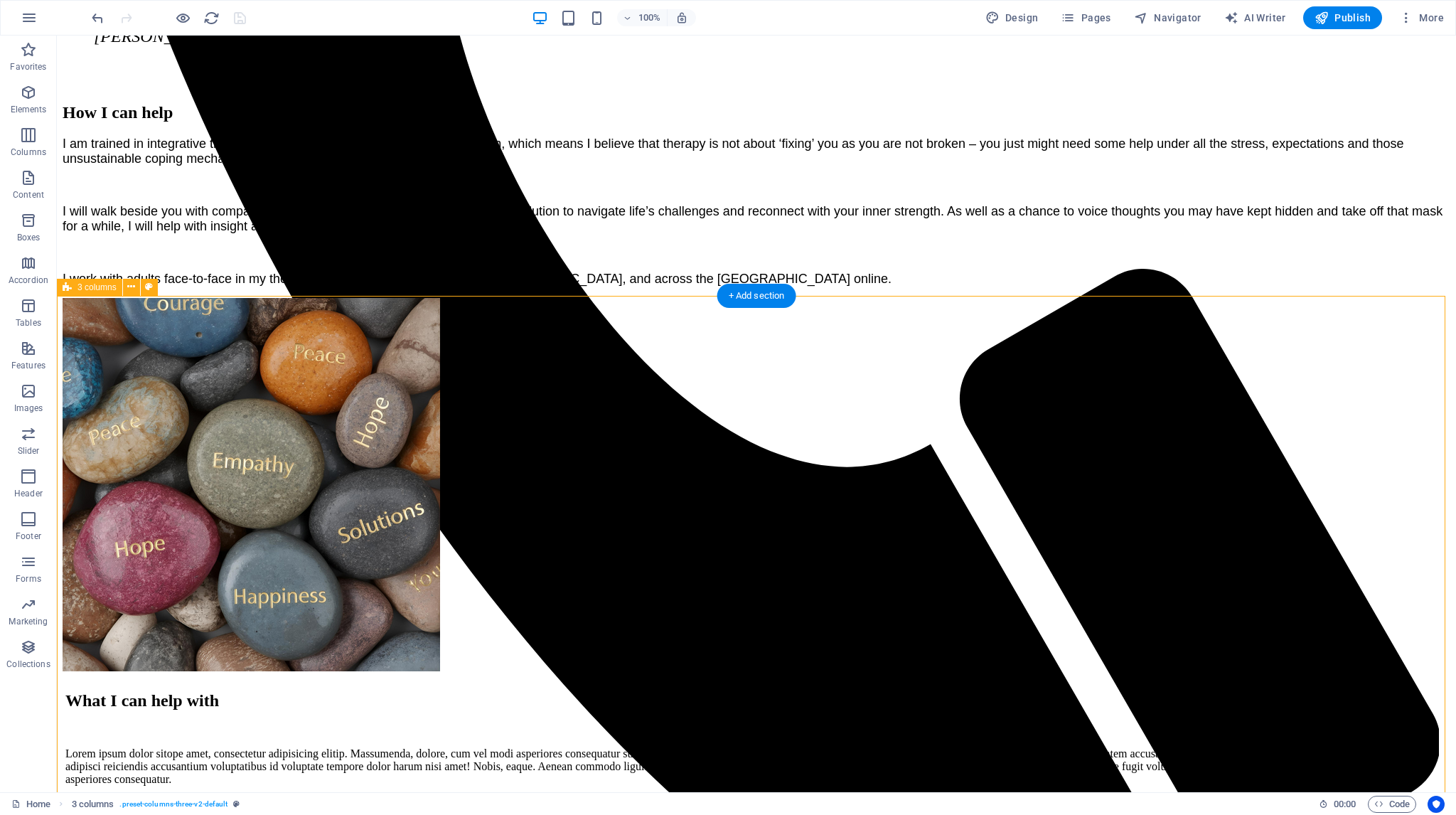
scroll to position [1067, 0]
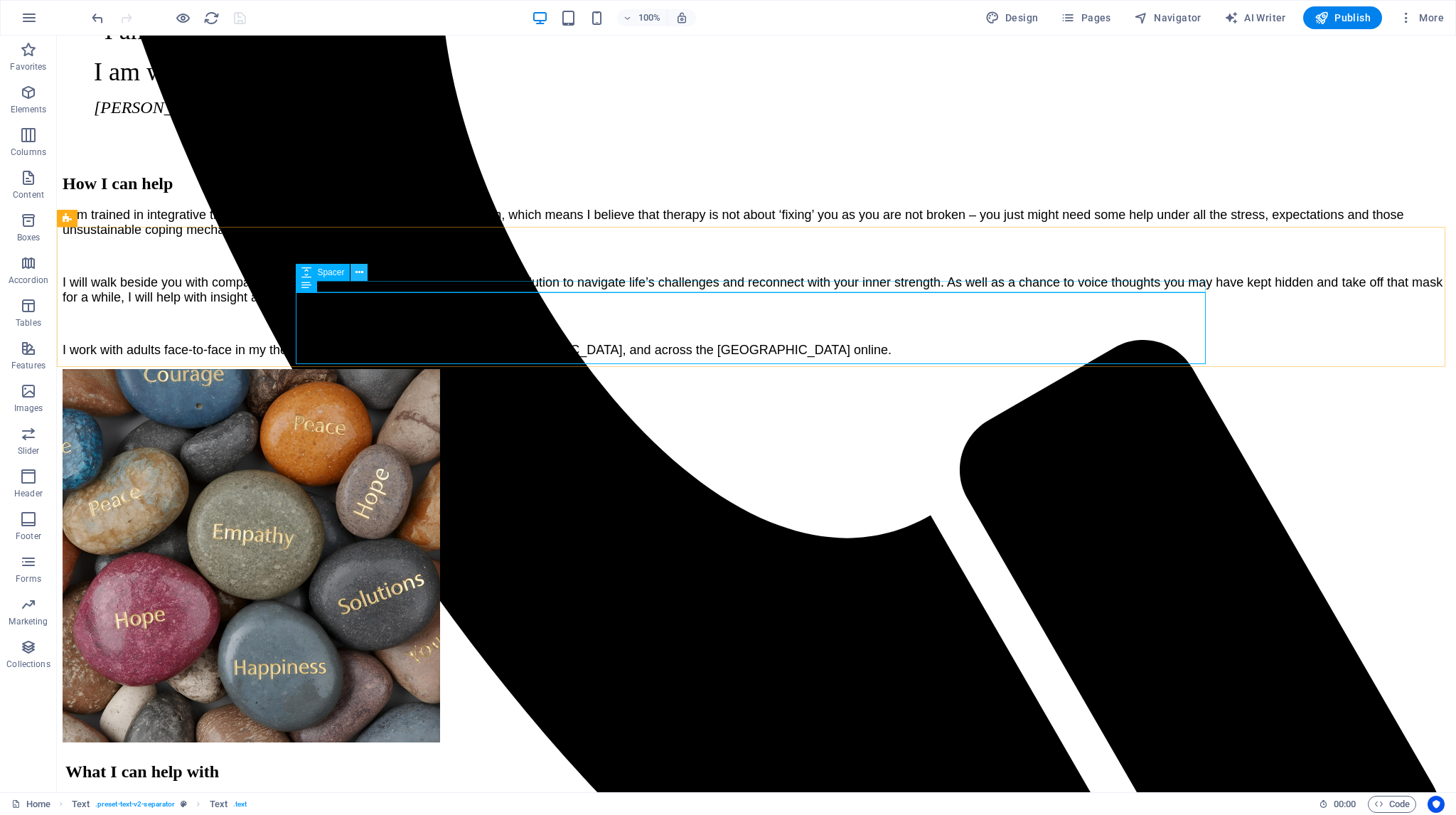
click at [358, 269] on icon at bounding box center [359, 273] width 8 height 15
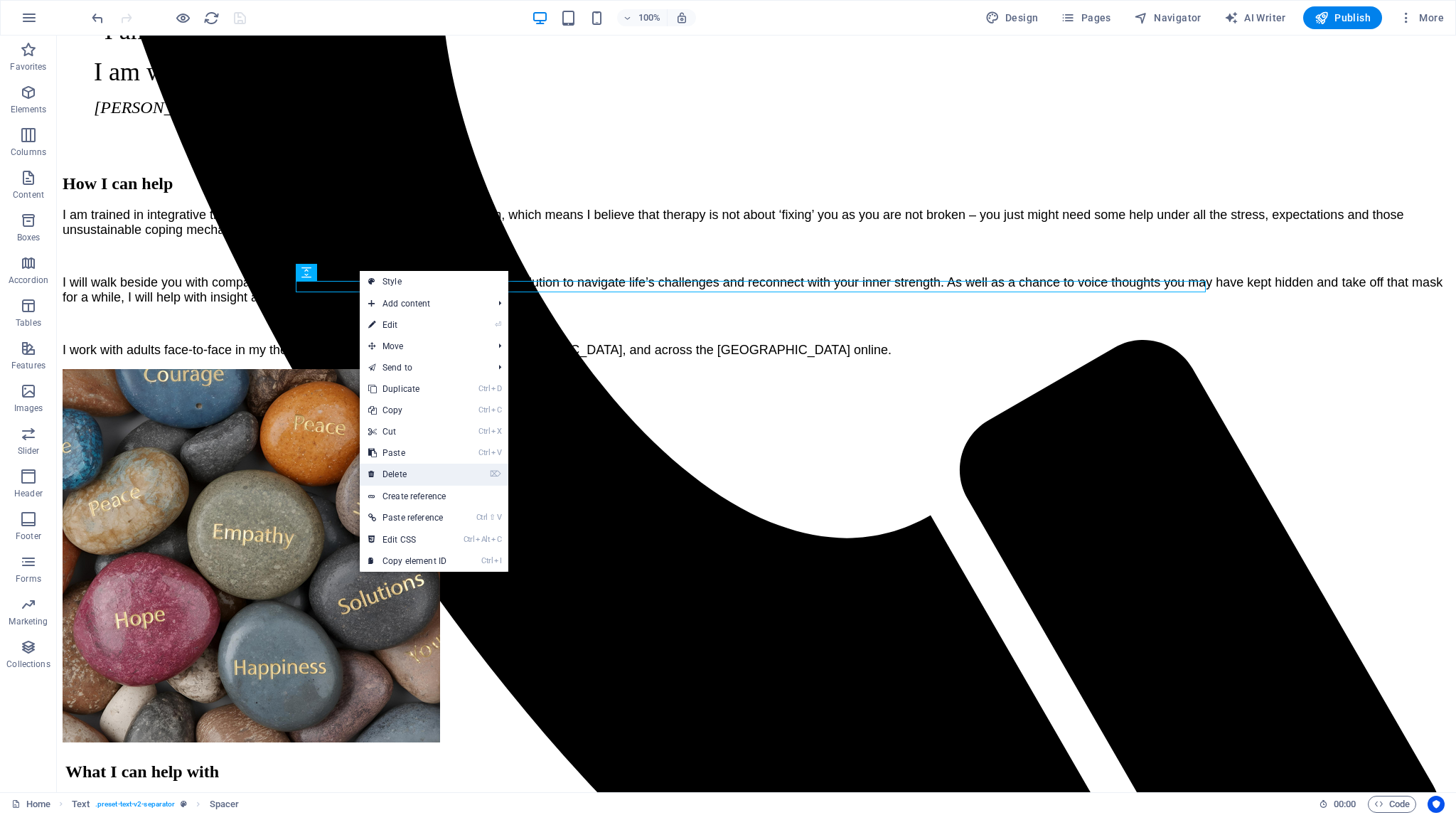
click at [395, 470] on link "⌦ Delete" at bounding box center [407, 474] width 95 height 21
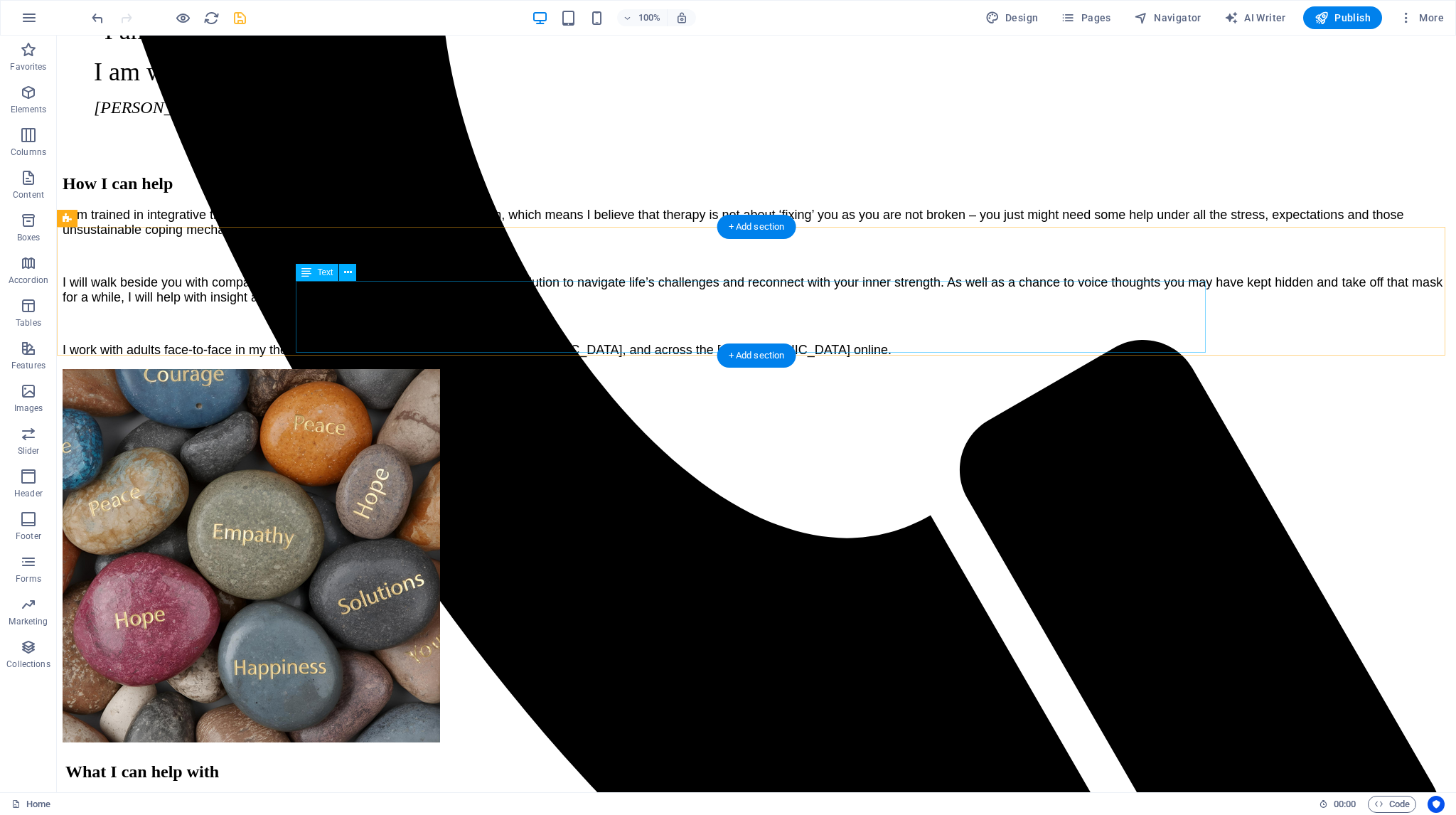
click at [576, 796] on div "Lorem ipsum dolor sitope amet, consectetur adipisicing elitip. Massumenda, dolo…" at bounding box center [755, 815] width 1381 height 38
click at [363, 796] on div "Lorem ipsum dolor sitope amet, consectetur adipisicing elitip. Massumenda, dolo…" at bounding box center [755, 815] width 1381 height 38
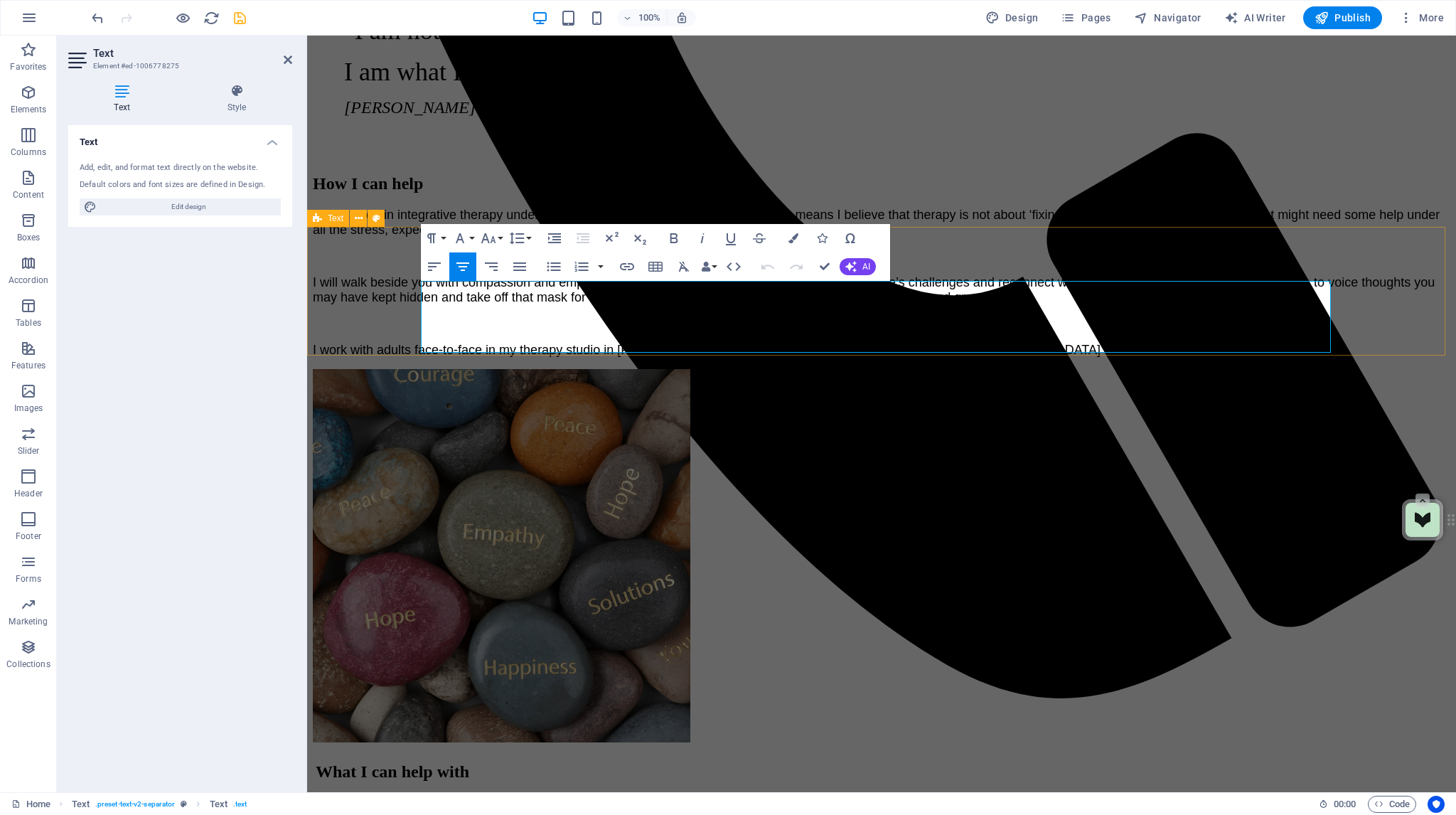
click at [1377, 745] on div "What I can help with Lorem ipsum dolor sitope amet, consectetur adipisicing eli…" at bounding box center [882, 803] width 1137 height 115
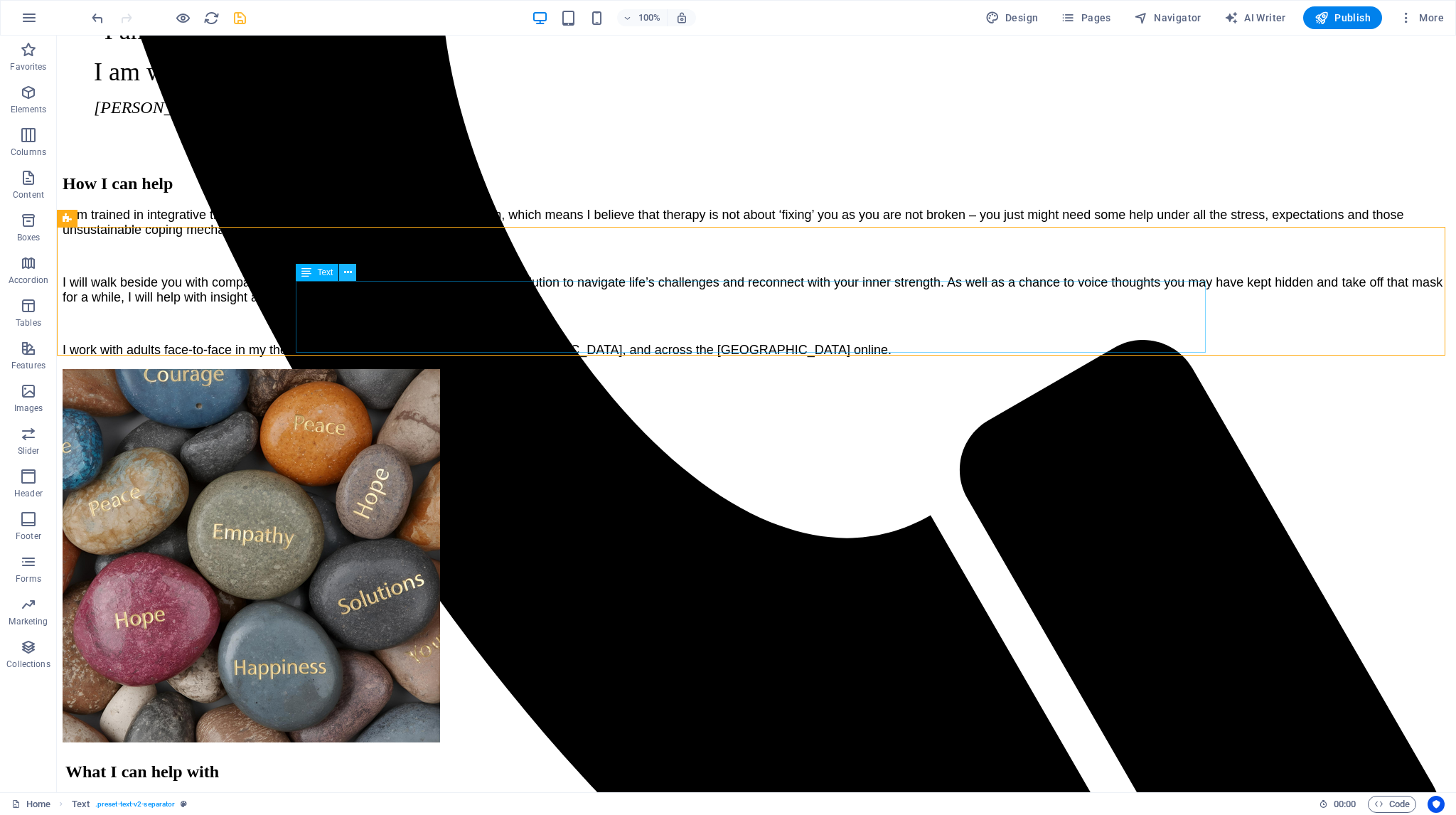
click at [351, 273] on icon at bounding box center [347, 273] width 8 height 15
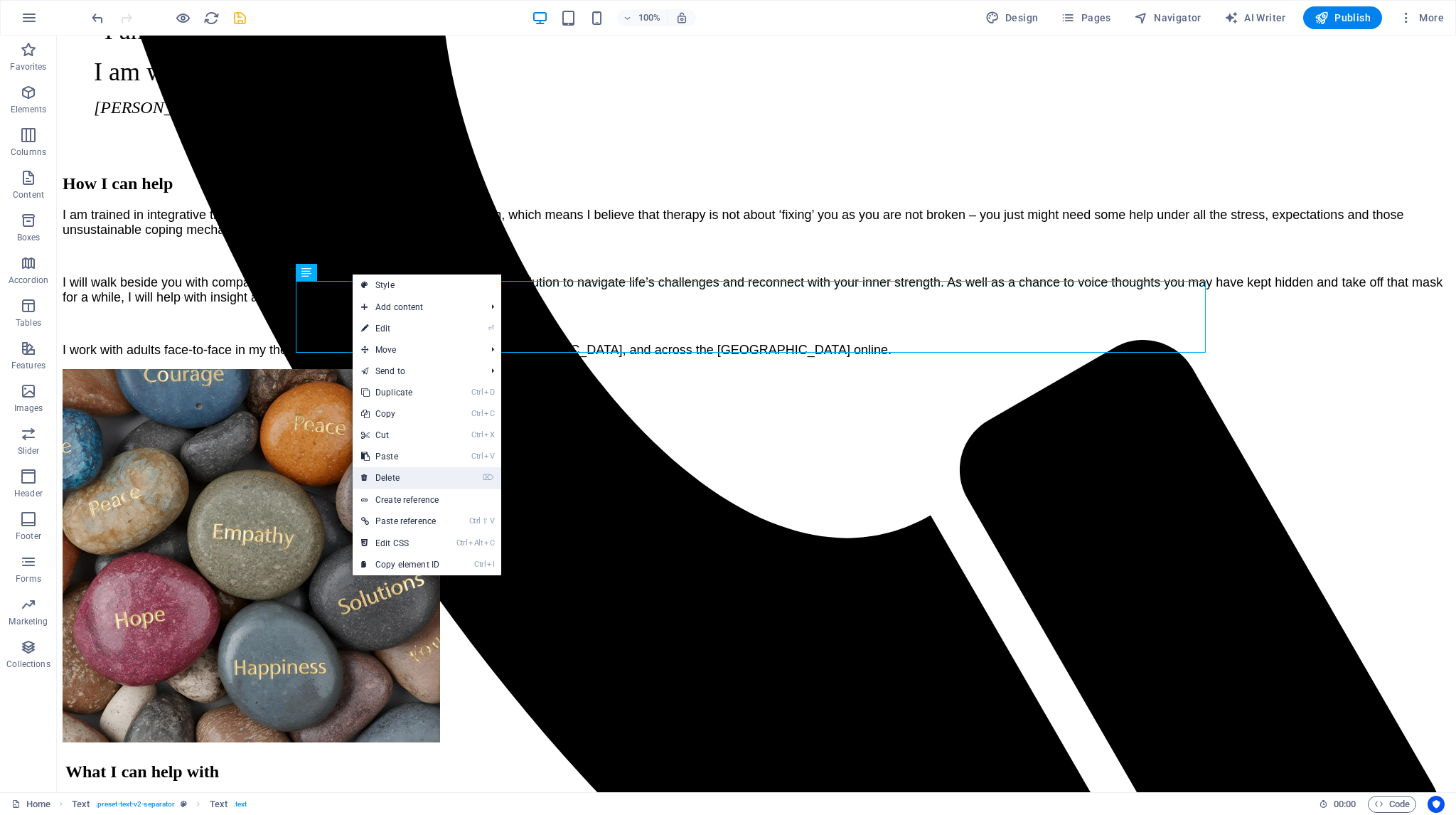
click at [388, 476] on link "⌦ Delete" at bounding box center [399, 478] width 95 height 21
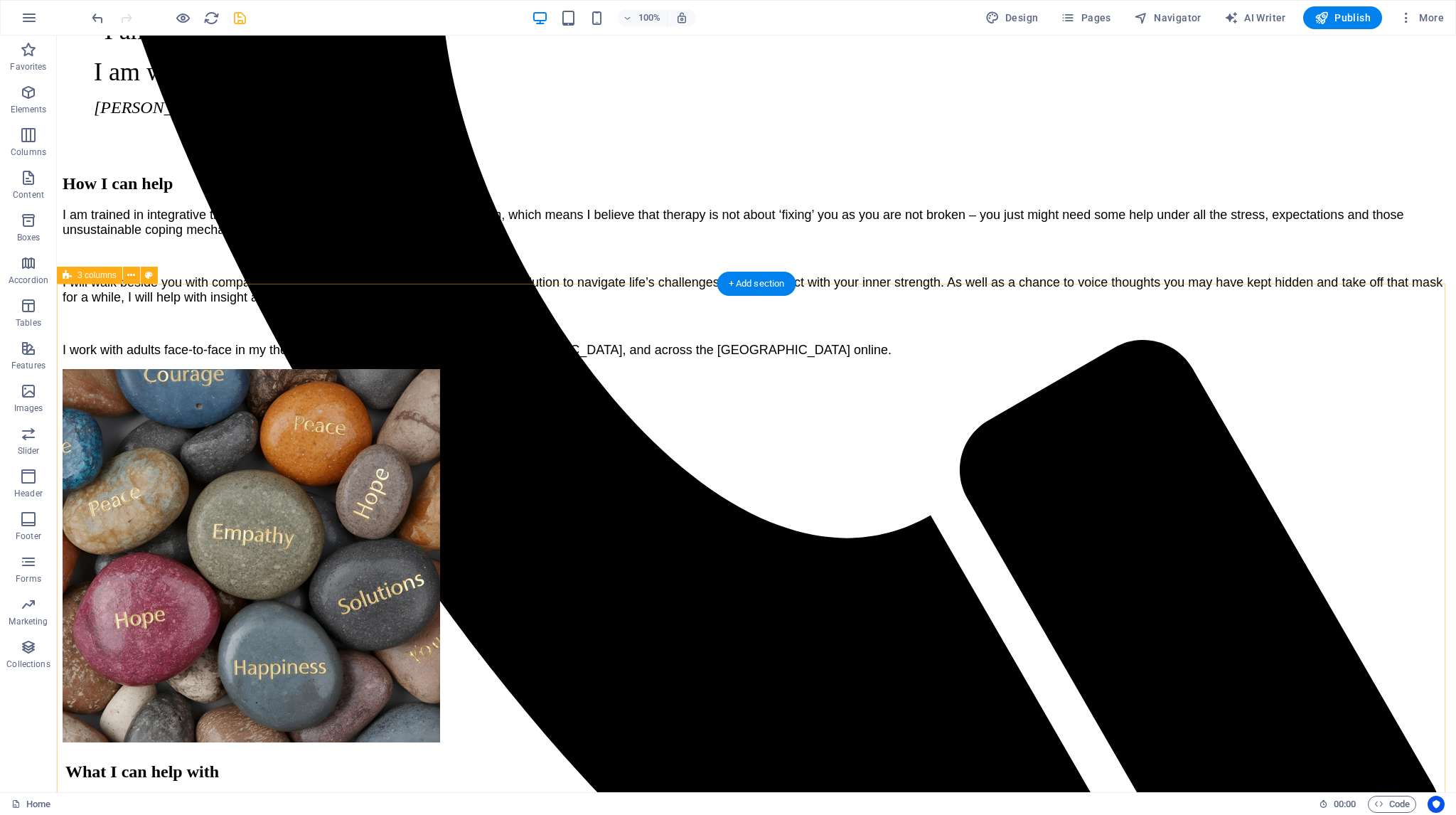
click at [131, 273] on icon at bounding box center [131, 276] width 8 height 15
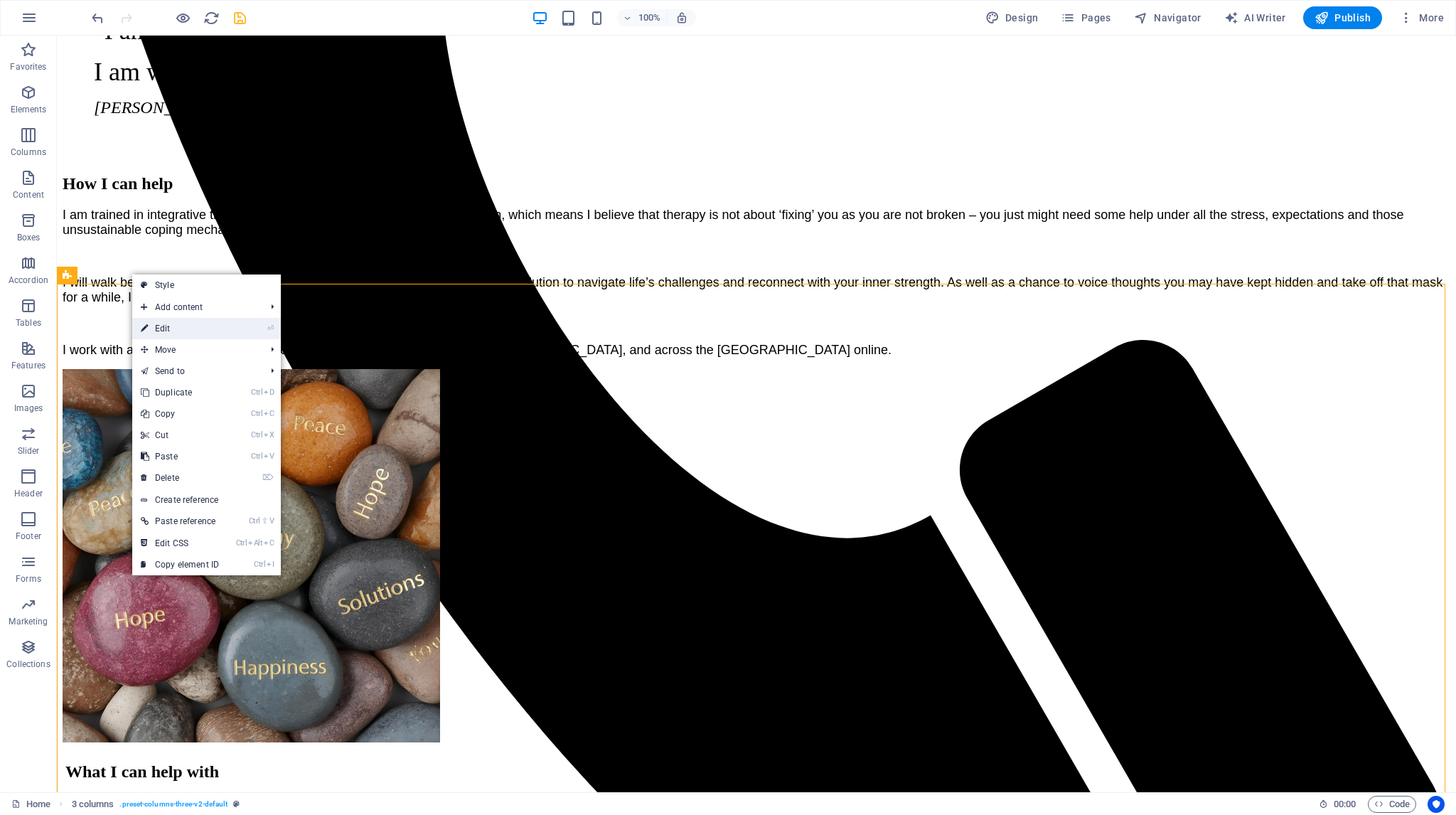
click at [160, 328] on link "⏎ Edit" at bounding box center [179, 328] width 95 height 21
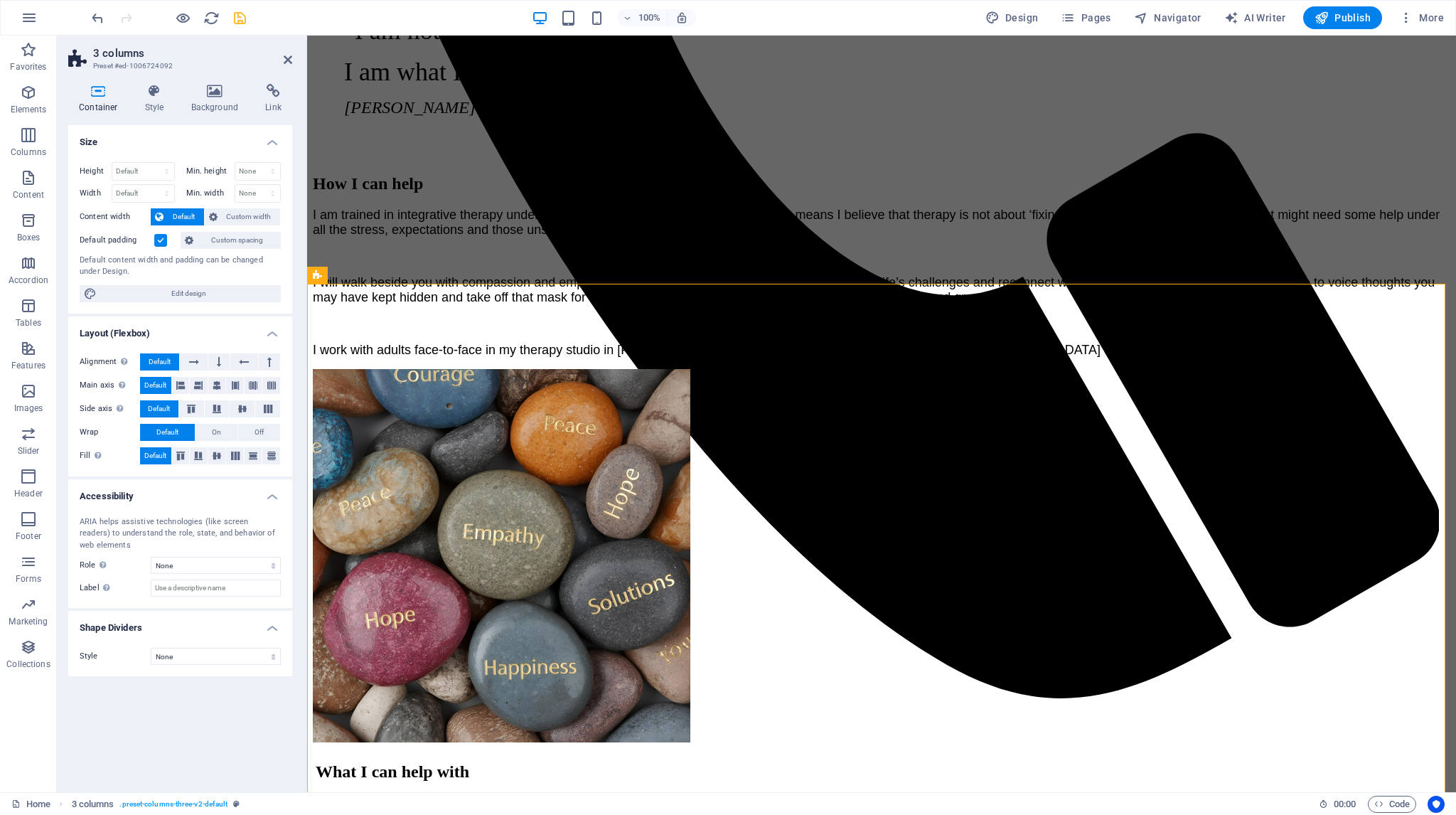
click at [162, 238] on label at bounding box center [160, 239] width 12 height 12
click at [0, 0] on input "Default padding" at bounding box center [0, 0] width 0 height 0
click at [288, 57] on icon at bounding box center [287, 59] width 9 height 11
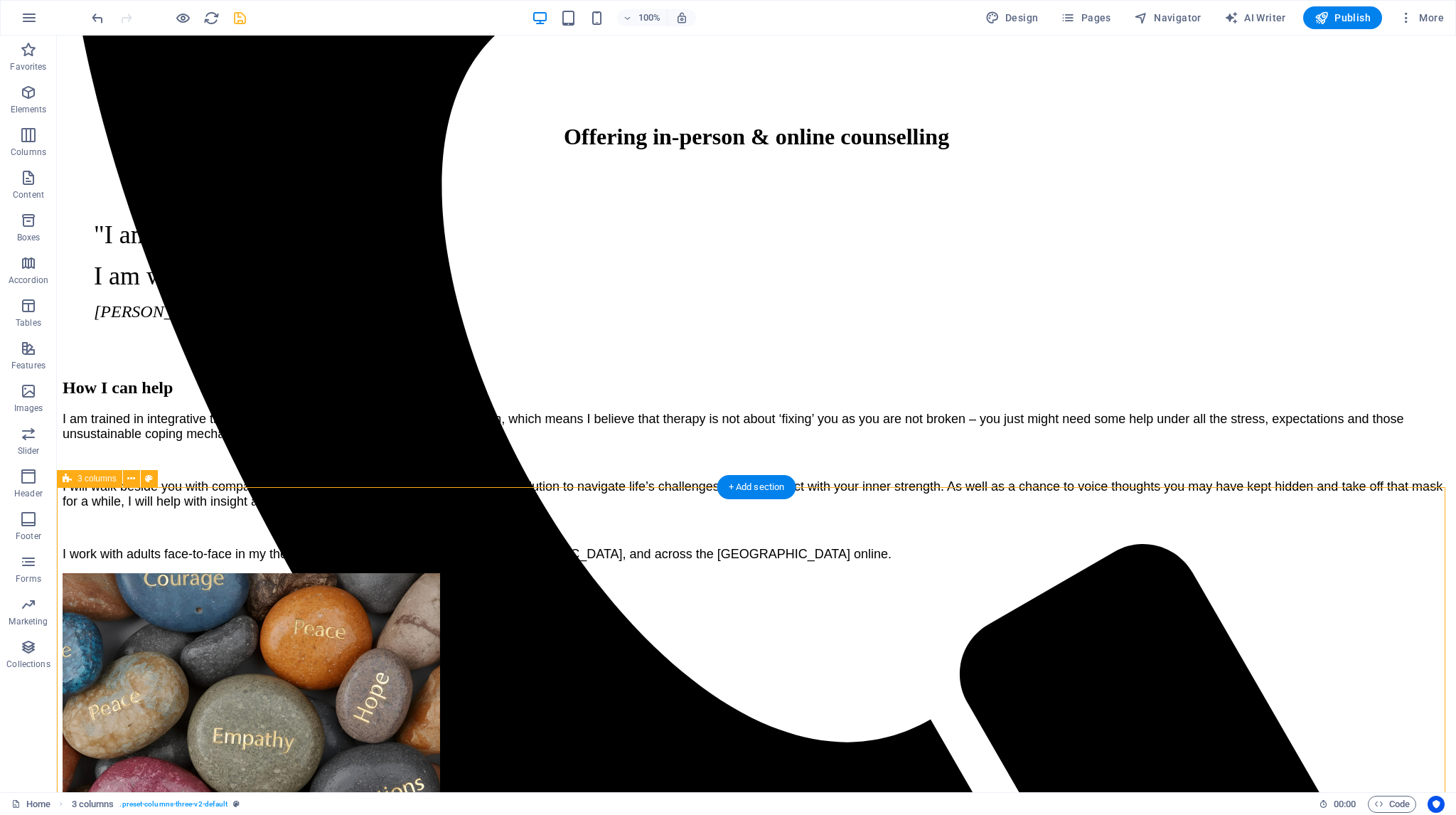
scroll to position [853, 0]
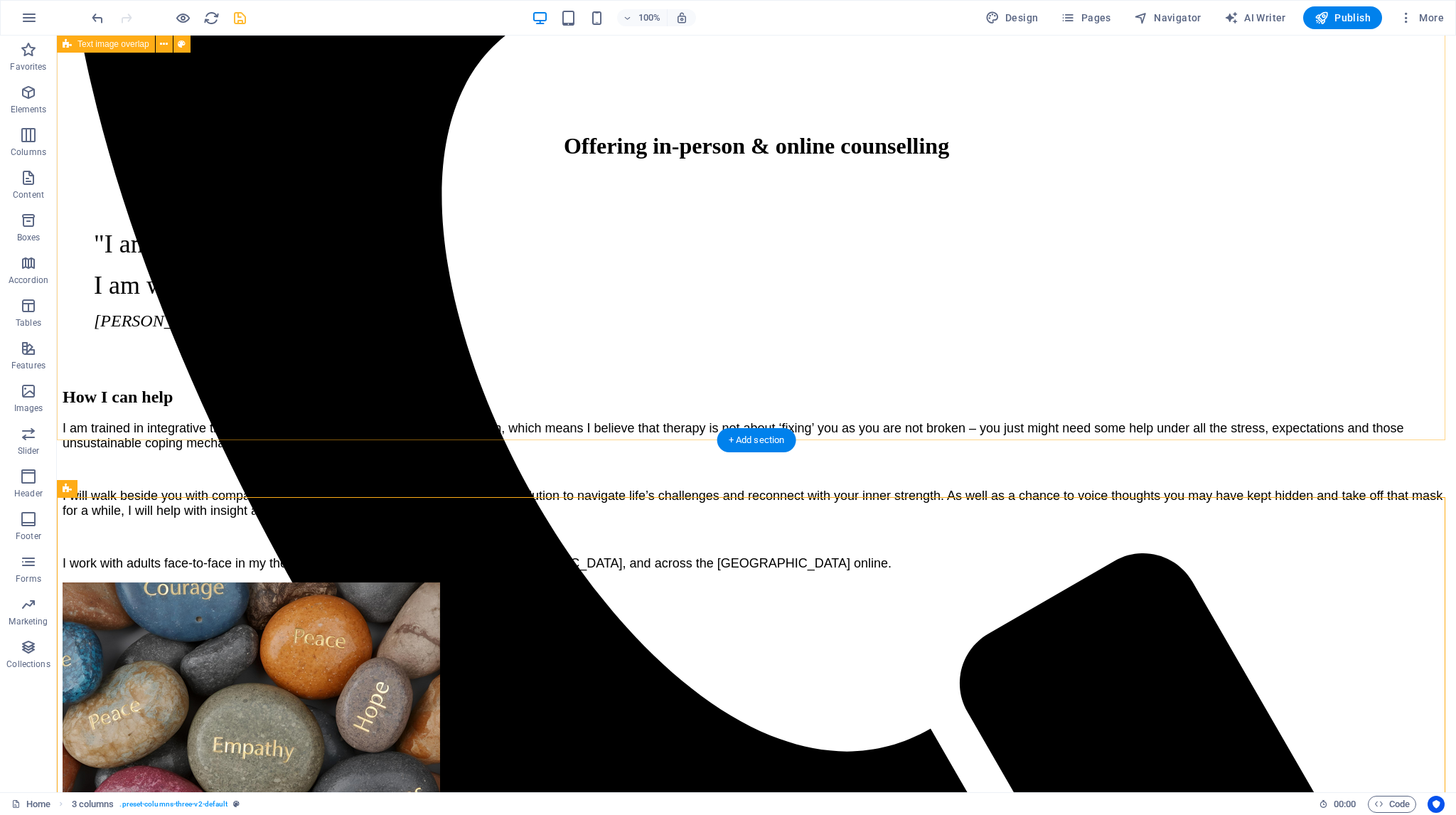
click at [1357, 379] on div "How I can help I am trained in integrative therapy underpinned with a client-ce…" at bounding box center [755, 666] width 1387 height 585
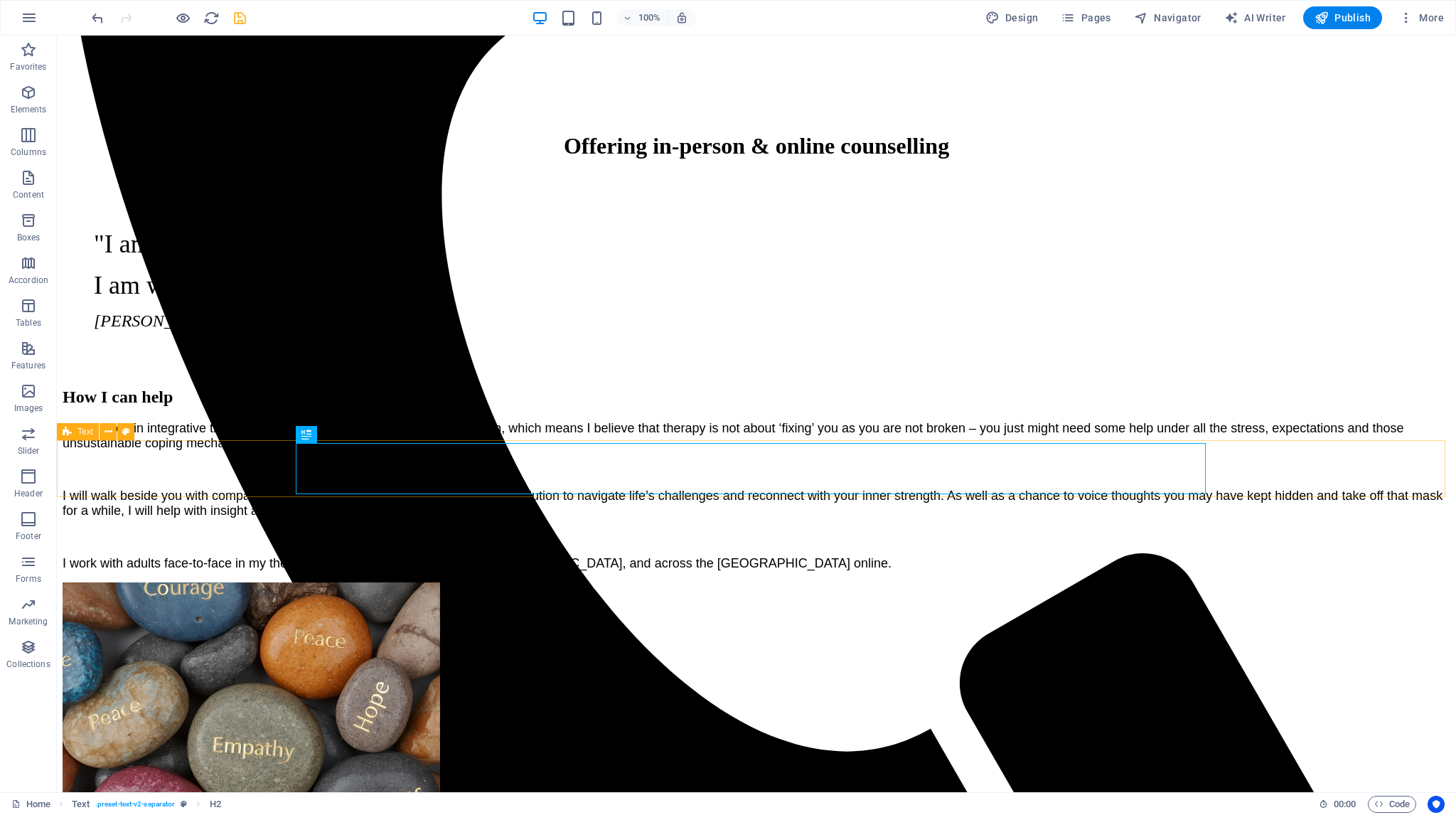
click at [73, 431] on div "Text" at bounding box center [78, 432] width 42 height 17
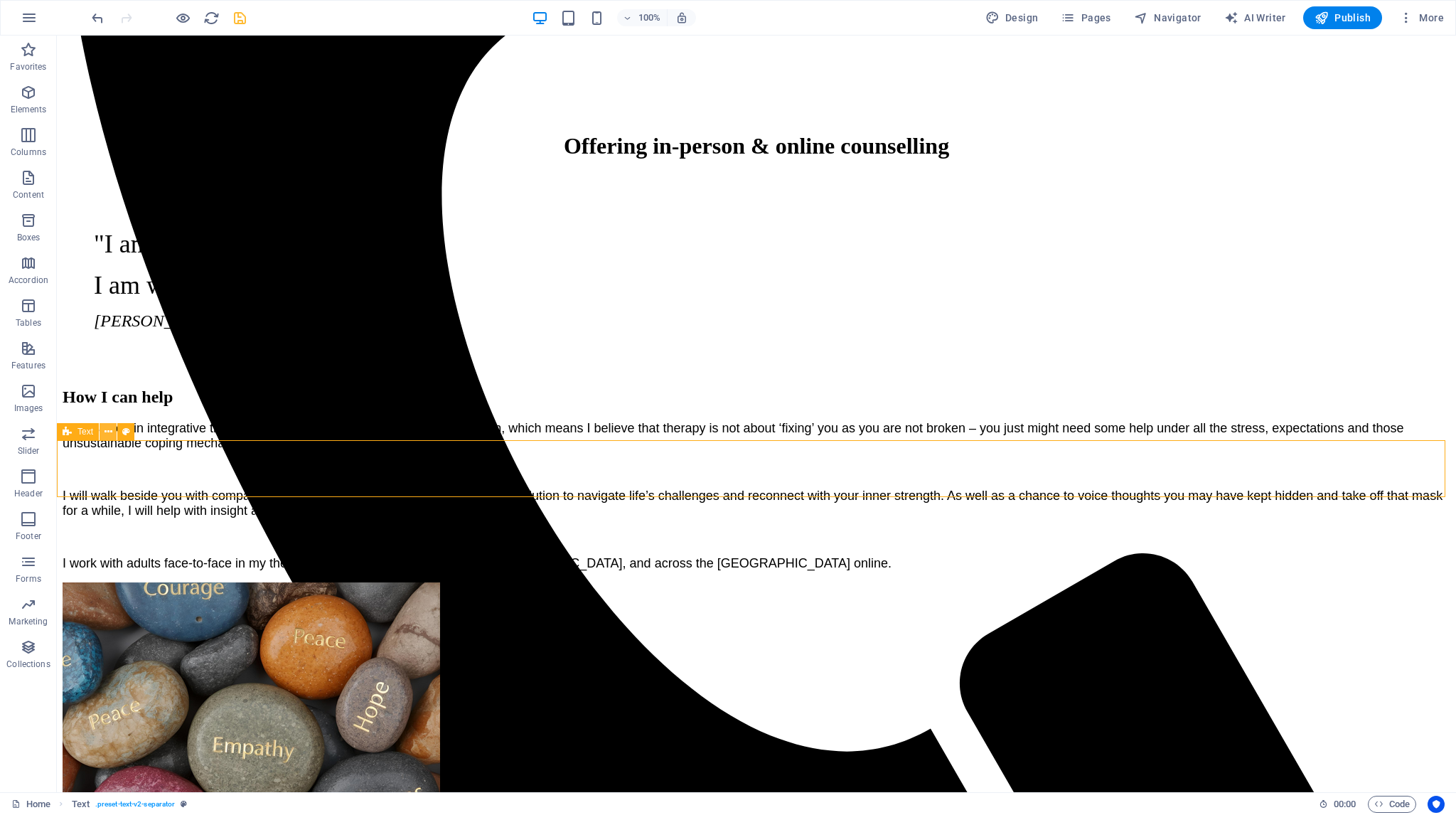
click at [108, 432] on icon at bounding box center [108, 432] width 8 height 15
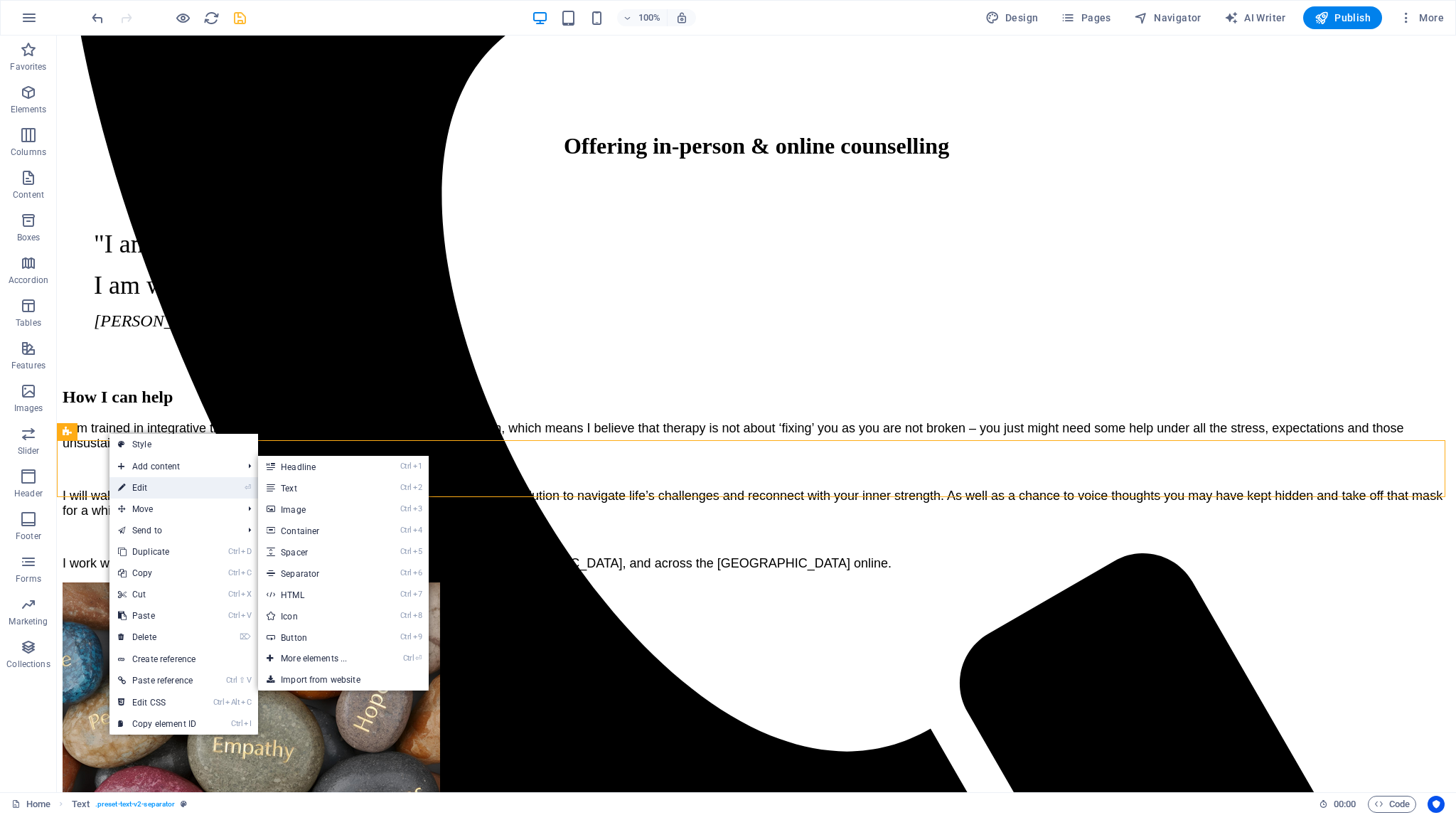
click at [139, 486] on link "⏎ Edit" at bounding box center [156, 487] width 95 height 21
select select "px"
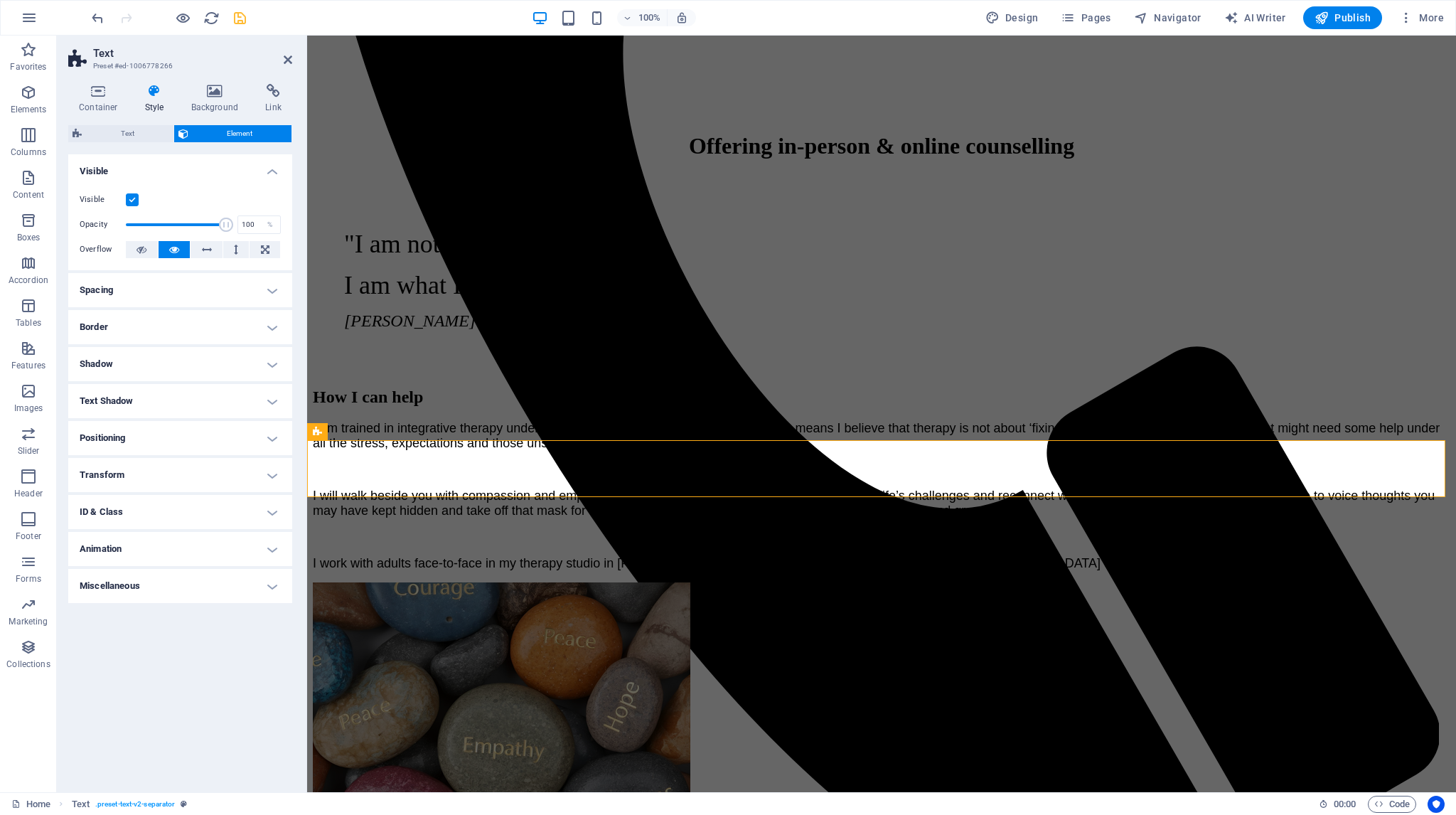
click at [272, 294] on h4 "Spacing" at bounding box center [180, 290] width 224 height 34
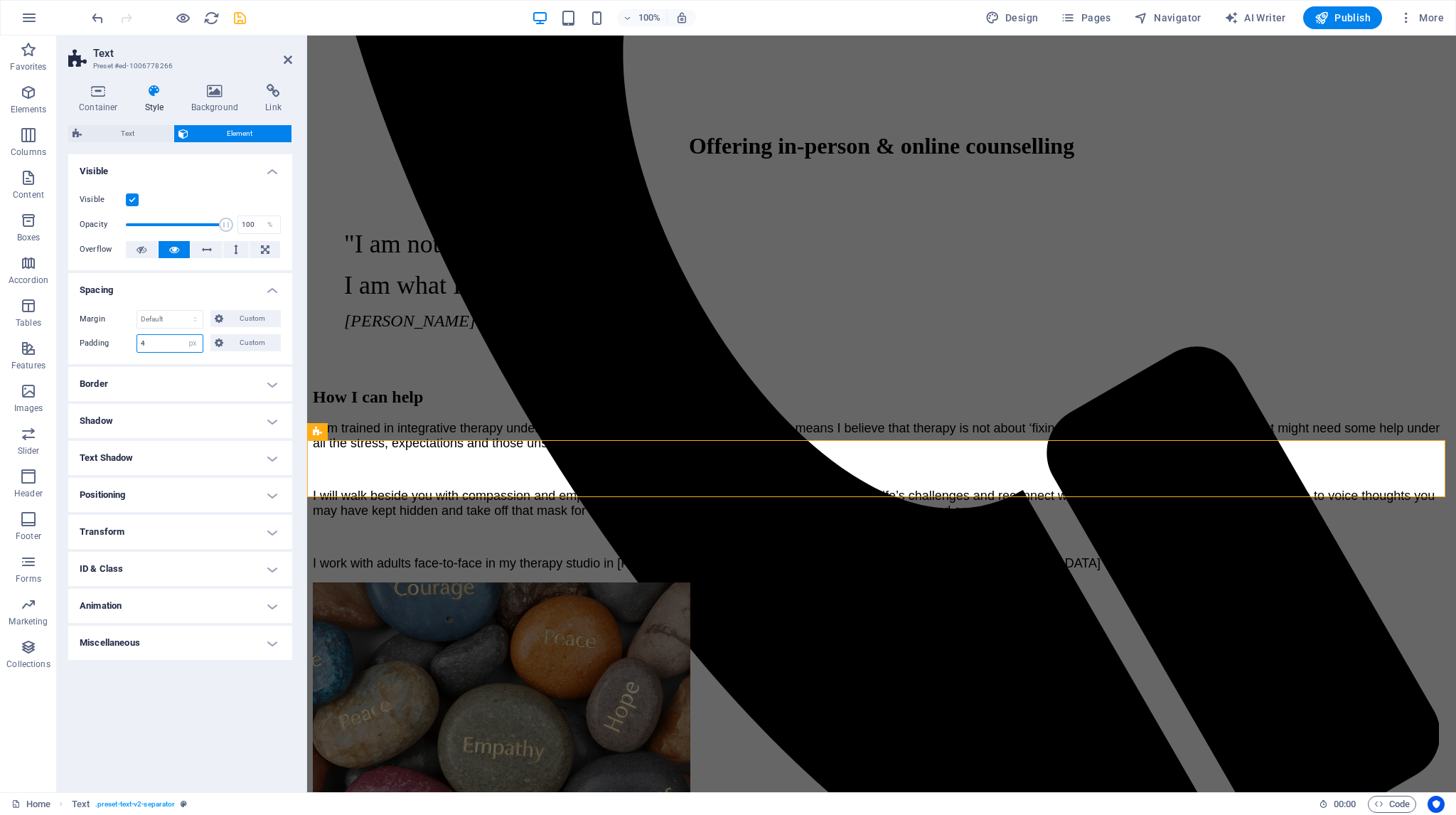
drag, startPoint x: 143, startPoint y: 342, endPoint x: 156, endPoint y: 350, distance: 15.3
click at [141, 342] on input "4" at bounding box center [169, 344] width 65 height 17
type input "6"
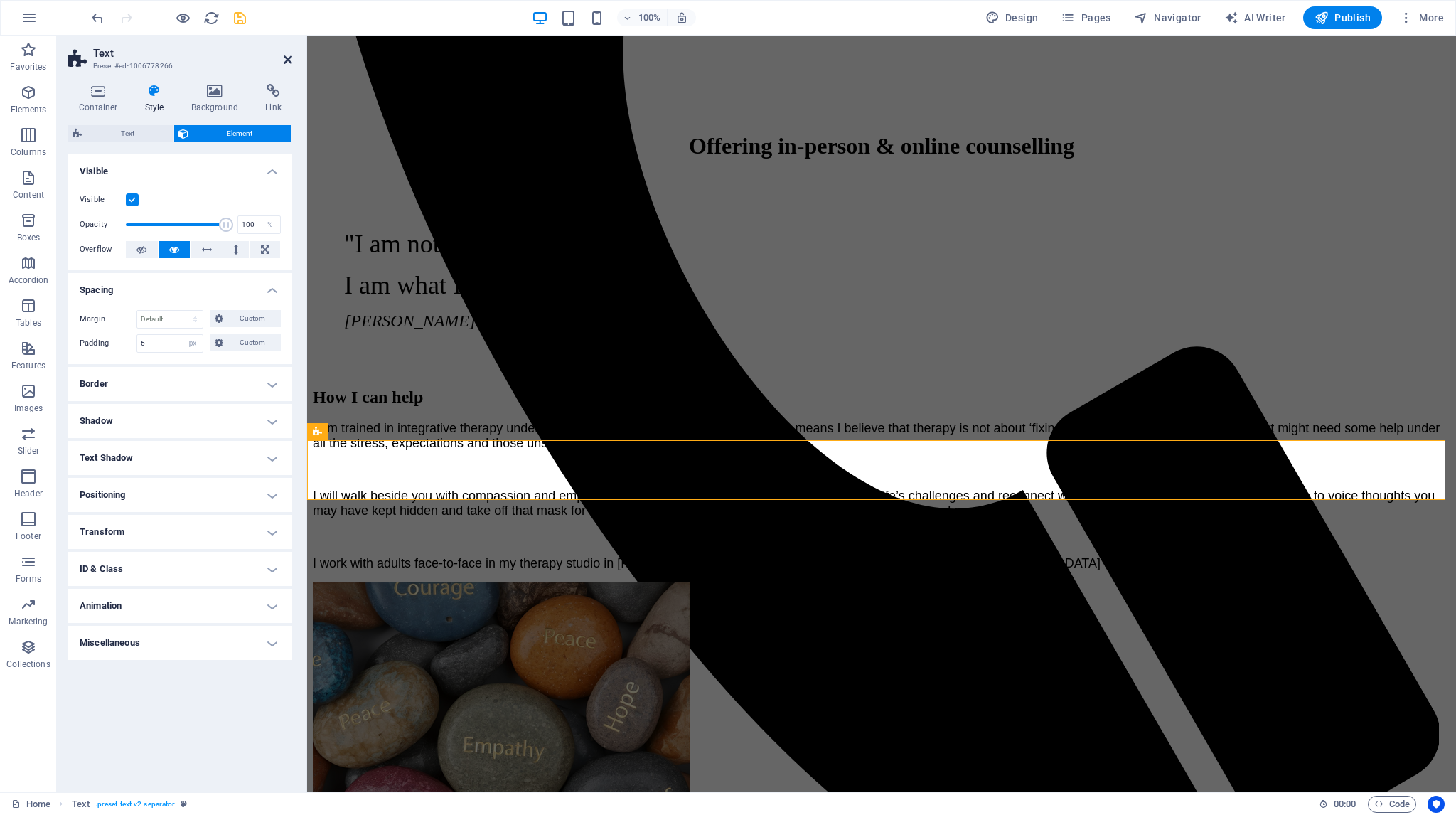
click at [288, 62] on icon at bounding box center [287, 59] width 9 height 11
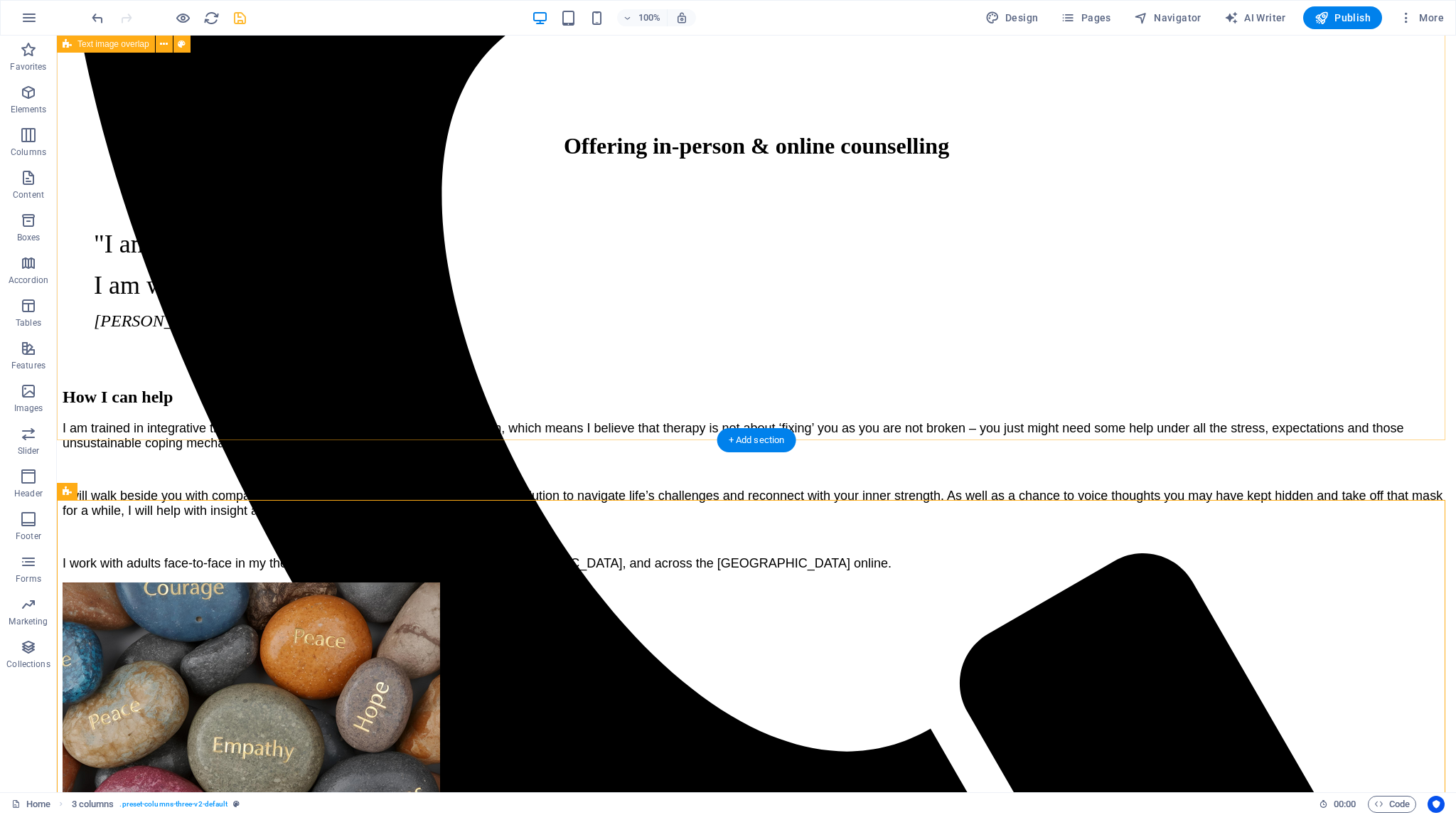
click at [1268, 374] on div "How I can help I am trained in integrative therapy underpinned with a client-ce…" at bounding box center [755, 666] width 1387 height 585
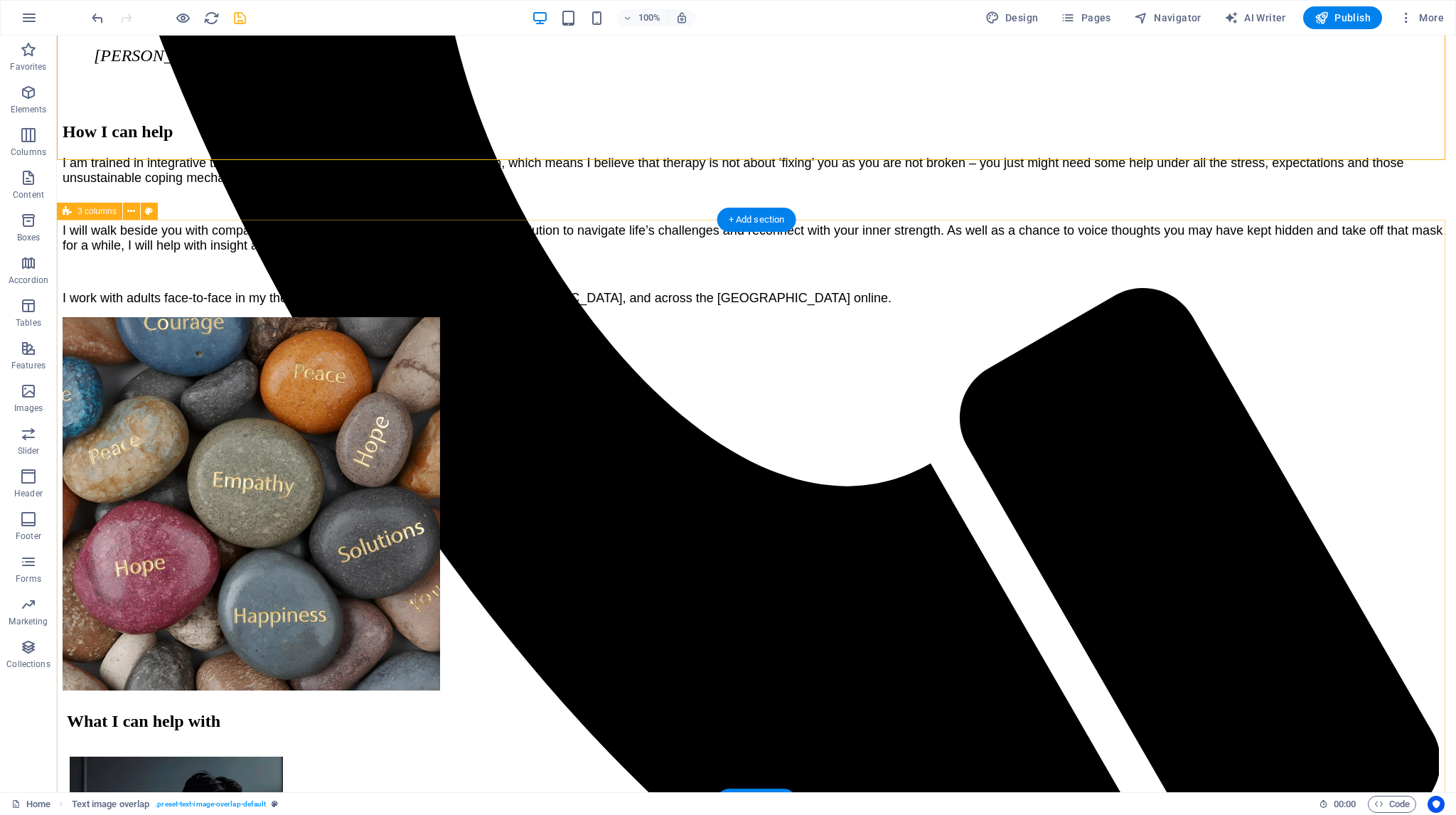
scroll to position [1138, 0]
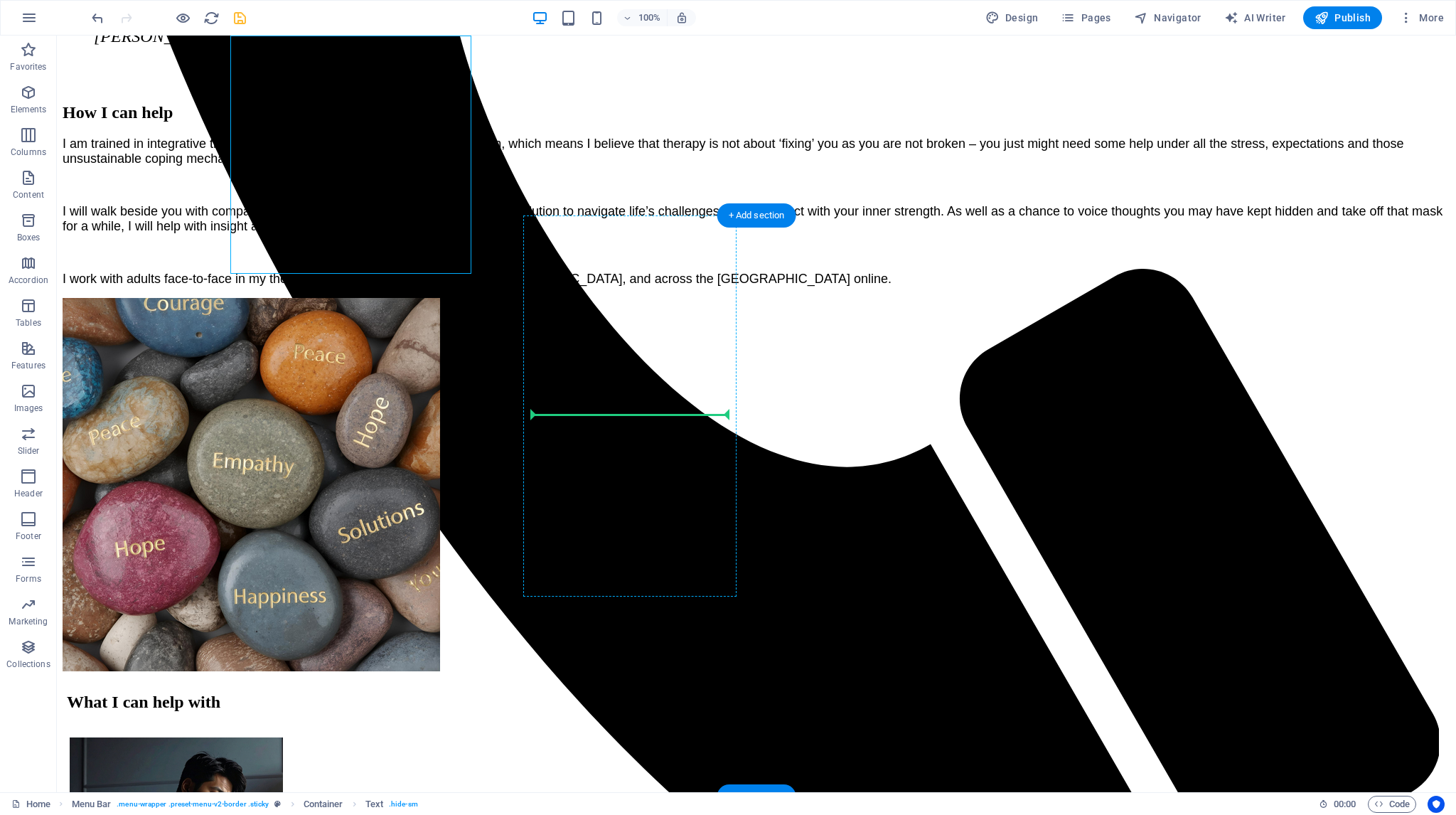
drag, startPoint x: 297, startPoint y: 273, endPoint x: 577, endPoint y: 365, distance: 294.7
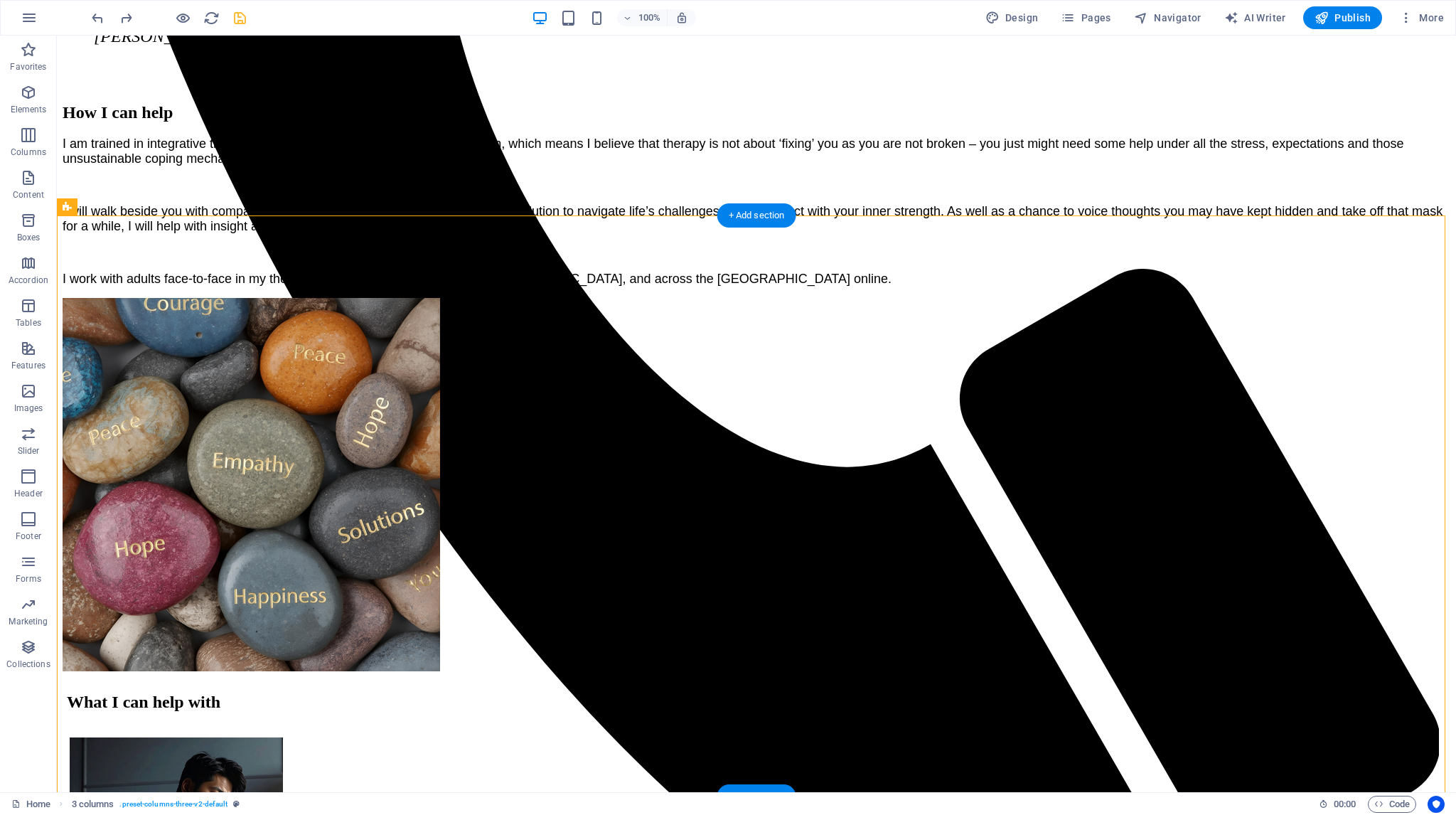
drag, startPoint x: 1132, startPoint y: 560, endPoint x: 228, endPoint y: 315, distance: 936.6
click at [241, 18] on icon "save" at bounding box center [239, 17] width 16 height 16
checkbox input "false"
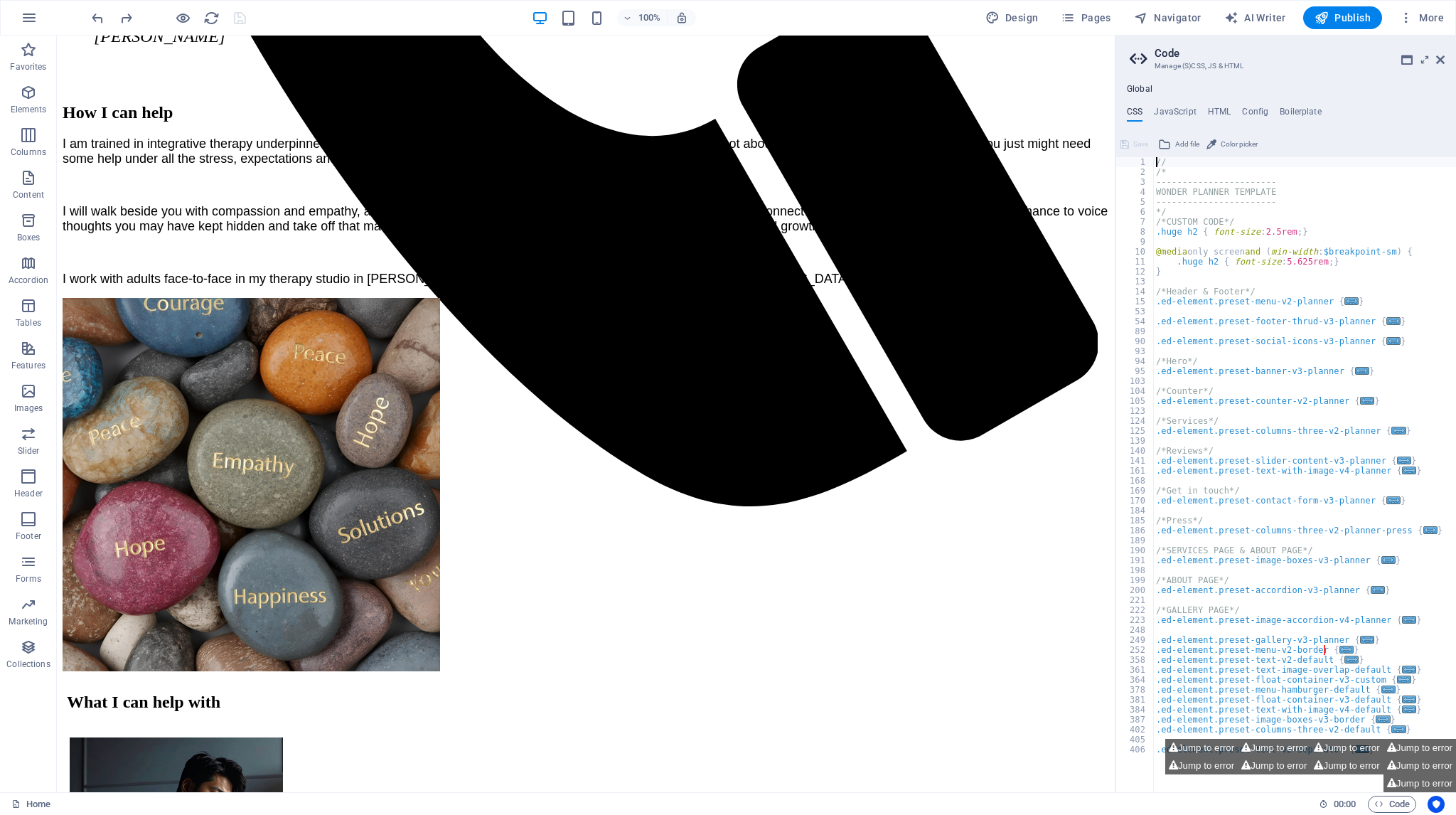
click at [1445, 58] on aside "Code Manage (S)CSS, JS & HTML Global CSS JavaScript HTML Config Boilerplate // …" at bounding box center [1285, 414] width 341 height 757
click at [1442, 59] on icon at bounding box center [1440, 59] width 9 height 11
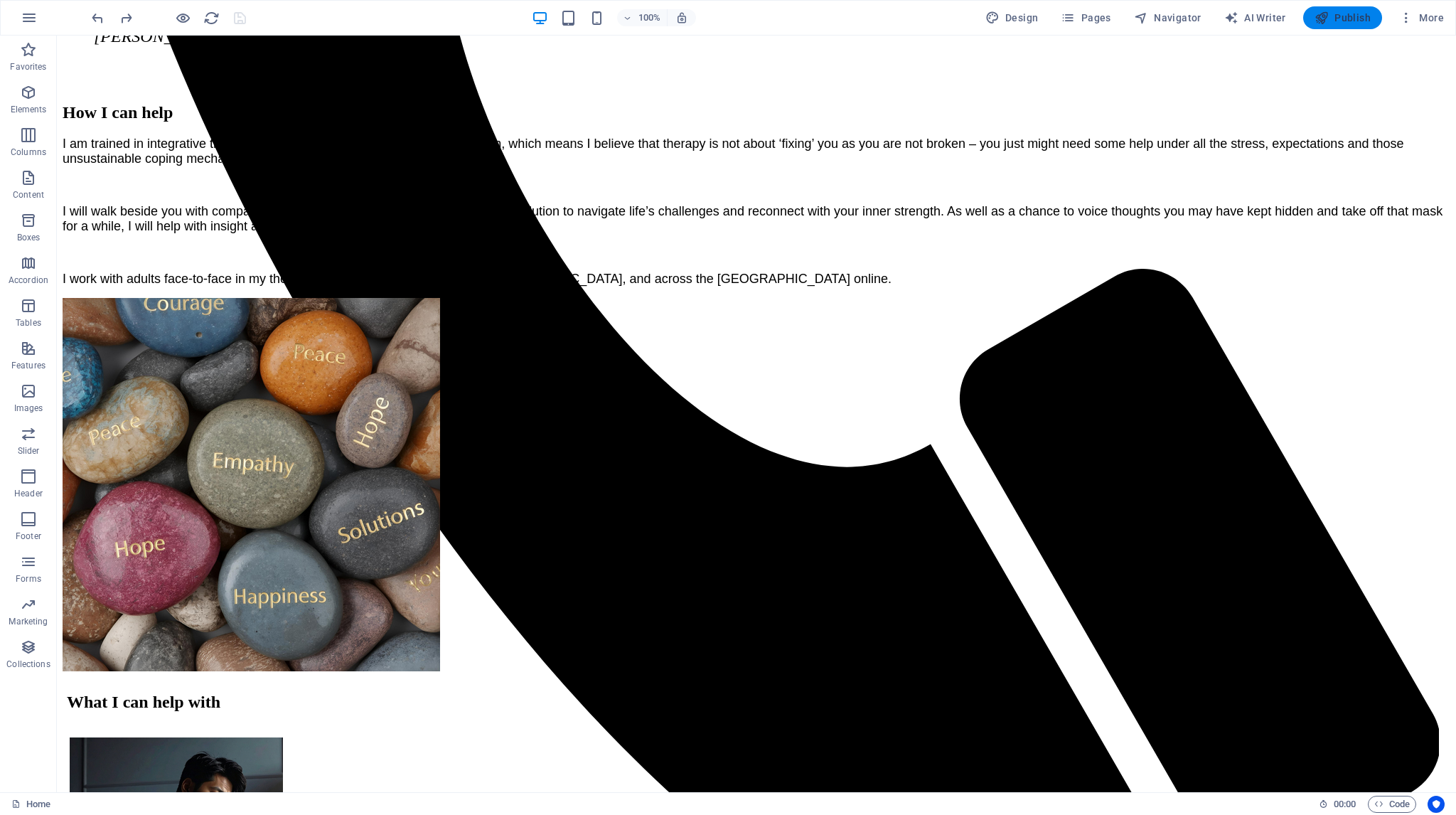
click at [1344, 19] on span "Publish" at bounding box center [1342, 17] width 56 height 14
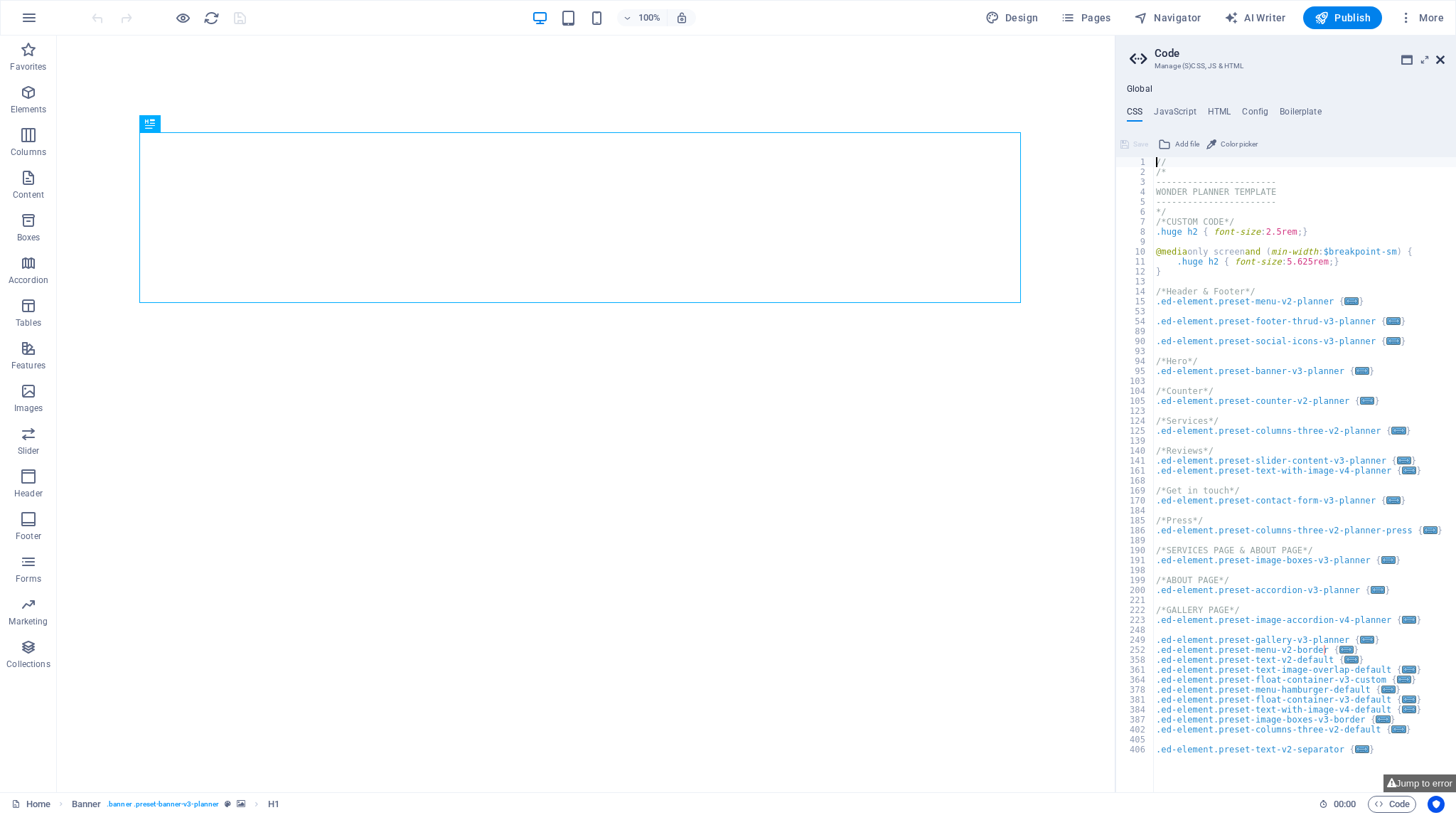
drag, startPoint x: 0, startPoint y: 0, endPoint x: 1437, endPoint y: 56, distance: 1438.1
click at [1437, 56] on icon at bounding box center [1440, 59] width 9 height 11
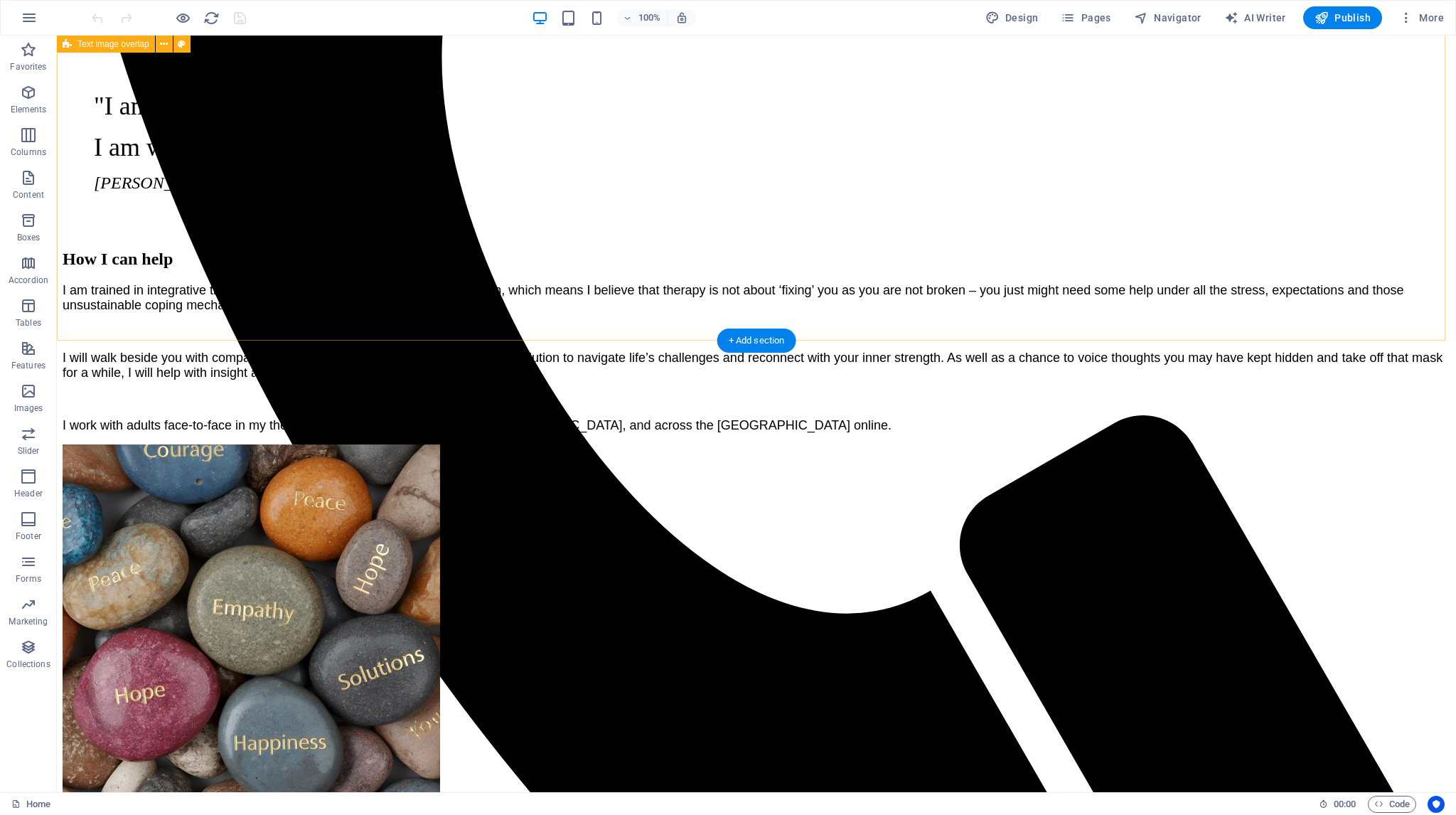
scroll to position [1013, 0]
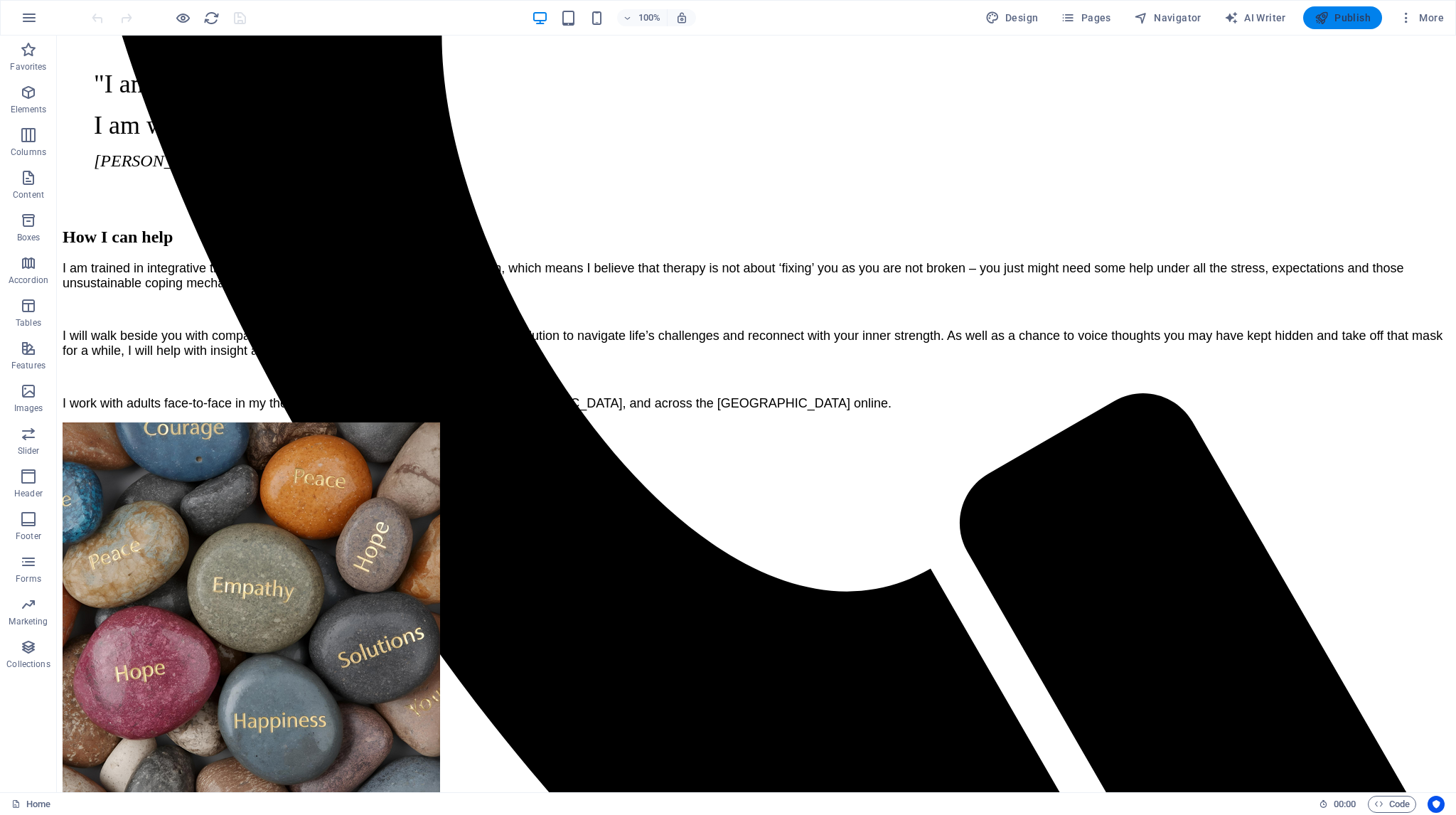
click at [1349, 15] on span "Publish" at bounding box center [1342, 17] width 56 height 14
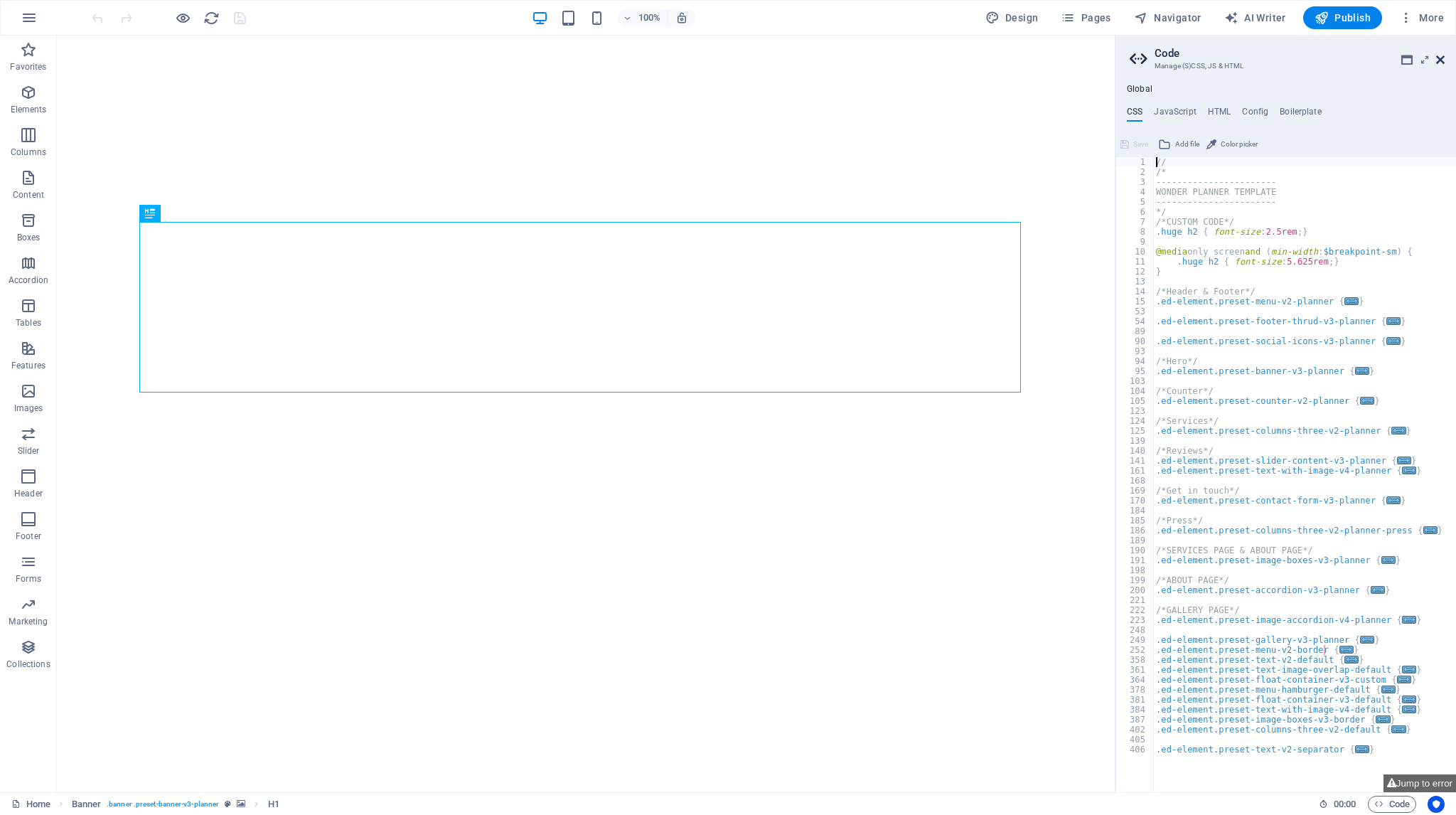
click at [1440, 57] on icon at bounding box center [1440, 59] width 9 height 11
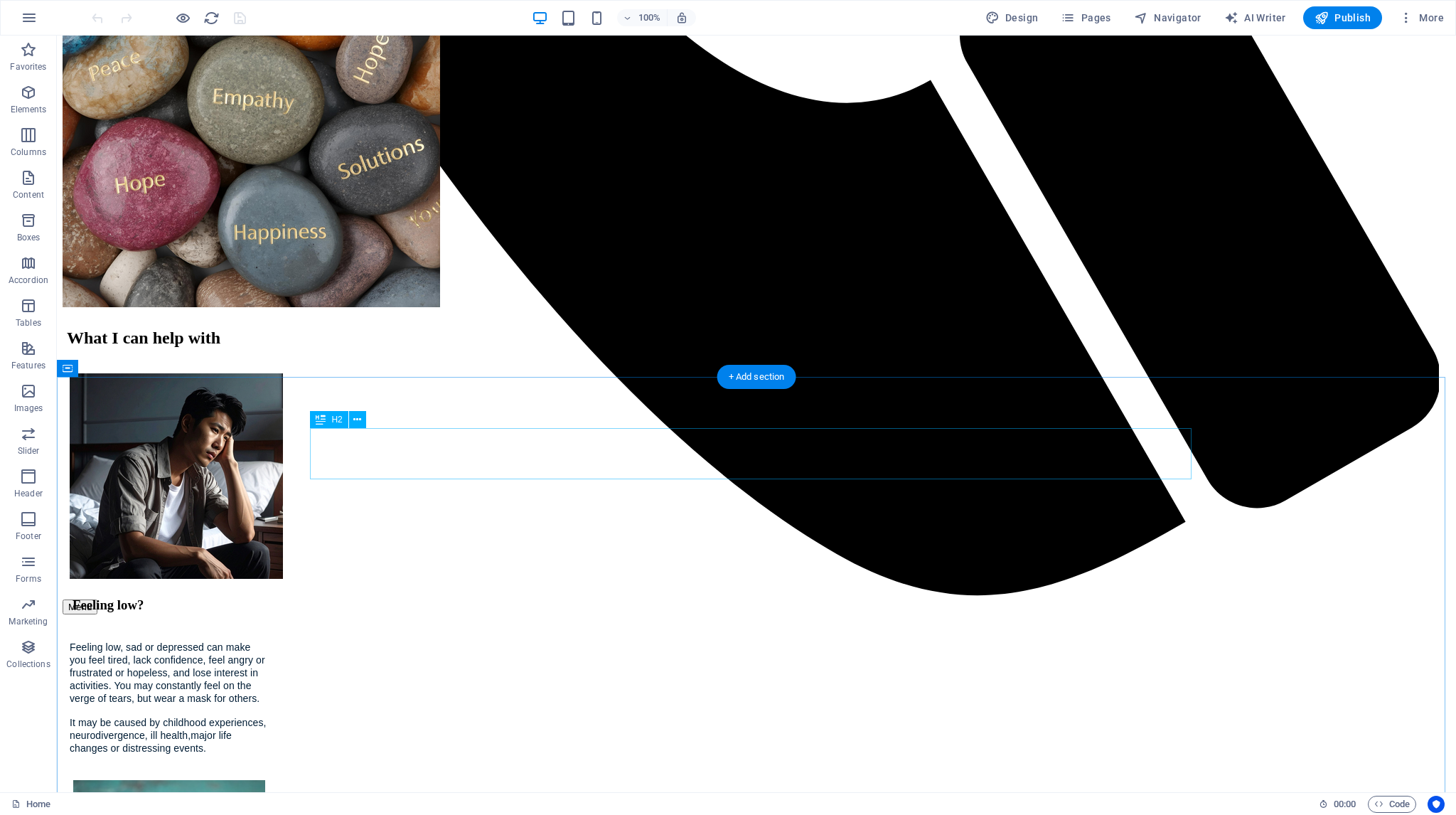
scroll to position [1564, 0]
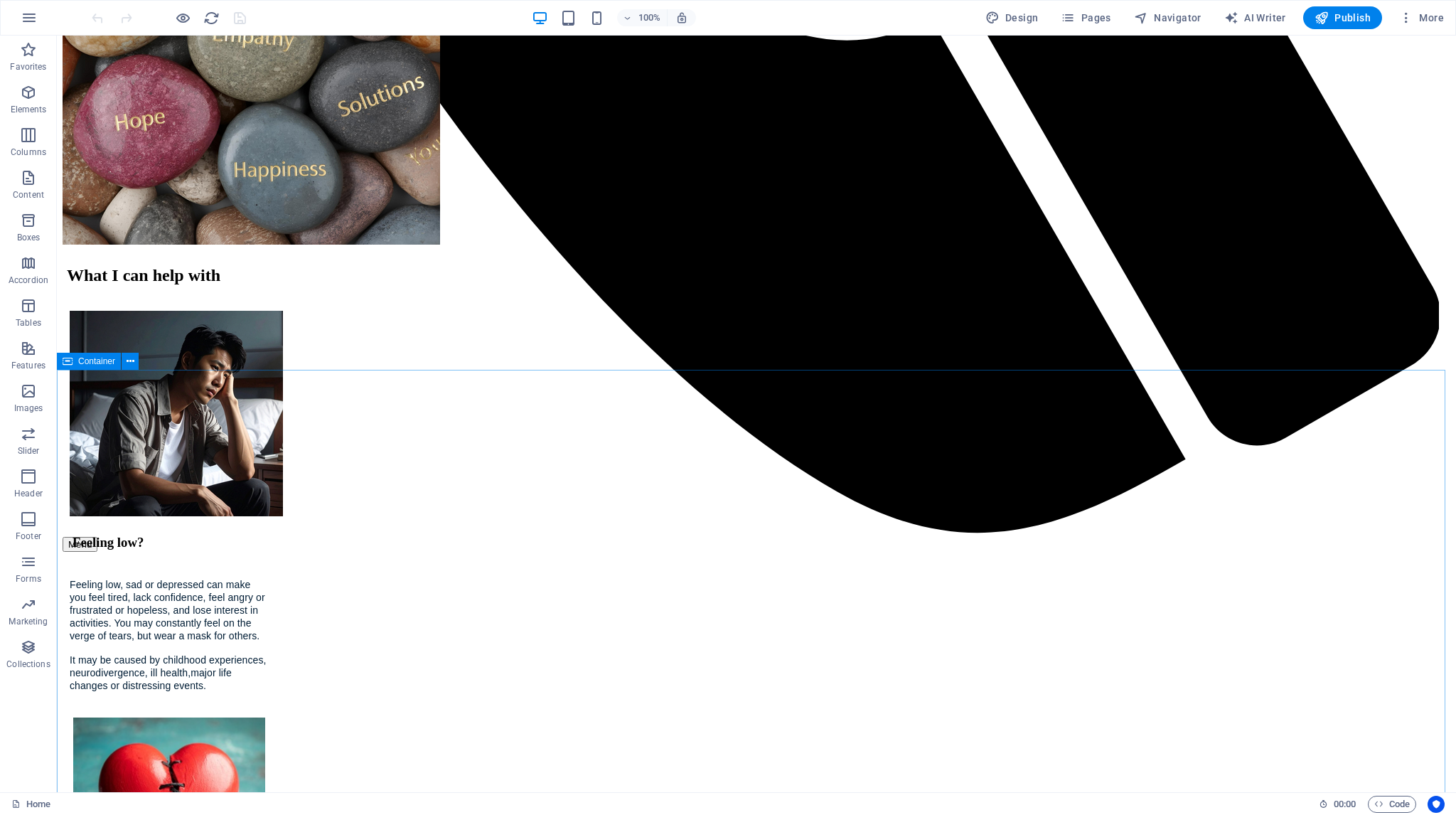
click at [69, 362] on icon at bounding box center [67, 361] width 10 height 17
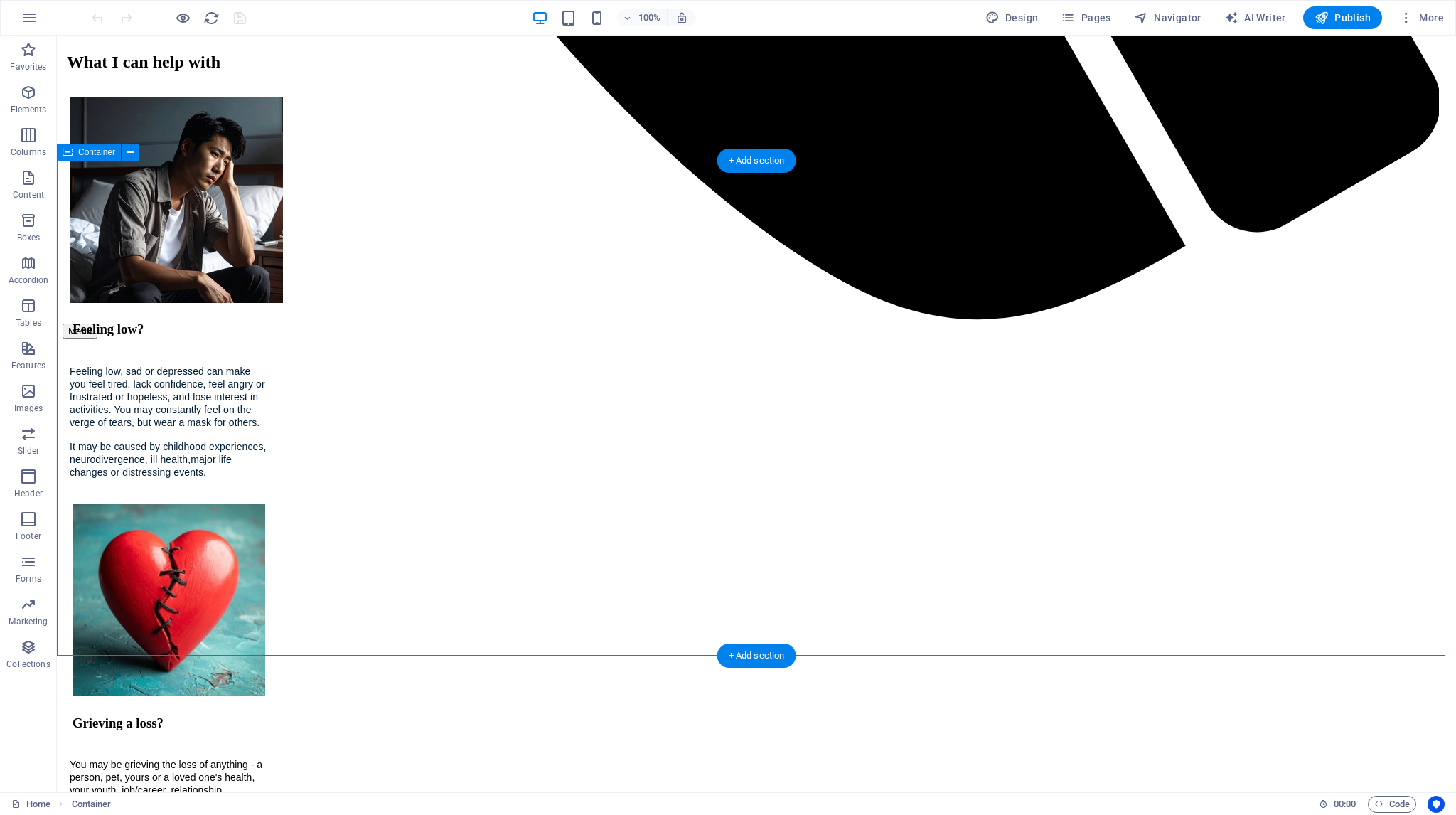
scroll to position [1707, 0]
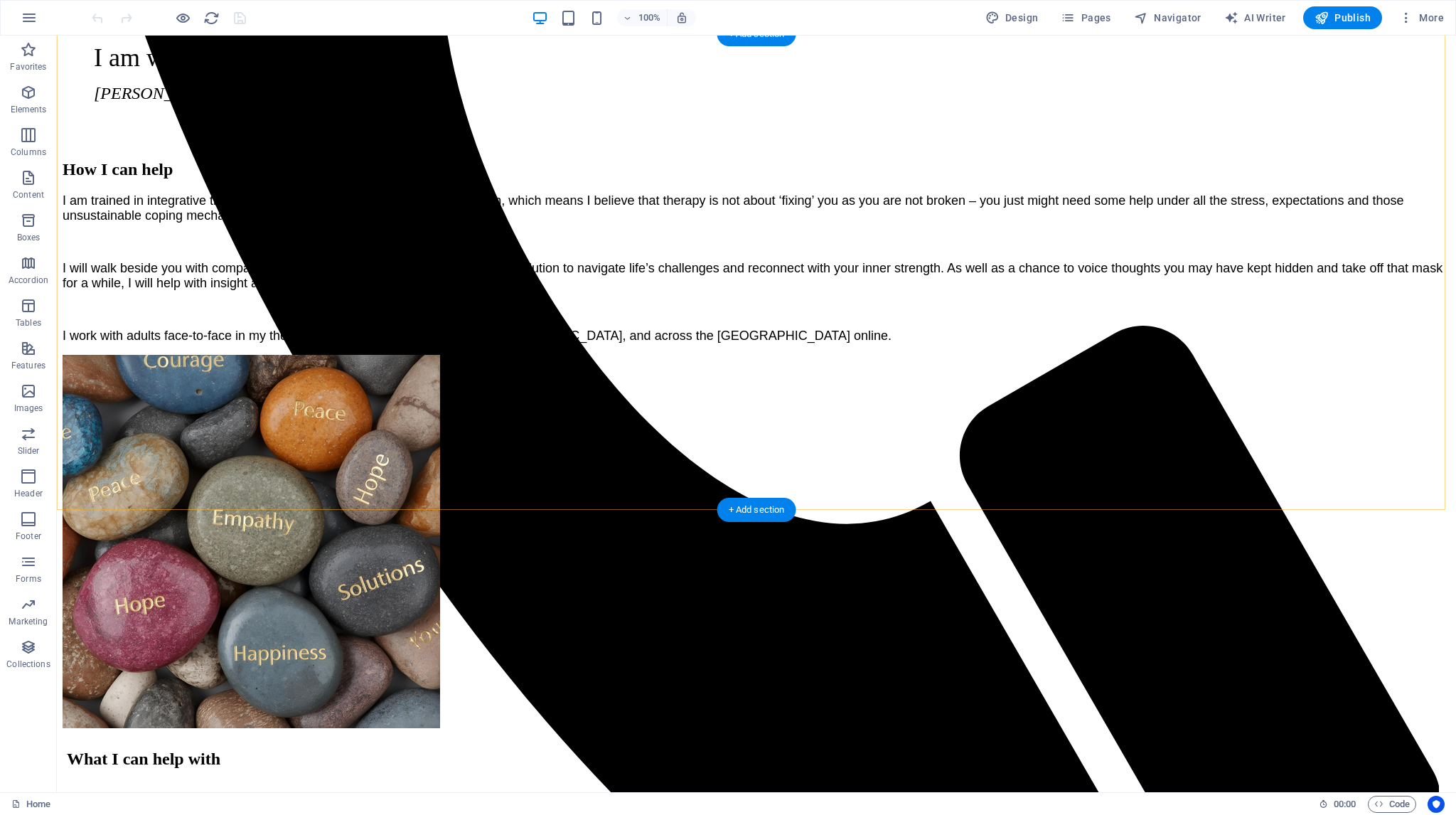
scroll to position [1138, 0]
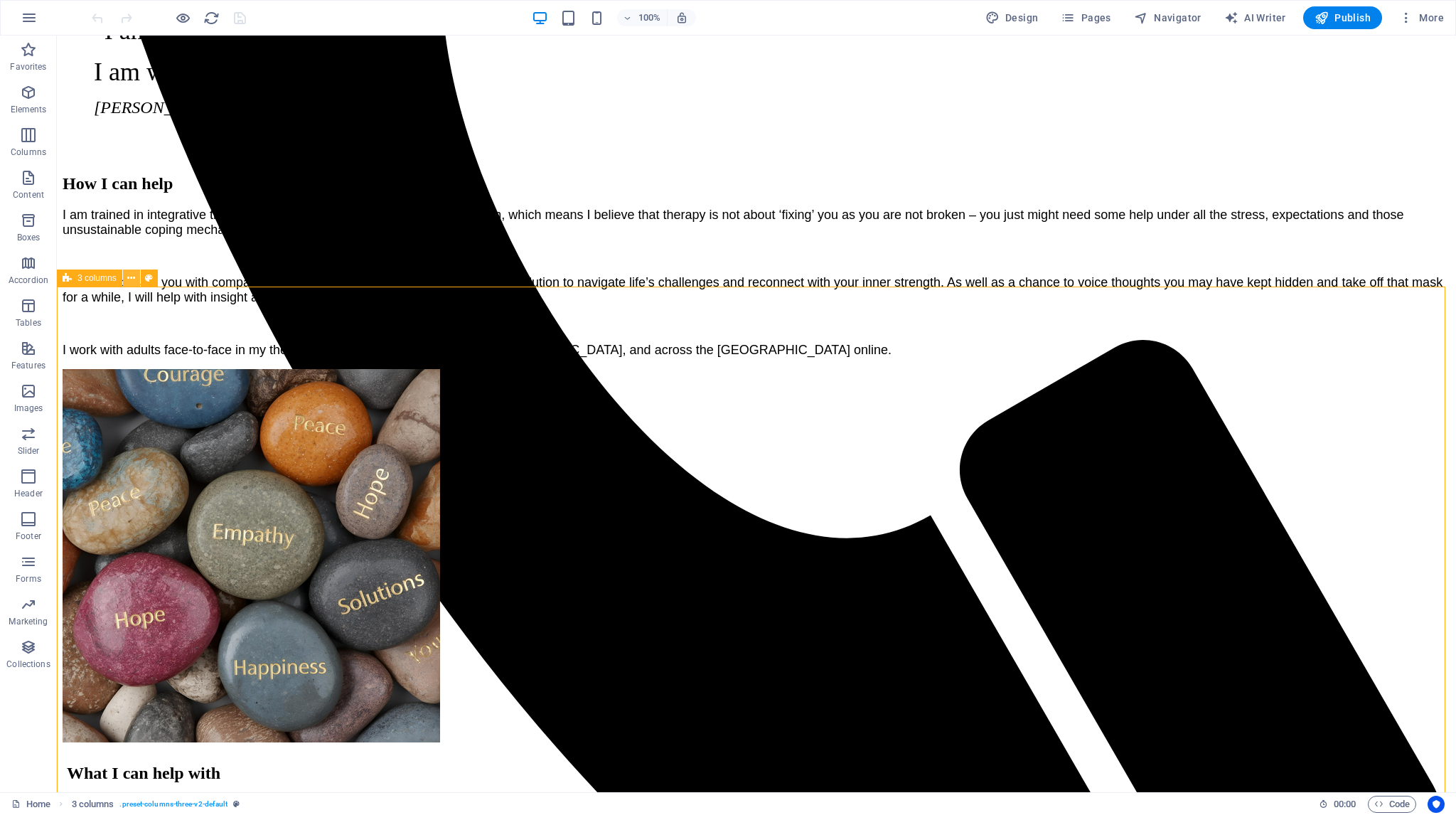
click at [130, 277] on icon at bounding box center [131, 279] width 8 height 15
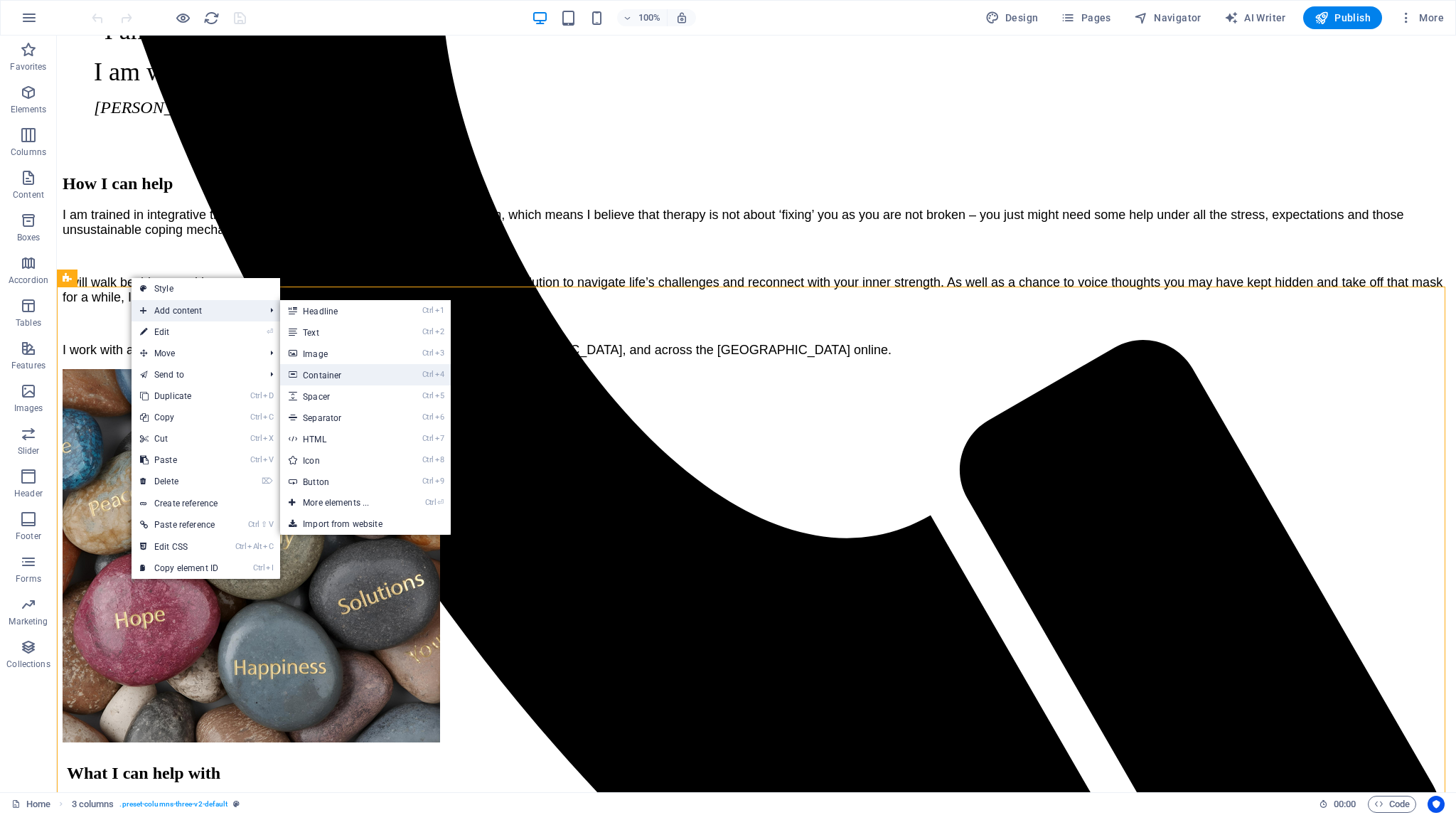
click at [327, 375] on link "Ctrl 4 Container" at bounding box center [339, 374] width 118 height 21
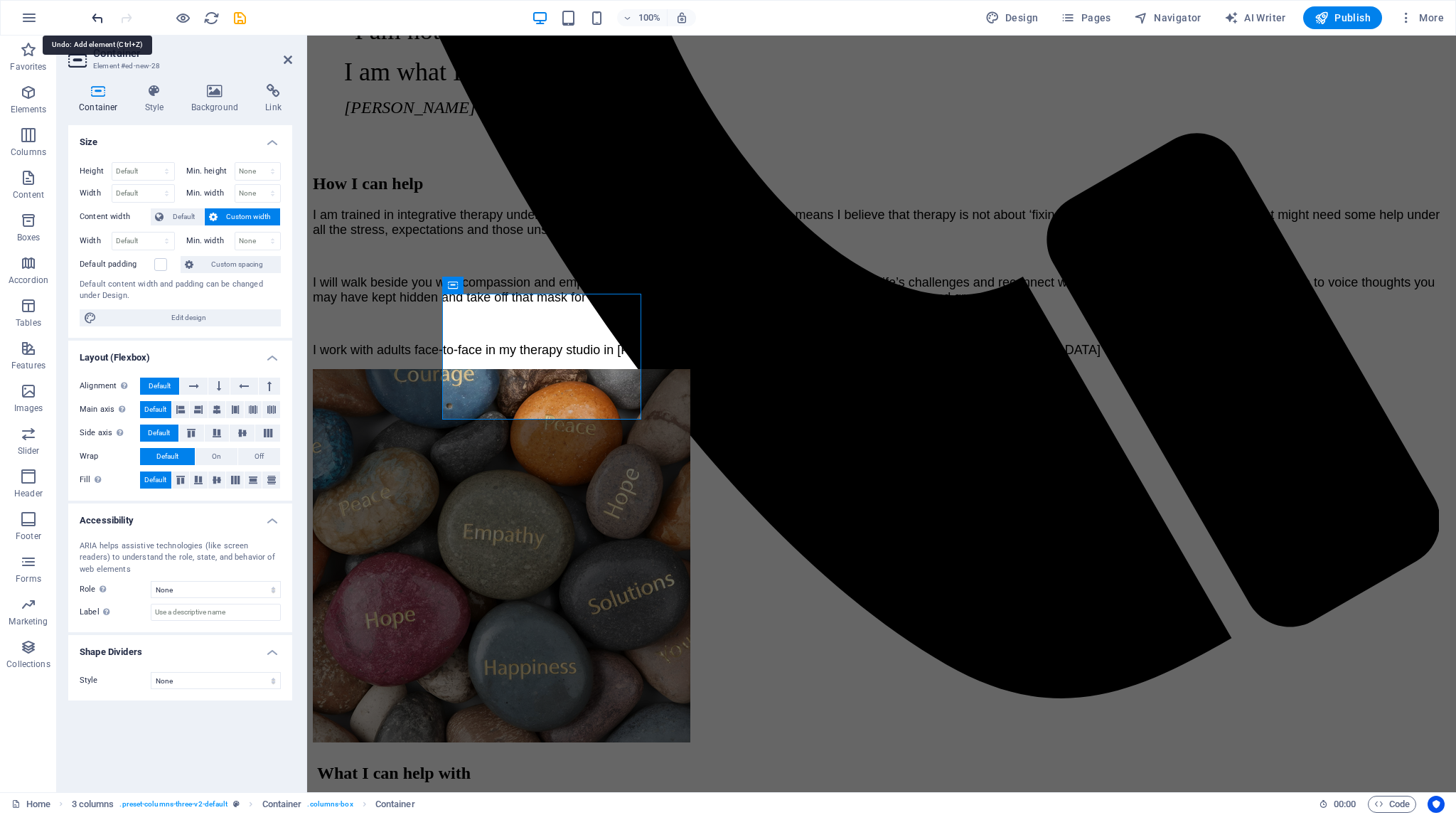
click at [97, 15] on icon "undo" at bounding box center [98, 17] width 16 height 16
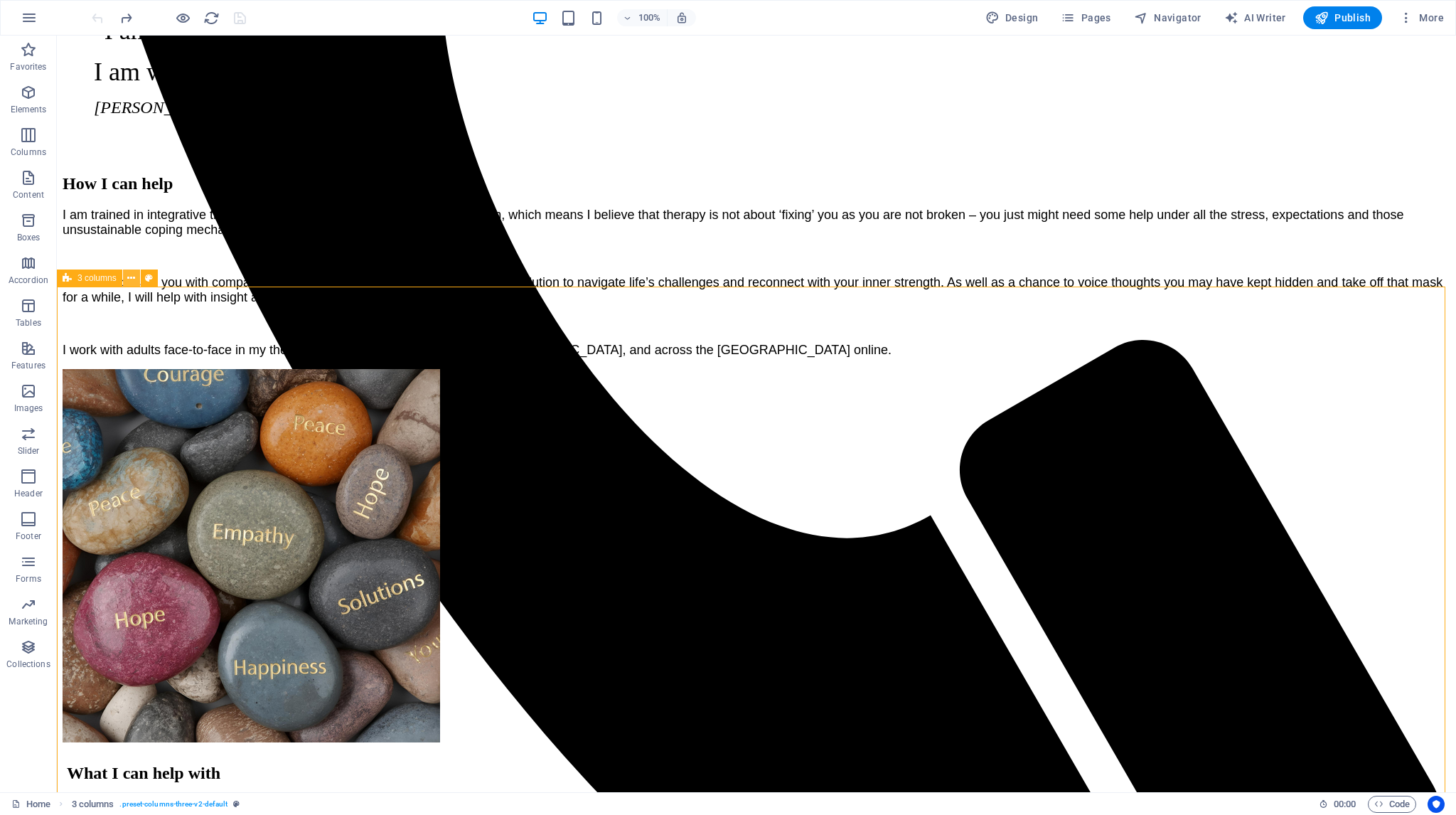
click at [132, 277] on icon at bounding box center [131, 279] width 8 height 15
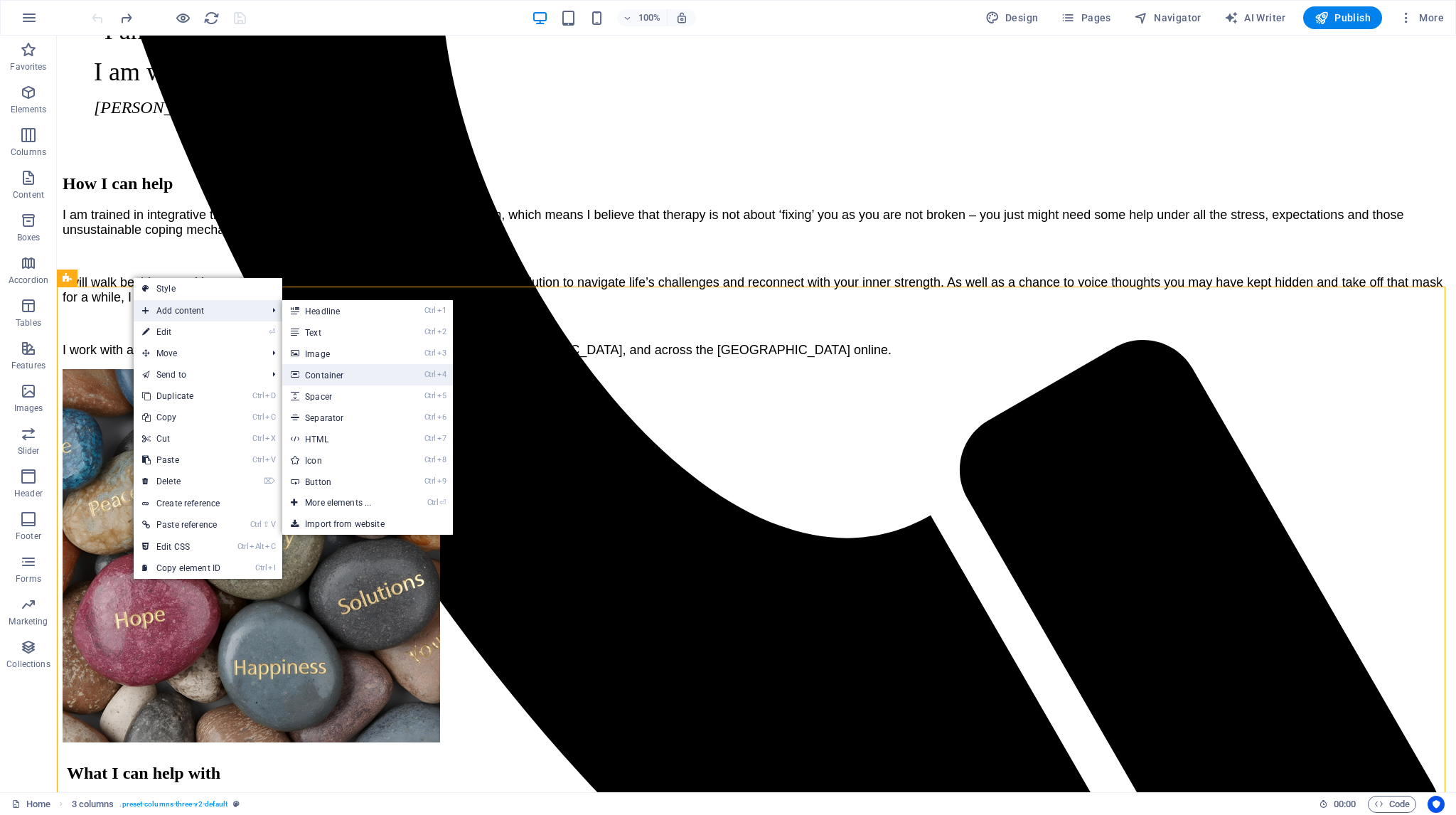
click at [315, 372] on link "Ctrl 4 Container" at bounding box center [341, 374] width 118 height 21
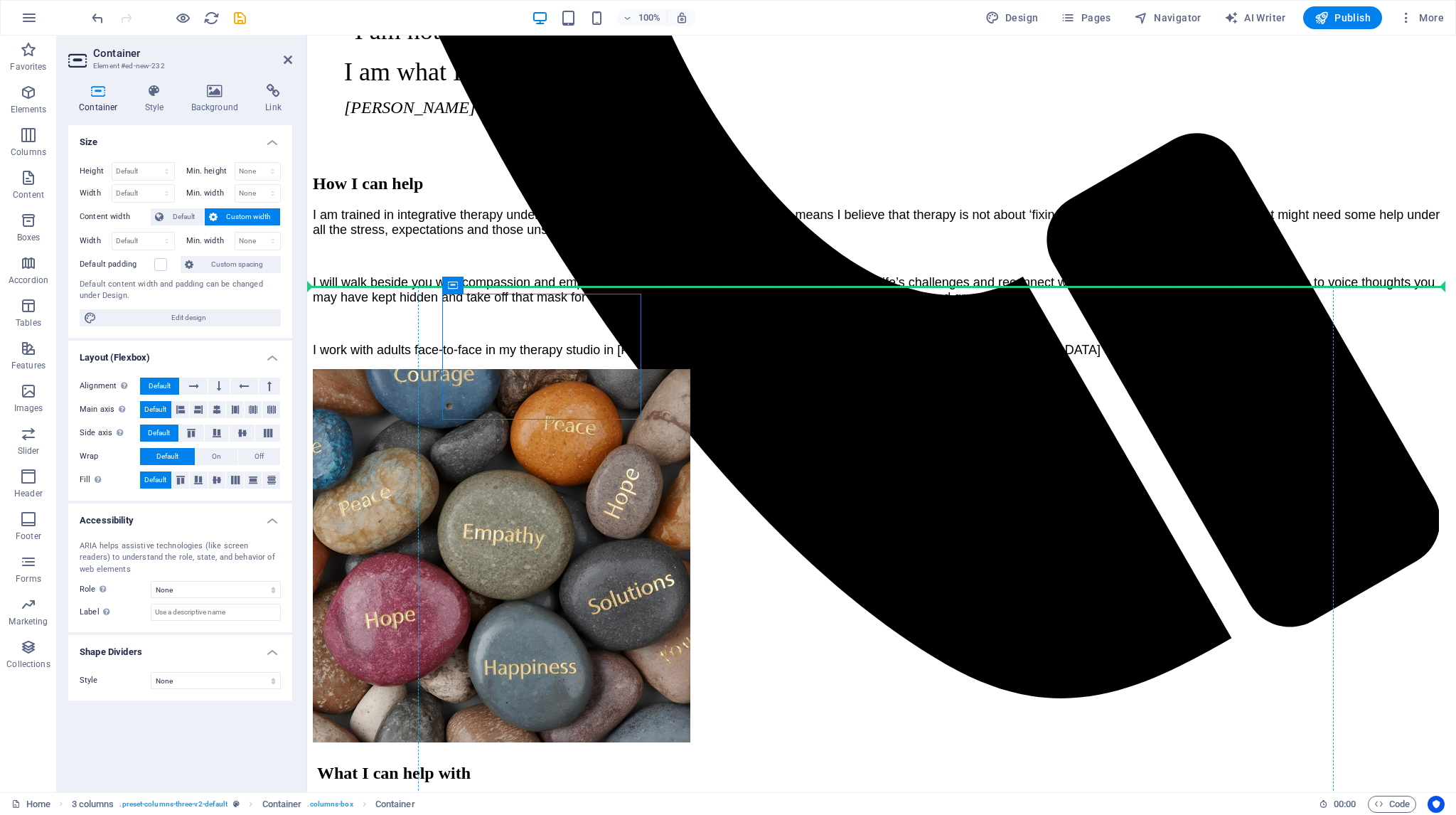
drag, startPoint x: 460, startPoint y: 328, endPoint x: 1285, endPoint y: 333, distance: 825.0
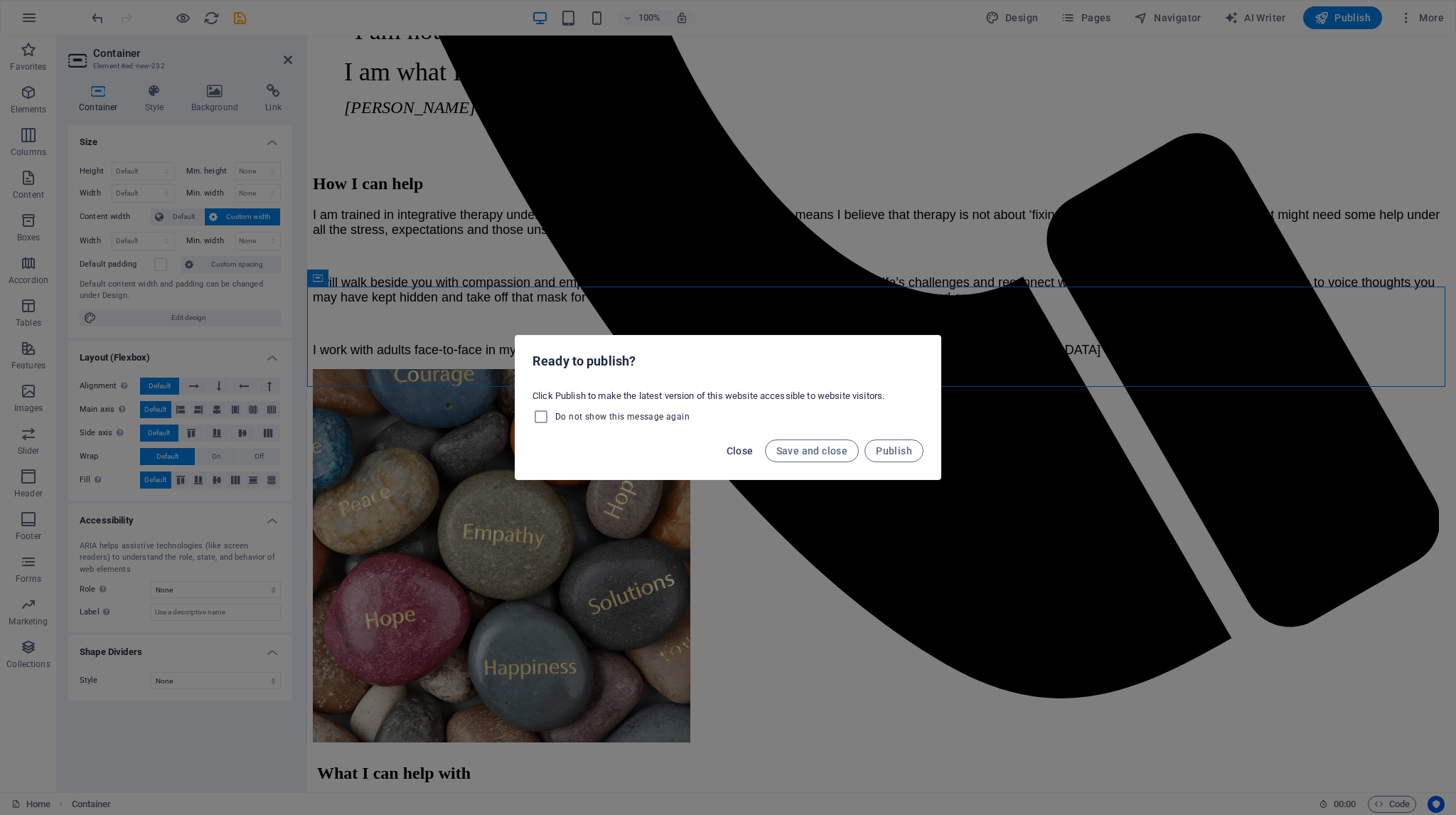
click at [743, 454] on span "Close" at bounding box center [740, 451] width 27 height 11
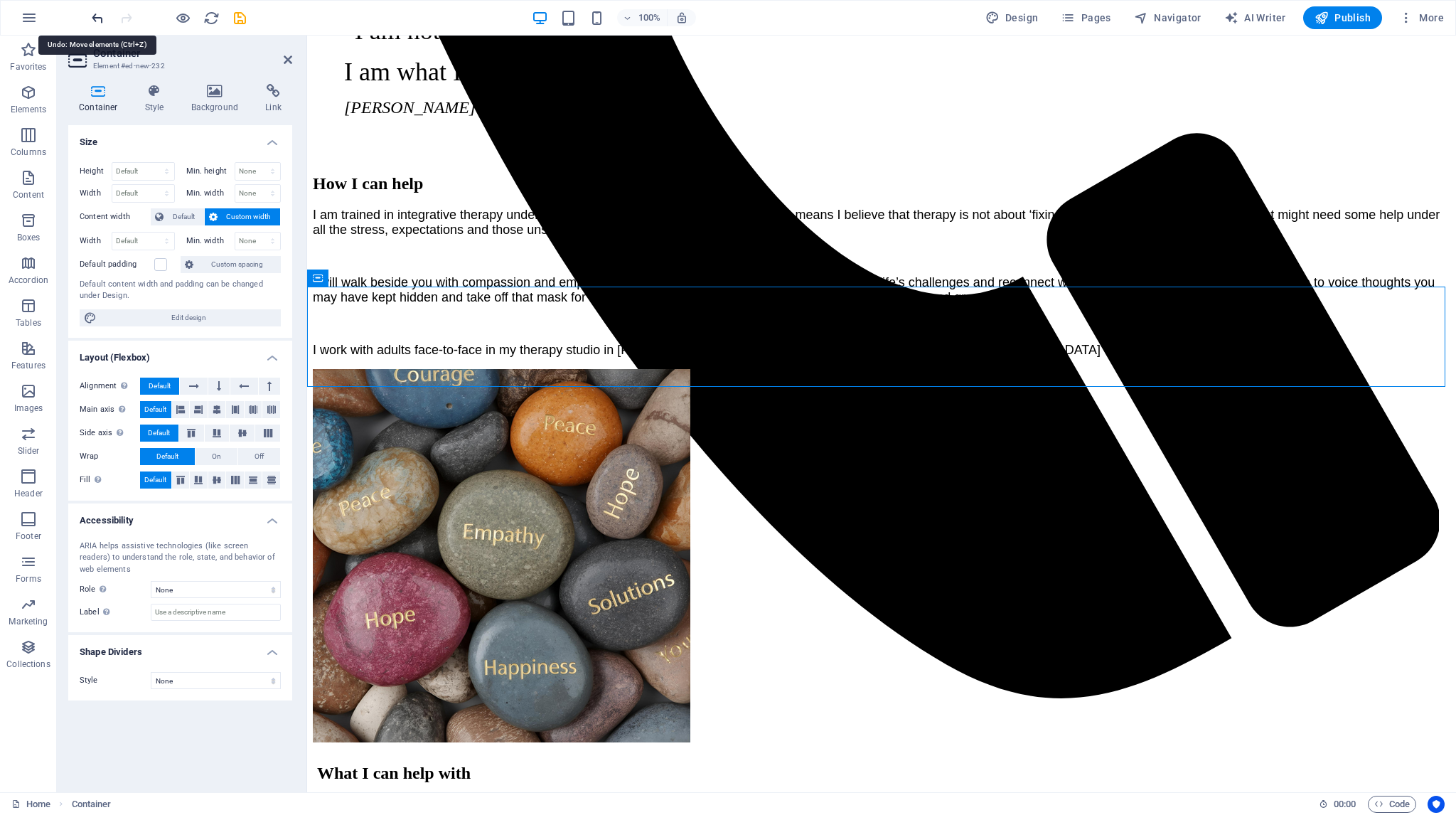
click at [93, 15] on icon "undo" at bounding box center [98, 17] width 16 height 16
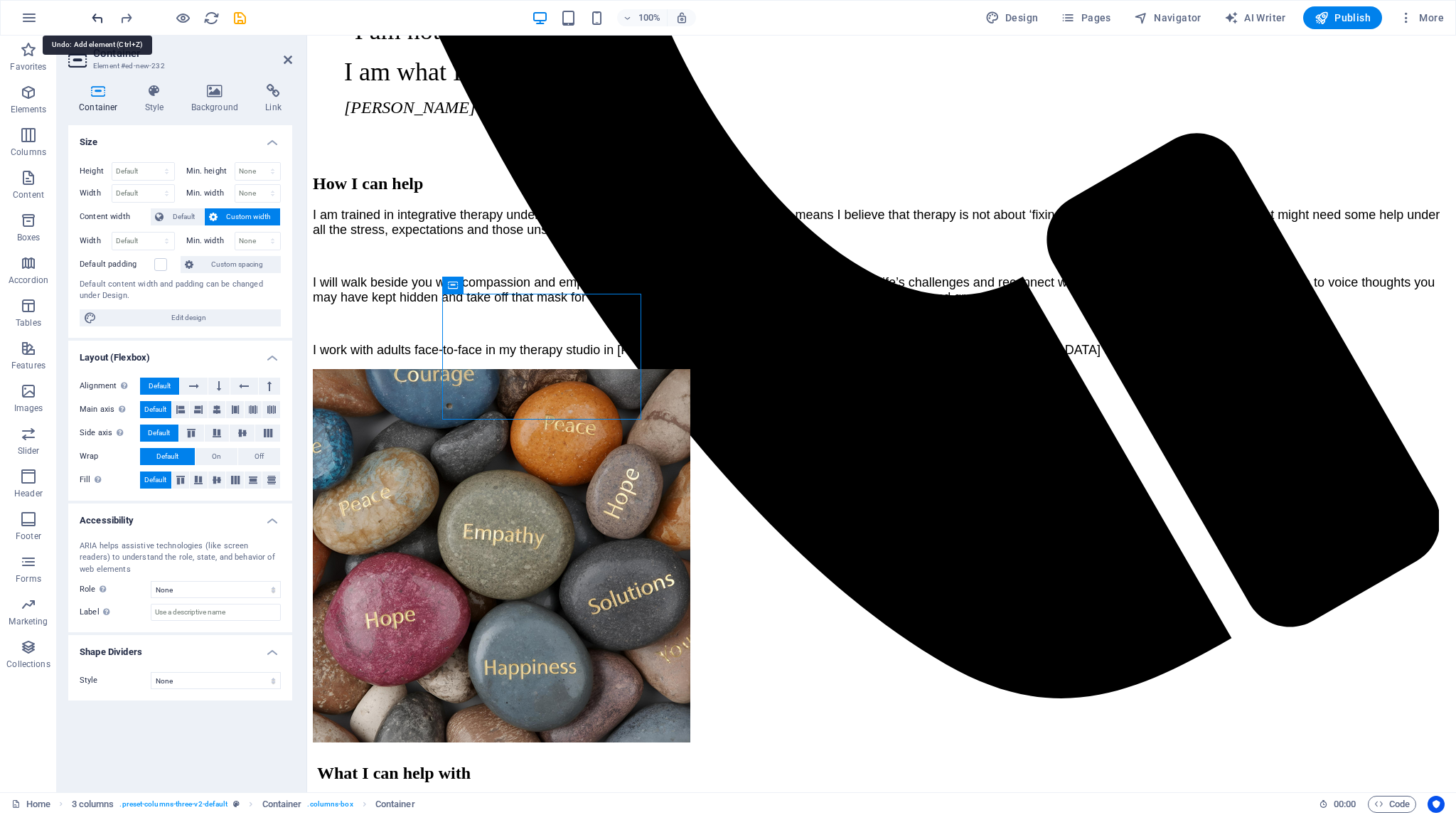
click at [93, 16] on icon "undo" at bounding box center [98, 17] width 16 height 16
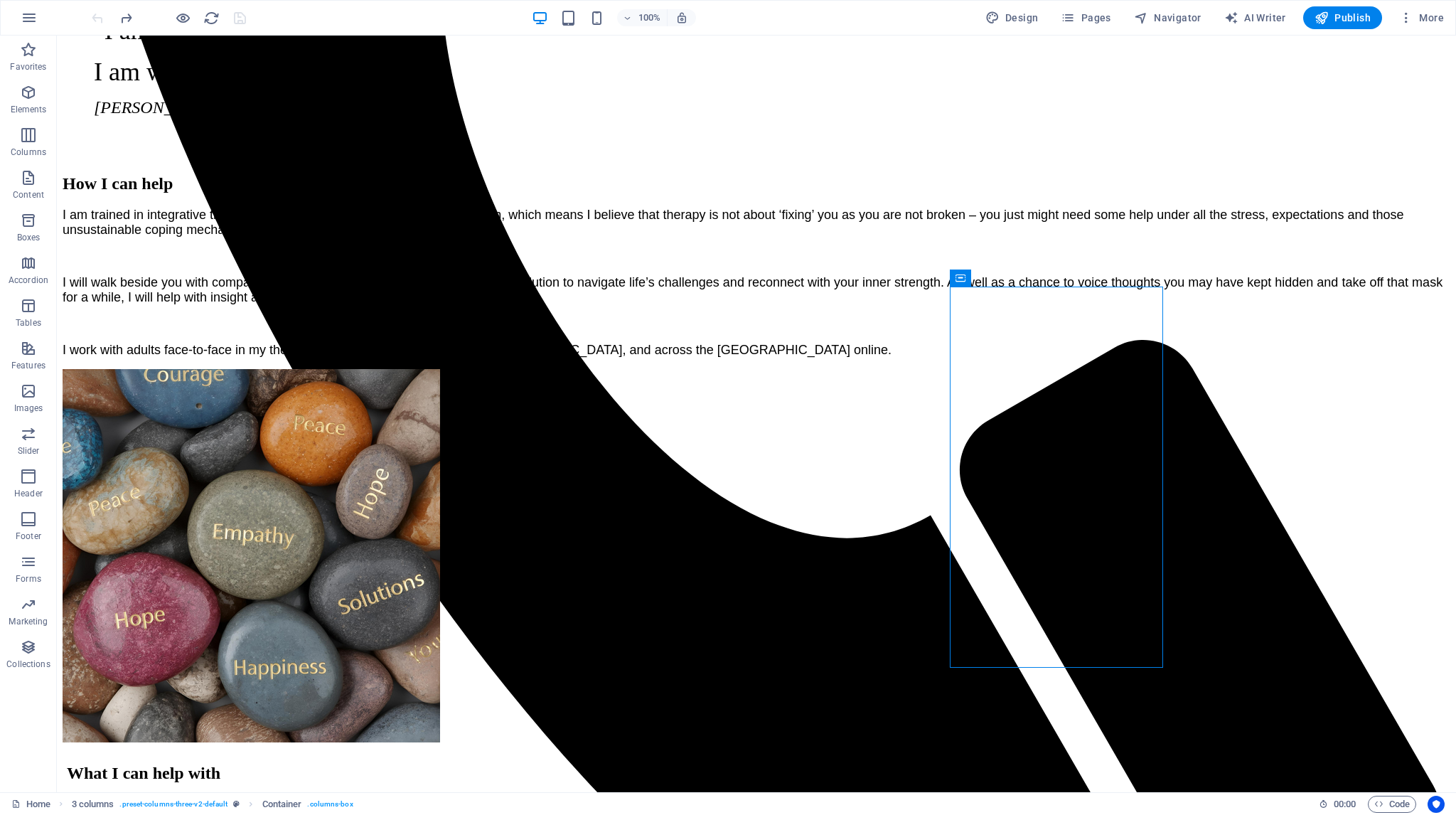
click at [981, 278] on div "Container" at bounding box center [965, 278] width 32 height 18
click at [962, 276] on icon at bounding box center [960, 278] width 10 height 17
select select "px"
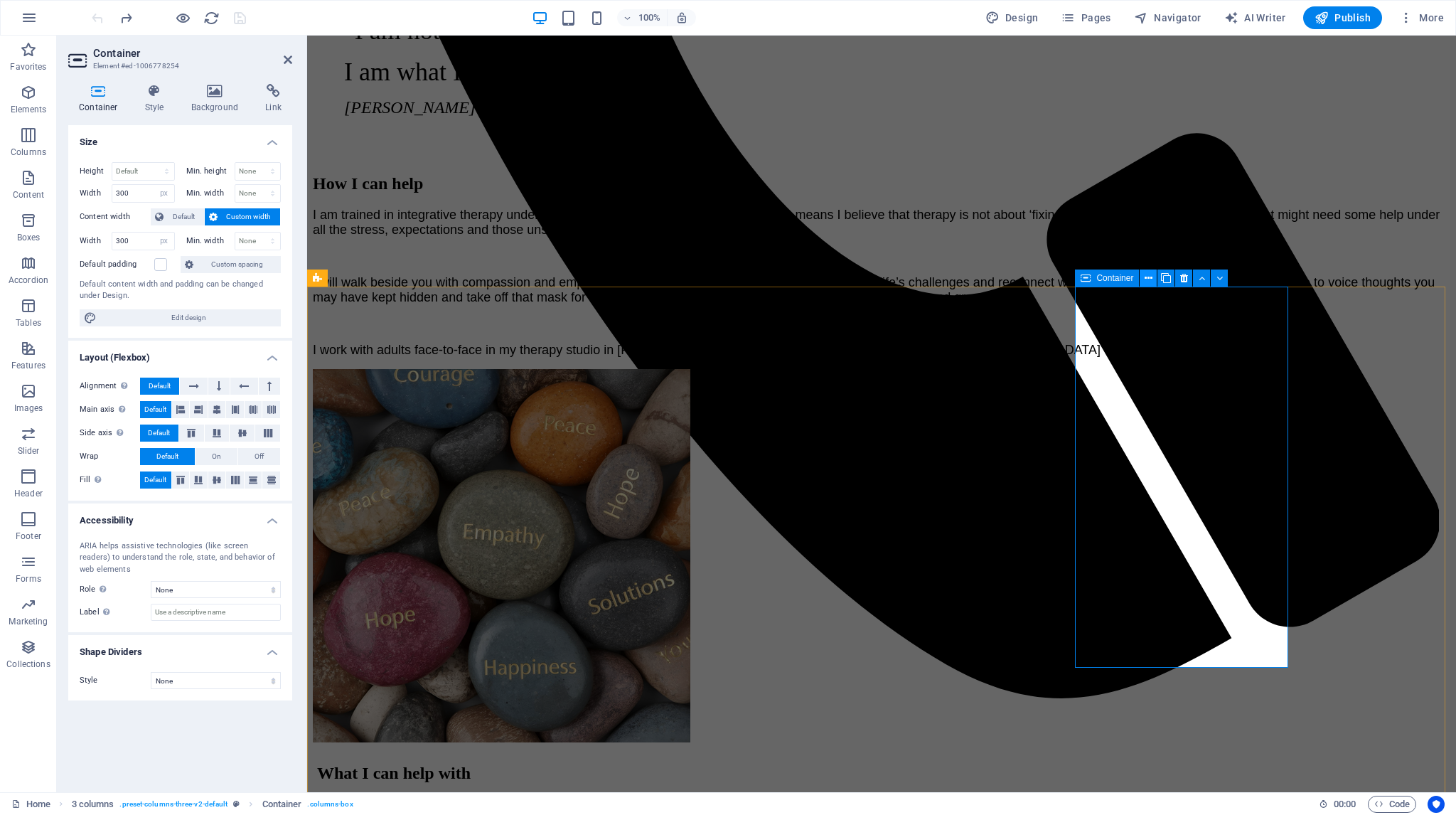
click at [1148, 278] on icon at bounding box center [1148, 279] width 8 height 15
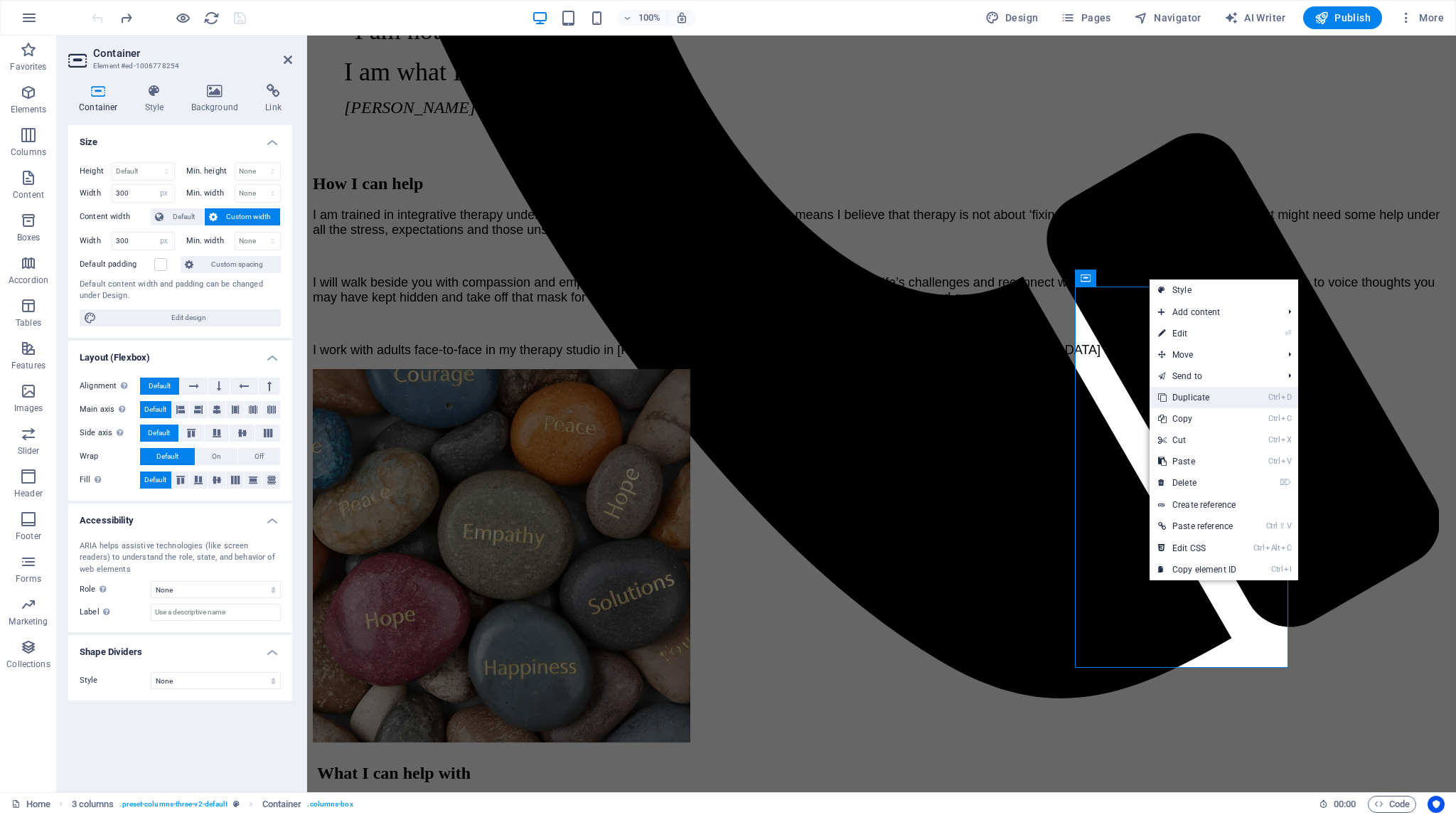
click at [1189, 395] on link "Ctrl D Duplicate" at bounding box center [1197, 397] width 95 height 21
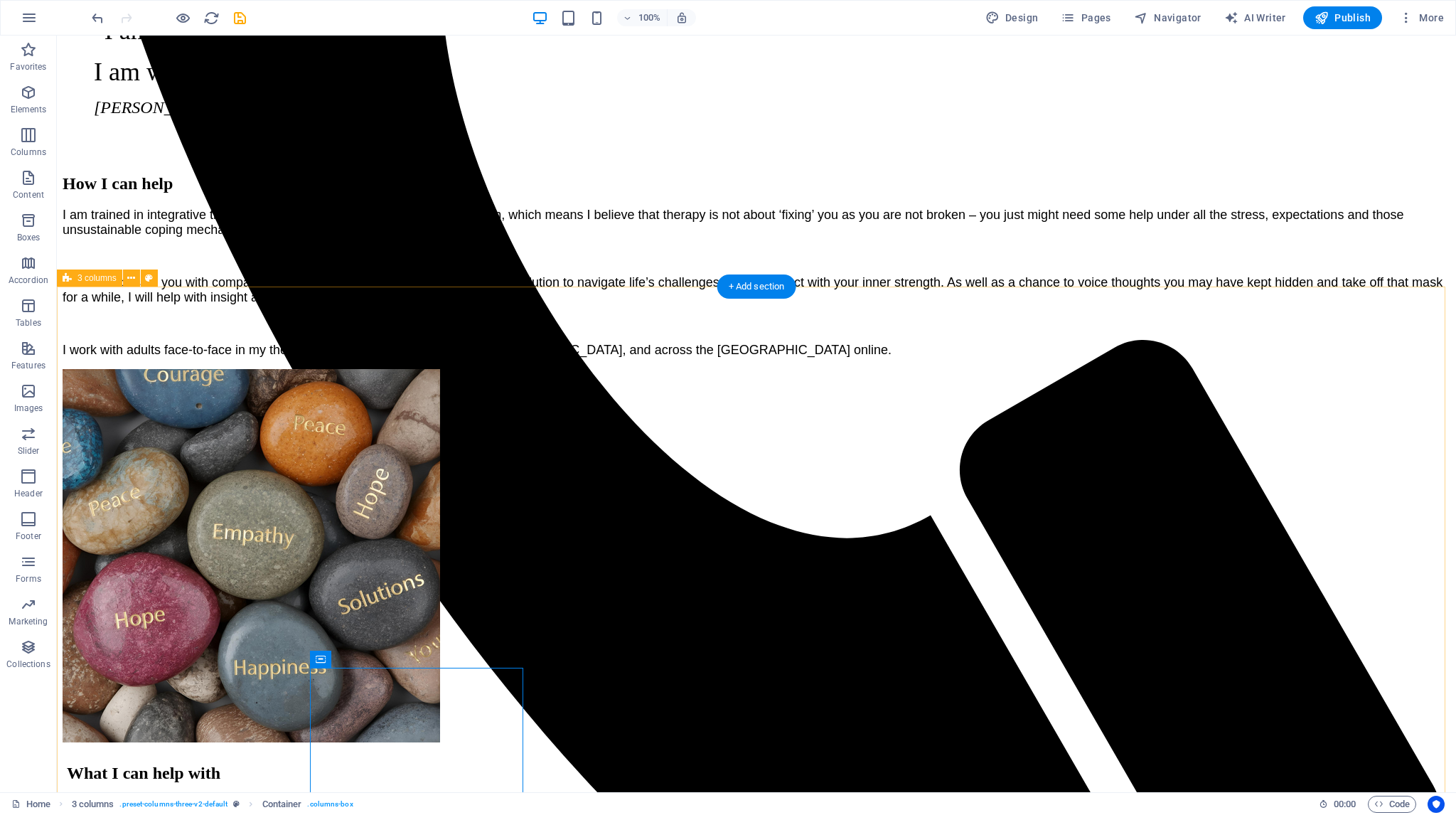
click at [131, 278] on icon at bounding box center [131, 279] width 8 height 15
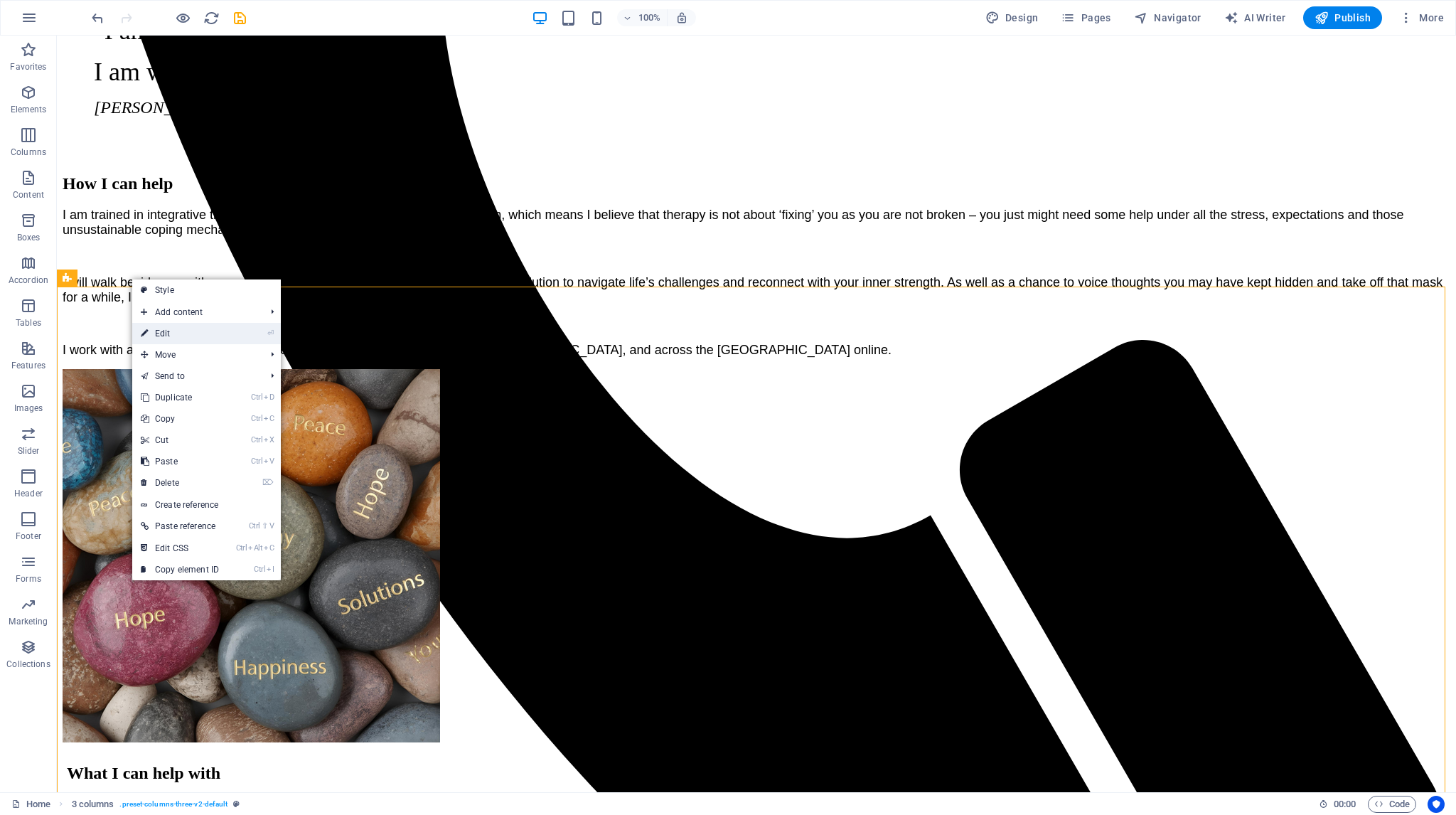
click at [149, 332] on link "⏎ Edit" at bounding box center [179, 333] width 95 height 21
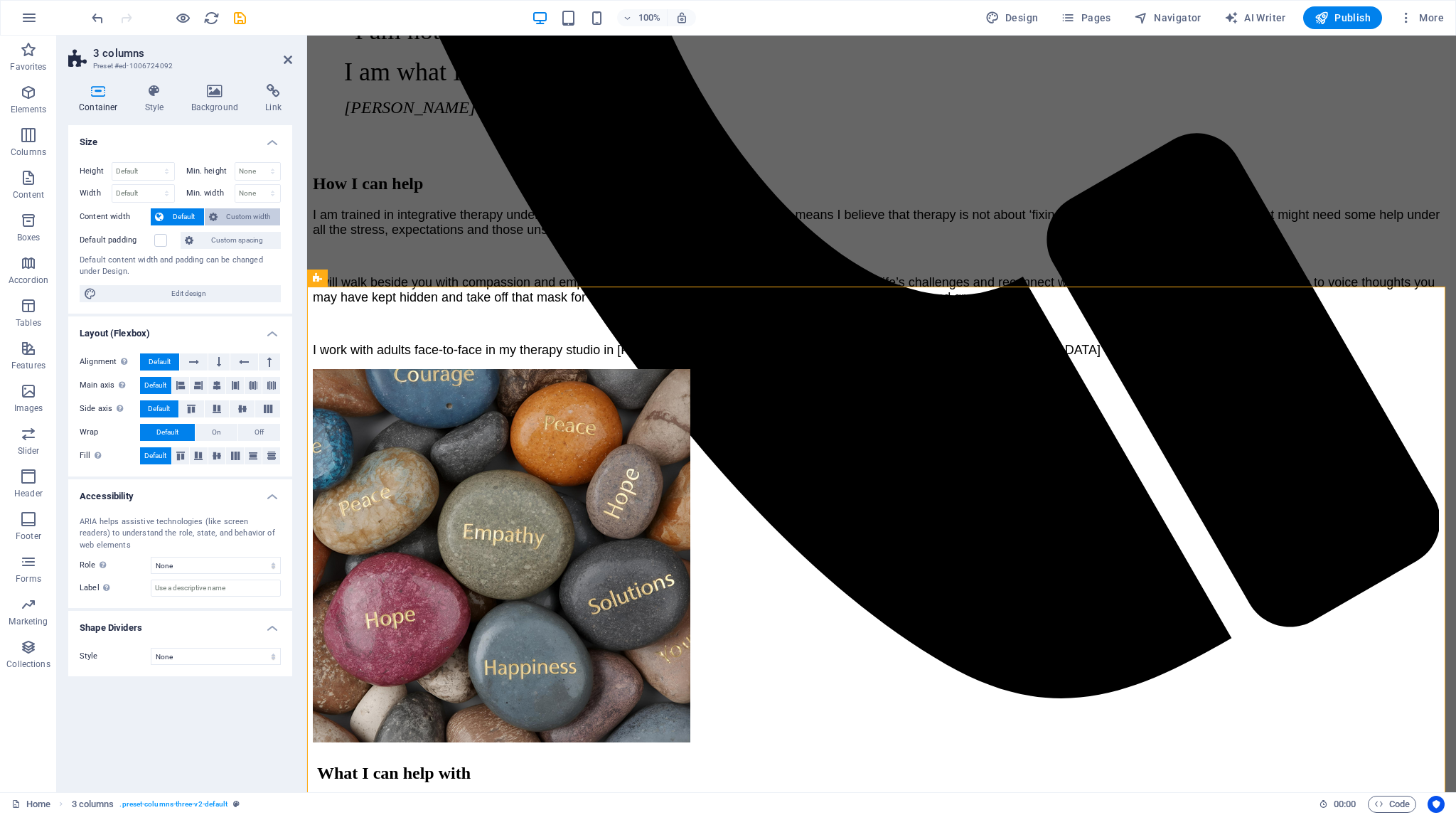
click at [231, 214] on span "Custom width" at bounding box center [249, 217] width 55 height 17
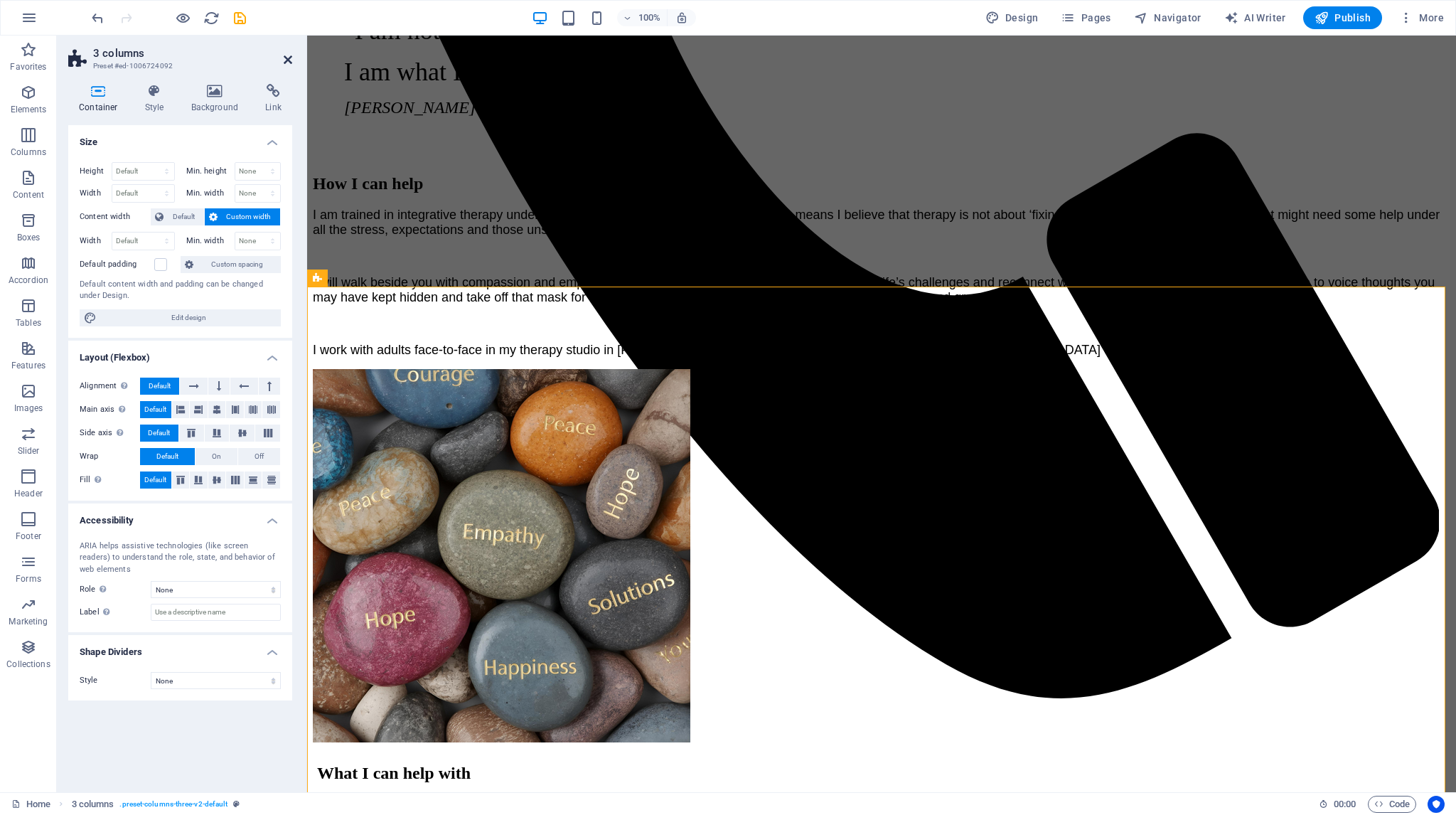
click at [288, 58] on icon at bounding box center [287, 59] width 9 height 11
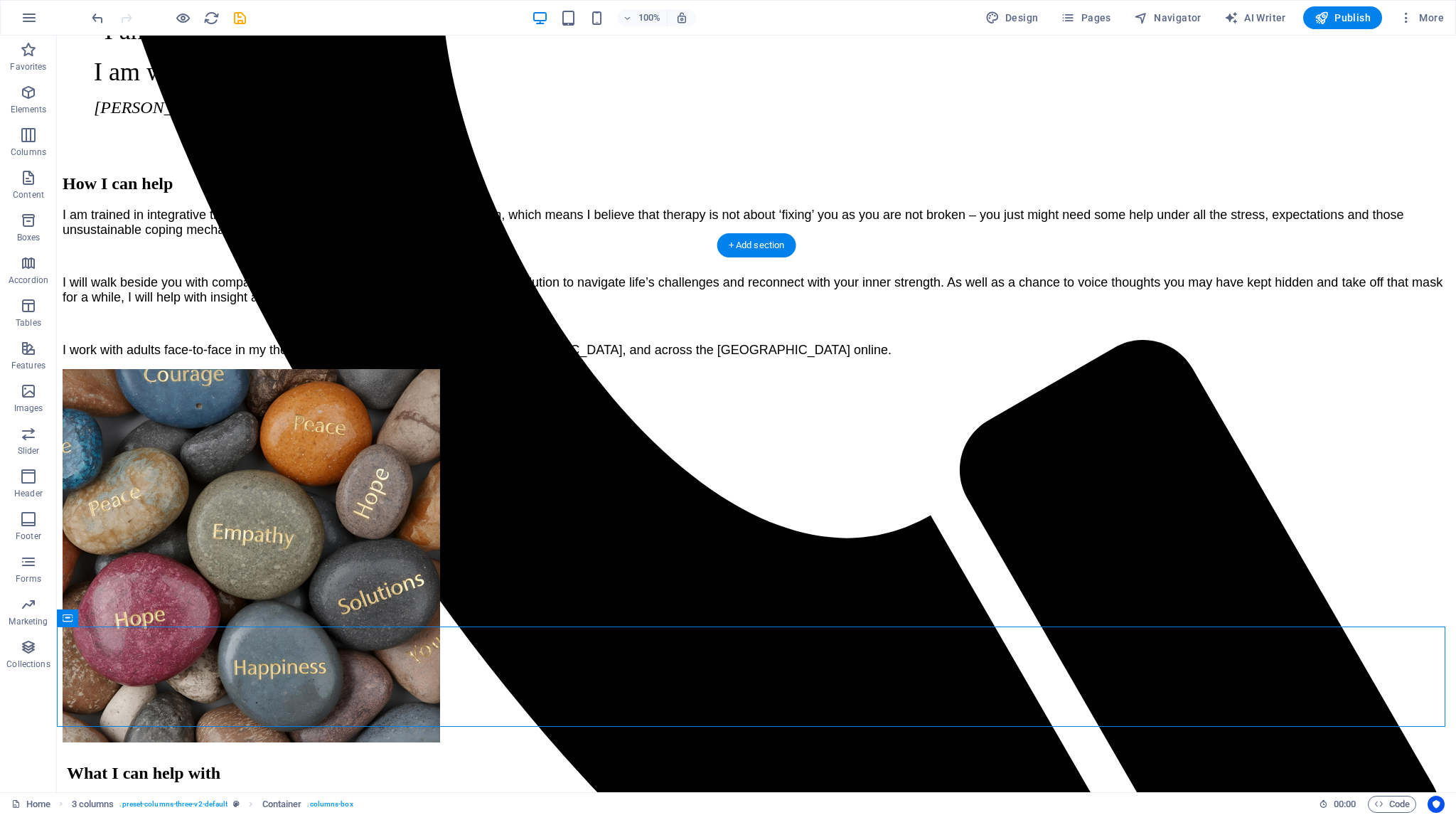
scroll to position [1107, 0]
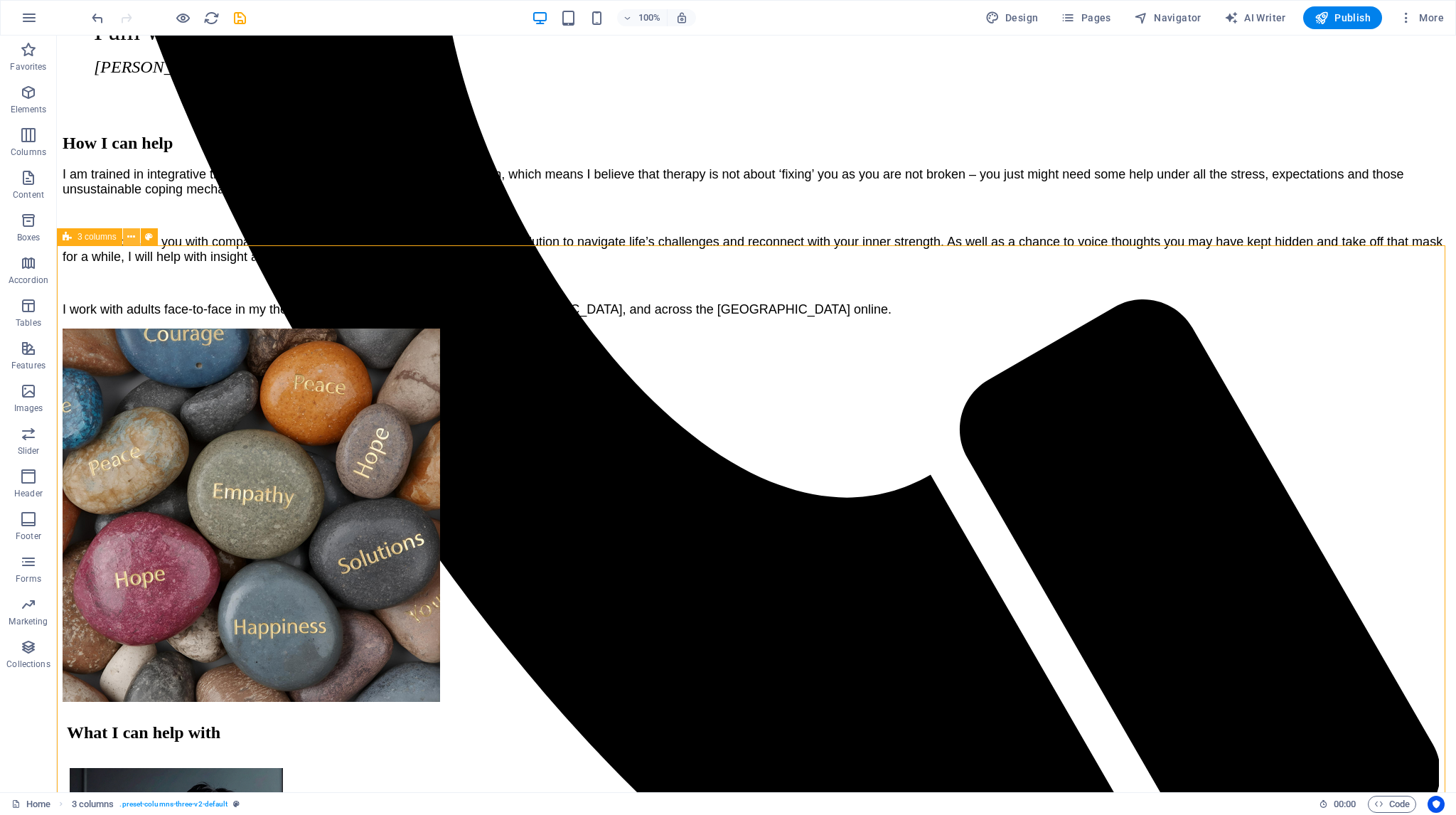
click at [131, 237] on icon at bounding box center [131, 238] width 8 height 15
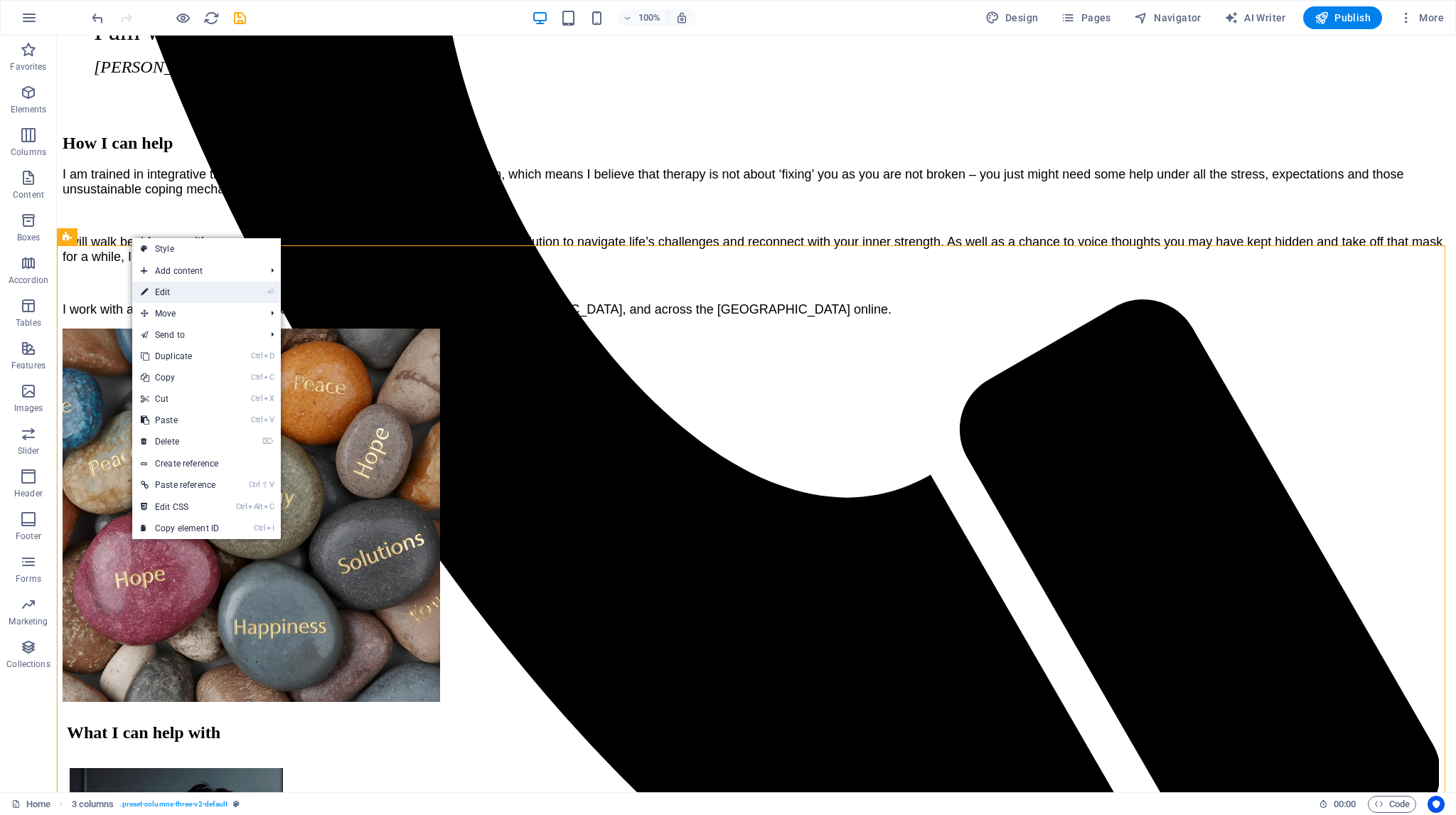
click at [159, 290] on link "⏎ Edit" at bounding box center [179, 292] width 95 height 21
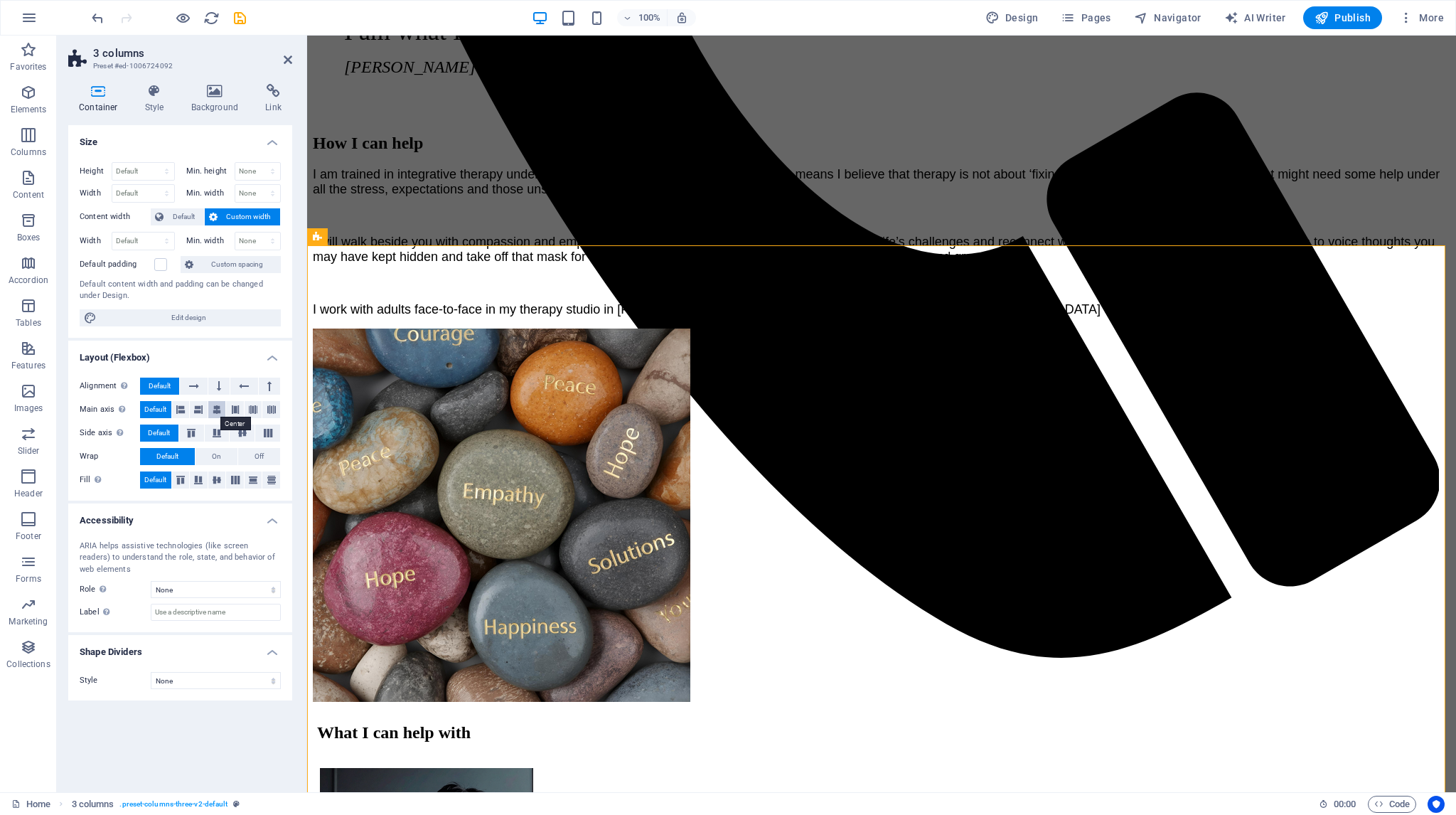
click at [216, 407] on icon at bounding box center [216, 410] width 9 height 17
click at [287, 58] on icon at bounding box center [287, 59] width 9 height 11
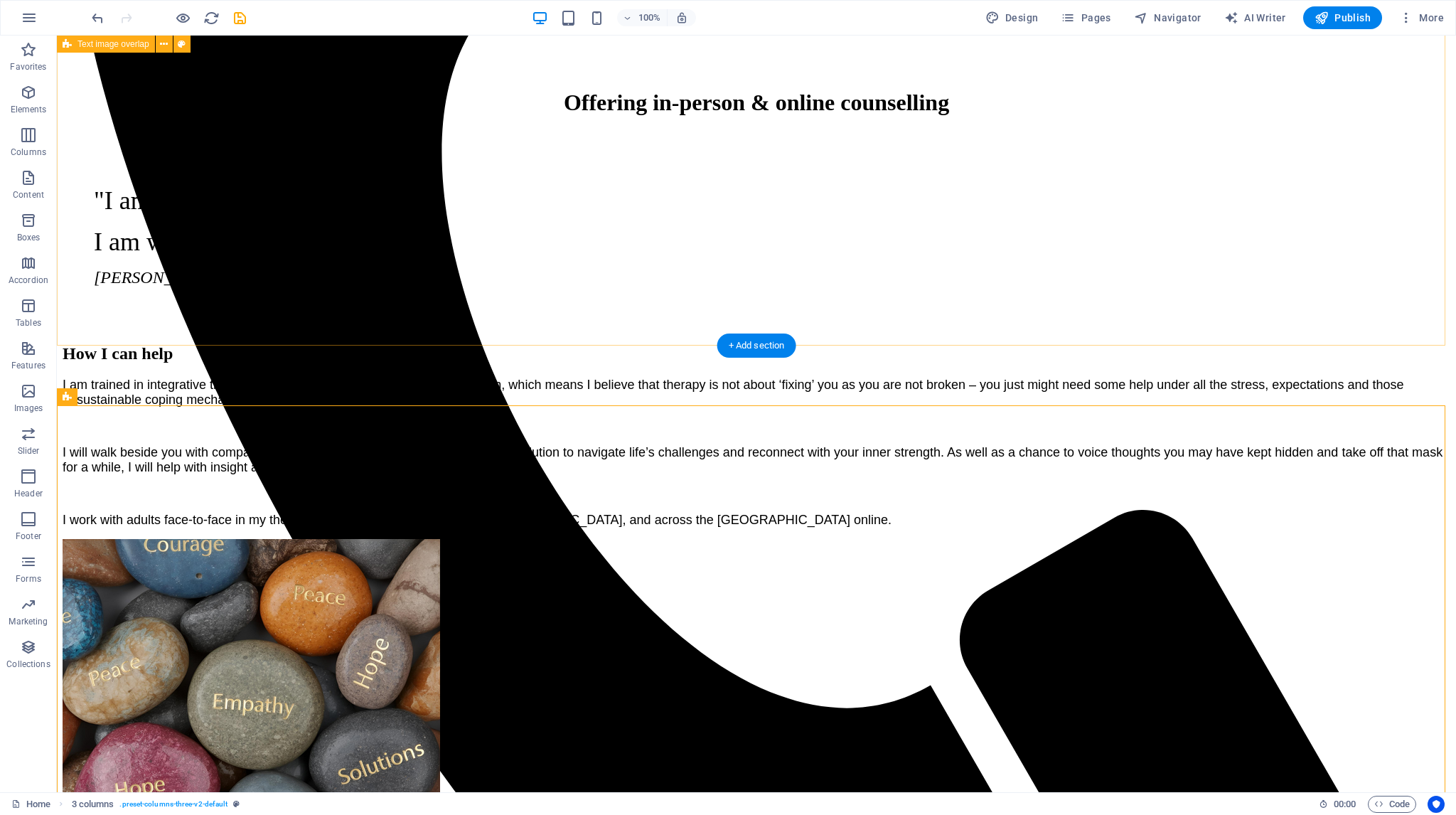
scroll to position [894, 0]
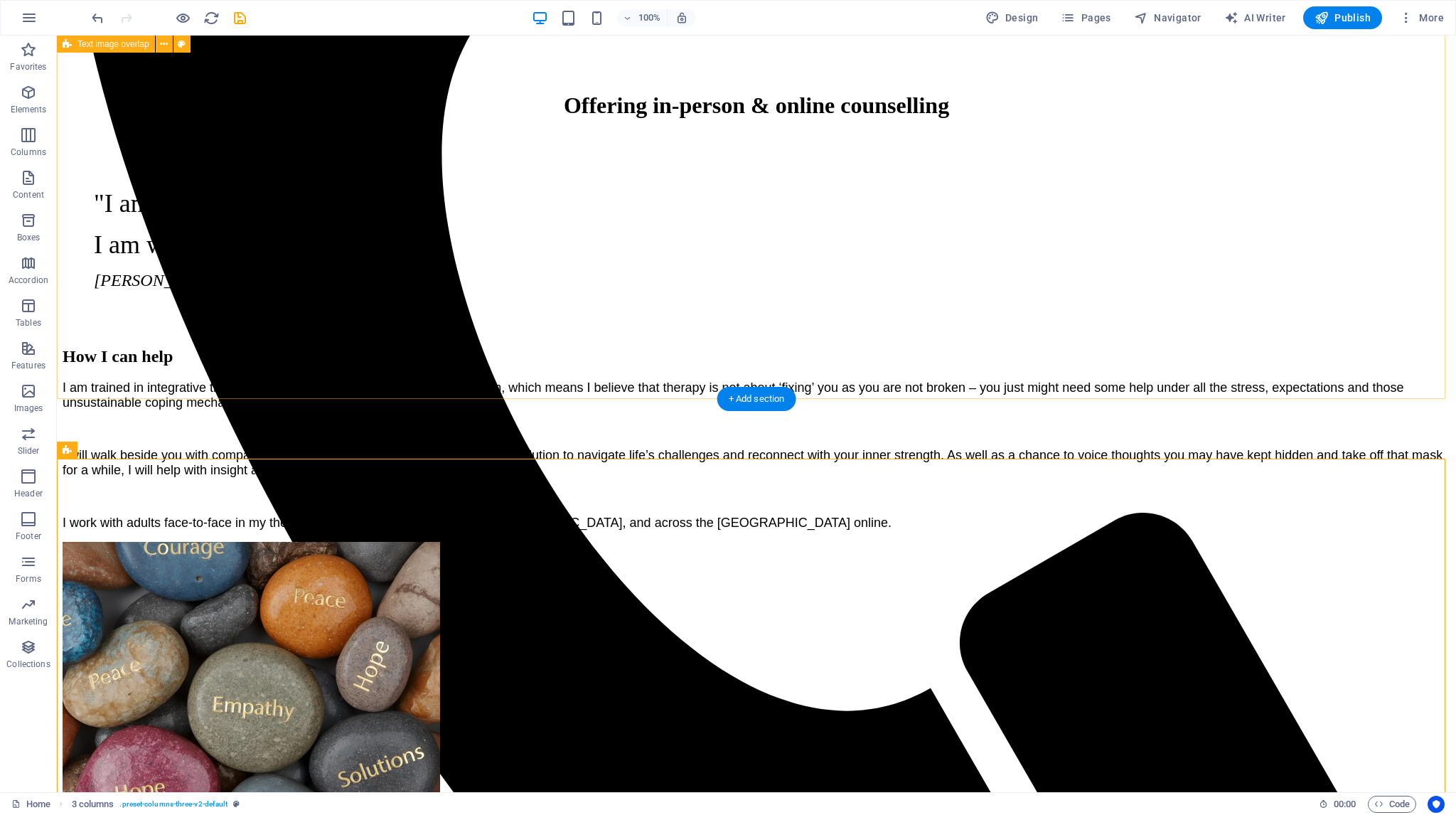
click at [1362, 348] on div "How I can help I am trained in integrative therapy underpinned with a client-ce…" at bounding box center [755, 624] width 1387 height 585
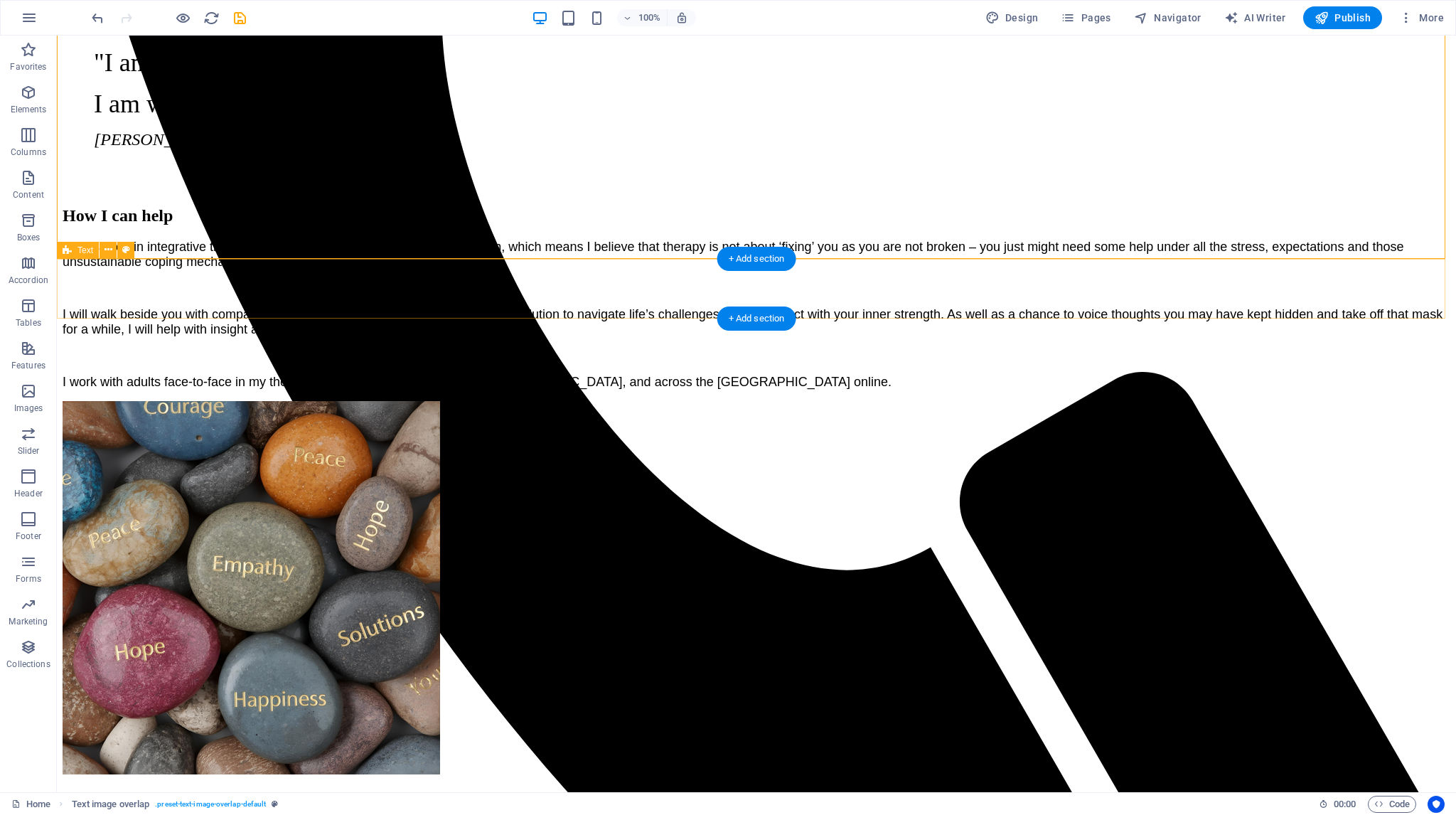
scroll to position [1036, 0]
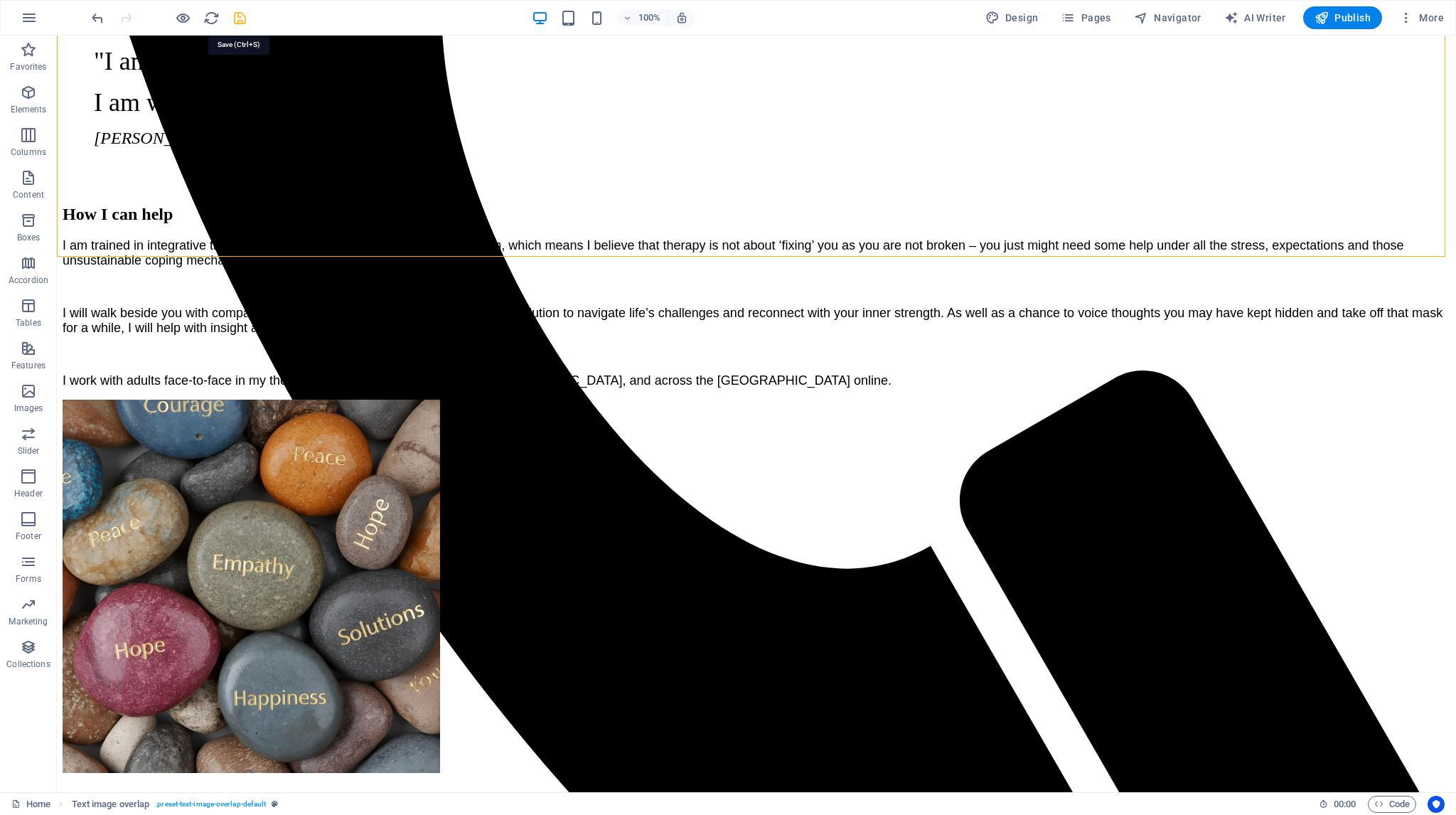
click at [241, 17] on icon "save" at bounding box center [239, 17] width 16 height 16
checkbox input "false"
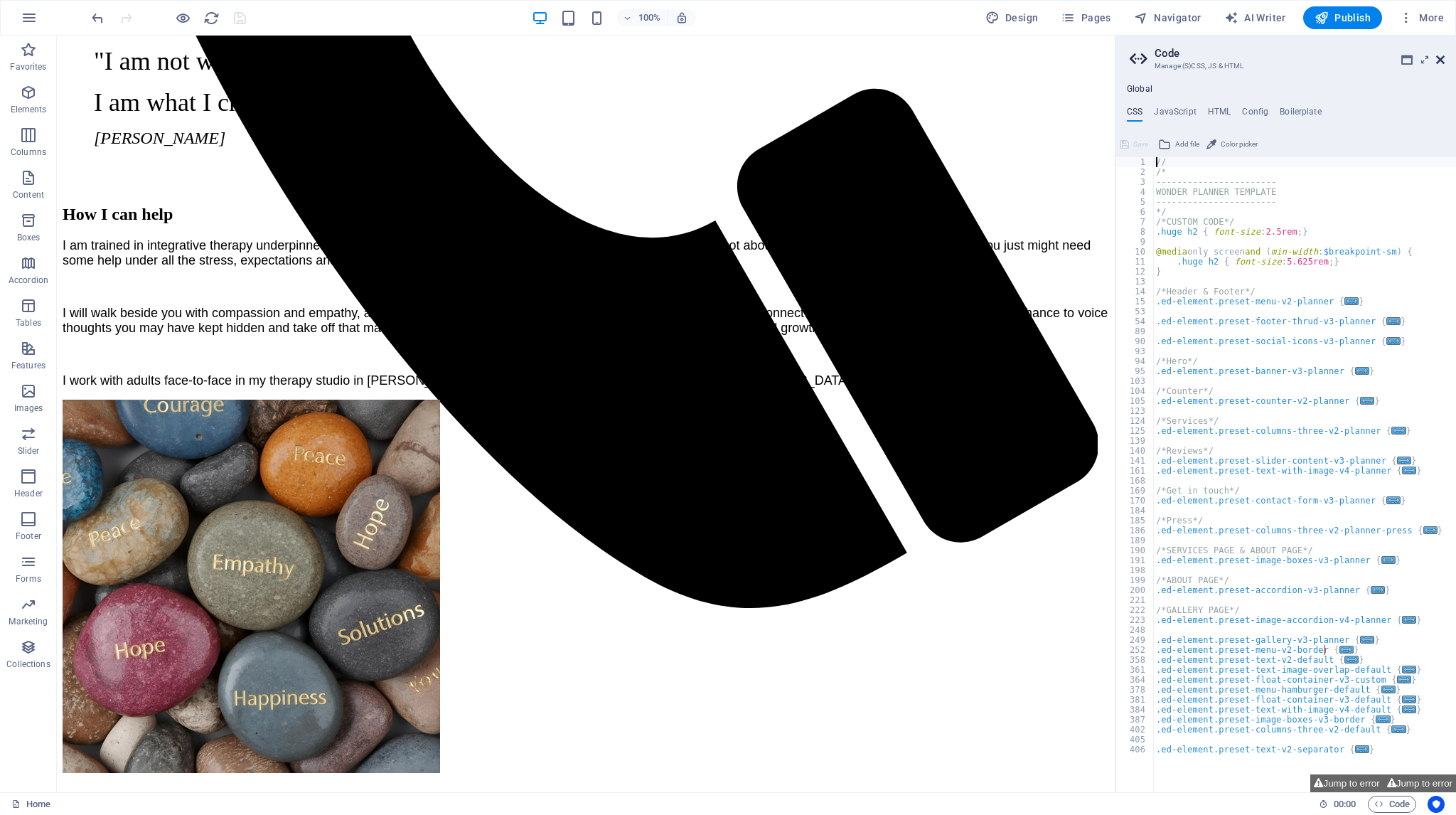
click at [1443, 57] on icon at bounding box center [1440, 59] width 9 height 11
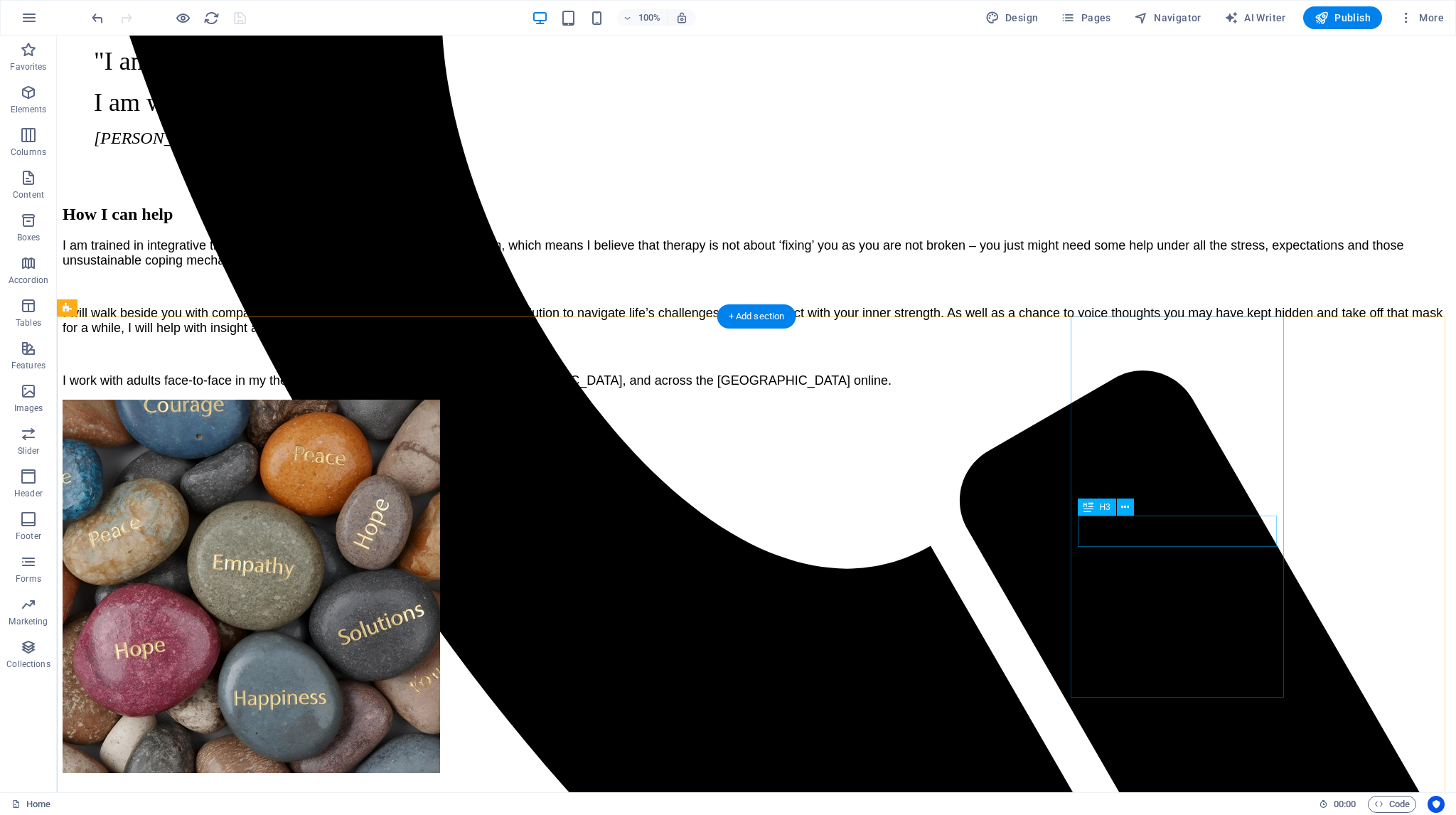
drag, startPoint x: 1156, startPoint y: 531, endPoint x: 907, endPoint y: 532, distance: 249.0
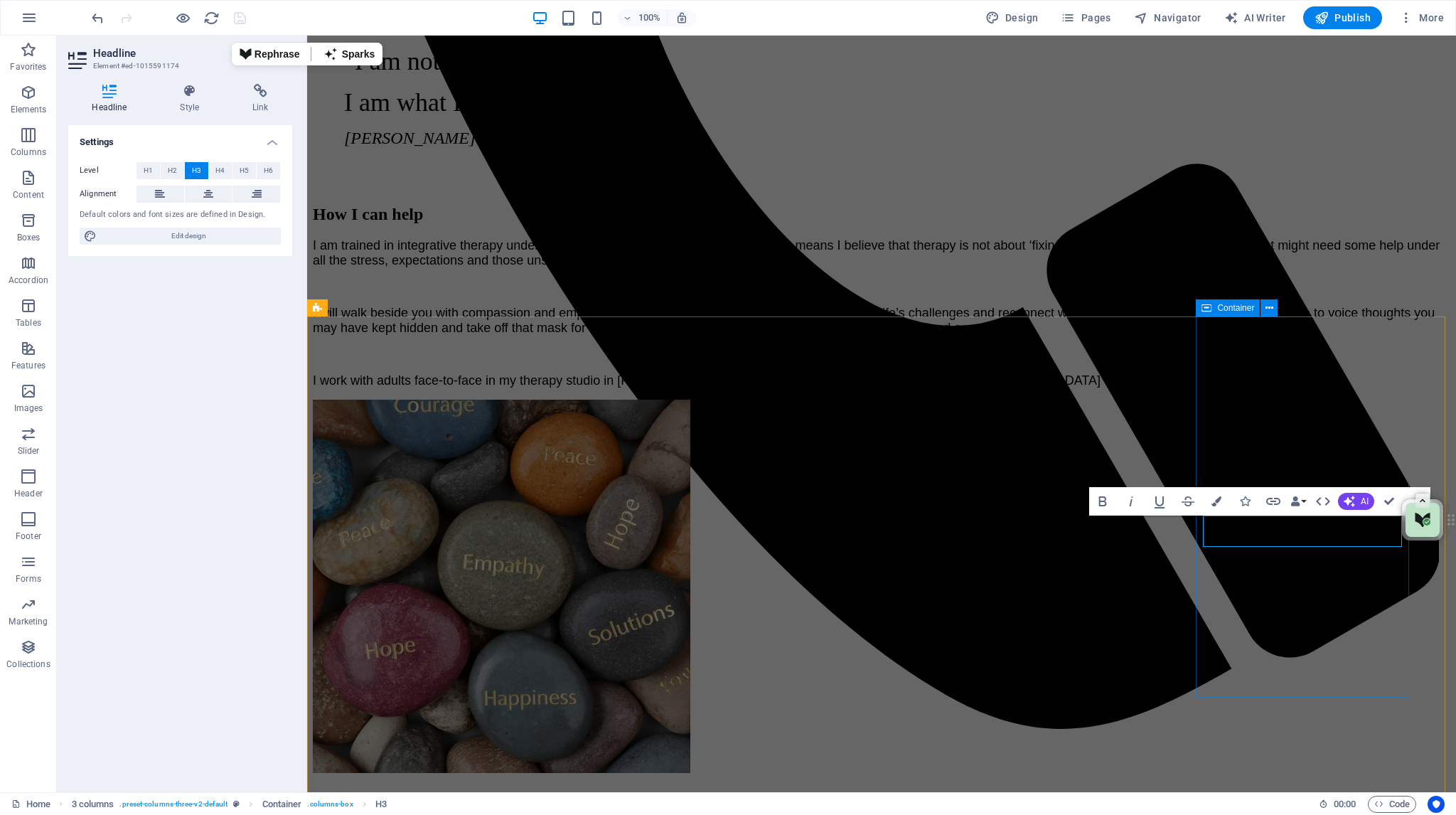
drag, startPoint x: 1356, startPoint y: 532, endPoint x: 1245, endPoint y: 534, distance: 111.0
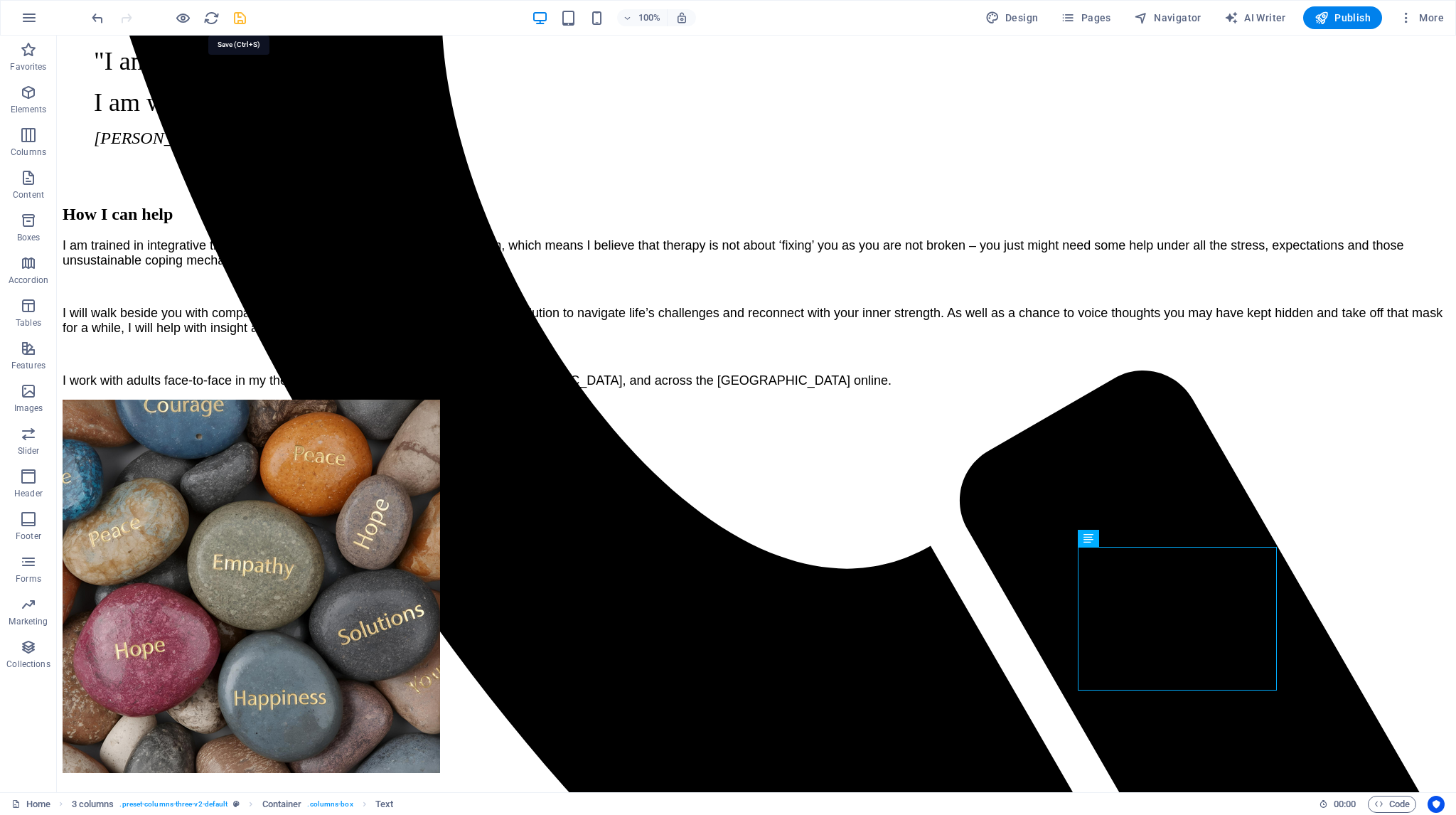
click at [235, 14] on icon "save" at bounding box center [239, 17] width 16 height 16
checkbox input "false"
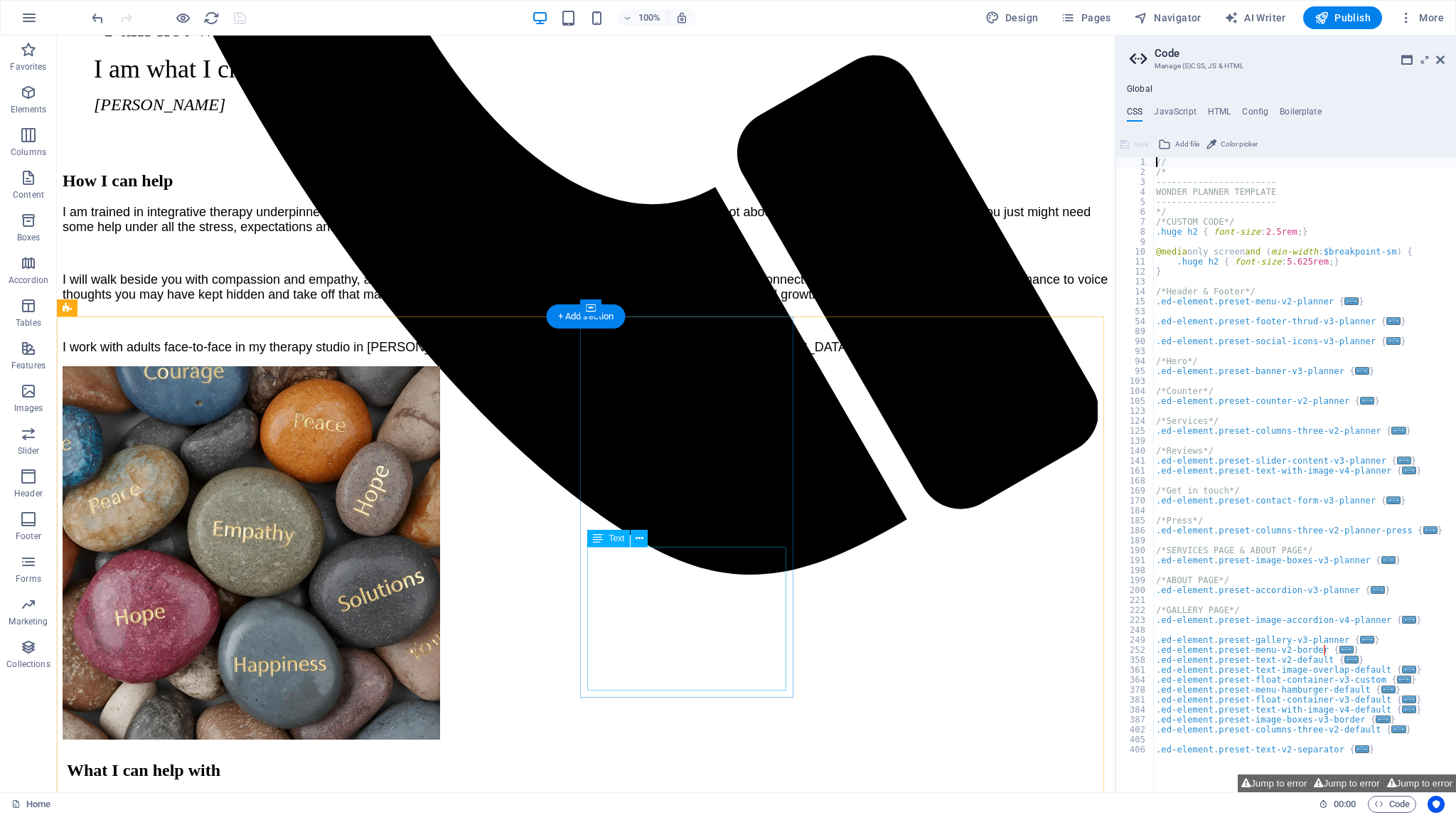
scroll to position [1107, 0]
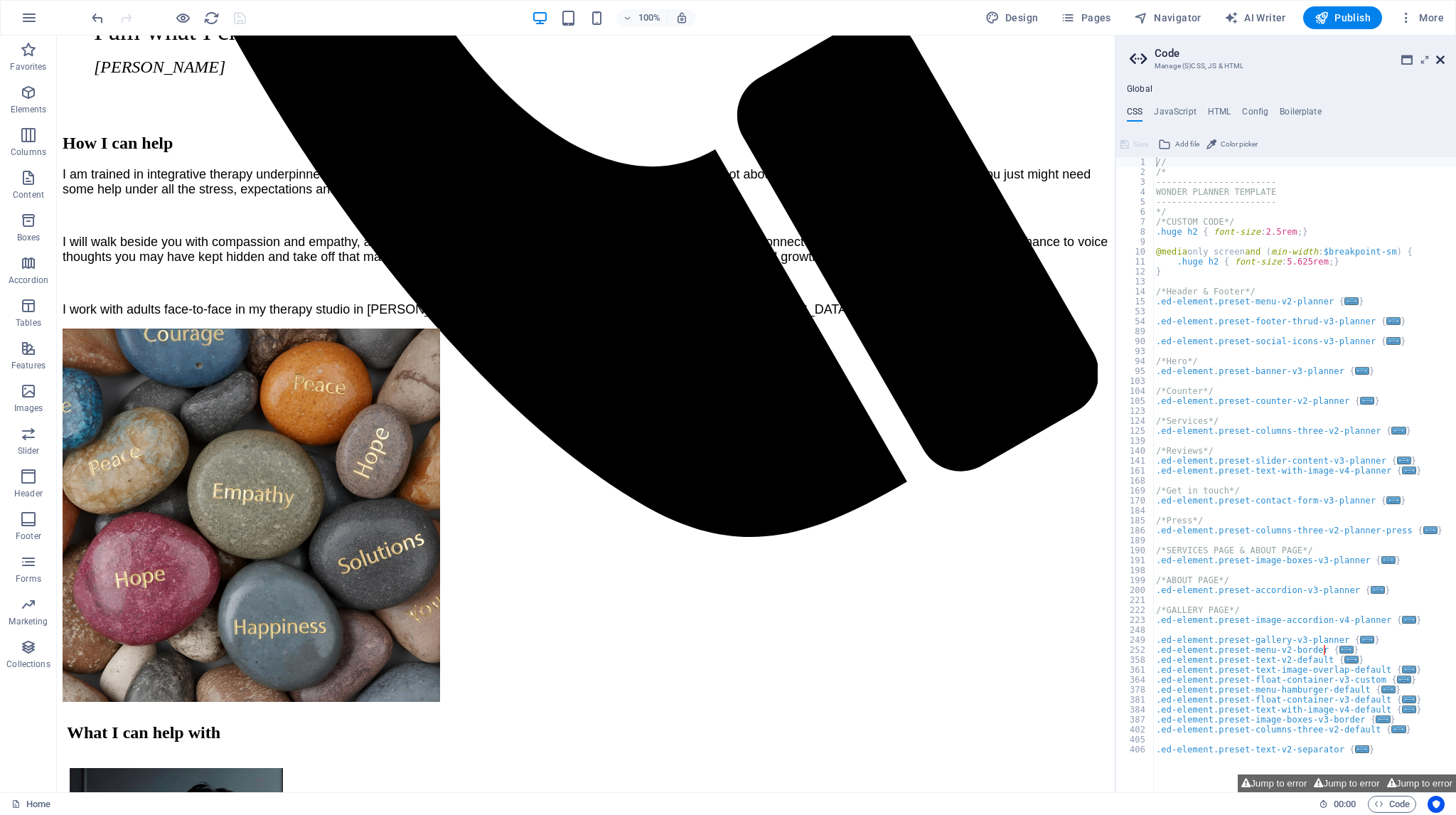
click at [1440, 59] on icon at bounding box center [1440, 59] width 9 height 11
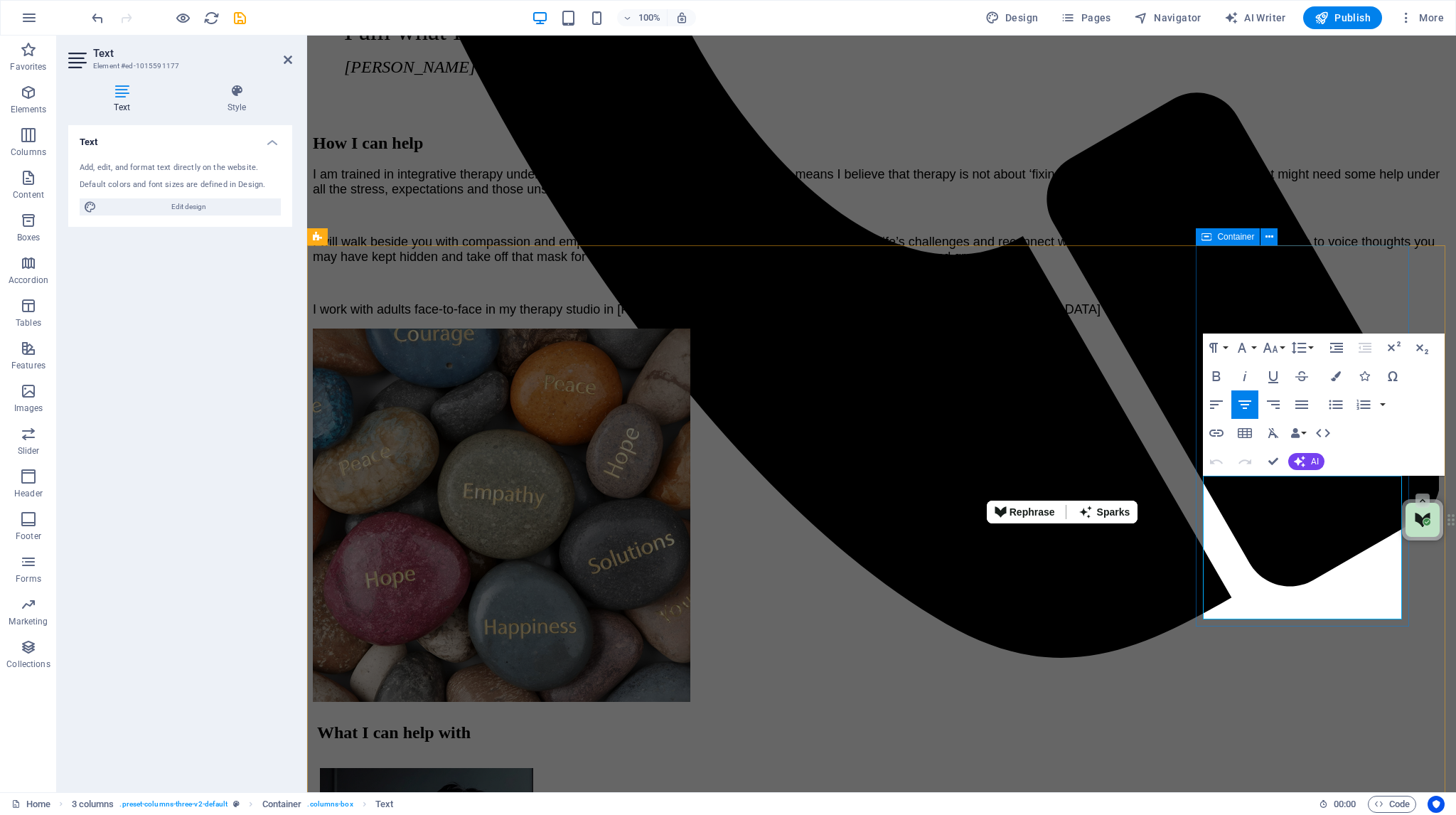
drag, startPoint x: 1396, startPoint y: 612, endPoint x: 1219, endPoint y: 487, distance: 216.7
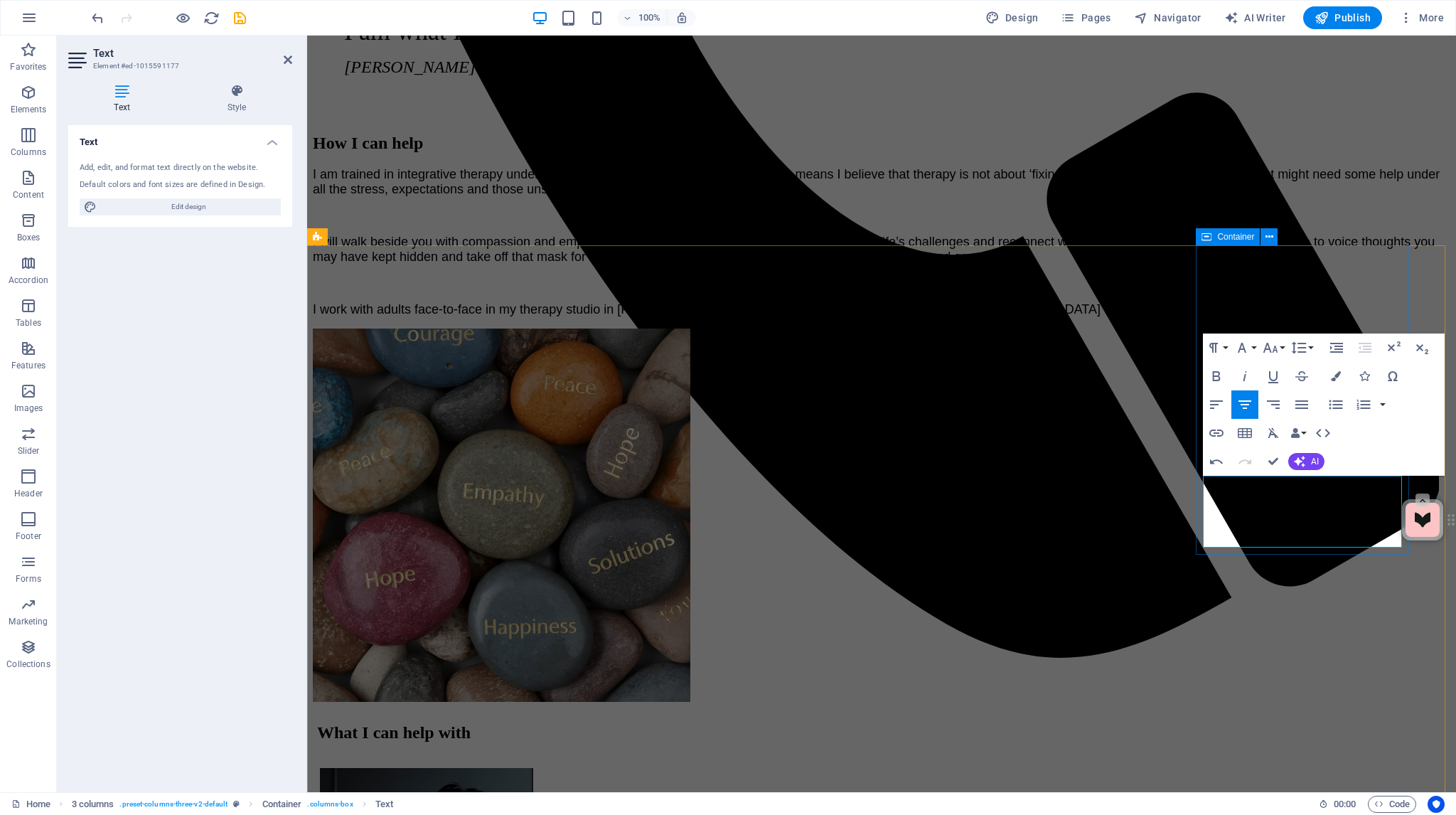
drag, startPoint x: 1289, startPoint y: 503, endPoint x: 1366, endPoint y: 522, distance: 79.3
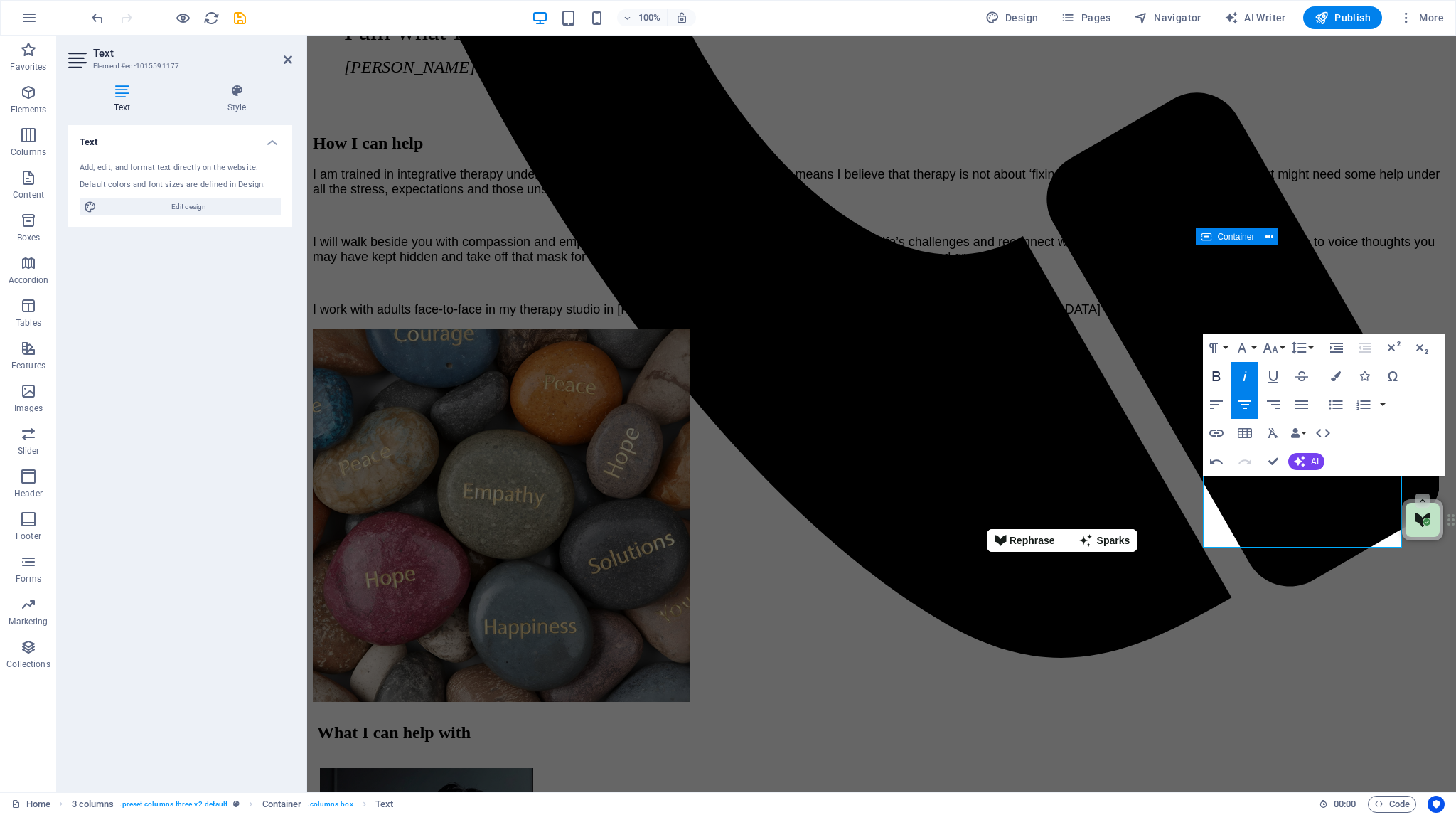
click at [1219, 374] on icon "button" at bounding box center [1217, 376] width 8 height 10
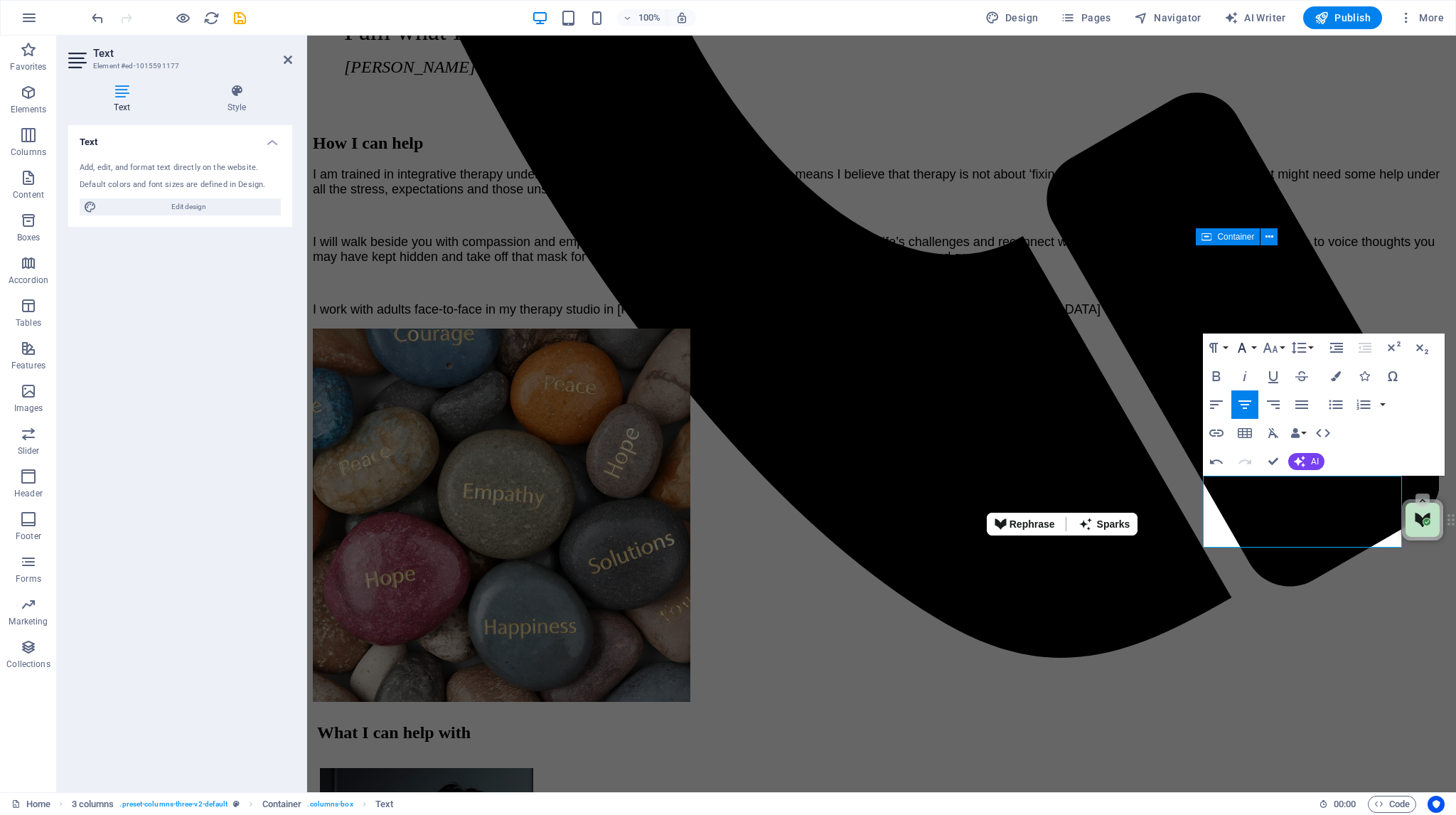
click at [1257, 348] on button "Font Family" at bounding box center [1244, 348] width 27 height 29
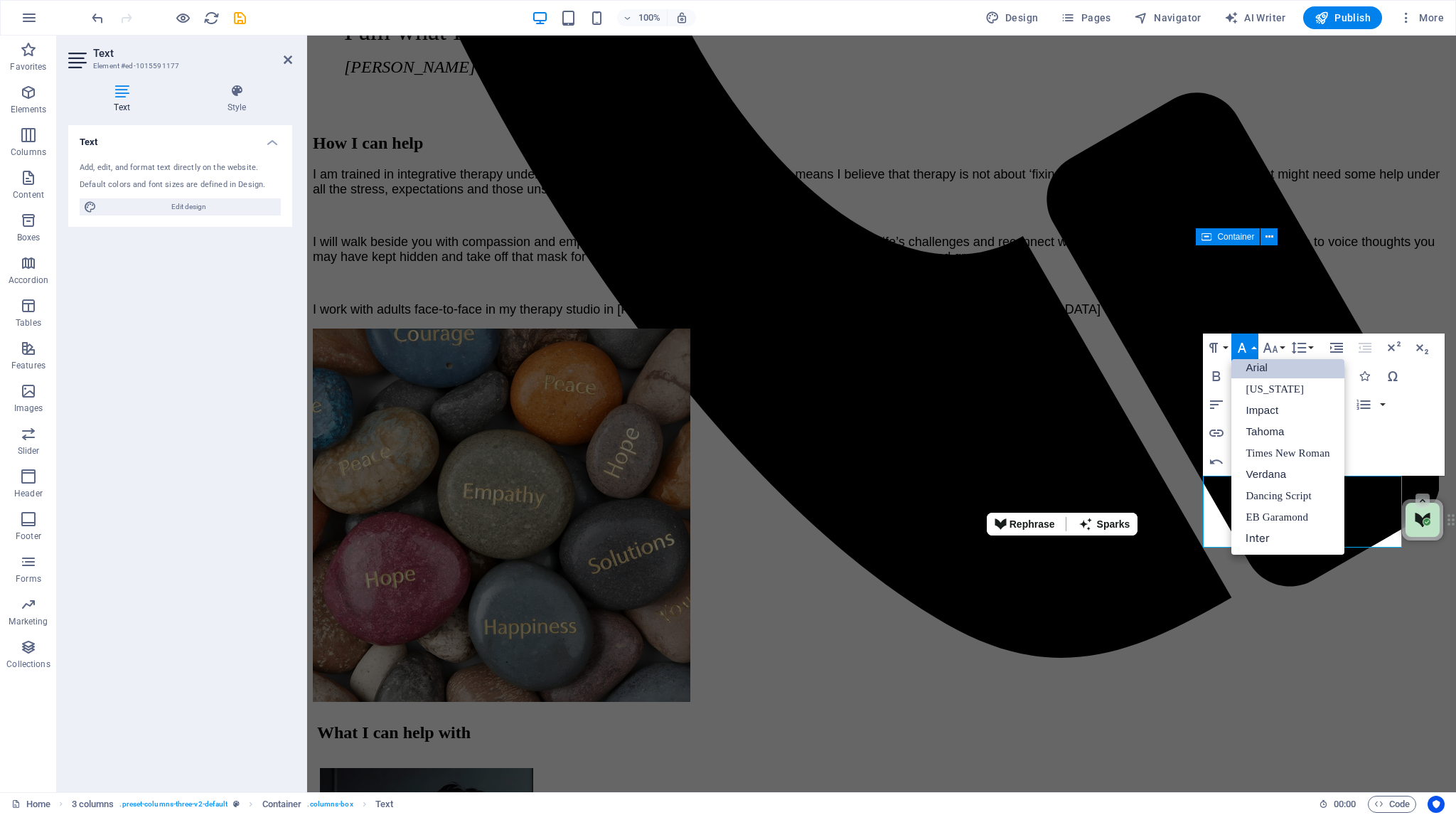
scroll to position [8, 0]
click at [1254, 367] on link "Arial" at bounding box center [1287, 368] width 112 height 21
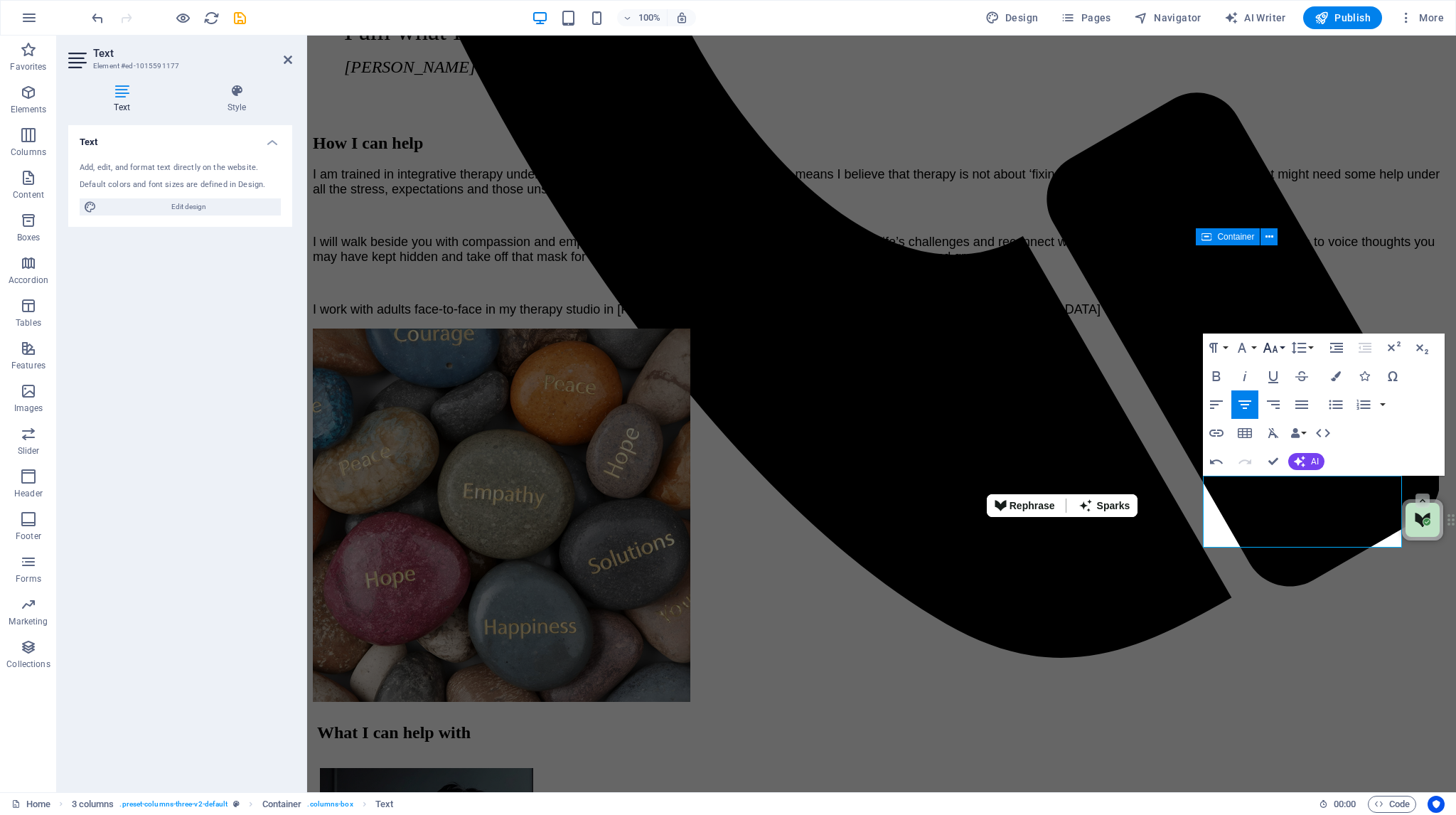
click at [1281, 345] on button "Font Size" at bounding box center [1273, 348] width 27 height 29
click at [1279, 366] on link "14" at bounding box center [1285, 368] width 51 height 21
click at [1216, 371] on icon "button" at bounding box center [1216, 376] width 17 height 17
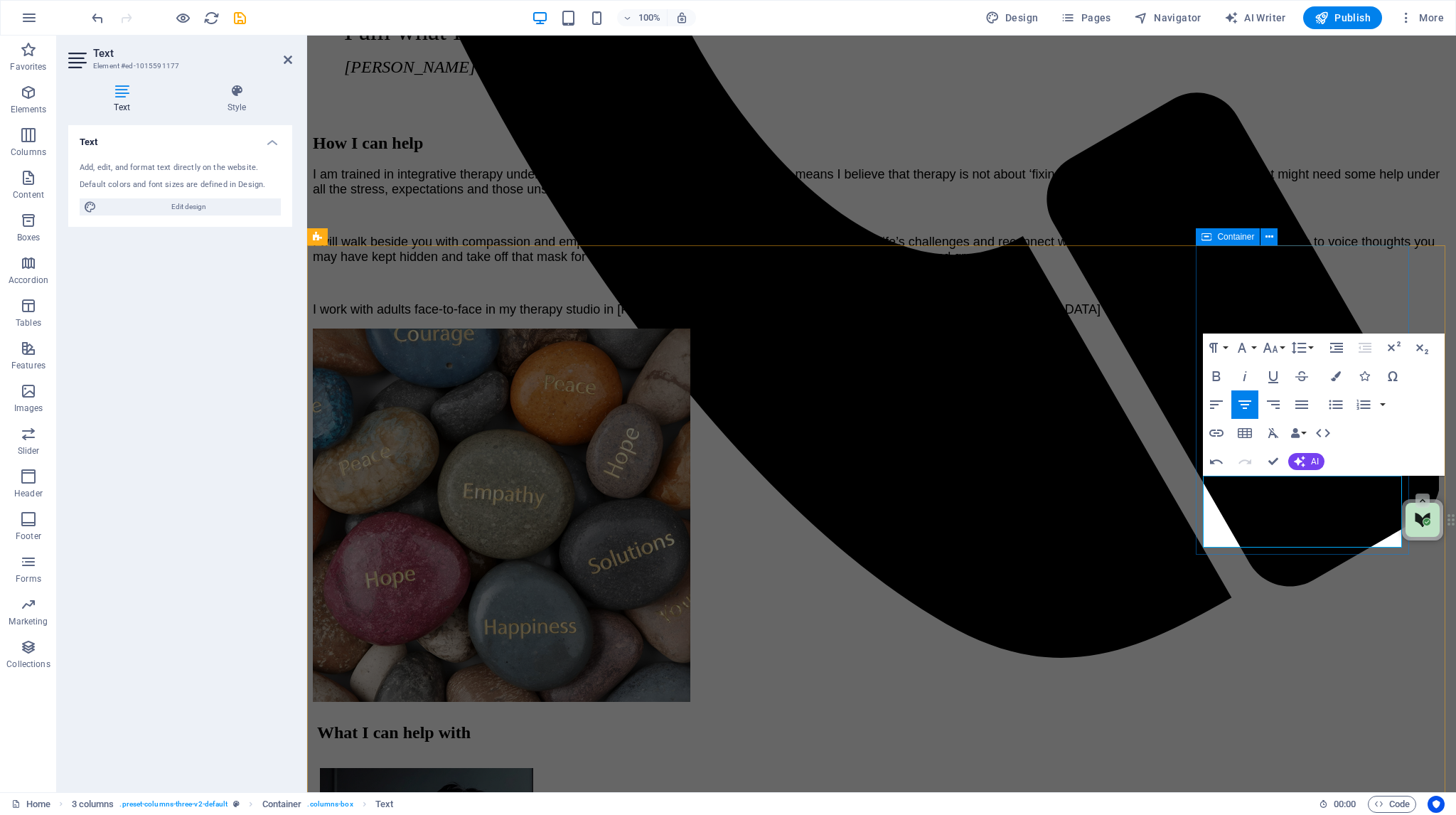
drag, startPoint x: 1288, startPoint y: 505, endPoint x: 1365, endPoint y: 519, distance: 78.3
click at [1245, 374] on icon "button" at bounding box center [1245, 376] width 4 height 10
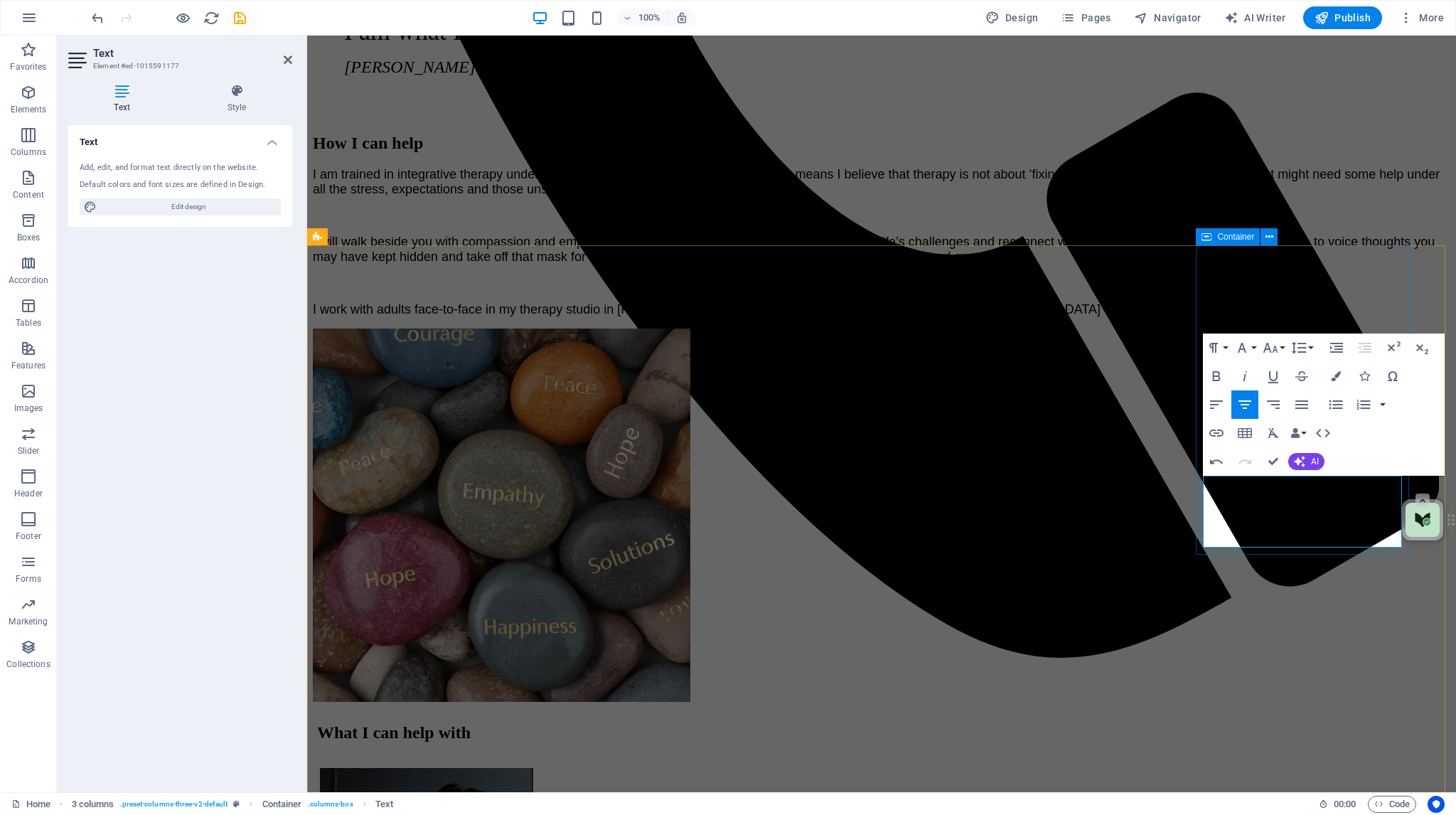
drag, startPoint x: 1212, startPoint y: 487, endPoint x: 1393, endPoint y: 535, distance: 187.3
click at [1335, 375] on icon "button" at bounding box center [1335, 376] width 10 height 10
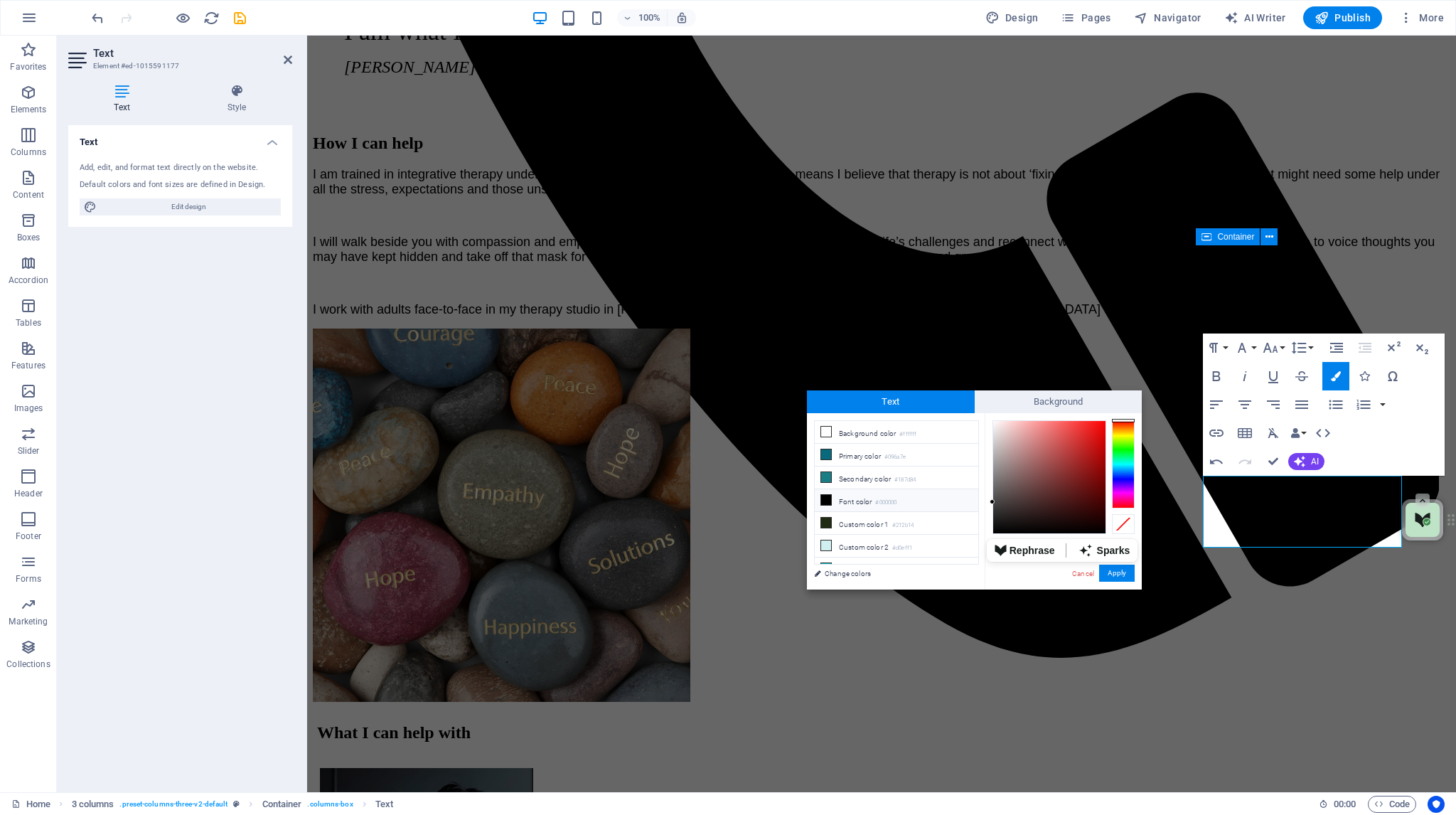
click at [826, 495] on icon at bounding box center [826, 500] width 10 height 10
type input "#000000"
click at [1123, 573] on button "Apply" at bounding box center [1116, 574] width 35 height 17
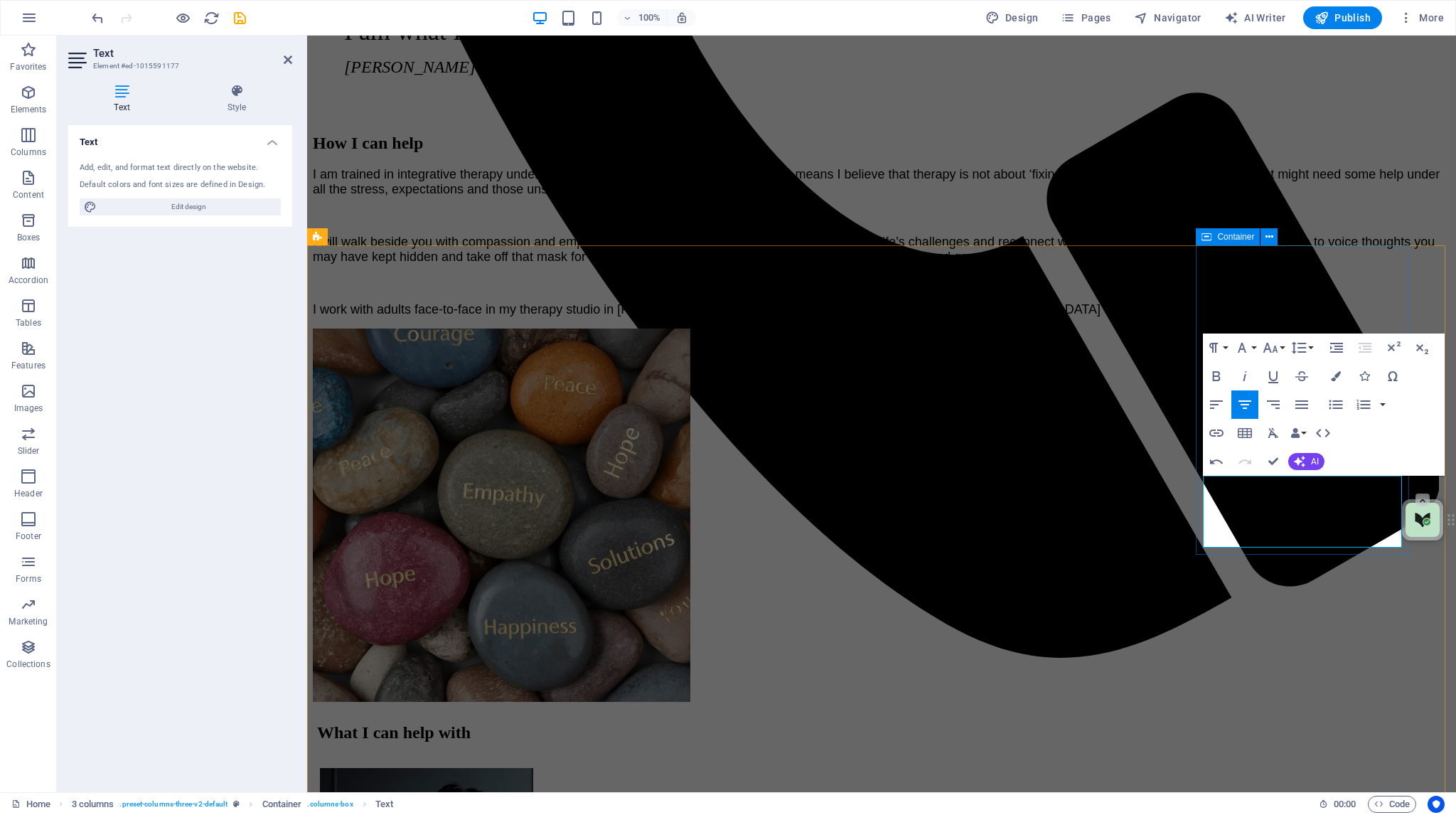
drag, startPoint x: 1216, startPoint y: 538, endPoint x: 1259, endPoint y: 540, distance: 43.0
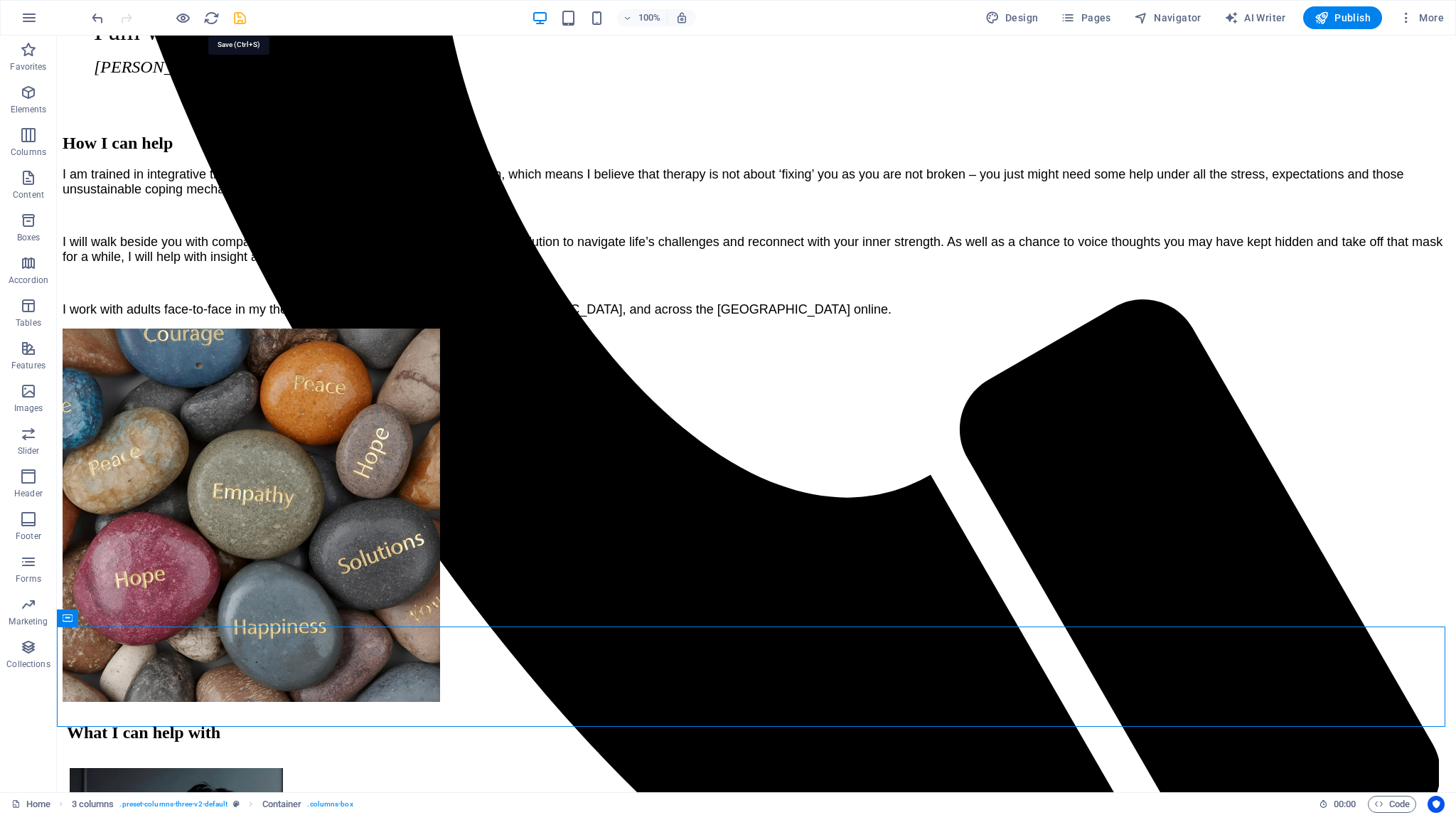
click at [240, 15] on icon "save" at bounding box center [239, 17] width 16 height 16
checkbox input "false"
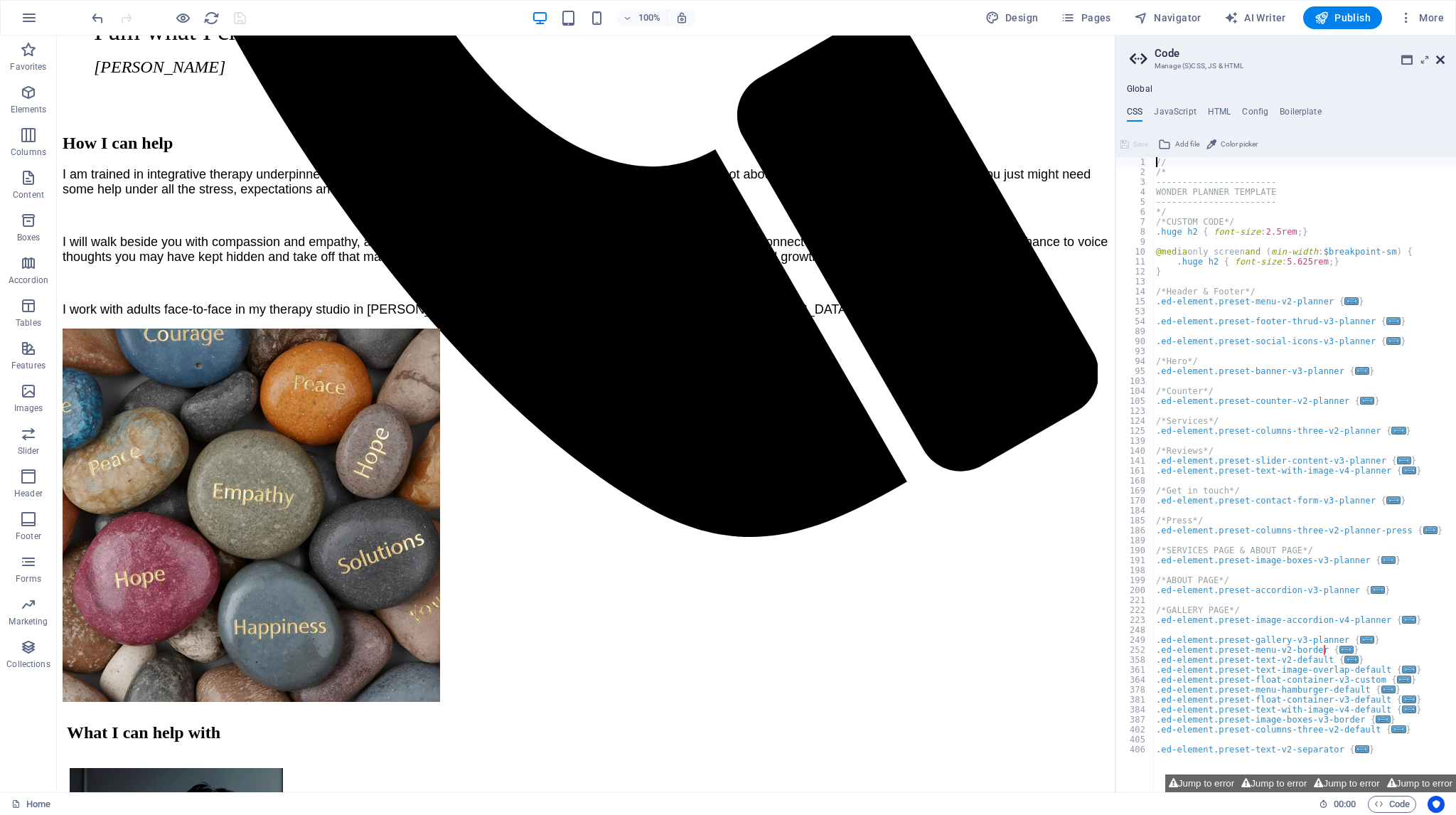
click at [1440, 59] on icon at bounding box center [1440, 59] width 9 height 11
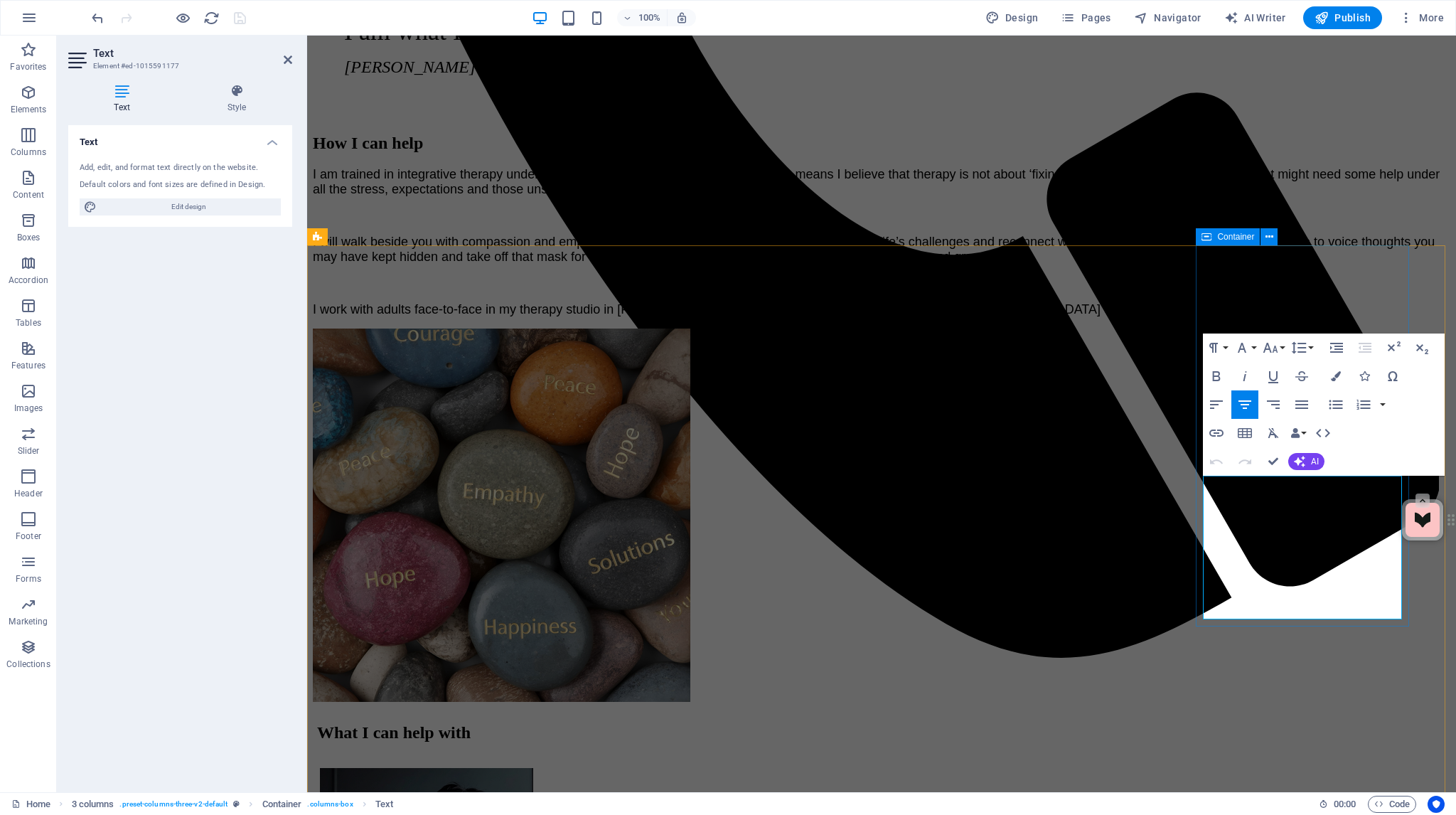
drag, startPoint x: 1208, startPoint y: 575, endPoint x: 1240, endPoint y: 573, distance: 32.1
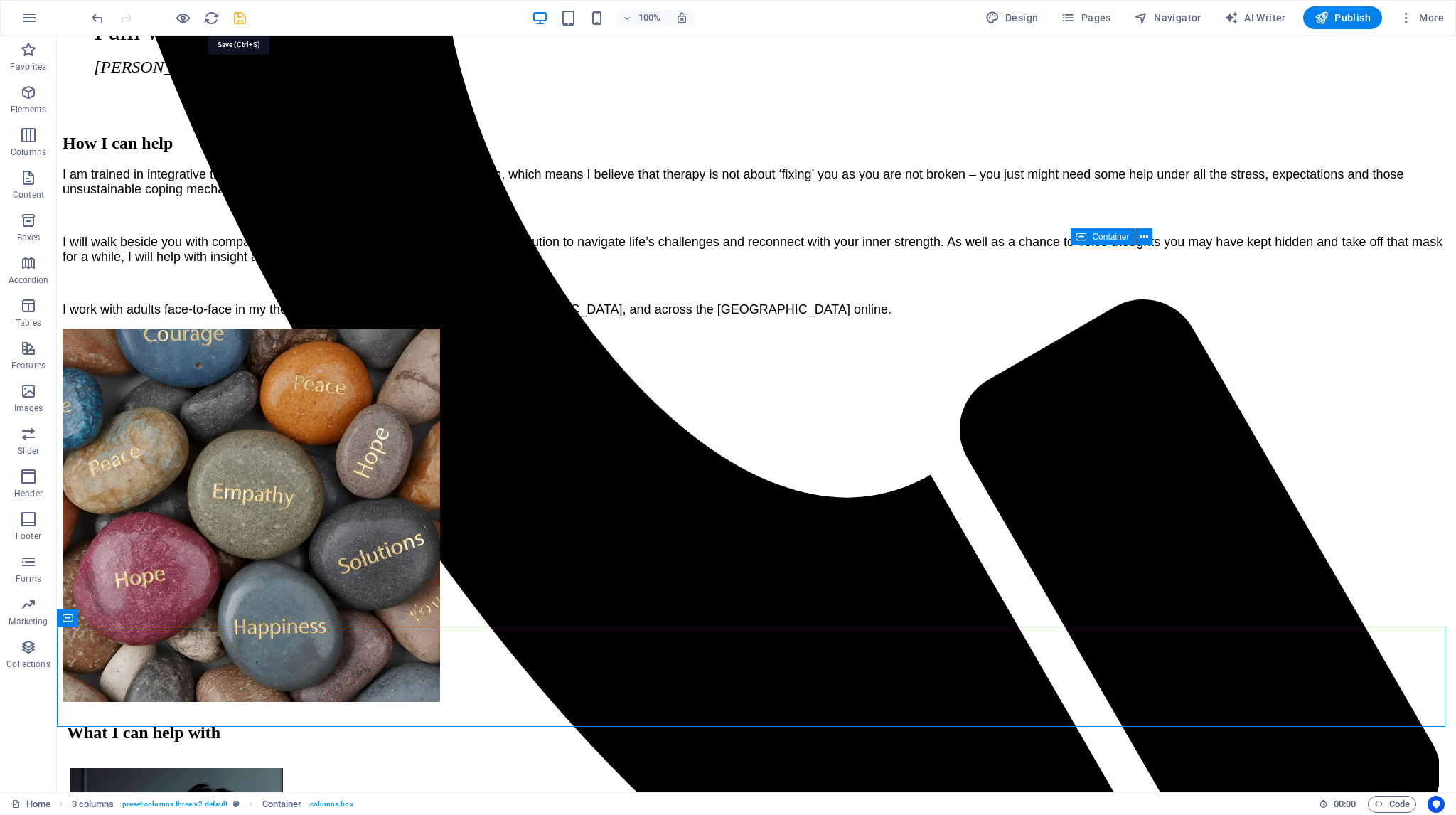
click at [238, 17] on icon "save" at bounding box center [239, 17] width 16 height 16
checkbox input "false"
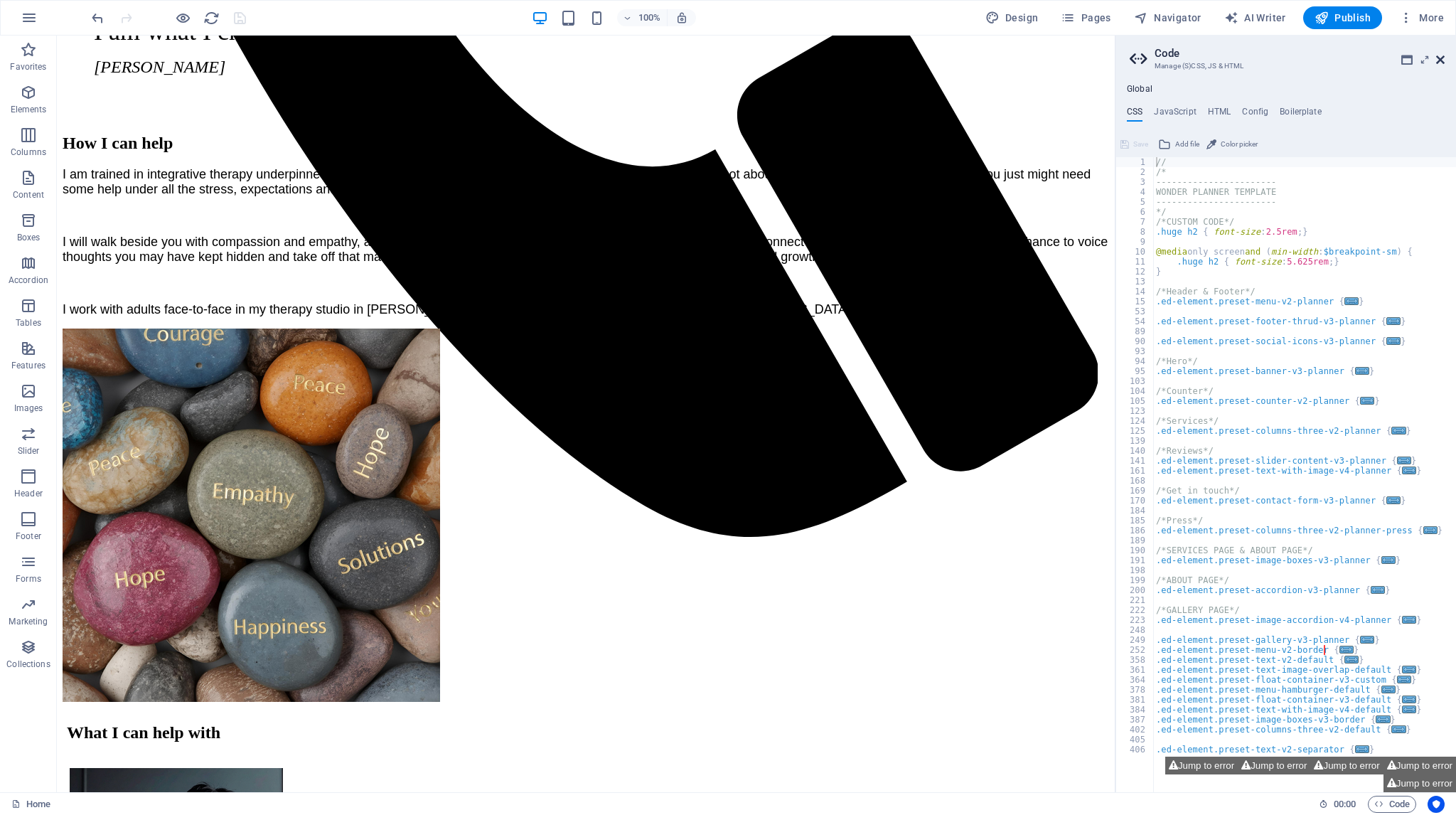
drag, startPoint x: 1441, startPoint y: 57, endPoint x: 1381, endPoint y: 21, distance: 70.0
click at [1441, 57] on icon at bounding box center [1440, 59] width 9 height 11
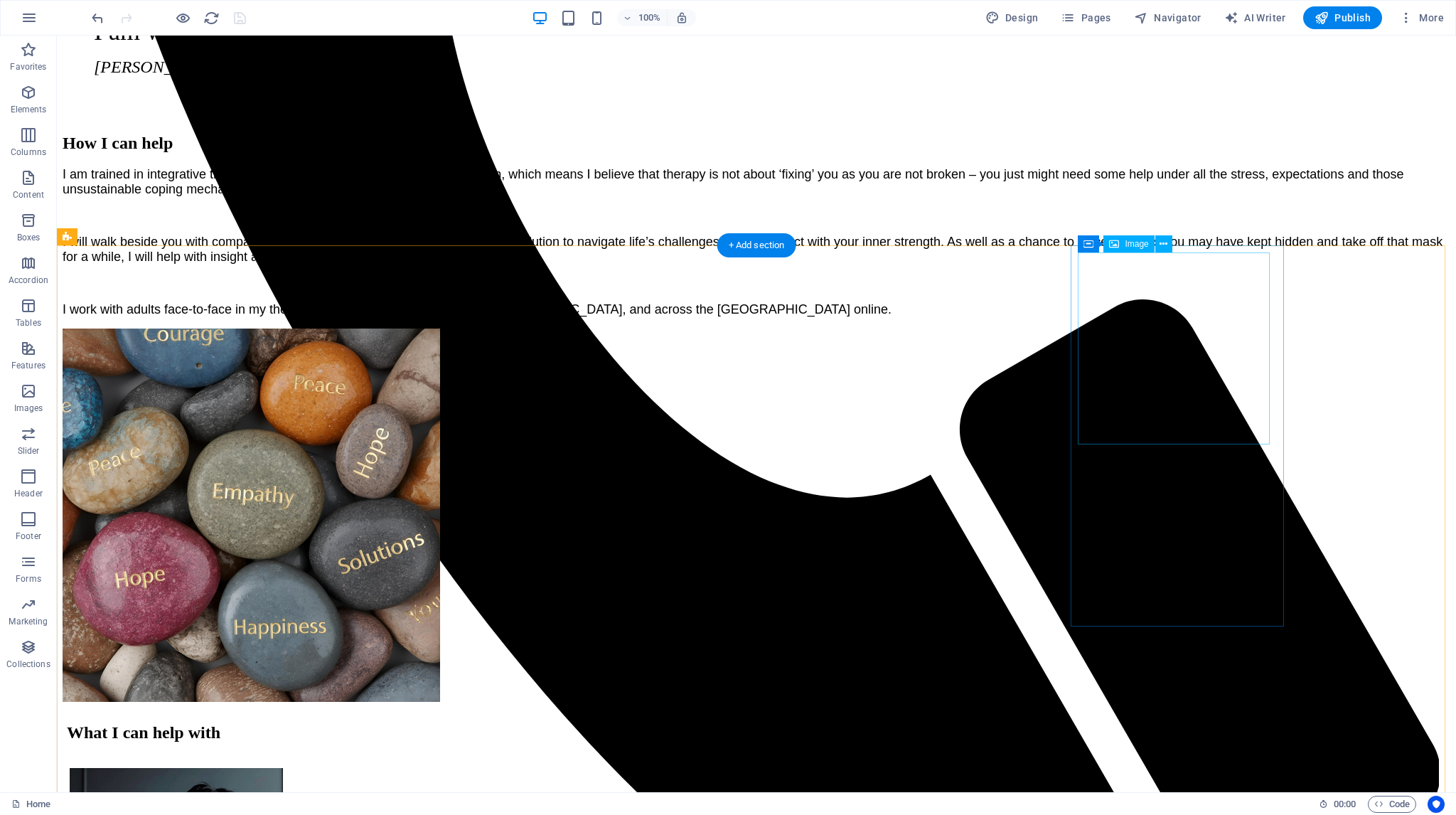
select select "px"
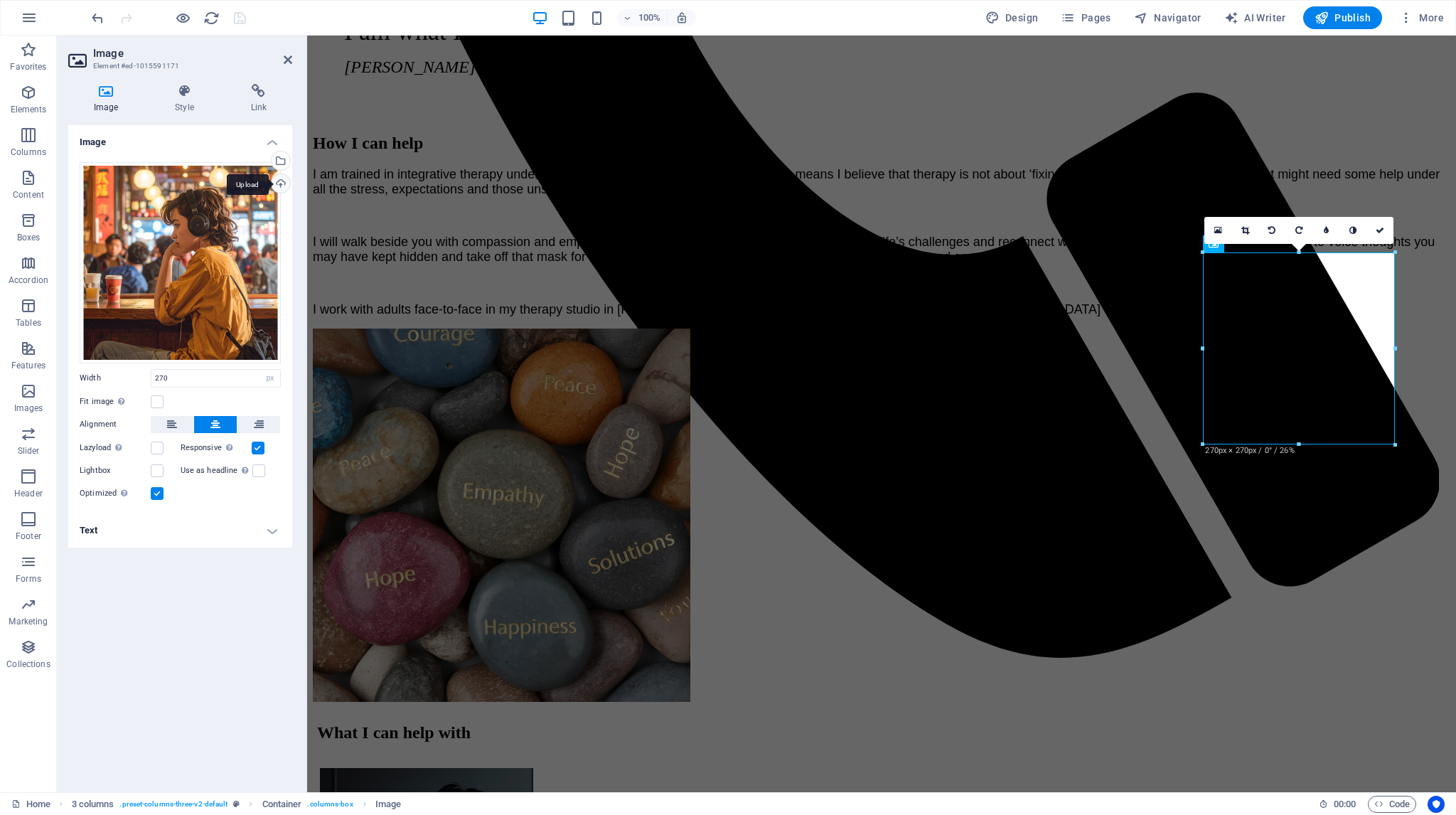
click at [280, 179] on div "Upload" at bounding box center [280, 185] width 21 height 21
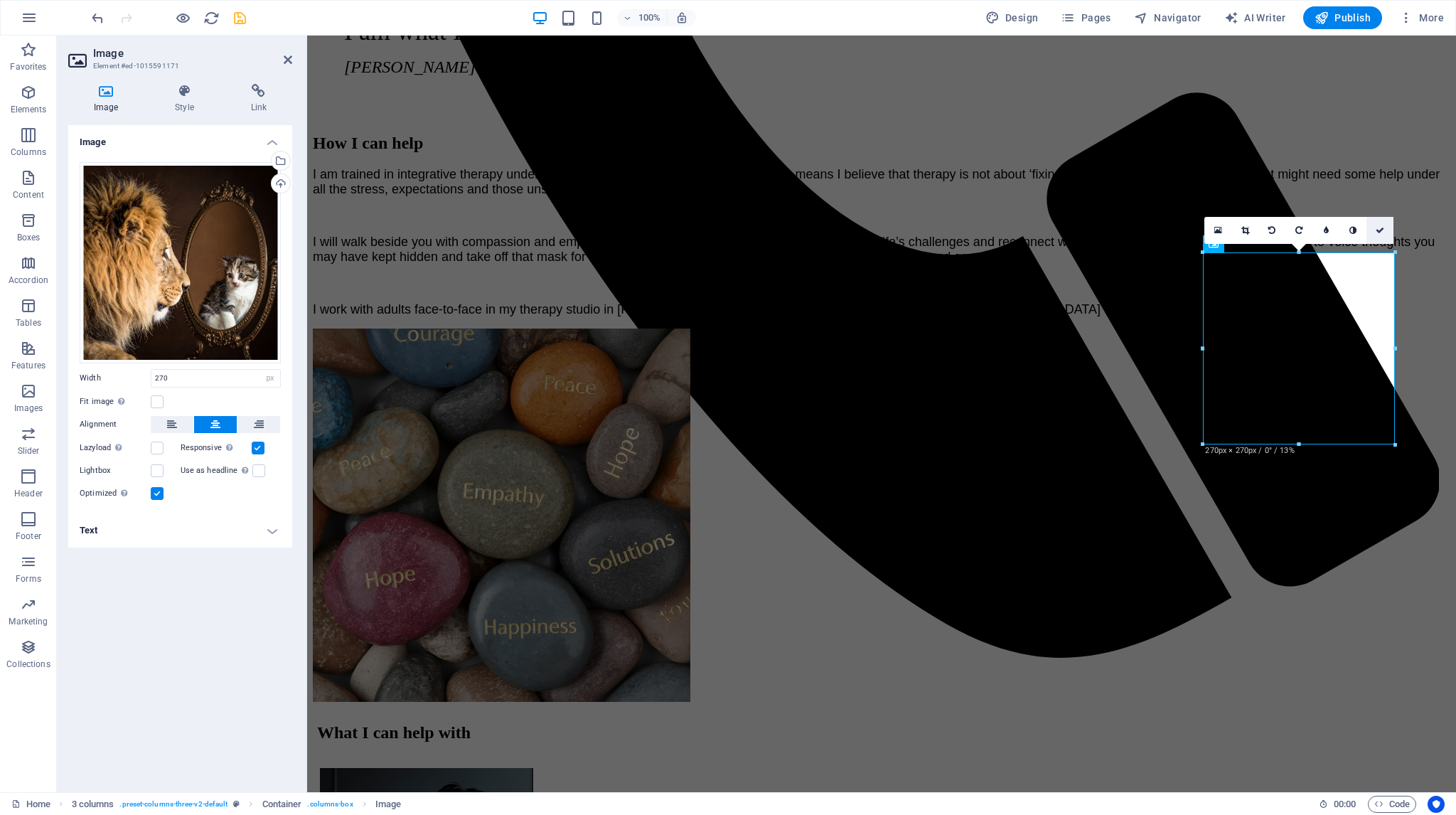
click at [1381, 229] on icon at bounding box center [1379, 230] width 9 height 9
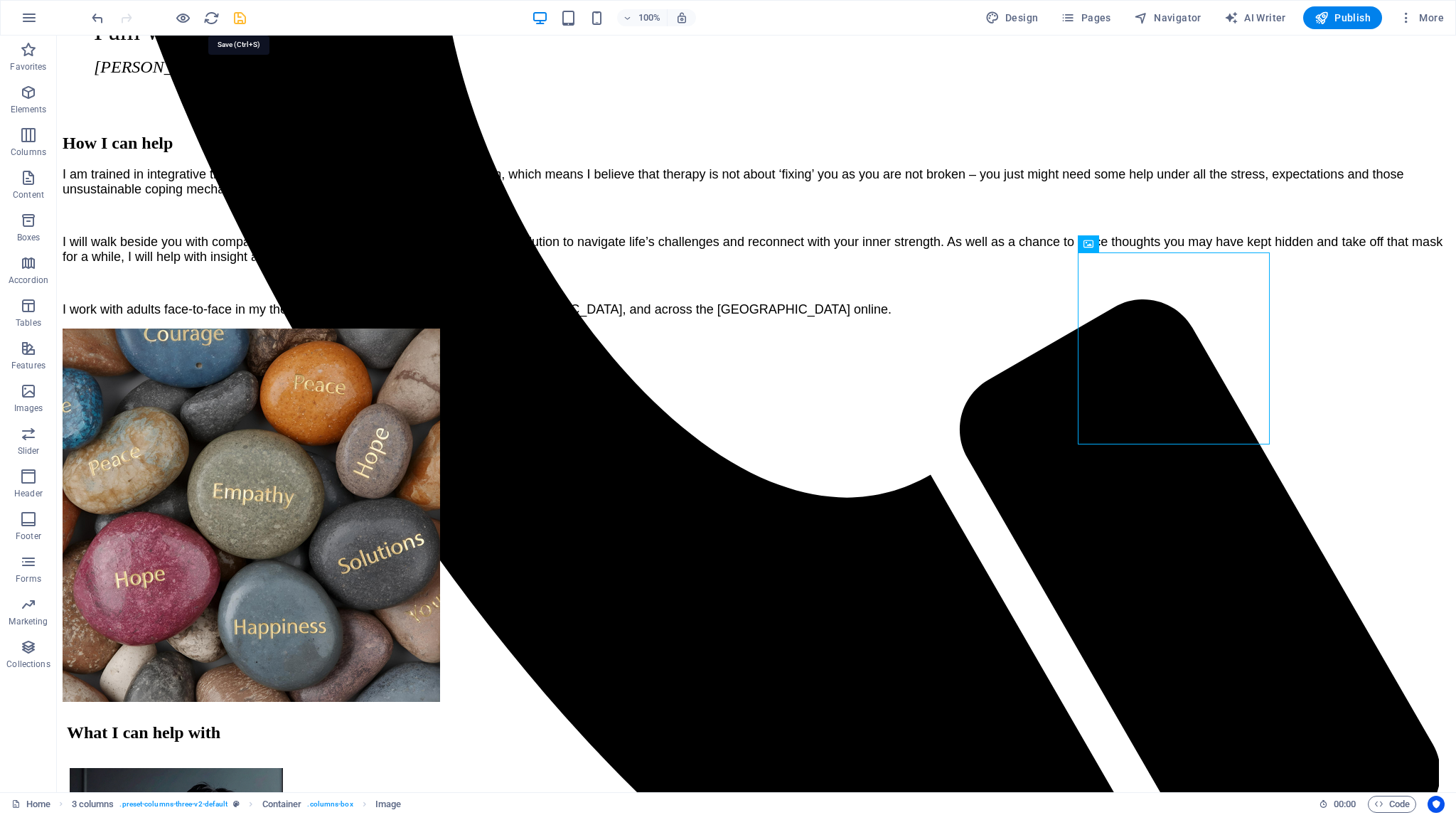
click at [240, 15] on icon "save" at bounding box center [239, 17] width 16 height 16
checkbox input "false"
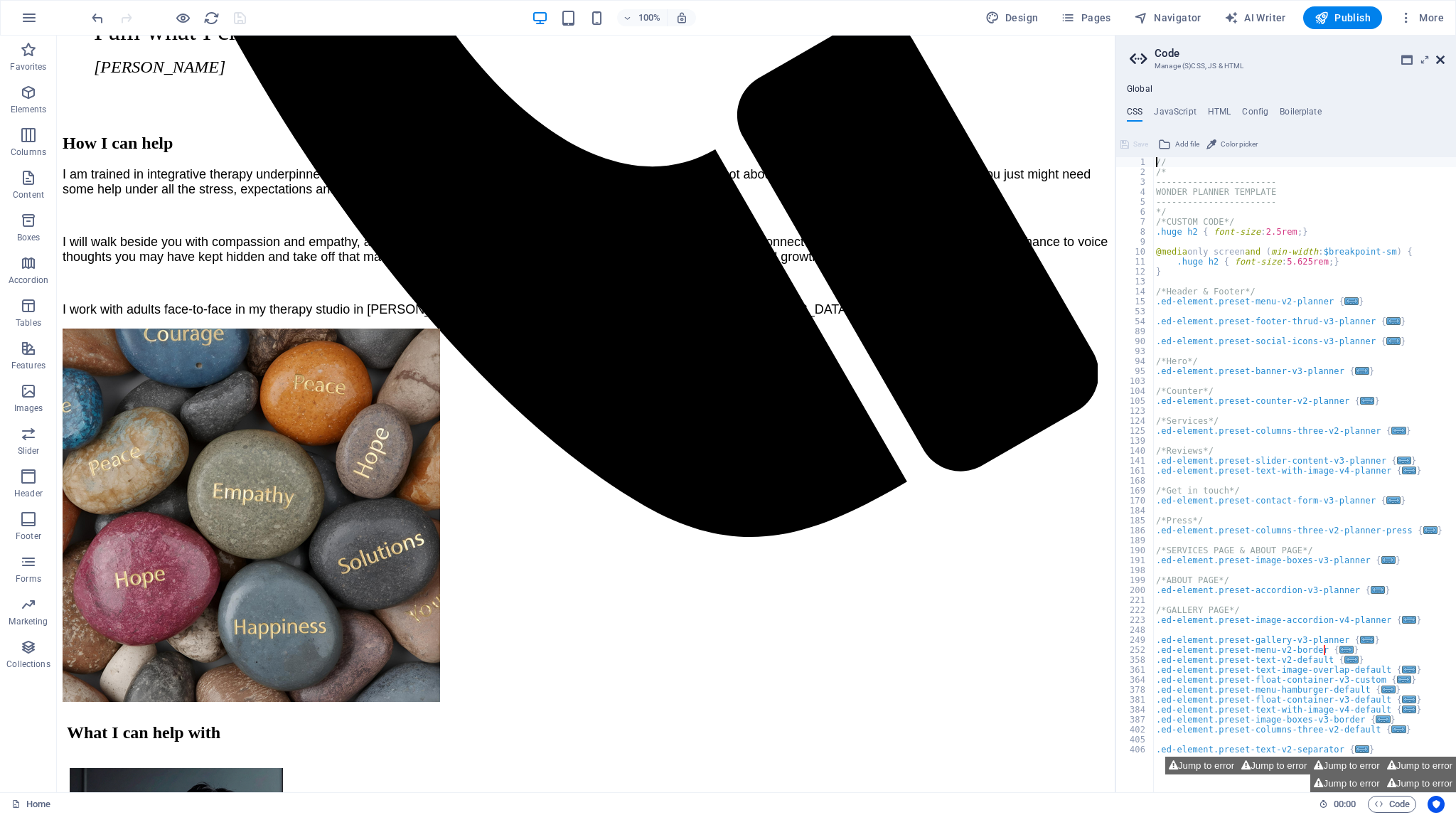
click at [1439, 63] on icon at bounding box center [1440, 59] width 9 height 11
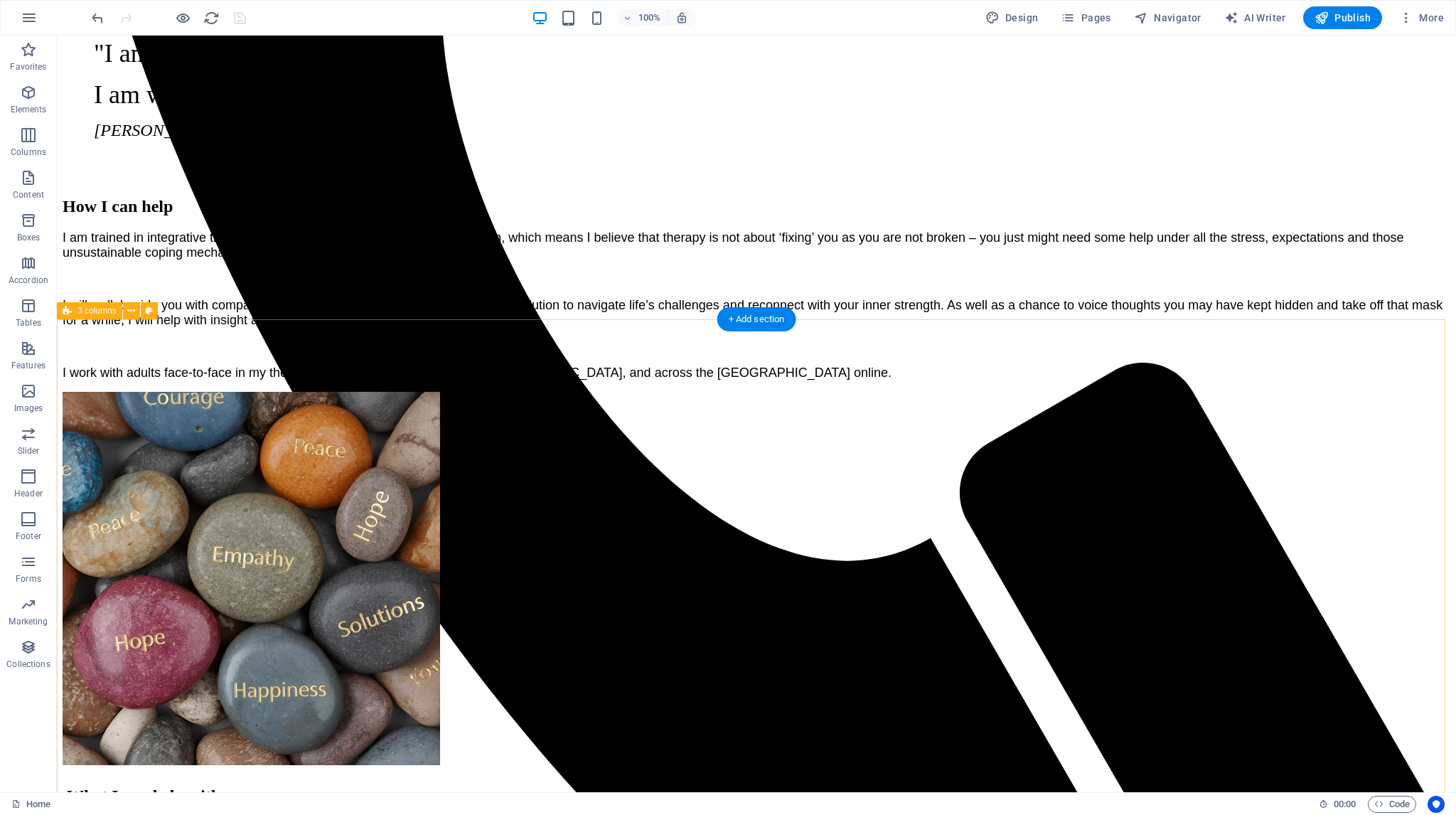
scroll to position [1067, 0]
